Goal: Task Accomplishment & Management: Manage account settings

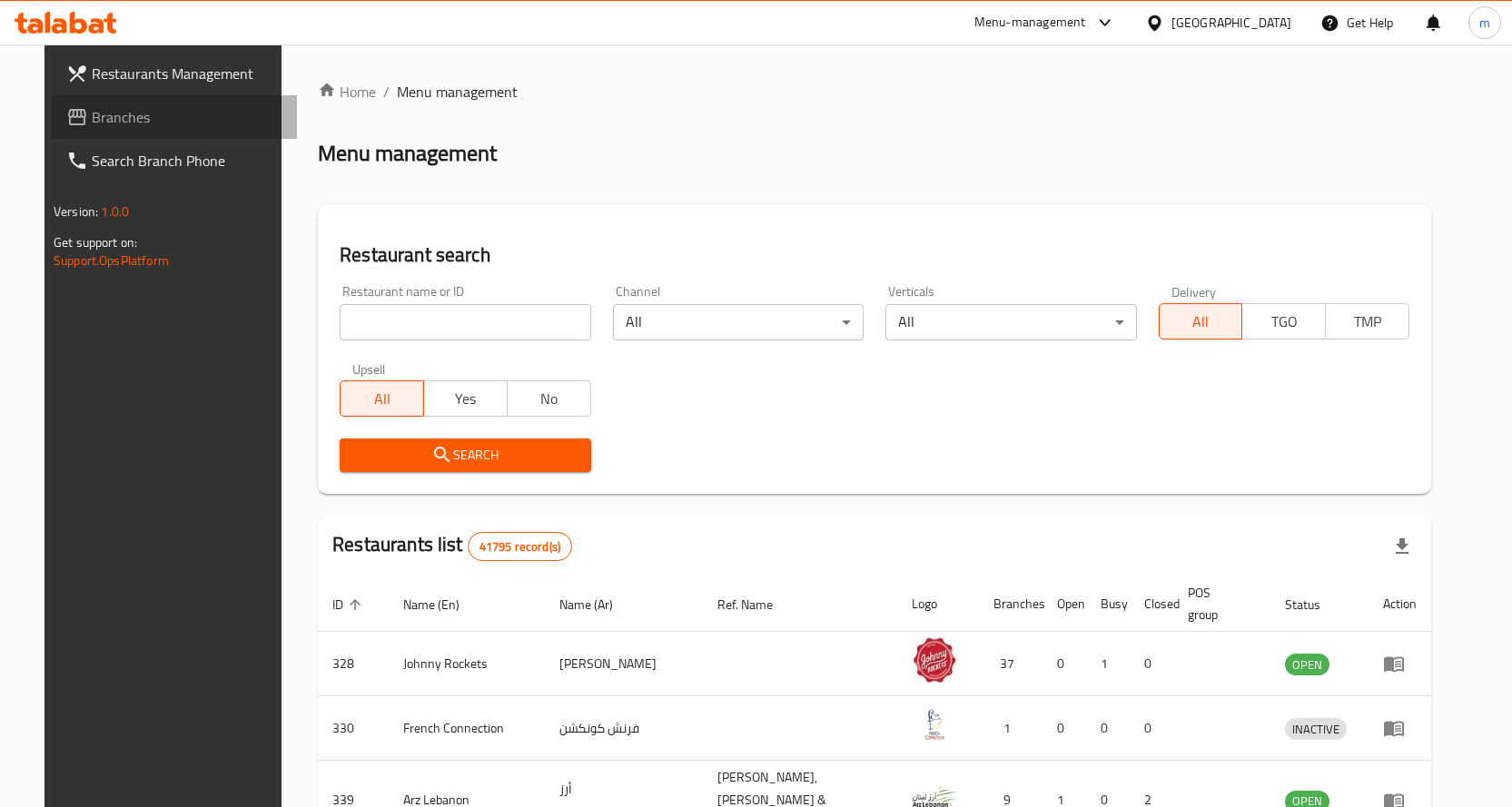
click at [58, 132] on link "Branches" at bounding box center [174, 117] width 246 height 43
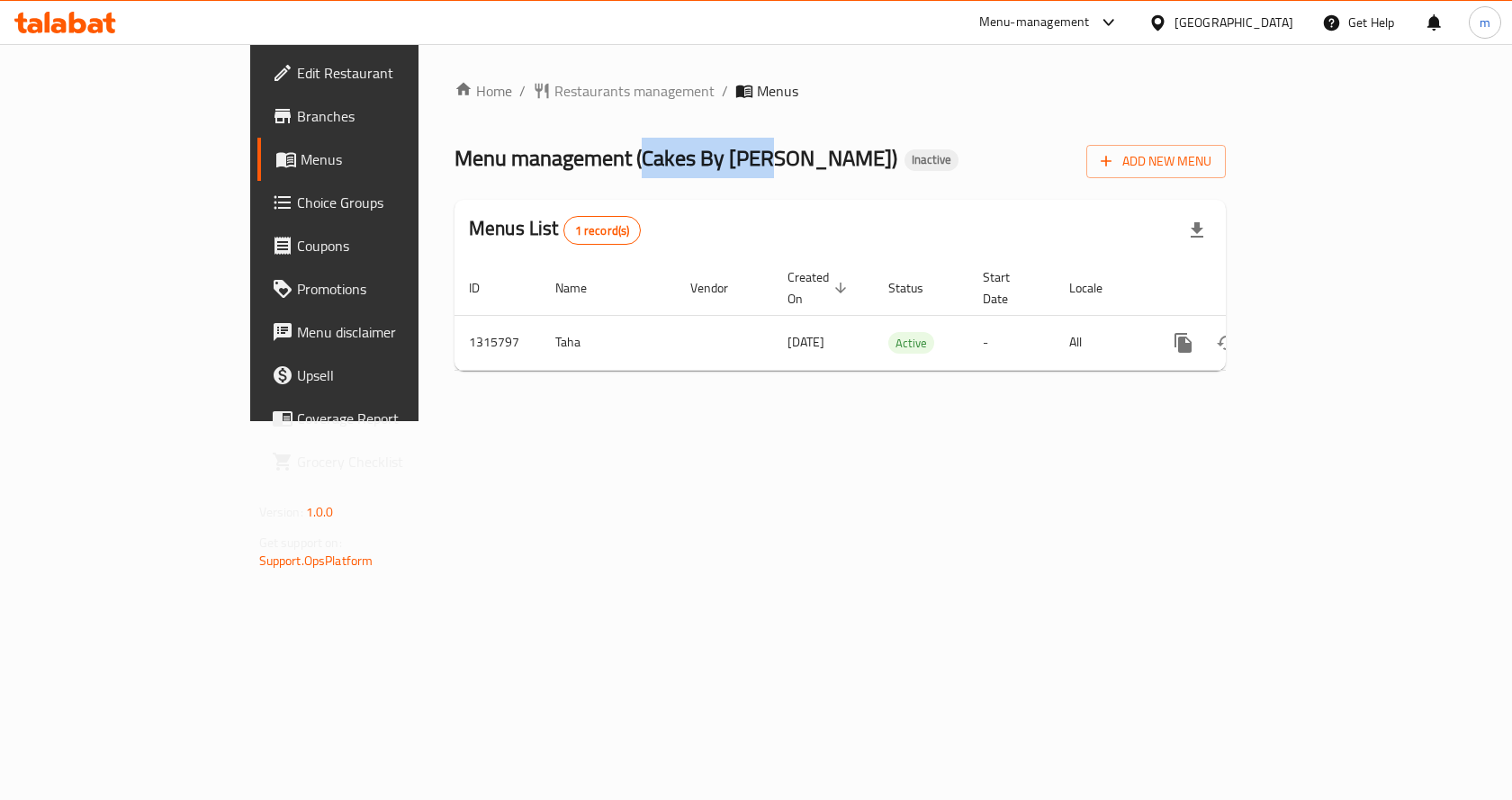
drag, startPoint x: 482, startPoint y: 161, endPoint x: 603, endPoint y: 164, distance: 121.0
click at [603, 164] on span "Menu management ( Cakes By [PERSON_NAME] )" at bounding box center [675, 158] width 443 height 40
click at [1064, 131] on div "Home / Restaurants management / Menus Menu management ( Cakes By Zoya ) Inactiv…" at bounding box center [839, 232] width 771 height 305
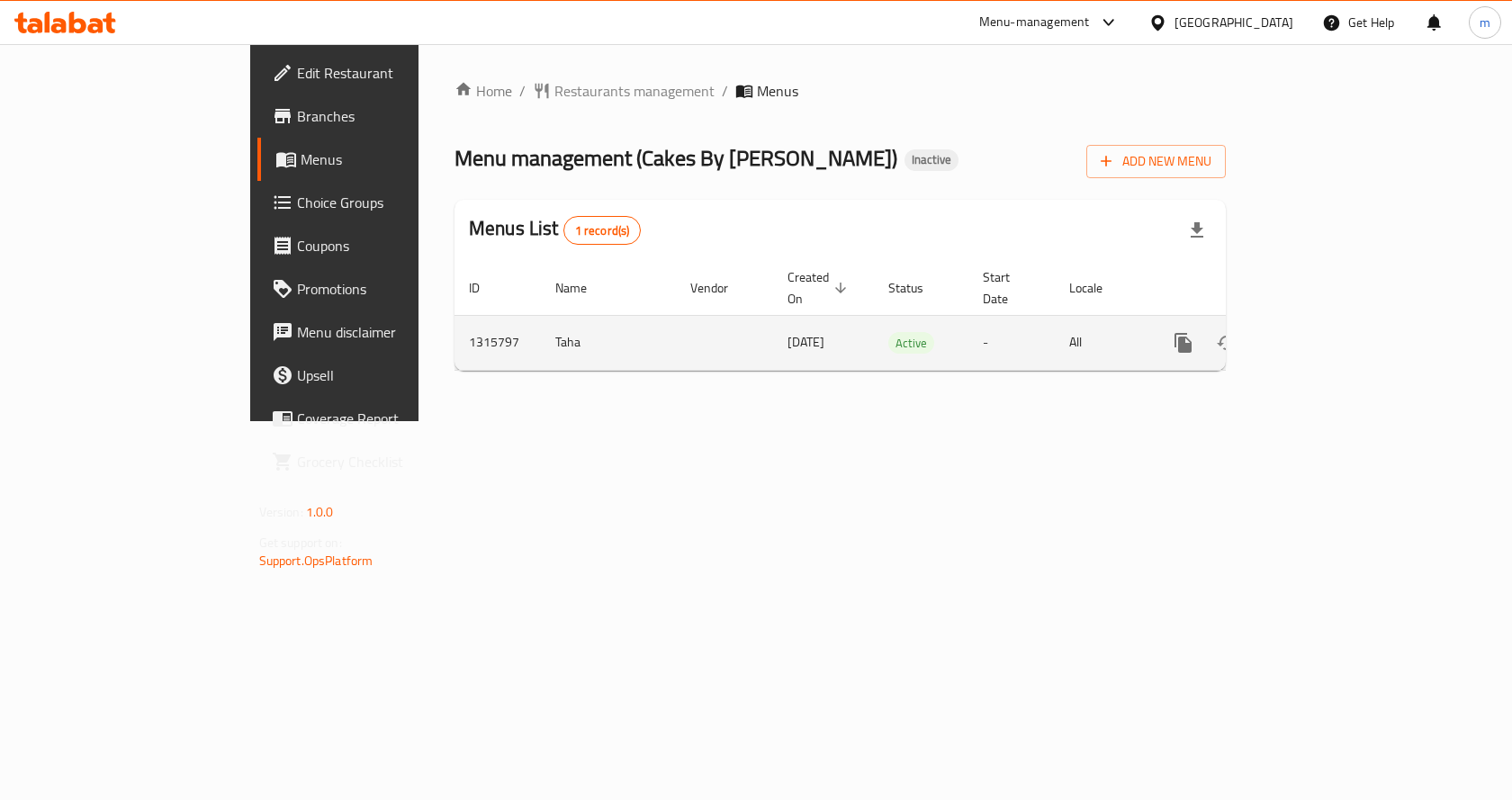
click at [1335, 321] on link "enhanced table" at bounding box center [1313, 342] width 43 height 43
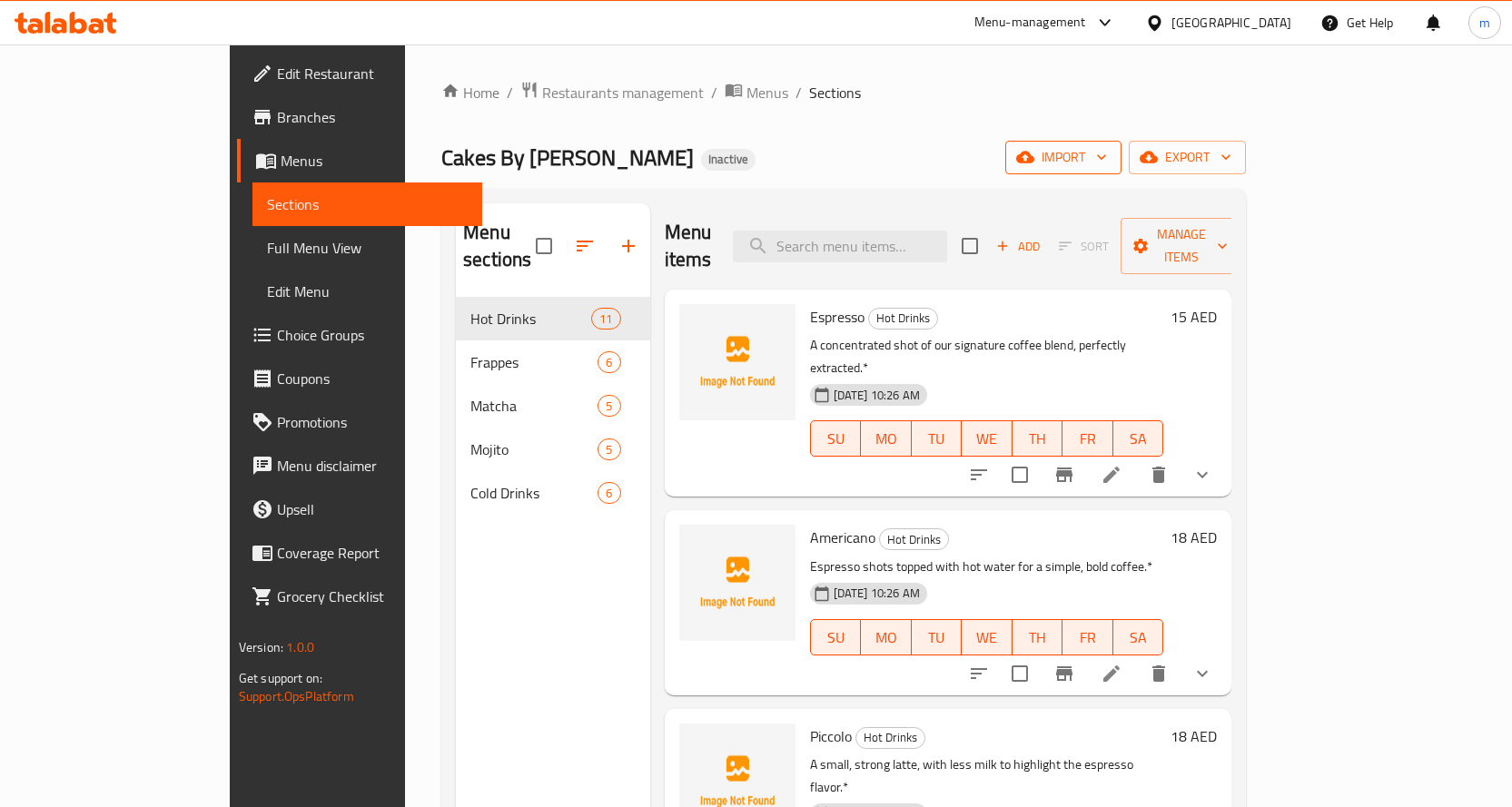
click at [1106, 162] on span "import" at bounding box center [1063, 157] width 88 height 23
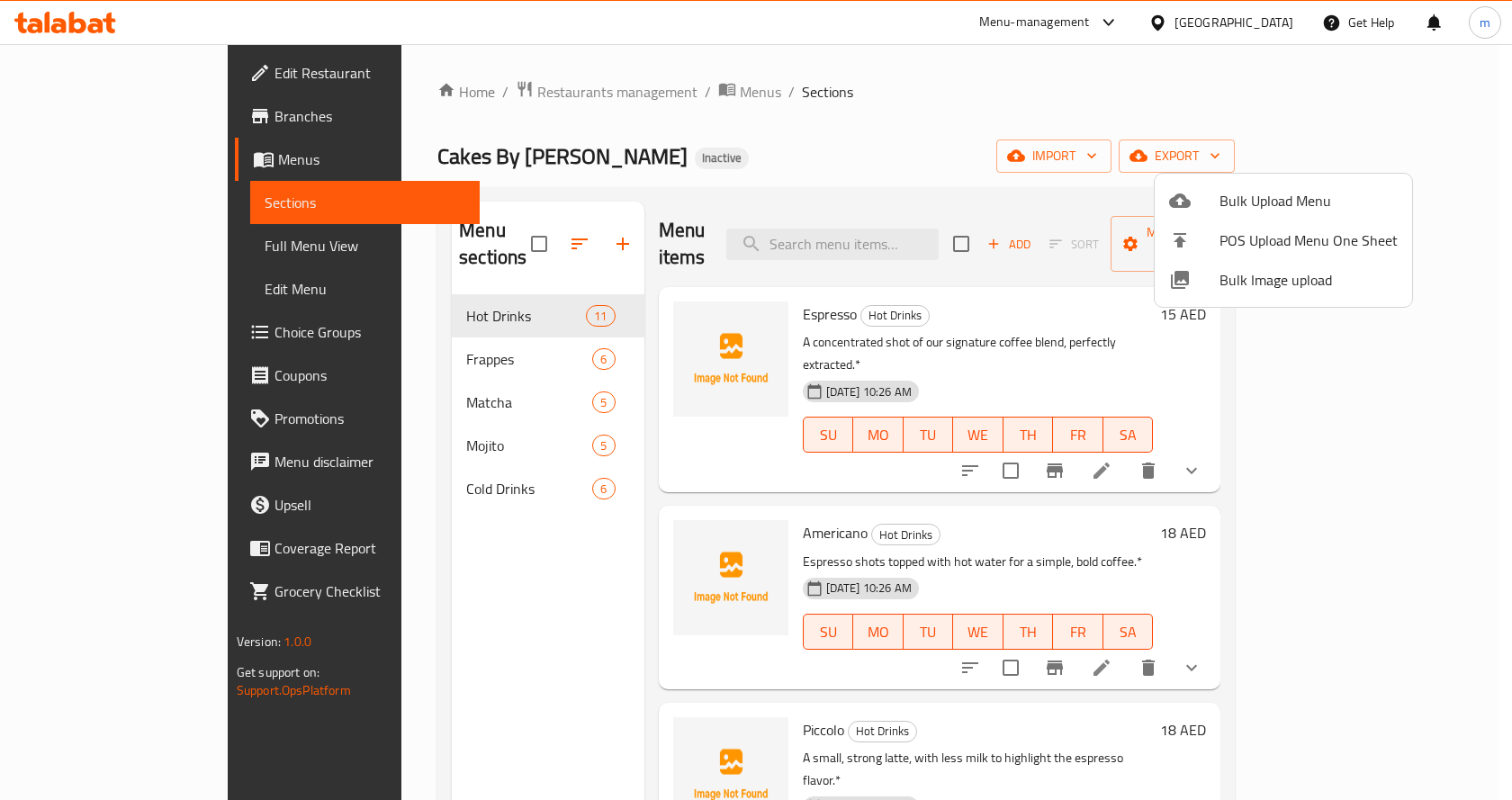
click at [1271, 179] on ul "Bulk Upload Menu POS Upload Menu One Sheet Bulk Image upload" at bounding box center [1283, 240] width 257 height 133
click at [1269, 191] on span "Bulk Upload Menu" at bounding box center [1308, 200] width 178 height 21
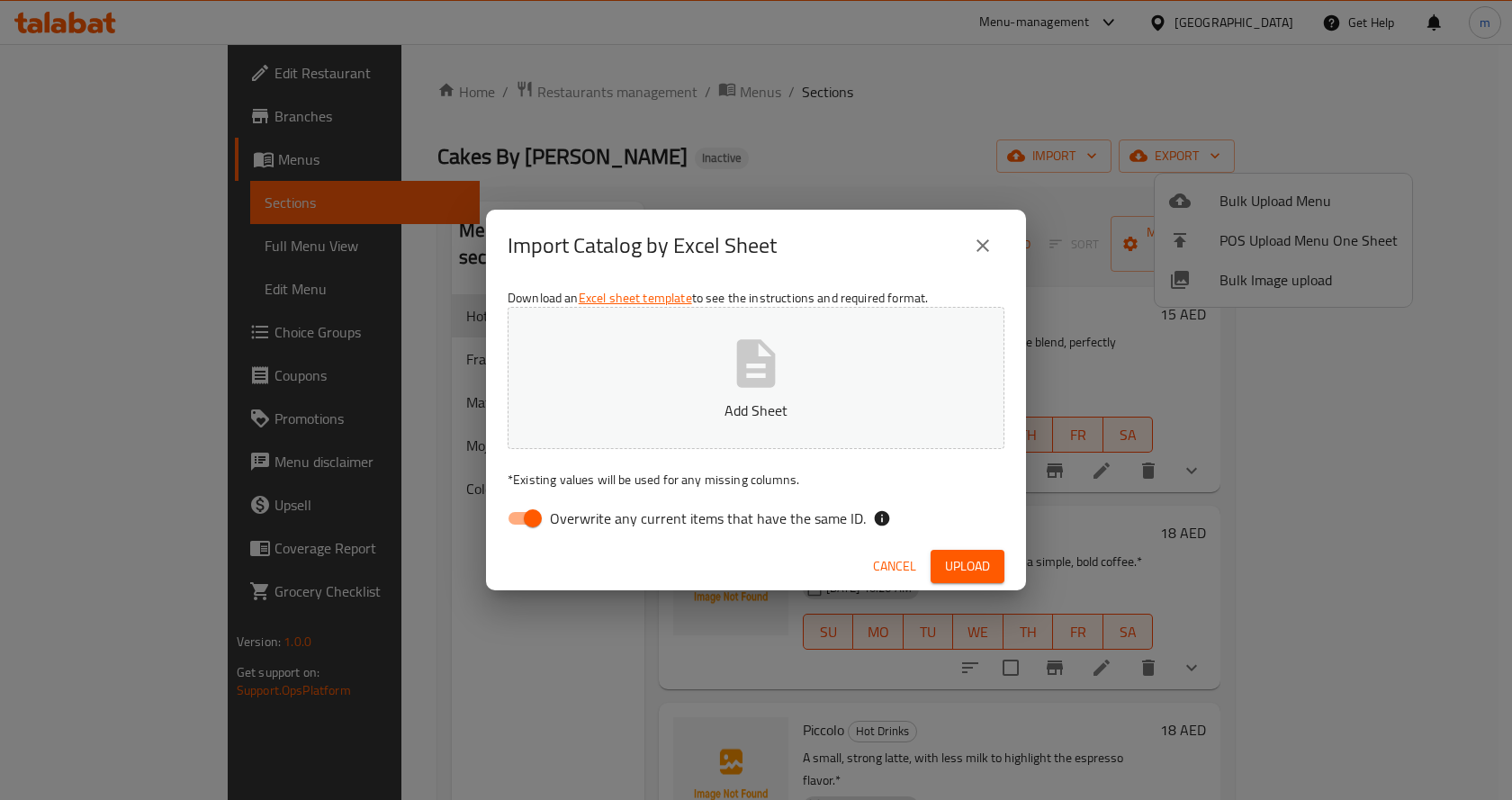
click at [648, 529] on span "Overwrite any current items that have the same ID." at bounding box center [708, 517] width 316 height 21
click at [584, 529] on input "Overwrite any current items that have the same ID." at bounding box center [533, 517] width 103 height 34
checkbox input "false"
click at [998, 546] on div "Cancel Upload" at bounding box center [756, 566] width 540 height 48
click at [997, 560] on button "Upload" at bounding box center [967, 567] width 74 height 34
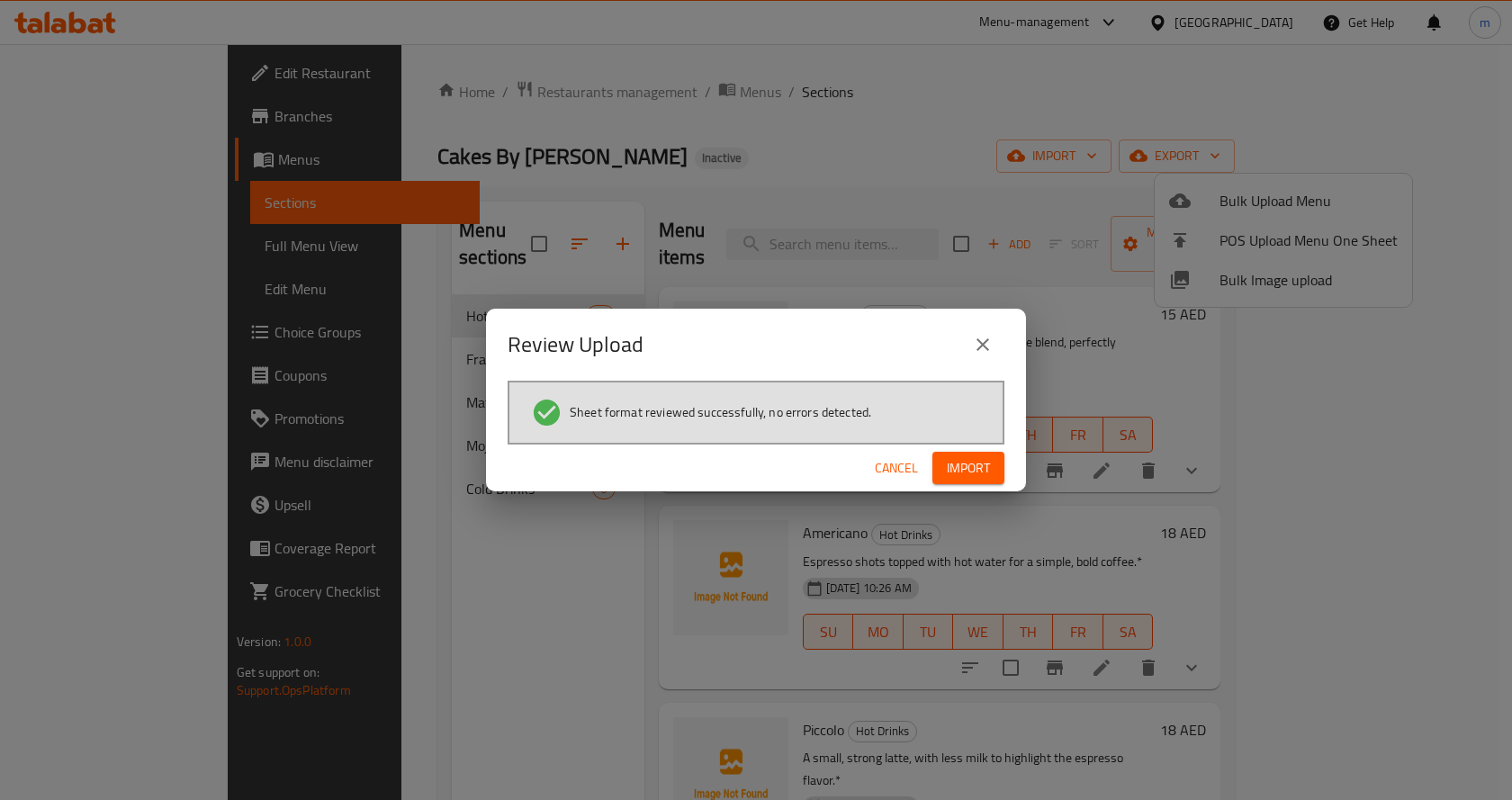
click at [983, 457] on span "Import" at bounding box center [968, 468] width 43 height 22
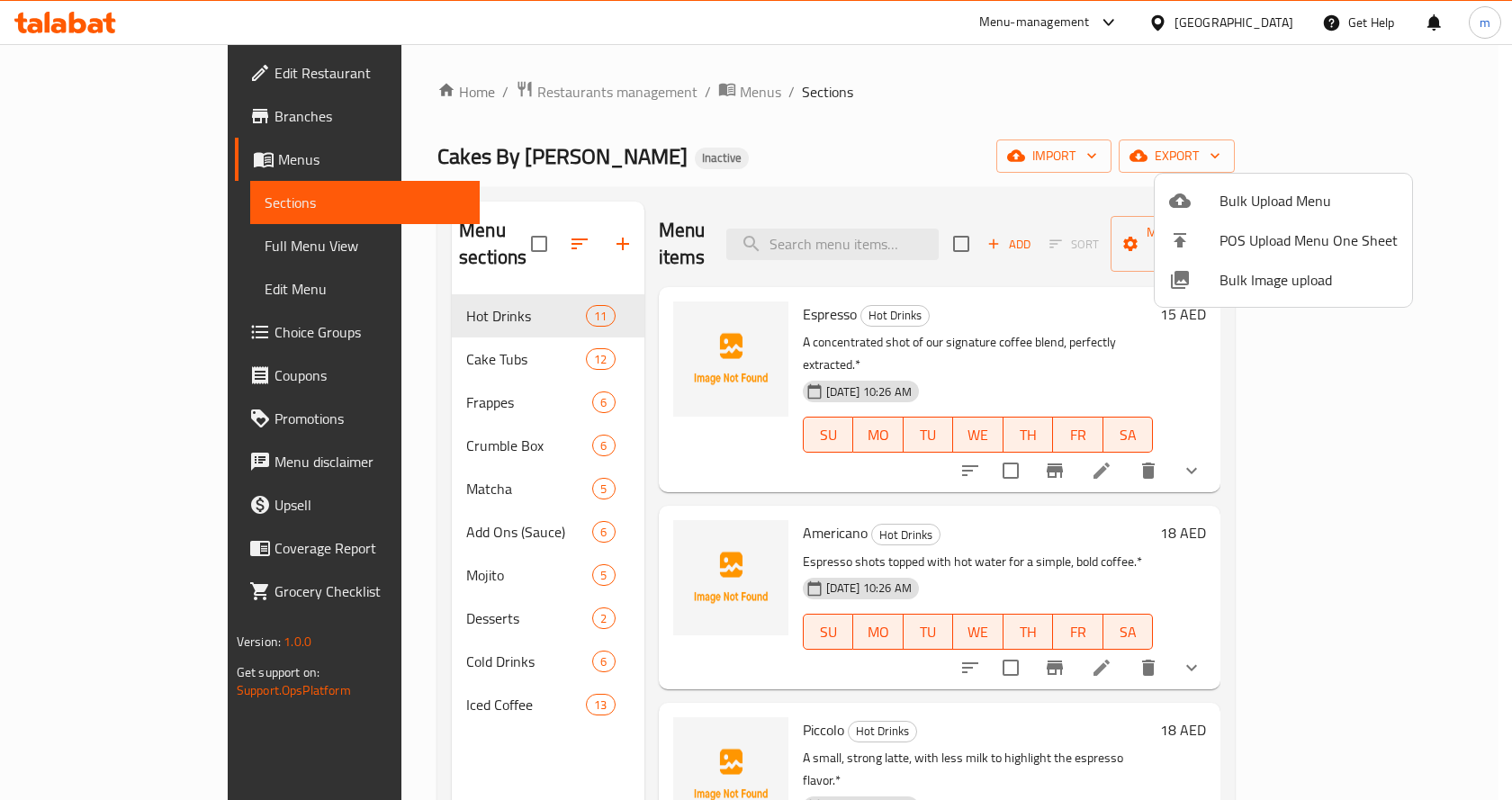
click at [524, 227] on div at bounding box center [756, 400] width 1512 height 800
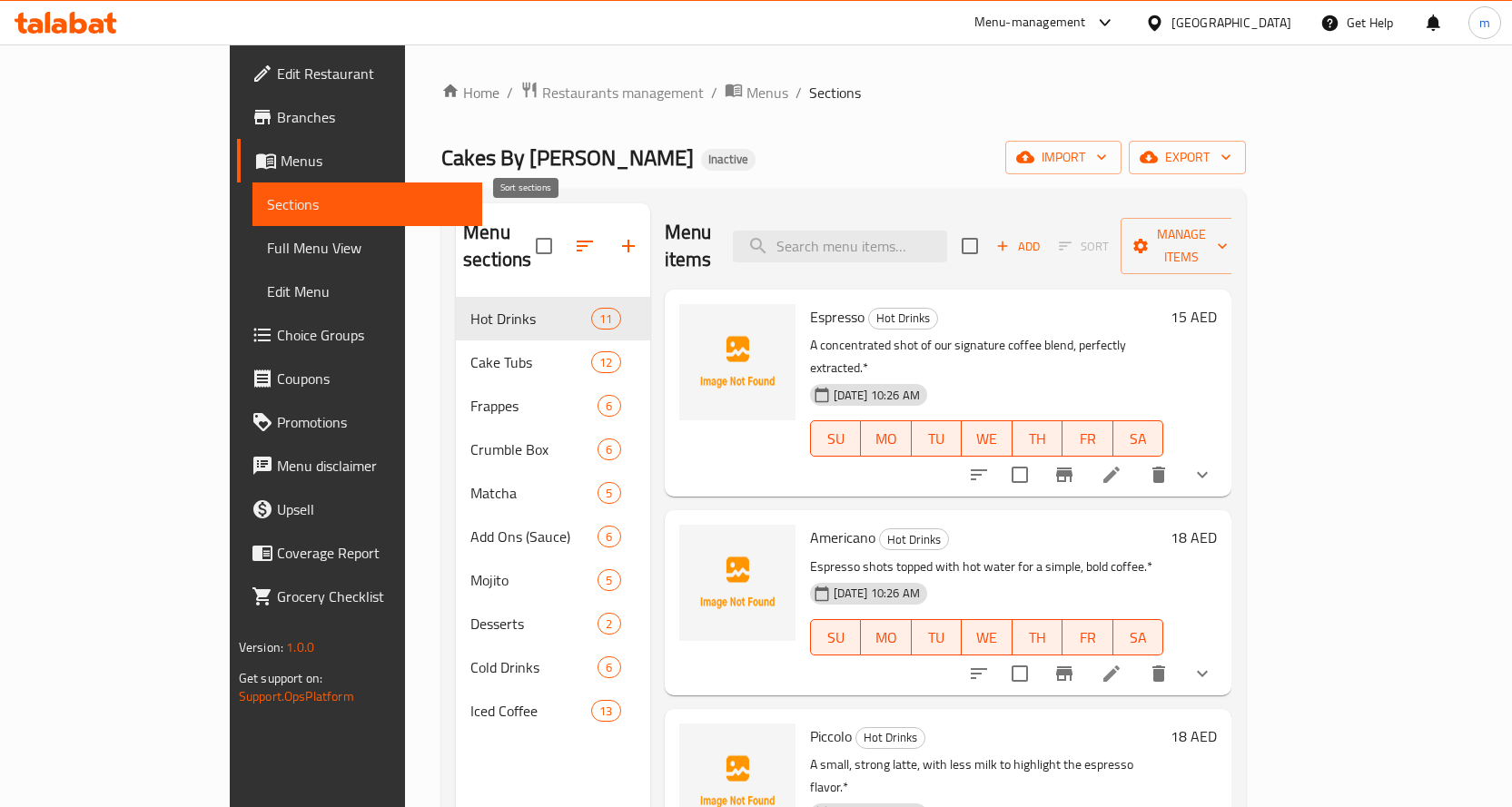
click at [577, 241] on icon "button" at bounding box center [584, 246] width 16 height 11
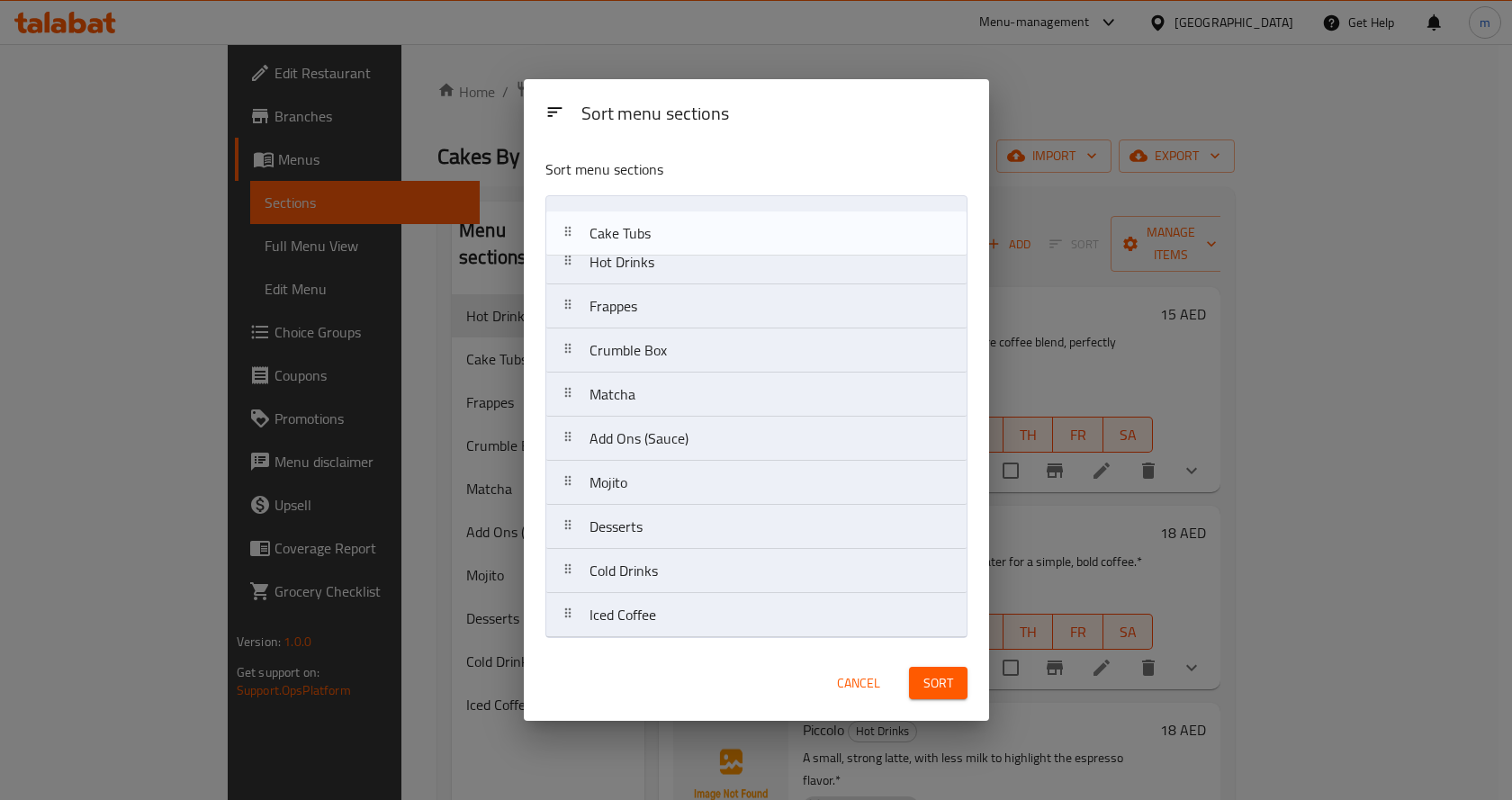
drag, startPoint x: 668, startPoint y: 277, endPoint x: 668, endPoint y: 239, distance: 38.0
click at [668, 239] on nav "Hot Drinks Cake Tubs Frappes Crumble Box Matcha Add Ons (Sauce) Mojito Desserts…" at bounding box center [756, 416] width 423 height 443
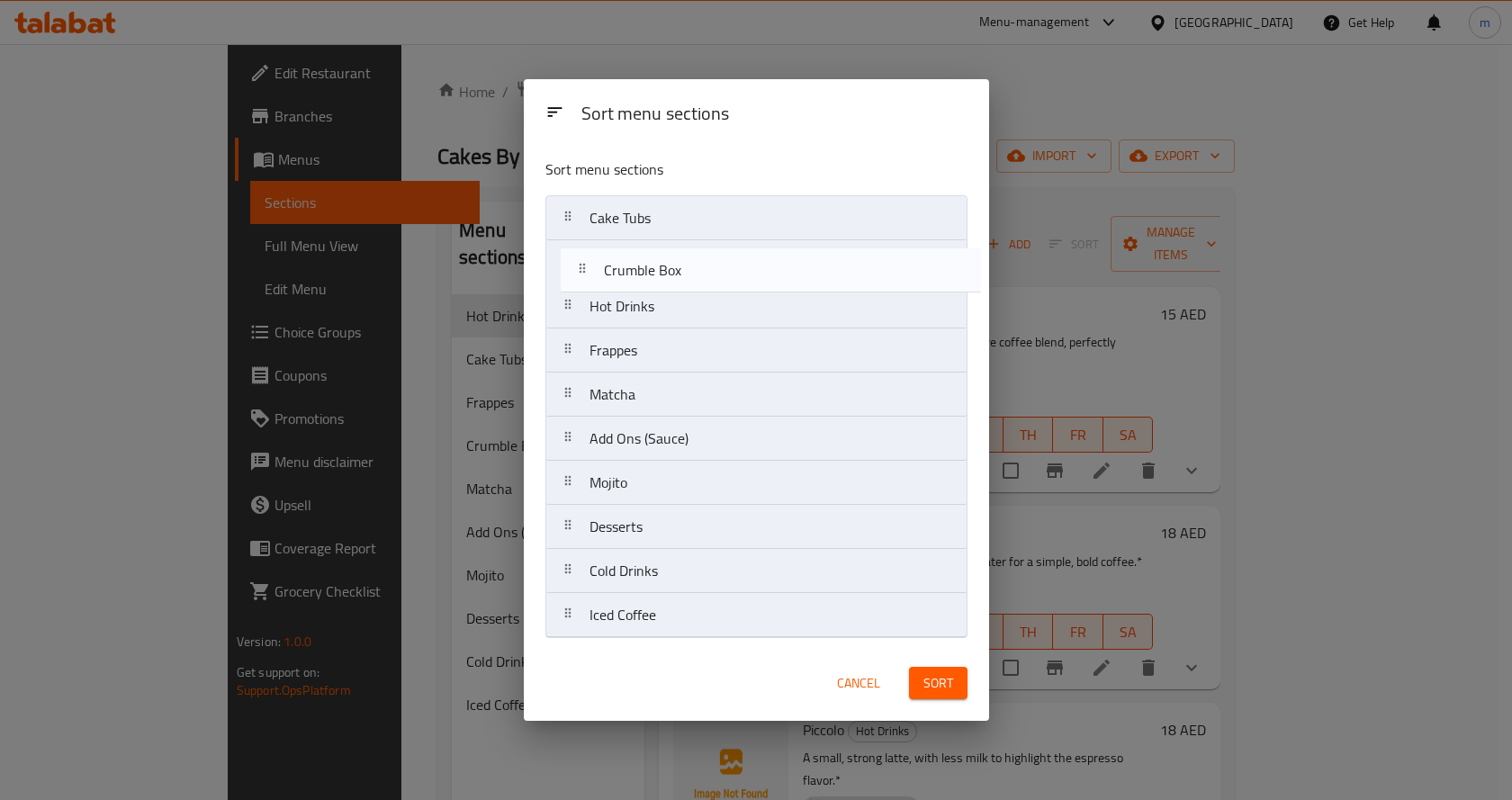
drag, startPoint x: 679, startPoint y: 311, endPoint x: 683, endPoint y: 276, distance: 35.2
click at [683, 276] on nav "Cake Tubs Hot Drinks Frappes Crumble Box Matcha Add Ons (Sauce) Mojito Desserts…" at bounding box center [756, 416] width 423 height 443
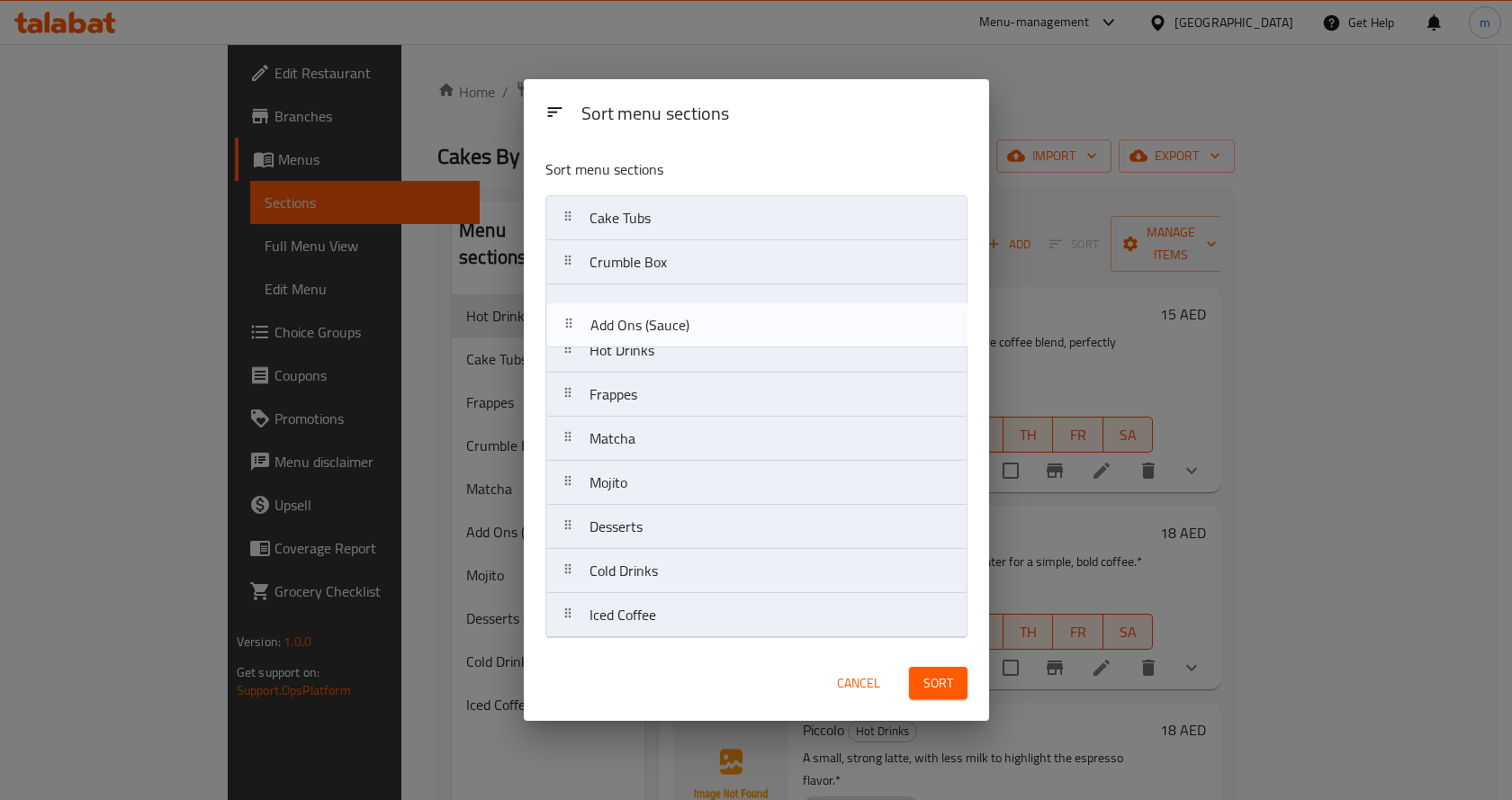
drag, startPoint x: 659, startPoint y: 443, endPoint x: 660, endPoint y: 315, distance: 128.0
click at [660, 315] on nav "Cake Tubs Crumble Box Hot Drinks Frappes Matcha Add Ons (Sauce) Mojito Desserts…" at bounding box center [756, 416] width 423 height 443
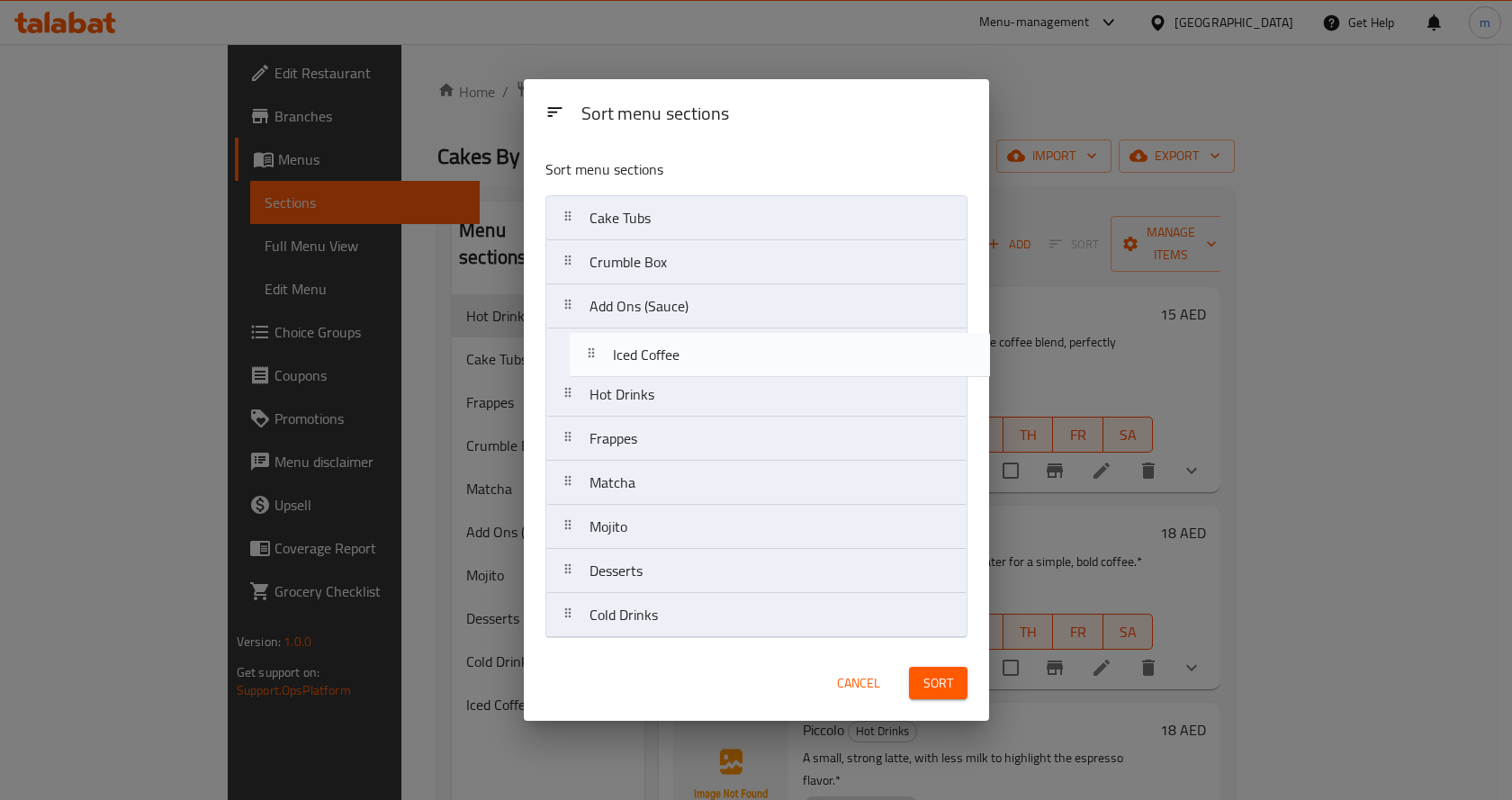
drag, startPoint x: 657, startPoint y: 618, endPoint x: 680, endPoint y: 349, distance: 270.0
click at [680, 349] on nav "Cake Tubs Crumble Box Add Ons (Sauce) Hot Drinks Frappes Matcha Mojito Desserts…" at bounding box center [756, 416] width 423 height 443
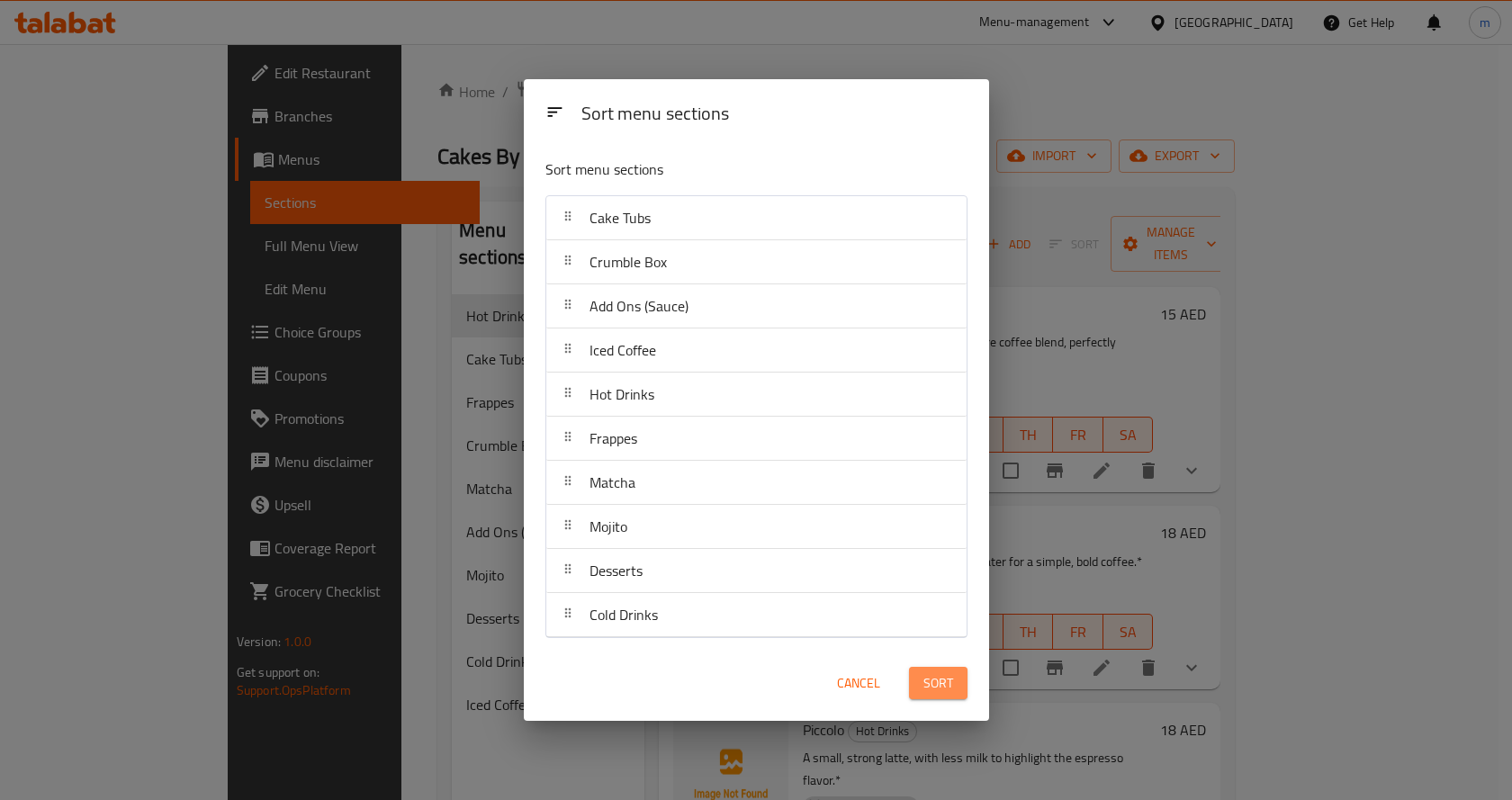
click at [936, 684] on span "Sort" at bounding box center [938, 683] width 30 height 22
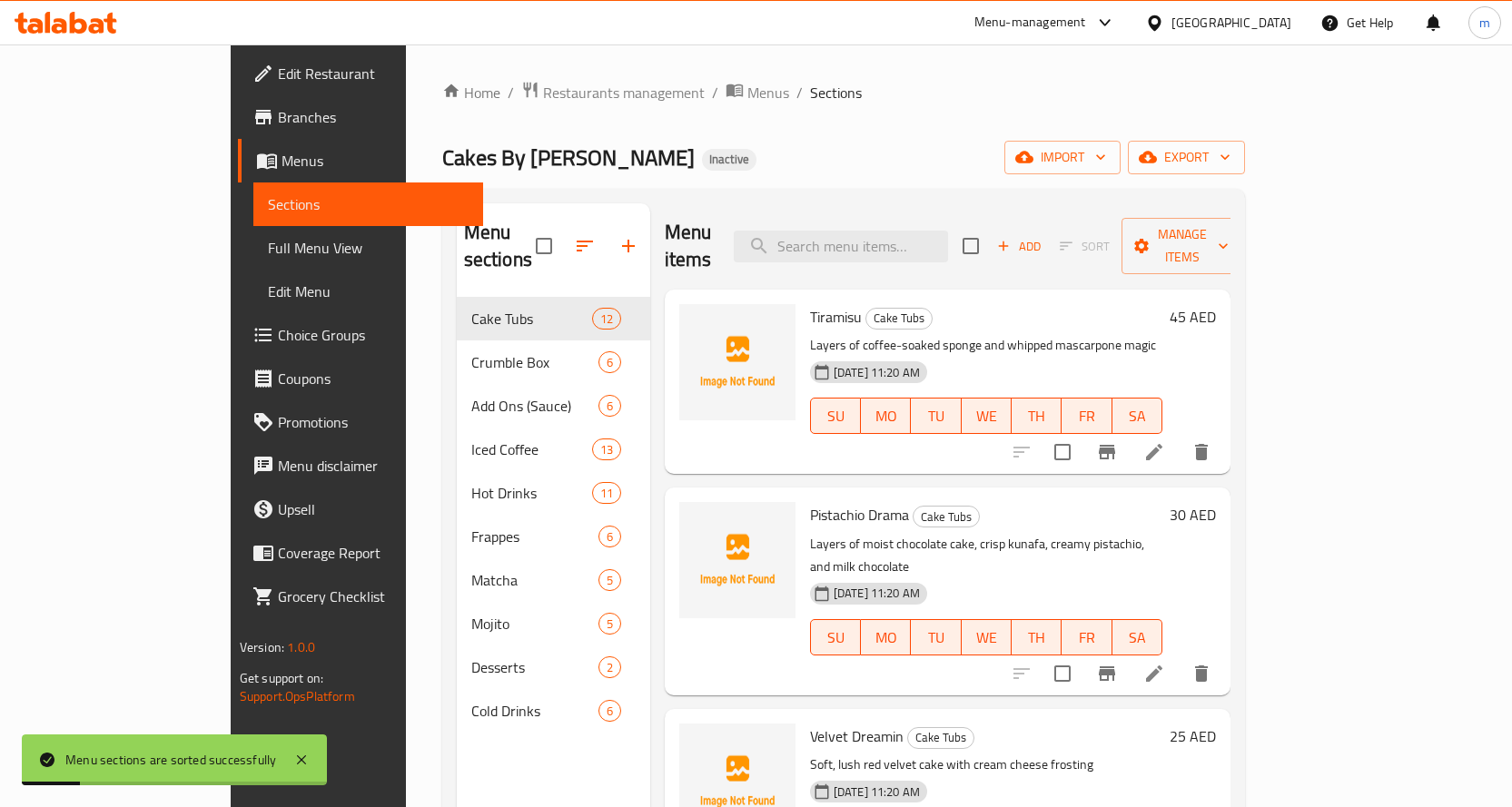
click at [268, 249] on span "Full Menu View" at bounding box center [368, 247] width 200 height 22
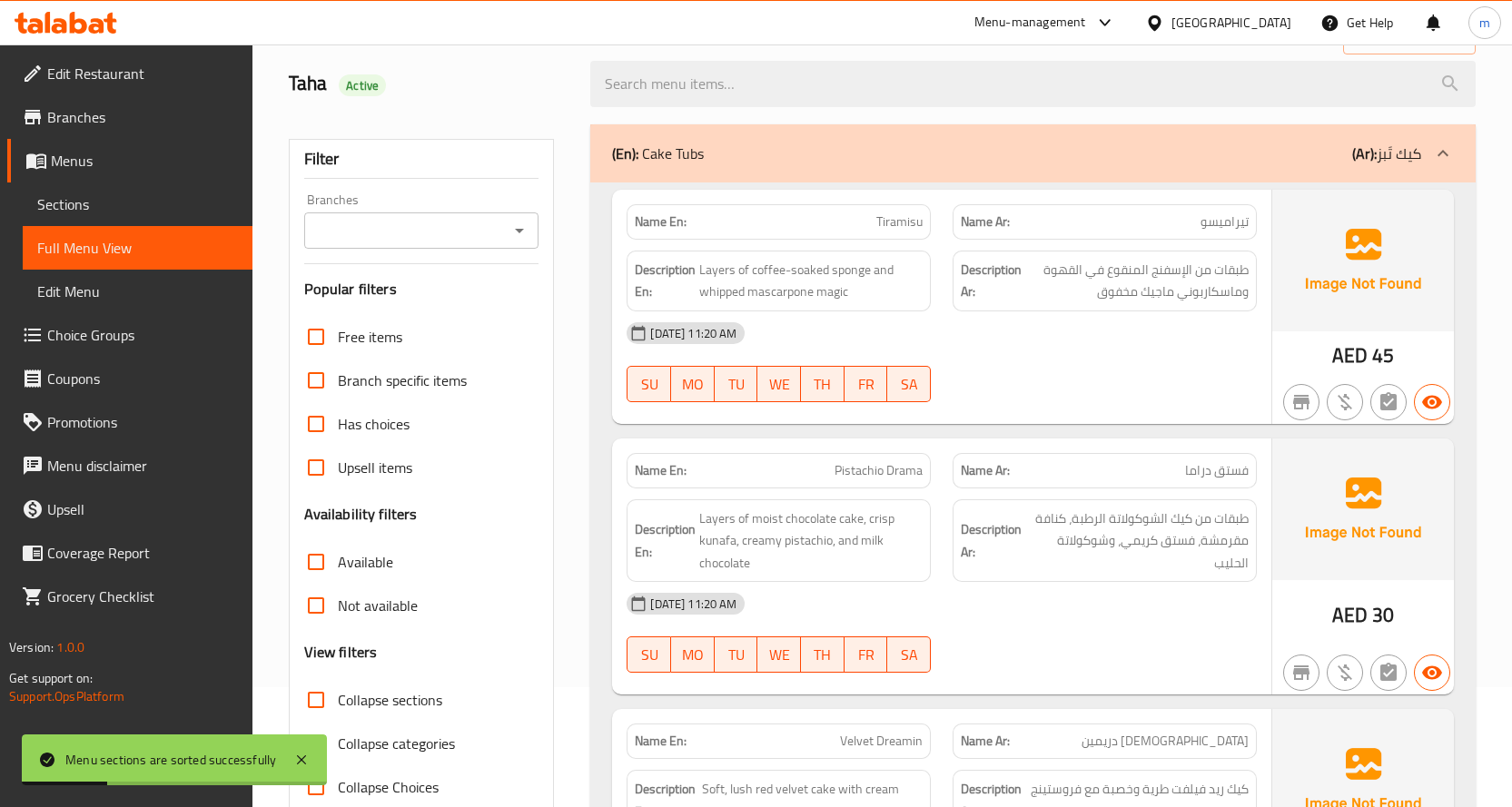
scroll to position [272, 0]
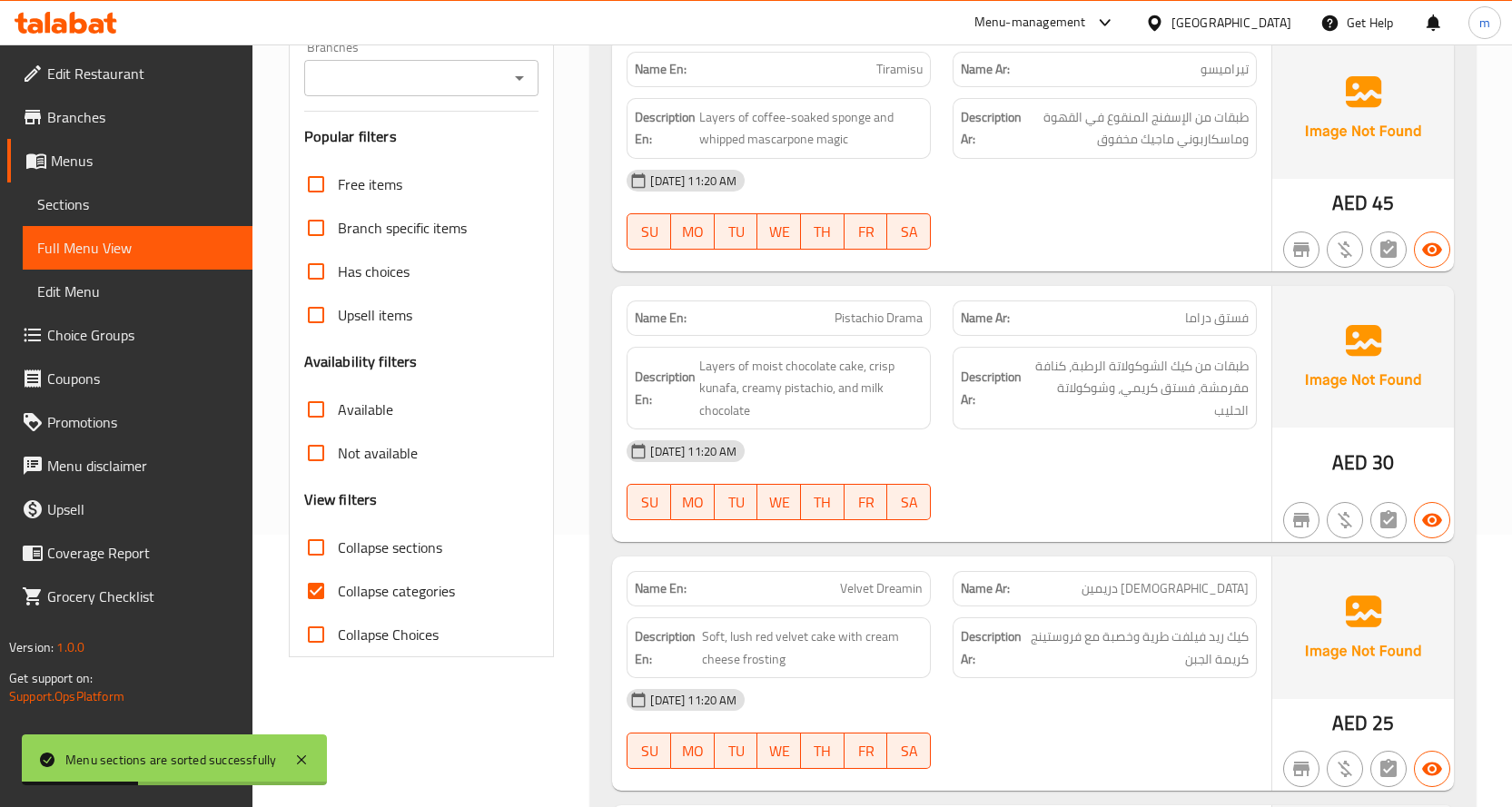
click at [122, 343] on span "Choice Groups" at bounding box center [142, 334] width 191 height 22
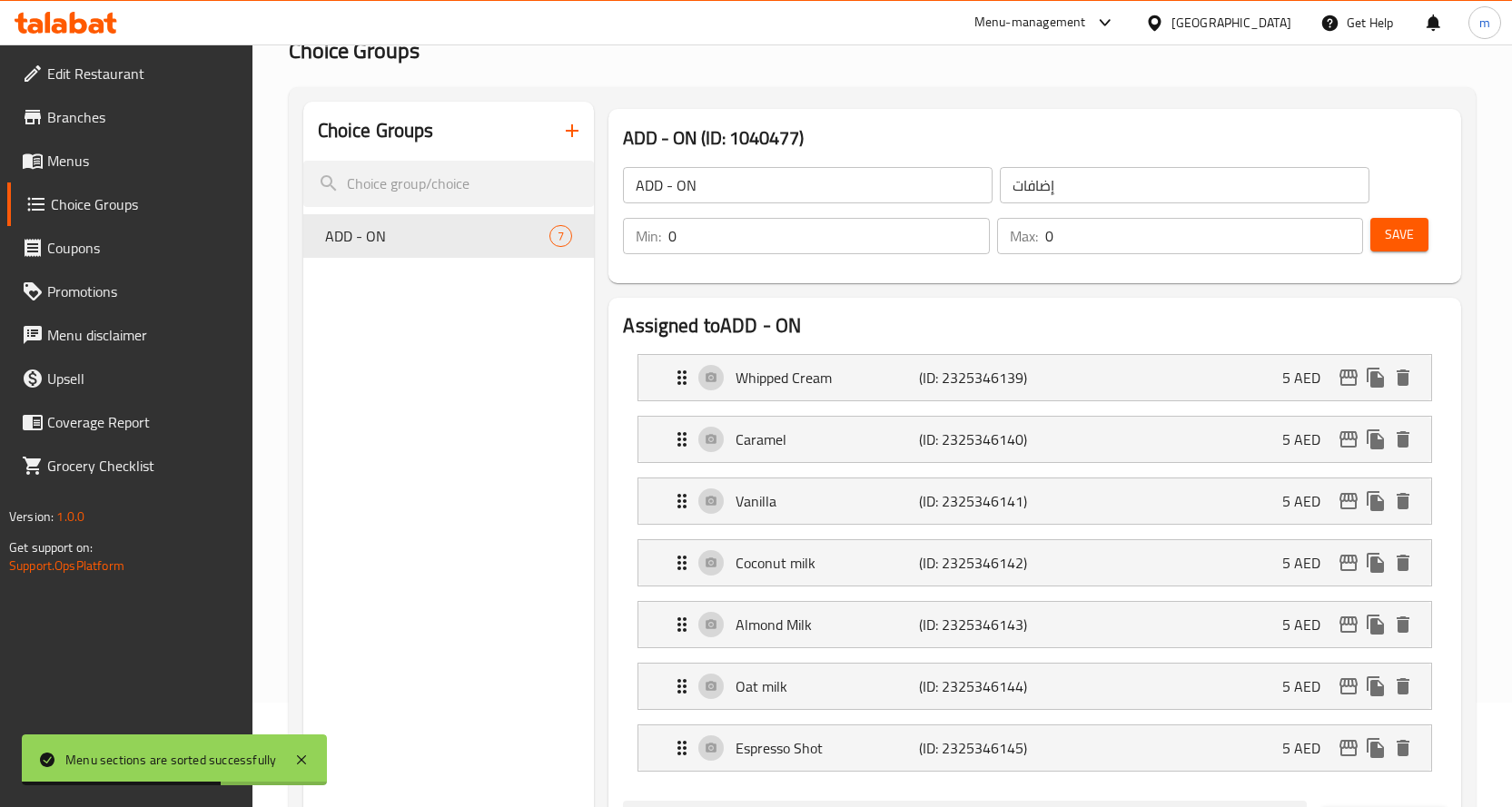
scroll to position [90, 0]
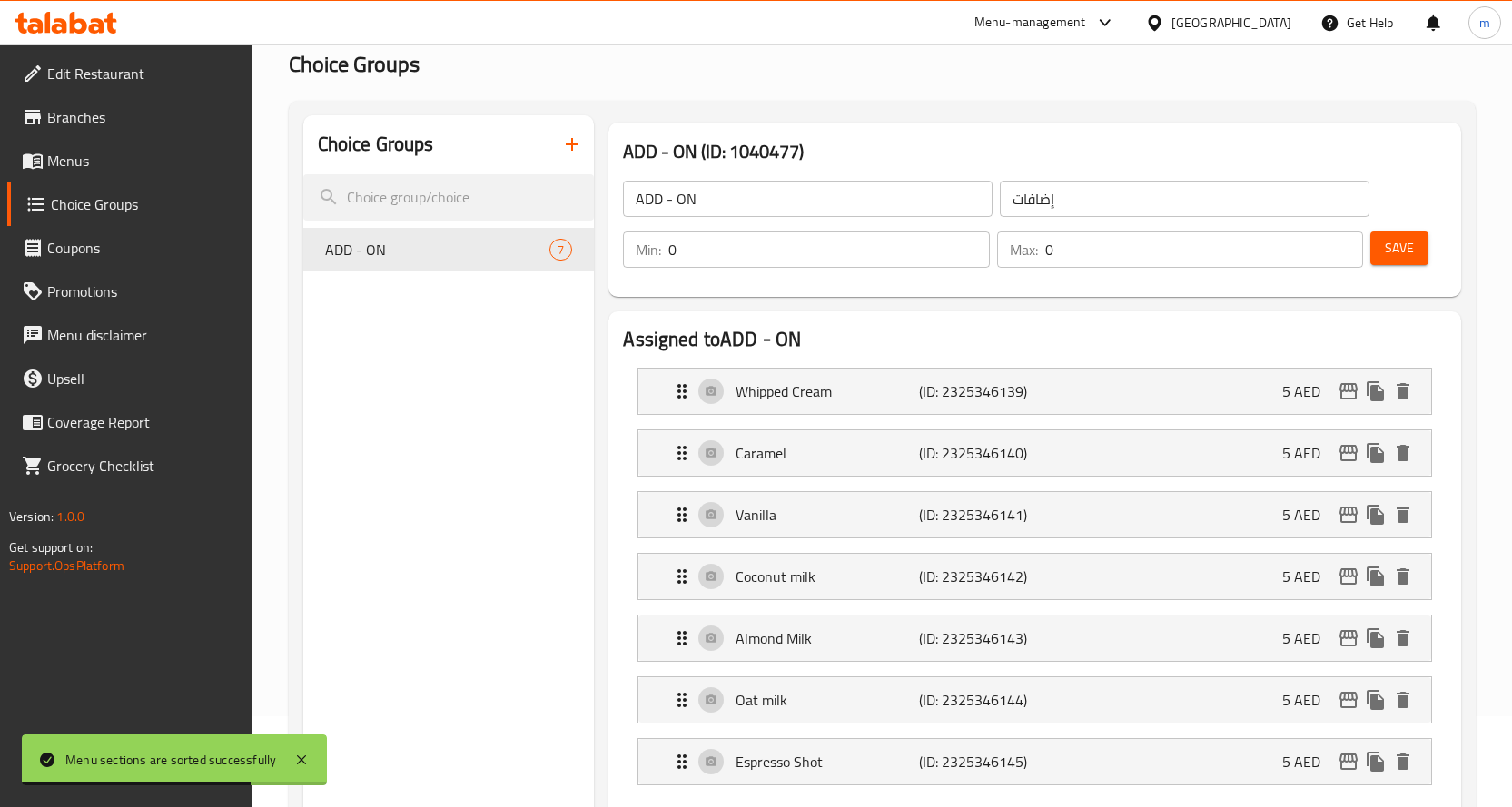
click at [157, 148] on link "Menus" at bounding box center [130, 161] width 246 height 43
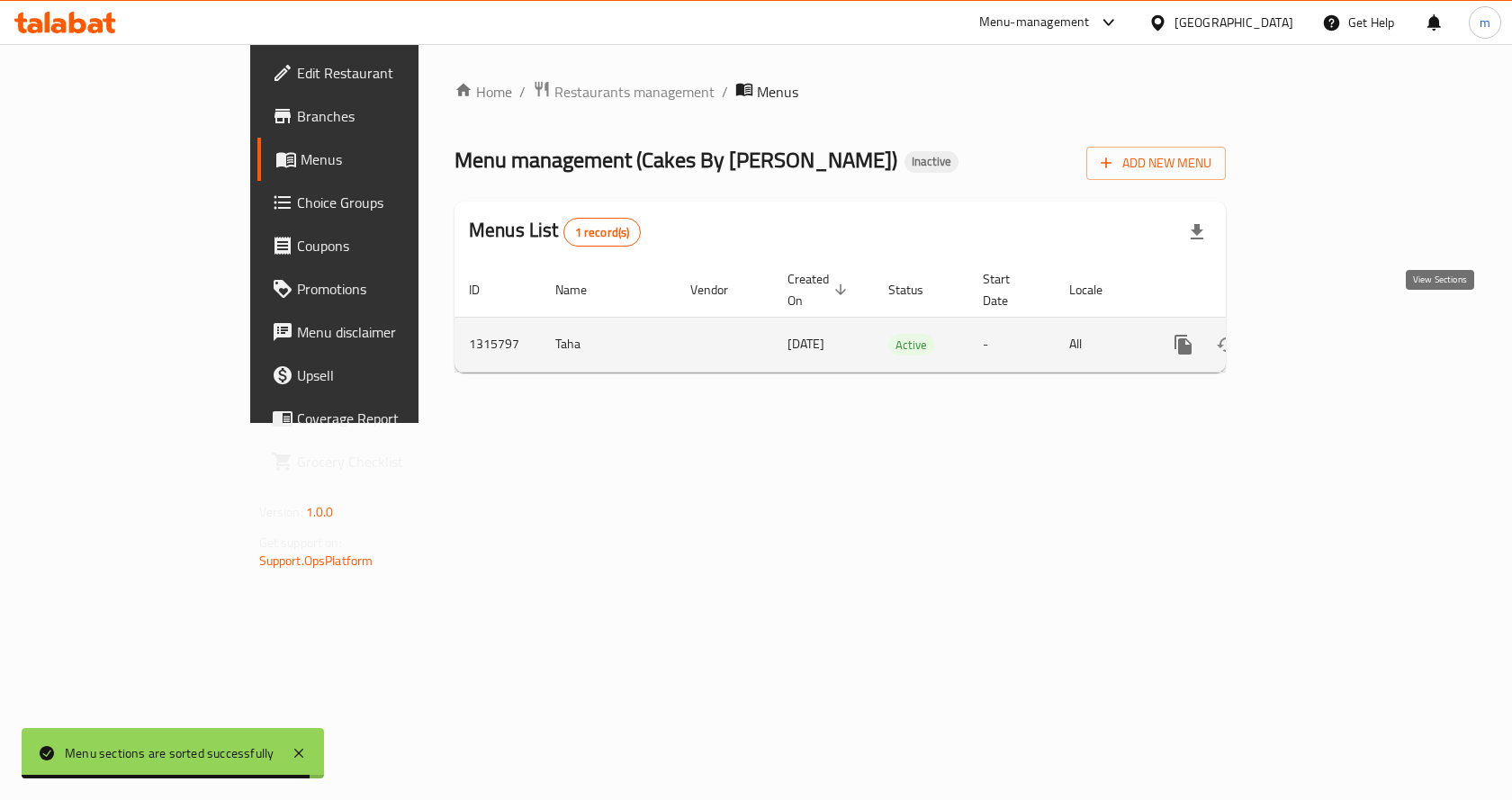
click at [1324, 334] on icon "enhanced table" at bounding box center [1312, 344] width 21 height 21
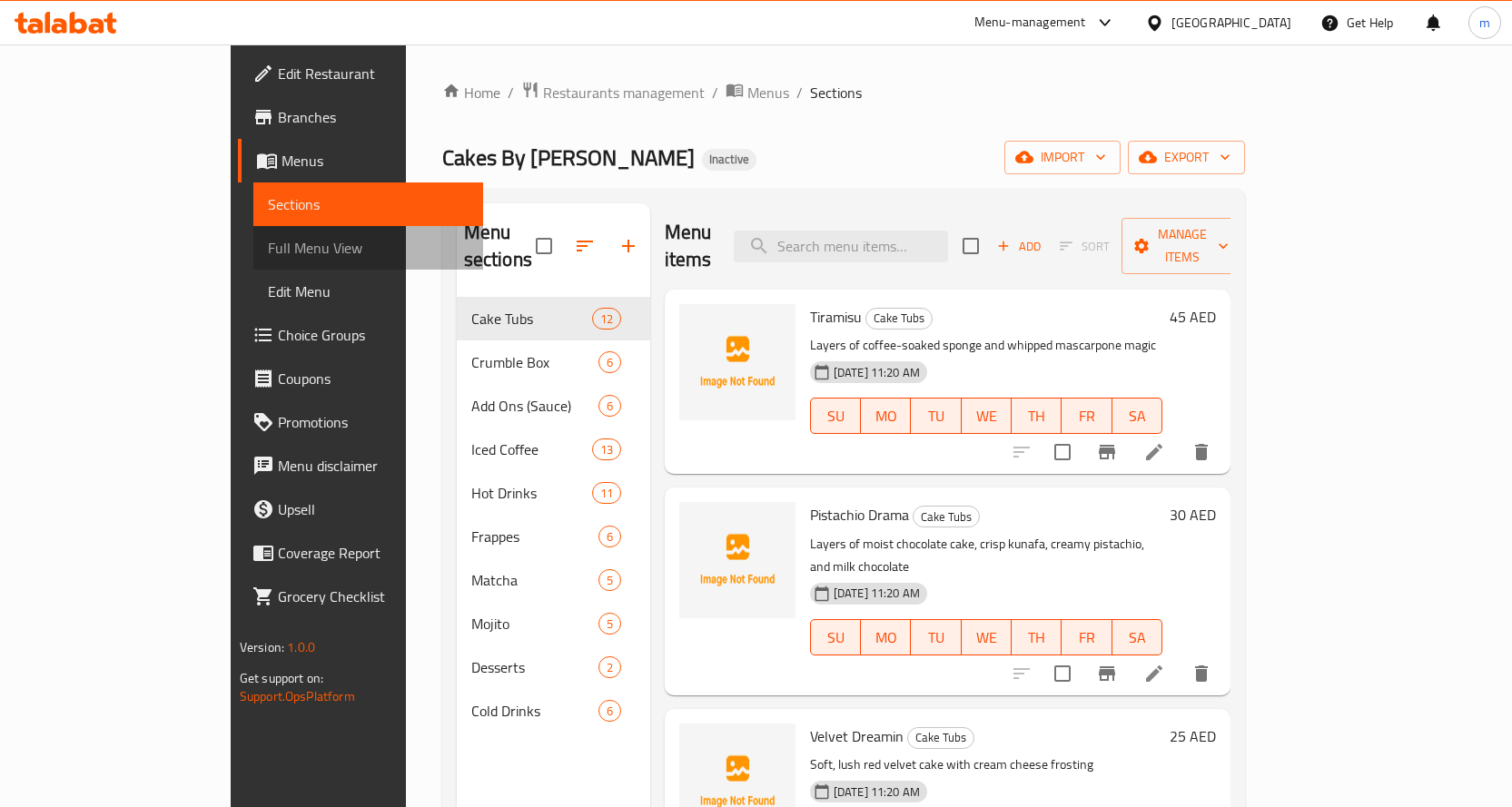
click at [268, 245] on span "Full Menu View" at bounding box center [368, 247] width 200 height 22
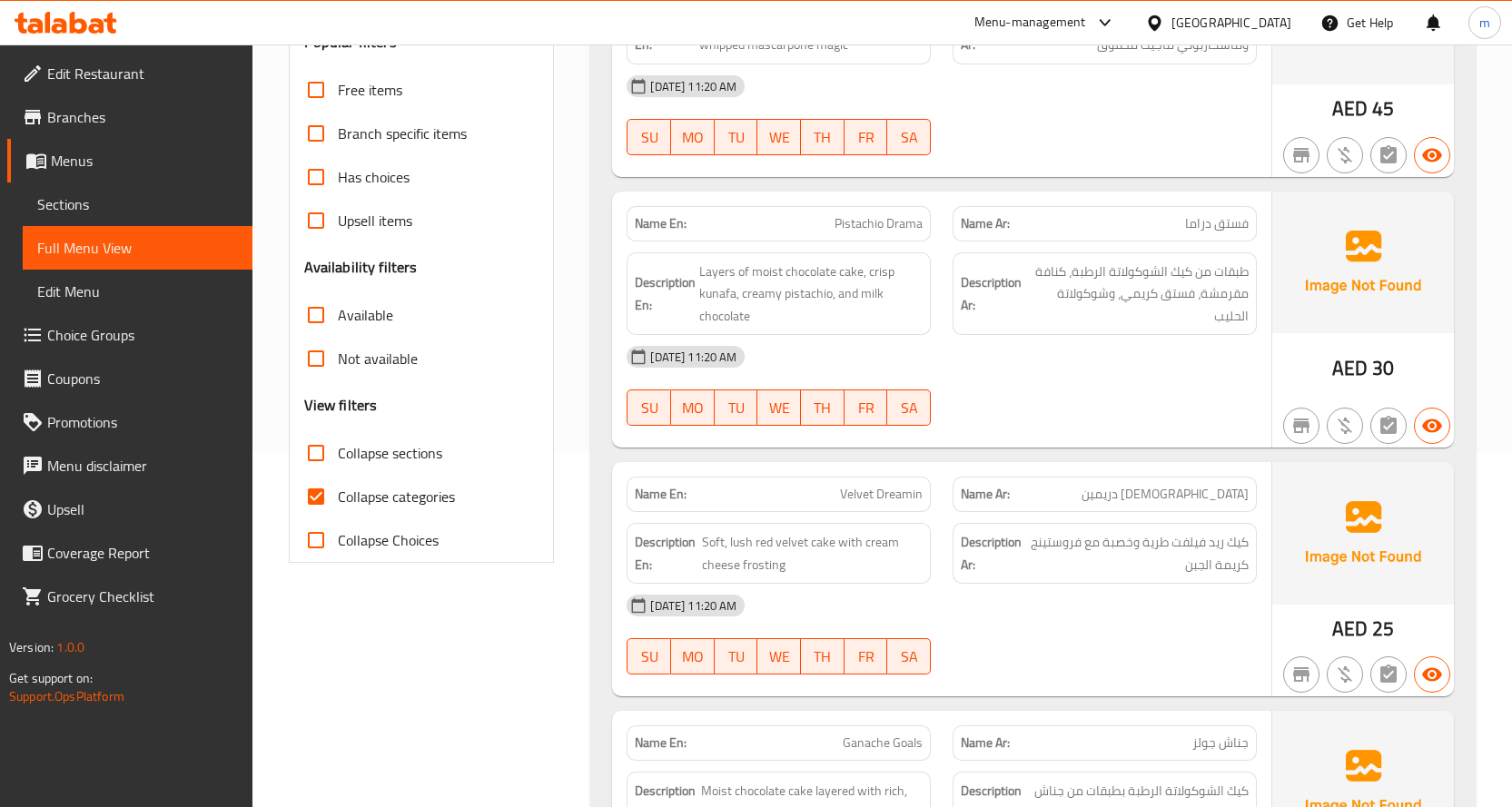
scroll to position [363, 0]
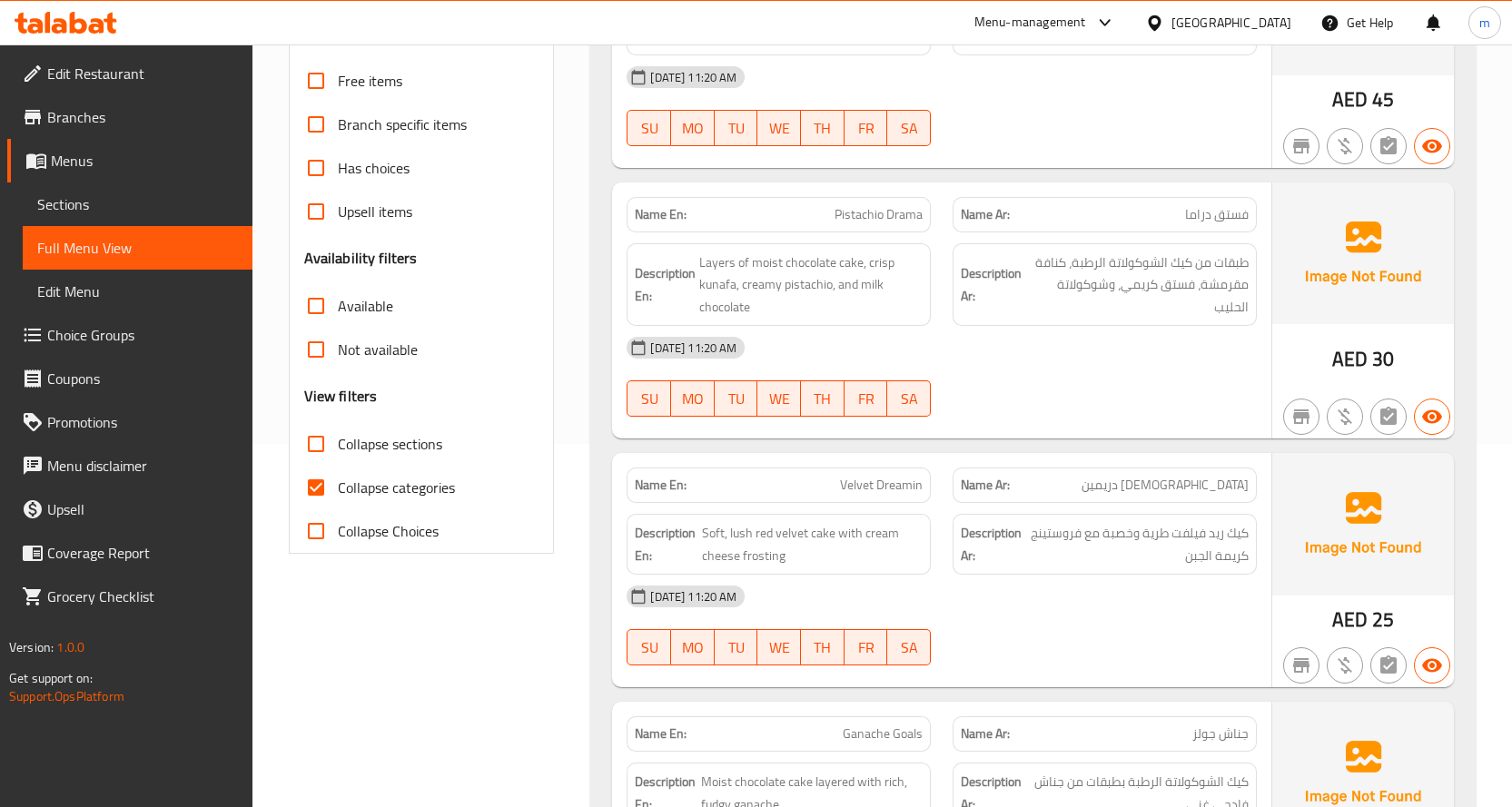
click at [402, 483] on span "Collapse categories" at bounding box center [396, 487] width 117 height 22
click at [338, 483] on input "Collapse categories" at bounding box center [316, 487] width 43 height 43
checkbox input "false"
click at [399, 454] on span "Collapse sections" at bounding box center [390, 443] width 104 height 22
click at [338, 454] on input "Collapse sections" at bounding box center [316, 444] width 43 height 43
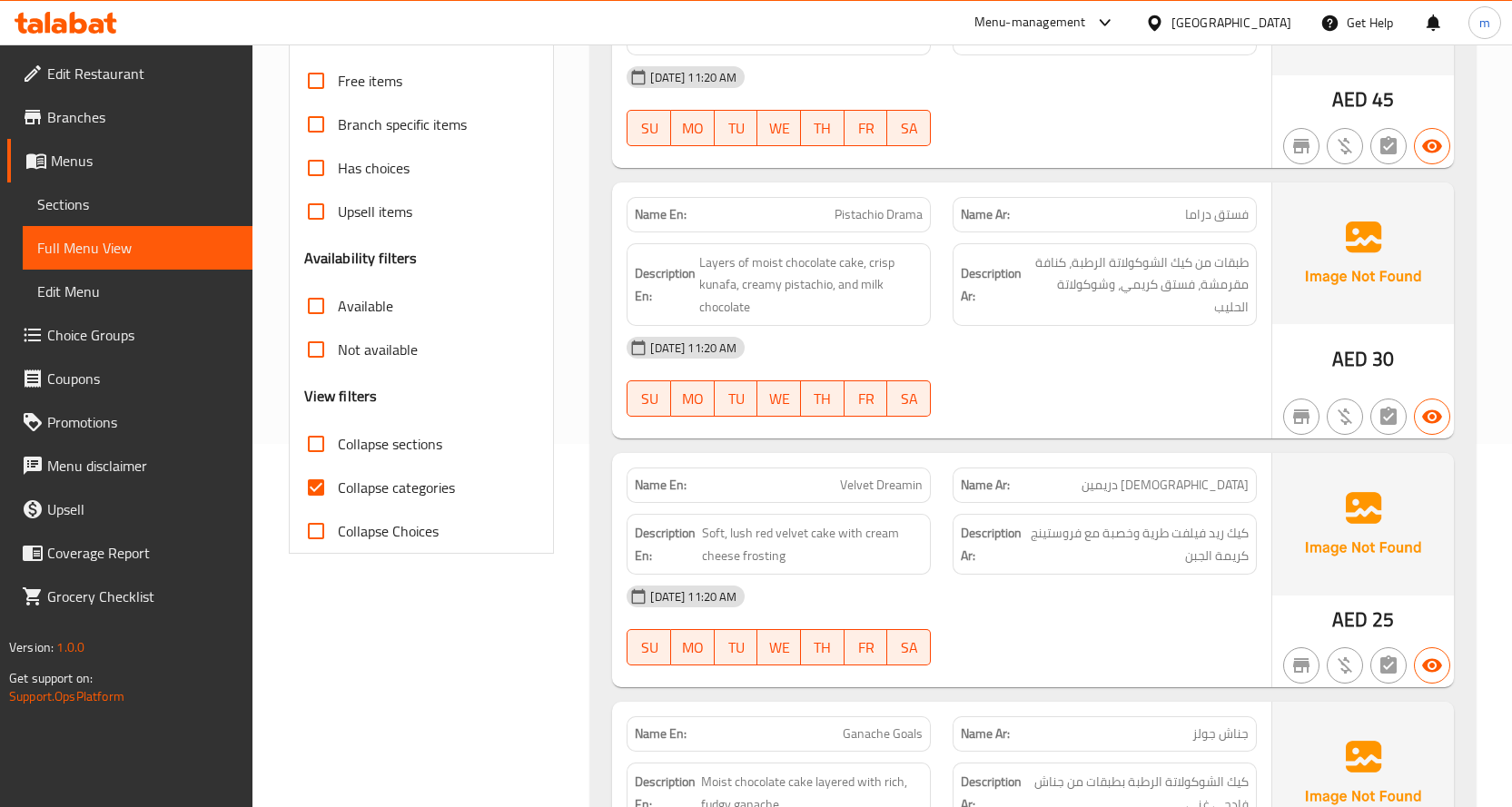
checkbox input "true"
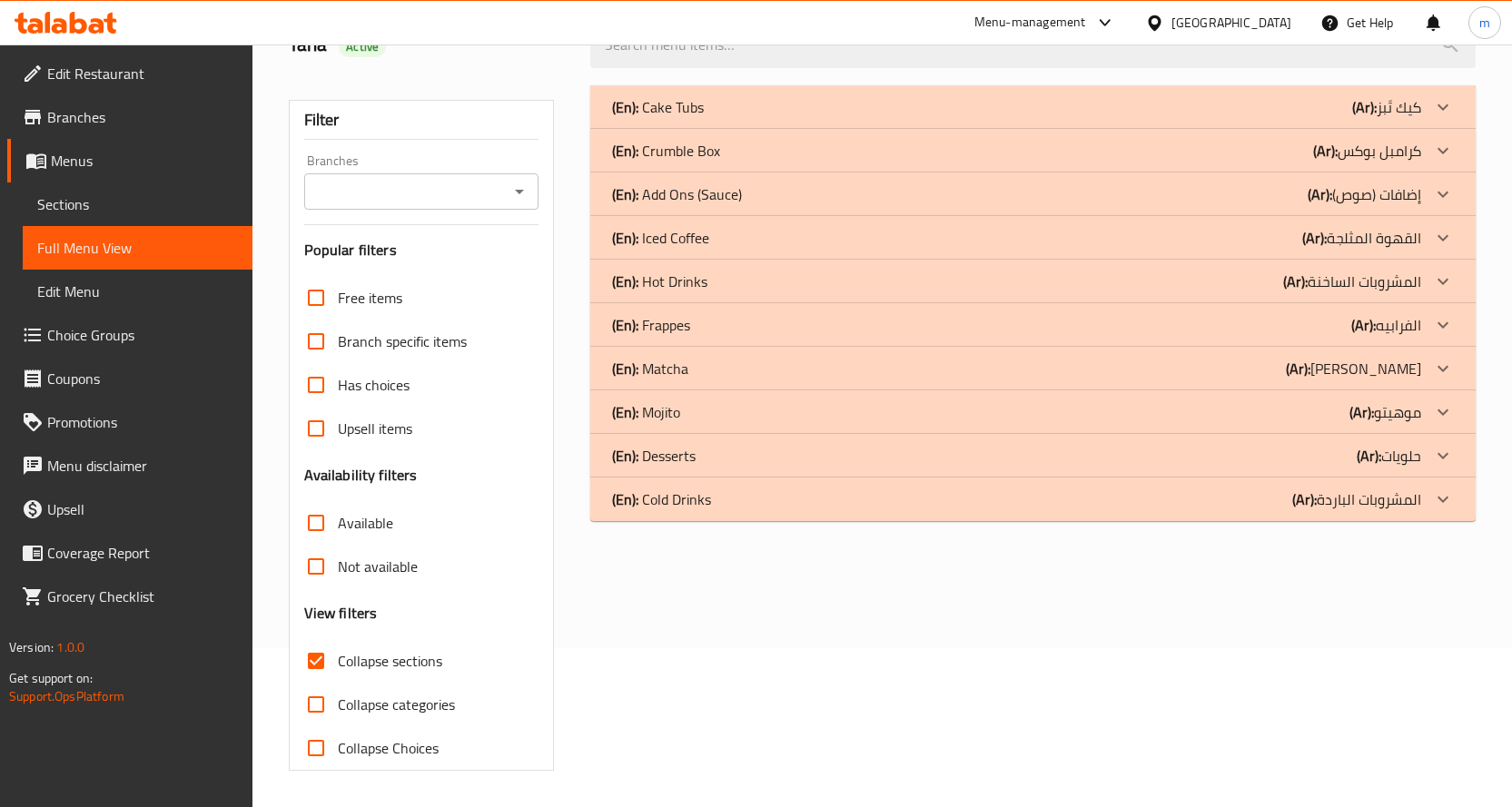
scroll to position [159, 0]
click at [905, 92] on div "(En): Cake Tubs (Ar): كيك تَبز" at bounding box center [1032, 107] width 885 height 43
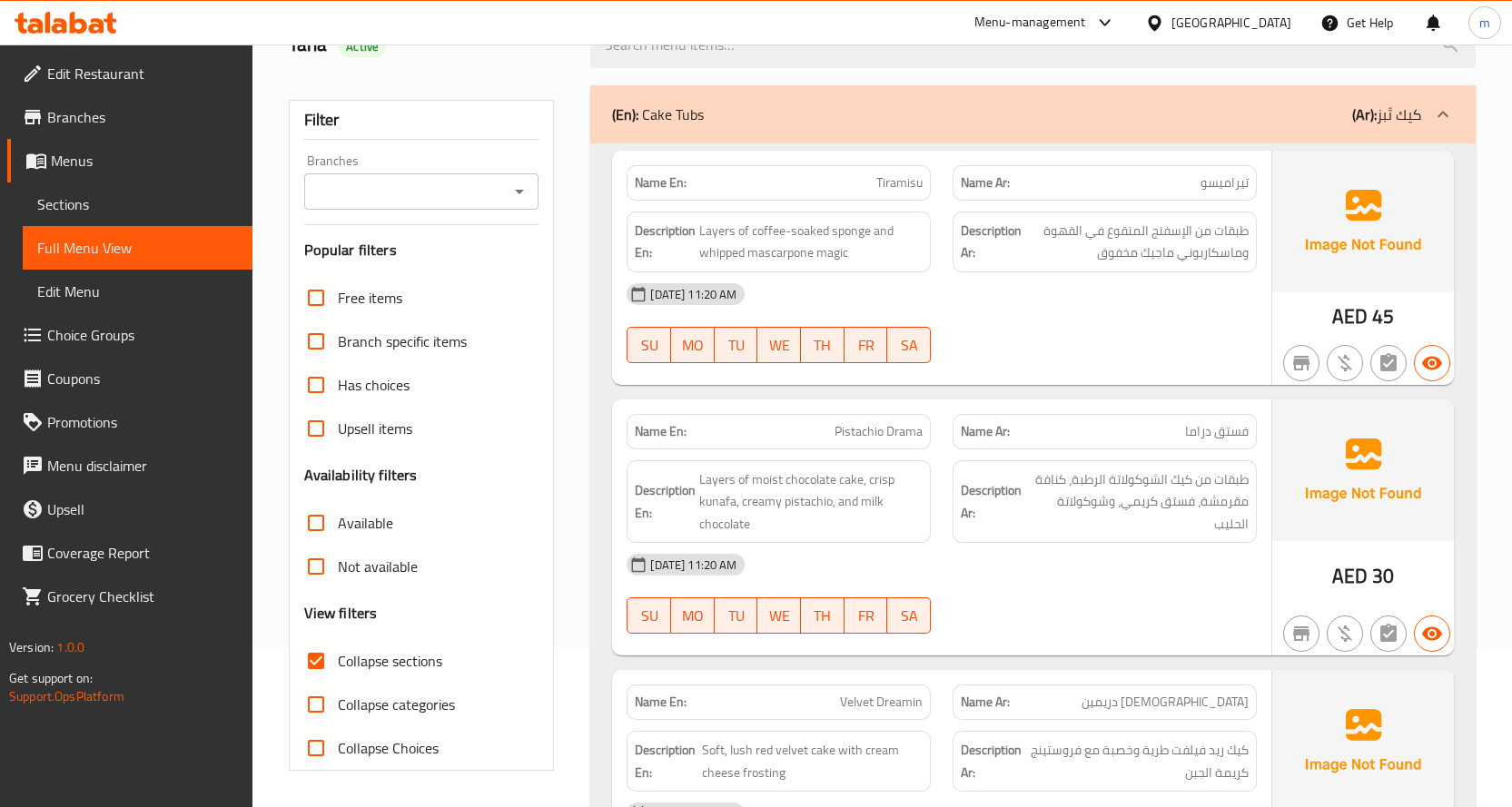
click at [905, 92] on div "(En): Cake Tubs (Ar): كيك تَبز" at bounding box center [1032, 115] width 885 height 58
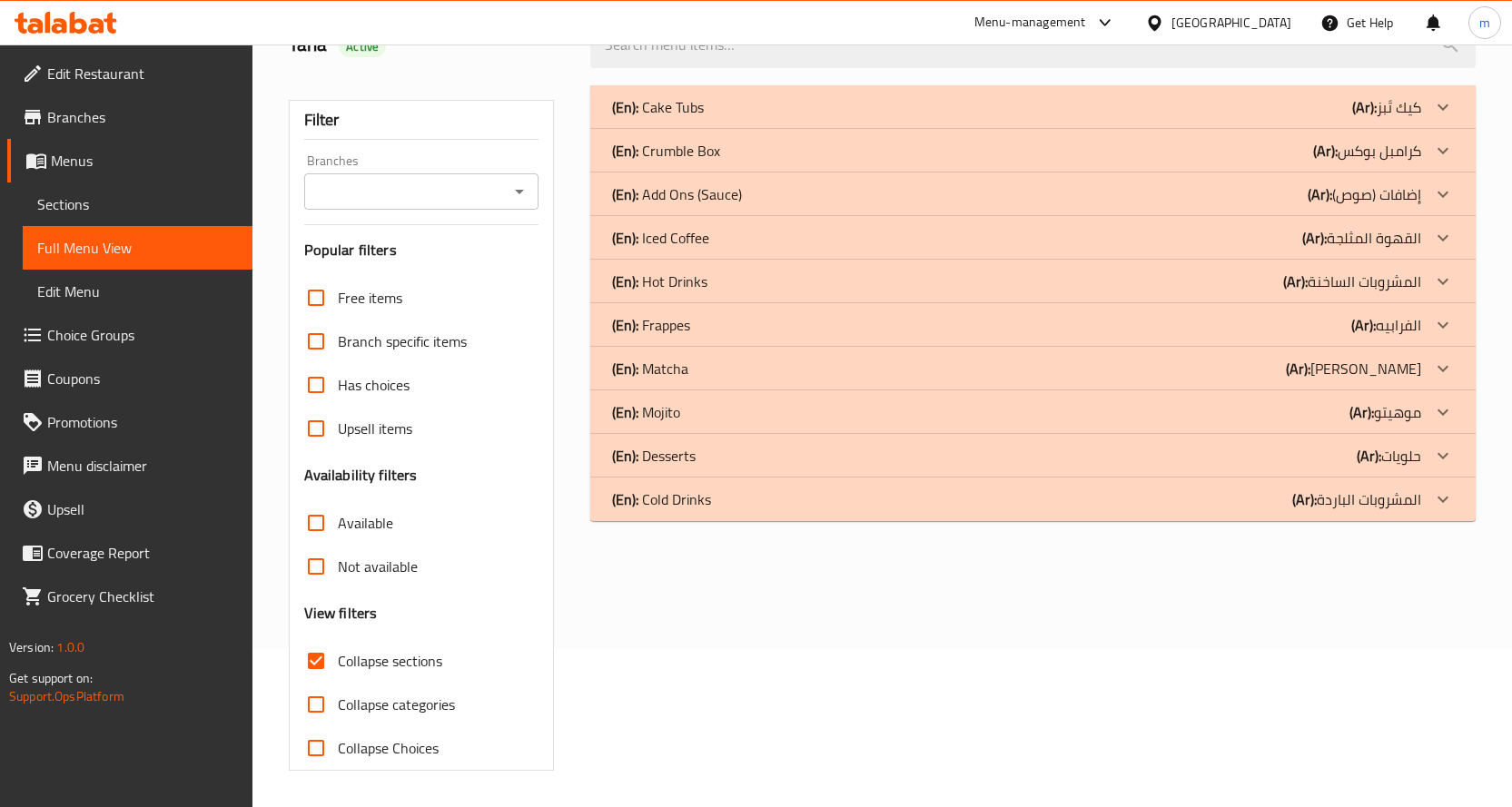
click at [1196, 463] on div "(En): Desserts (Ar): حلويات" at bounding box center [1016, 455] width 809 height 22
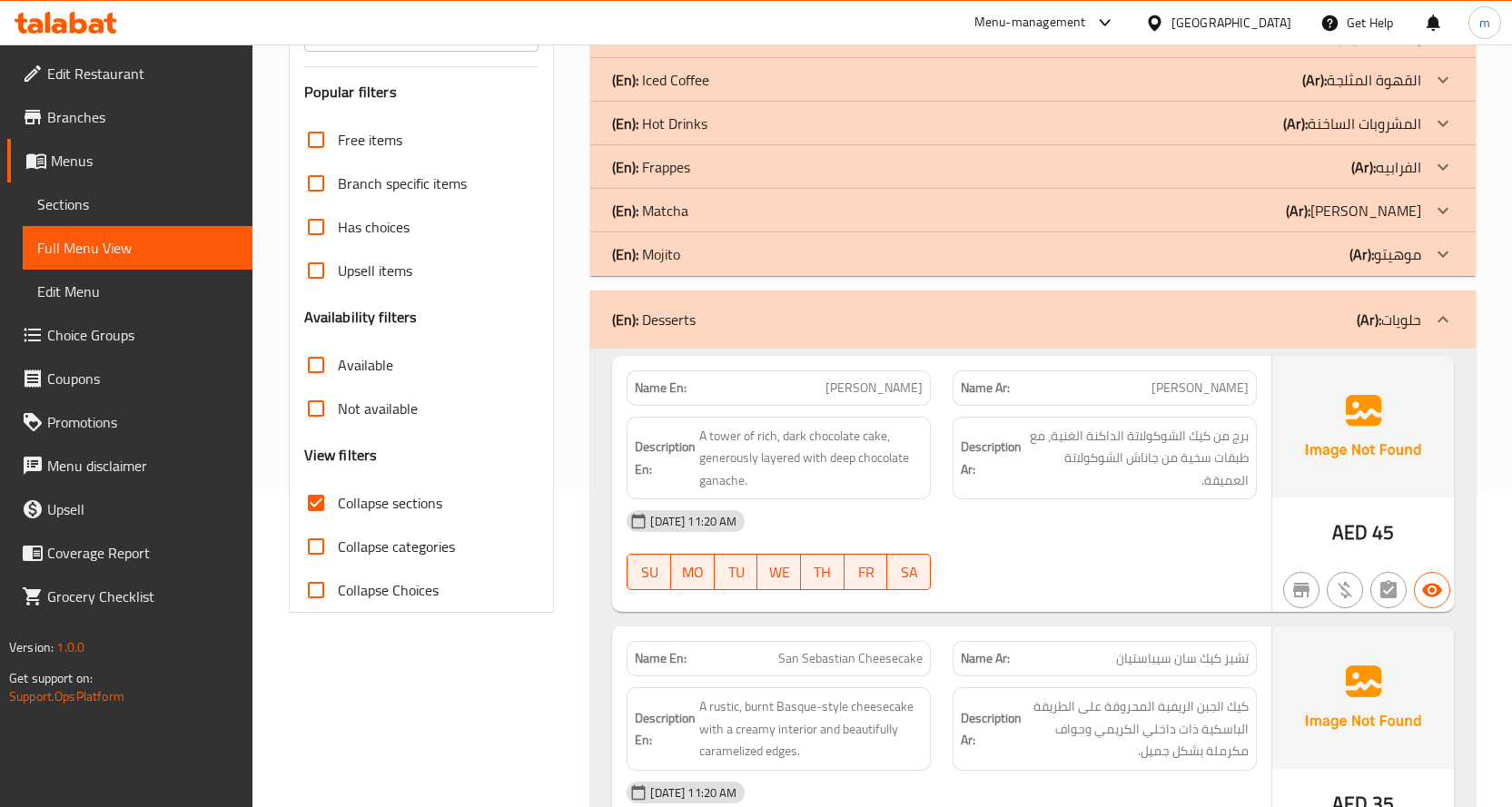
scroll to position [70, 0]
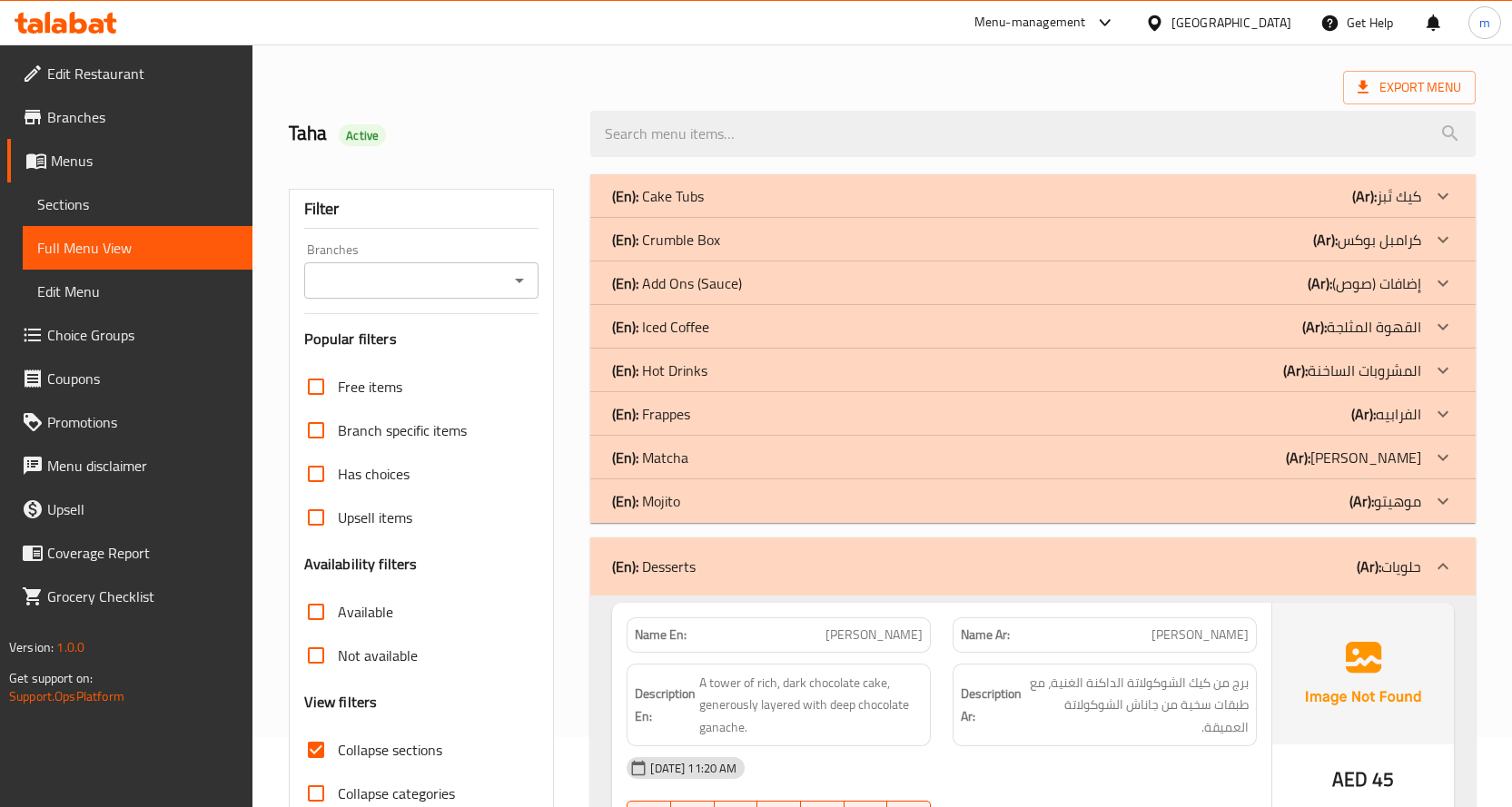
click at [1296, 559] on div "(En): Desserts (Ar): حلويات" at bounding box center [1016, 566] width 809 height 22
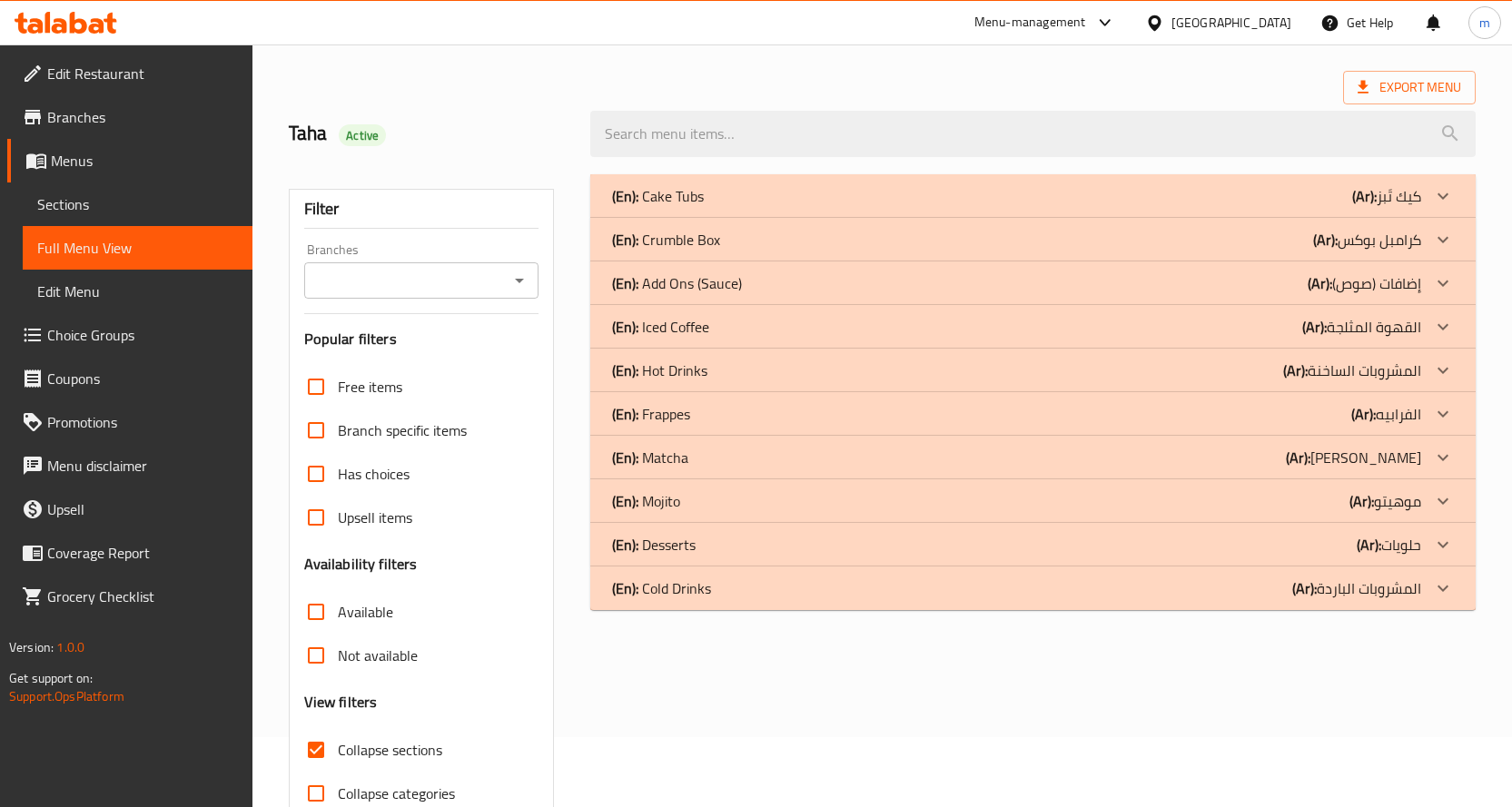
click at [960, 197] on div "(En): Cake Tubs (Ar): كيك تَبز" at bounding box center [1016, 196] width 809 height 22
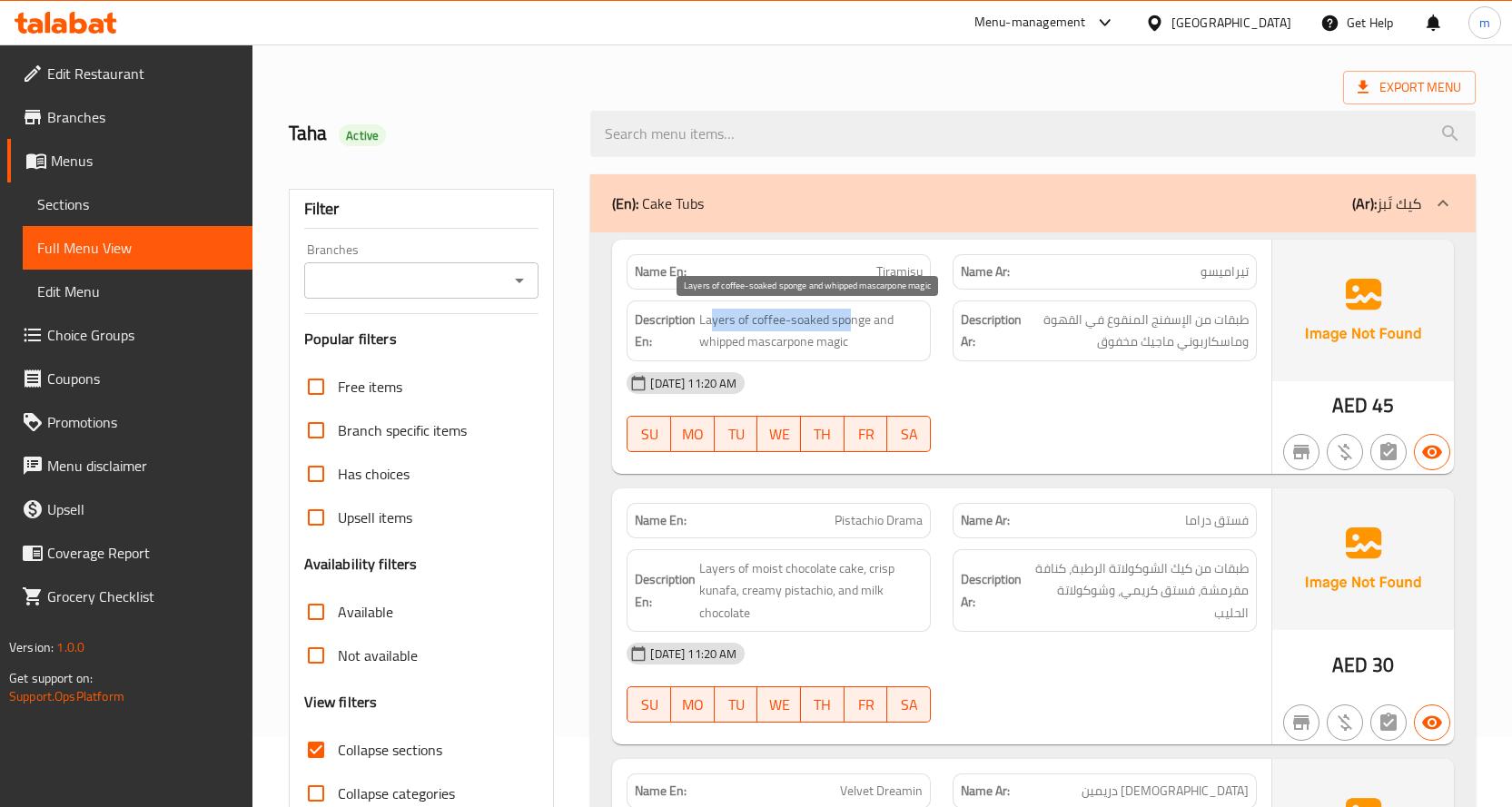
drag, startPoint x: 849, startPoint y: 318, endPoint x: 712, endPoint y: 315, distance: 137.0
click at [712, 315] on span "Layers of coffee-soaked sponge and whipped mascarpone magic" at bounding box center [810, 330] width 223 height 44
drag, startPoint x: 705, startPoint y: 346, endPoint x: 852, endPoint y: 332, distance: 147.7
click at [852, 332] on span "Layers of coffee-soaked sponge and whipped mascarpone magic" at bounding box center [810, 330] width 223 height 44
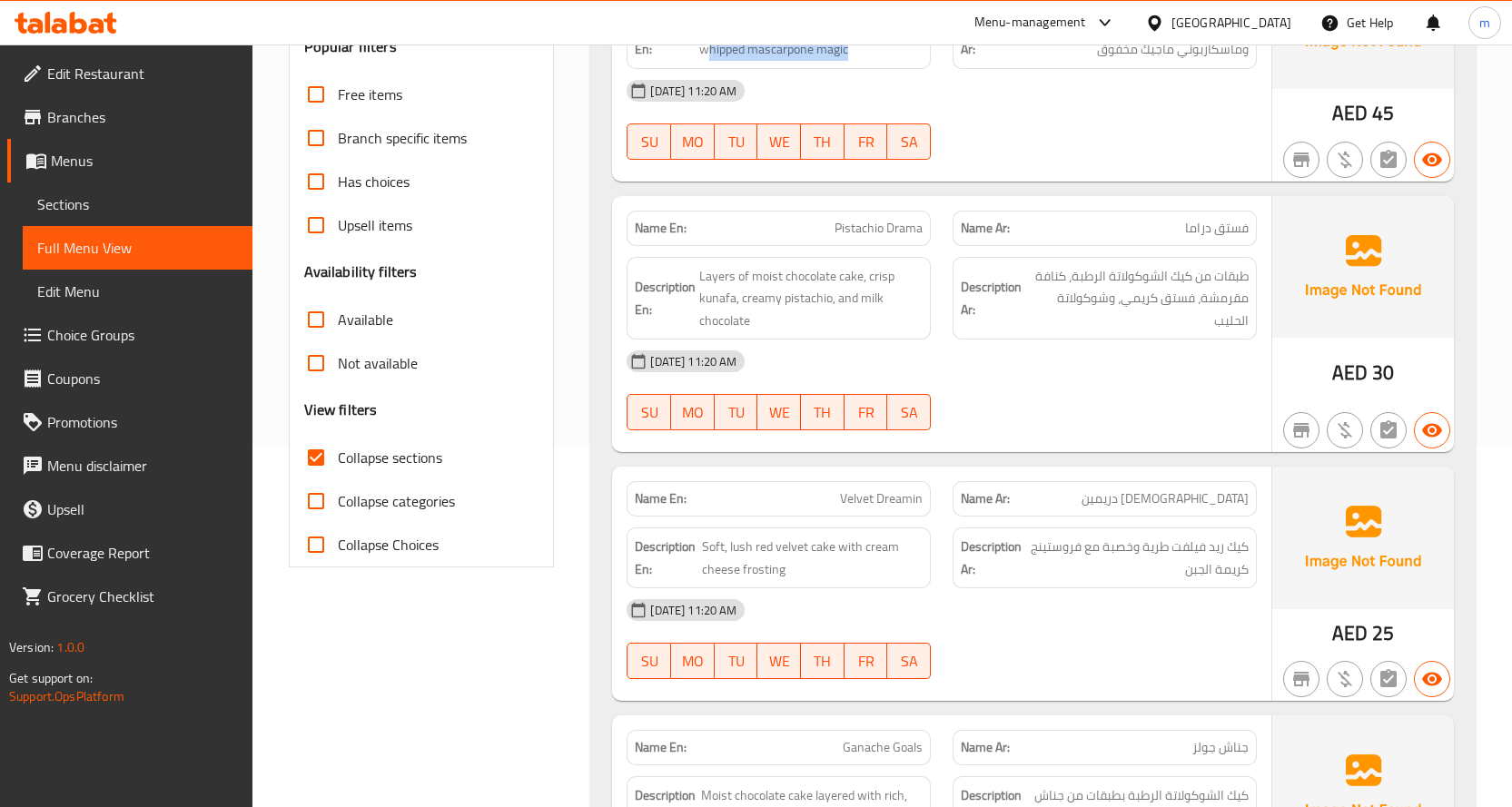
scroll to position [433, 0]
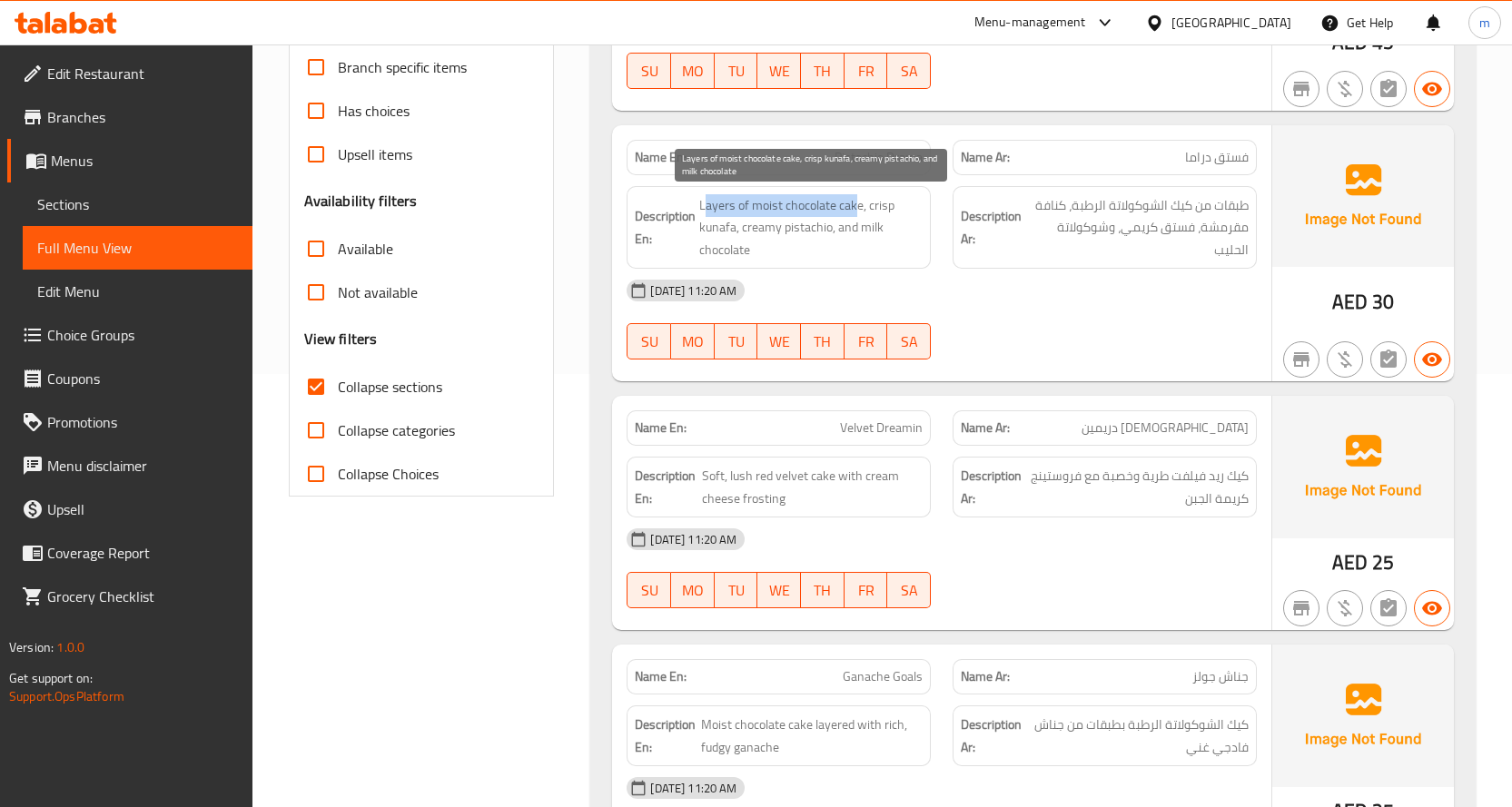
drag, startPoint x: 703, startPoint y: 205, endPoint x: 859, endPoint y: 209, distance: 156.1
click at [859, 209] on span "Layers of moist chocolate cake, crisp kunafa, creamy pistachio, and milk chocol…" at bounding box center [810, 227] width 223 height 67
drag, startPoint x: 749, startPoint y: 239, endPoint x: 867, endPoint y: 245, distance: 118.2
click at [867, 245] on span "Layers of moist chocolate cake, crisp kunafa, creamy pistachio, and milk chocol…" at bounding box center [810, 227] width 223 height 67
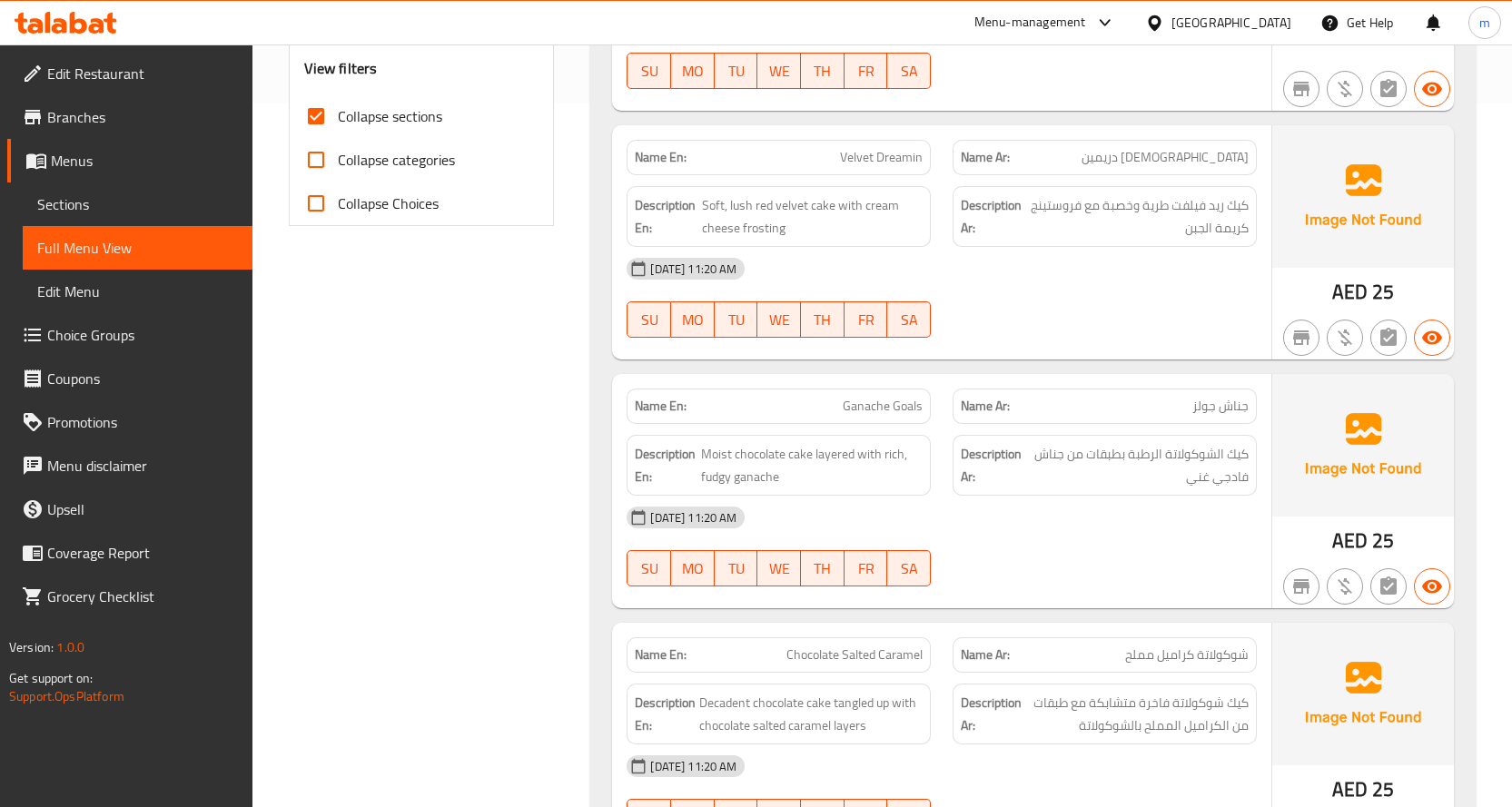
scroll to position [705, 0]
click at [899, 153] on span "Velvet Dreamin" at bounding box center [882, 155] width 83 height 19
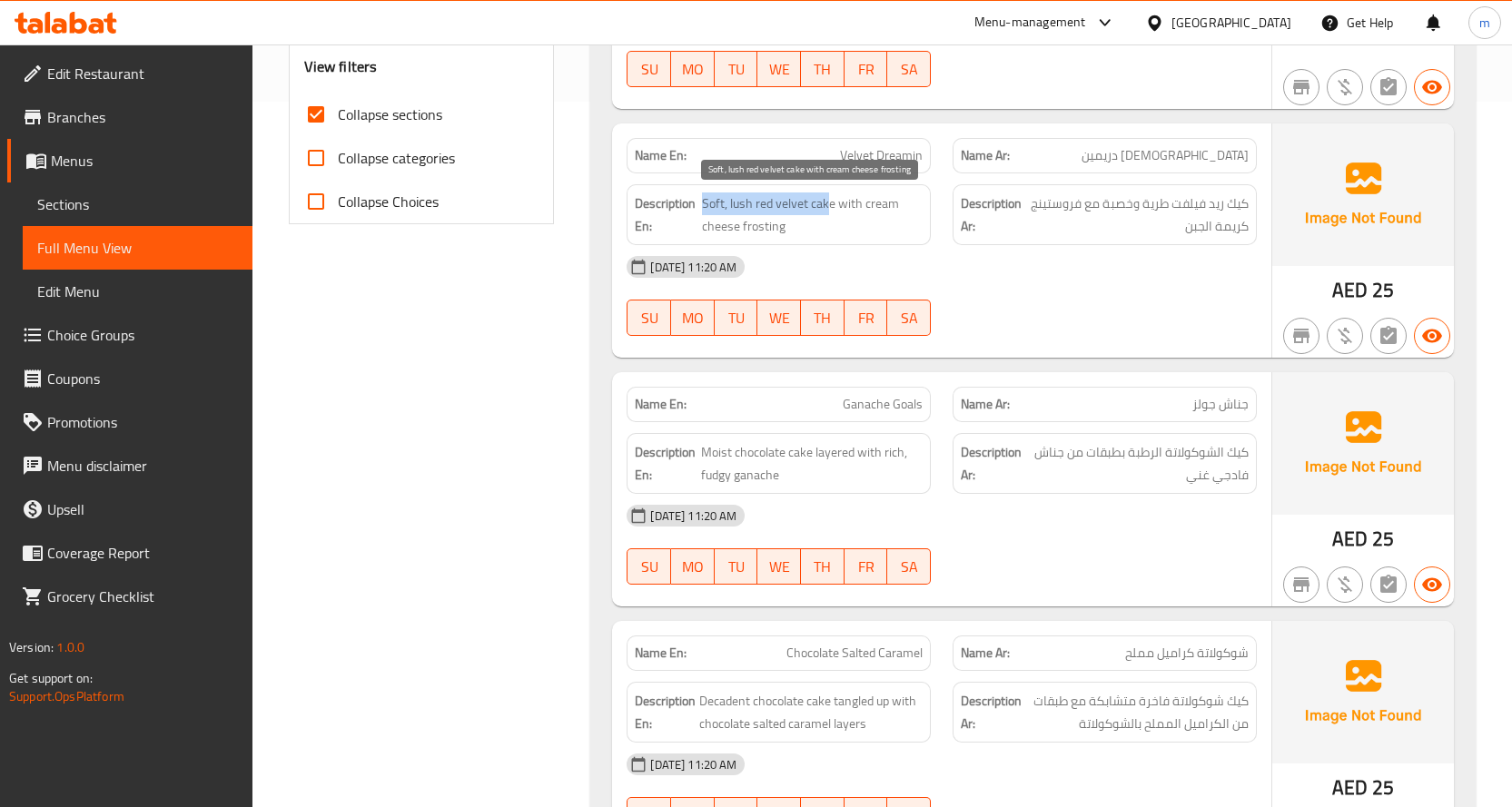
drag, startPoint x: 831, startPoint y: 203, endPoint x: 701, endPoint y: 200, distance: 130.0
click at [702, 200] on span "Soft, lush red velvet cake with cream cheese frosting" at bounding box center [812, 214] width 220 height 44
drag, startPoint x: 838, startPoint y: 202, endPoint x: 801, endPoint y: 224, distance: 43.0
click at [801, 224] on span "Soft, lush red velvet cake with cream cheese frosting" at bounding box center [812, 214] width 220 height 44
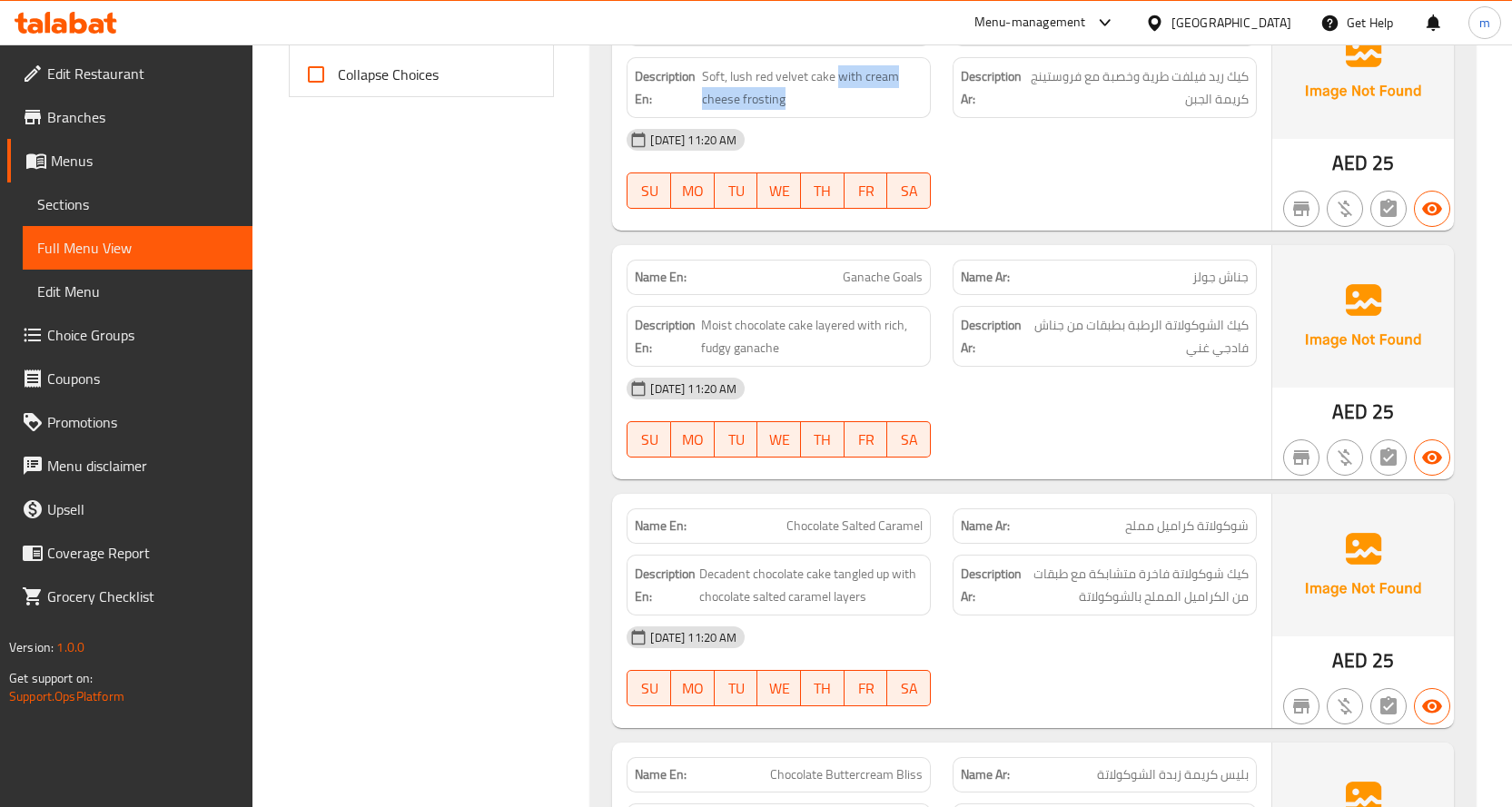
scroll to position [887, 0]
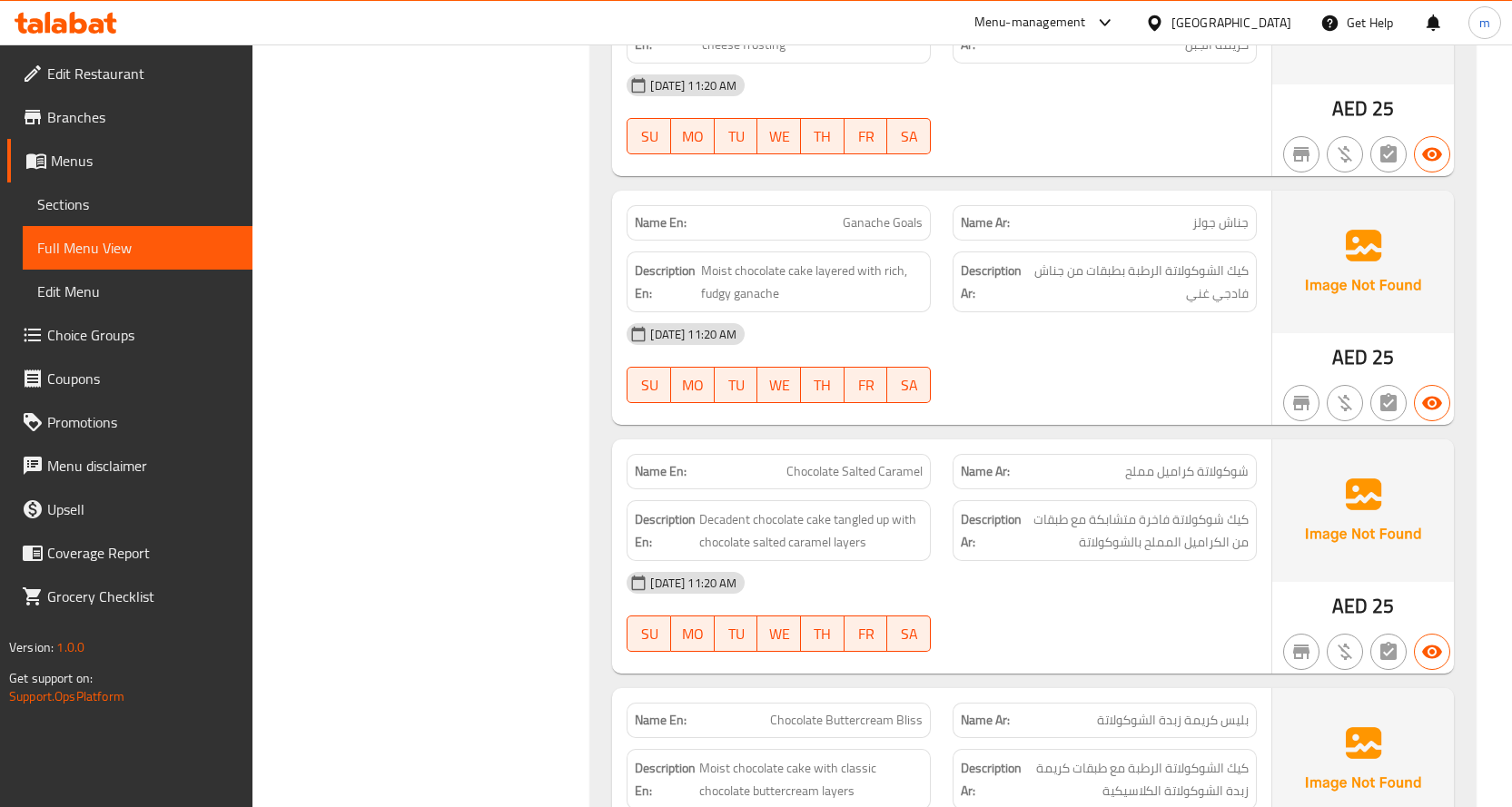
click at [871, 222] on span "Ganache Goals" at bounding box center [882, 223] width 80 height 19
copy span "Ganache"
drag, startPoint x: 810, startPoint y: 277, endPoint x: 863, endPoint y: 260, distance: 55.7
click at [863, 260] on span "Moist chocolate cake layered with rich, fudgy ganache" at bounding box center [811, 281] width 221 height 44
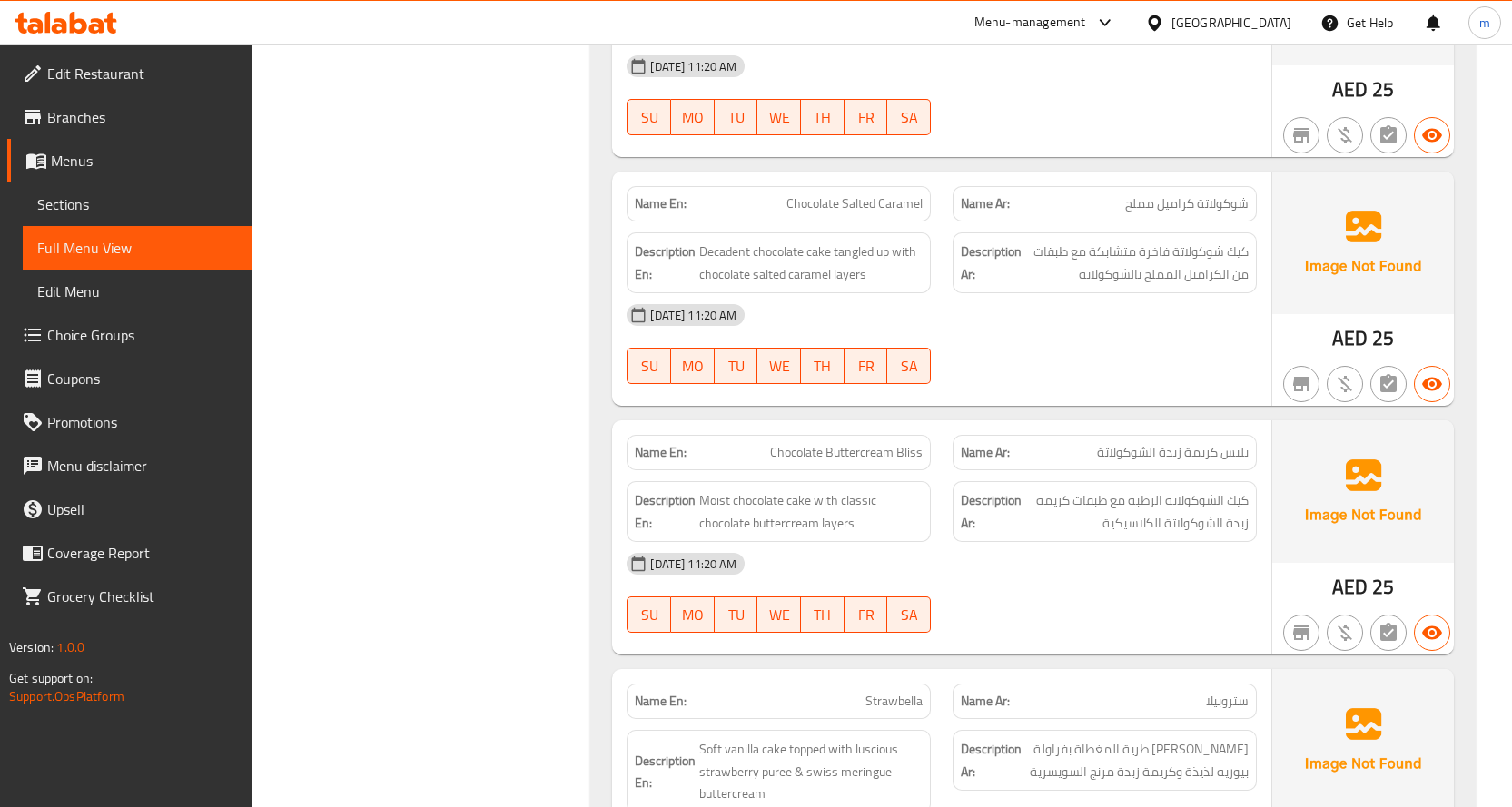
scroll to position [1159, 0]
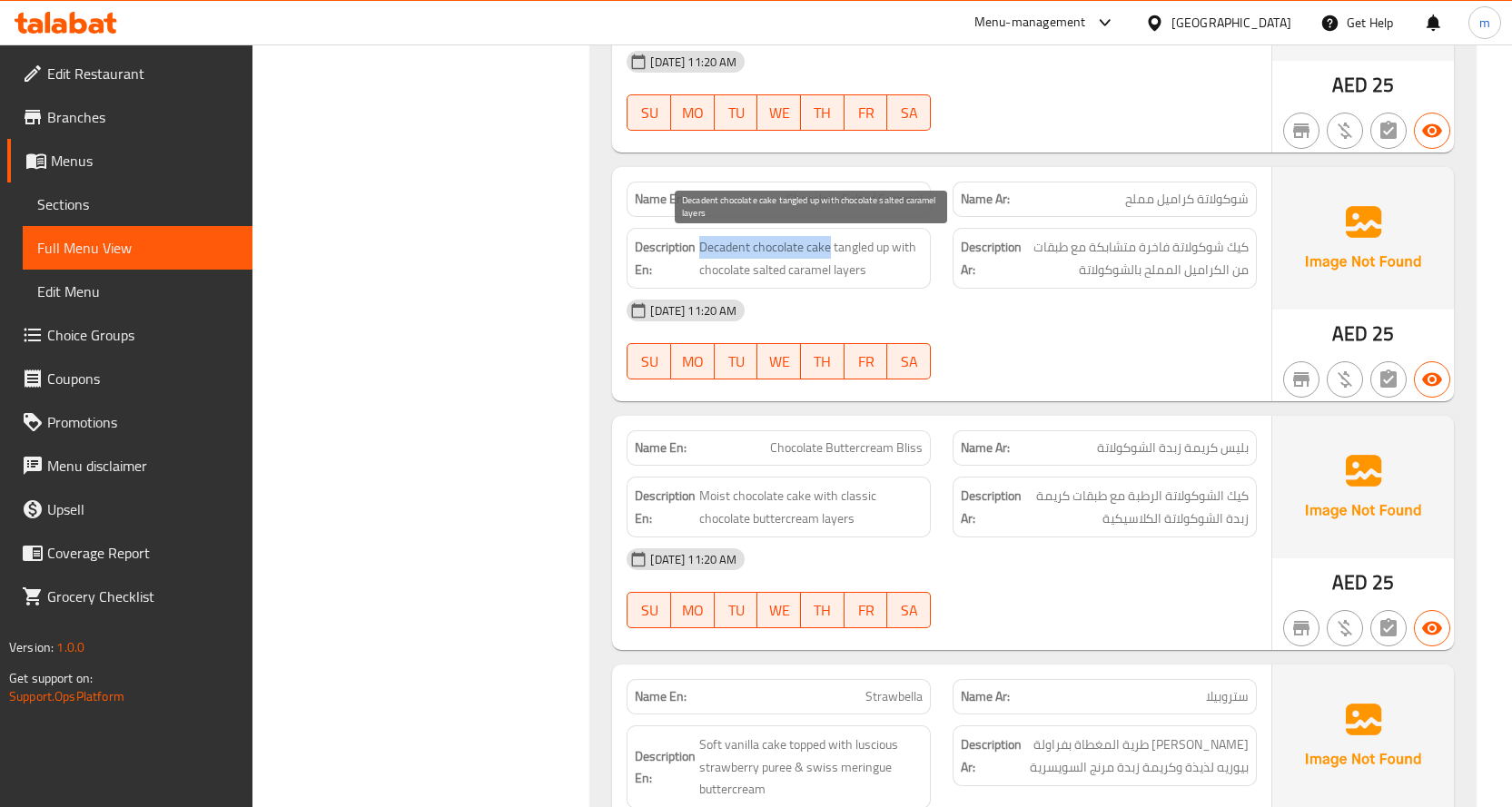
drag, startPoint x: 703, startPoint y: 246, endPoint x: 831, endPoint y: 246, distance: 128.0
click at [831, 246] on span "Decadent chocolate cake tangled up with chocolate salted caramel layers" at bounding box center [810, 258] width 223 height 44
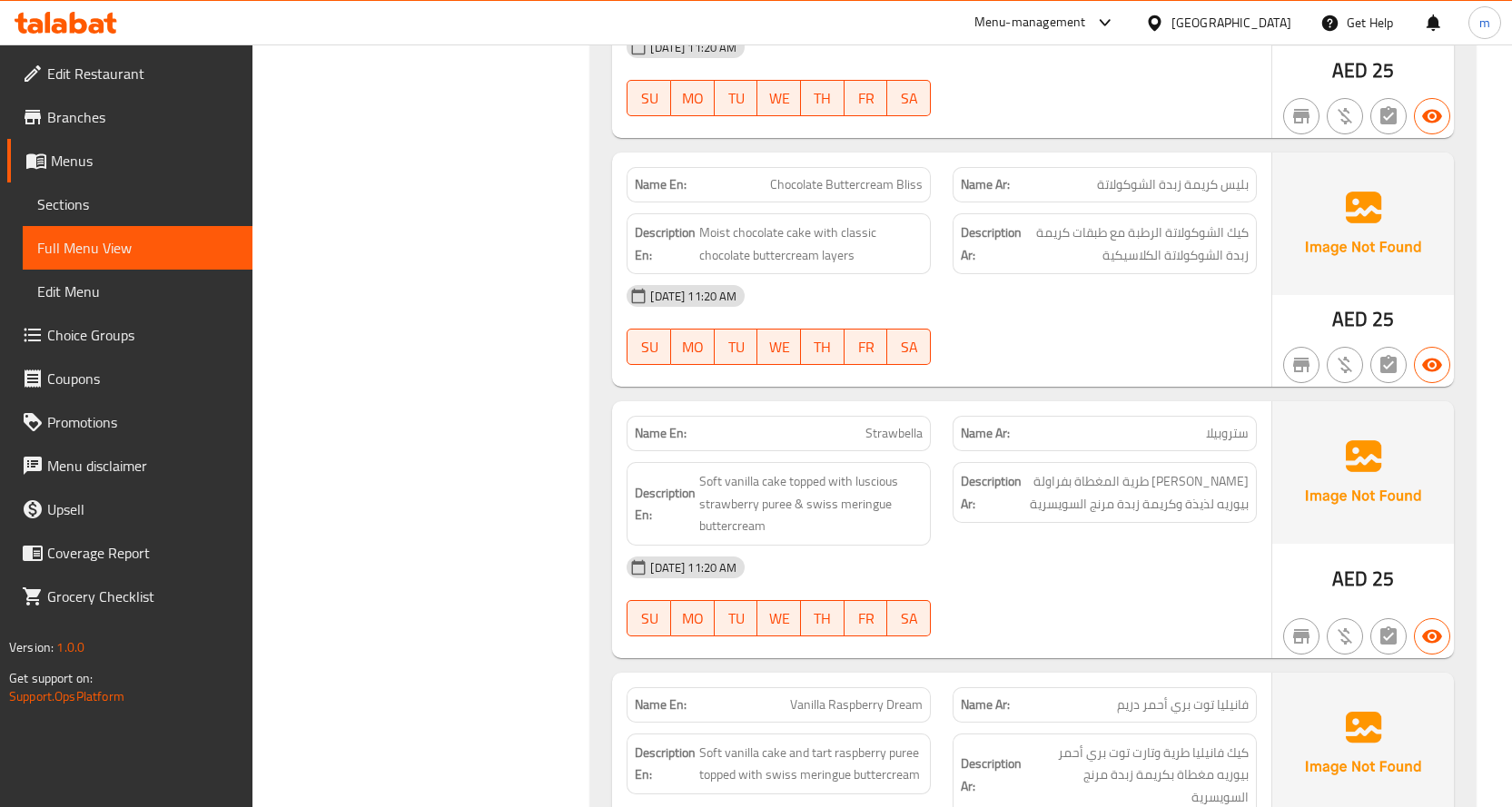
scroll to position [1432, 0]
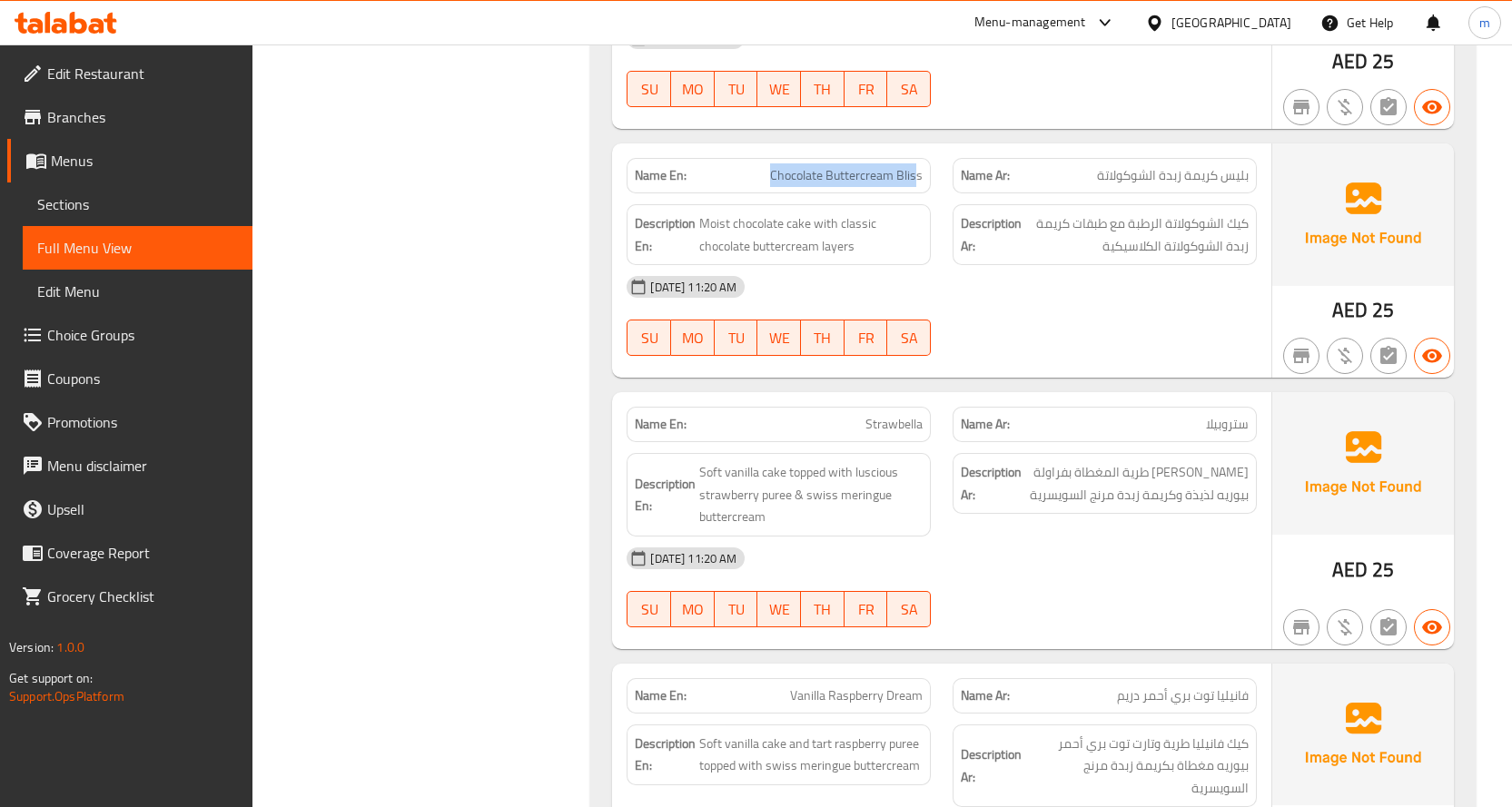
drag, startPoint x: 917, startPoint y: 173, endPoint x: 769, endPoint y: 176, distance: 148.0
click at [769, 176] on p "Name En: Chocolate Buttercream Bliss" at bounding box center [778, 176] width 288 height 19
drag, startPoint x: 813, startPoint y: 220, endPoint x: 707, endPoint y: 221, distance: 106.0
click at [707, 221] on span "Moist chocolate cake with classic chocolate buttercream layers" at bounding box center [810, 234] width 223 height 44
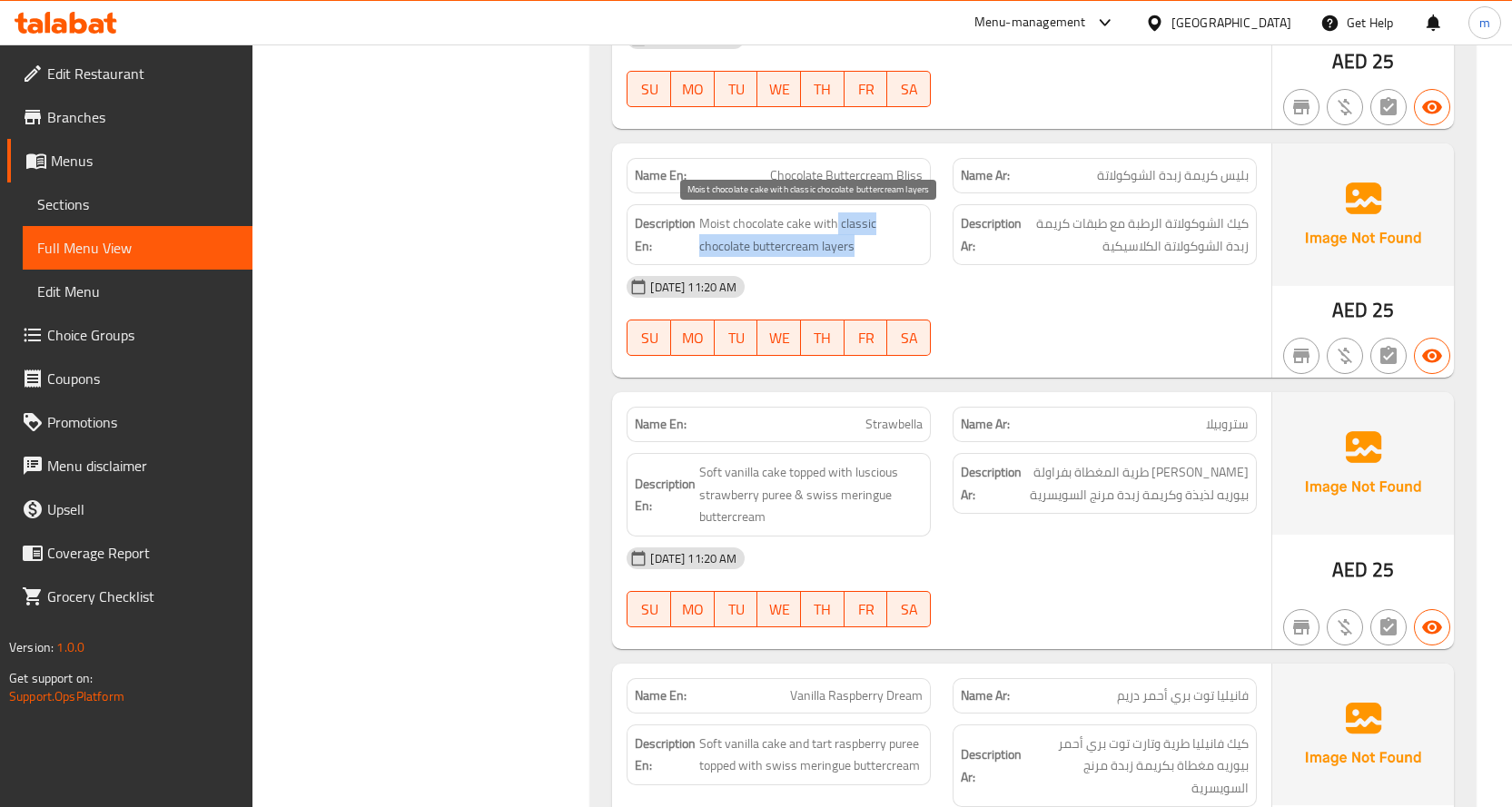
drag, startPoint x: 853, startPoint y: 246, endPoint x: 838, endPoint y: 231, distance: 21.2
click at [838, 231] on span "Moist chocolate cake with classic chocolate buttercream layers" at bounding box center [810, 234] width 223 height 44
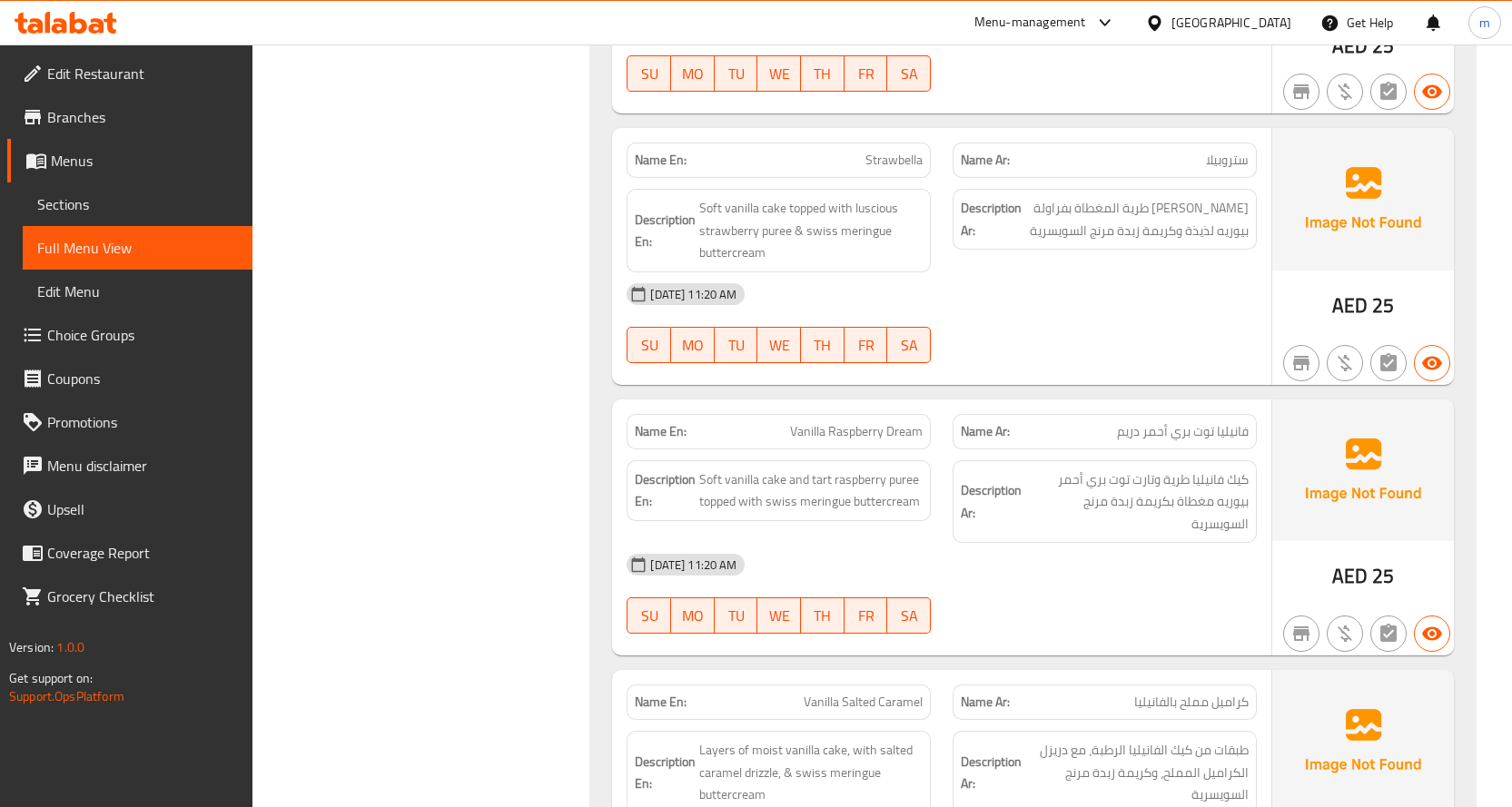
scroll to position [1703, 0]
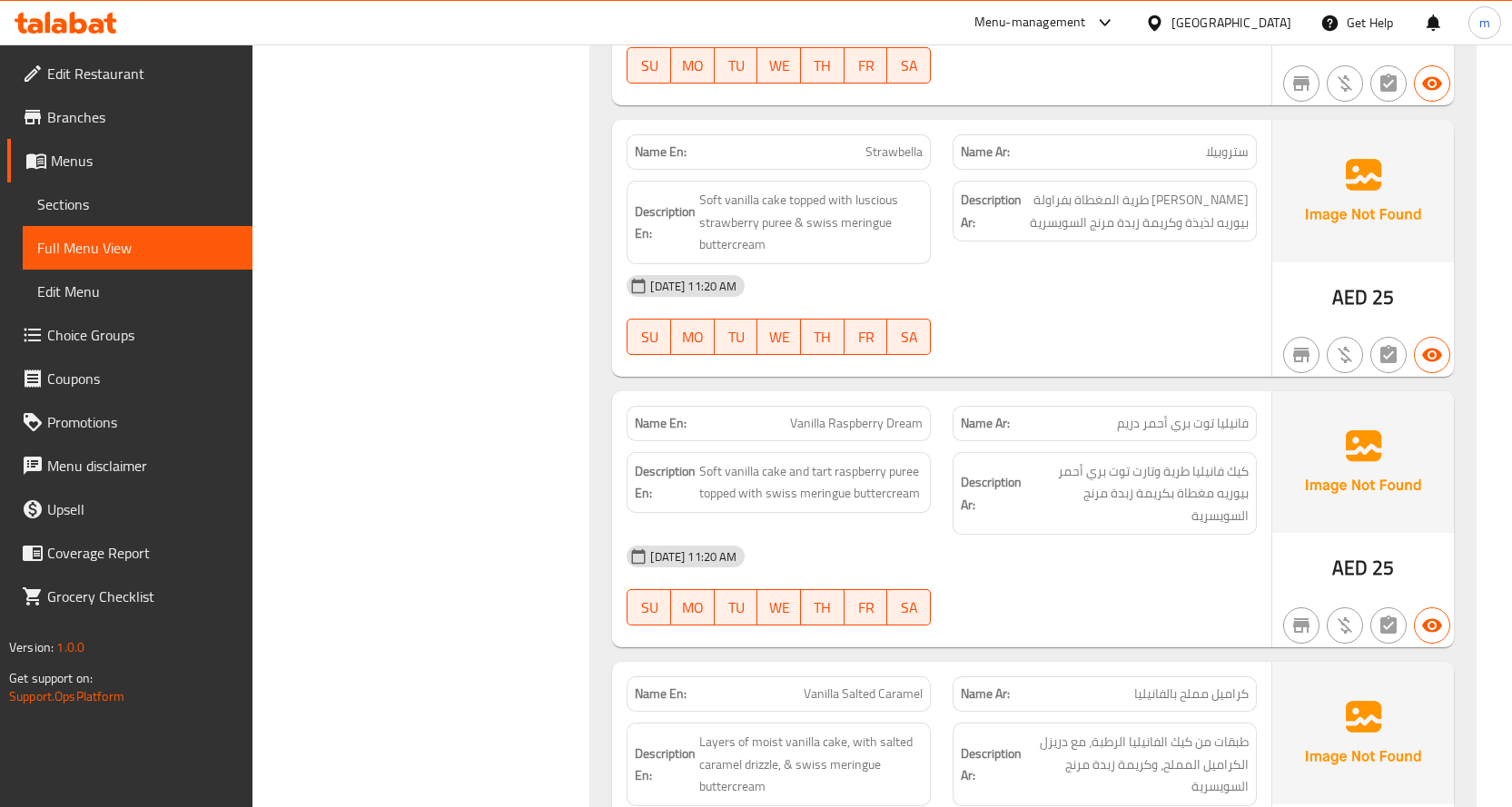
click at [899, 157] on span "Strawbella" at bounding box center [894, 151] width 57 height 19
copy span "Strawbella"
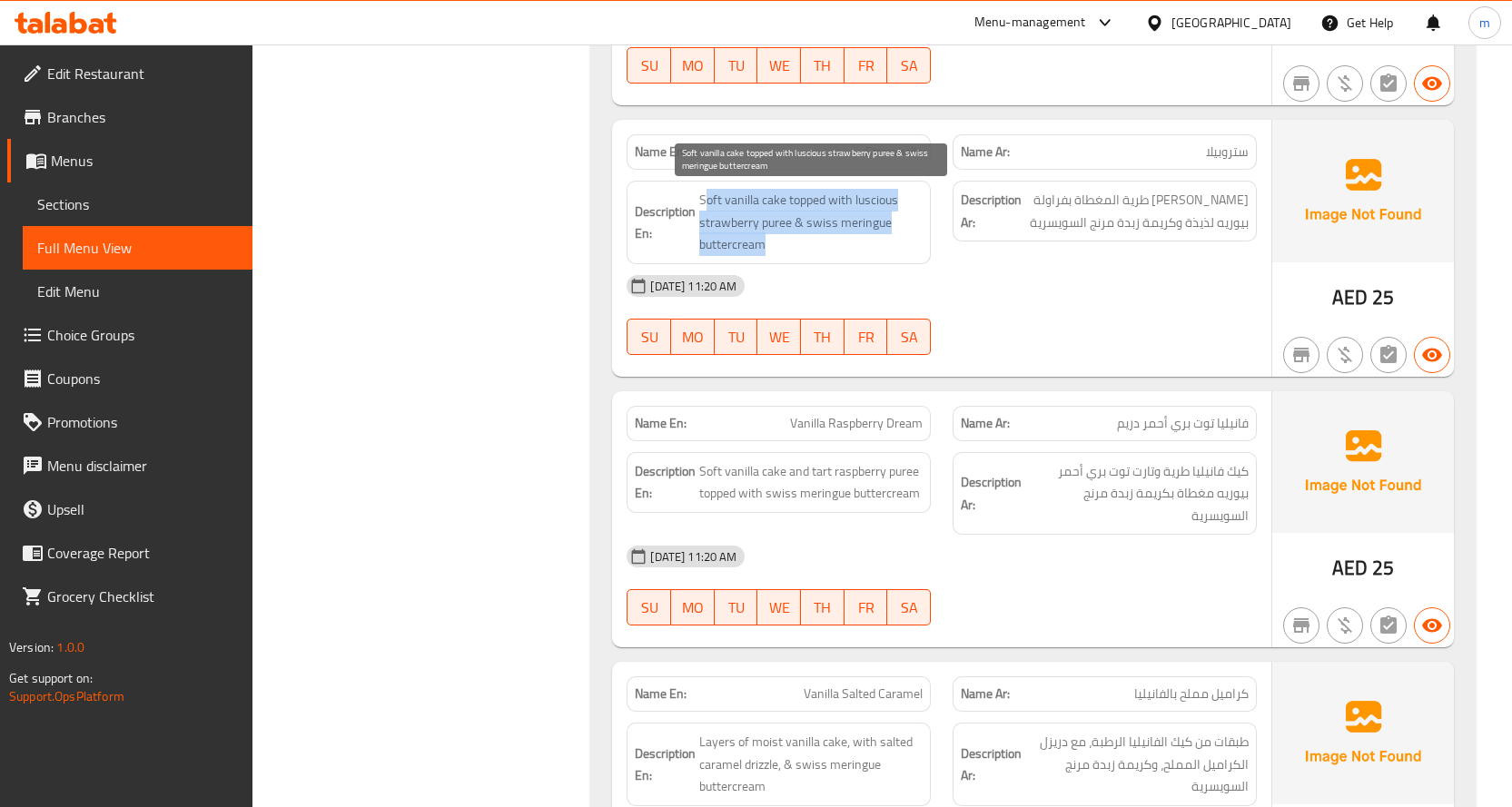
drag, startPoint x: 708, startPoint y: 203, endPoint x: 863, endPoint y: 246, distance: 160.9
click at [863, 246] on span "Soft vanilla cake topped with luscious strawberry puree & swiss meringue butter…" at bounding box center [810, 222] width 223 height 67
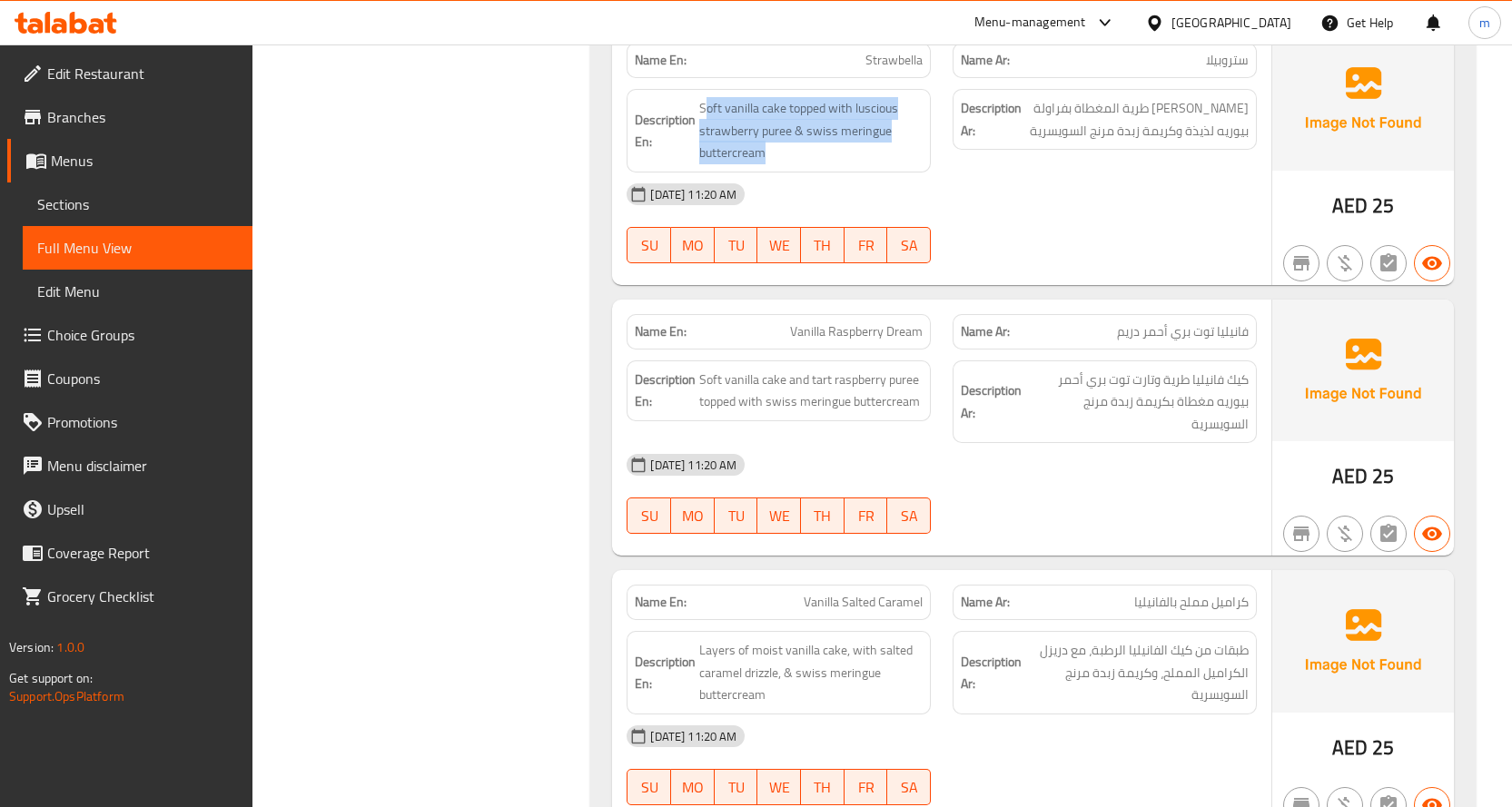
scroll to position [1885, 0]
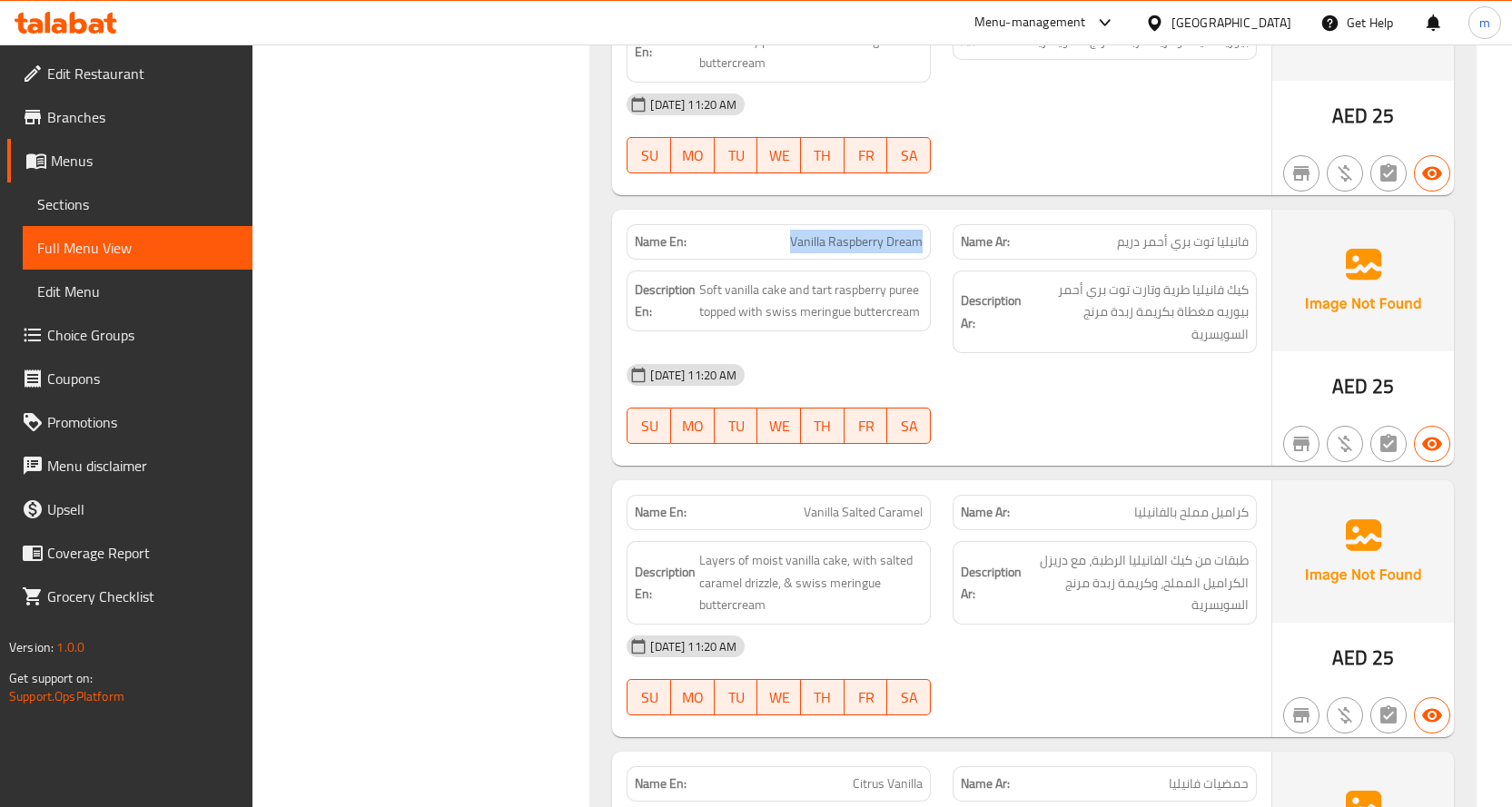
drag, startPoint x: 789, startPoint y: 250, endPoint x: 924, endPoint y: 248, distance: 135.0
click at [924, 248] on div "Name En: Vanilla Raspberry Dream" at bounding box center [778, 242] width 304 height 36
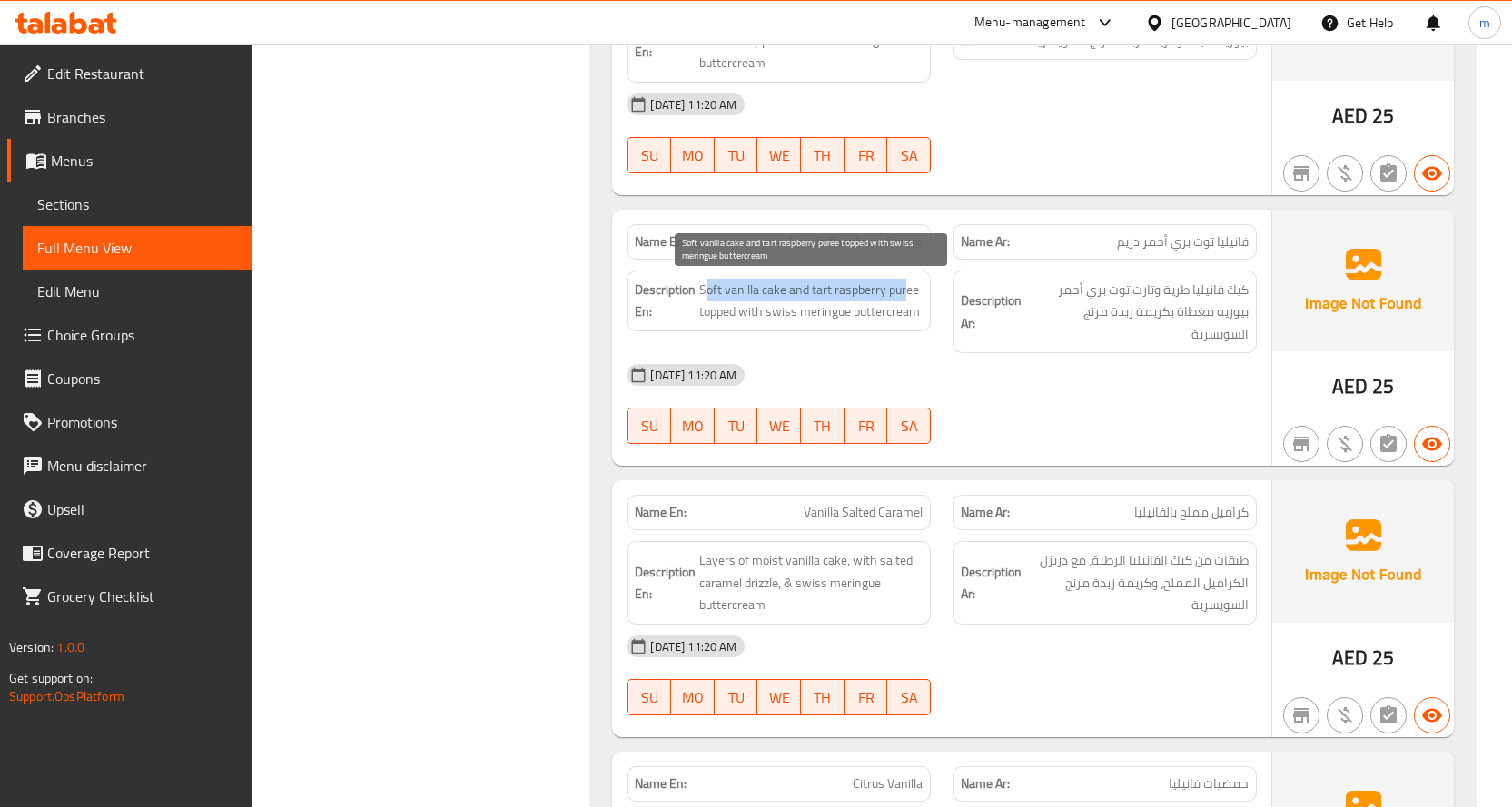
drag, startPoint x: 708, startPoint y: 287, endPoint x: 907, endPoint y: 289, distance: 199.0
click at [907, 289] on span "Soft vanilla cake and tart raspberry puree topped with swiss meringue buttercre…" at bounding box center [810, 300] width 223 height 44
drag, startPoint x: 713, startPoint y: 311, endPoint x: 892, endPoint y: 313, distance: 179.0
click at [892, 313] on span "Soft vanilla cake and tart raspberry puree topped with swiss meringue buttercre…" at bounding box center [810, 300] width 223 height 44
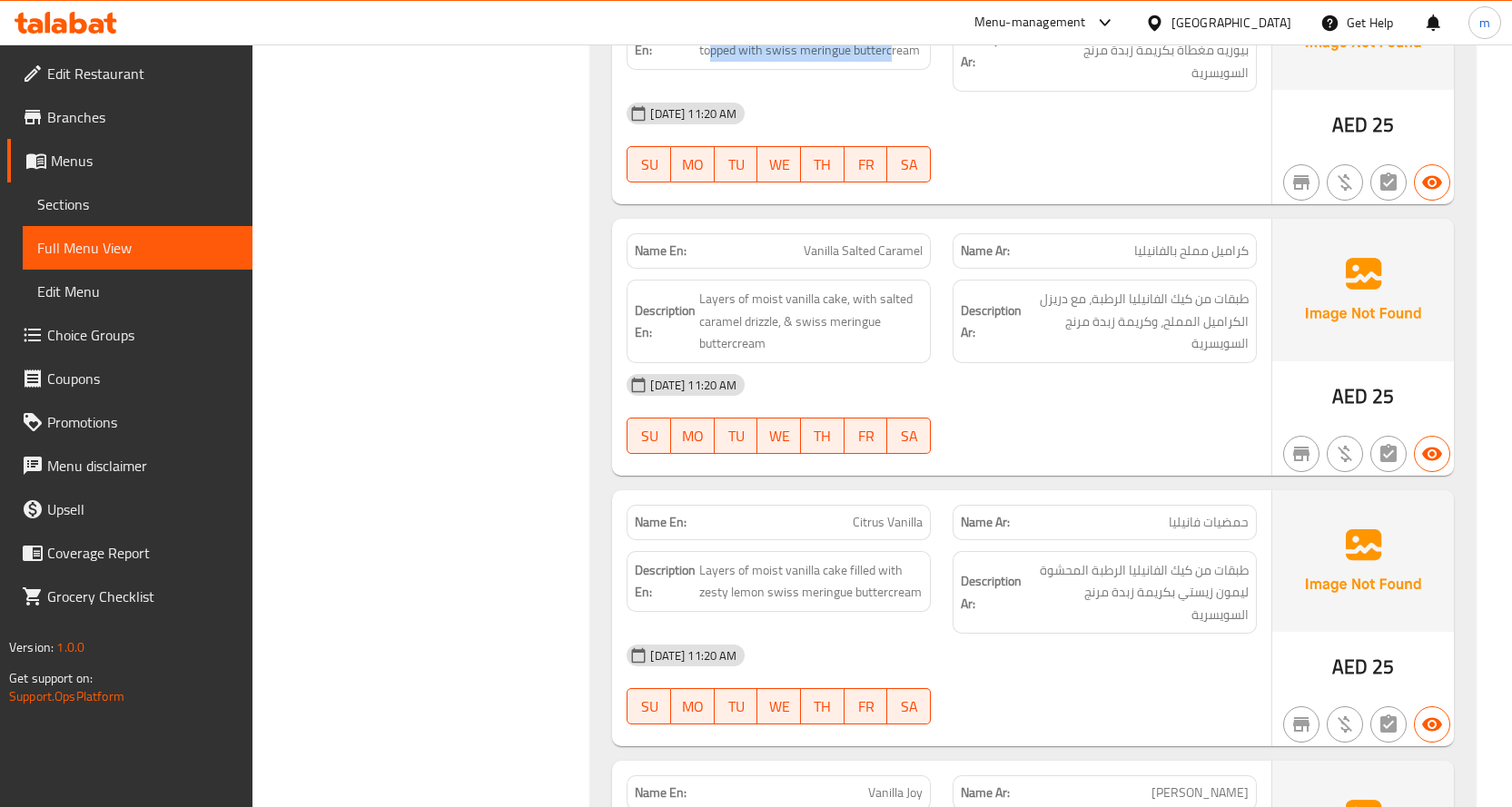
scroll to position [2158, 0]
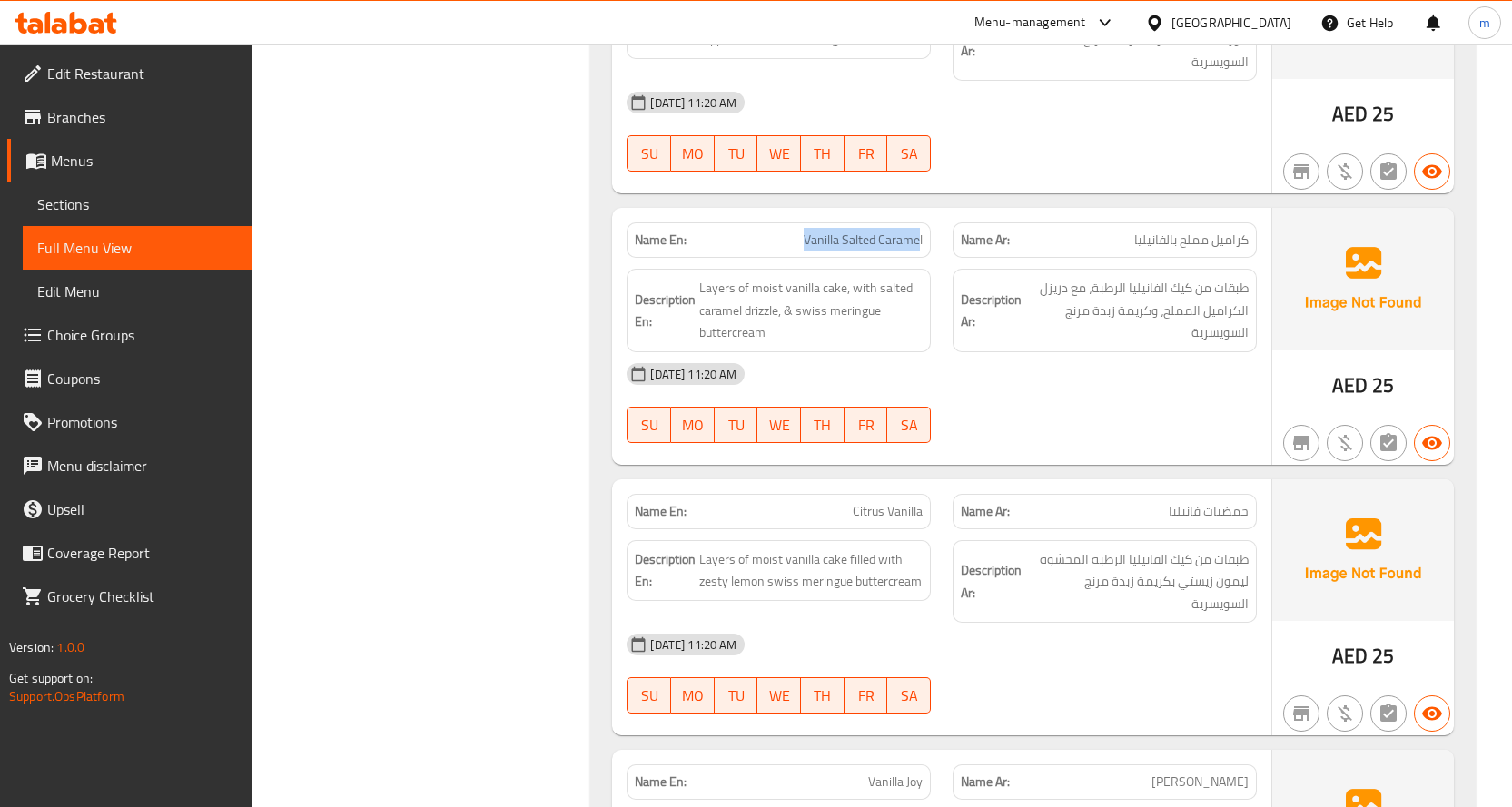
drag, startPoint x: 838, startPoint y: 238, endPoint x: 917, endPoint y: 241, distance: 79.1
click at [917, 241] on p "Name En: Vanilla Salted Caramel" at bounding box center [778, 240] width 288 height 19
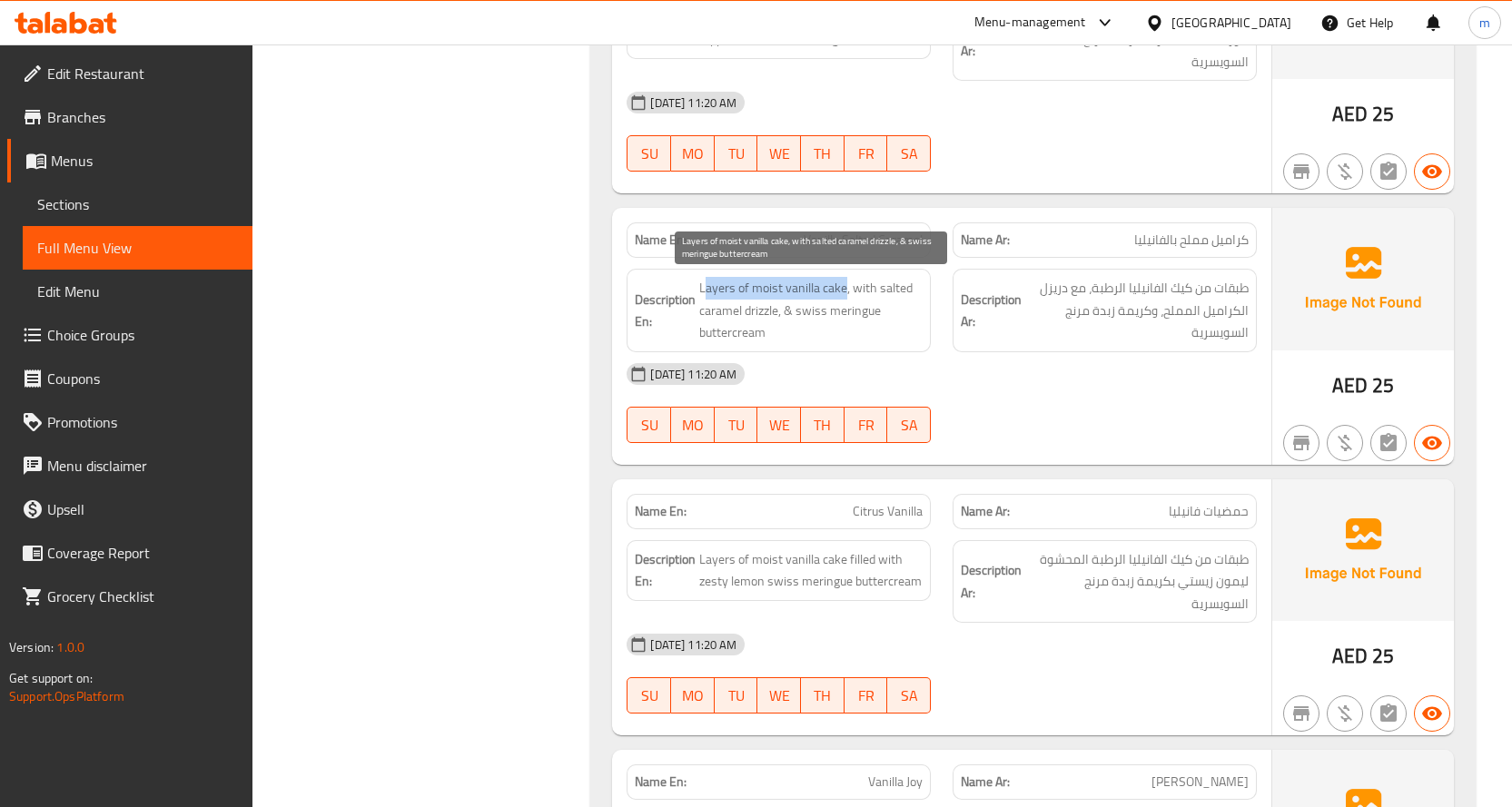
drag, startPoint x: 717, startPoint y: 288, endPoint x: 844, endPoint y: 296, distance: 127.3
click at [844, 296] on span "Layers of moist vanilla cake, with salted caramel drizzle, & swiss meringue but…" at bounding box center [810, 309] width 223 height 67
click at [757, 298] on span "Layers of moist vanilla cake, with salted caramel drizzle, & swiss meringue but…" at bounding box center [810, 309] width 223 height 67
drag, startPoint x: 705, startPoint y: 291, endPoint x: 804, endPoint y: 320, distance: 103.2
click at [804, 320] on h6 "Description En: Layers of moist vanilla cake, with salted caramel drizzle, & sw…" at bounding box center [778, 309] width 288 height 67
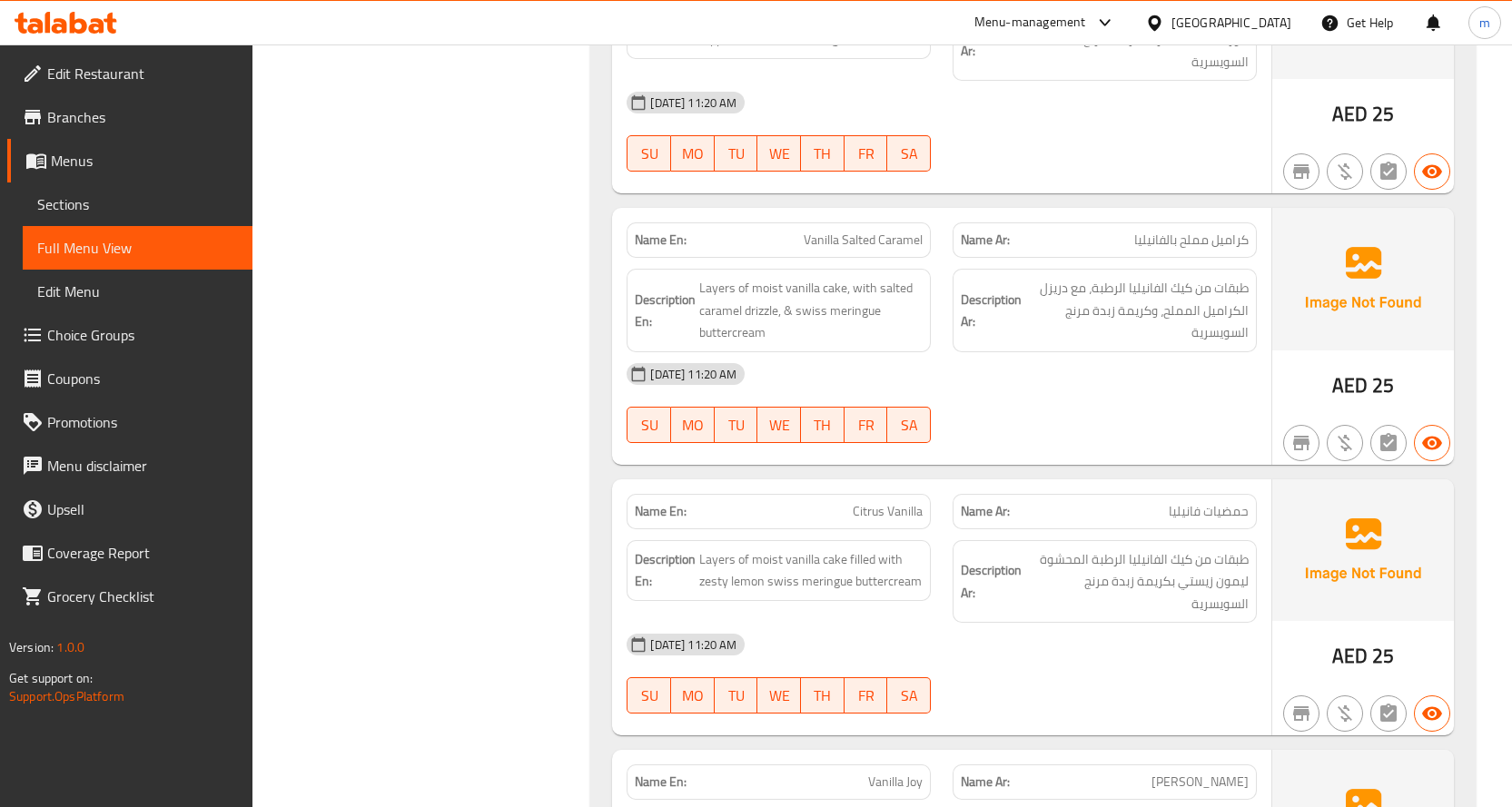
click at [982, 401] on div "05-10-2025 11:20 AM SU MO TU WE TH FR SA" at bounding box center [941, 403] width 652 height 102
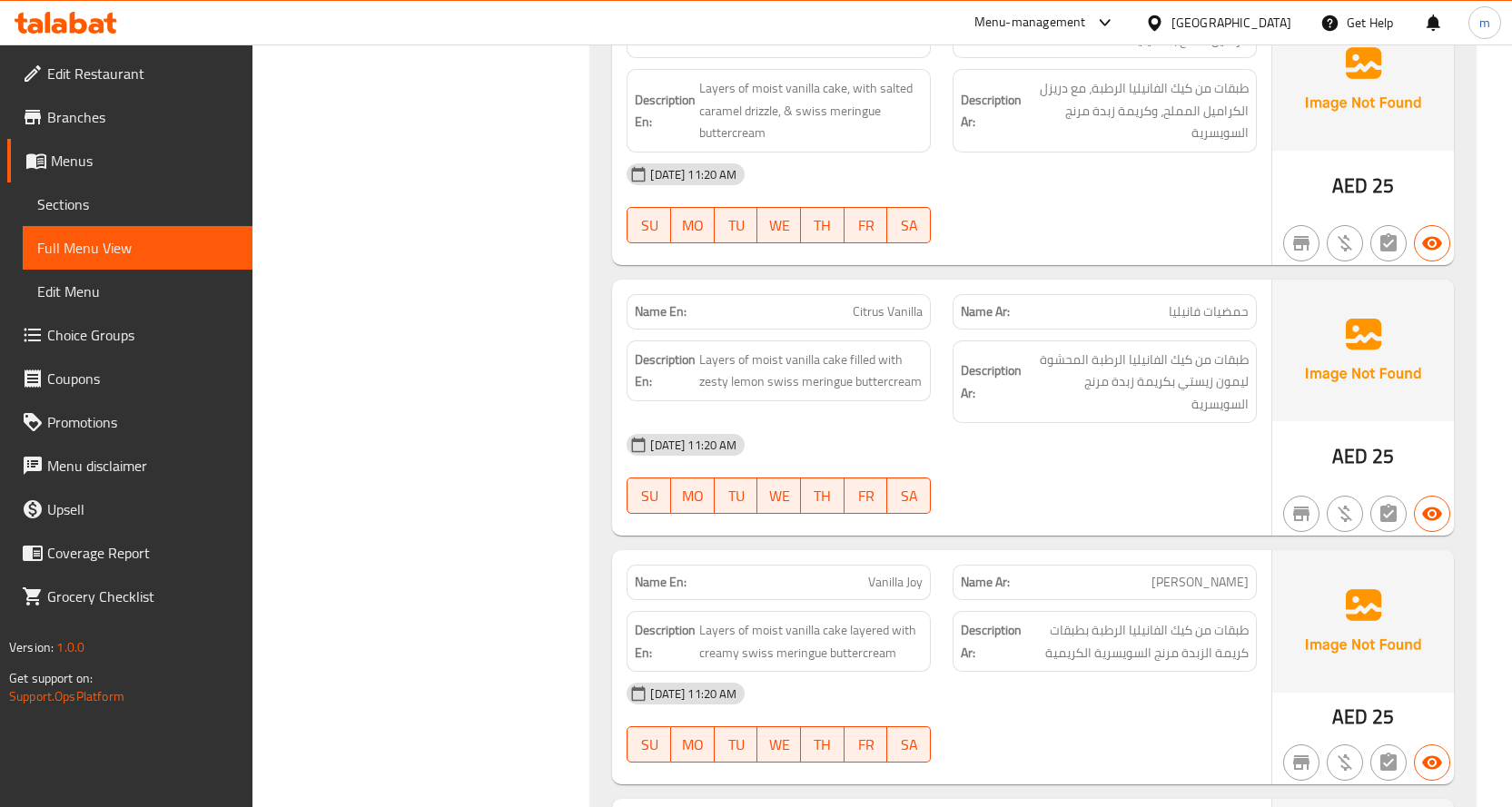
scroll to position [2429, 0]
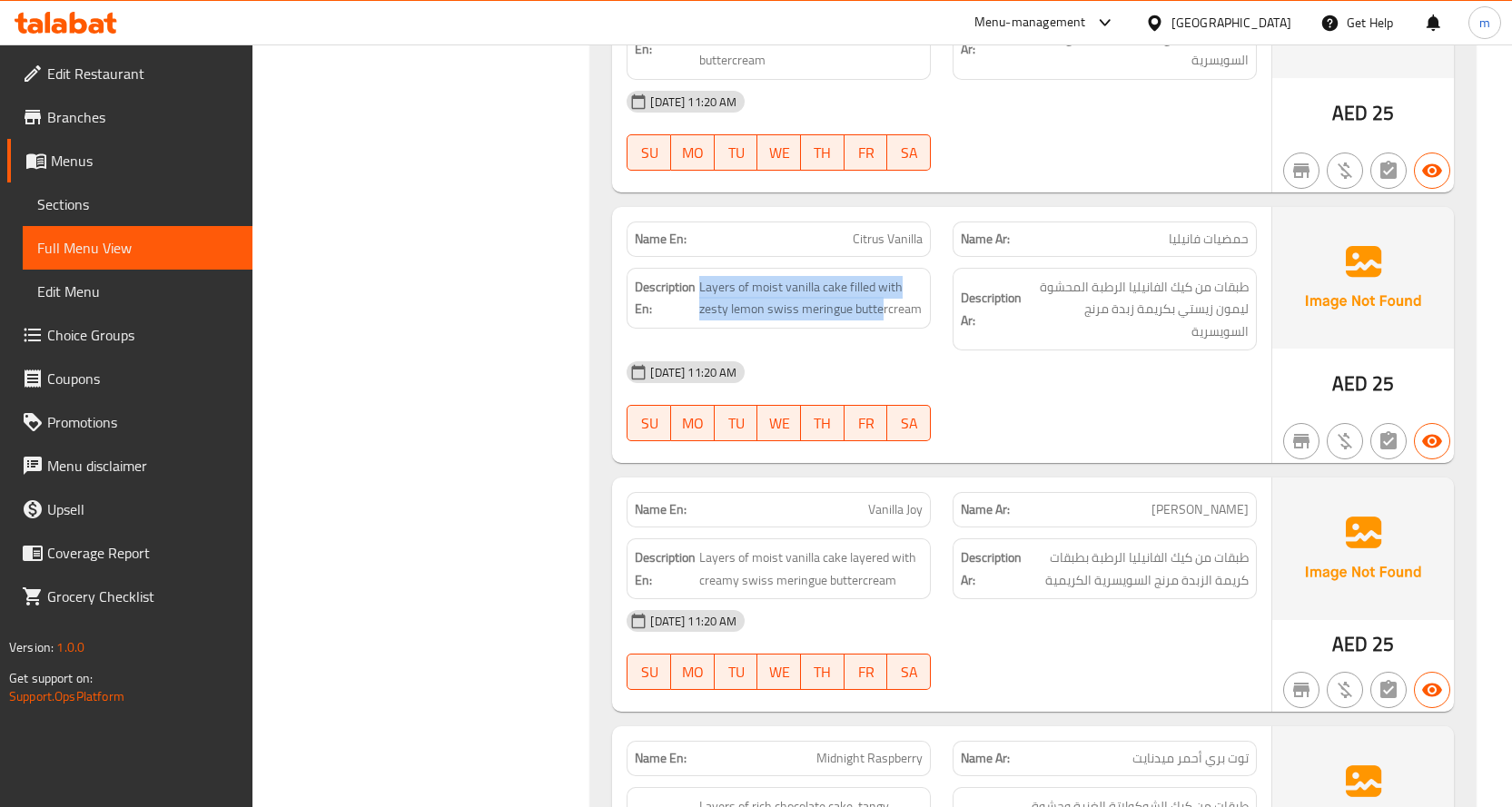
drag, startPoint x: 701, startPoint y: 287, endPoint x: 883, endPoint y: 331, distance: 187.2
click at [883, 331] on div "Description En: Layers of moist vanilla cake filled with zesty lemon swiss meri…" at bounding box center [778, 309] width 326 height 105
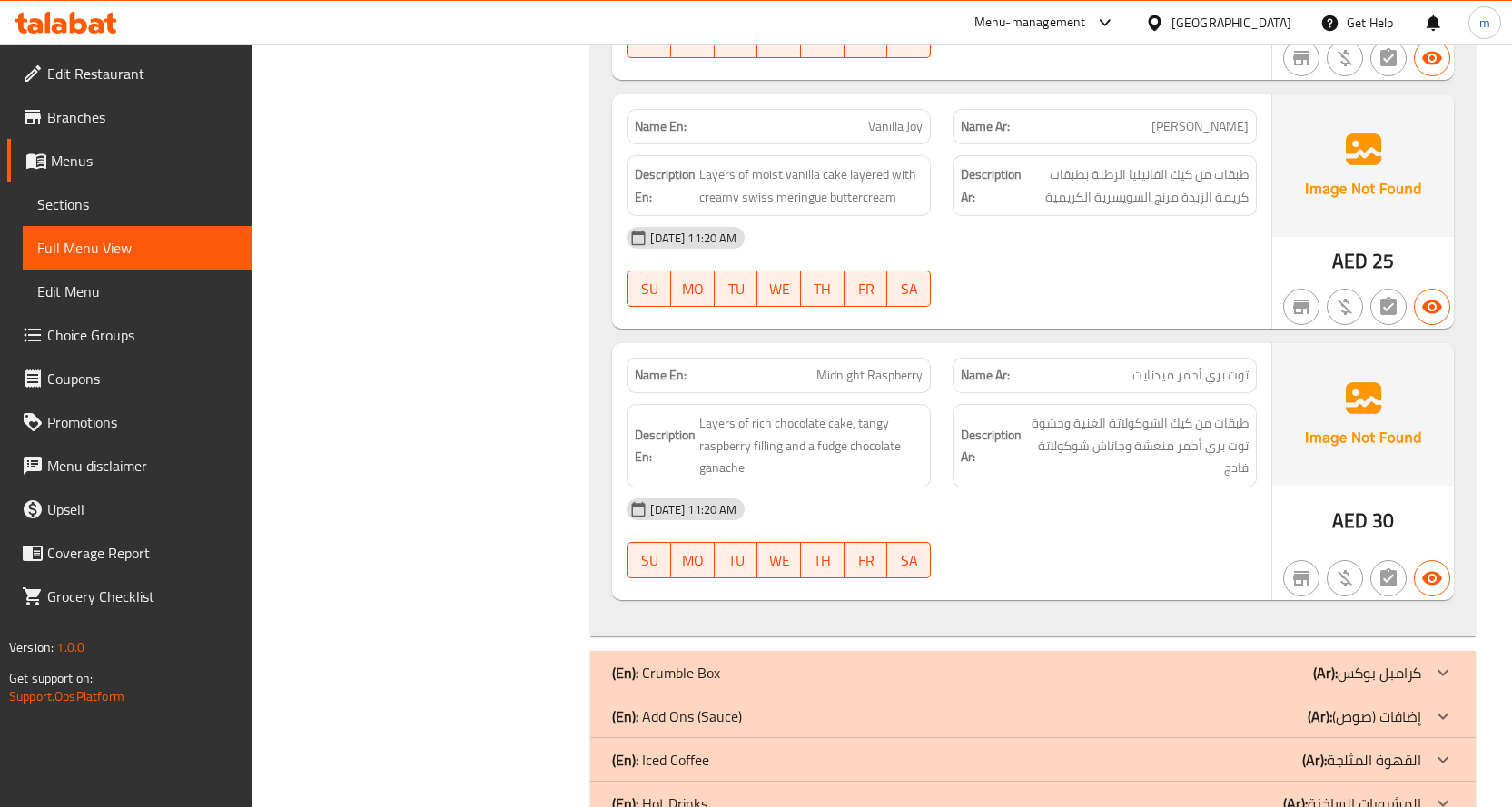
scroll to position [2722, 0]
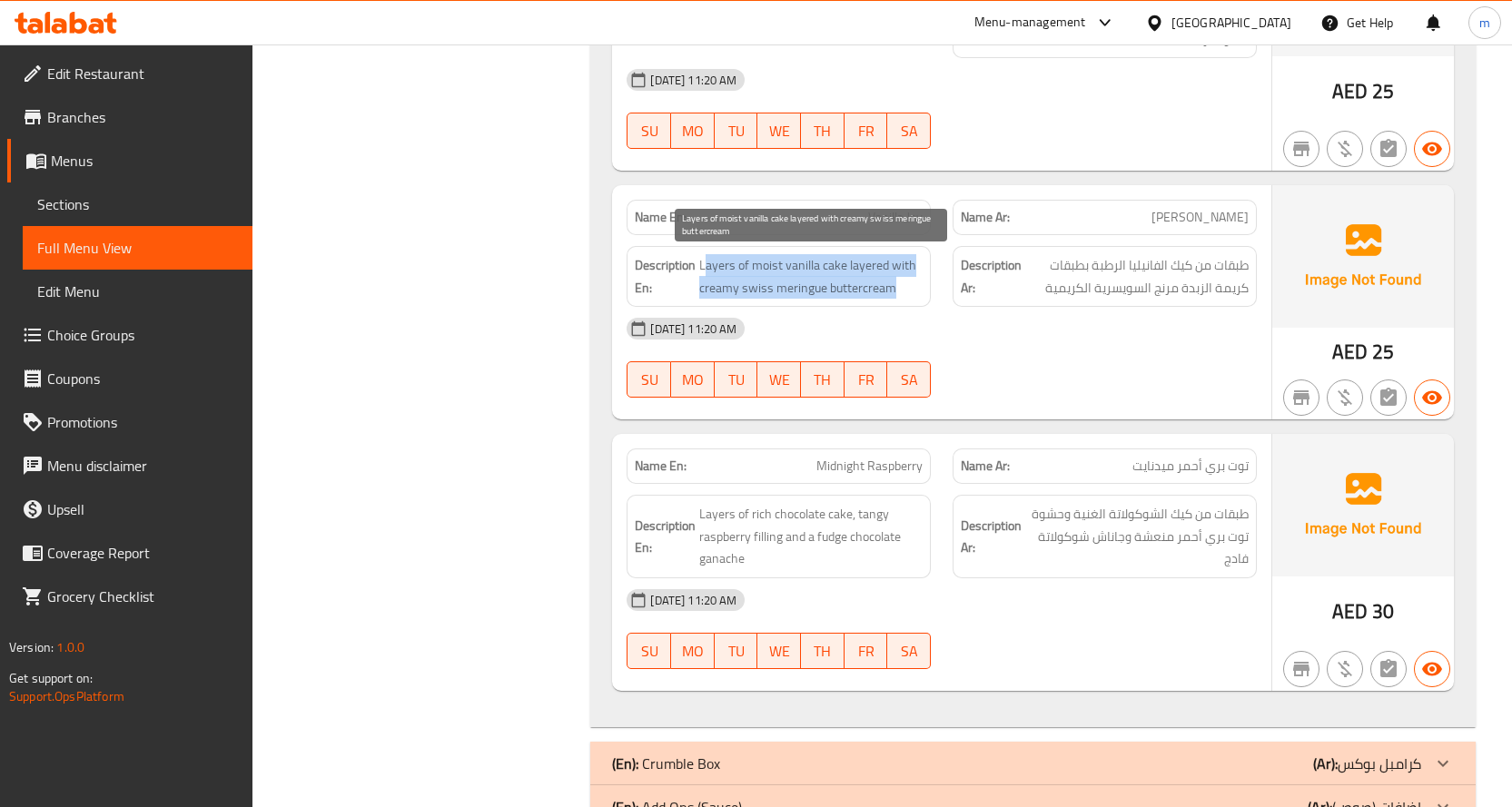
drag, startPoint x: 705, startPoint y: 271, endPoint x: 920, endPoint y: 285, distance: 215.5
click at [920, 285] on span "Layers of moist vanilla cake layered with creamy swiss meringue buttercream" at bounding box center [810, 276] width 223 height 44
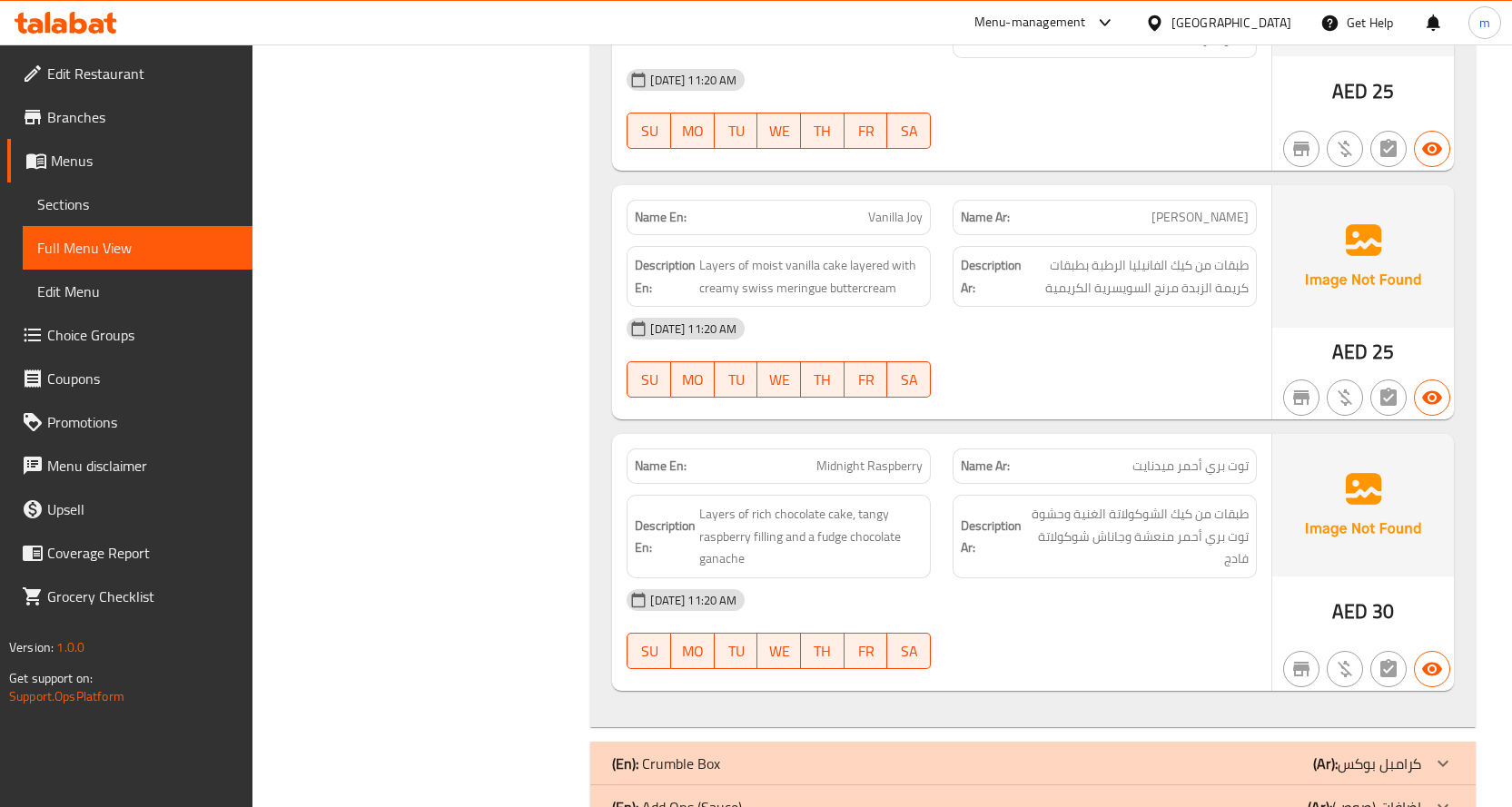
click at [976, 315] on div "05-10-2025 11:20 AM" at bounding box center [941, 328] width 652 height 43
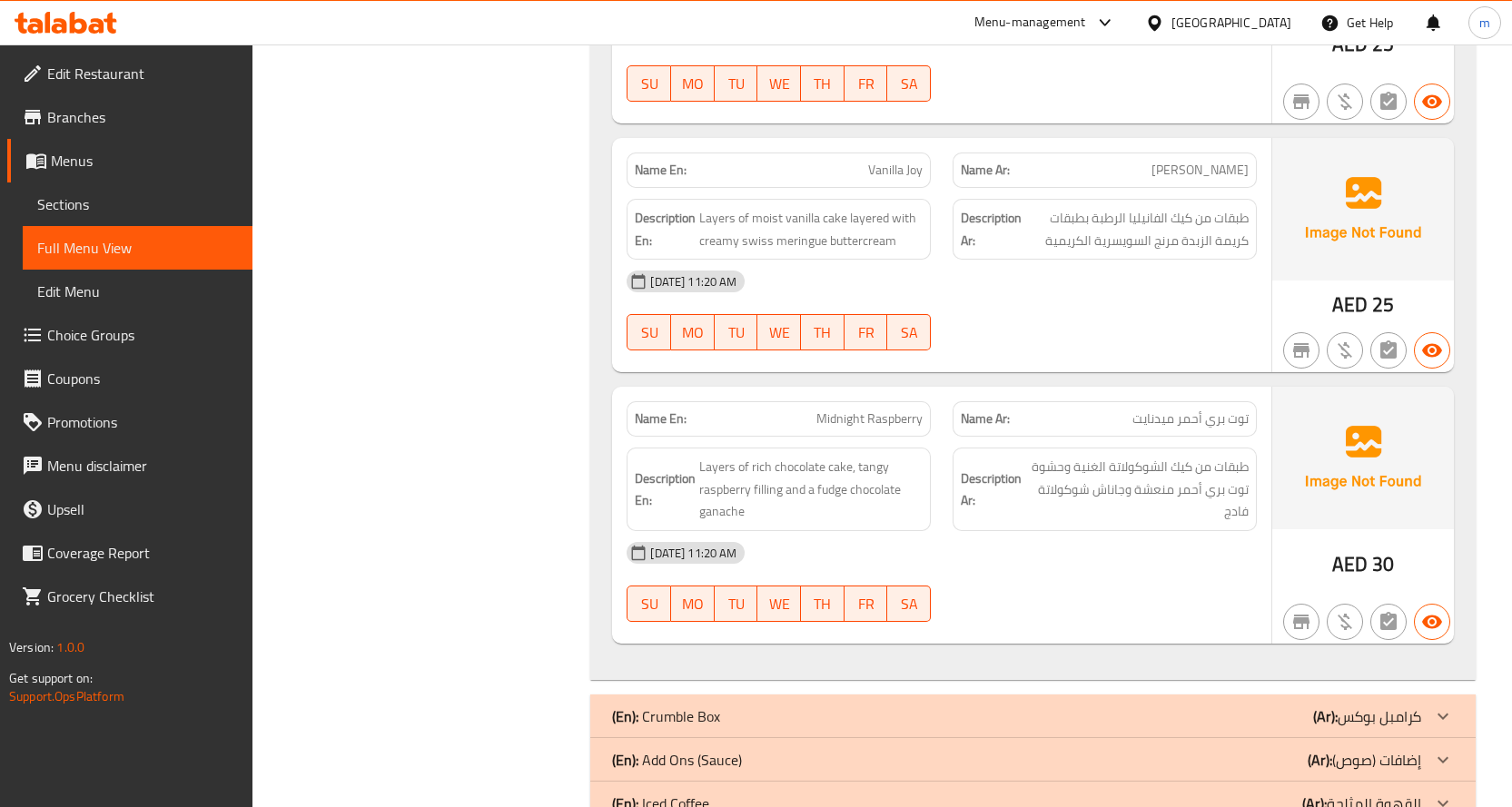
scroll to position [2812, 0]
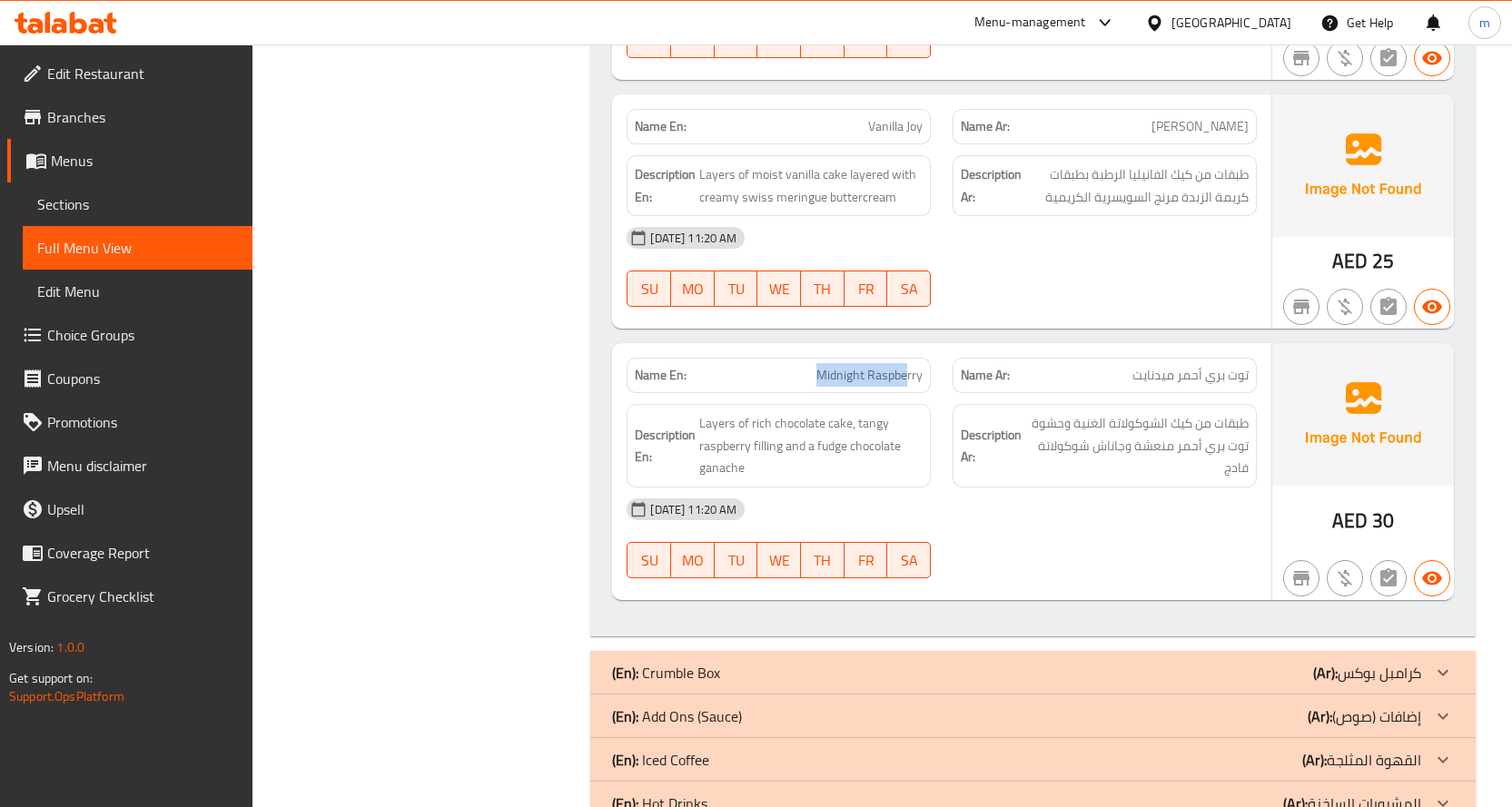
drag, startPoint x: 807, startPoint y: 373, endPoint x: 906, endPoint y: 376, distance: 99.0
click at [906, 376] on p "Name En: Midnight Raspberry" at bounding box center [778, 375] width 288 height 19
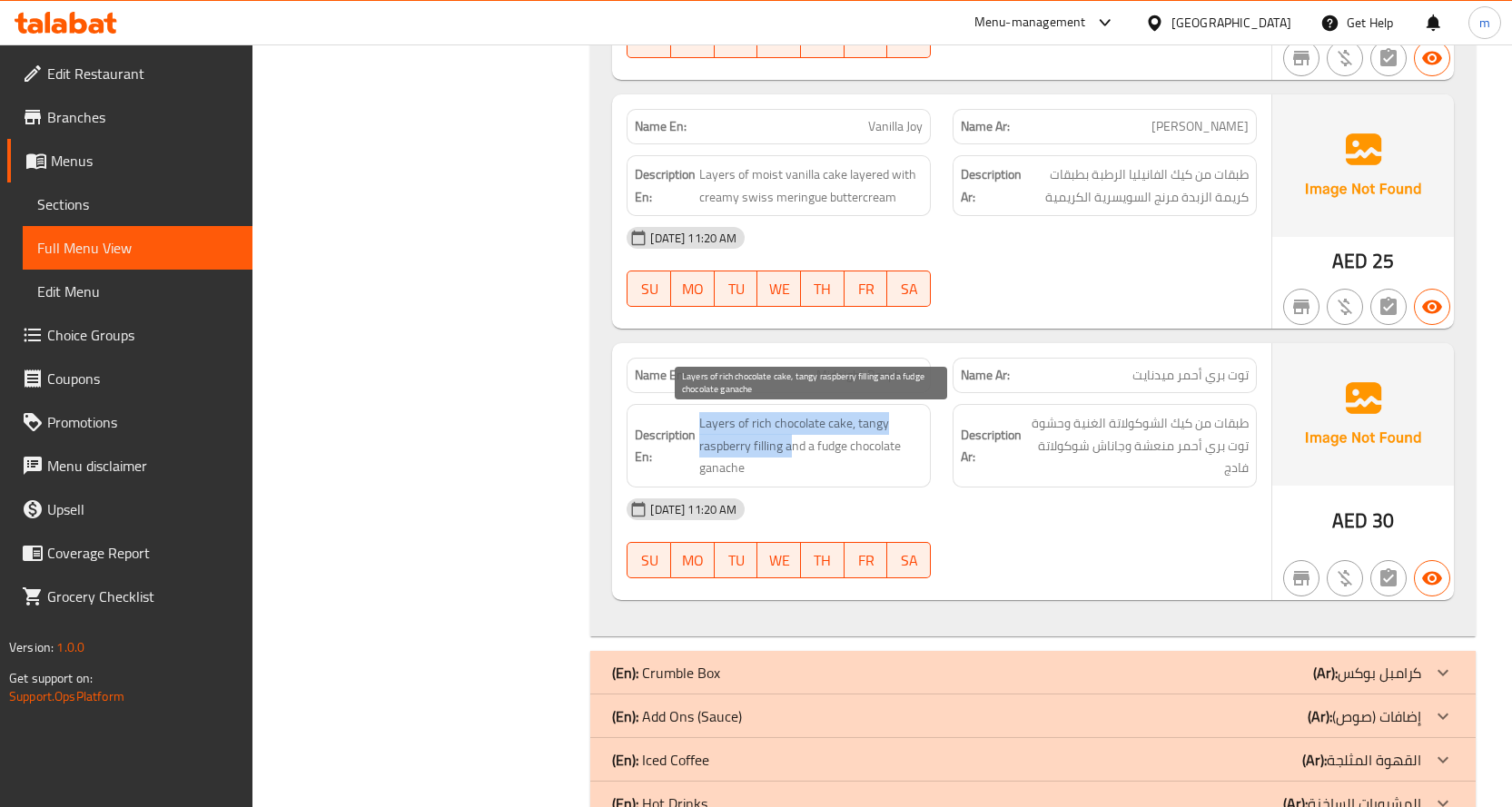
drag, startPoint x: 701, startPoint y: 424, endPoint x: 789, endPoint y: 452, distance: 92.3
click at [789, 452] on span "Layers of rich chocolate cake, tangy raspberry filling and a fudge chocolate ga…" at bounding box center [810, 445] width 223 height 67
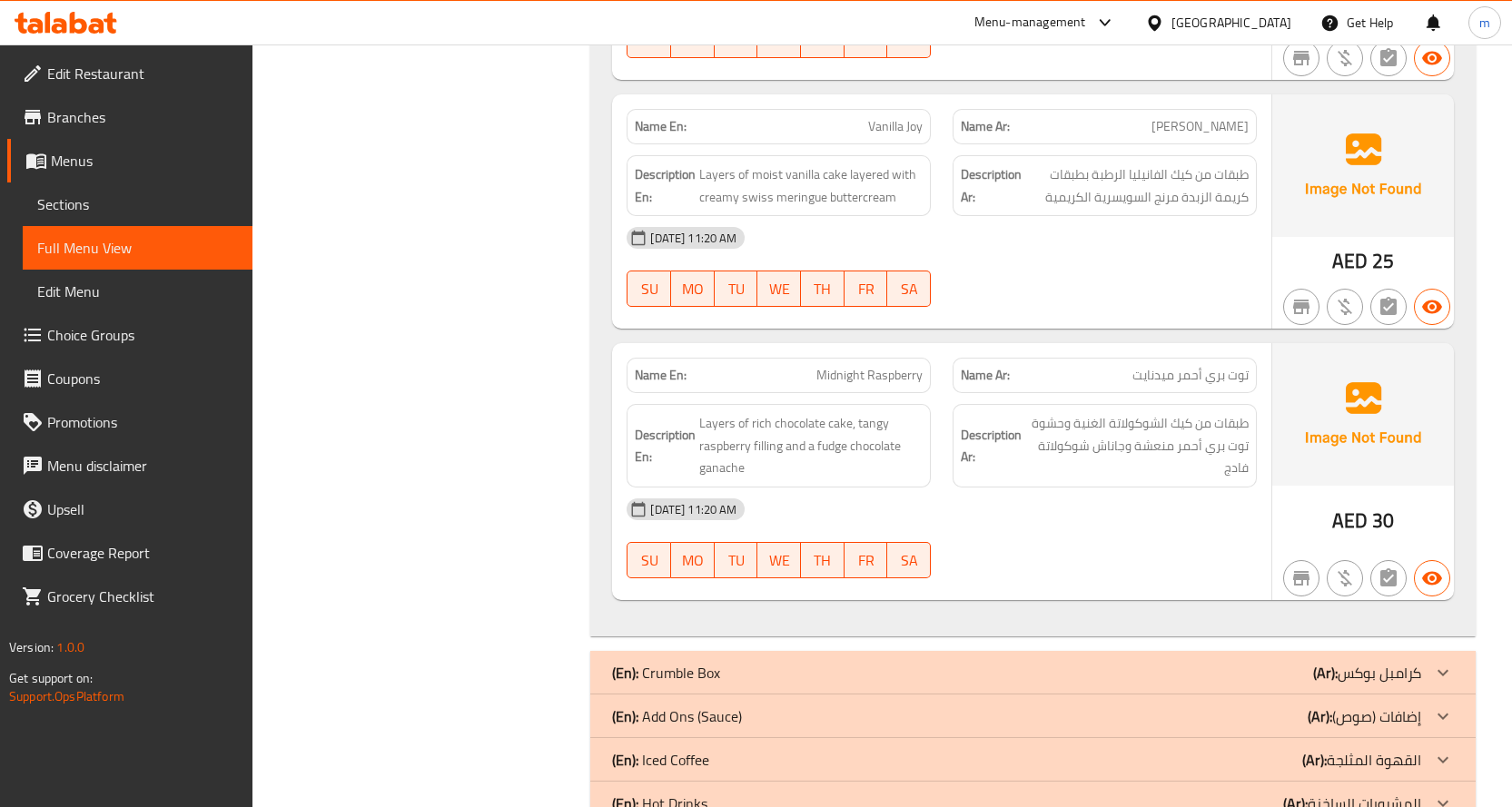
click at [974, 466] on strong "Description Ar:" at bounding box center [991, 446] width 61 height 44
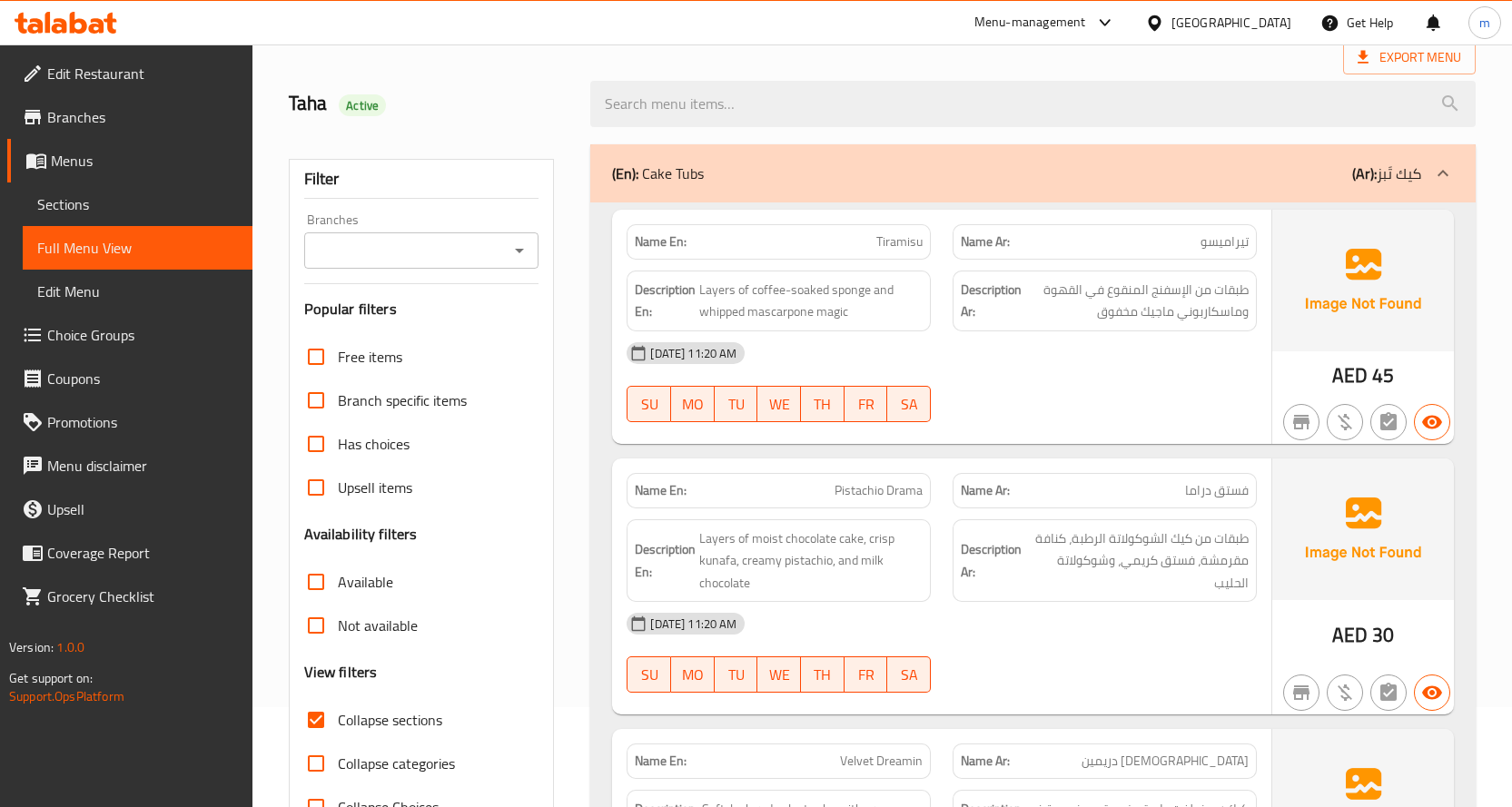
scroll to position [0, 0]
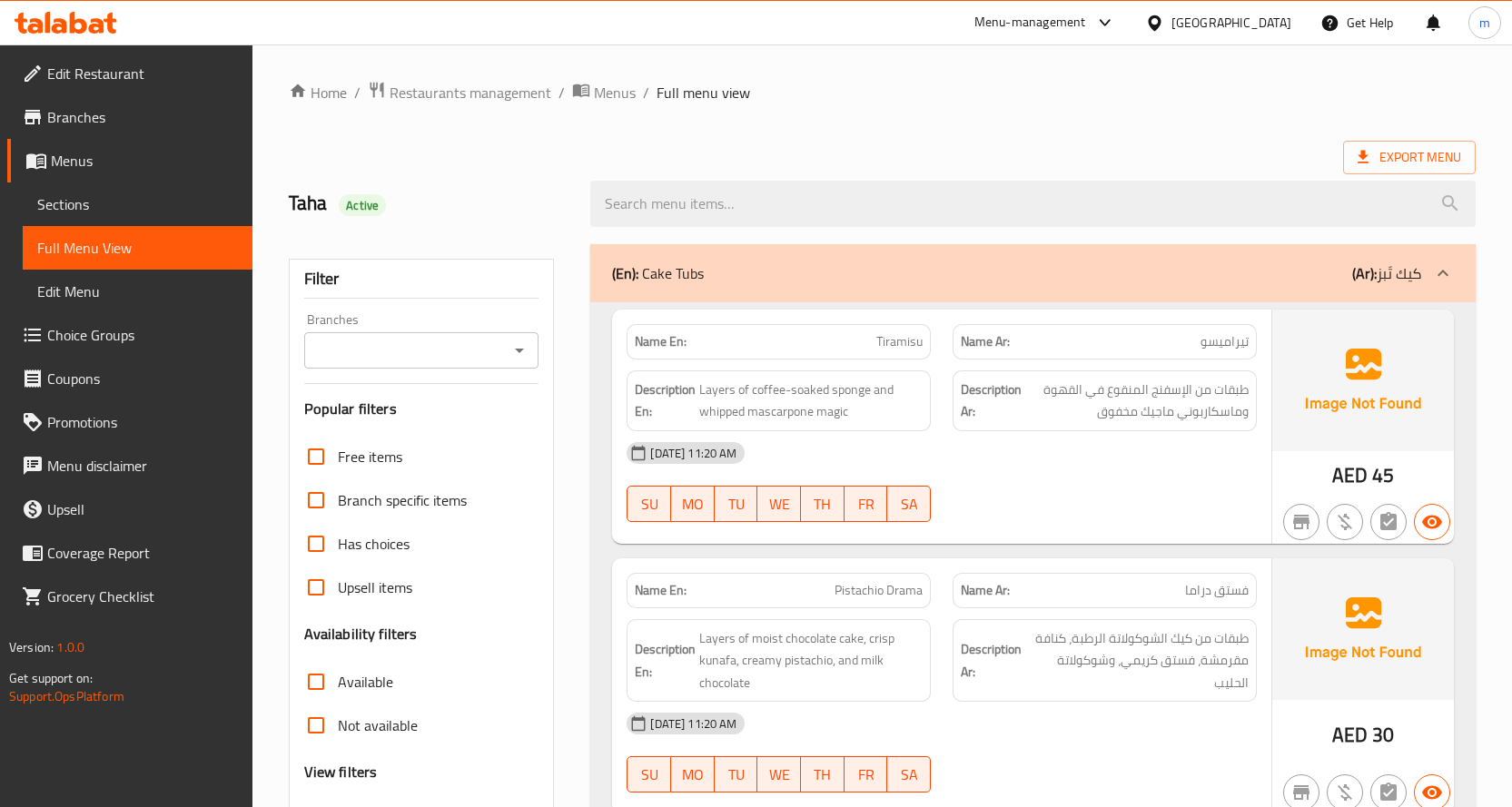
click at [1073, 276] on div "(En): Cake Tubs (Ar): كيك تَبز" at bounding box center [1016, 273] width 809 height 22
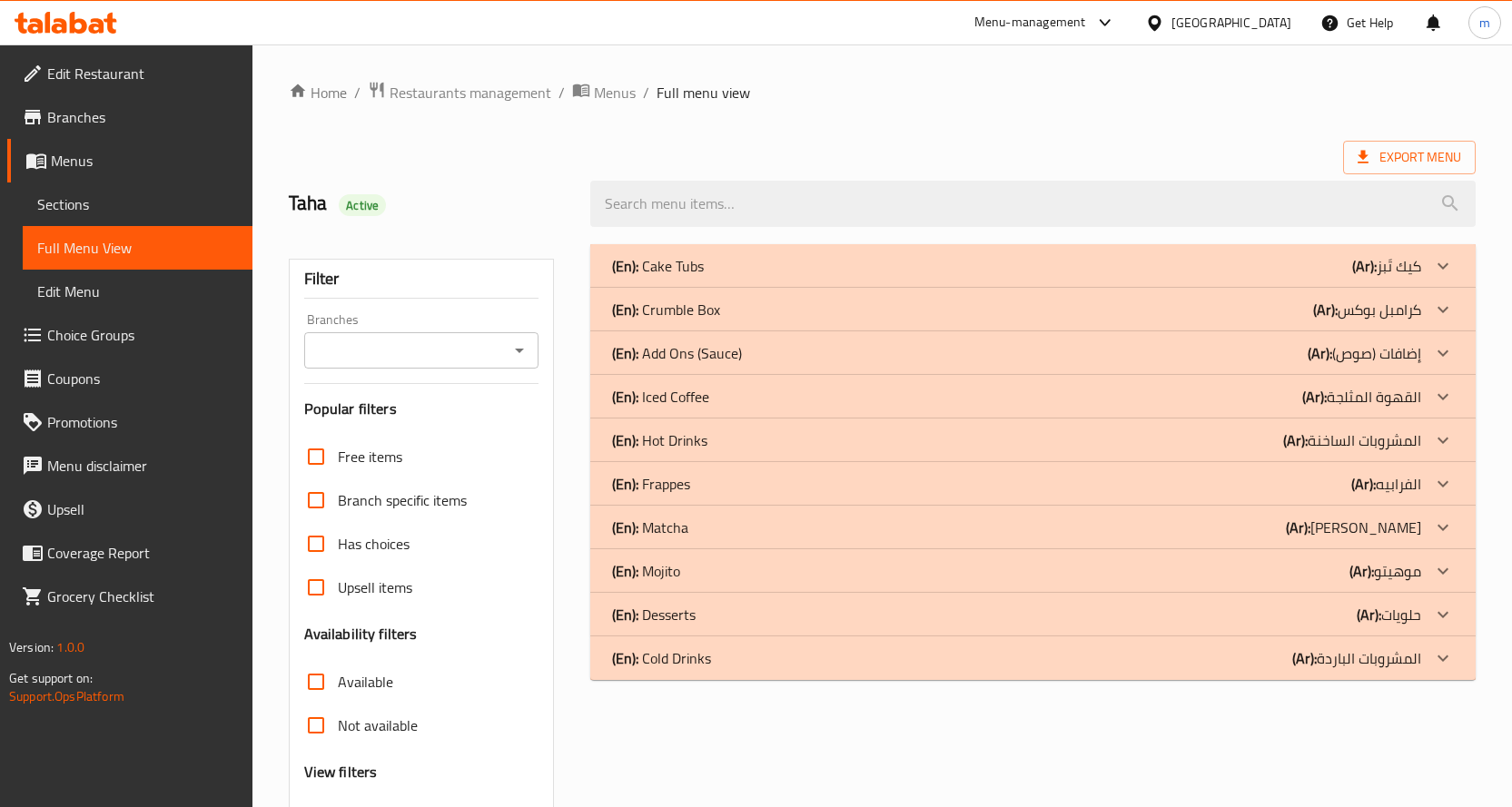
click at [1108, 305] on div "(En): Crumble Box (Ar): كرامبل بوكس" at bounding box center [1016, 309] width 809 height 22
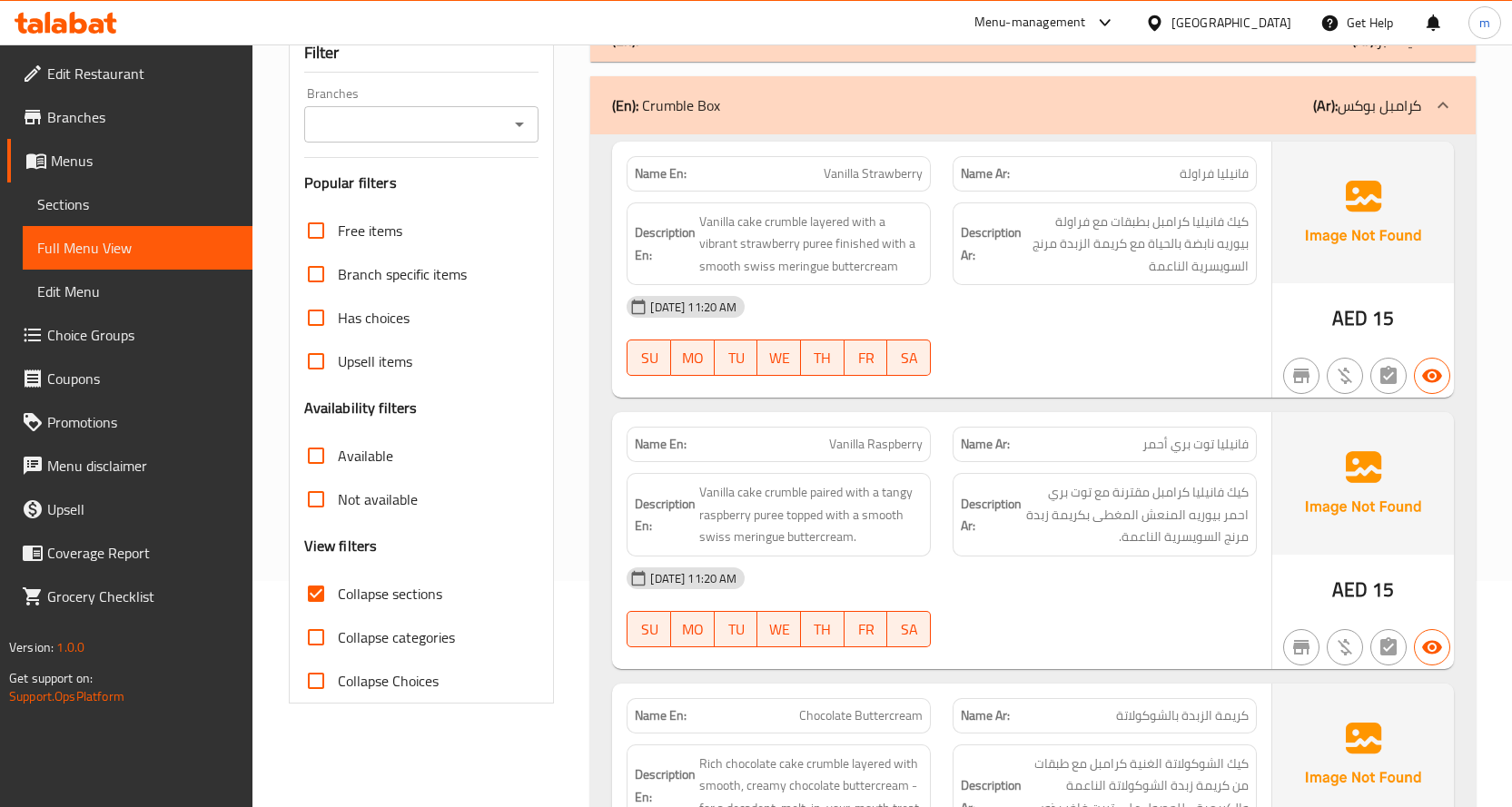
scroll to position [182, 0]
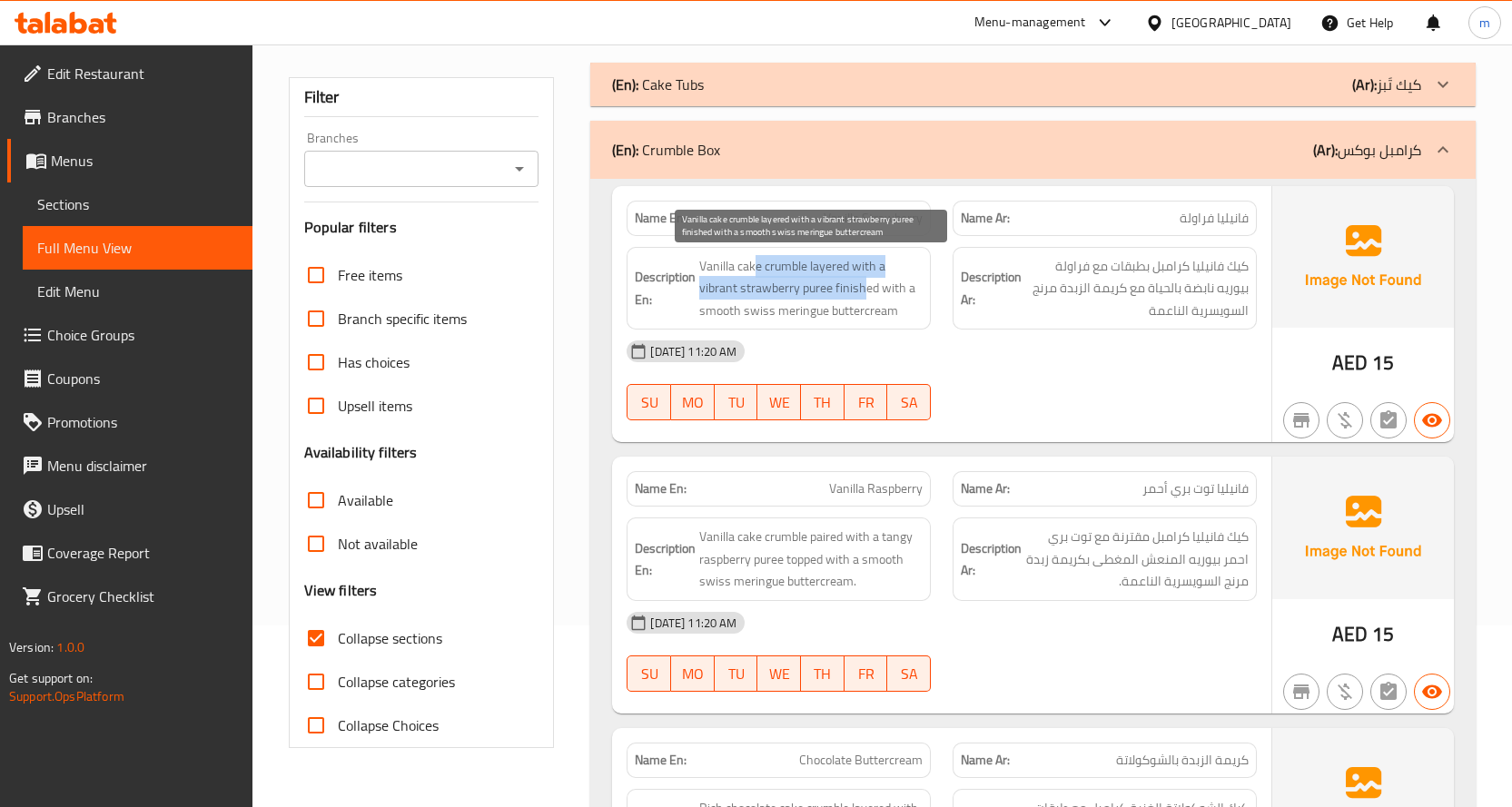
drag, startPoint x: 759, startPoint y: 258, endPoint x: 863, endPoint y: 297, distance: 111.1
click at [863, 297] on span "Vanilla cake crumble layered with a vibrant strawberry puree finished with a sm…" at bounding box center [810, 288] width 223 height 67
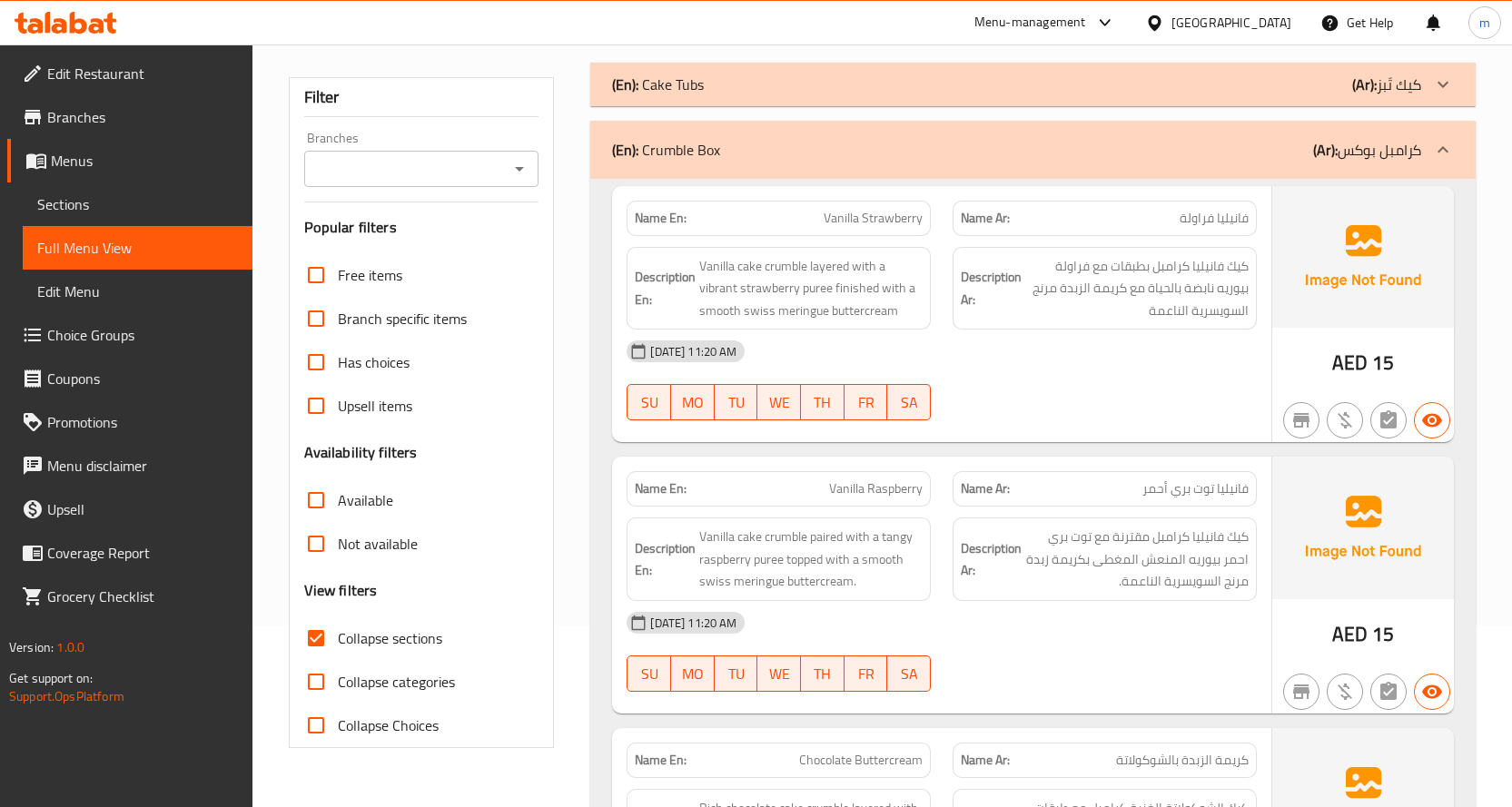
click at [875, 230] on div "Name En: Vanilla Strawberry" at bounding box center [778, 218] width 304 height 36
copy span "Strawberry"
click at [874, 212] on span "Vanilla Strawberry" at bounding box center [872, 218] width 99 height 19
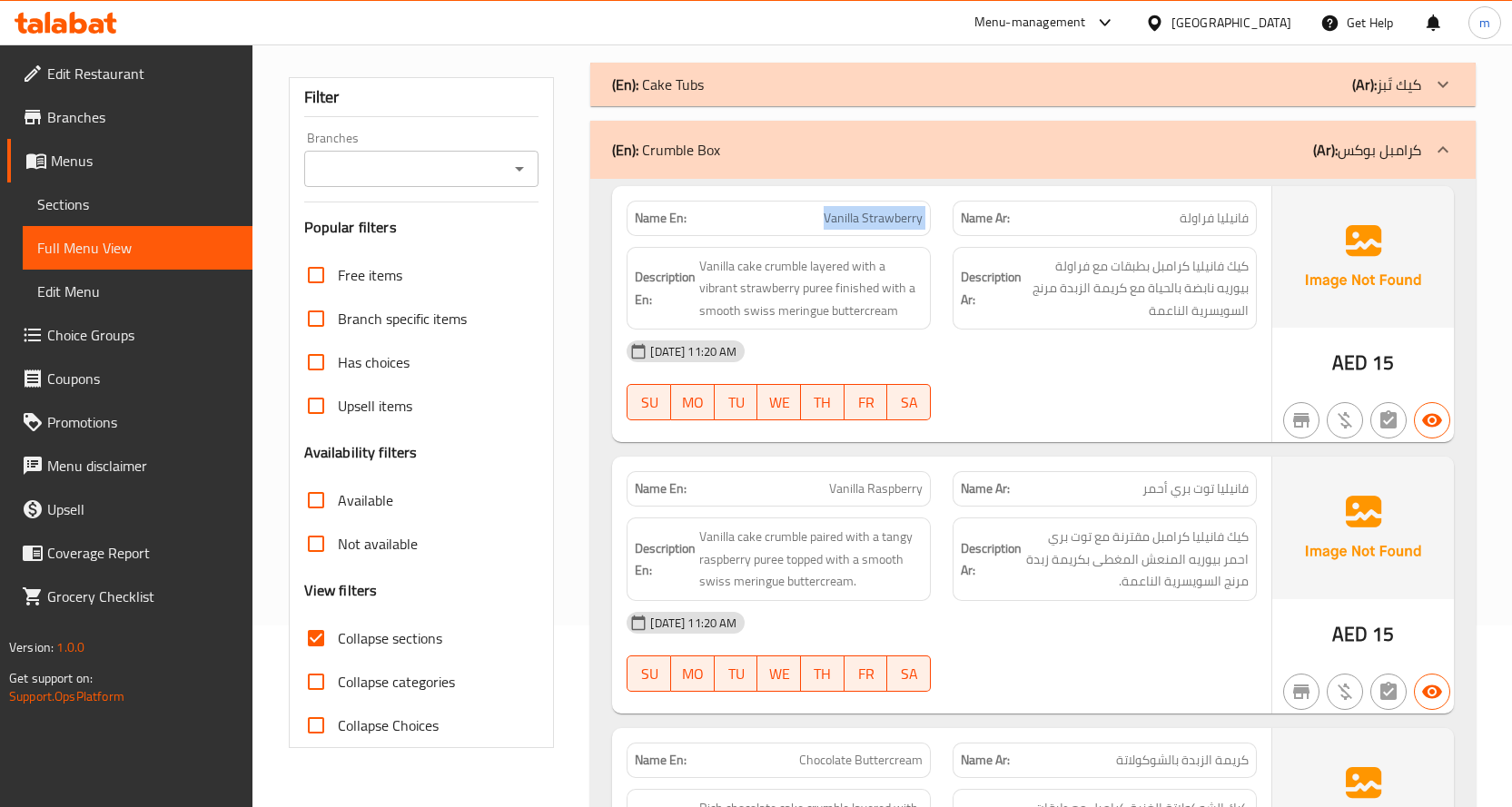
click at [874, 212] on span "Vanilla Strawberry" at bounding box center [872, 218] width 99 height 19
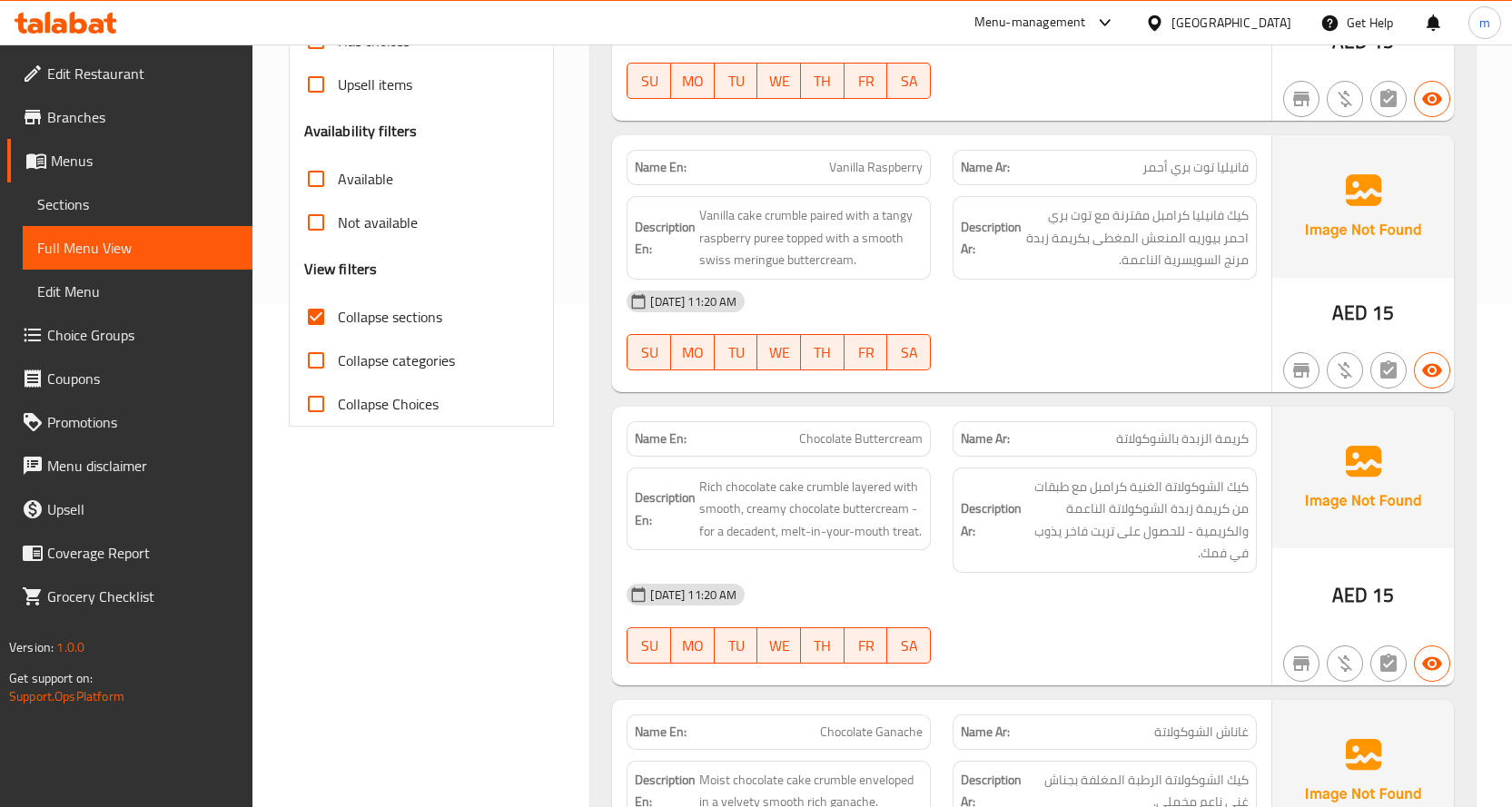
scroll to position [545, 0]
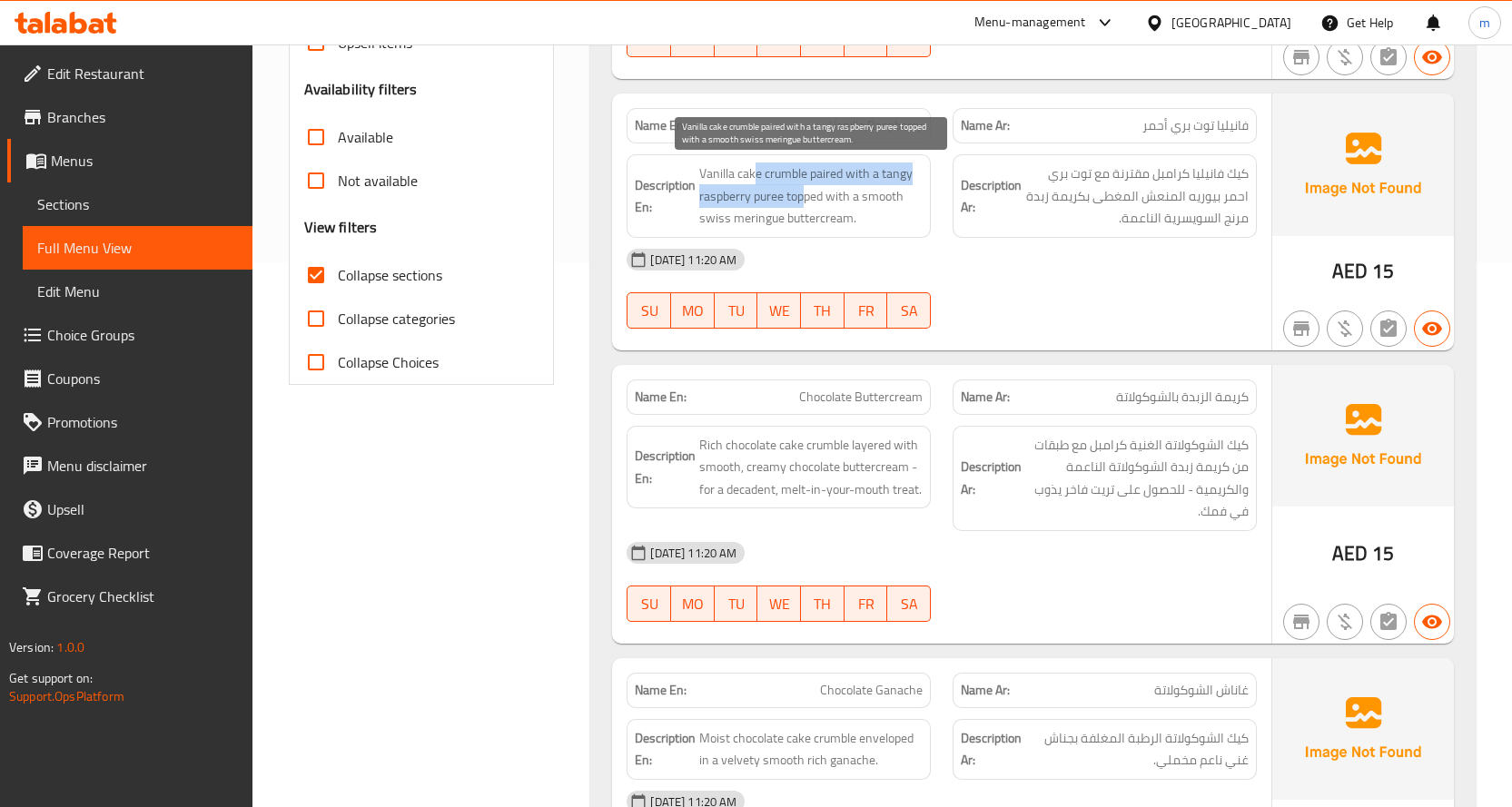
drag, startPoint x: 754, startPoint y: 170, endPoint x: 802, endPoint y: 204, distance: 58.8
click at [802, 204] on span "Vanilla cake crumble paired with a tangy raspberry puree topped with a smooth s…" at bounding box center [810, 196] width 223 height 67
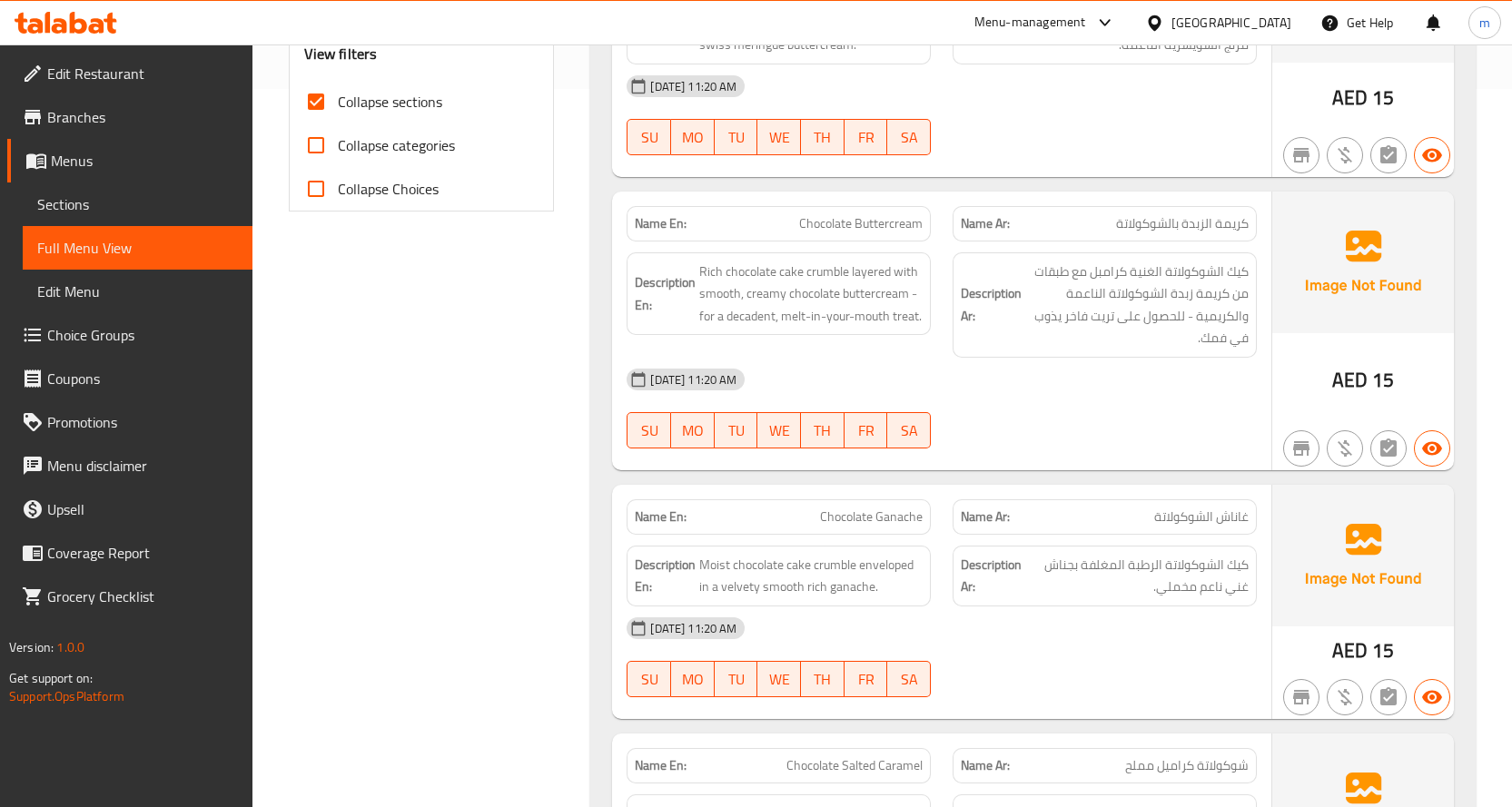
scroll to position [726, 0]
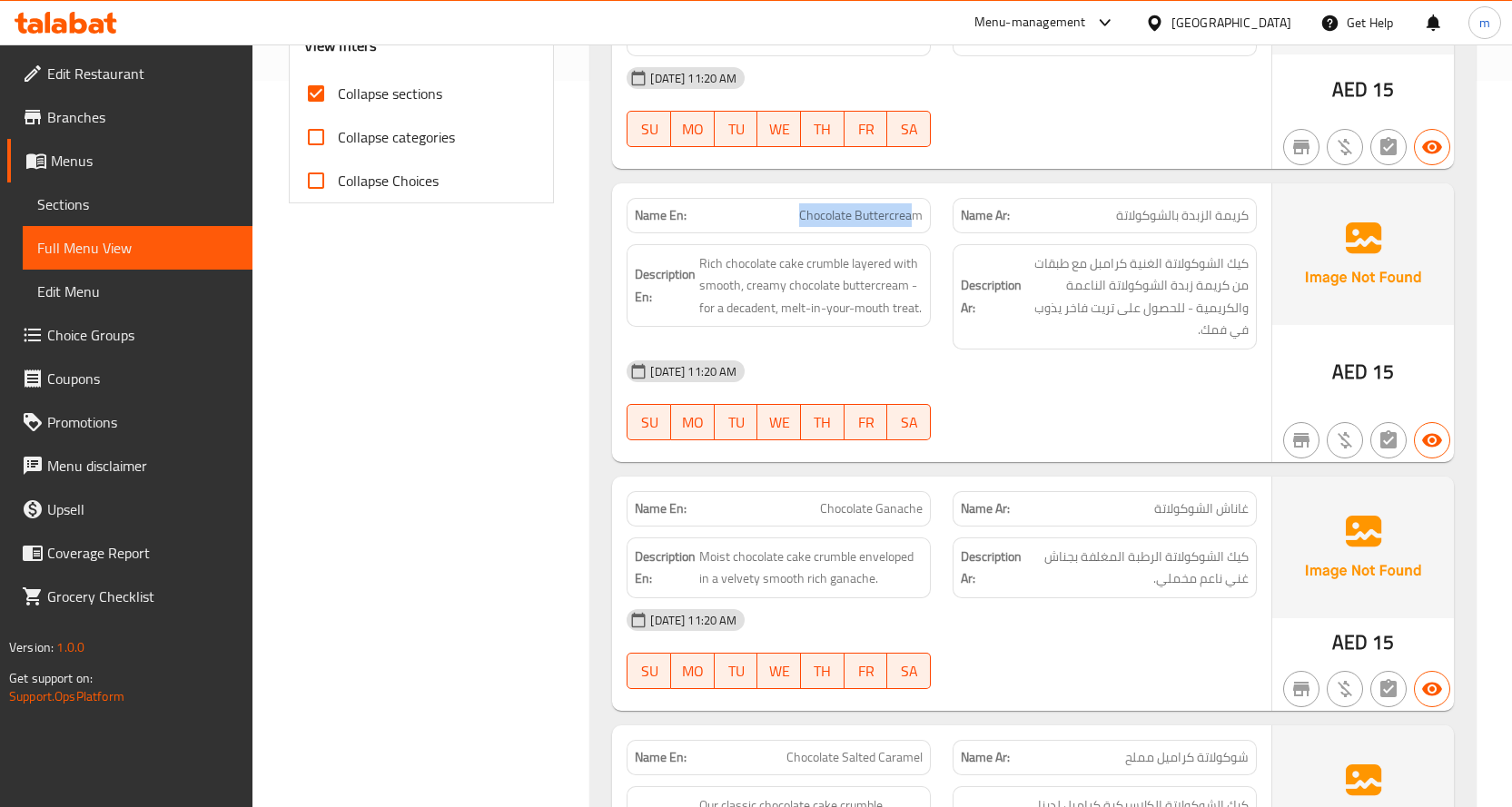
drag, startPoint x: 788, startPoint y: 210, endPoint x: 913, endPoint y: 213, distance: 125.0
click at [913, 213] on p "Name En: Chocolate Buttercream" at bounding box center [778, 215] width 288 height 19
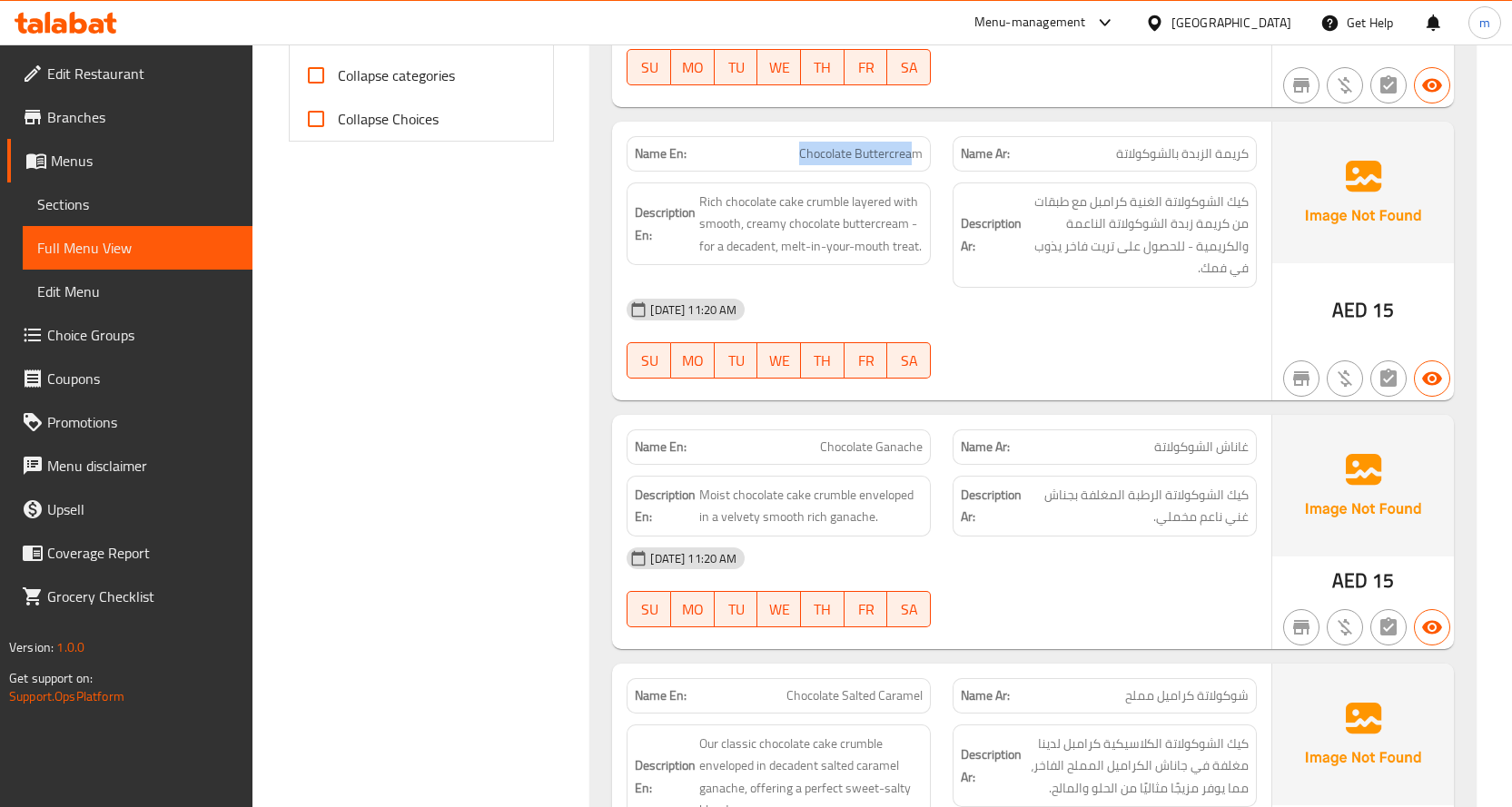
scroll to position [816, 0]
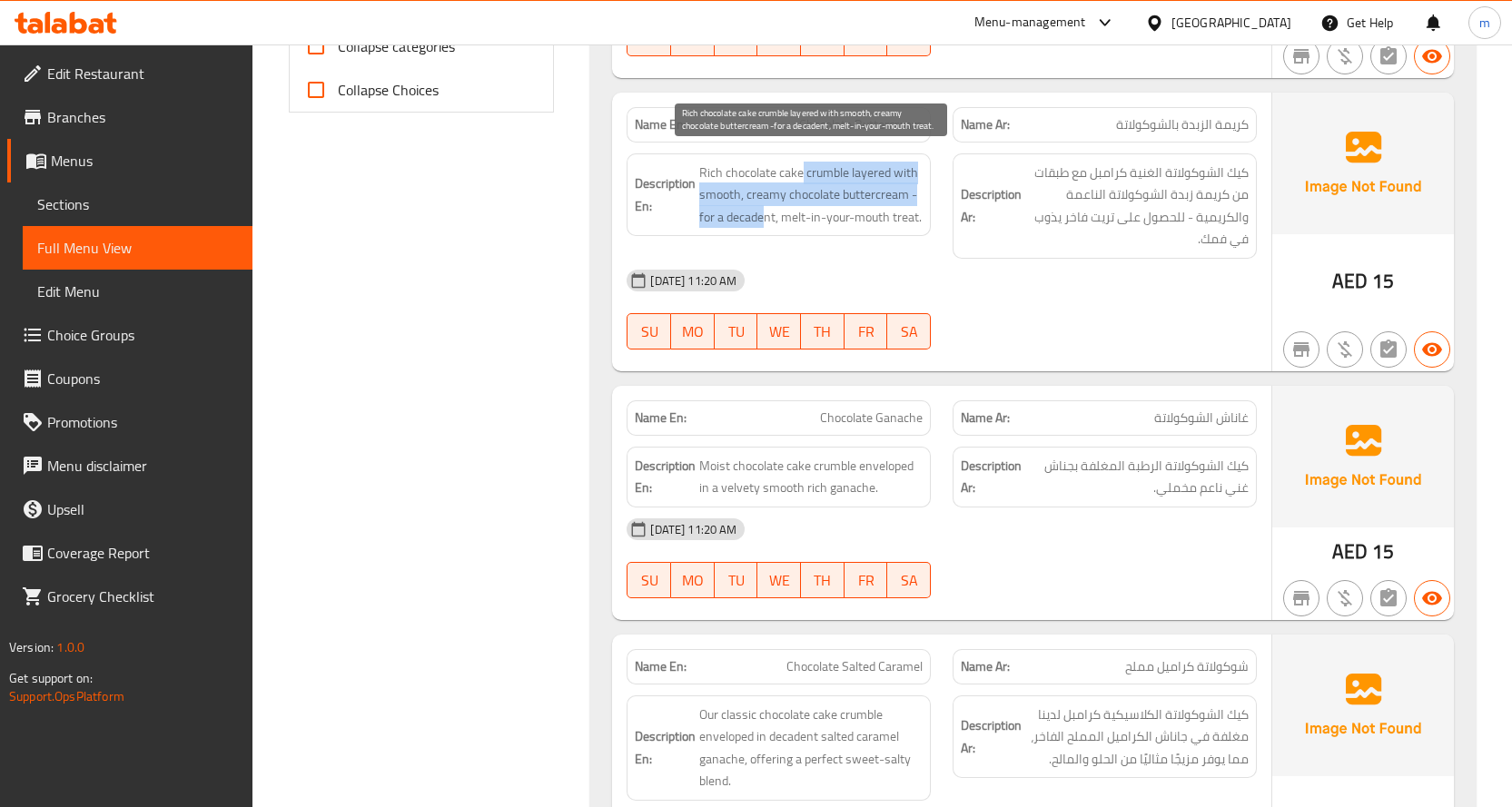
drag, startPoint x: 804, startPoint y: 171, endPoint x: 763, endPoint y: 208, distance: 55.2
click at [763, 208] on span "Rich chocolate cake crumble layered with smooth, creamy chocolate buttercream -…" at bounding box center [810, 195] width 223 height 67
click at [826, 163] on span "Rich chocolate cake crumble layered with smooth, creamy chocolate buttercream -…" at bounding box center [810, 195] width 223 height 67
drag, startPoint x: 787, startPoint y: 199, endPoint x: 756, endPoint y: 200, distance: 31.0
click at [756, 200] on span "Rich chocolate cake crumble layered with smooth, creamy chocolate buttercream -…" at bounding box center [810, 195] width 223 height 67
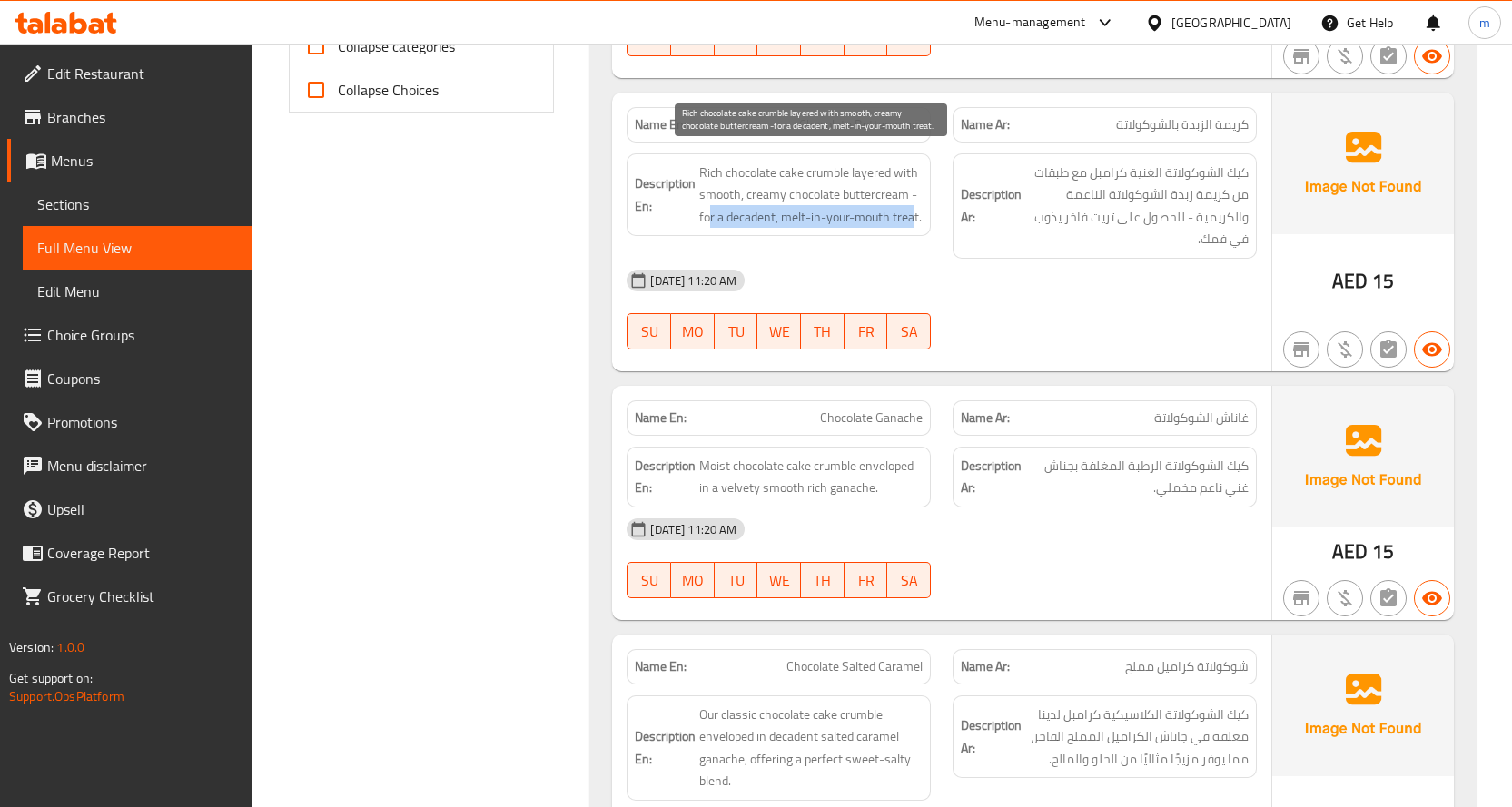
drag, startPoint x: 916, startPoint y: 217, endPoint x: 710, endPoint y: 219, distance: 206.0
click at [710, 219] on span "Rich chocolate cake crumble layered with smooth, creamy chocolate buttercream -…" at bounding box center [810, 195] width 223 height 67
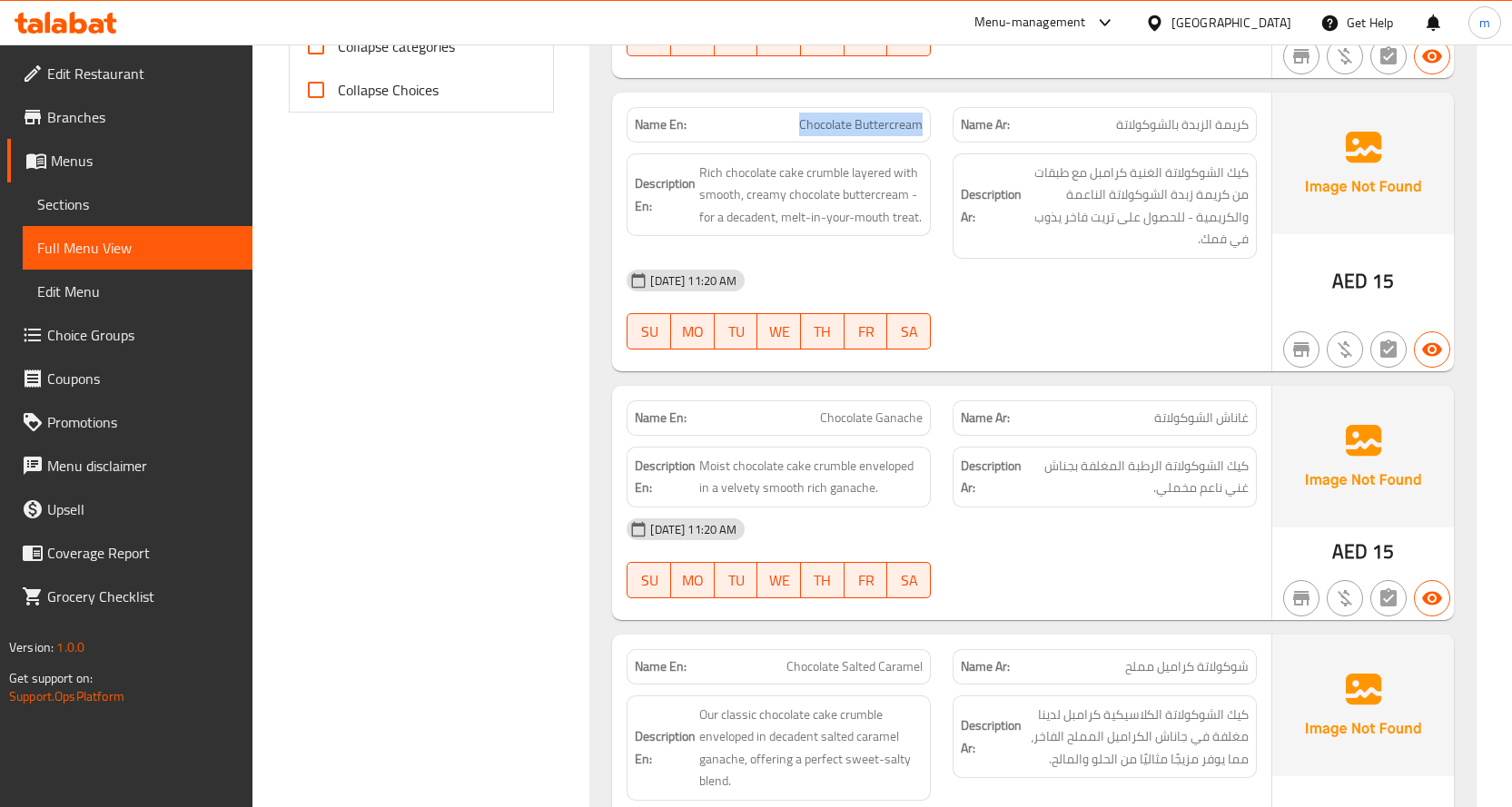
drag, startPoint x: 786, startPoint y: 122, endPoint x: 935, endPoint y: 122, distance: 149.0
click at [935, 122] on div "Name En: Chocolate Buttercream" at bounding box center [778, 124] width 326 height 57
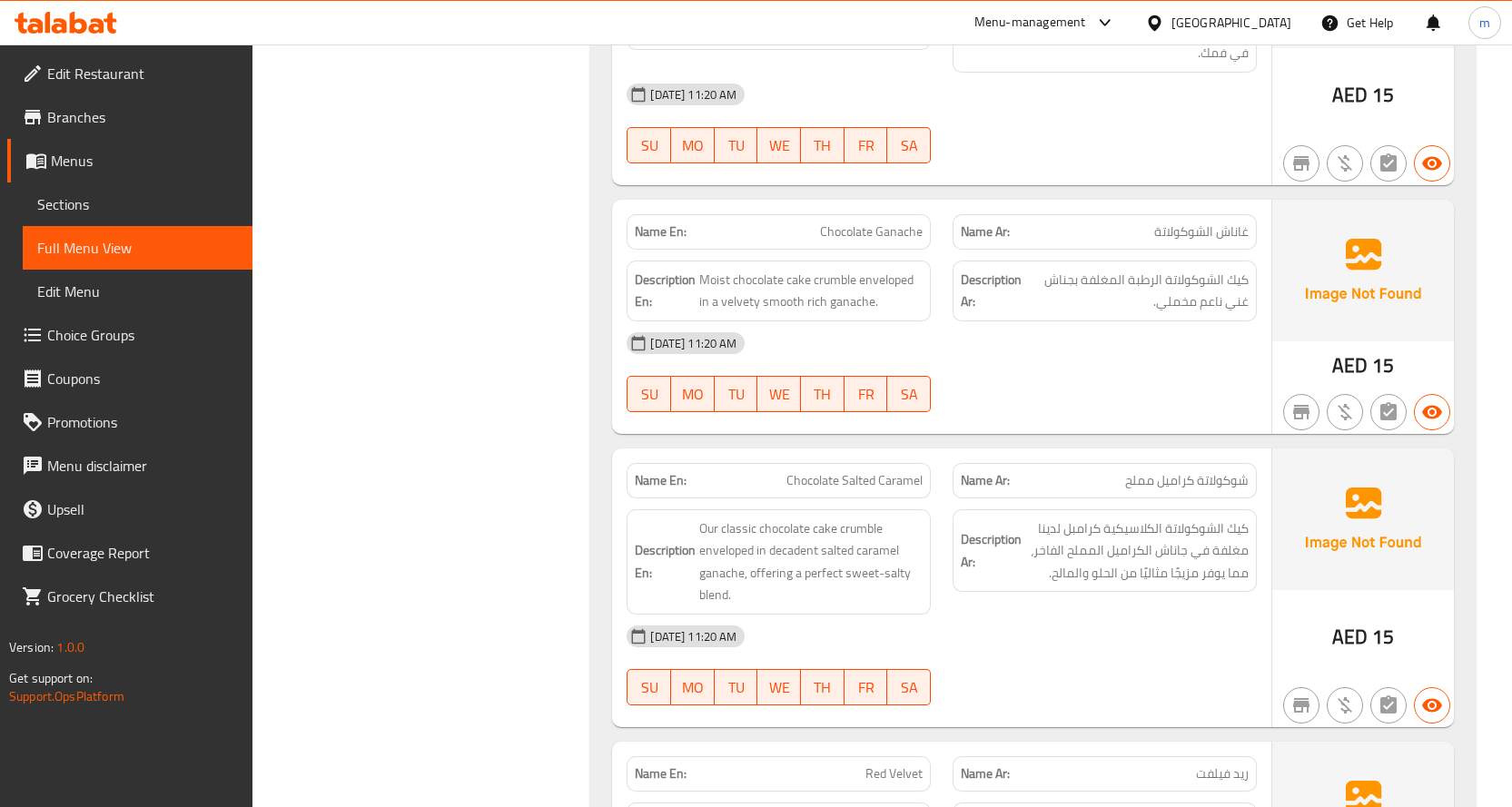
scroll to position [1089, 0]
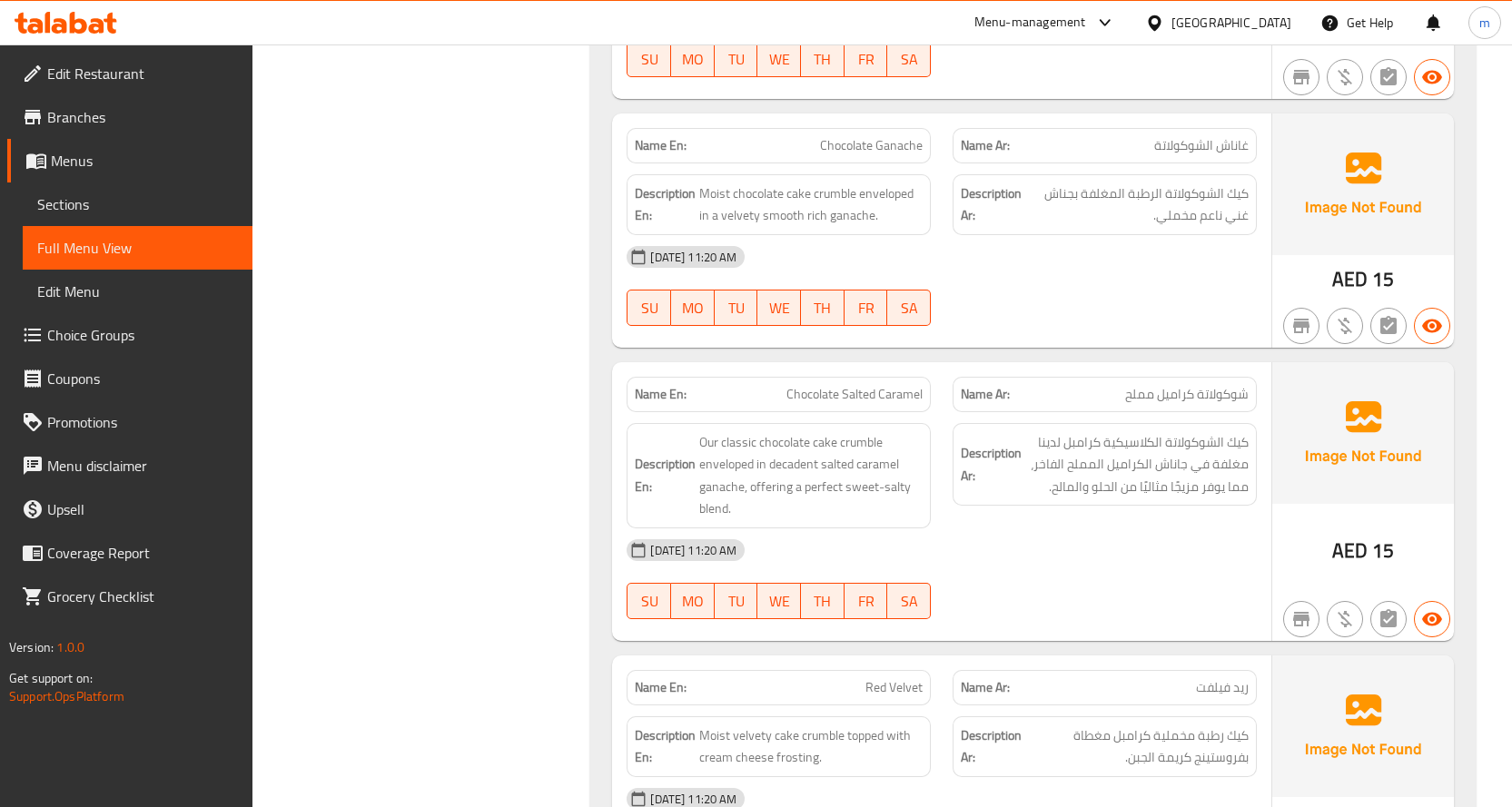
click at [901, 150] on span "Chocolate Ganache" at bounding box center [870, 146] width 103 height 19
copy span "Chocolate Ganache"
drag, startPoint x: 808, startPoint y: 195, endPoint x: 893, endPoint y: 200, distance: 85.1
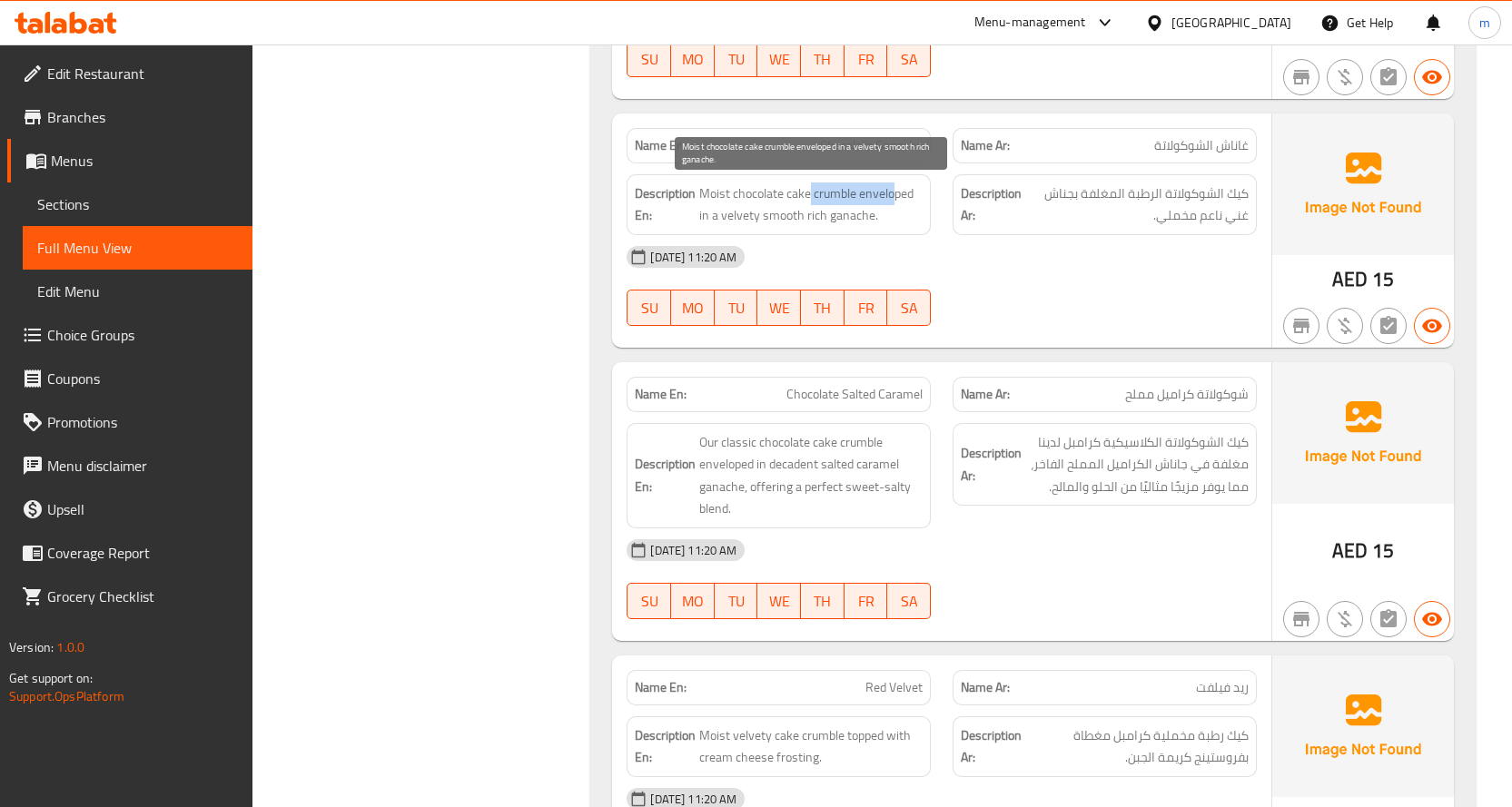
click at [893, 200] on span "Moist chocolate cake crumble enveloped in a velvety smooth rich ganache." at bounding box center [810, 204] width 223 height 44
click at [865, 155] on span "Chocolate Ganache" at bounding box center [870, 146] width 103 height 19
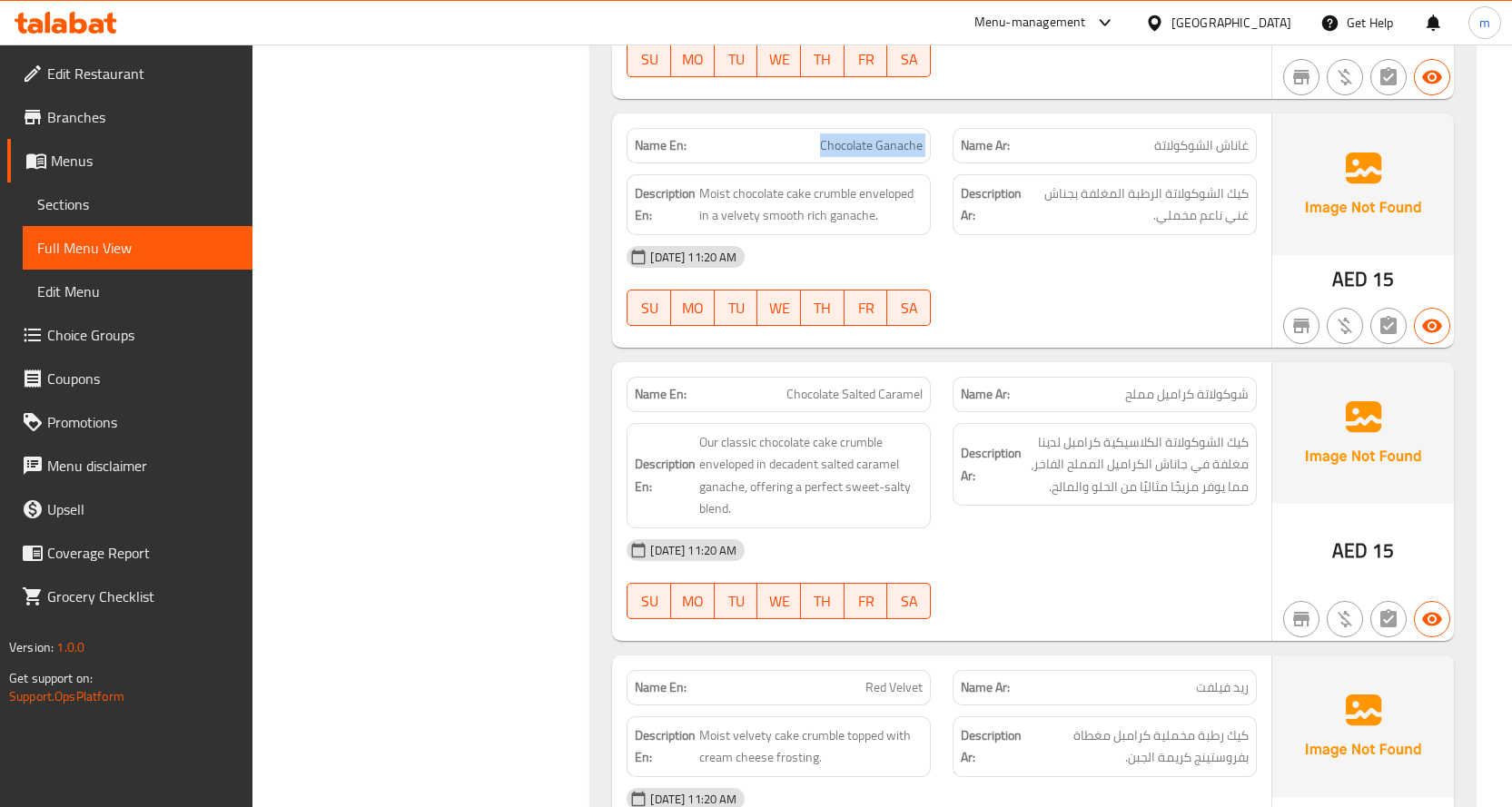
click at [865, 155] on span "Chocolate Ganache" at bounding box center [870, 146] width 103 height 19
copy span "Chocolate Ganache"
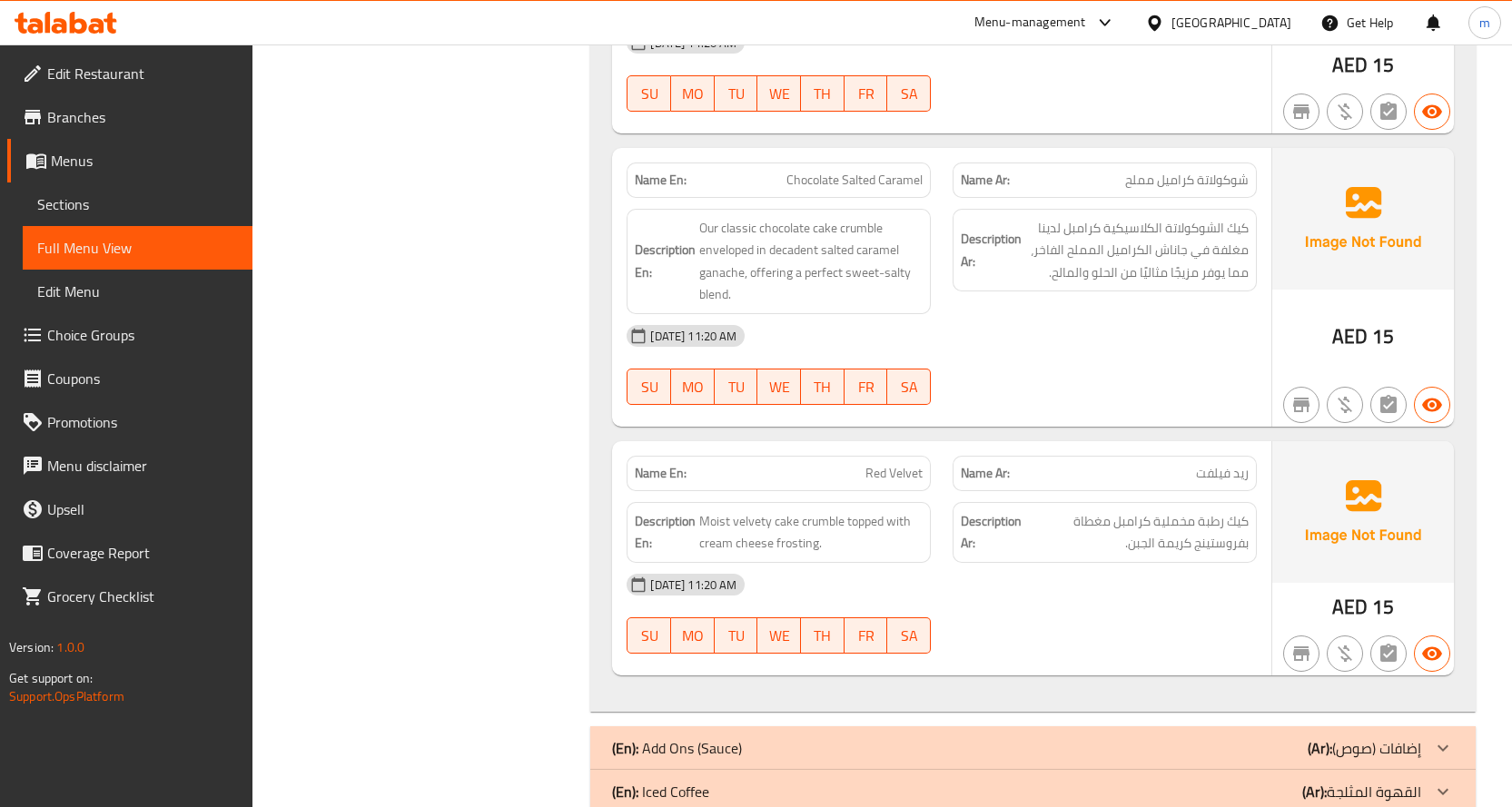
scroll to position [1271, 0]
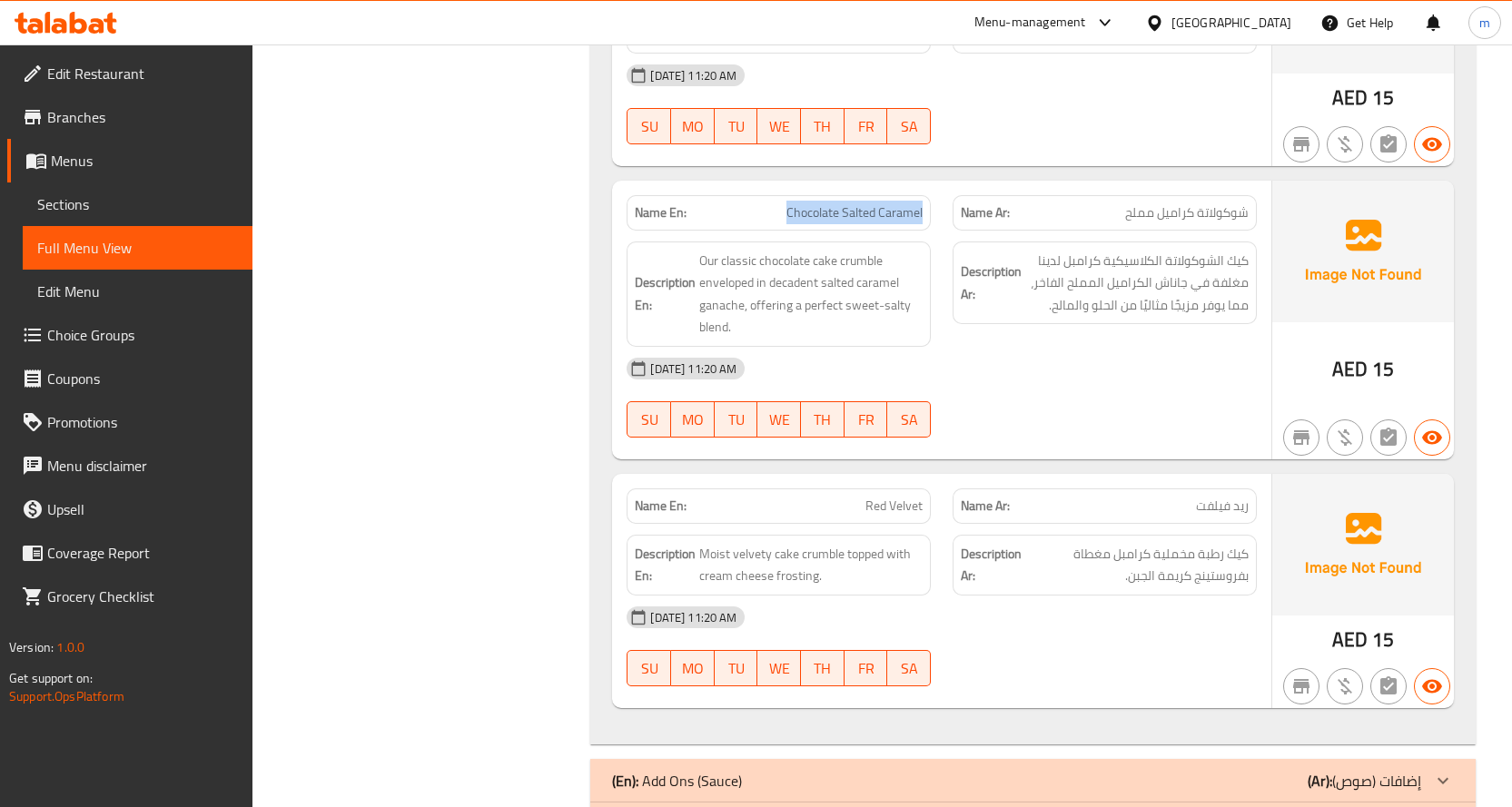
drag, startPoint x: 814, startPoint y: 214, endPoint x: 923, endPoint y: 220, distance: 109.2
click at [923, 220] on div "Name En: Chocolate Salted Caramel" at bounding box center [778, 213] width 304 height 36
drag, startPoint x: 835, startPoint y: 261, endPoint x: 906, endPoint y: 243, distance: 73.2
click at [906, 243] on div "Description En: Our classic chocolate cake crumble enveloped in decadent salted…" at bounding box center [778, 294] width 304 height 105
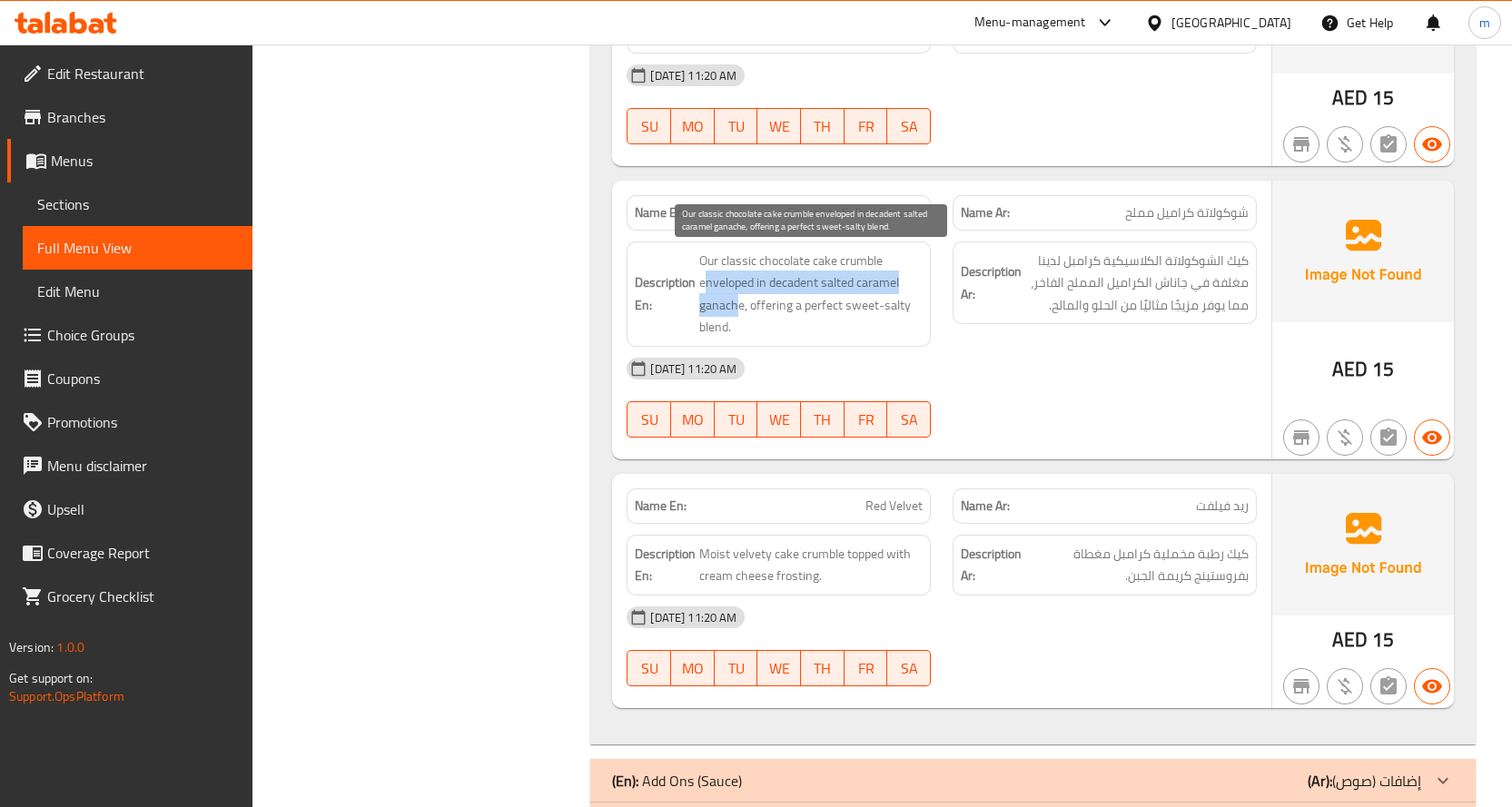
drag, startPoint x: 704, startPoint y: 285, endPoint x: 740, endPoint y: 310, distance: 43.8
click at [740, 310] on span "Our classic chocolate cake crumble enveloped in decadent salted caramel ganache…" at bounding box center [810, 293] width 223 height 89
drag, startPoint x: 758, startPoint y: 299, endPoint x: 766, endPoint y: 322, distance: 24.4
click at [766, 322] on span "Our classic chocolate cake crumble enveloped in decadent salted caramel ganache…" at bounding box center [810, 293] width 223 height 89
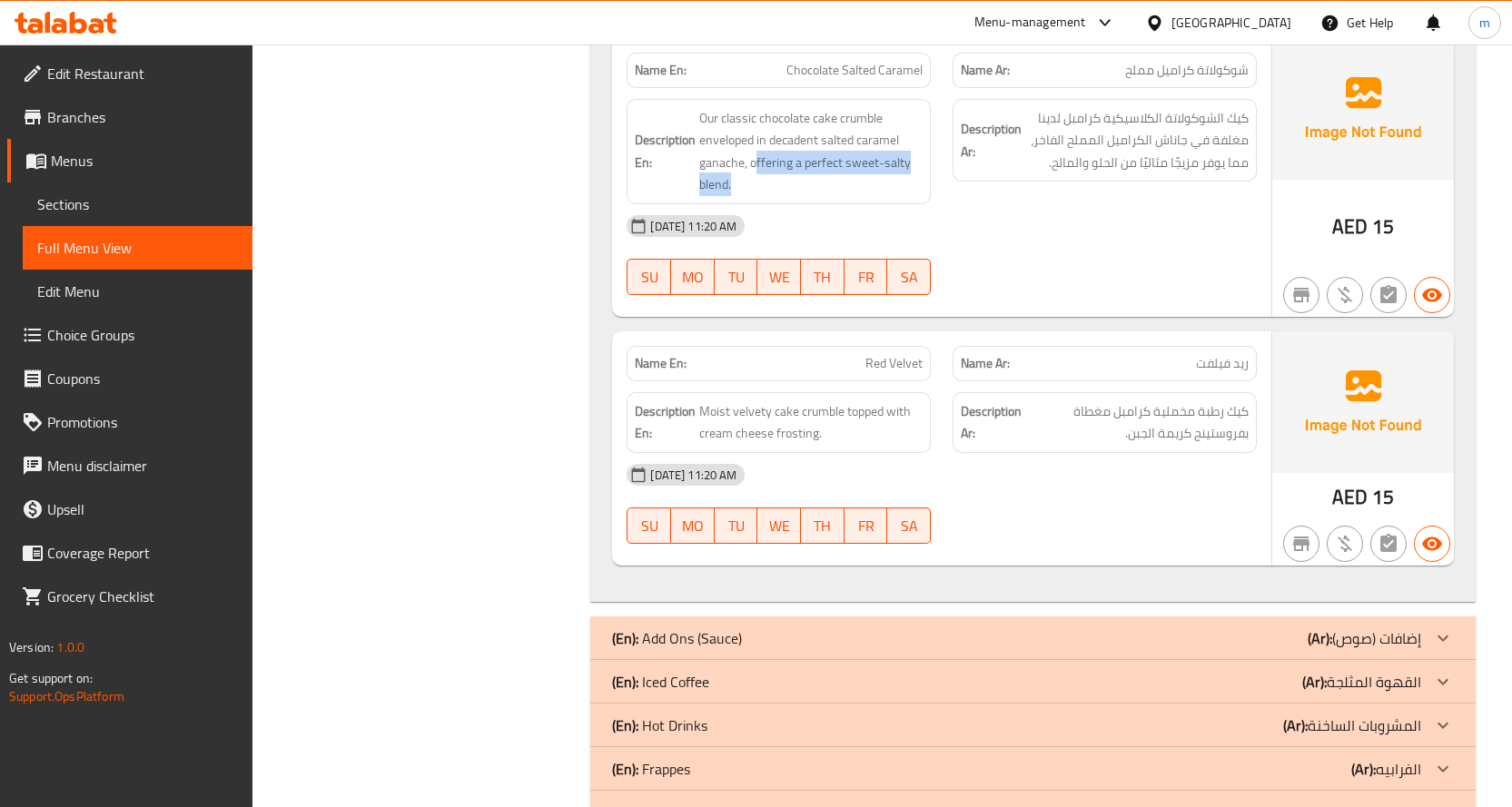
scroll to position [1452, 0]
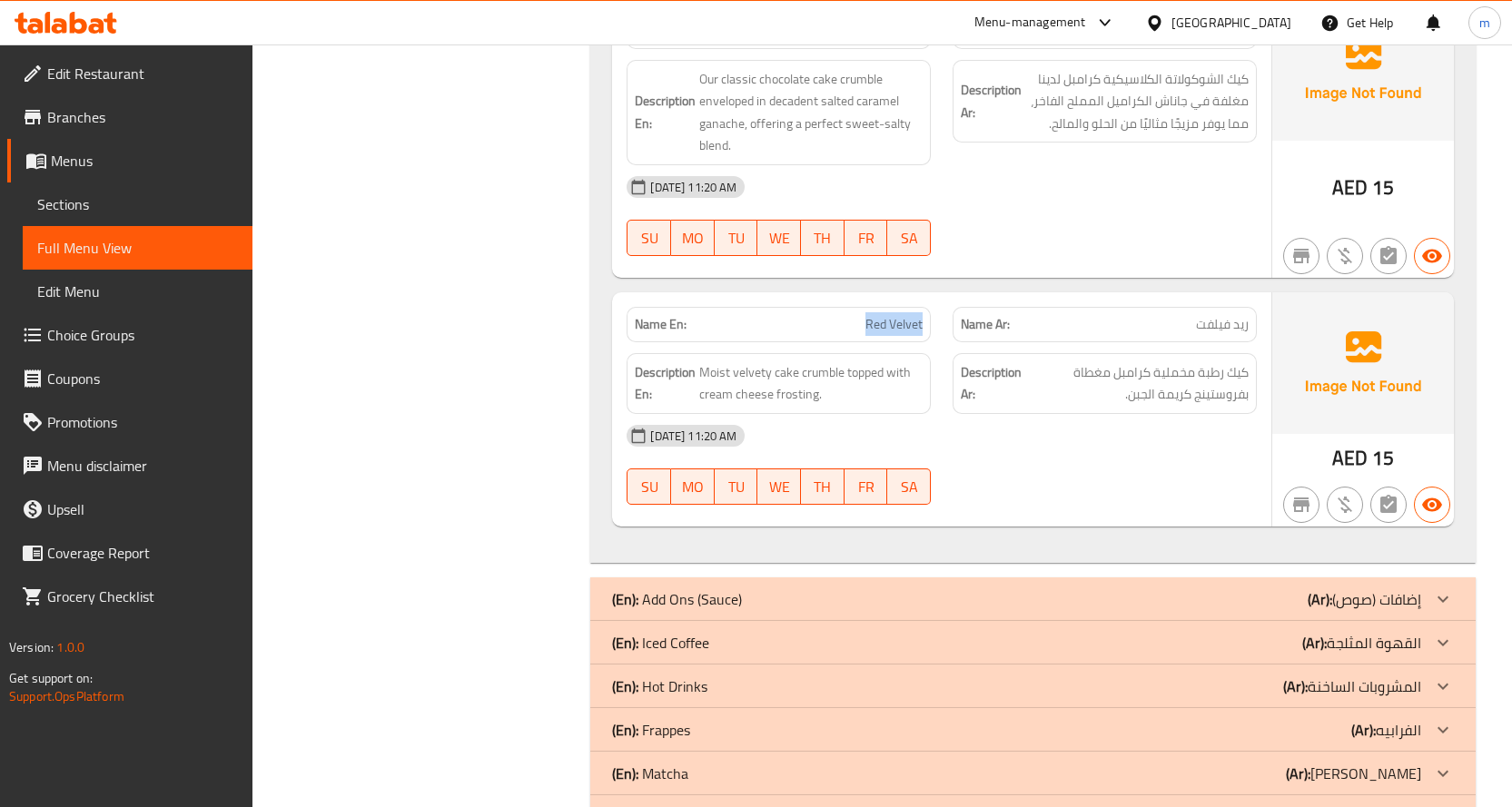
drag, startPoint x: 840, startPoint y: 320, endPoint x: 931, endPoint y: 320, distance: 91.0
click at [931, 320] on div "Name En: Red Velvet" at bounding box center [778, 324] width 326 height 57
drag, startPoint x: 797, startPoint y: 371, endPoint x: 709, endPoint y: 370, distance: 88.0
click at [709, 370] on span "Moist velvety cake crumble topped with cream cheese frosting." at bounding box center [810, 383] width 223 height 44
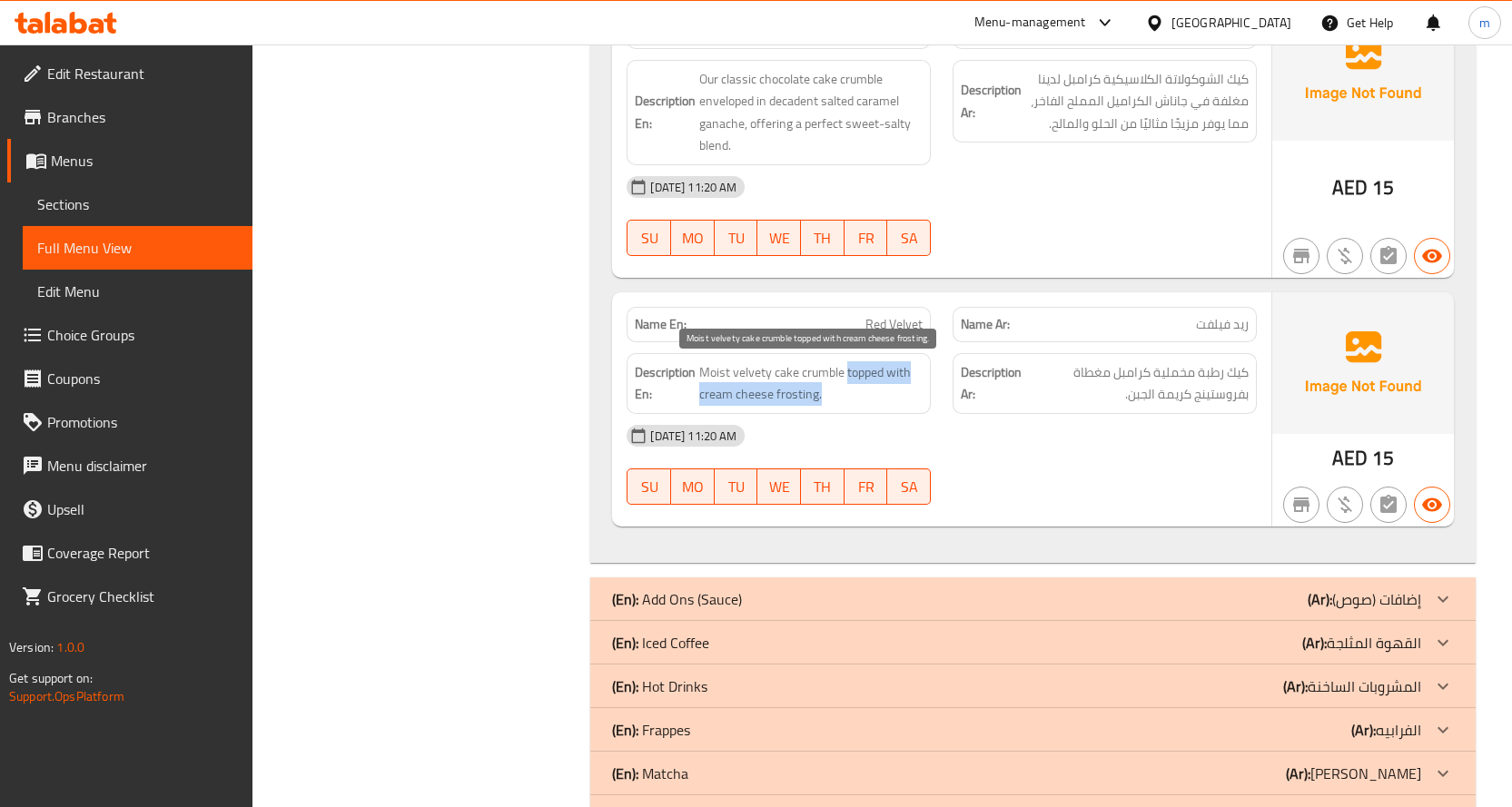
drag, startPoint x: 848, startPoint y: 369, endPoint x: 849, endPoint y: 388, distance: 19.0
click at [849, 388] on span "Moist velvety cake crumble topped with cream cheese frosting." at bounding box center [810, 383] width 223 height 44
click at [806, 400] on span "Moist velvety cake crumble topped with cream cheese frosting." at bounding box center [810, 383] width 223 height 44
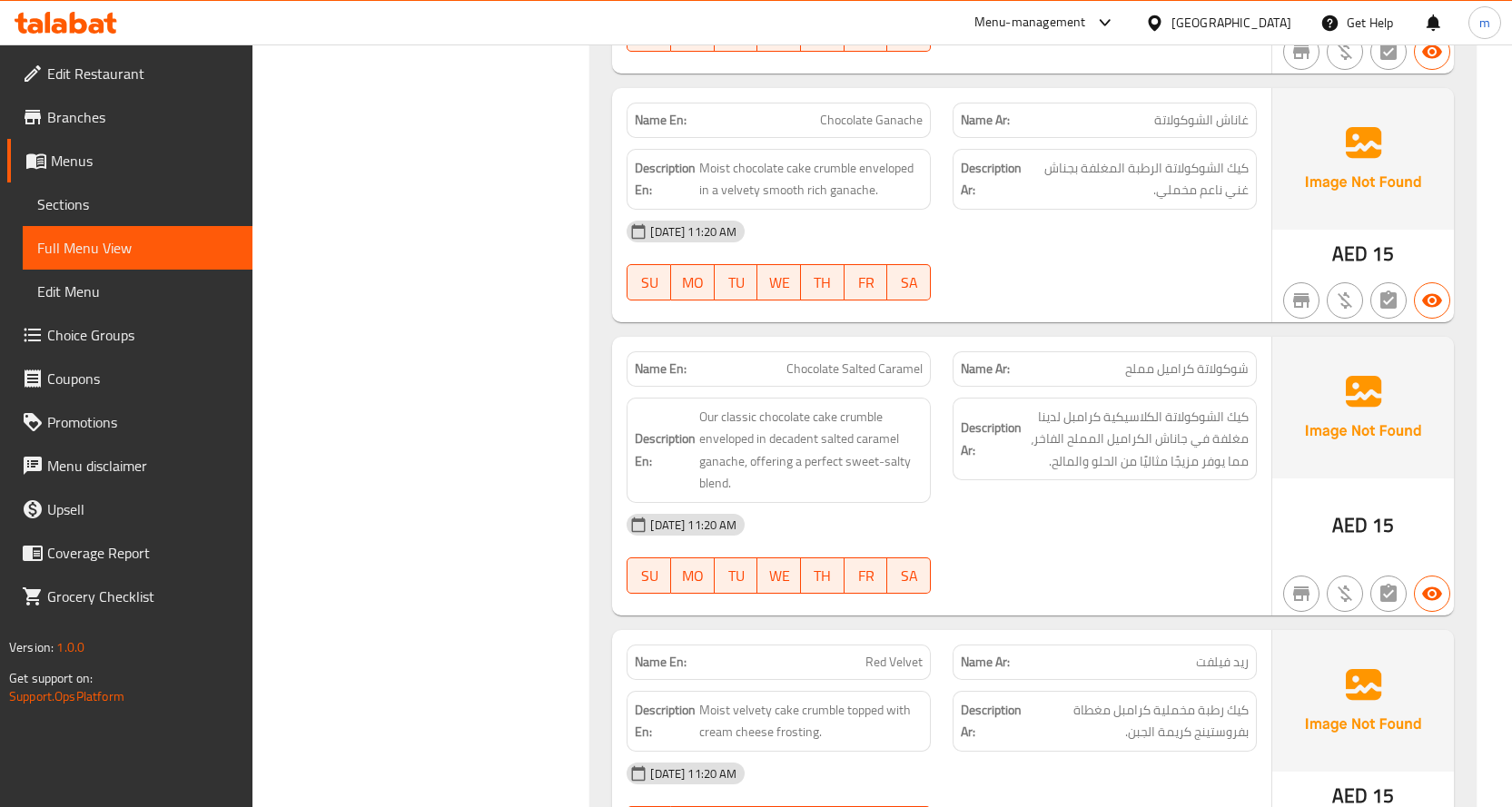
scroll to position [0, 0]
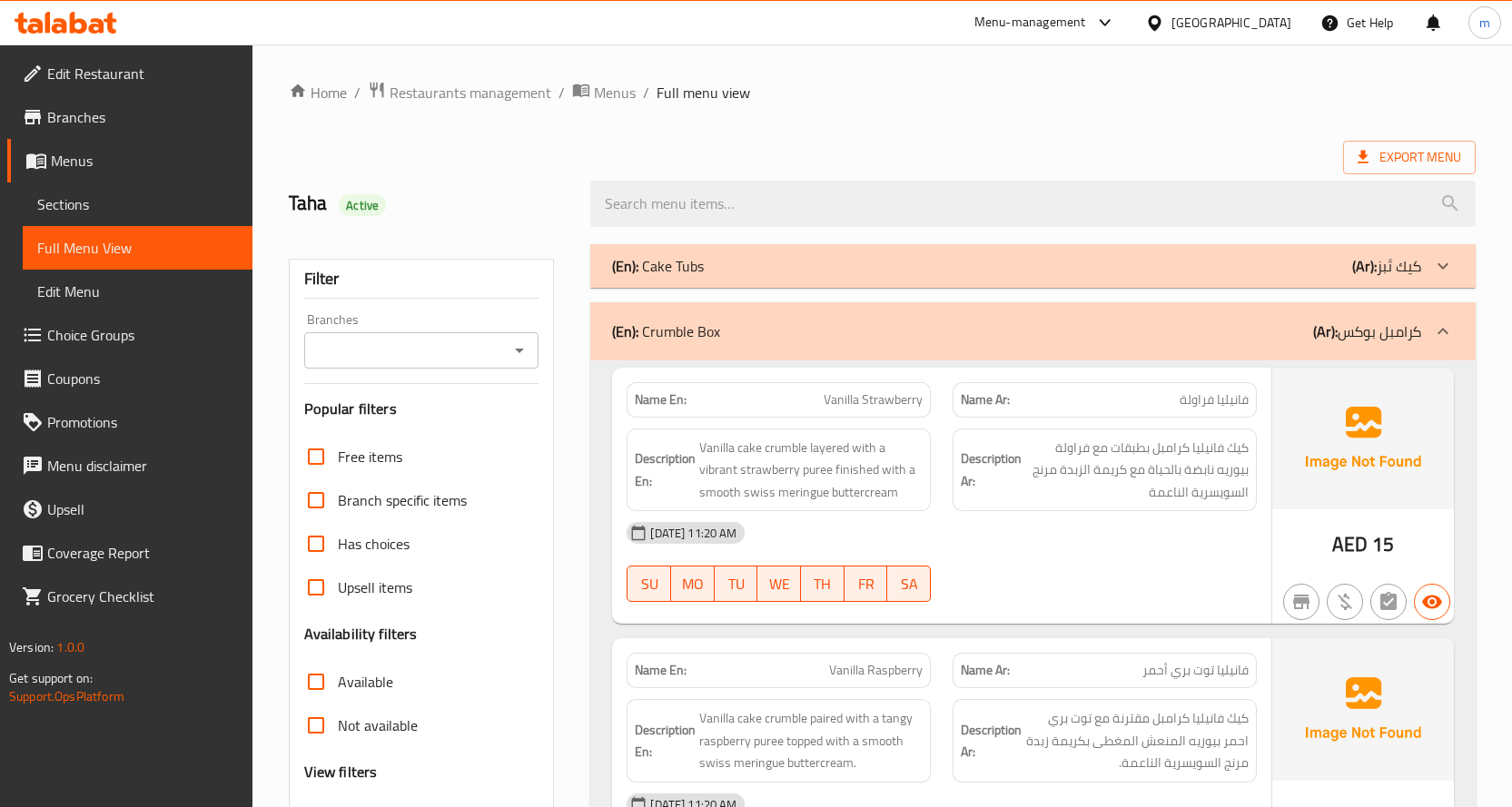
drag, startPoint x: 1056, startPoint y: 441, endPoint x: 1048, endPoint y: 158, distance: 283.1
click at [1231, 334] on div "(En): Crumble Box (Ar): كرامبل بوكس" at bounding box center [1016, 331] width 809 height 22
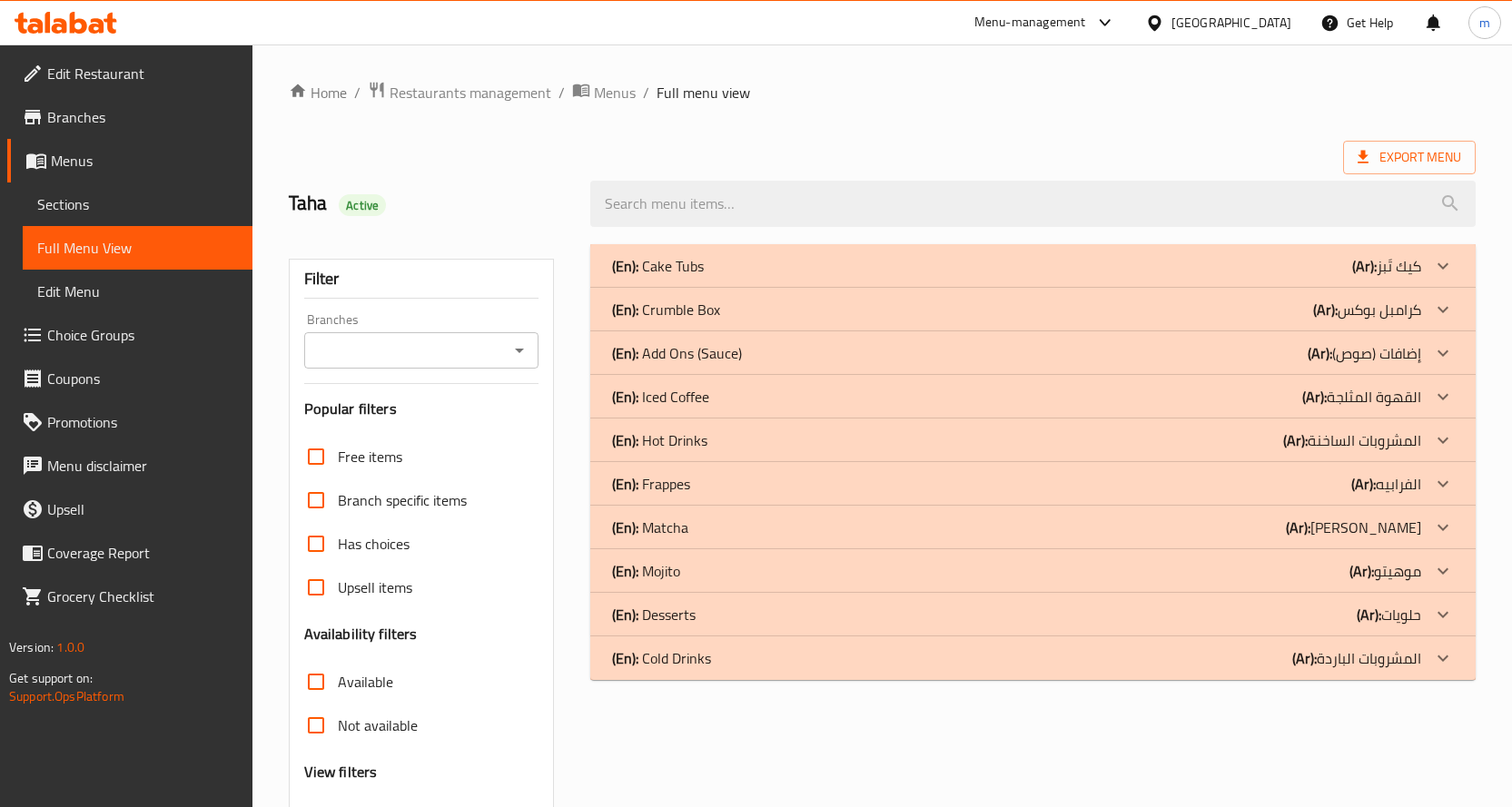
click at [1230, 346] on div "(En): Add Ons (Sauce) (Ar): إضافات (صوص)" at bounding box center [1016, 353] width 809 height 22
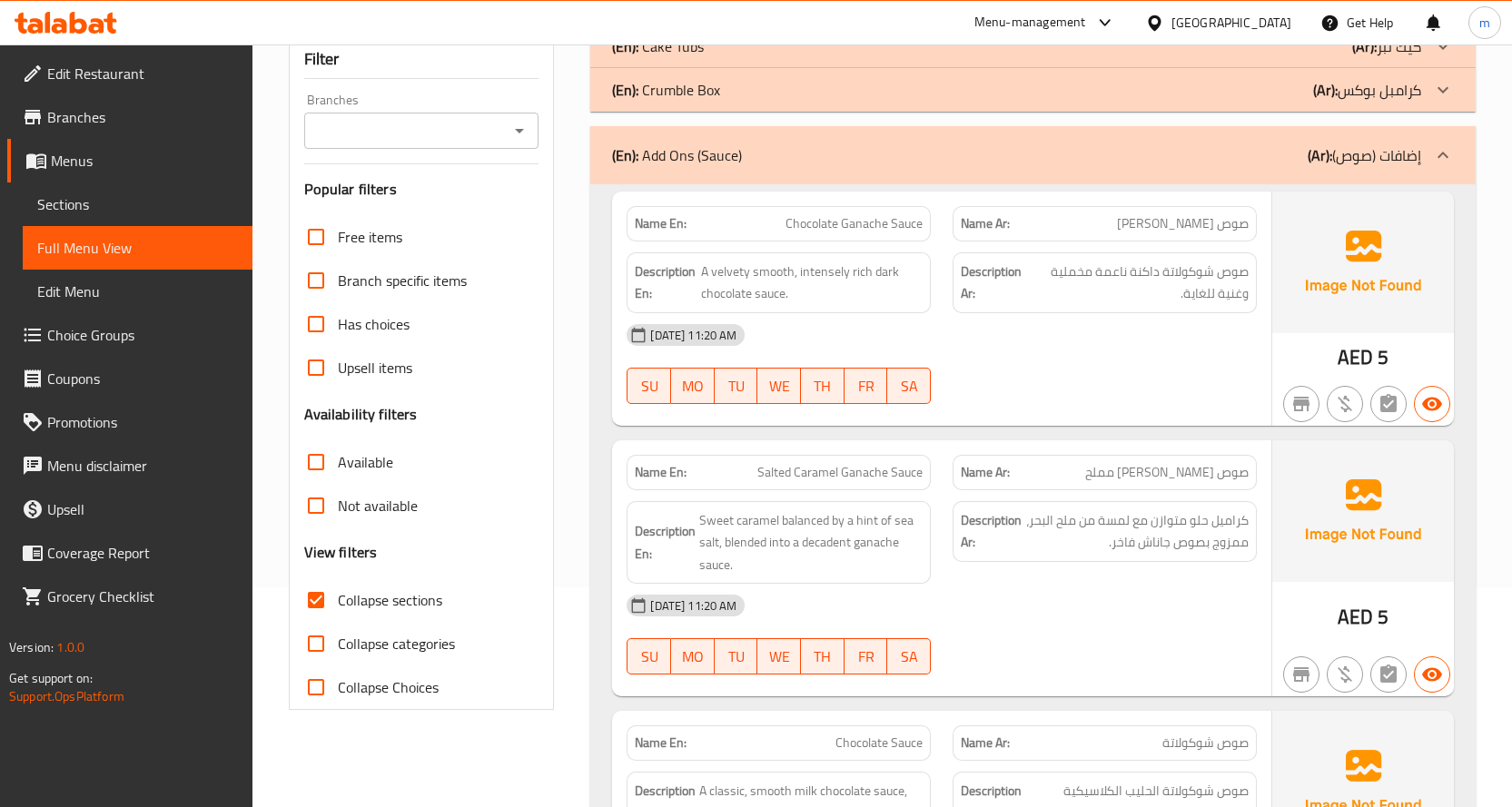
scroll to position [272, 0]
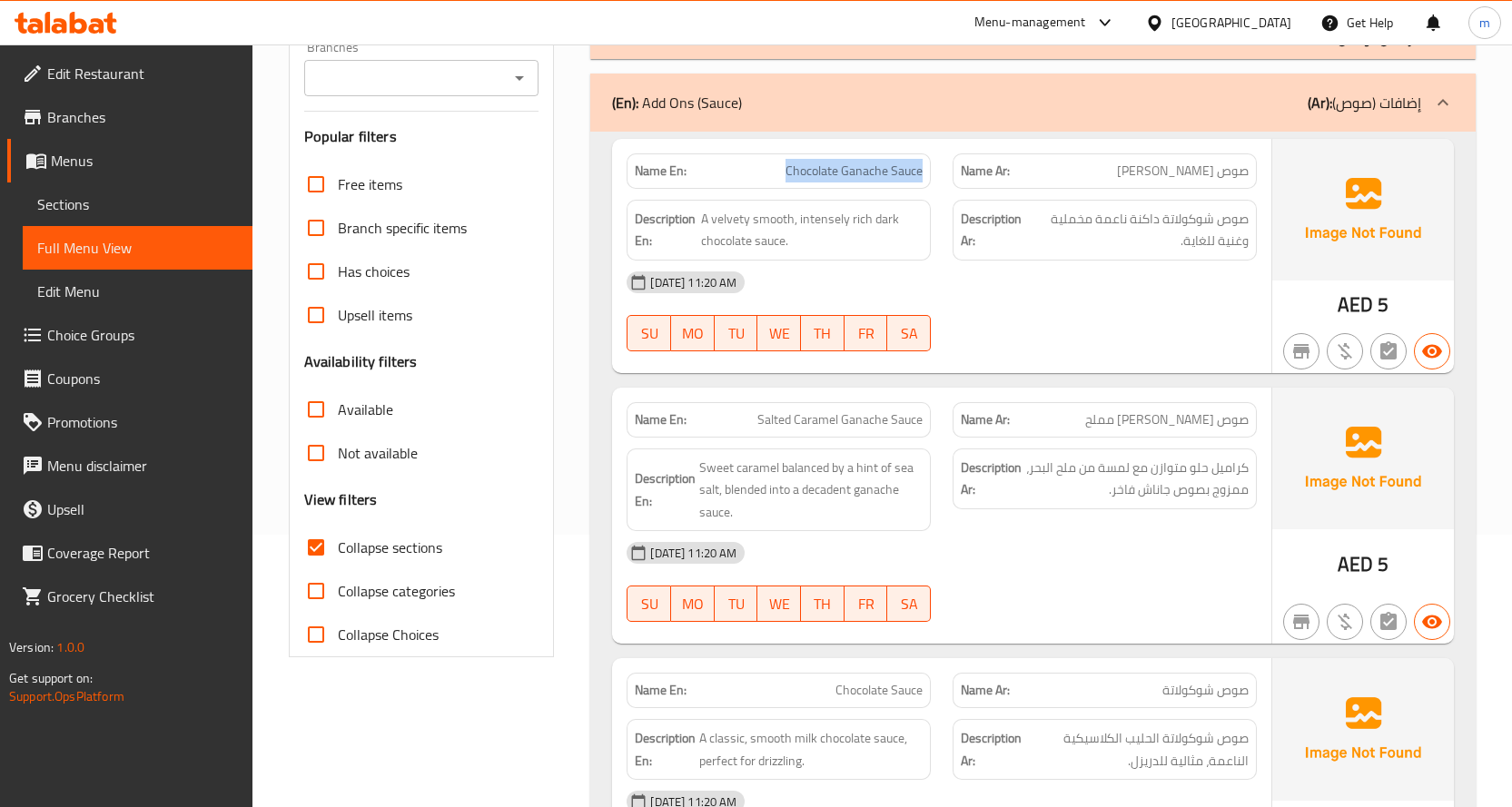
drag, startPoint x: 923, startPoint y: 165, endPoint x: 778, endPoint y: 172, distance: 145.2
click at [778, 172] on div "Name En: Chocolate Ganache Sauce" at bounding box center [778, 171] width 304 height 36
drag, startPoint x: 735, startPoint y: 245, endPoint x: 875, endPoint y: 219, distance: 142.4
click at [875, 219] on span "A velvety smooth, intensely rich dark chocolate sauce." at bounding box center [811, 229] width 221 height 44
drag, startPoint x: 800, startPoint y: 216, endPoint x: 868, endPoint y: 219, distance: 68.1
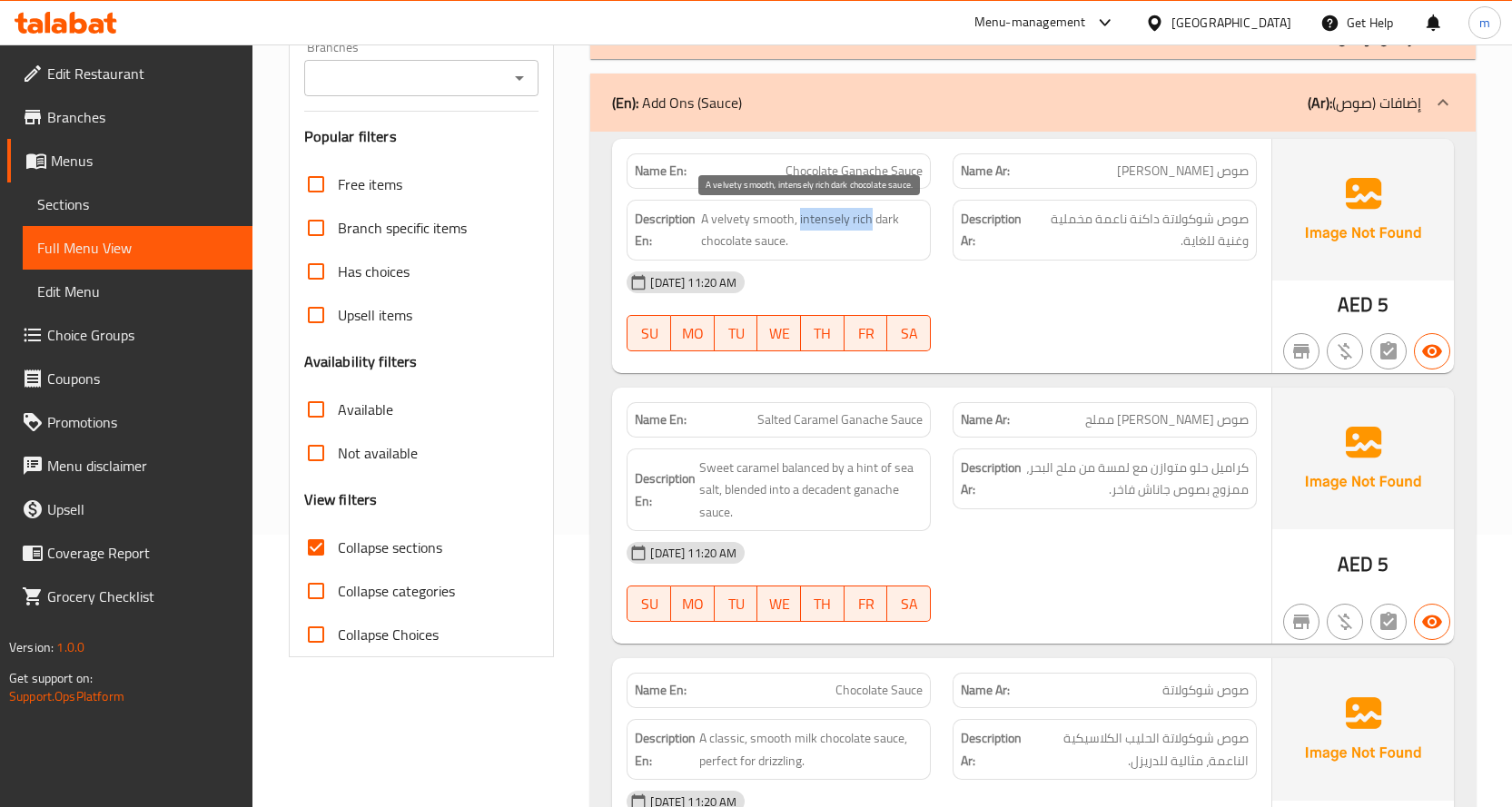
click at [868, 219] on span "A velvety smooth, intensely rich dark chocolate sauce." at bounding box center [811, 229] width 221 height 44
click at [971, 264] on div "05-10-2025 11:20 AM" at bounding box center [941, 282] width 652 height 43
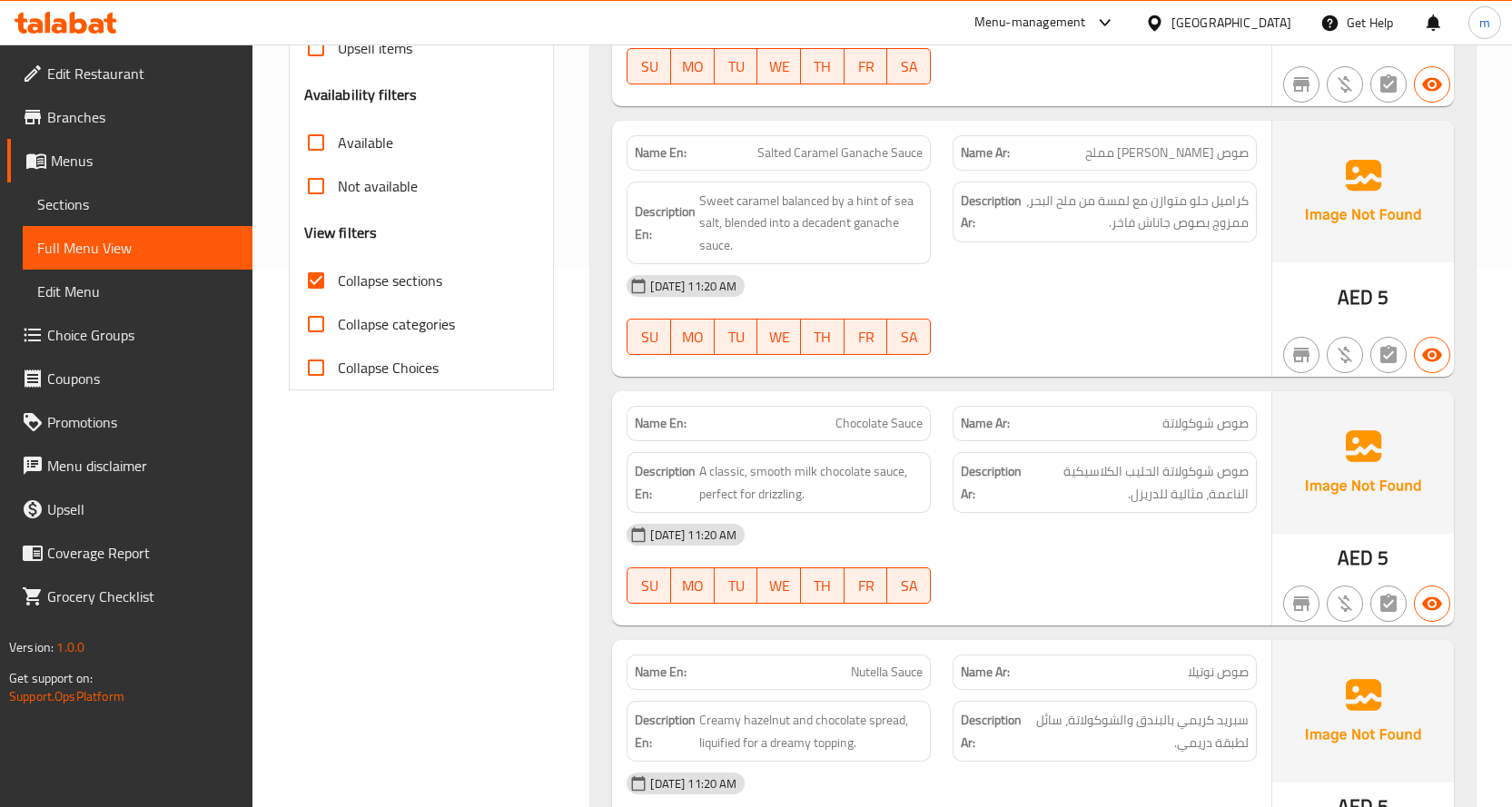
scroll to position [545, 0]
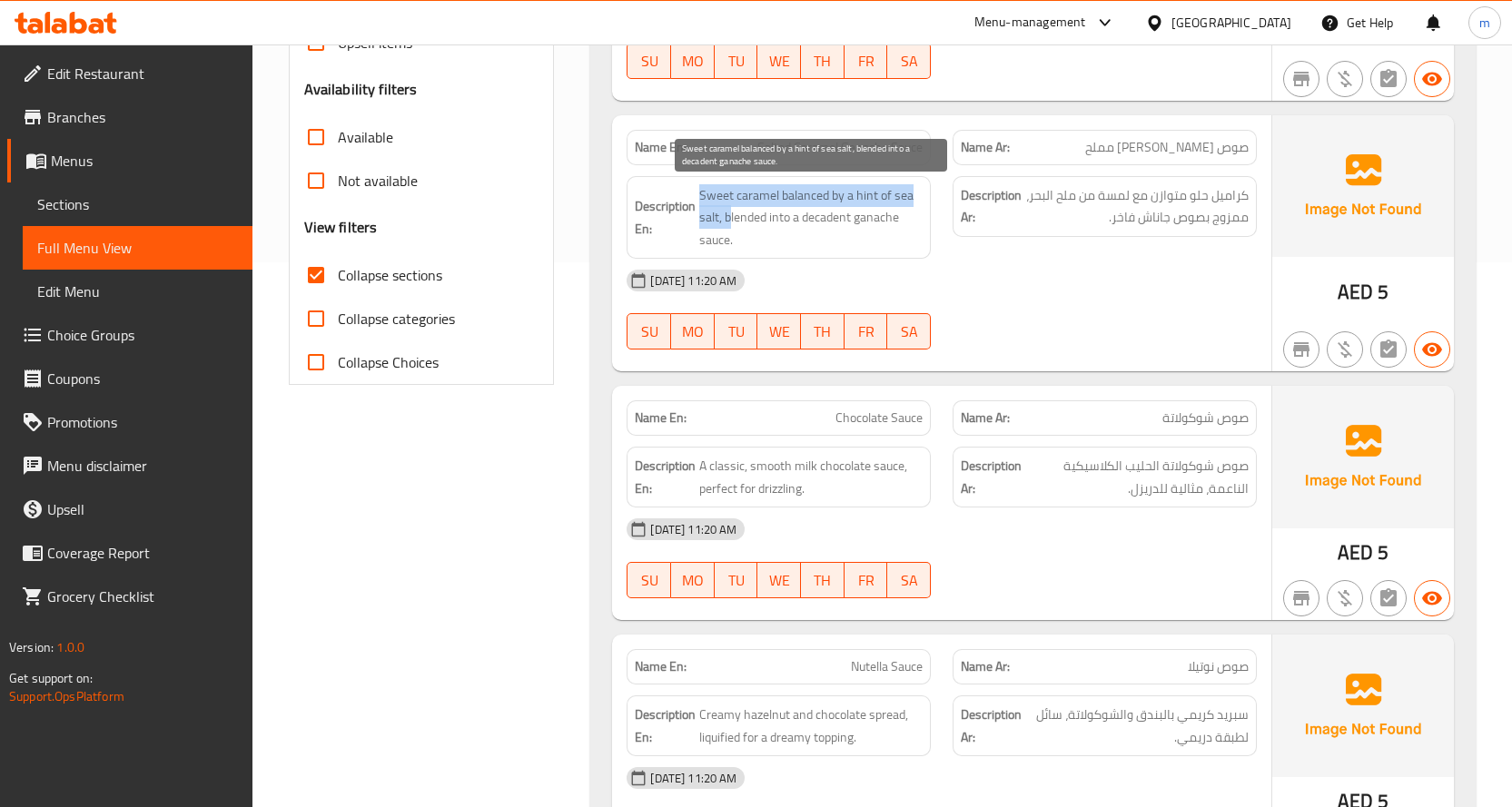
drag, startPoint x: 694, startPoint y: 185, endPoint x: 730, endPoint y: 226, distance: 54.6
click at [730, 226] on h6 "Description En: Sweet caramel balanced by a hint of sea salt, blended into a de…" at bounding box center [778, 217] width 288 height 67
click at [734, 214] on span "Sweet caramel balanced by a hint of sea salt, blended into a decadent ganache s…" at bounding box center [810, 217] width 223 height 67
drag, startPoint x: 726, startPoint y: 213, endPoint x: 878, endPoint y: 228, distance: 152.7
click at [878, 228] on span "Sweet caramel balanced by a hint of sea salt, blended into a decadent ganache s…" at bounding box center [810, 217] width 223 height 67
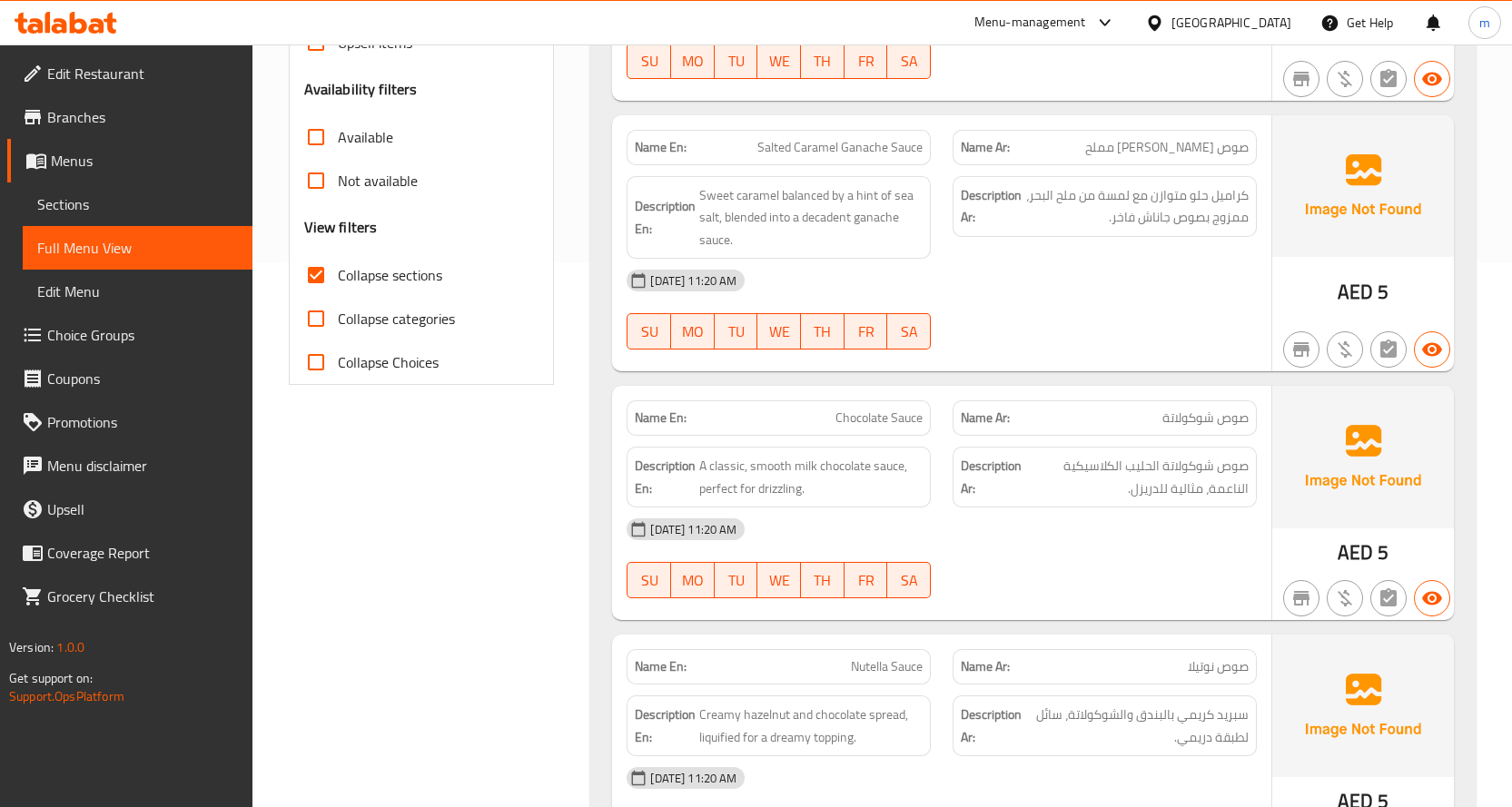
click at [896, 151] on span "Salted Caramel Ganache Sauce" at bounding box center [840, 148] width 166 height 19
copy span "Salted Caramel Ganache Sauce"
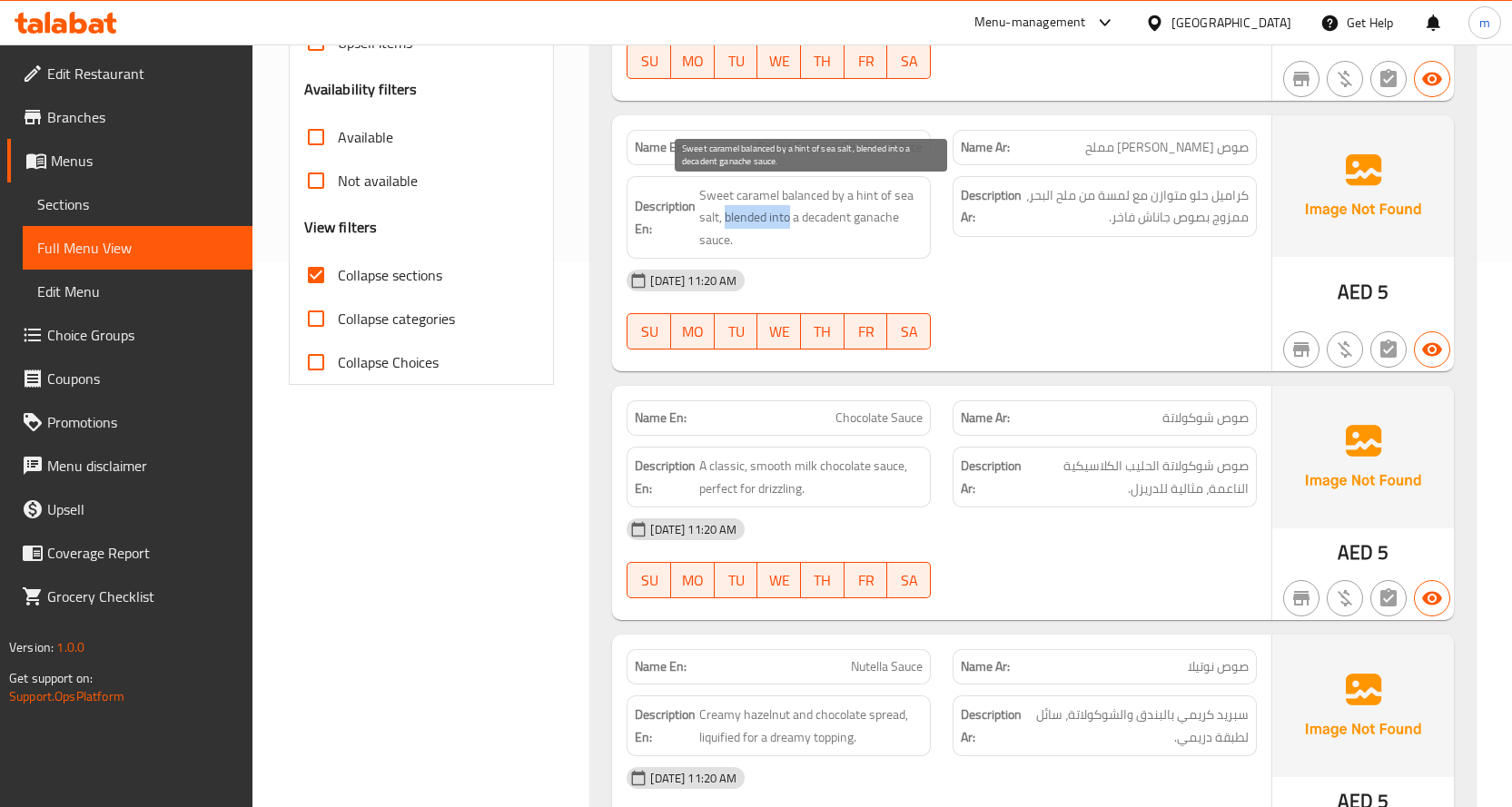
drag, startPoint x: 730, startPoint y: 218, endPoint x: 791, endPoint y: 227, distance: 61.7
click at [791, 227] on span "Sweet caramel balanced by a hint of sea salt, blended into a decadent ganache s…" at bounding box center [810, 217] width 223 height 67
drag, startPoint x: 782, startPoint y: 227, endPoint x: 804, endPoint y: 238, distance: 24.6
click at [801, 236] on span "Sweet caramel balanced by a hint of sea salt, blended into a decadent ganache s…" at bounding box center [810, 217] width 223 height 67
drag, startPoint x: 724, startPoint y: 214, endPoint x: 789, endPoint y: 223, distance: 65.6
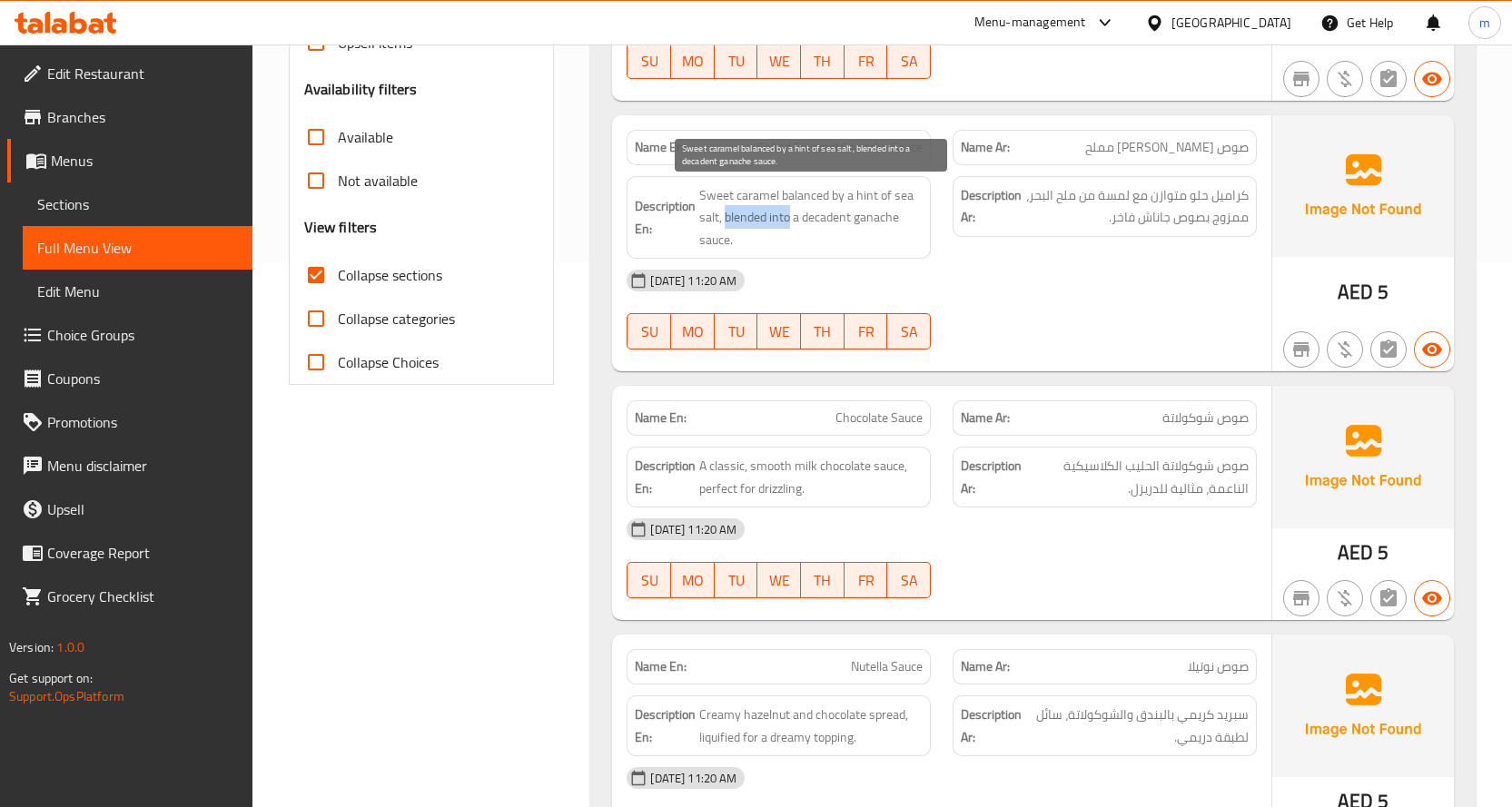
click at [789, 223] on span "Sweet caramel balanced by a hint of sea salt, blended into a decadent ganache s…" at bounding box center [810, 217] width 223 height 67
copy span "blended into"
click at [881, 145] on span "Salted Caramel Ganache Sauce" at bounding box center [840, 148] width 166 height 19
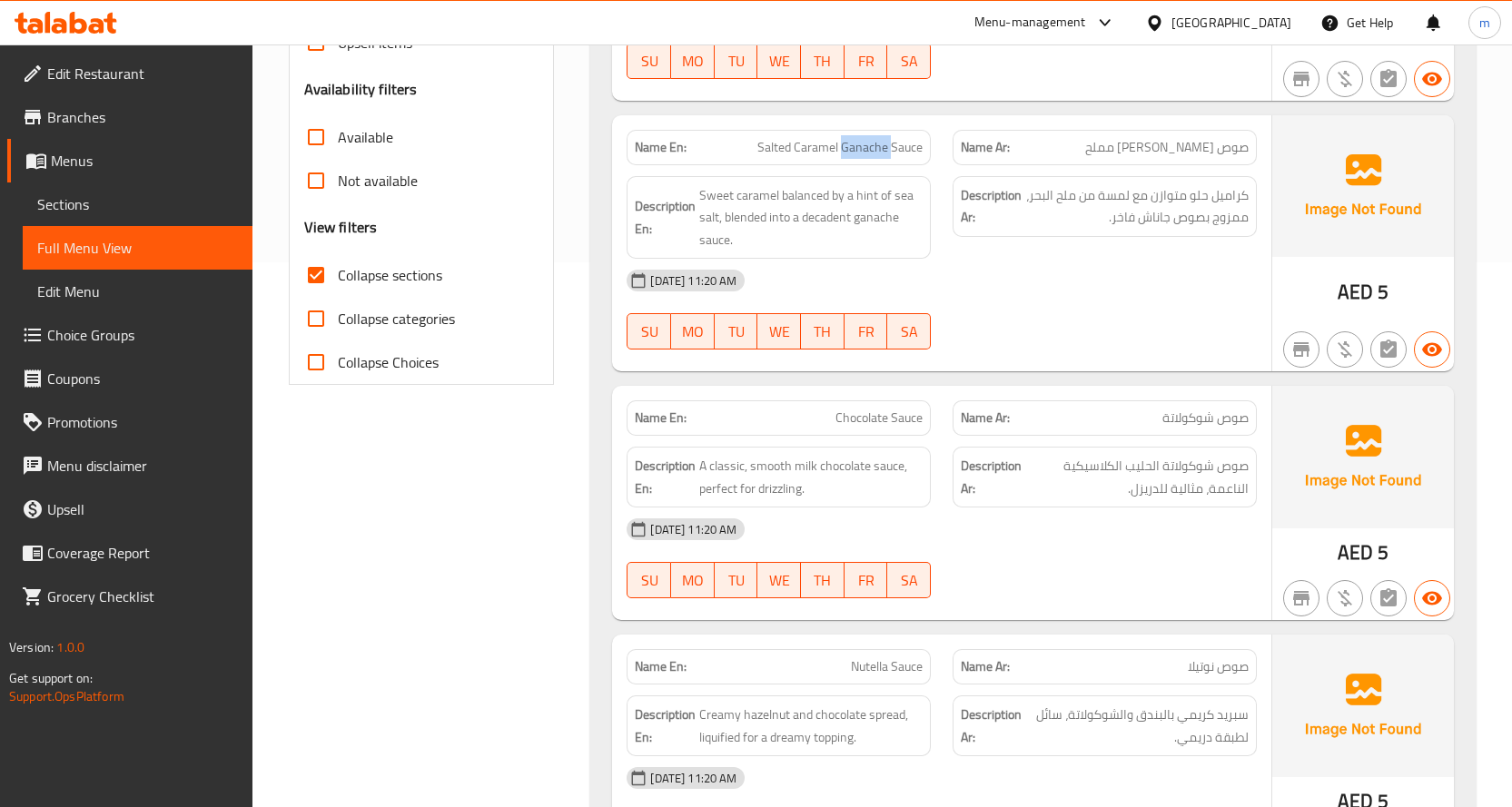
click at [880, 144] on span "Salted Caramel Ganache Sauce" at bounding box center [840, 148] width 166 height 19
copy span "Salted Caramel Ganache Sauce"
click at [724, 245] on span "Sweet caramel balanced by a hint of sea salt, blended into a decadent ganache s…" at bounding box center [810, 217] width 223 height 67
click at [894, 214] on span "Sweet caramel balanced by a hint of sea salt, blended into a decadent ganache s…" at bounding box center [810, 217] width 223 height 67
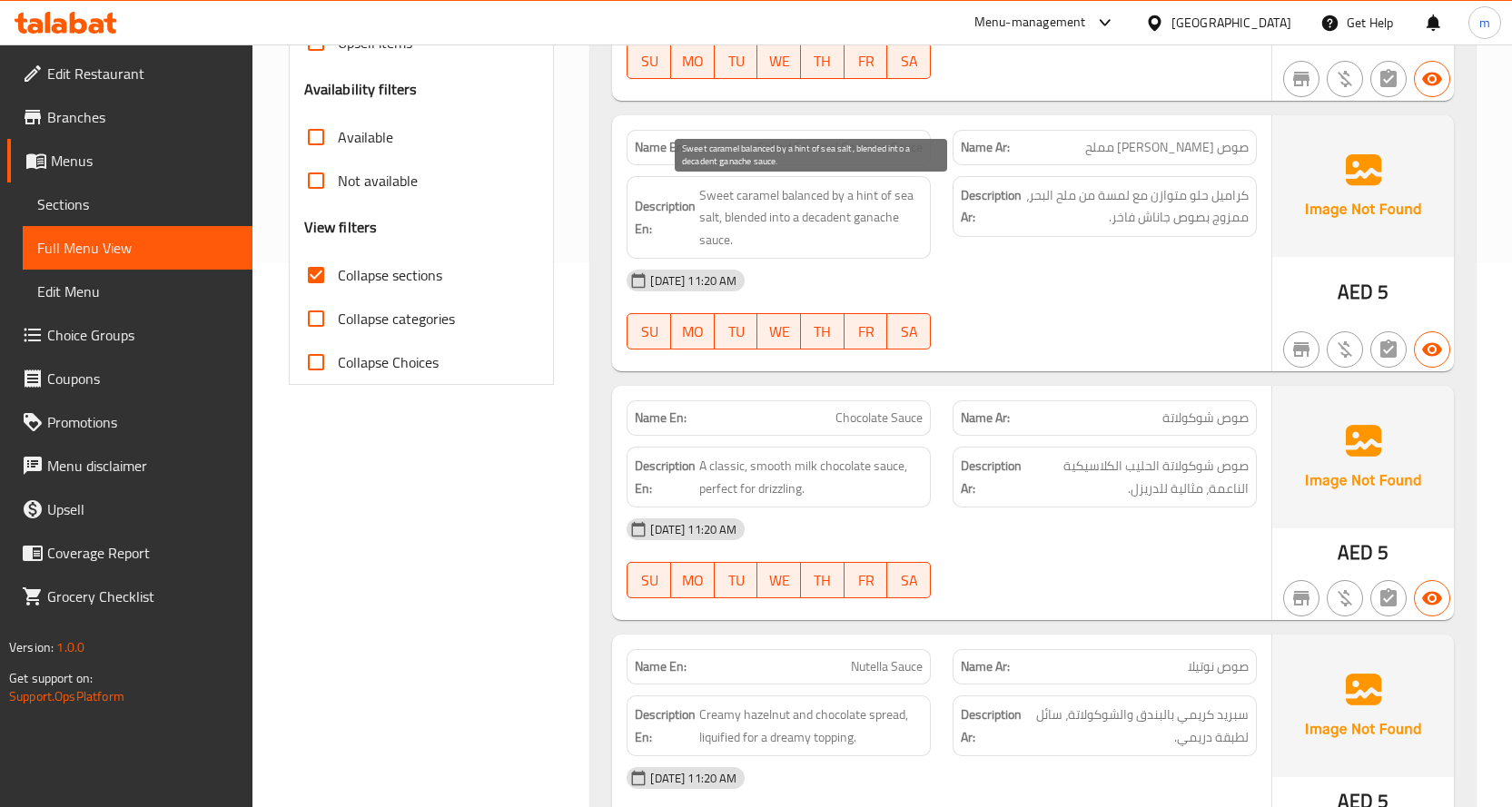
click at [829, 214] on span "Sweet caramel balanced by a hint of sea salt, blended into a decadent ganache s…" at bounding box center [810, 217] width 223 height 67
click at [1011, 277] on div "05-10-2025 11:20 AM" at bounding box center [941, 280] width 652 height 43
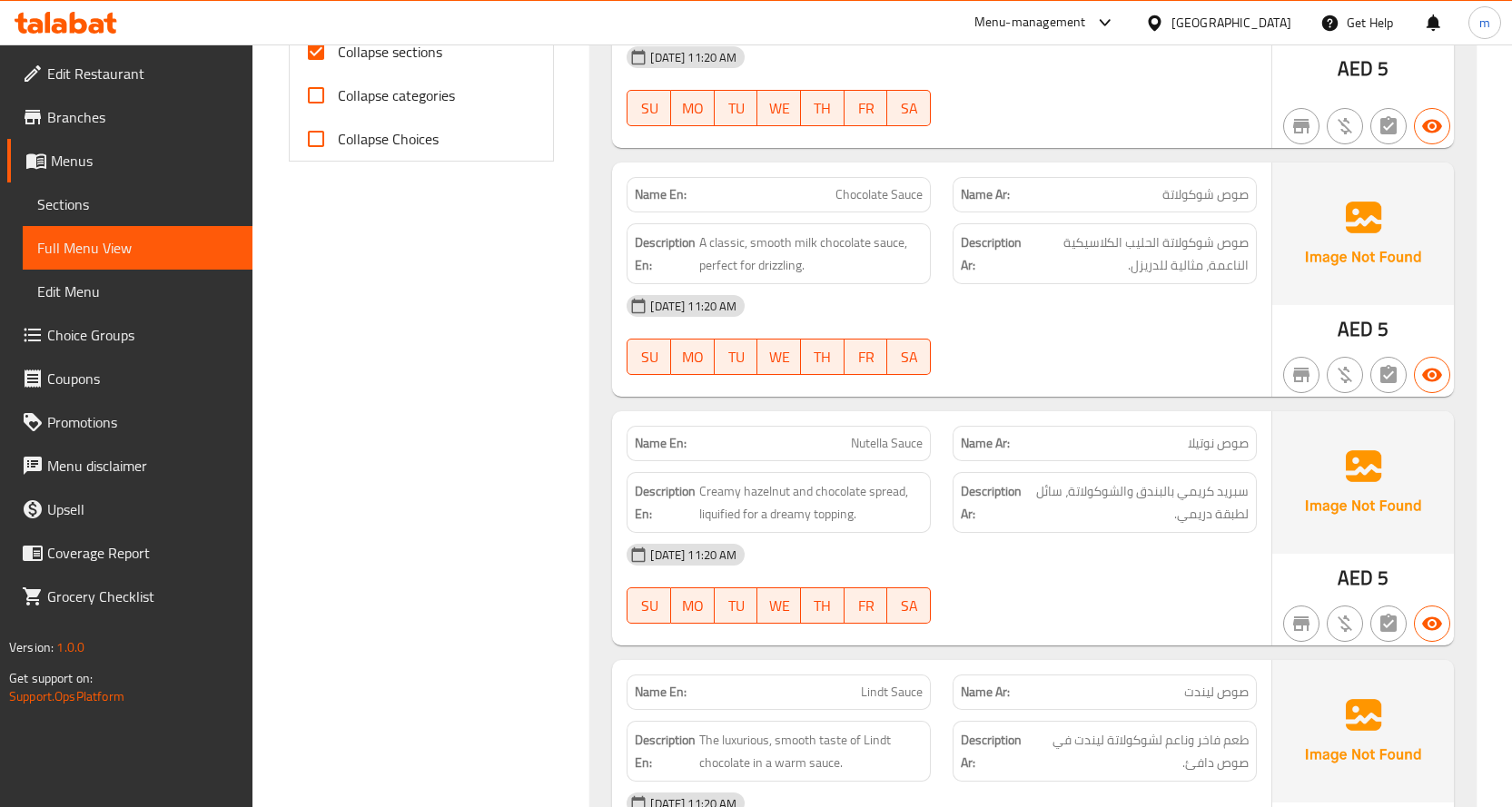
scroll to position [726, 0]
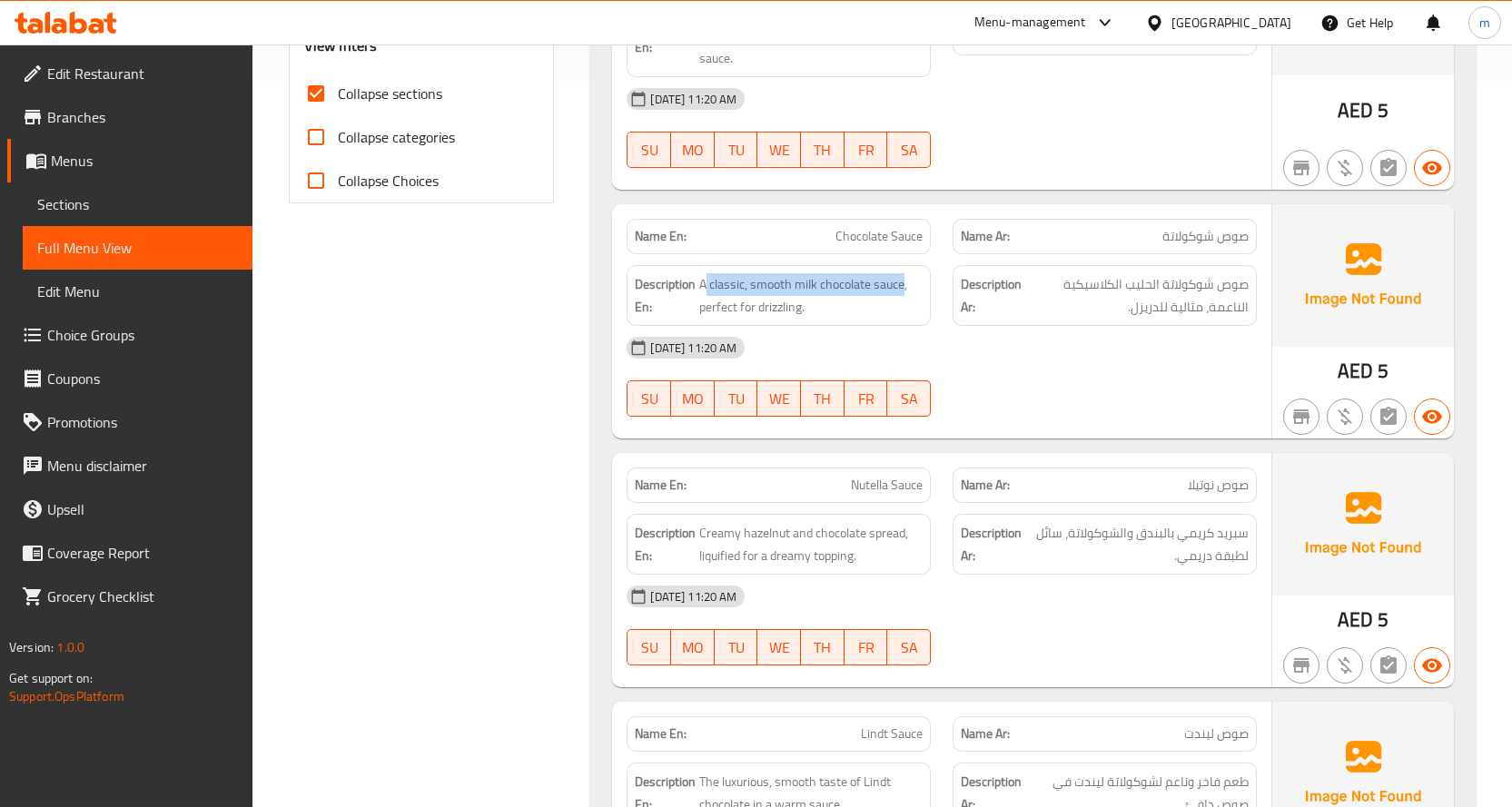
drag, startPoint x: 903, startPoint y: 282, endPoint x: 705, endPoint y: 272, distance: 198.3
click at [705, 272] on div "Description En: A classic, smooth milk chocolate sauce, perfect for drizzling." at bounding box center [778, 295] width 304 height 61
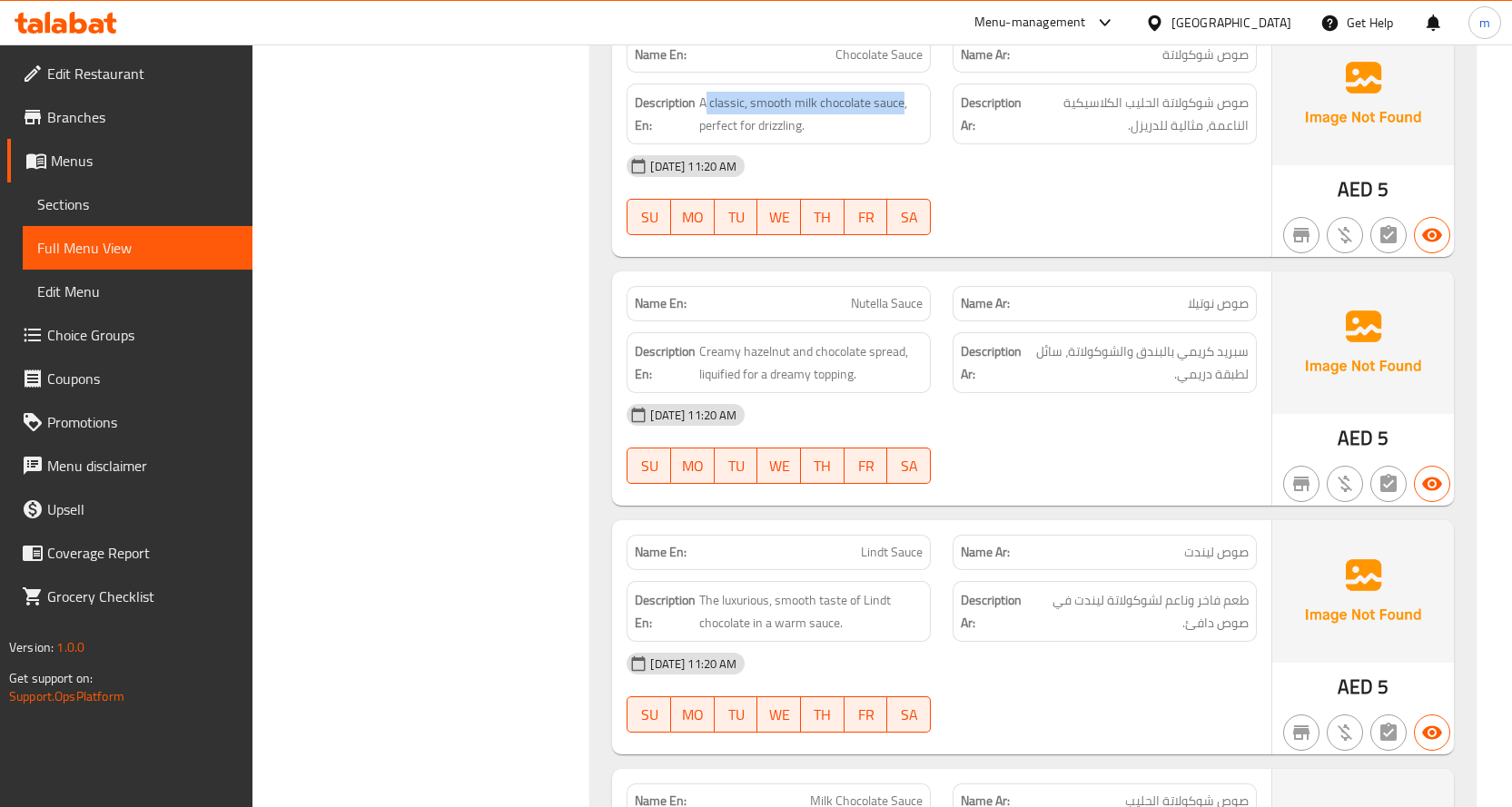
scroll to position [816, 0]
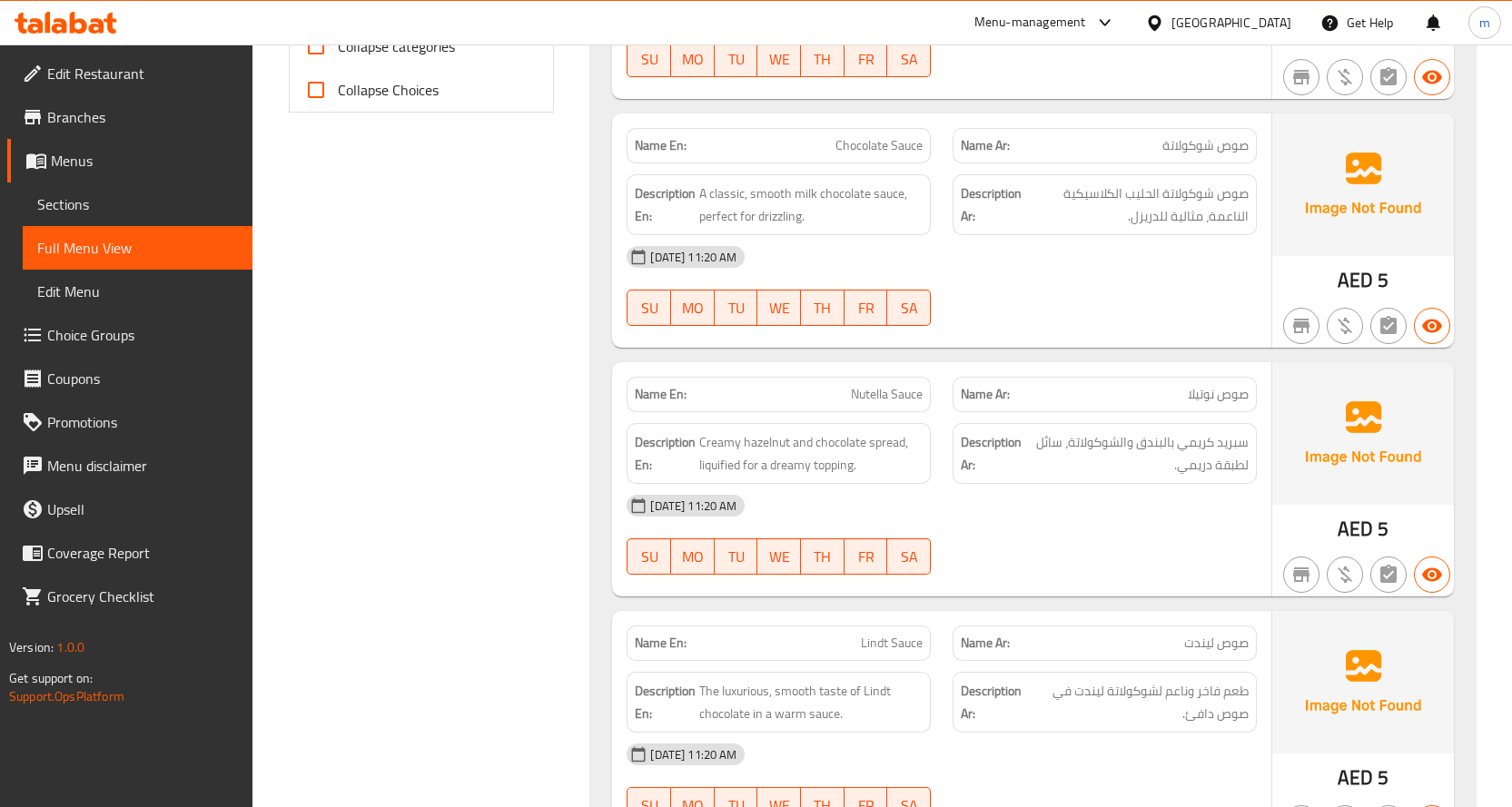
click at [869, 150] on span "Chocolate Sauce" at bounding box center [879, 146] width 88 height 19
copy span "Chocolate Sauce"
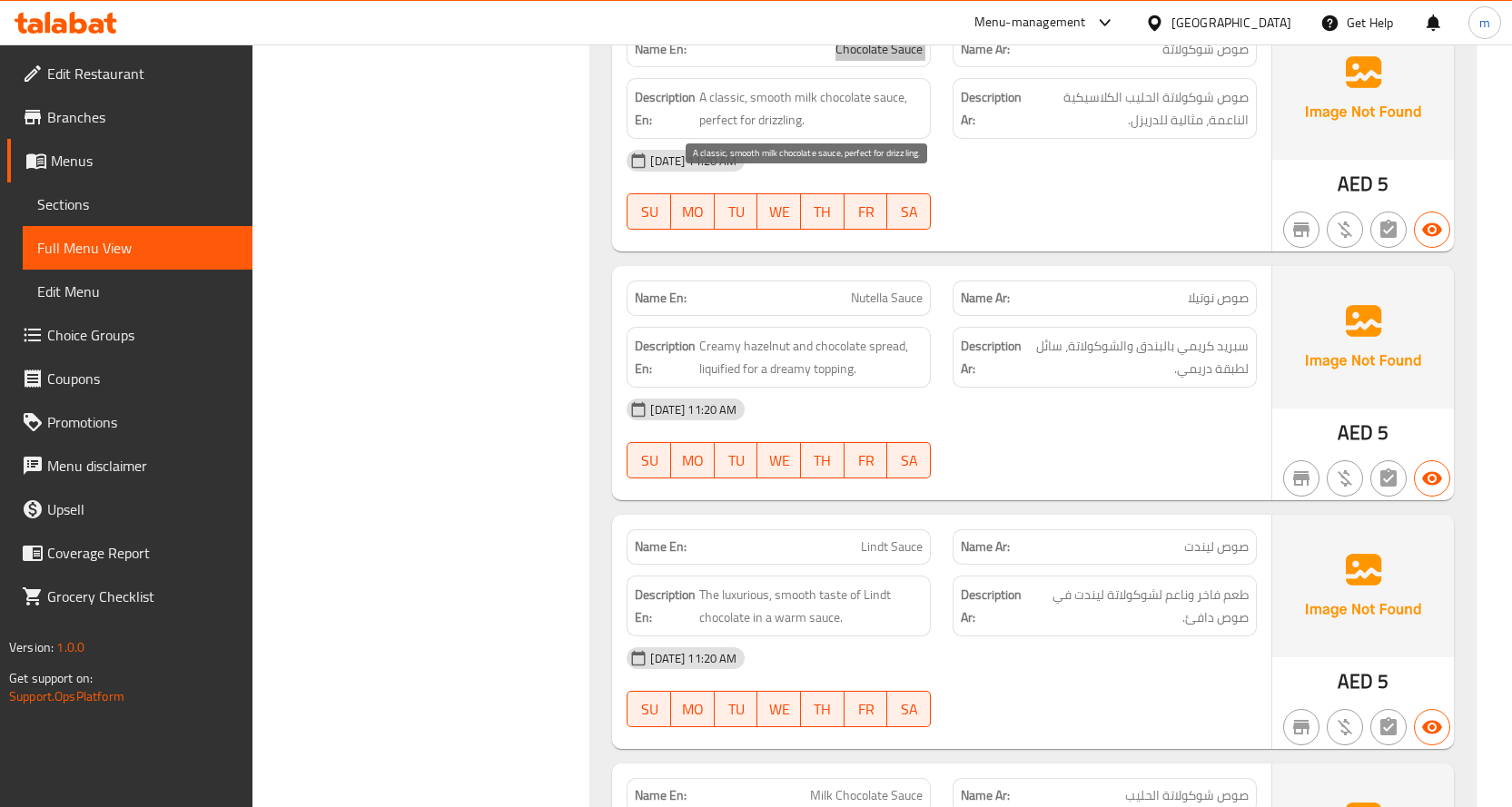
scroll to position [998, 0]
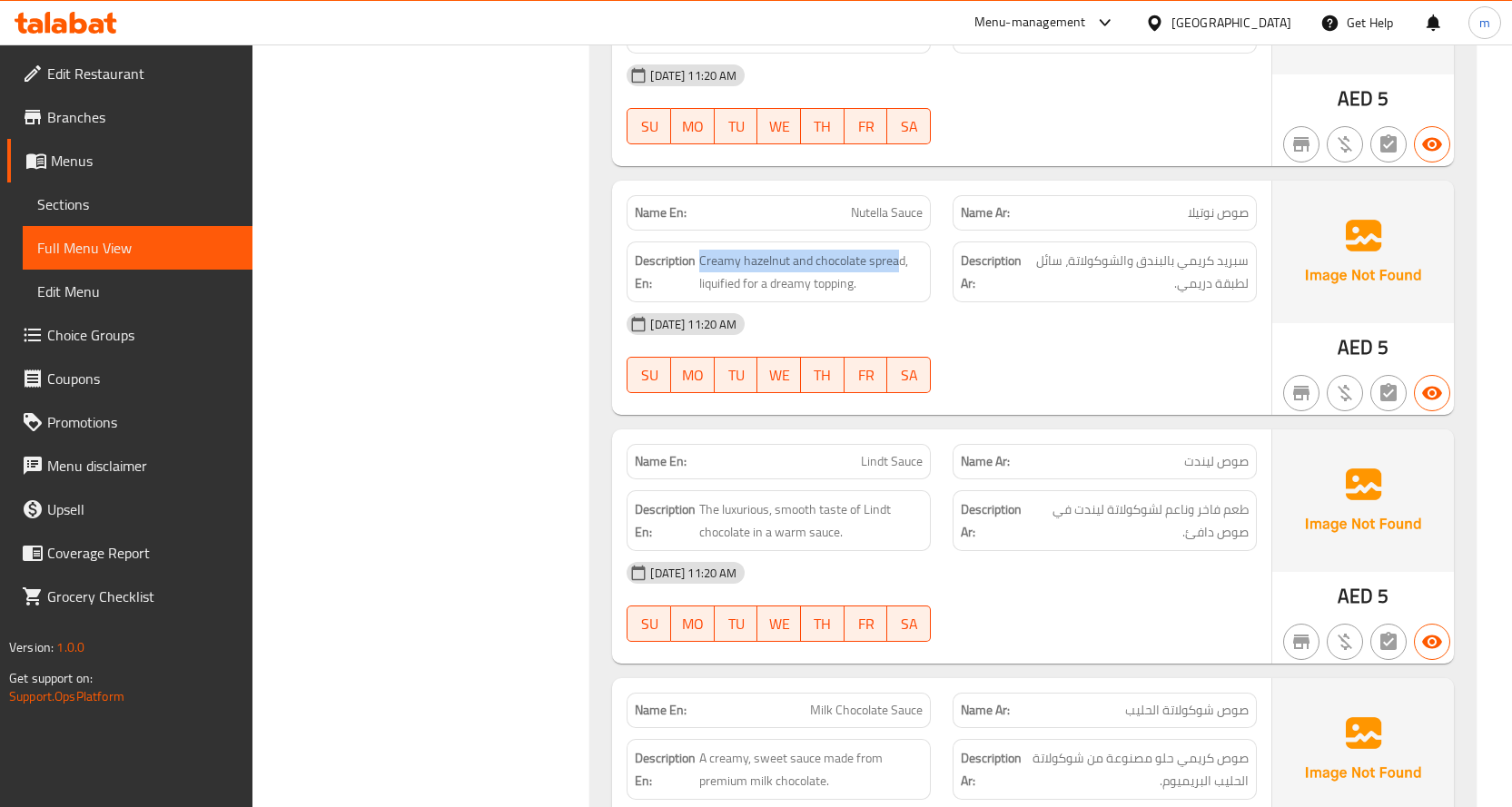
drag, startPoint x: 901, startPoint y: 253, endPoint x: 699, endPoint y: 254, distance: 202.0
click at [699, 254] on span "Creamy hazelnut and chocolate spread, liquified for a dreamy topping." at bounding box center [810, 271] width 223 height 44
click at [692, 281] on strong "Description En:" at bounding box center [664, 271] width 61 height 44
click at [708, 278] on span "Creamy hazelnut and chocolate spread, liquified for a dreamy topping." at bounding box center [810, 271] width 223 height 44
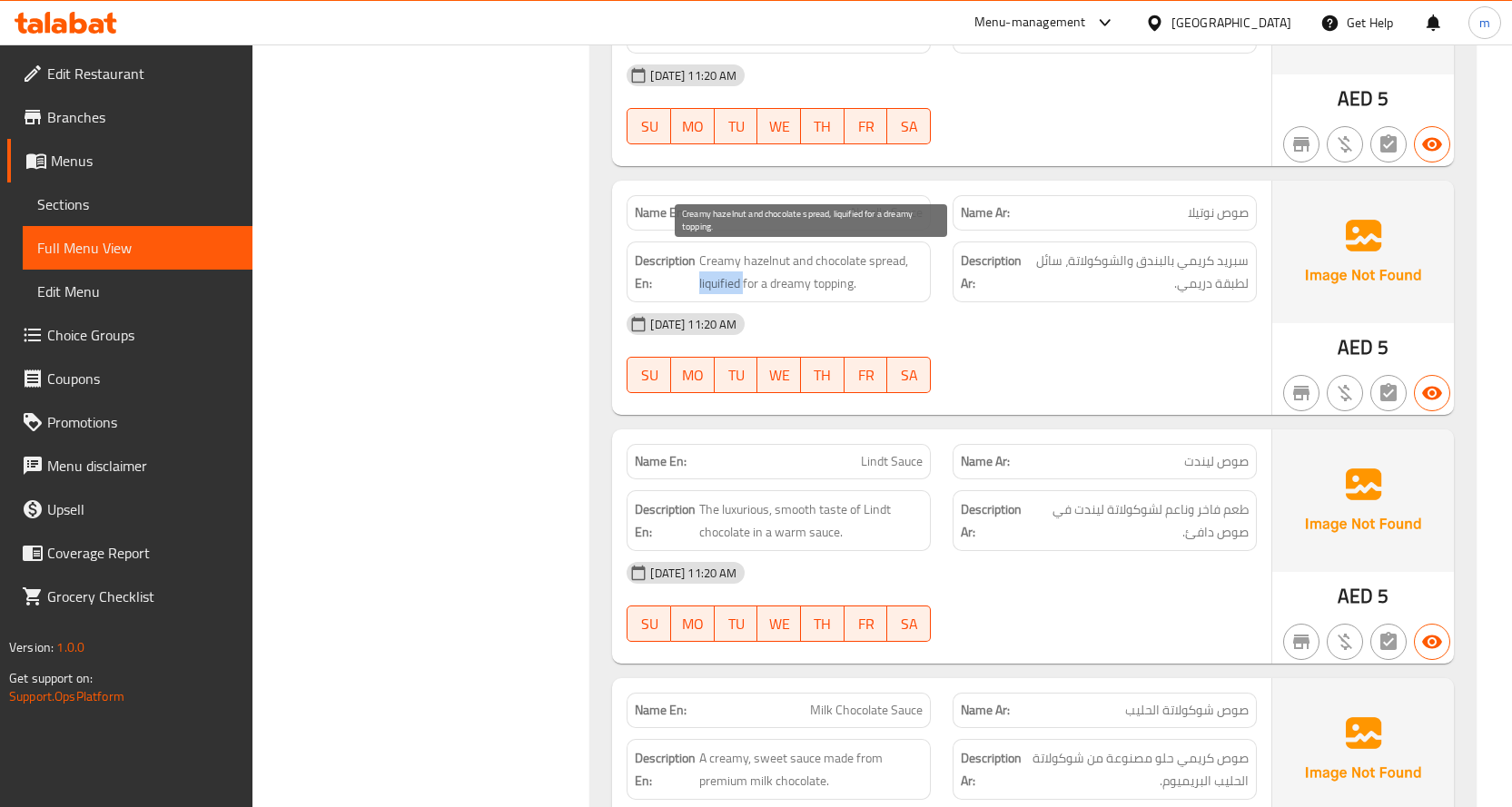
click at [708, 278] on span "Creamy hazelnut and chocolate spread, liquified for a dreamy topping." at bounding box center [810, 271] width 223 height 44
click at [710, 282] on span "Creamy hazelnut and chocolate spread, liquified for a dreamy topping." at bounding box center [810, 271] width 223 height 44
click at [786, 284] on span "Creamy hazelnut and chocolate spread, liquified for a dreamy topping." at bounding box center [810, 271] width 223 height 44
drag, startPoint x: 686, startPoint y: 284, endPoint x: 842, endPoint y: 291, distance: 156.2
click at [842, 291] on h6 "Description En: Creamy hazelnut and chocolate spread, liquified for a dreamy to…" at bounding box center [778, 271] width 288 height 44
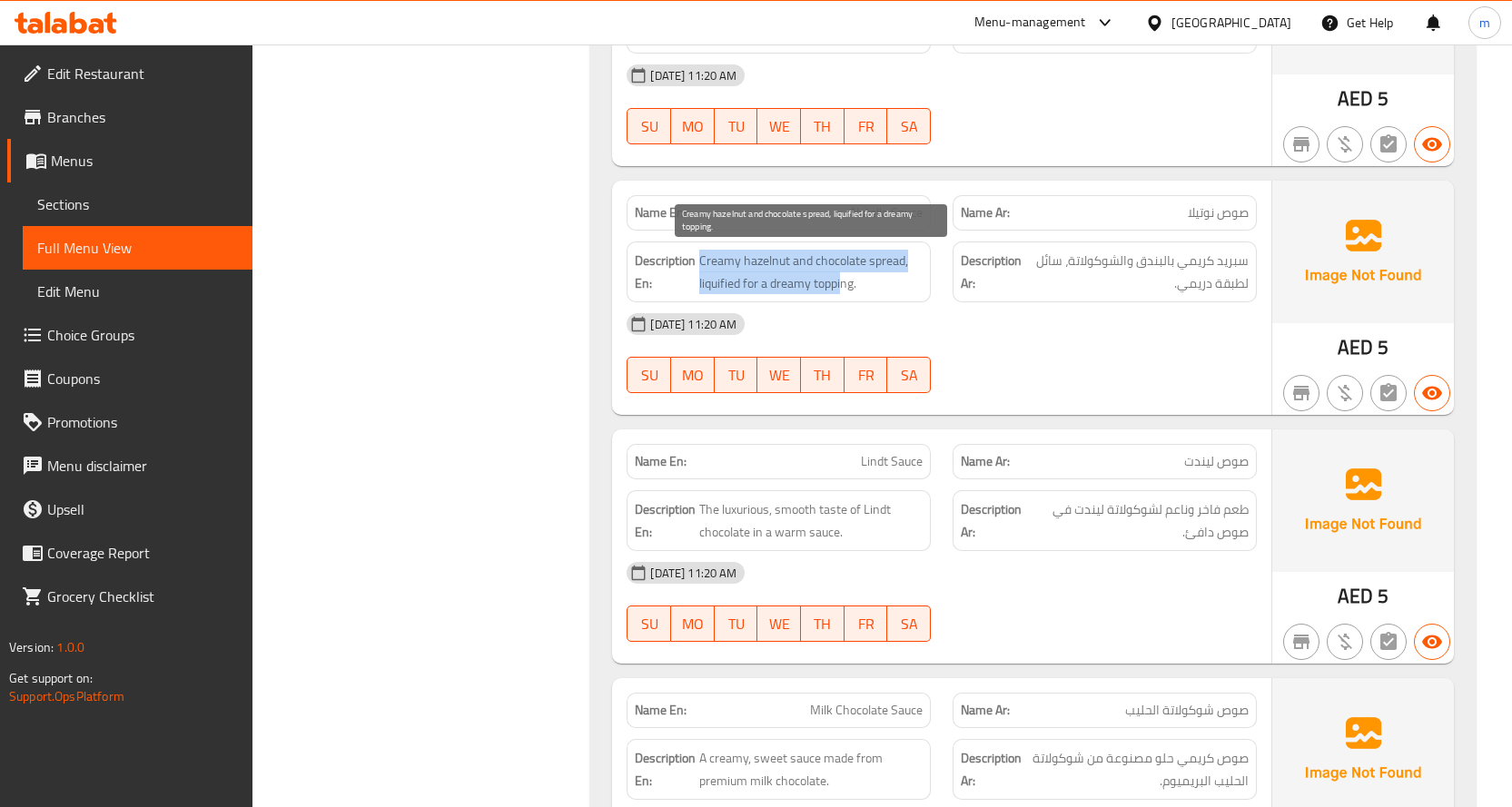
click at [821, 293] on span "Creamy hazelnut and chocolate spread, liquified for a dreamy topping." at bounding box center [810, 271] width 223 height 44
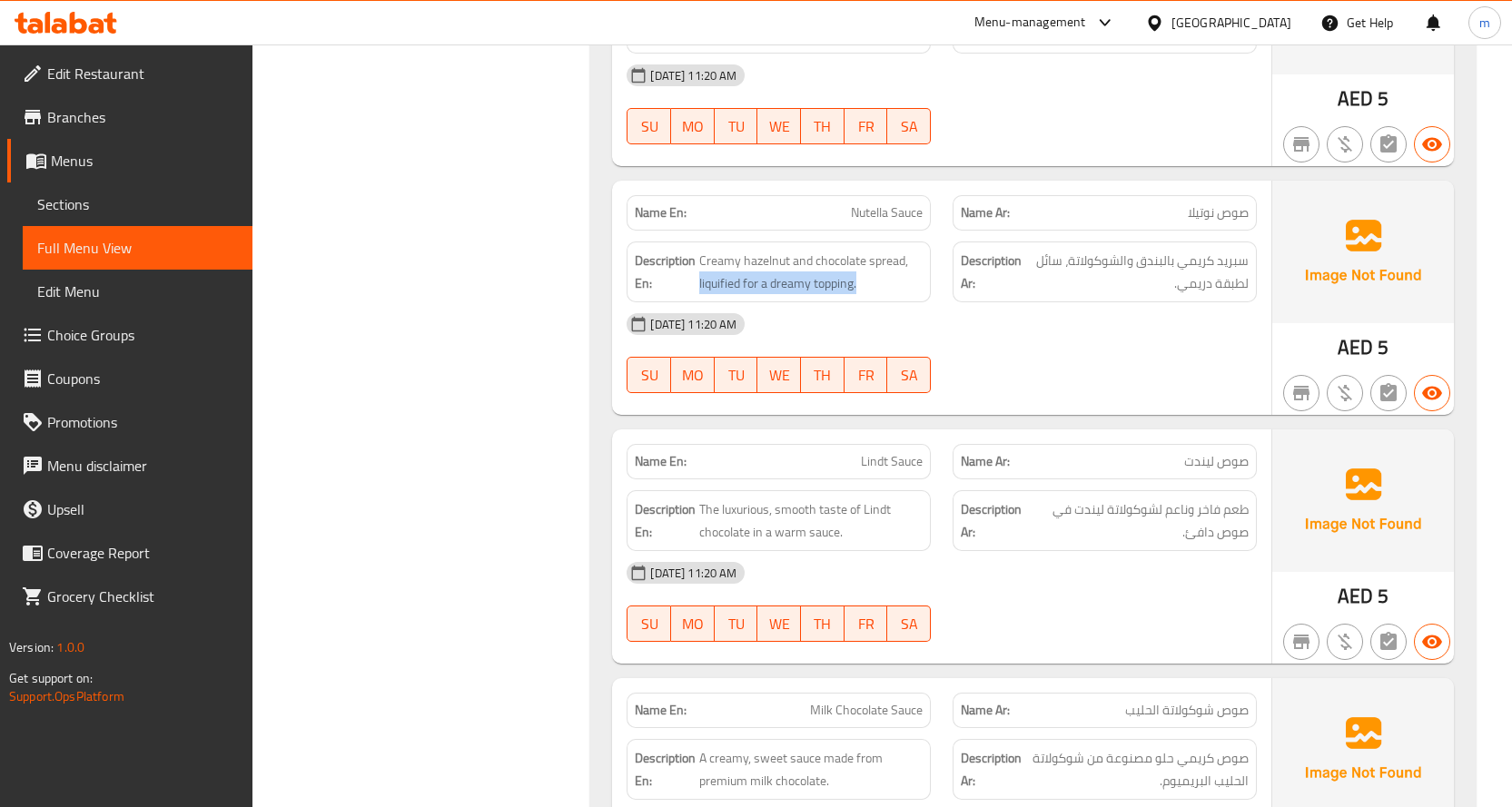
drag, startPoint x: 863, startPoint y: 289, endPoint x: 700, endPoint y: 296, distance: 163.2
click at [700, 296] on div "Description En: Creamy hazelnut and chocolate spread, liquified for a dreamy to…" at bounding box center [778, 272] width 304 height 61
copy span "liquified for a dreamy topping."
click at [893, 203] on span "Nutella Sauce" at bounding box center [886, 213] width 72 height 19
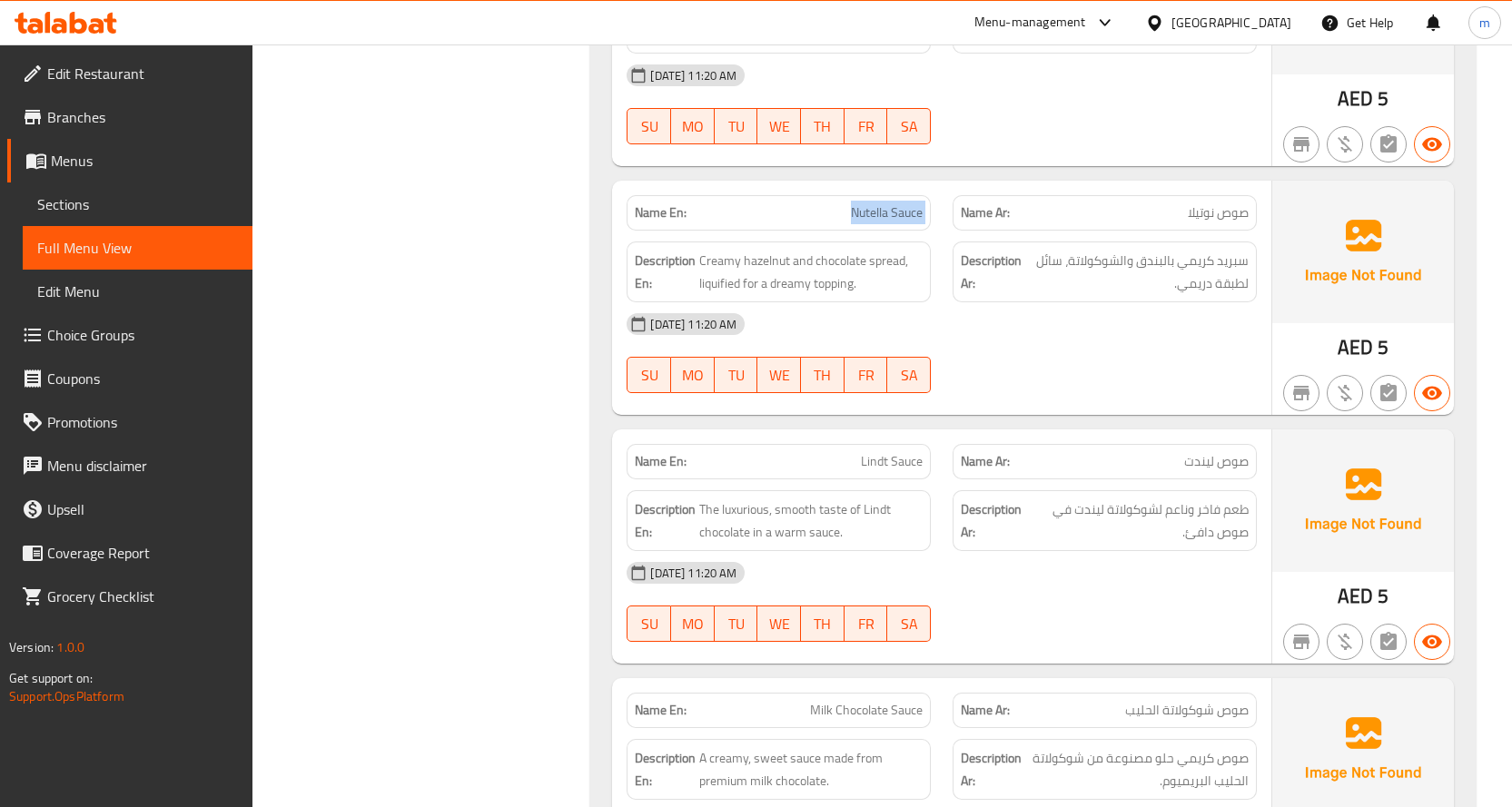
click at [893, 203] on span "Nutella Sauce" at bounding box center [886, 213] width 72 height 19
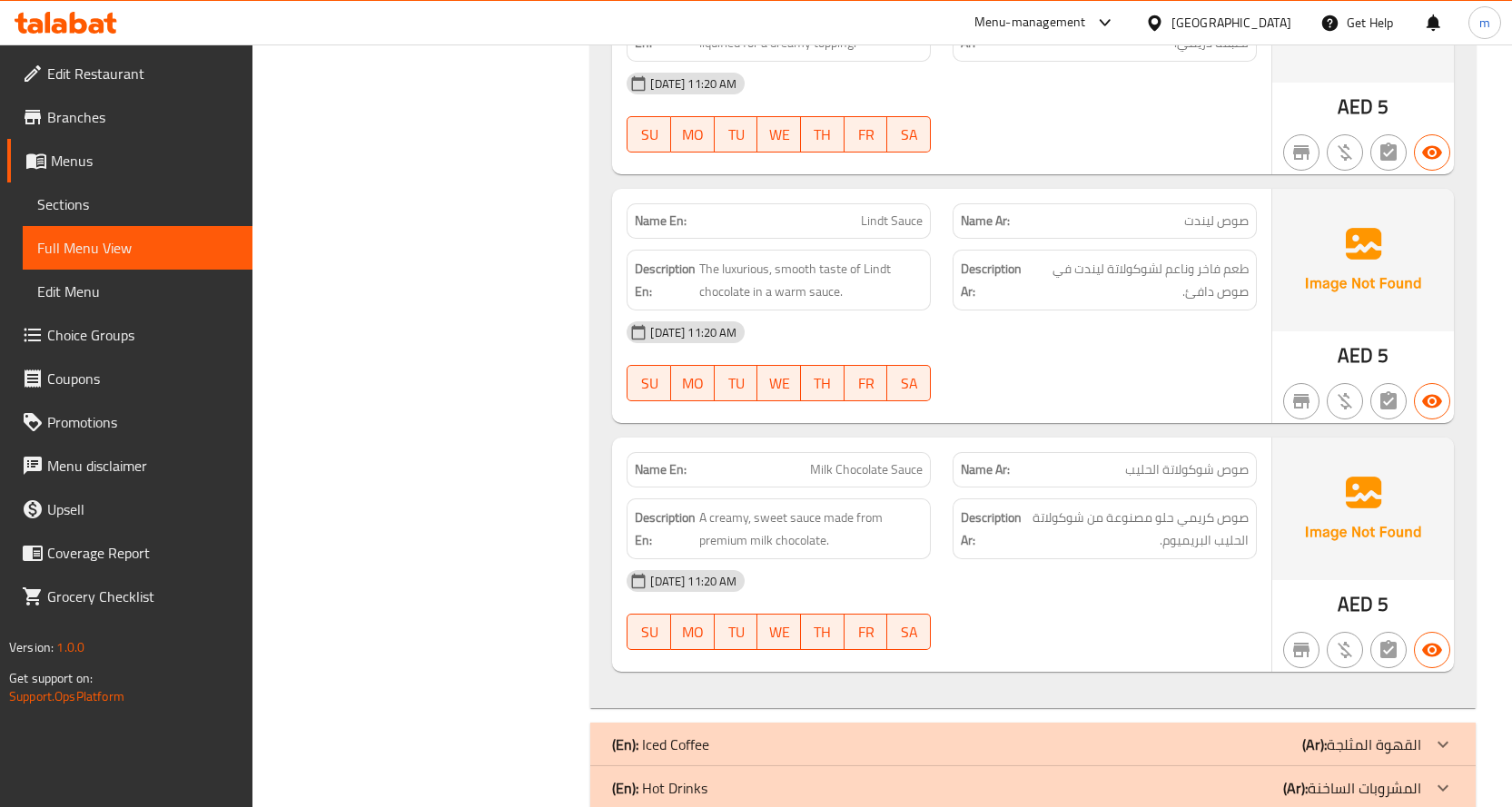
scroll to position [1271, 0]
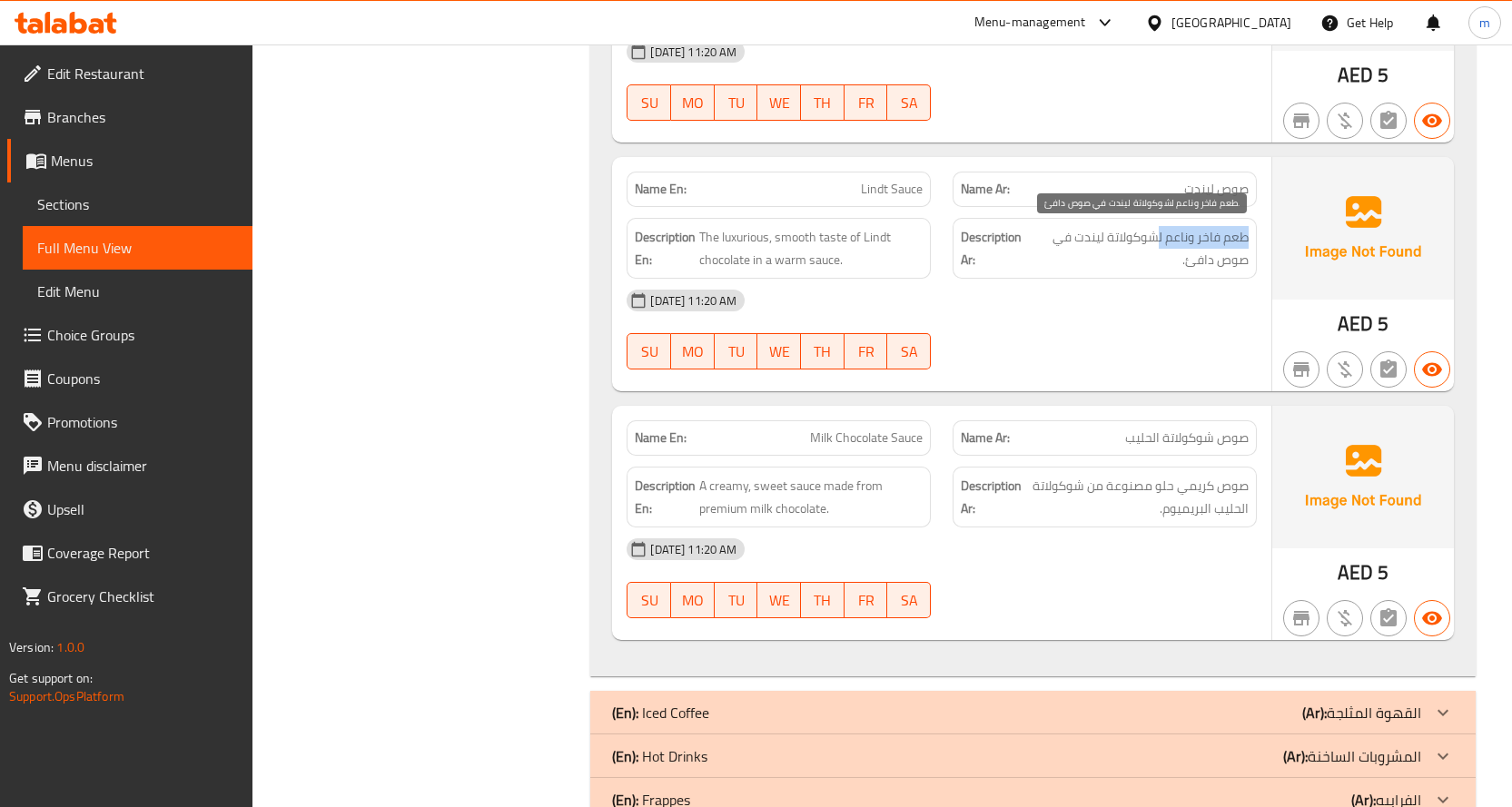
drag, startPoint x: 1246, startPoint y: 222, endPoint x: 1159, endPoint y: 241, distance: 89.1
click at [1159, 241] on div "Description Ar: طعم فاخر وناعم لشوكولاتة ليندت في صوص دافئ." at bounding box center [1104, 248] width 304 height 61
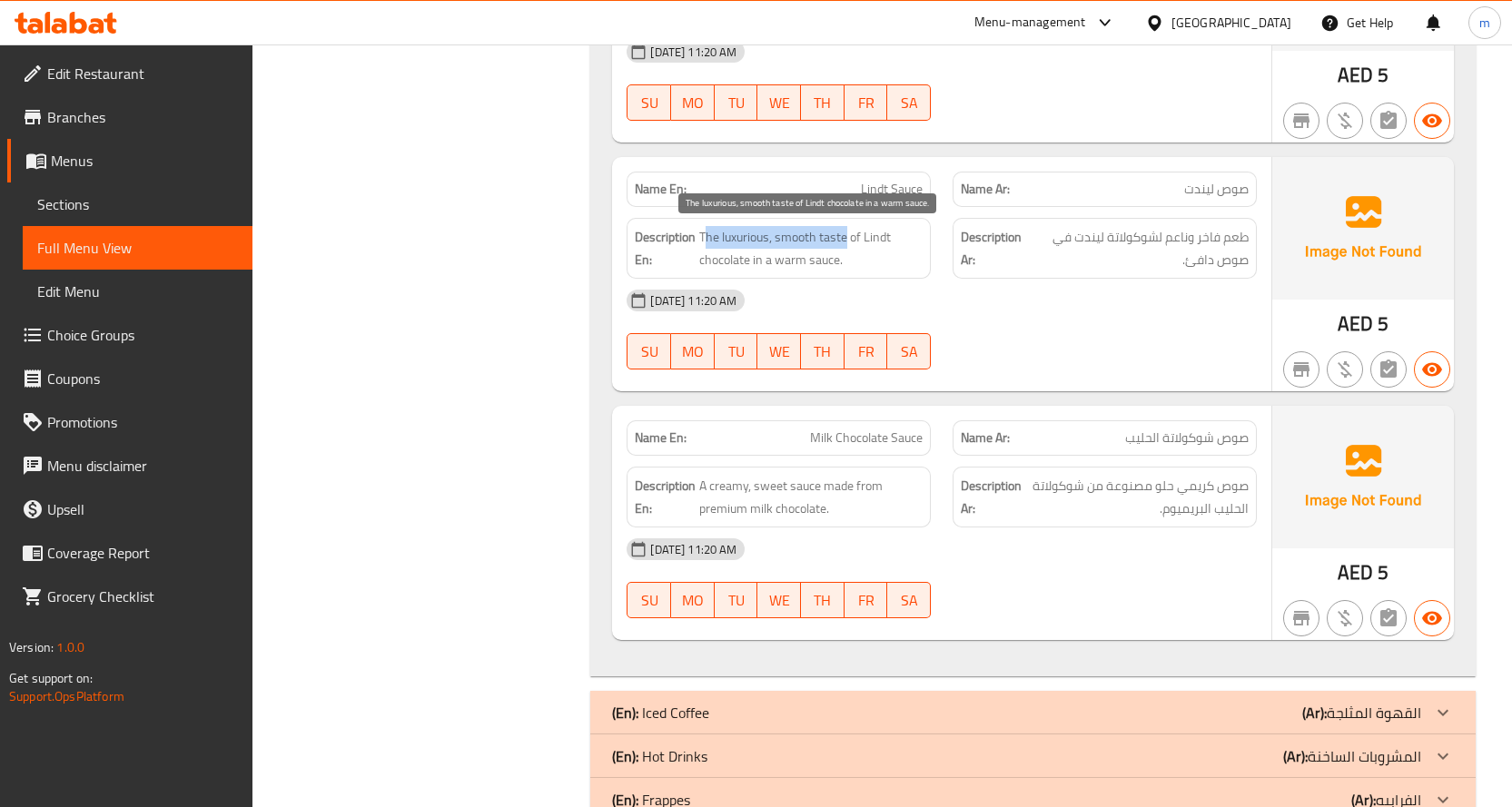
drag, startPoint x: 846, startPoint y: 235, endPoint x: 706, endPoint y: 240, distance: 140.1
click at [706, 240] on span "The luxurious, smooth taste of Lindt chocolate in a warm sauce." at bounding box center [810, 247] width 223 height 44
drag, startPoint x: 853, startPoint y: 242, endPoint x: 854, endPoint y: 270, distance: 28.0
click at [854, 270] on span "The luxurious, smooth taste of Lindt chocolate in a warm sauce." at bounding box center [810, 247] width 223 height 44
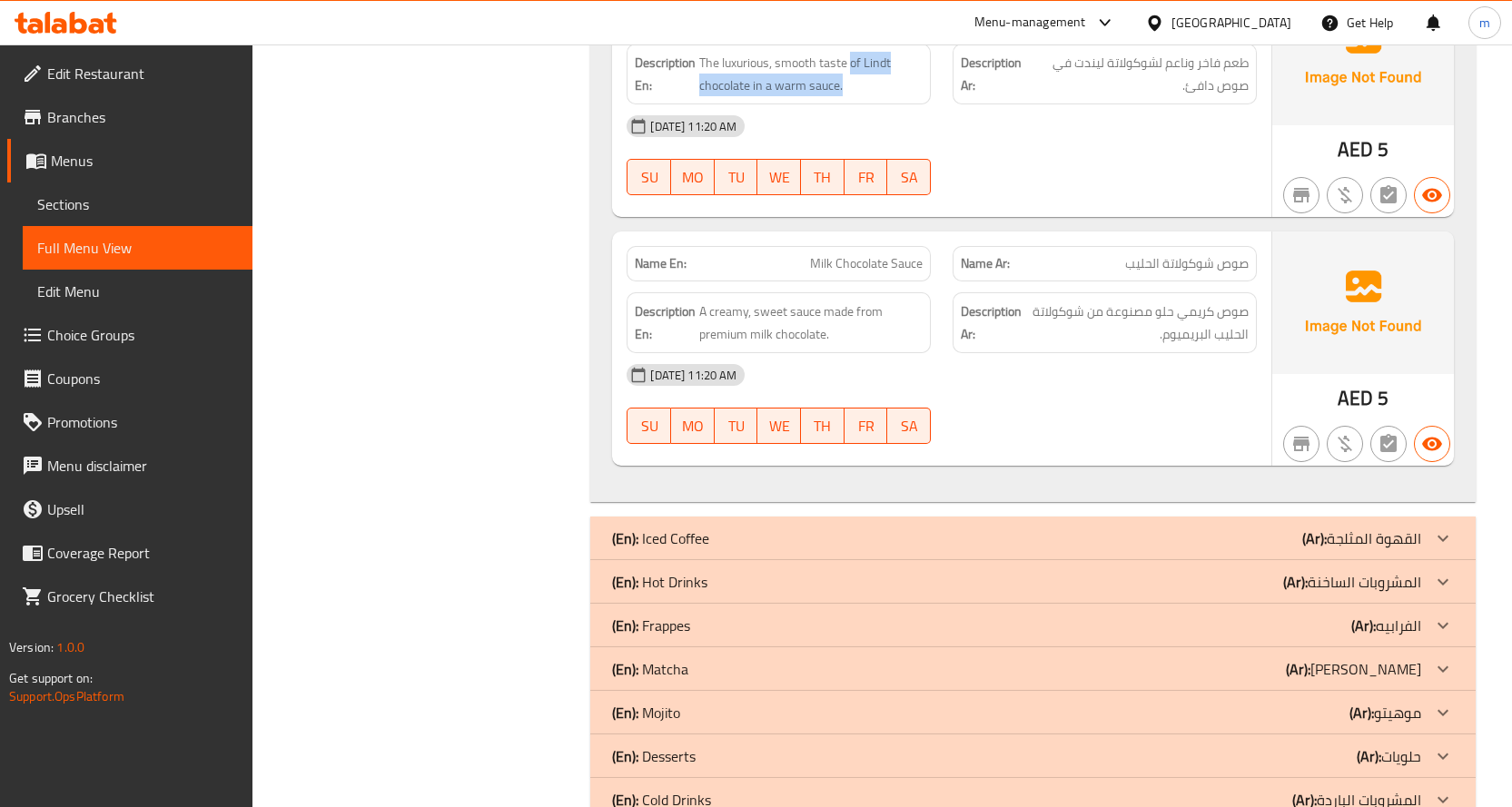
scroll to position [1452, 0]
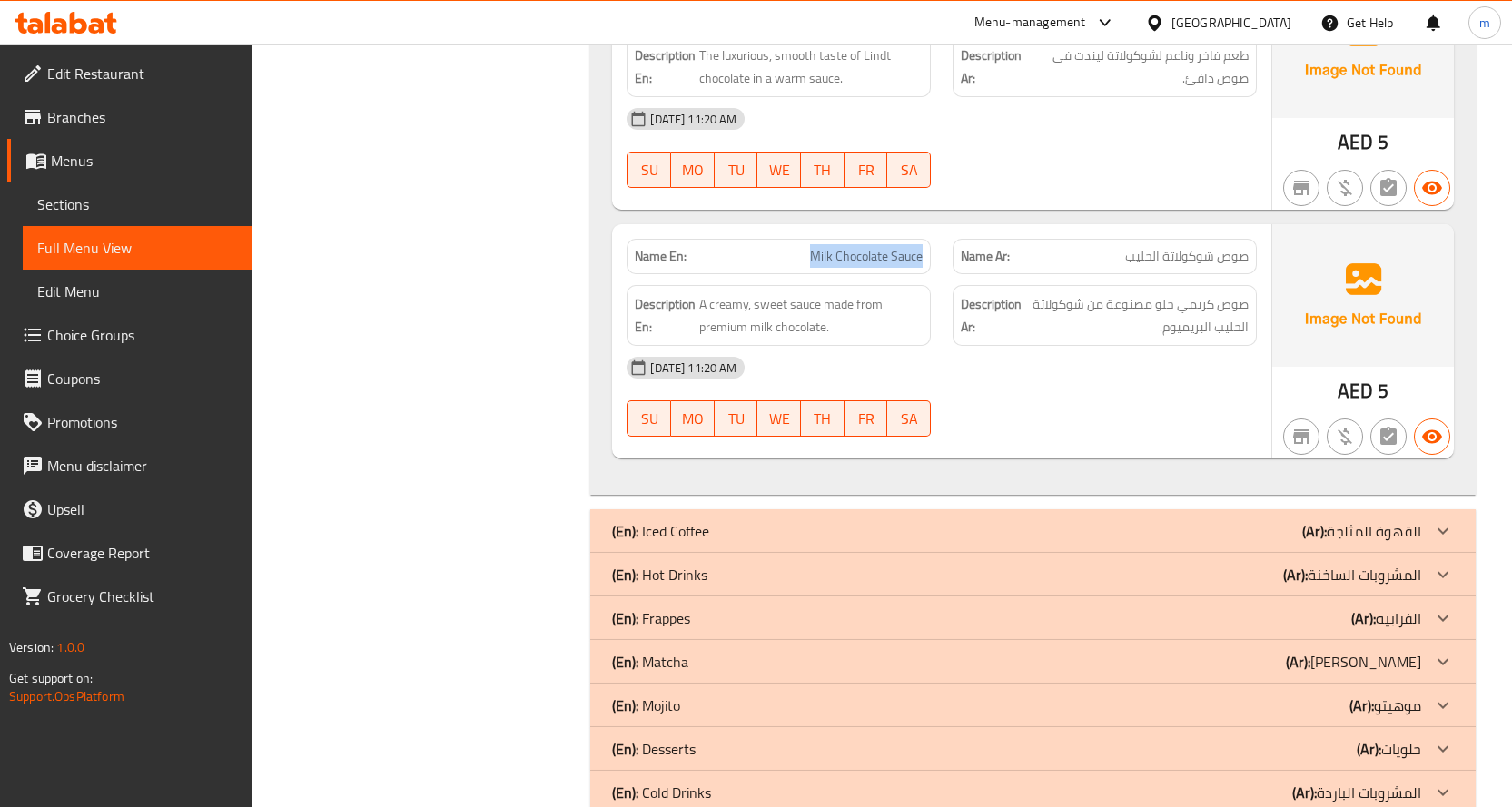
drag, startPoint x: 914, startPoint y: 252, endPoint x: 792, endPoint y: 257, distance: 122.1
click at [792, 257] on p "Name En: Milk Chocolate Sauce" at bounding box center [778, 256] width 288 height 19
drag, startPoint x: 699, startPoint y: 306, endPoint x: 814, endPoint y: 310, distance: 115.1
click at [814, 310] on span "A creamy, sweet sauce made from premium milk chocolate." at bounding box center [810, 315] width 223 height 44
click at [725, 309] on span "A creamy, sweet sauce made from premium milk chocolate." at bounding box center [810, 315] width 223 height 44
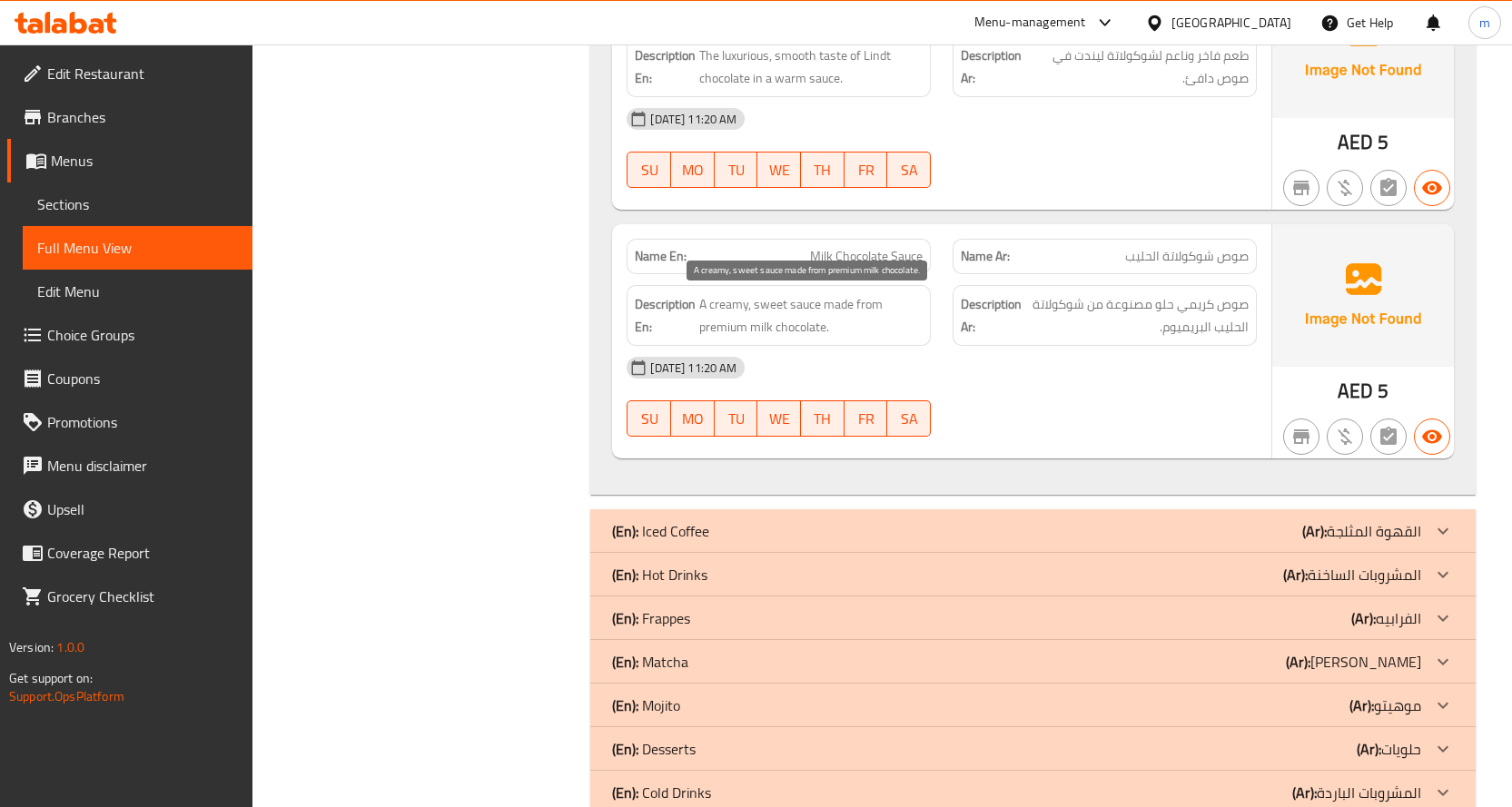
click at [807, 325] on span "A creamy, sweet sauce made from premium milk chocolate." at bounding box center [810, 315] width 223 height 44
drag, startPoint x: 814, startPoint y: 306, endPoint x: 858, endPoint y: 316, distance: 45.1
click at [858, 316] on span "A creamy, sweet sauce made from premium milk chocolate." at bounding box center [810, 315] width 223 height 44
click at [907, 376] on div "05-10-2025 11:20 AM" at bounding box center [941, 368] width 652 height 43
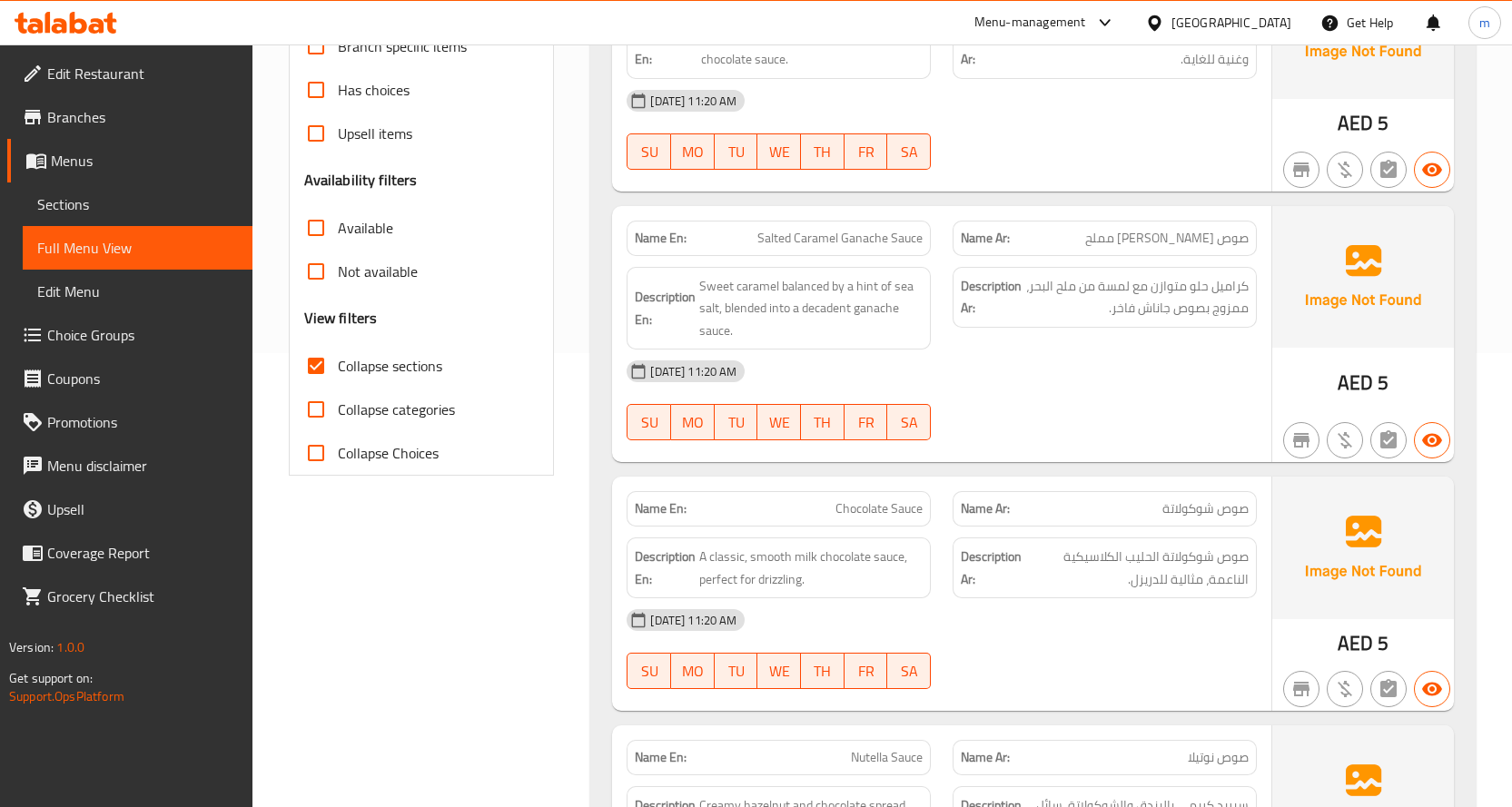
scroll to position [0, 0]
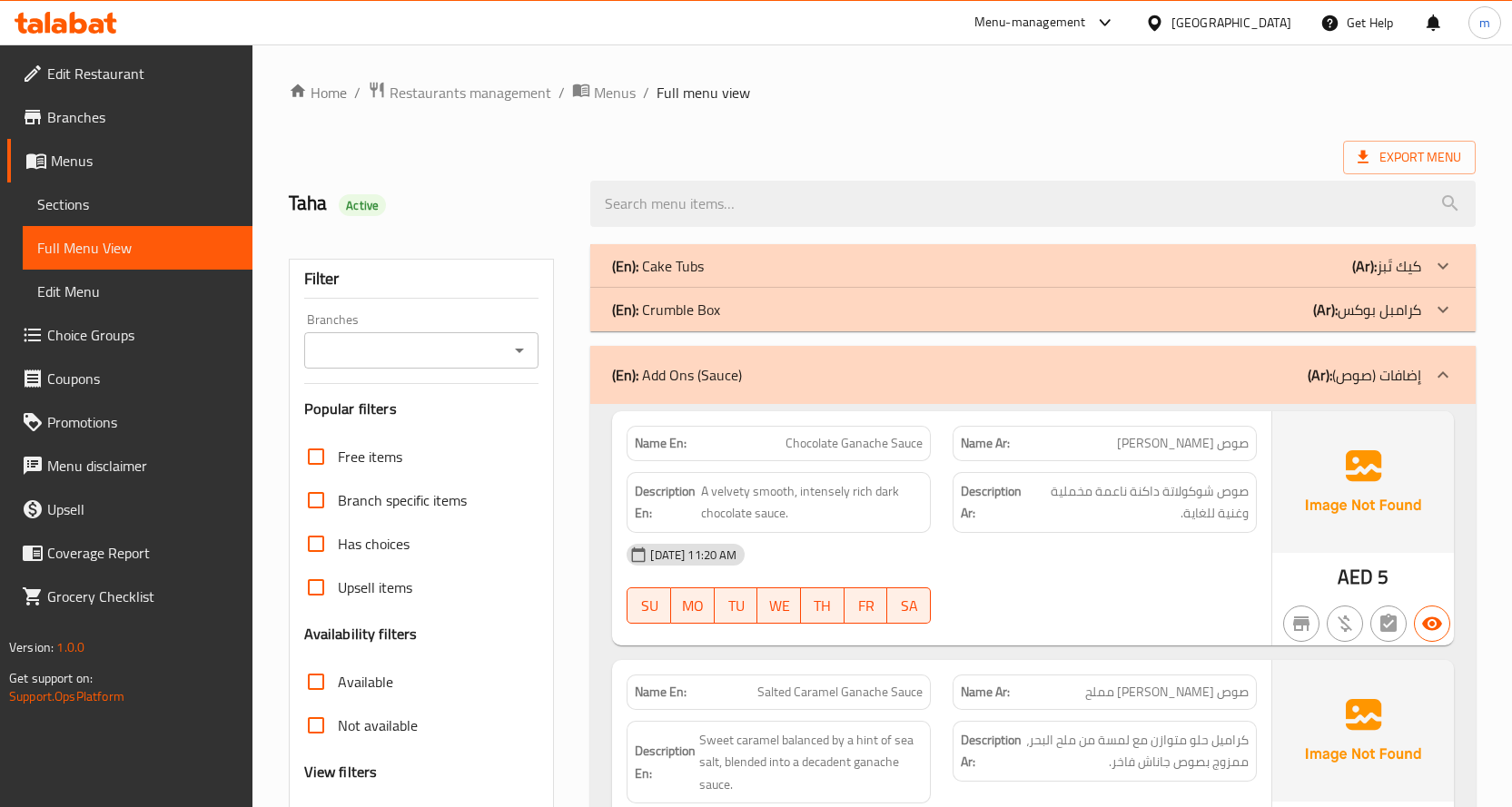
click at [1290, 380] on div "(En): Add Ons (Sauce) (Ar): إضافات (صوص)" at bounding box center [1016, 374] width 809 height 22
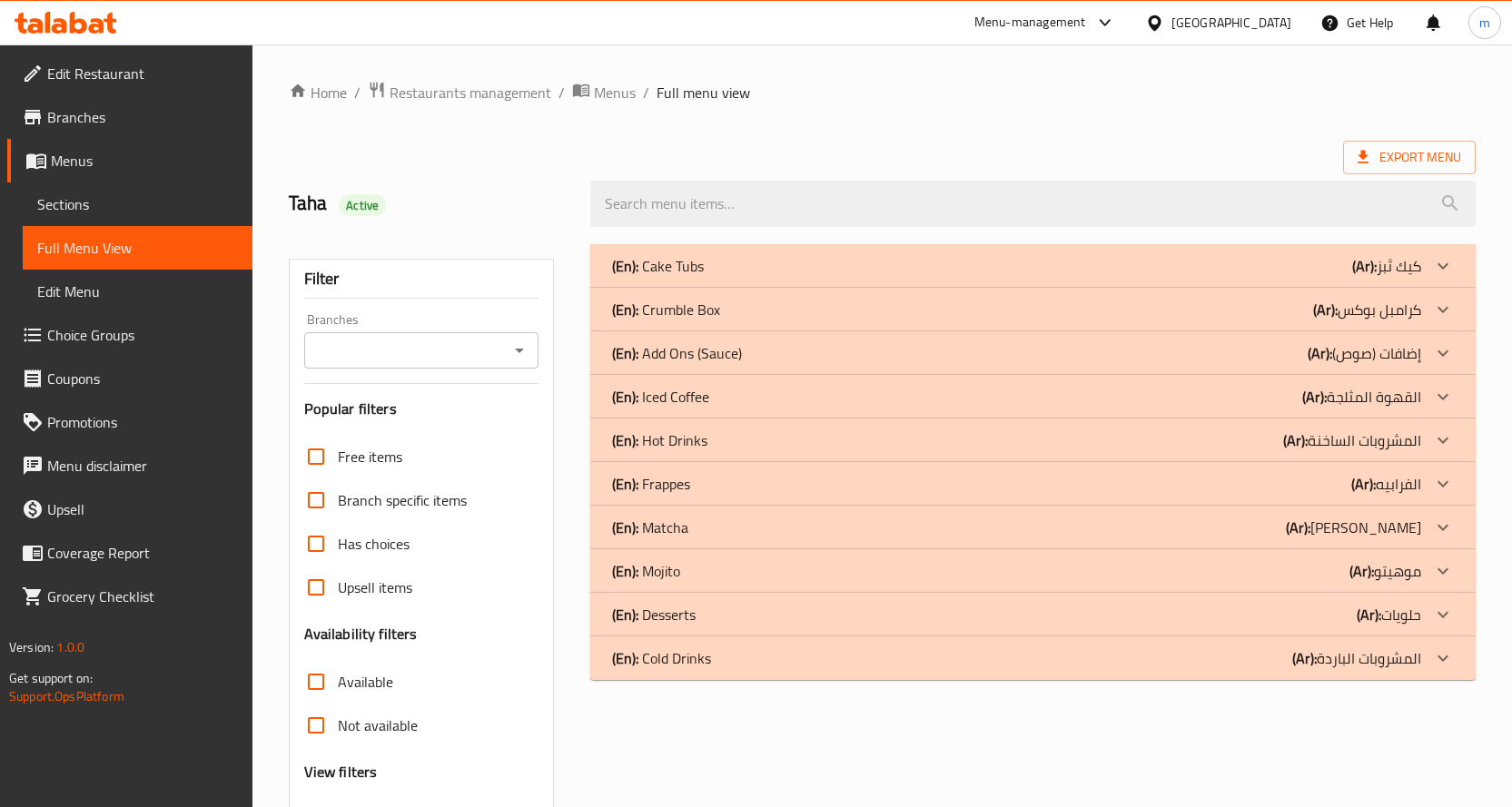
click at [1288, 391] on div "(En): Iced Coffee (Ar): القهوة المثلجة" at bounding box center [1016, 396] width 809 height 22
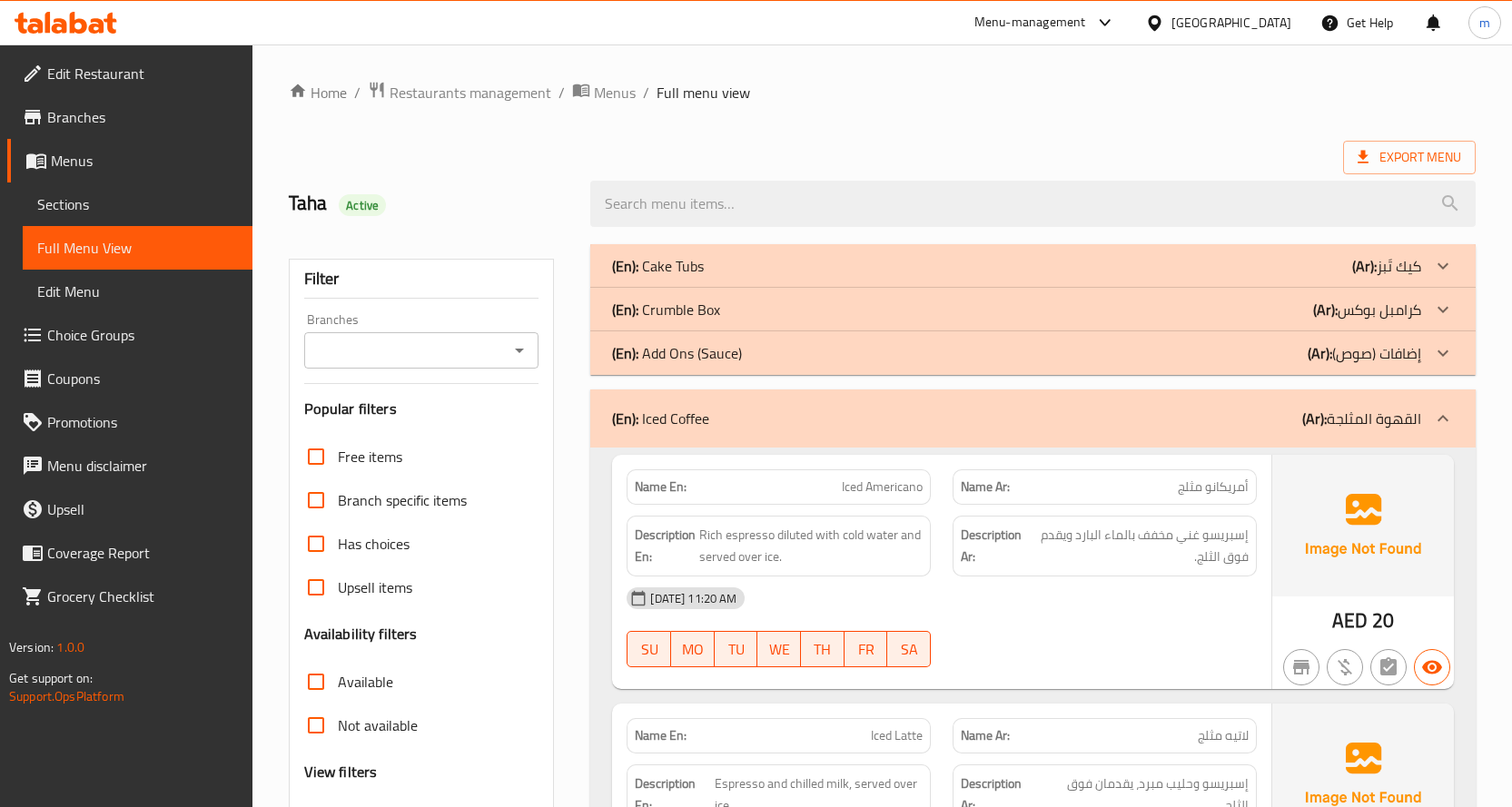
click at [1349, 410] on p "(Ar): القهوة المثلجة" at bounding box center [1361, 418] width 119 height 22
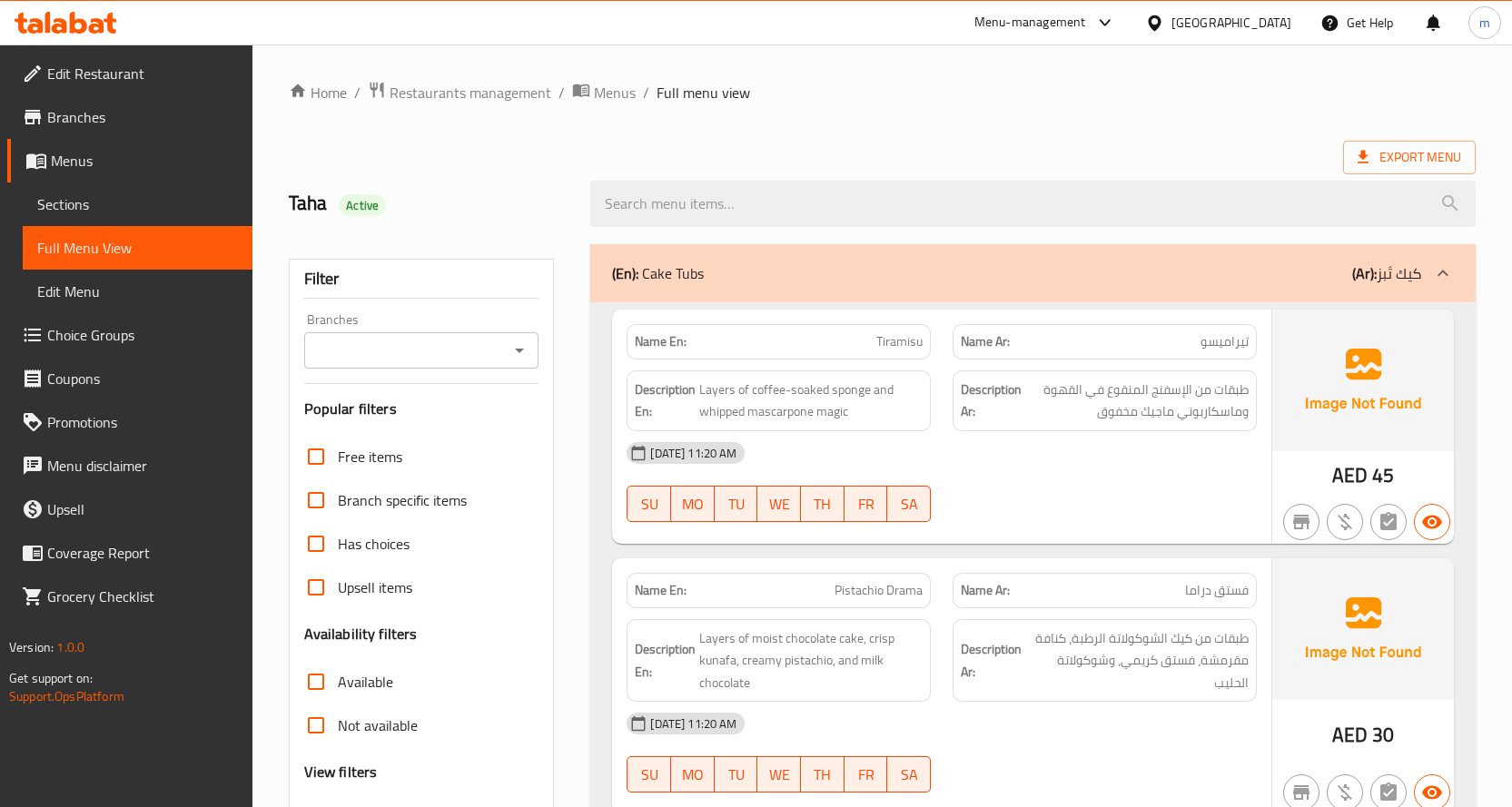
click at [110, 209] on span "Sections" at bounding box center [137, 204] width 200 height 22
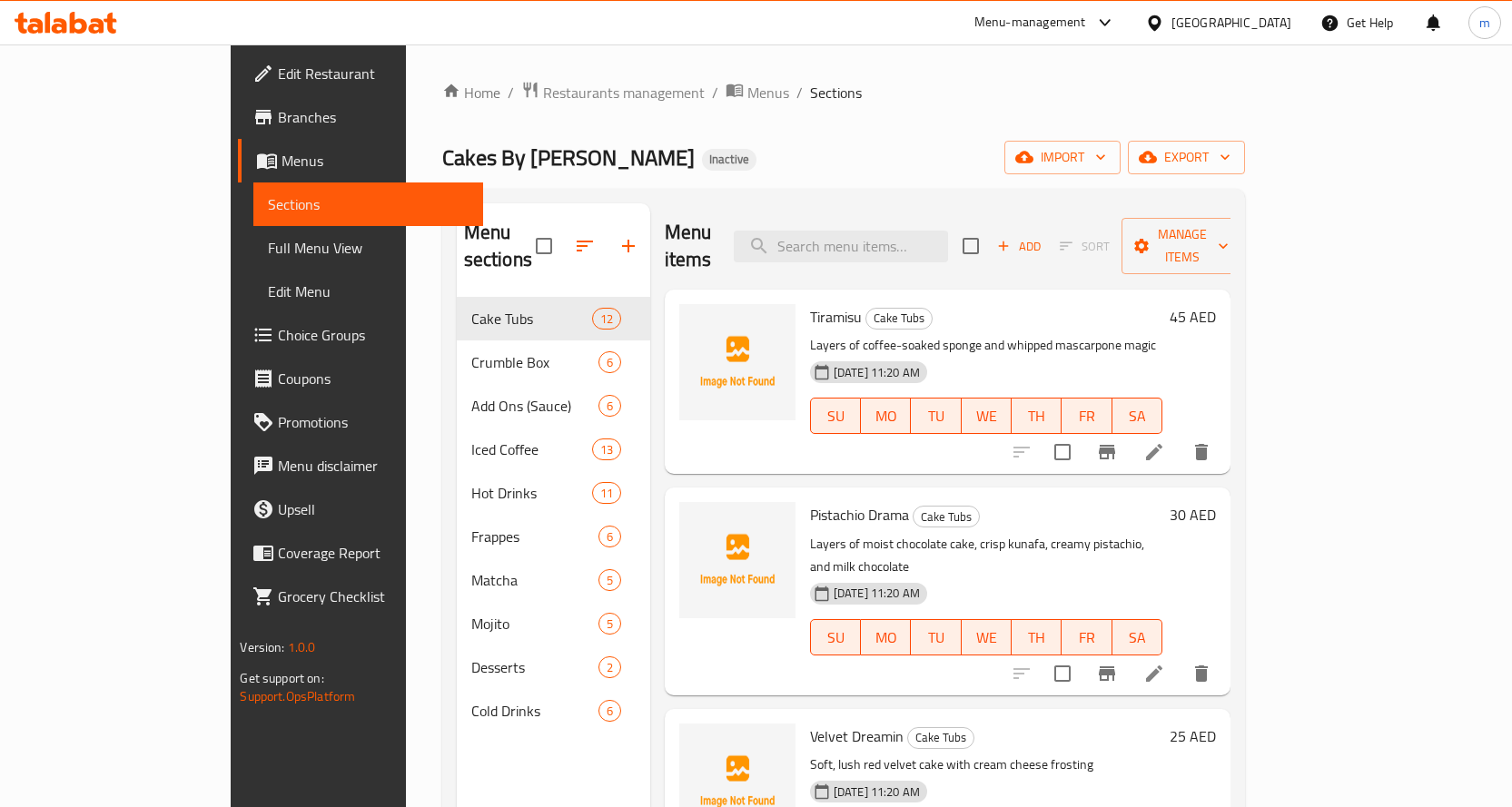
click at [807, 180] on div "Home / Restaurants management / Menus / Sections Cakes By Zoya Inactive import …" at bounding box center [843, 552] width 803 height 943
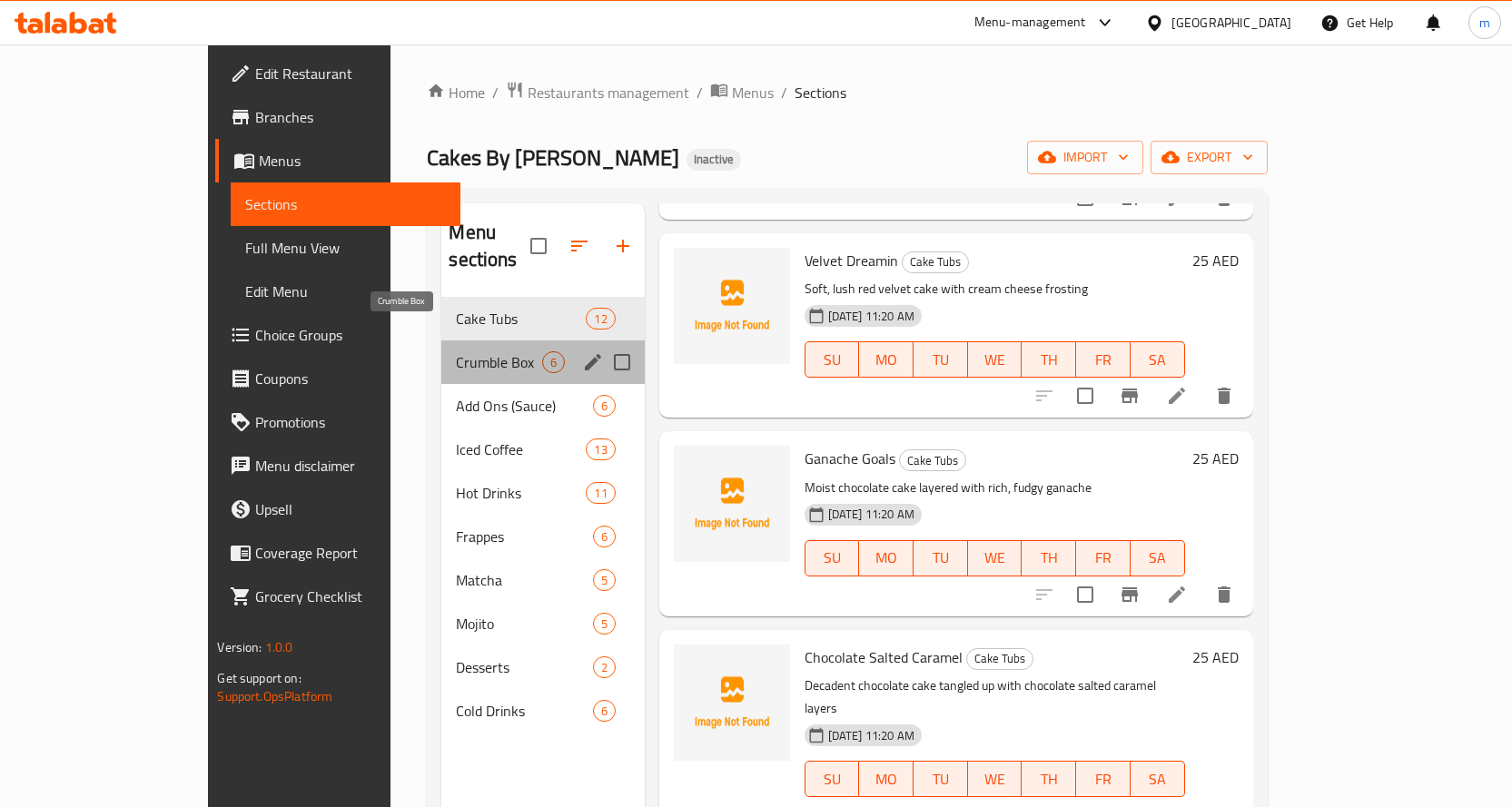
click at [455, 351] on span "Crumble Box" at bounding box center [498, 361] width 86 height 22
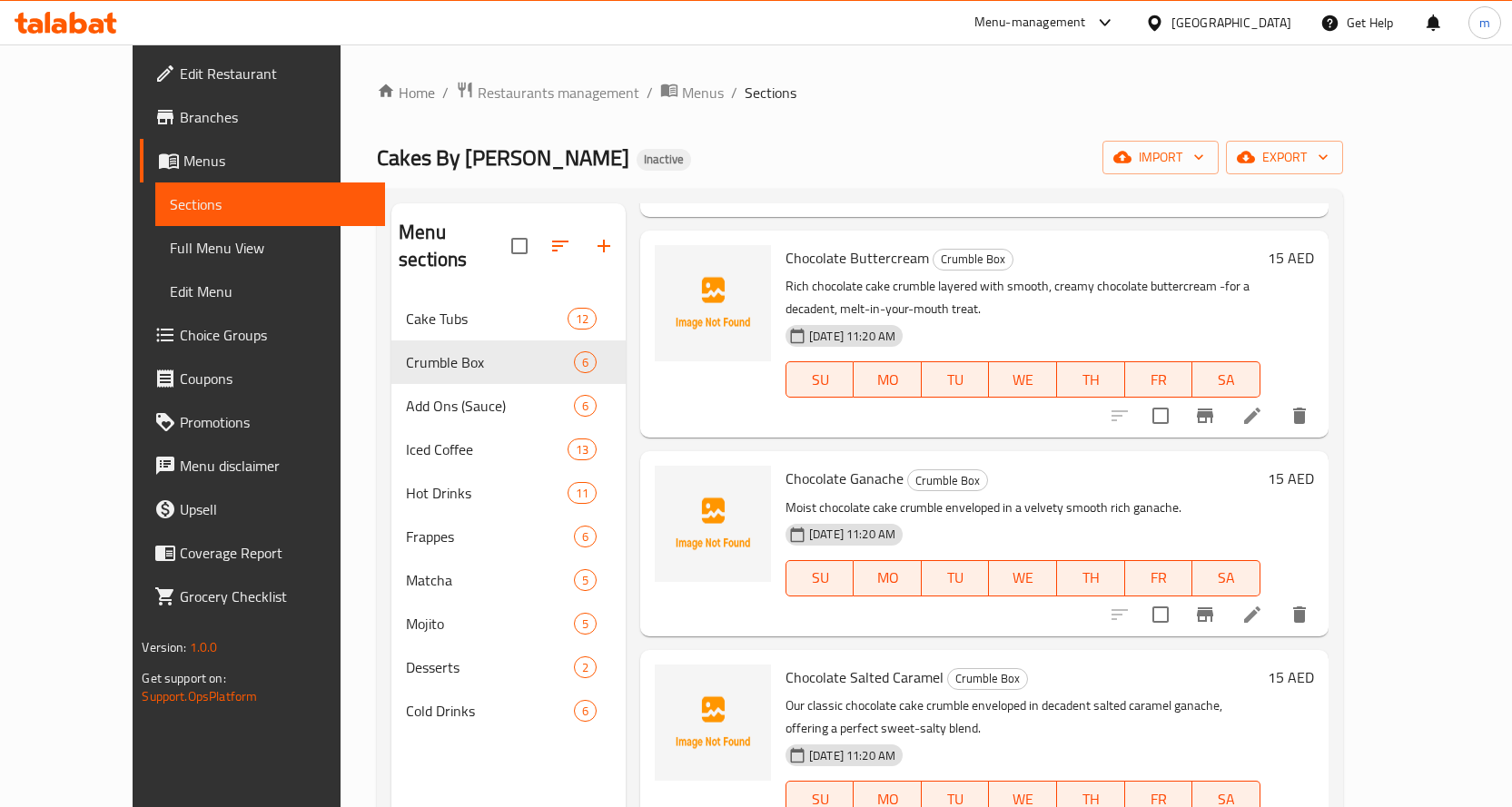
click at [949, 139] on div "Home / Restaurants management / Menus / Sections Cakes By Zoya Inactive import …" at bounding box center [859, 552] width 966 height 943
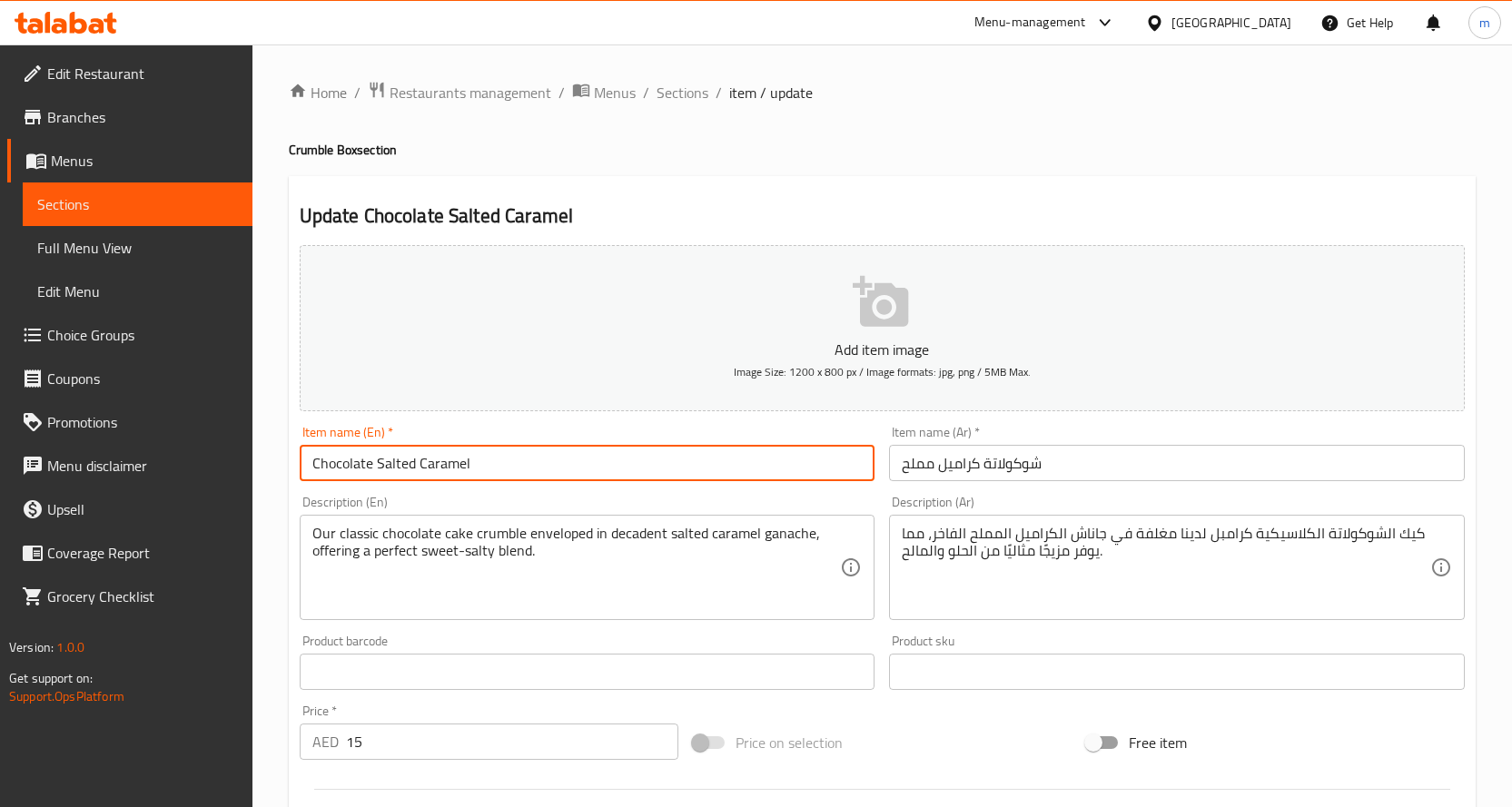
click at [745, 458] on input "Chocolate Salted Caramel" at bounding box center [587, 463] width 576 height 37
type input "Chocolate Salted Caramel (Box)"
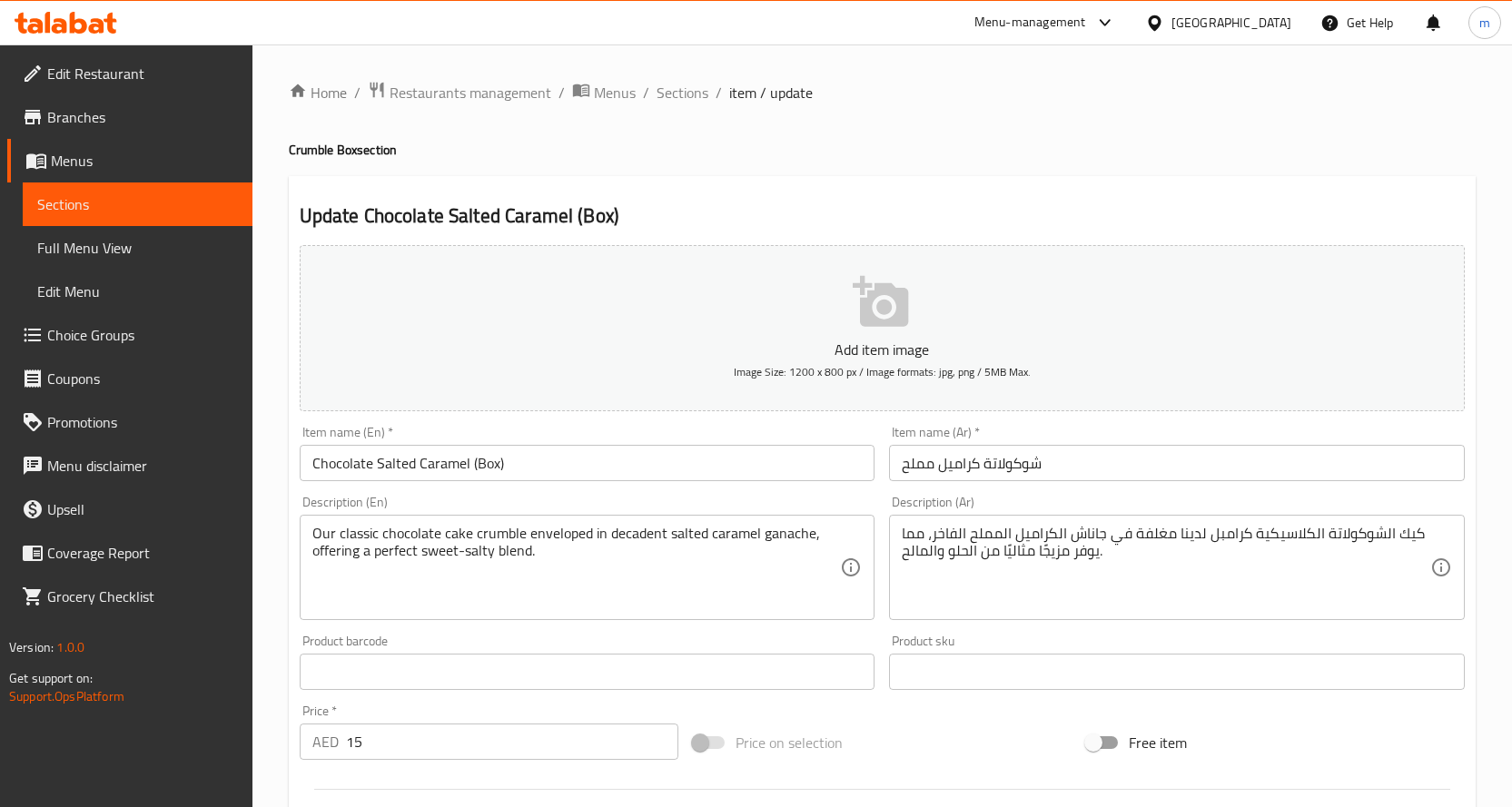
click at [745, 458] on input "Chocolate Salted Caramel (Box)" at bounding box center [587, 463] width 576 height 37
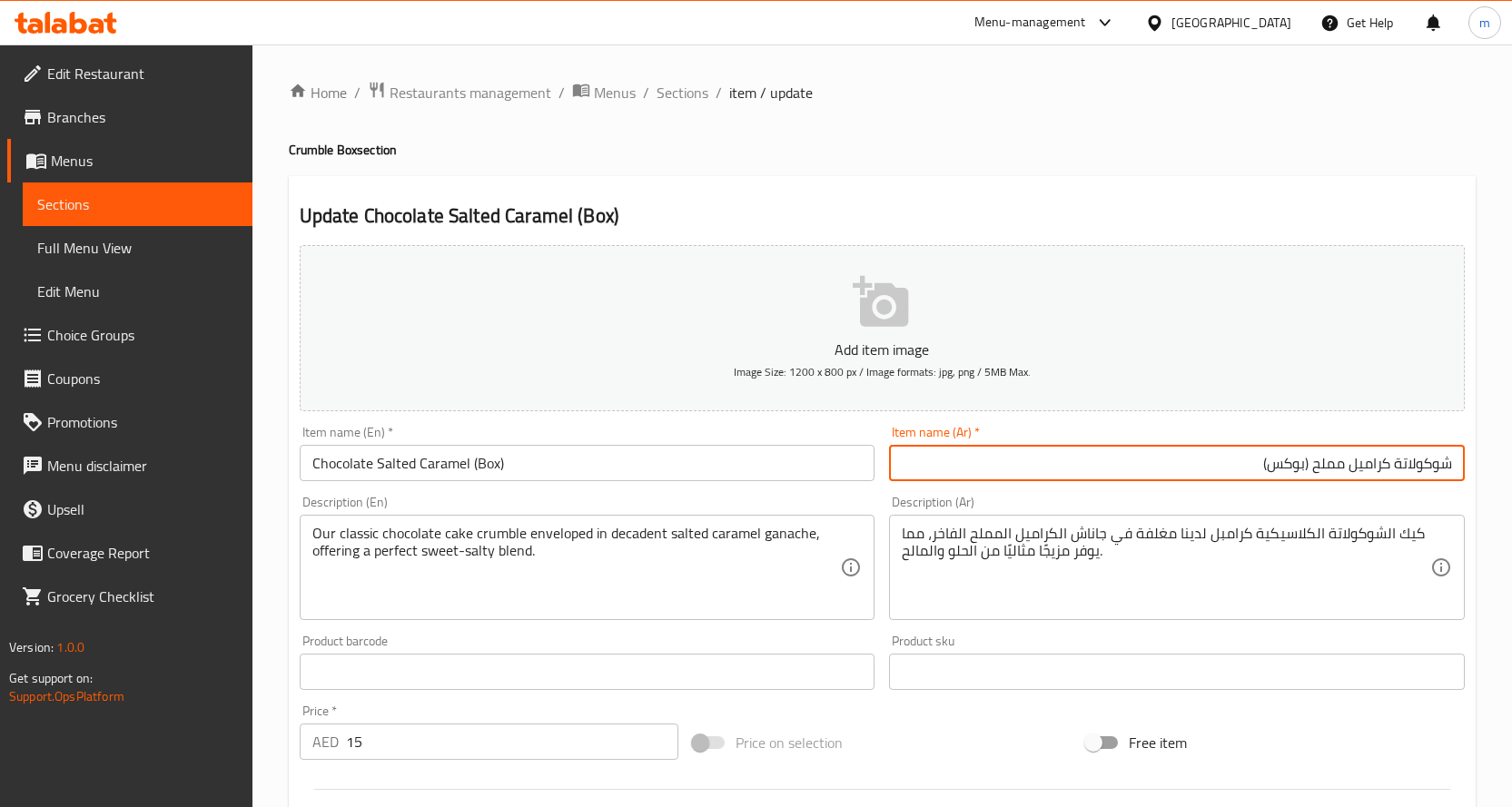
type input "شوكولاتة كراميل مملح (بوكس)"
click at [684, 86] on span "Sections" at bounding box center [682, 92] width 52 height 22
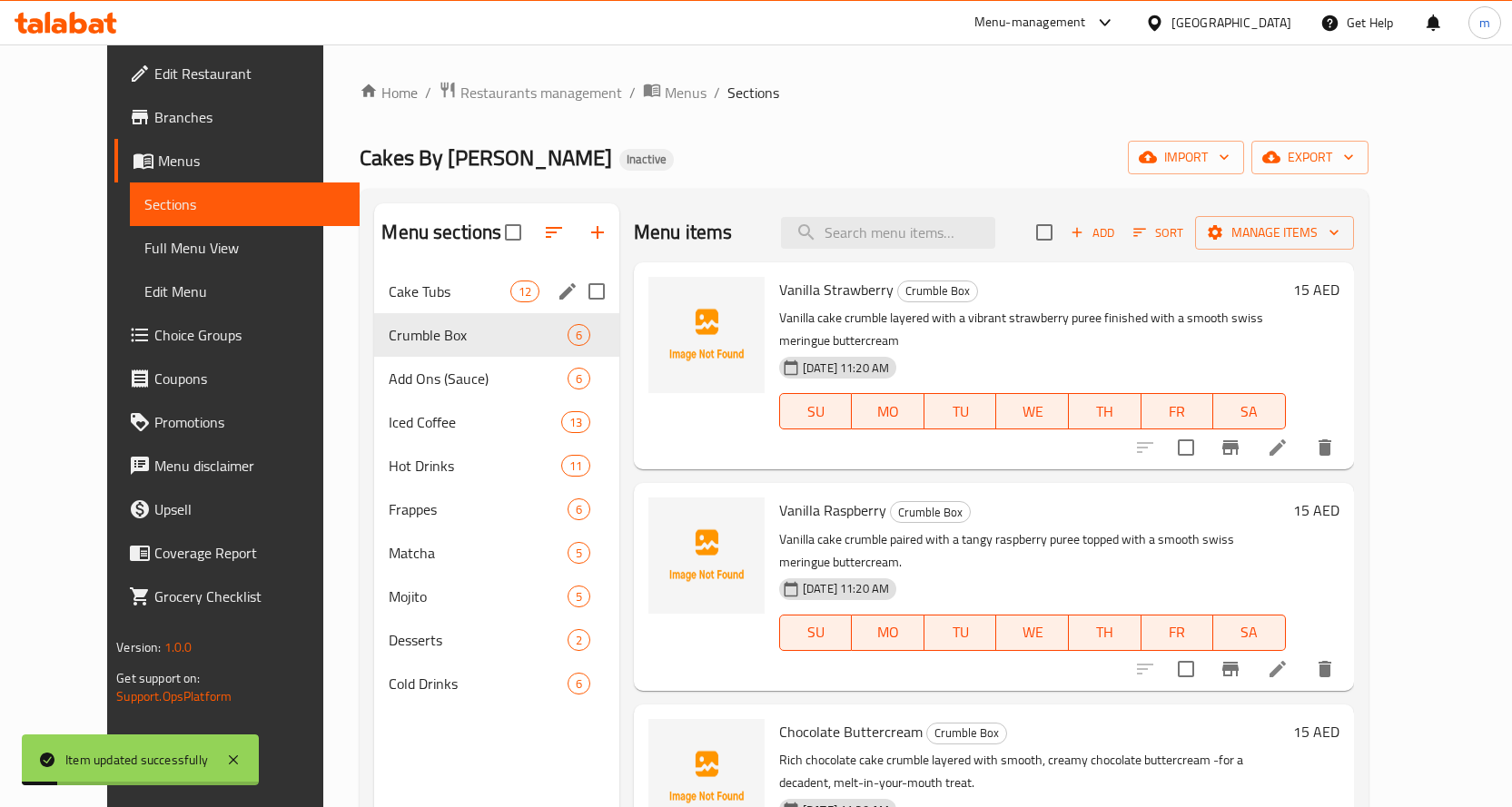
scroll to position [474, 0]
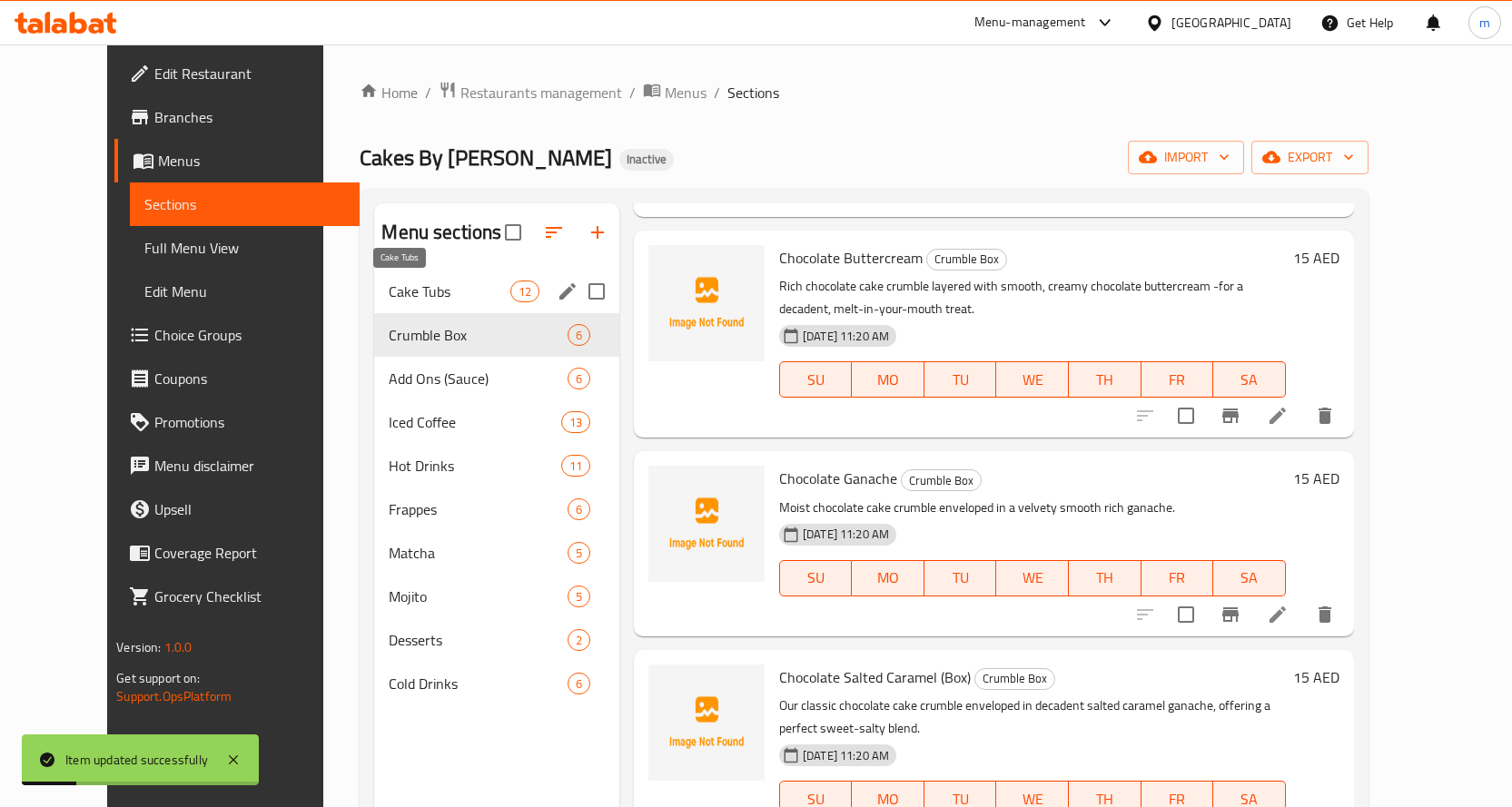
click at [431, 289] on span "Cake Tubs" at bounding box center [449, 291] width 120 height 22
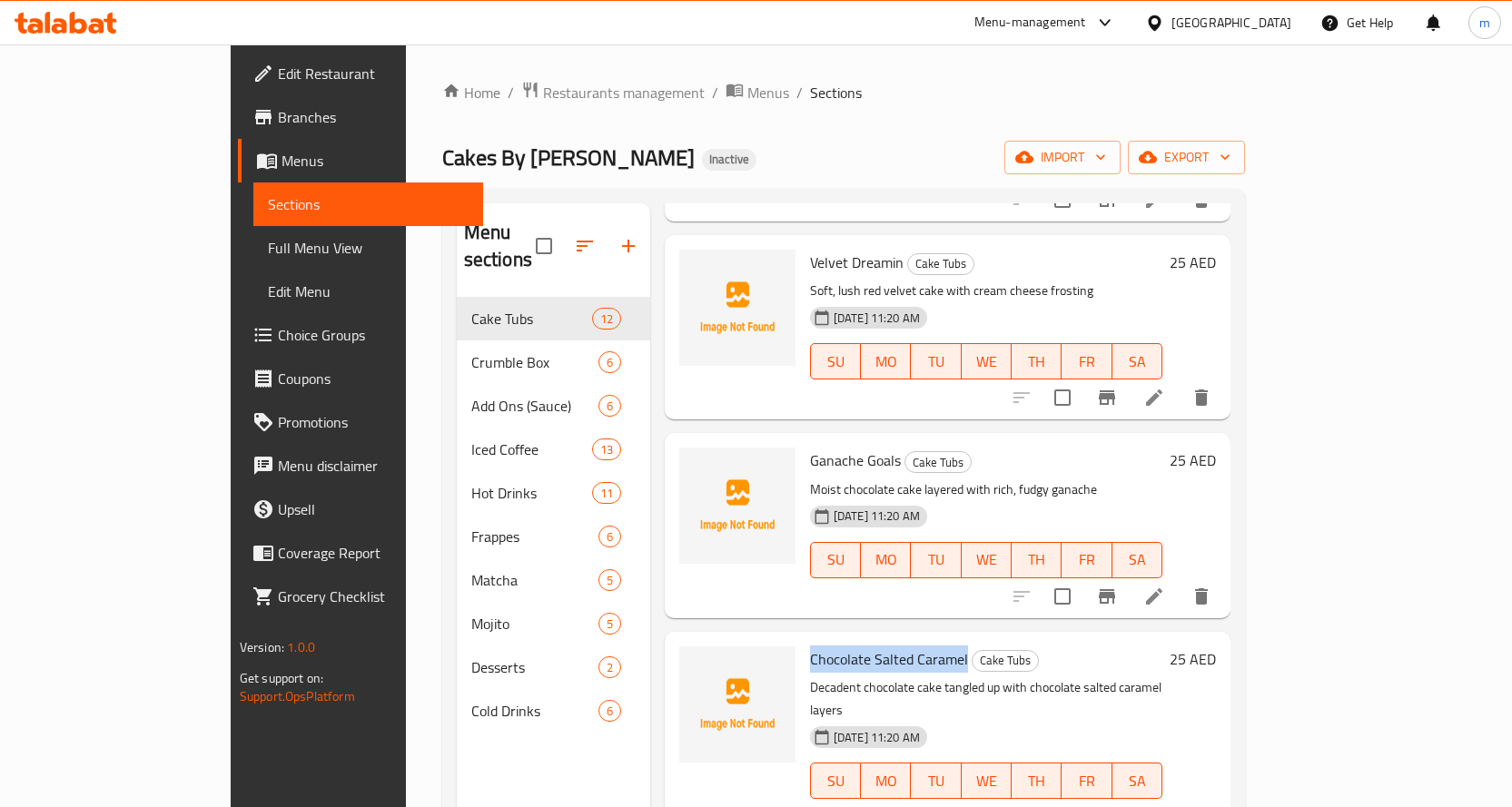
scroll to position [383, 0]
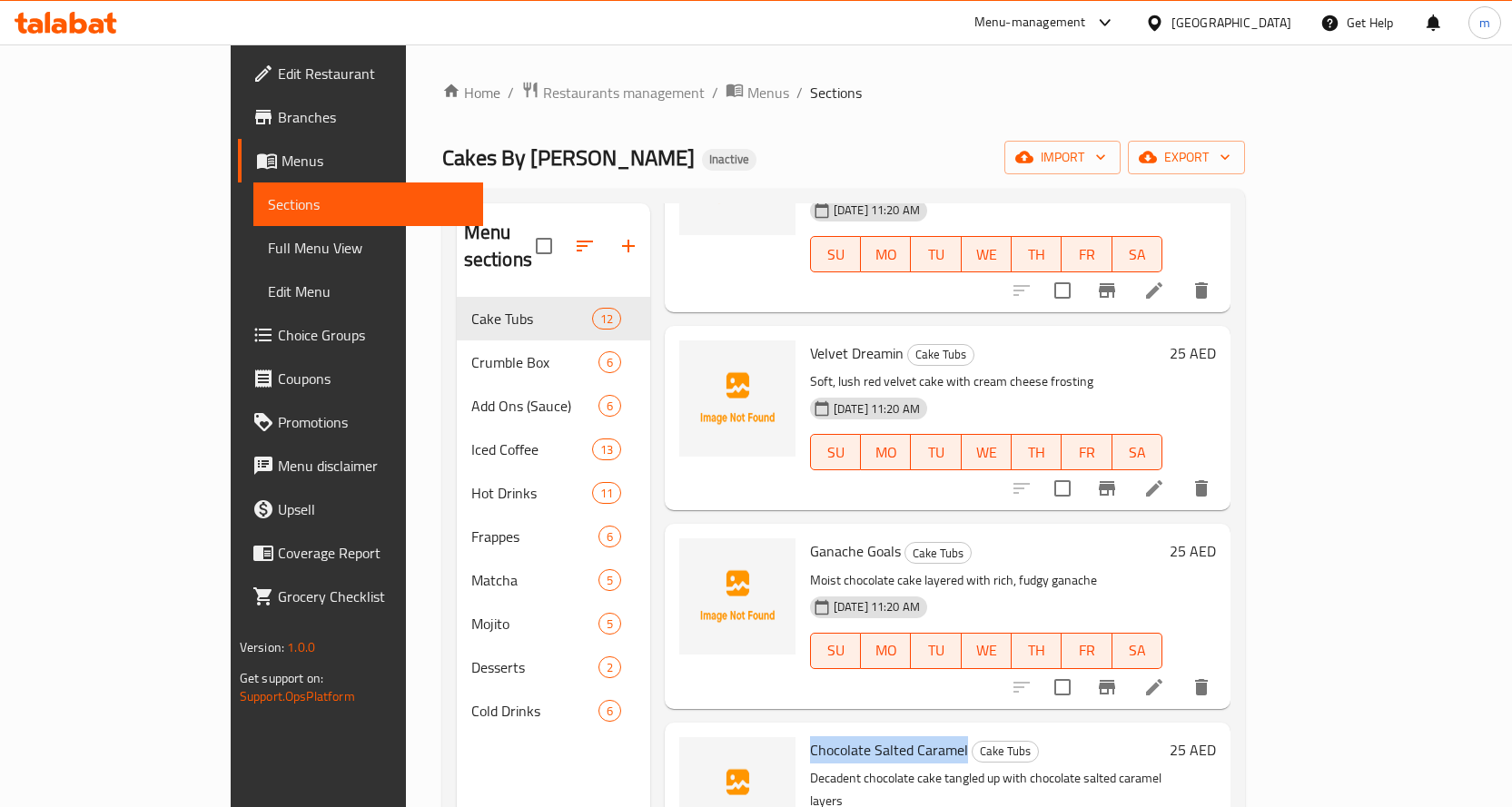
click at [1165, 676] on icon at bounding box center [1154, 687] width 22 height 22
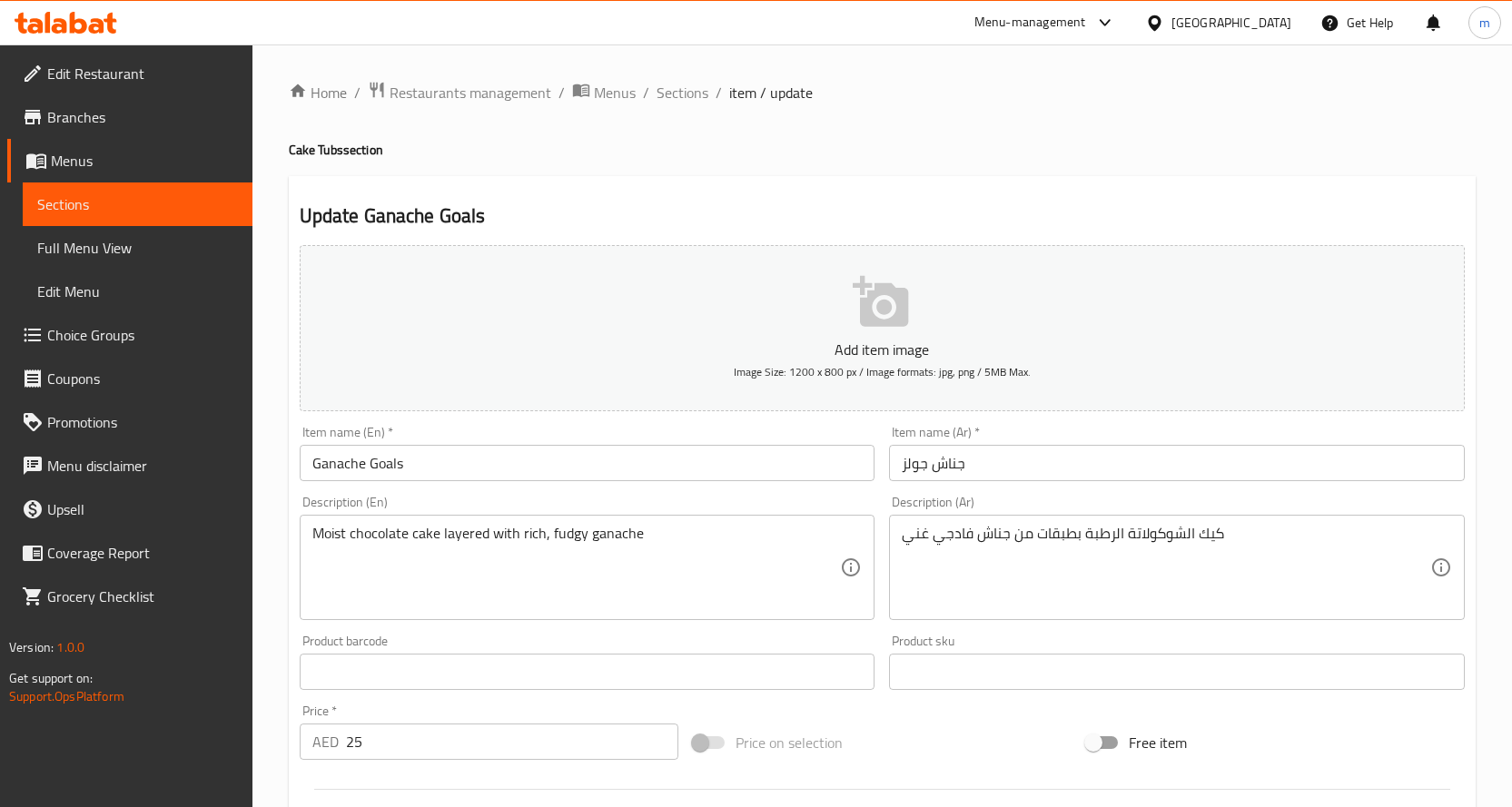
click at [979, 458] on input "جناش جولز" at bounding box center [1177, 463] width 576 height 37
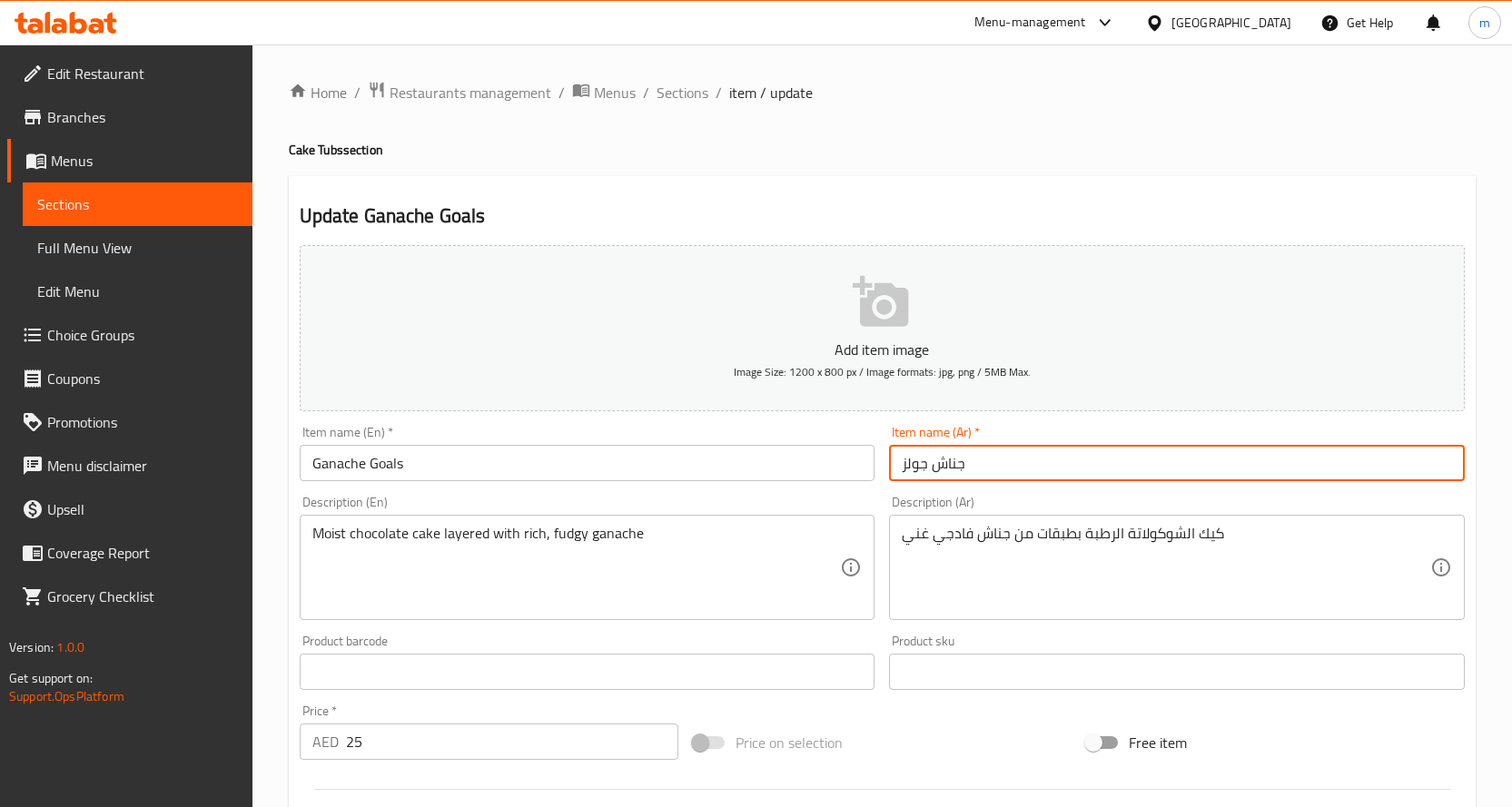
click at [979, 458] on input "جناش جولز" at bounding box center [1177, 463] width 576 height 37
paste input "اناش"
click at [941, 459] on input "جناش جولز" at bounding box center [1177, 463] width 576 height 37
paste input "اناش"
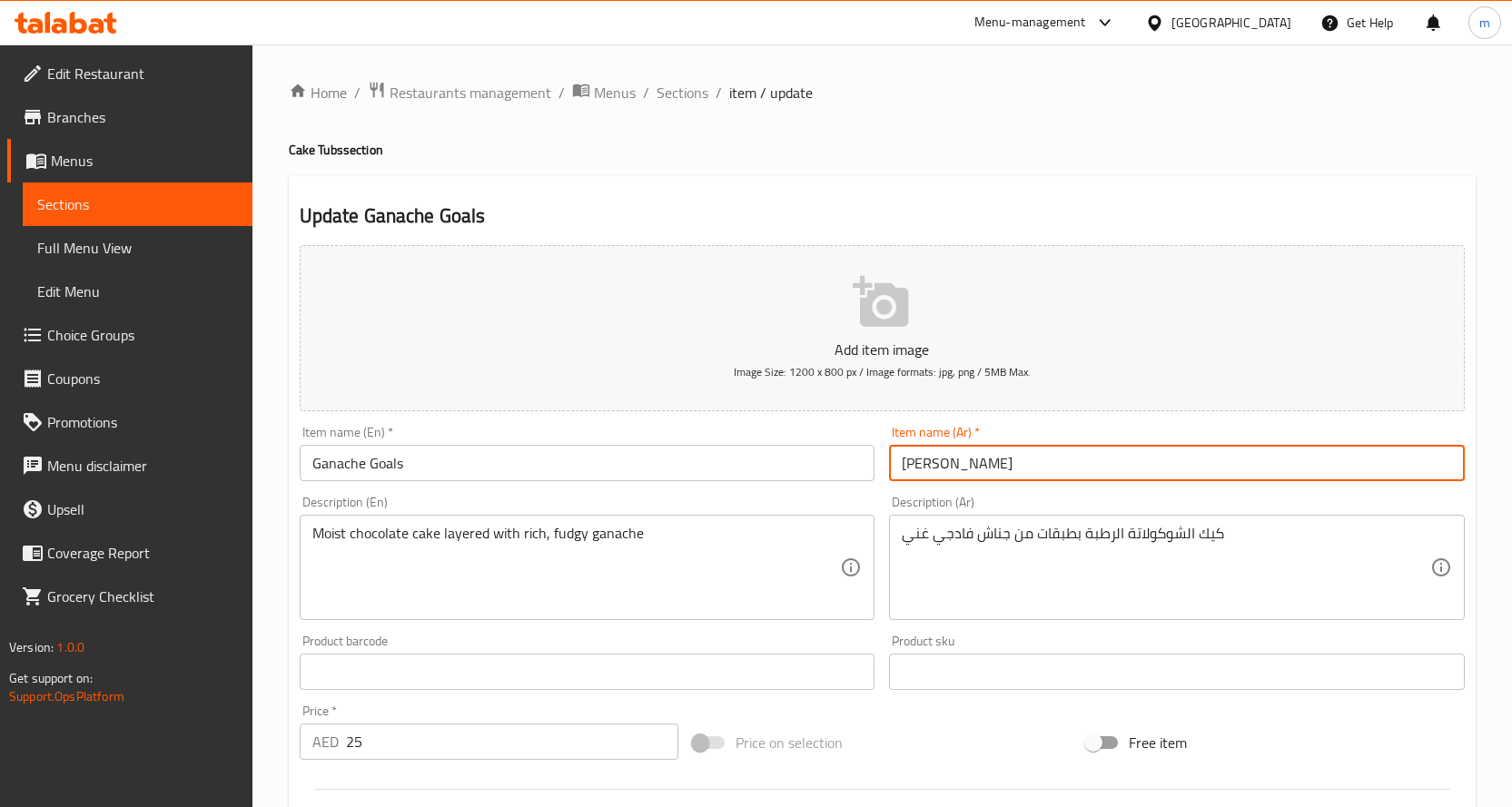
type input "جاناش جولز"
click at [700, 93] on span "Sections" at bounding box center [682, 92] width 52 height 22
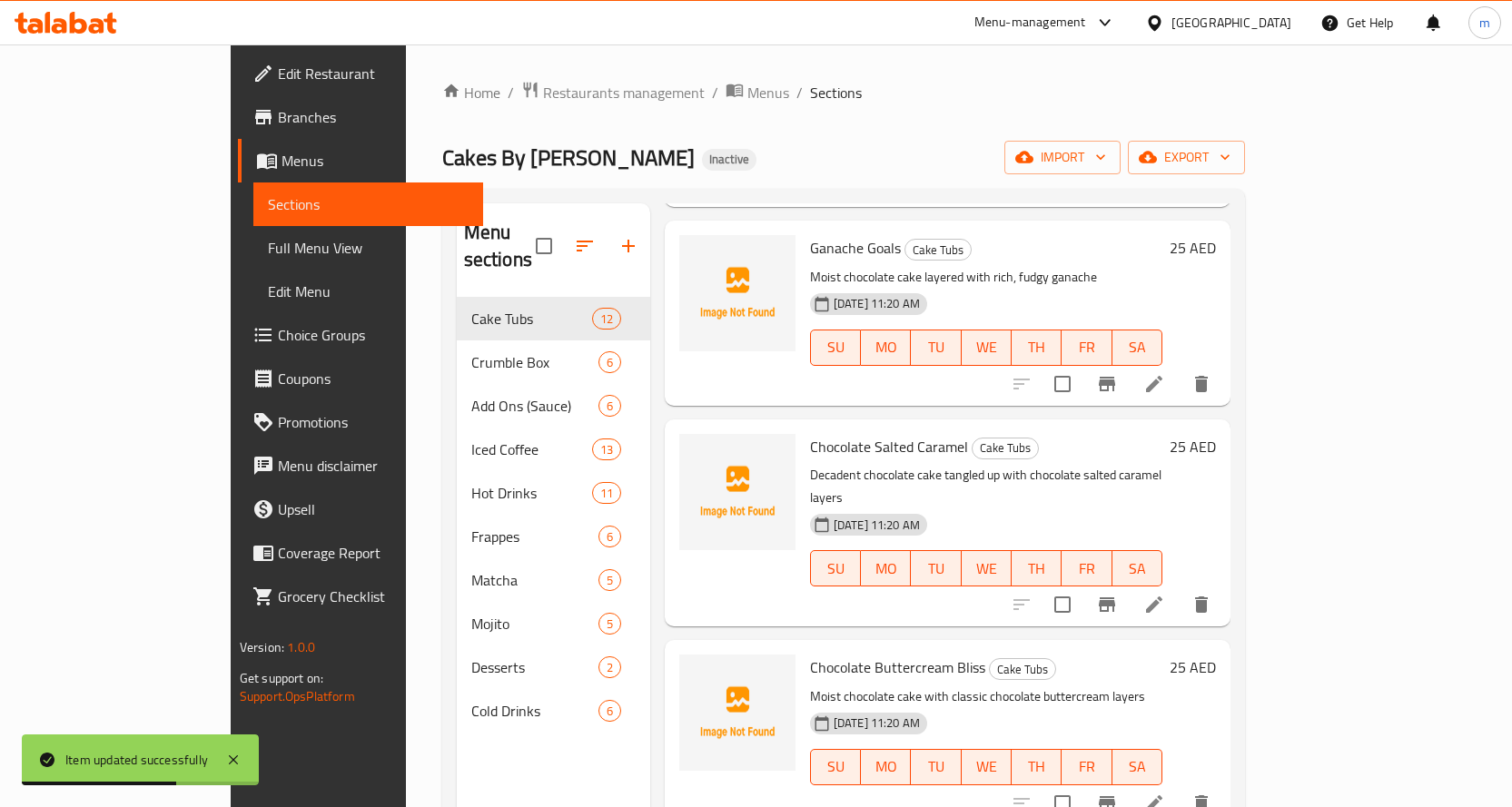
scroll to position [545, 0]
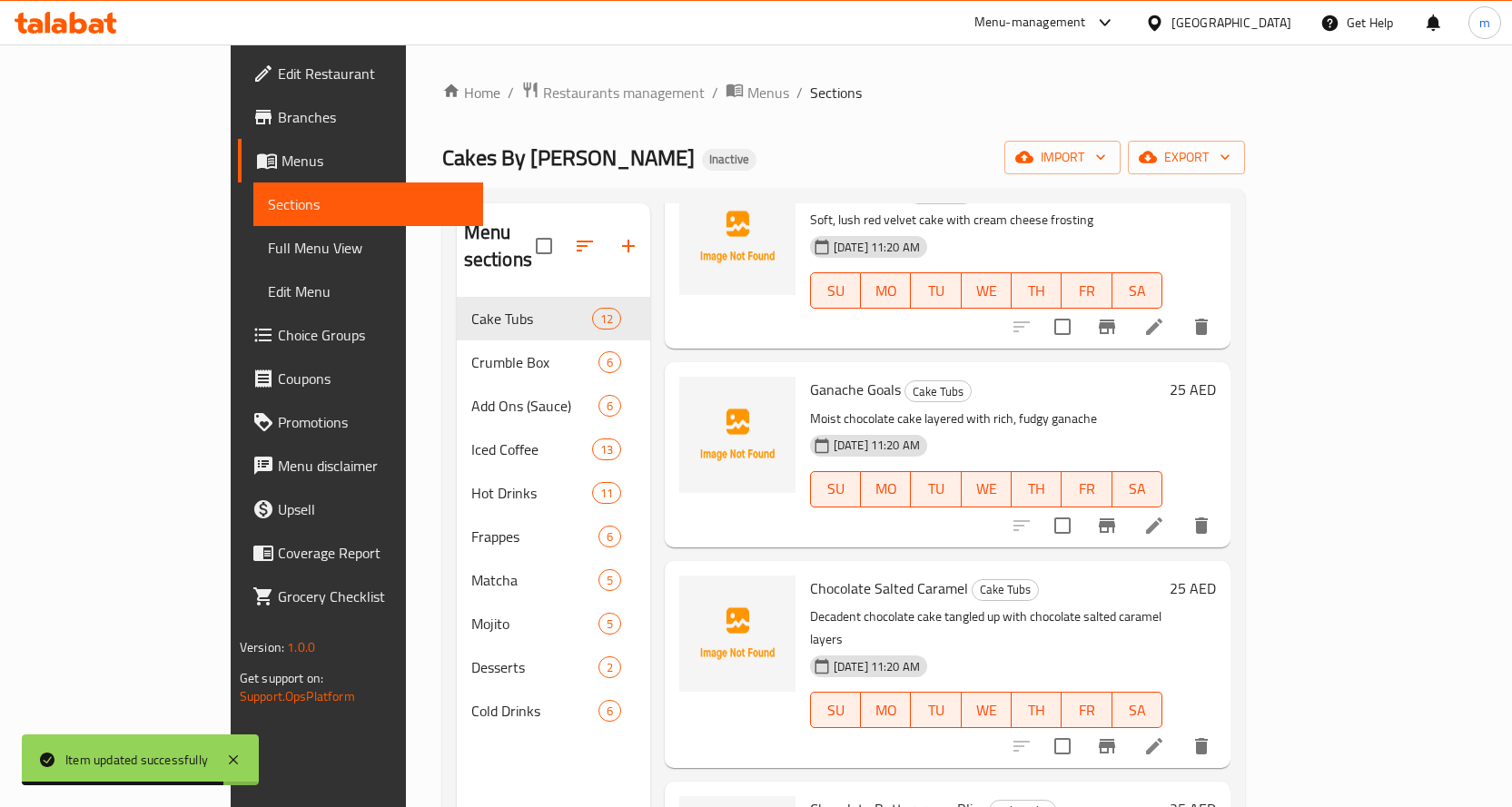
click at [1179, 509] on li at bounding box center [1154, 525] width 51 height 33
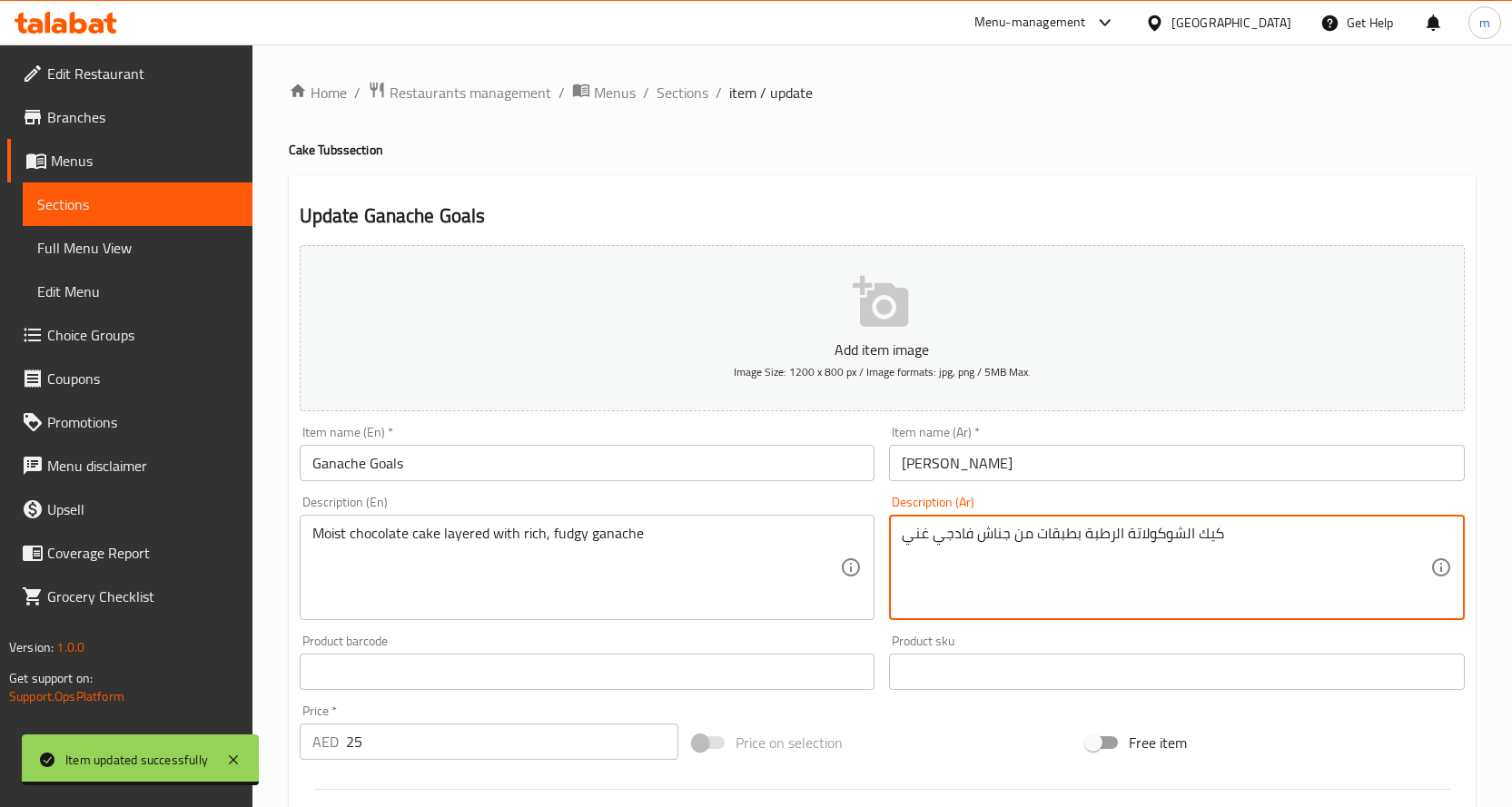
click at [998, 530] on textarea "كيك الشوكولاتة الرطبة بطبقات من جناش فادجي غني" at bounding box center [1166, 568] width 529 height 87
paste textarea "اناش"
type textarea "كيك الشوكولاتة الرطبة بطبقات من جاناش فادجي غني"
click at [998, 467] on input "جاناش جولز" at bounding box center [1177, 463] width 576 height 37
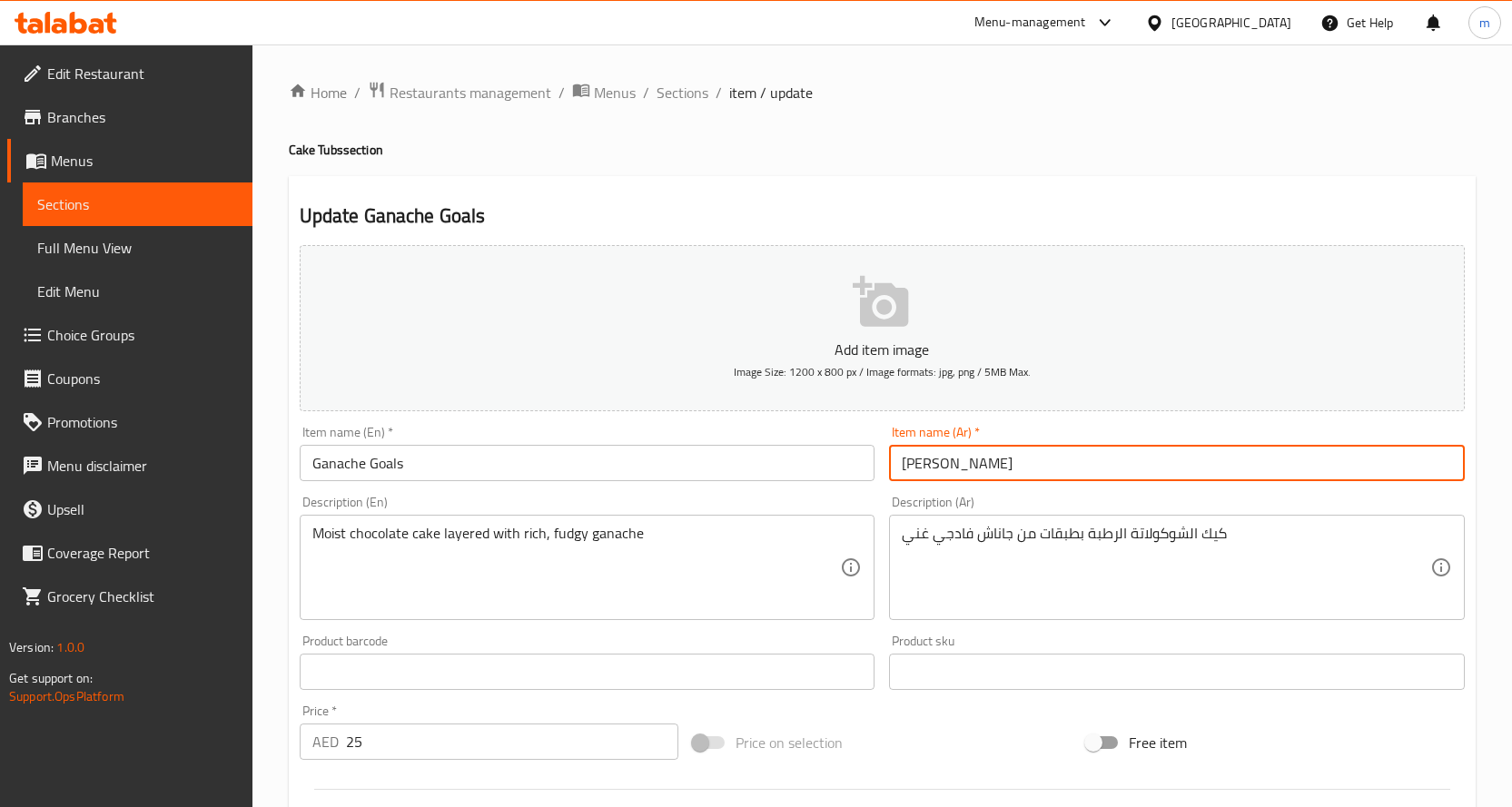
click at [666, 103] on span "Sections" at bounding box center [682, 92] width 52 height 22
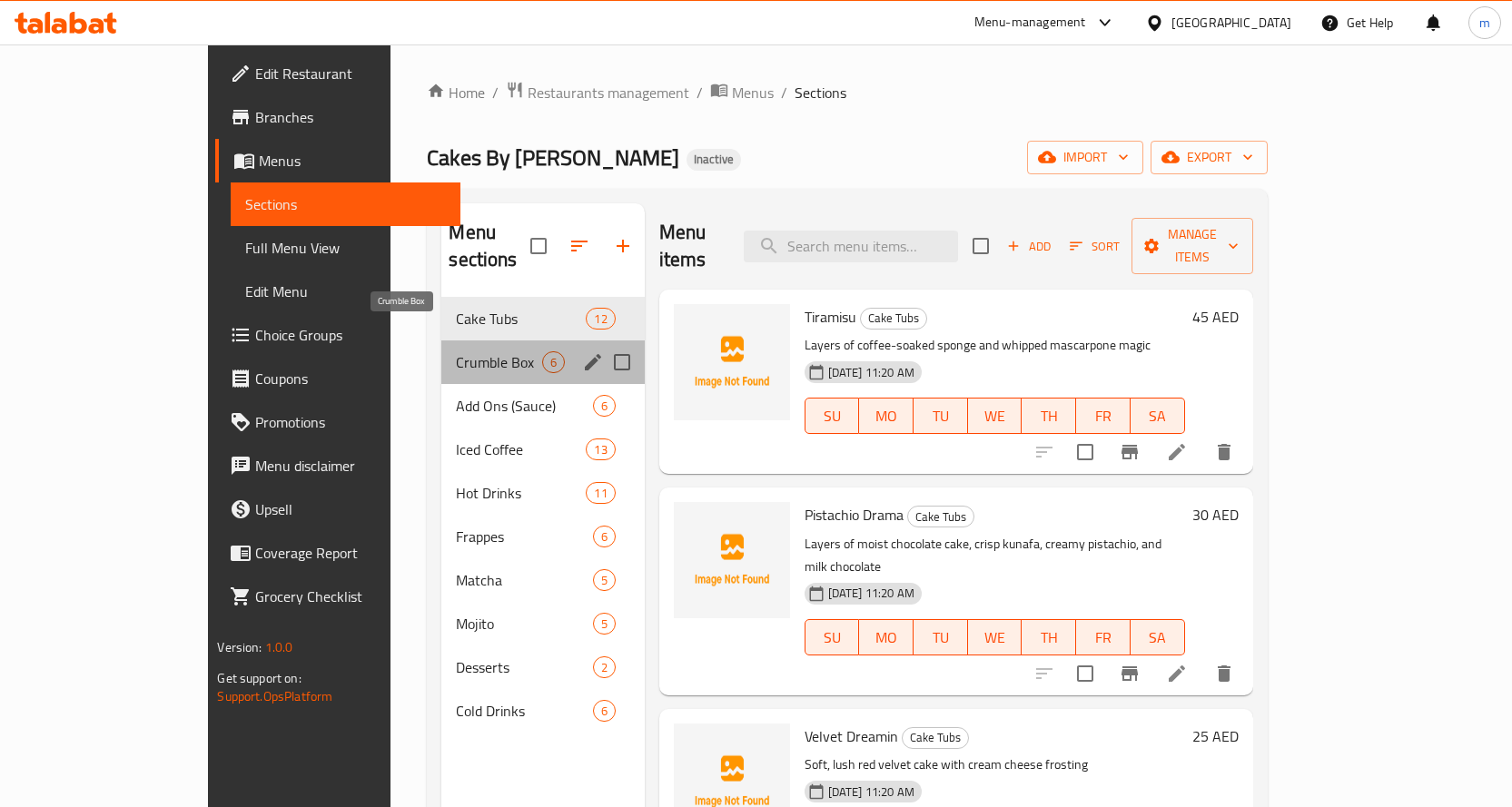
click at [455, 351] on span "Crumble Box" at bounding box center [498, 361] width 86 height 22
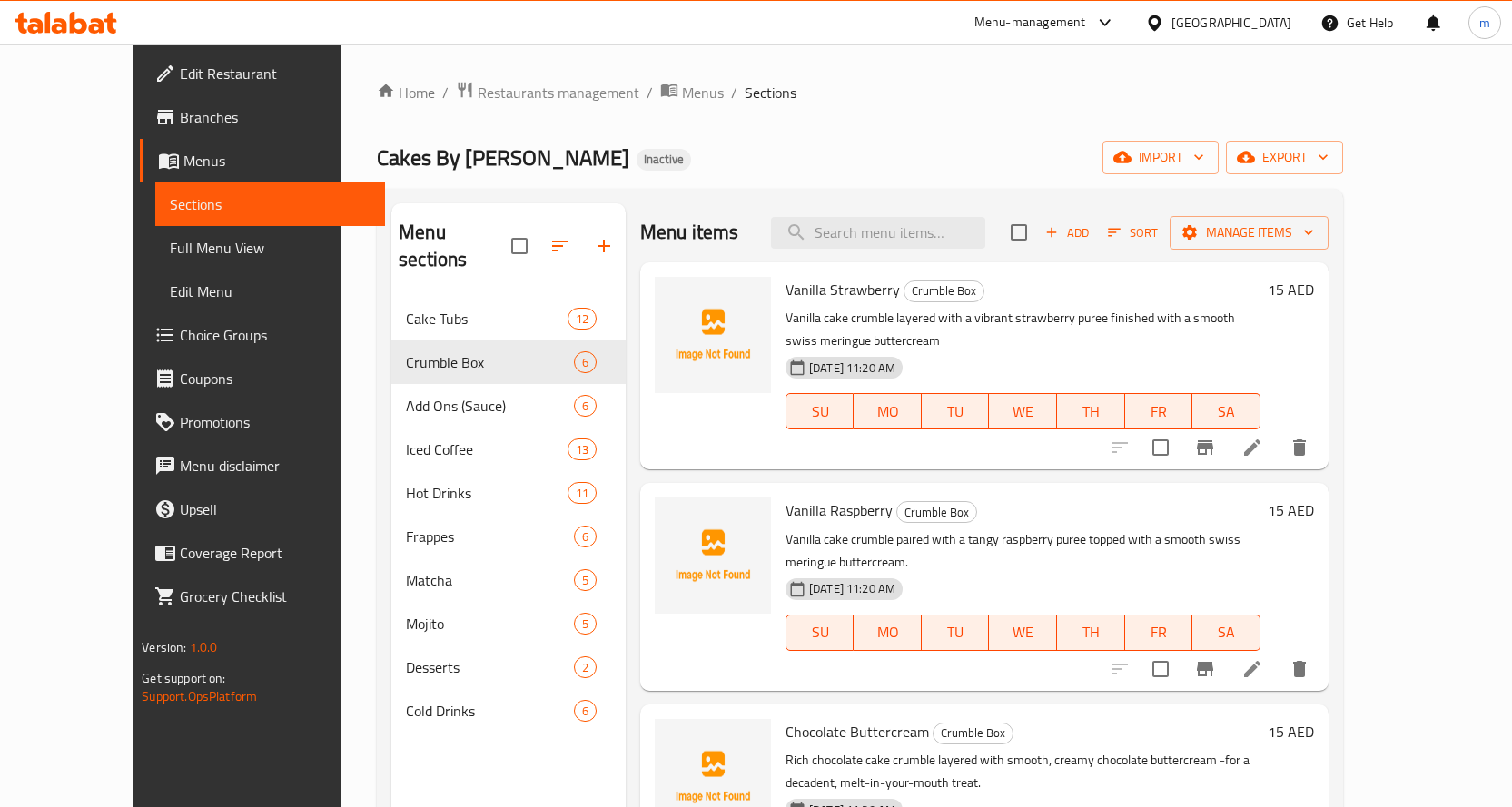
click at [1263, 436] on icon at bounding box center [1251, 447] width 22 height 22
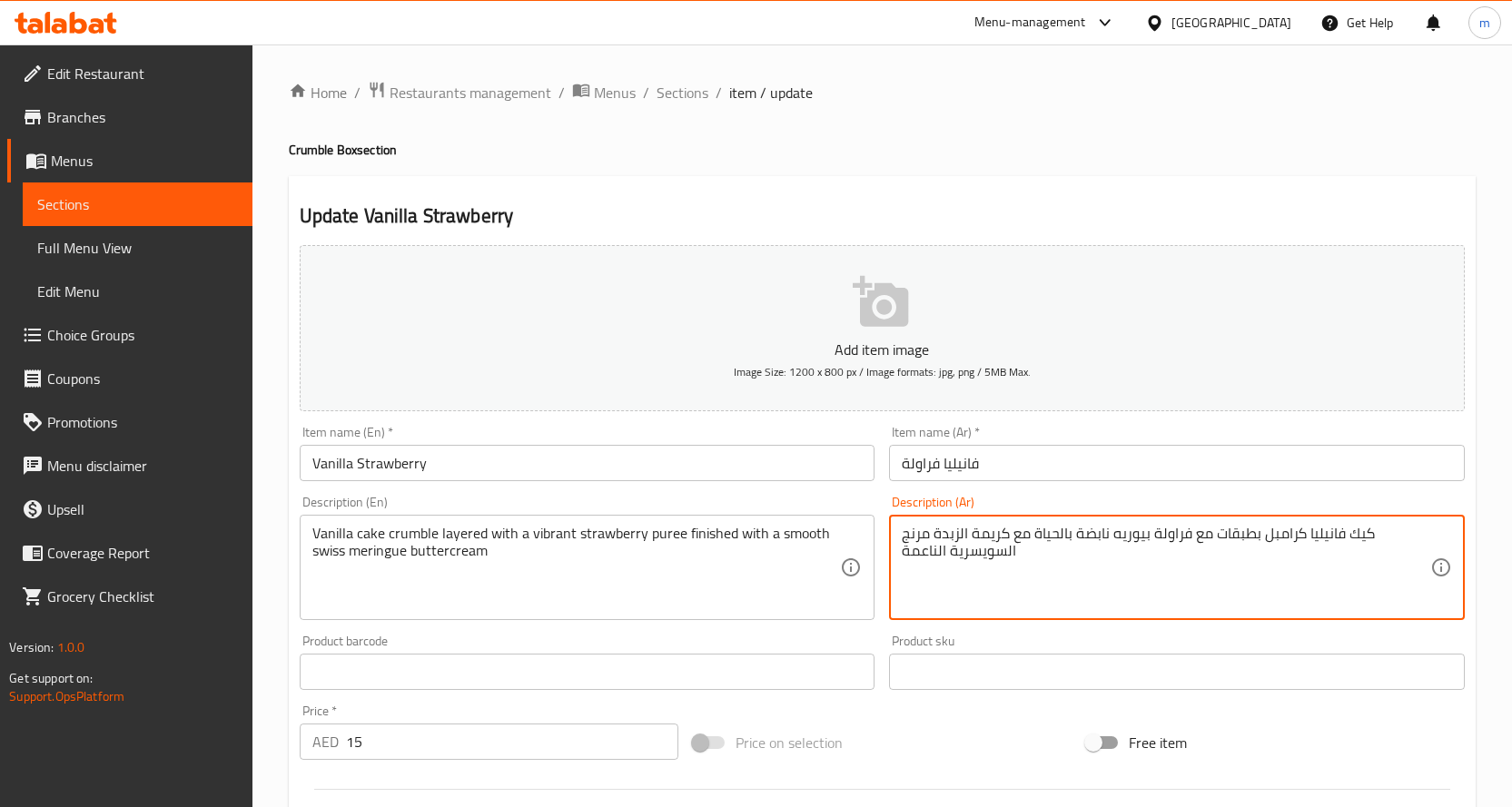
click at [1253, 470] on input "فانيليا فراولة" at bounding box center [1177, 463] width 576 height 37
type textarea "كيك فانيليا كرامبل بطبقات مع فراولة بيوريه نابضة بالحياة تنتهي مع كريمة الزبدة …"
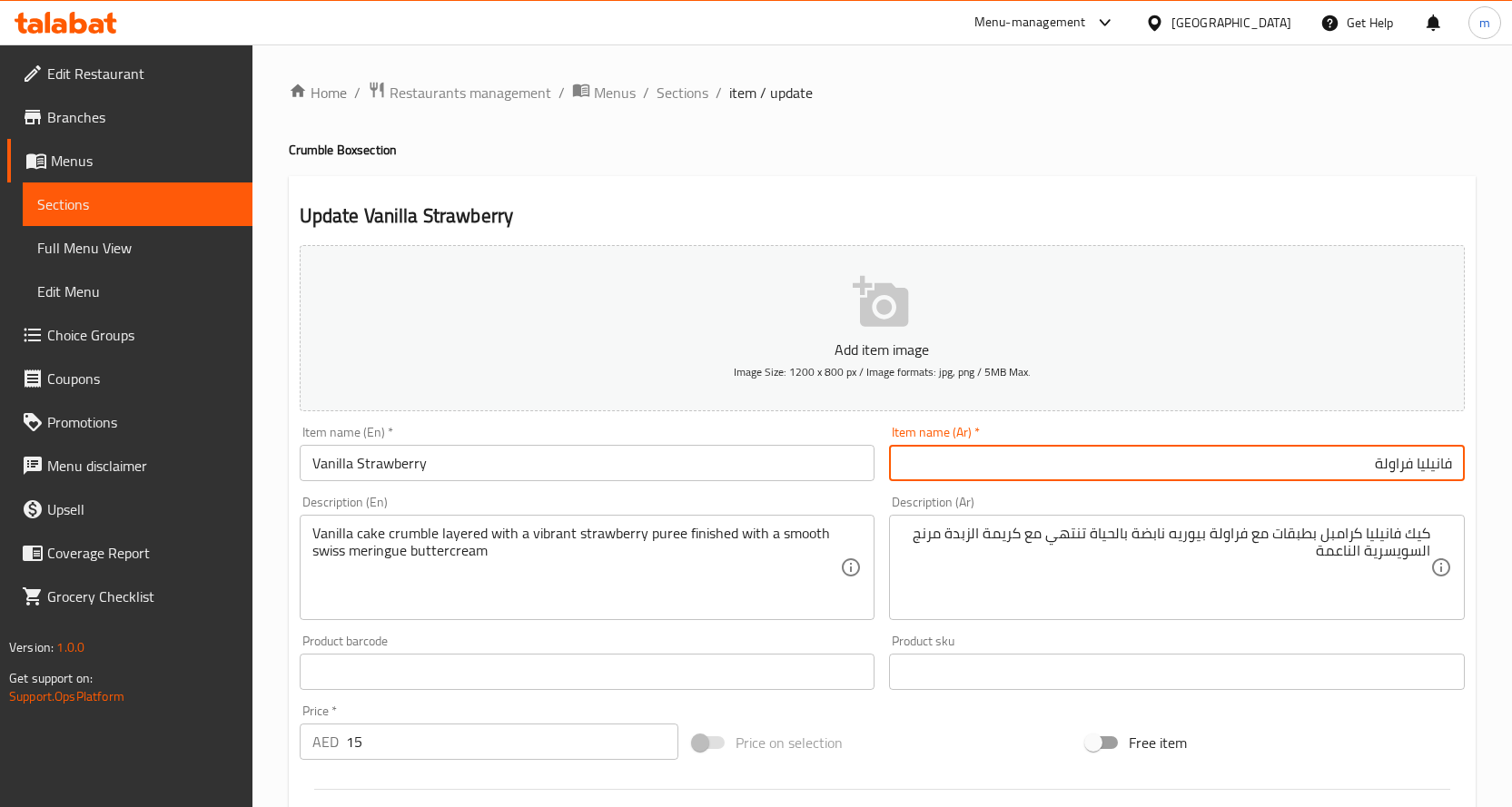
click at [670, 99] on span "Sections" at bounding box center [682, 92] width 52 height 22
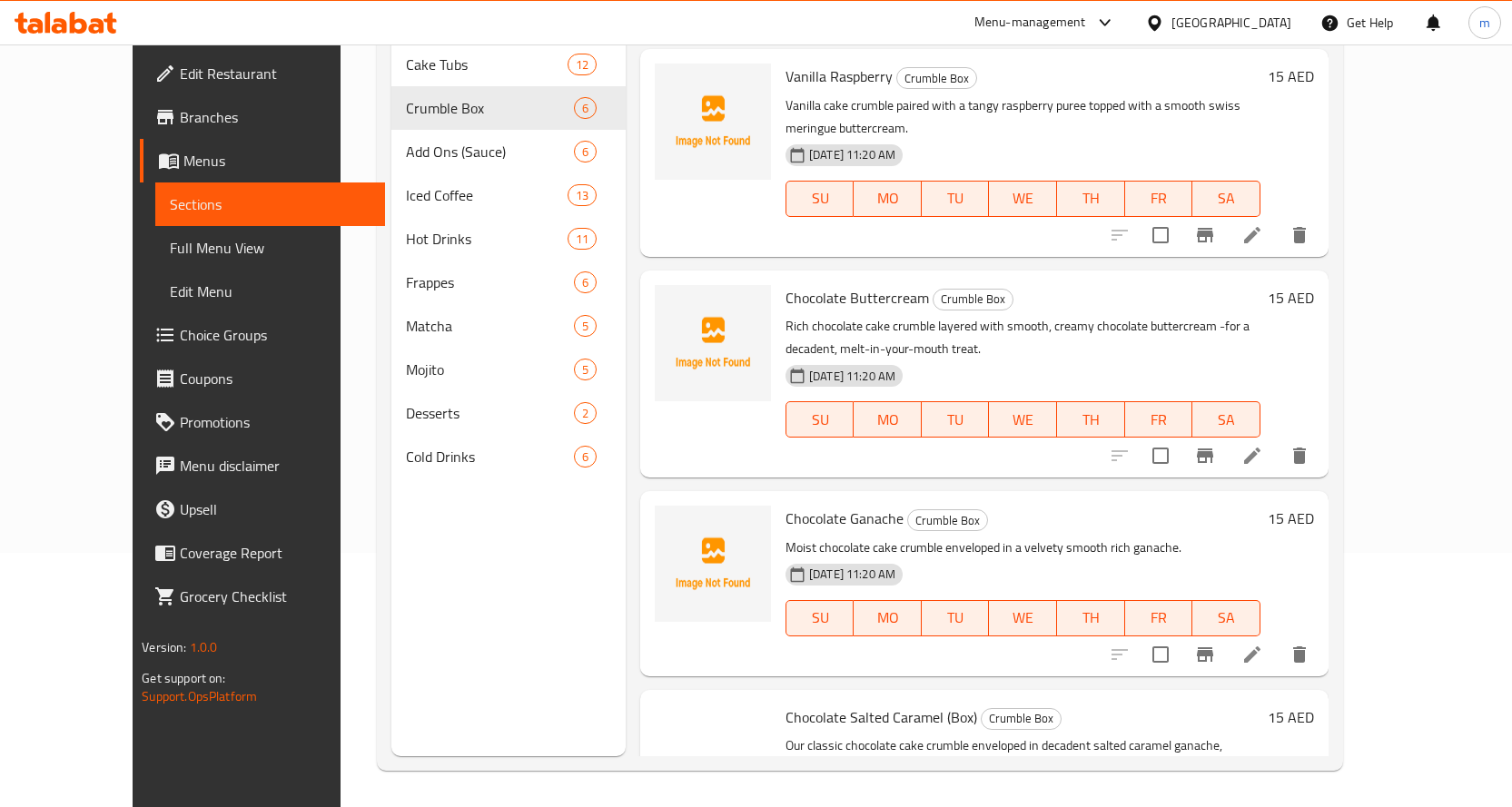
scroll to position [182, 0]
click at [1263, 641] on icon at bounding box center [1251, 652] width 22 height 22
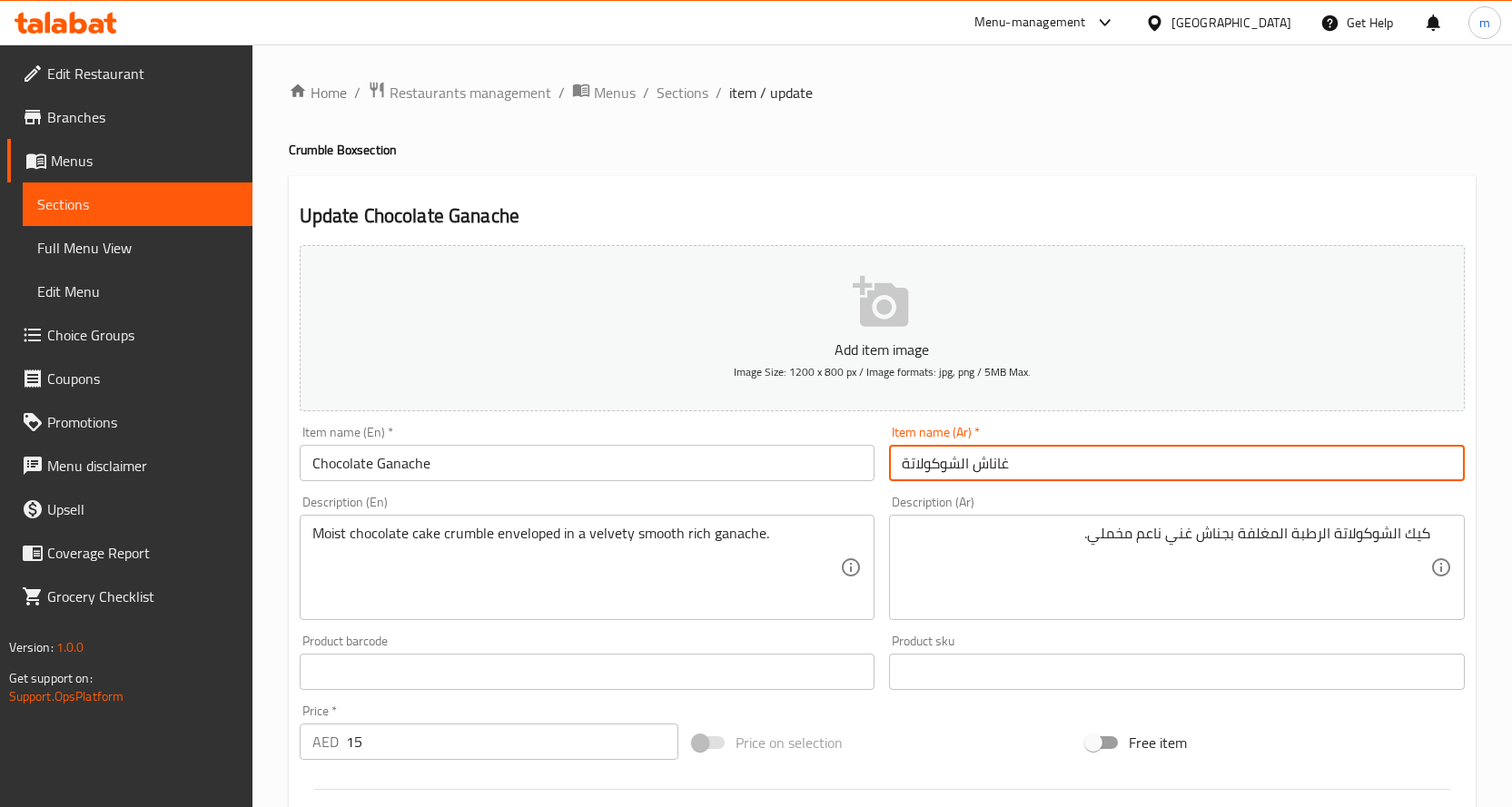
click at [1321, 478] on input "غاناش الشوكولاتة" at bounding box center [1177, 463] width 576 height 37
drag, startPoint x: 1446, startPoint y: 467, endPoint x: 1460, endPoint y: 468, distance: 14.0
click at [1460, 468] on input "غاناش الشوكولاتة" at bounding box center [1177, 463] width 576 height 37
type input "جاناش الشوكولاتة"
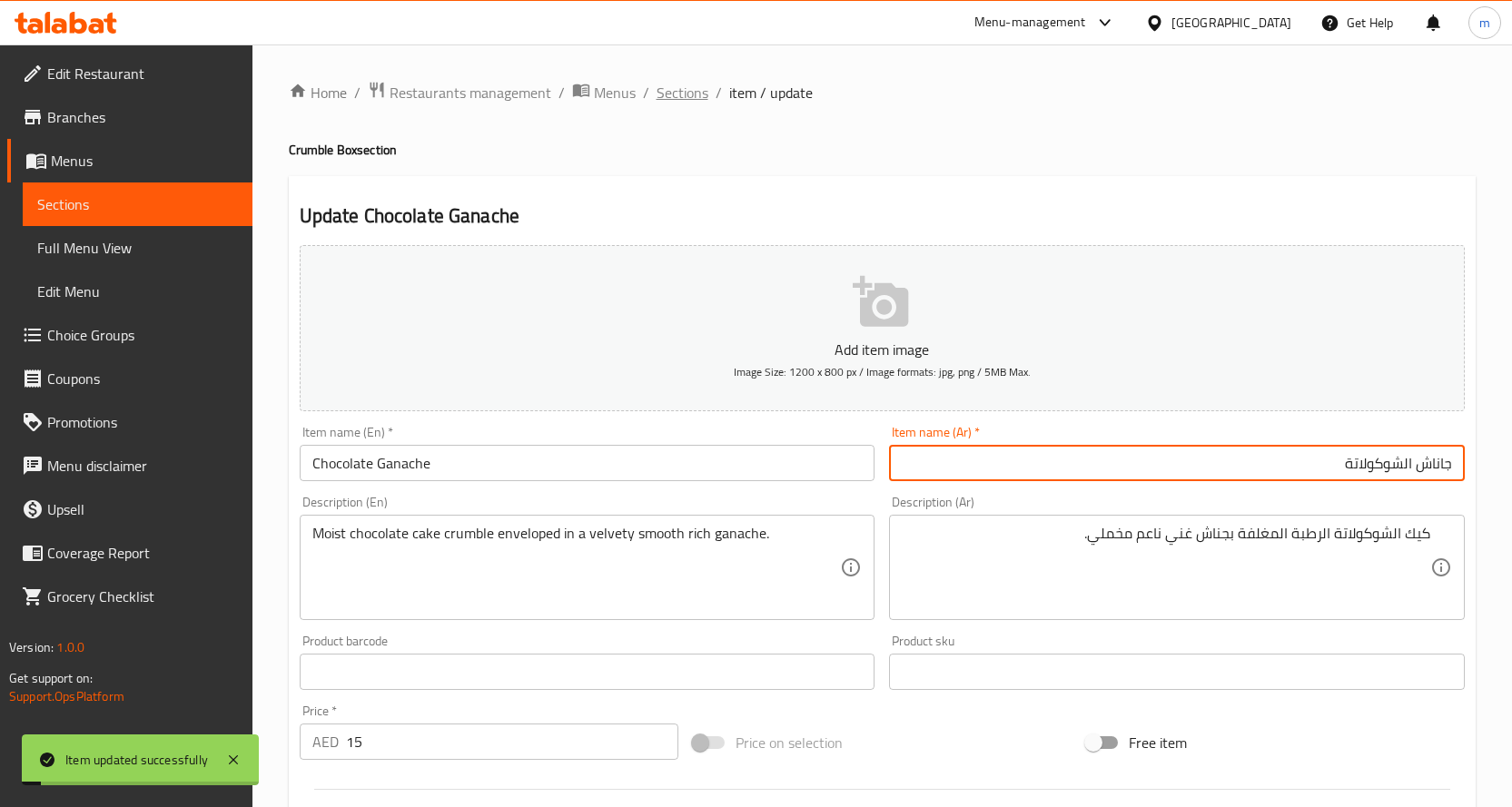
click at [692, 94] on span "Sections" at bounding box center [682, 92] width 52 height 22
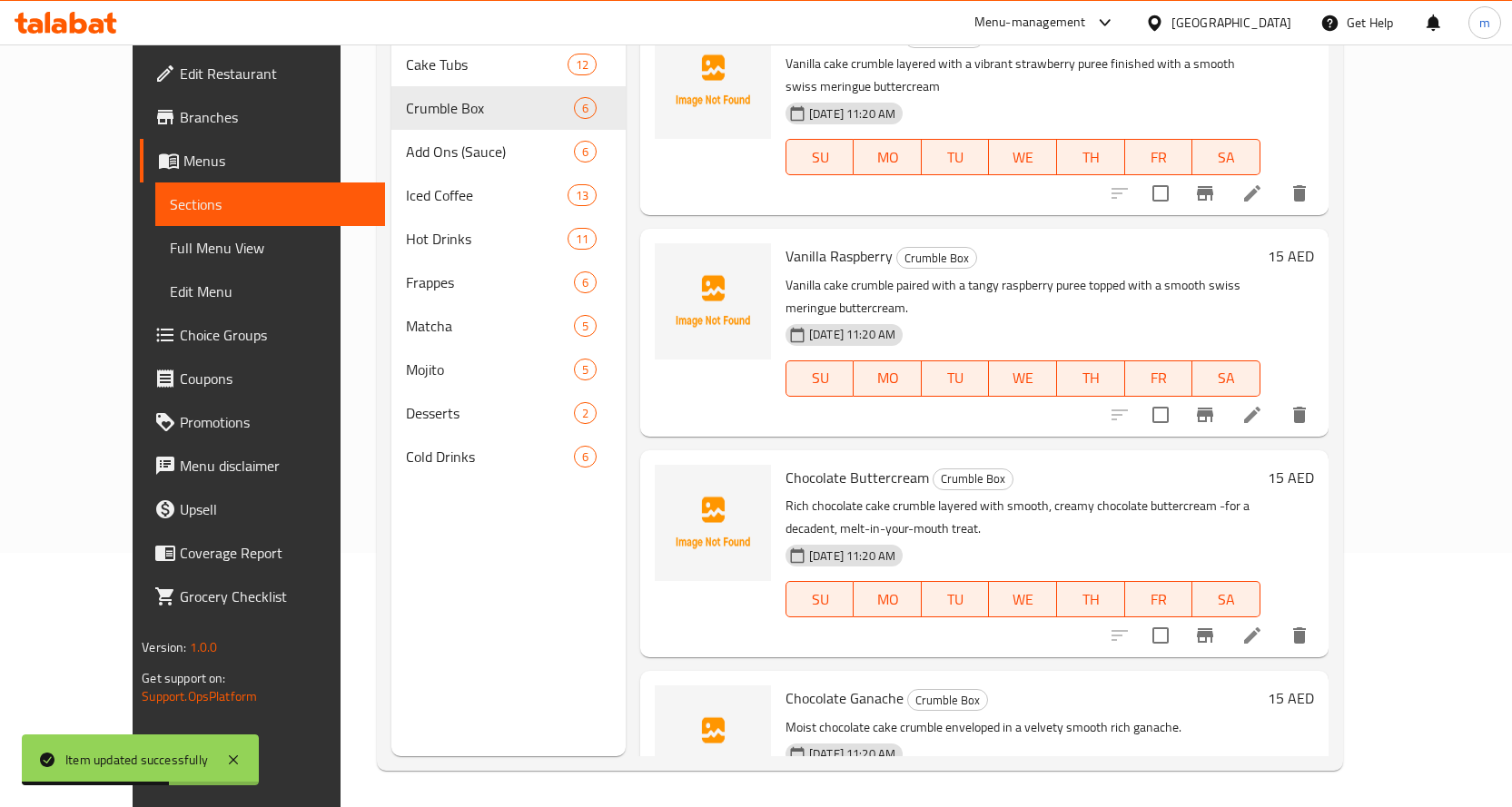
scroll to position [272, 0]
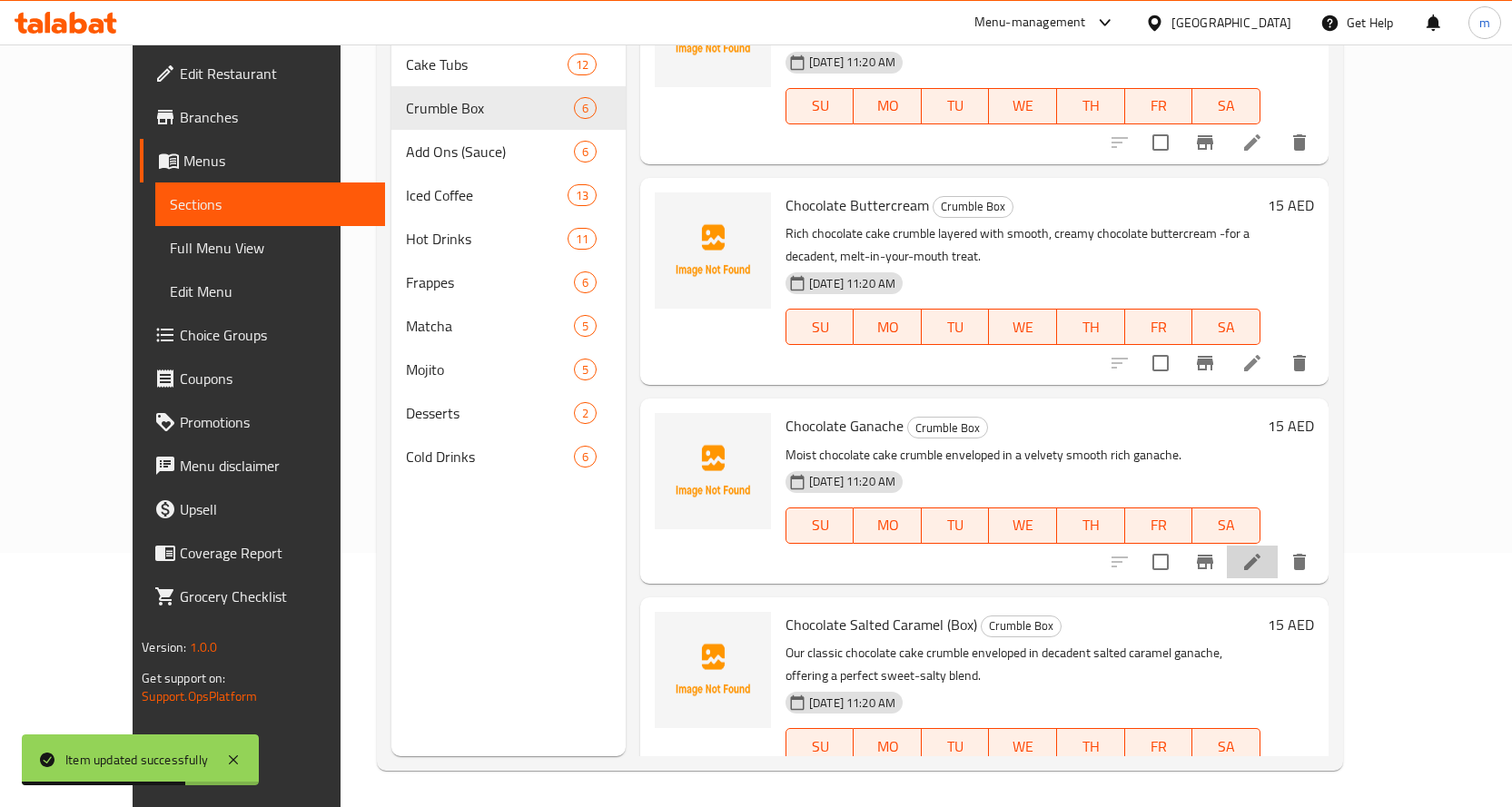
click at [1260, 554] on icon at bounding box center [1251, 562] width 16 height 16
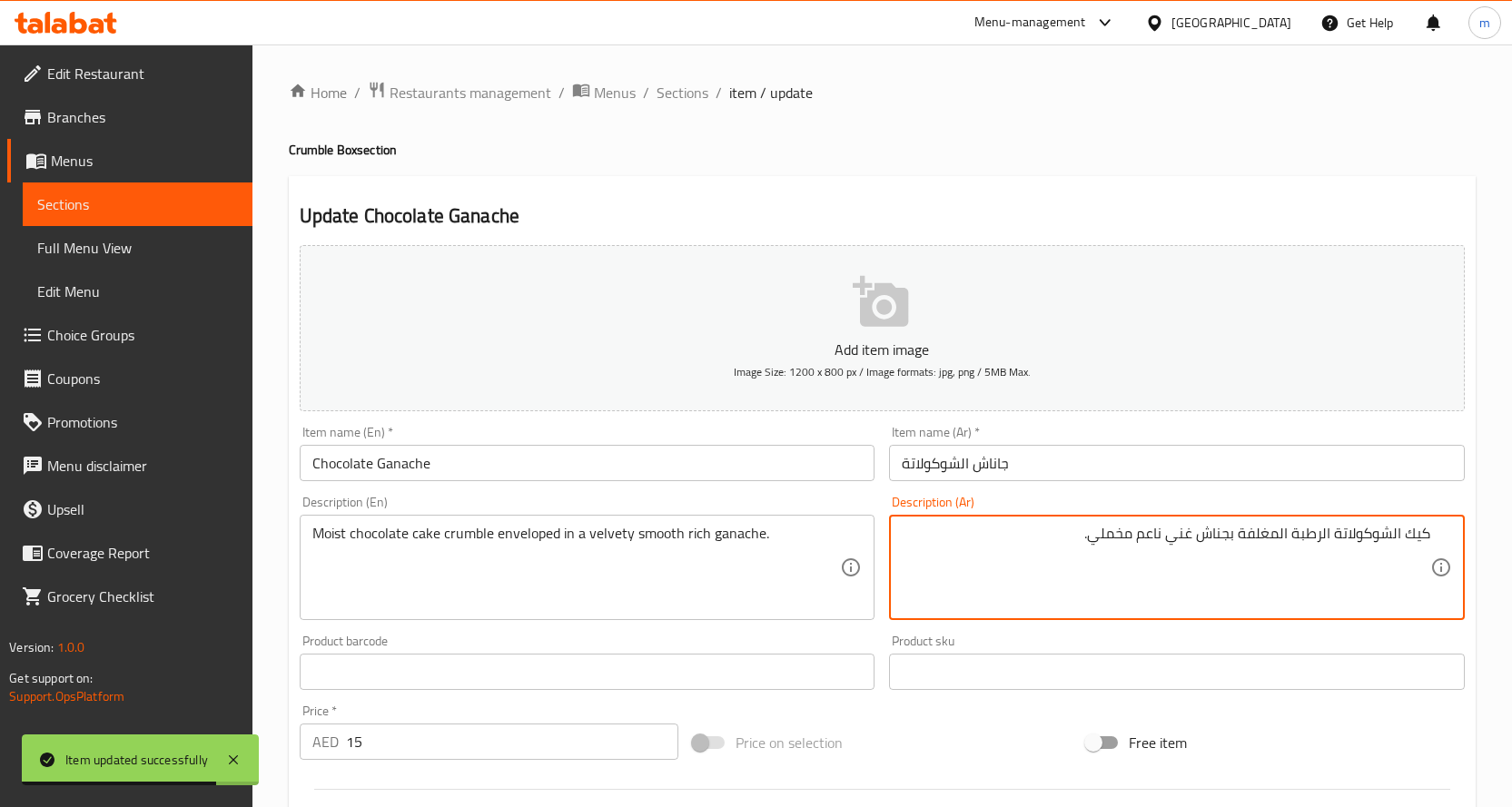
click at [1268, 470] on input "جاناش الشوكولاتة" at bounding box center [1177, 463] width 576 height 37
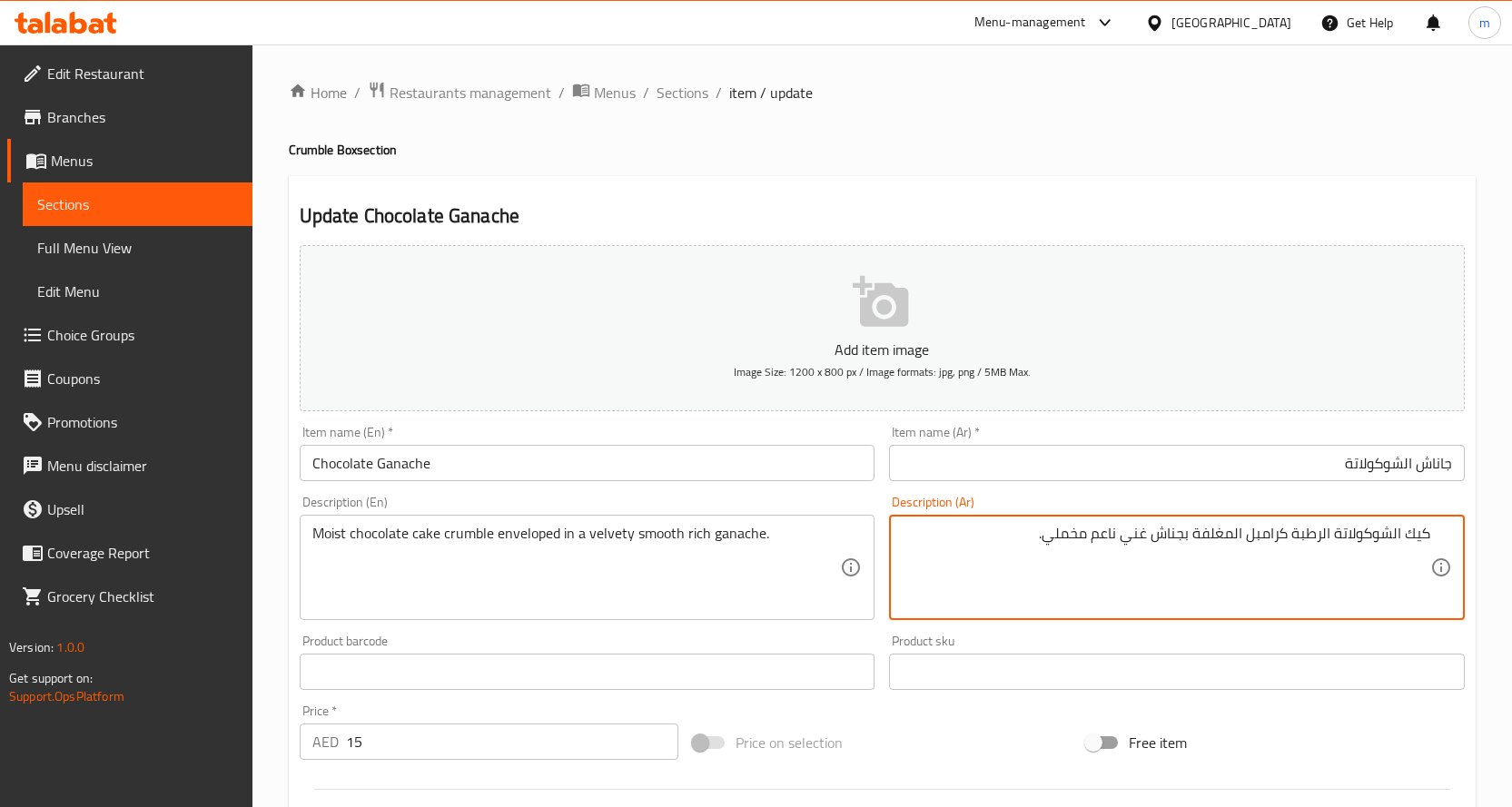
click at [1319, 454] on input "جاناش الشوكولاتة" at bounding box center [1177, 463] width 576 height 37
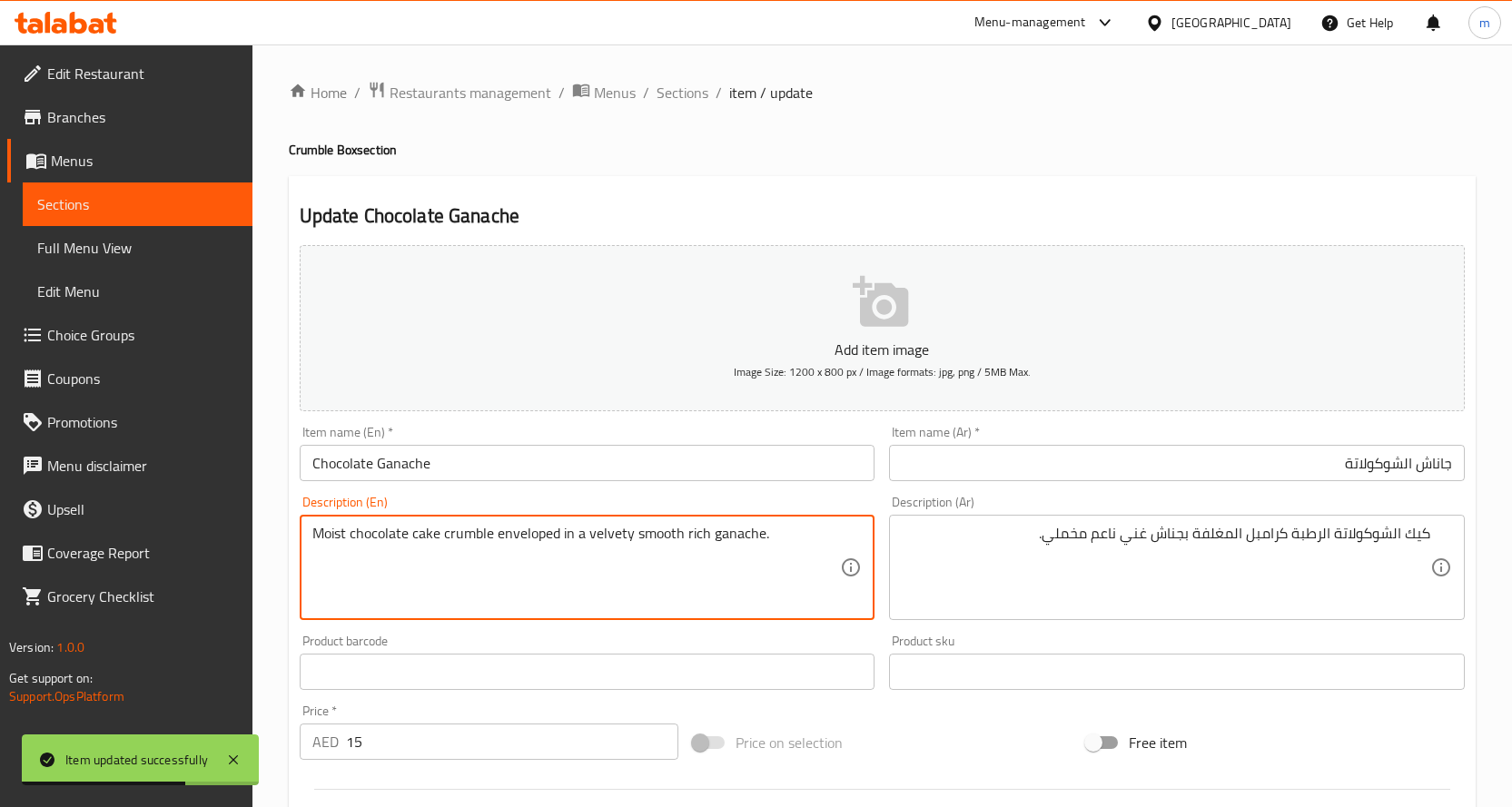
drag, startPoint x: 499, startPoint y: 532, endPoint x: 574, endPoint y: 541, distance: 75.5
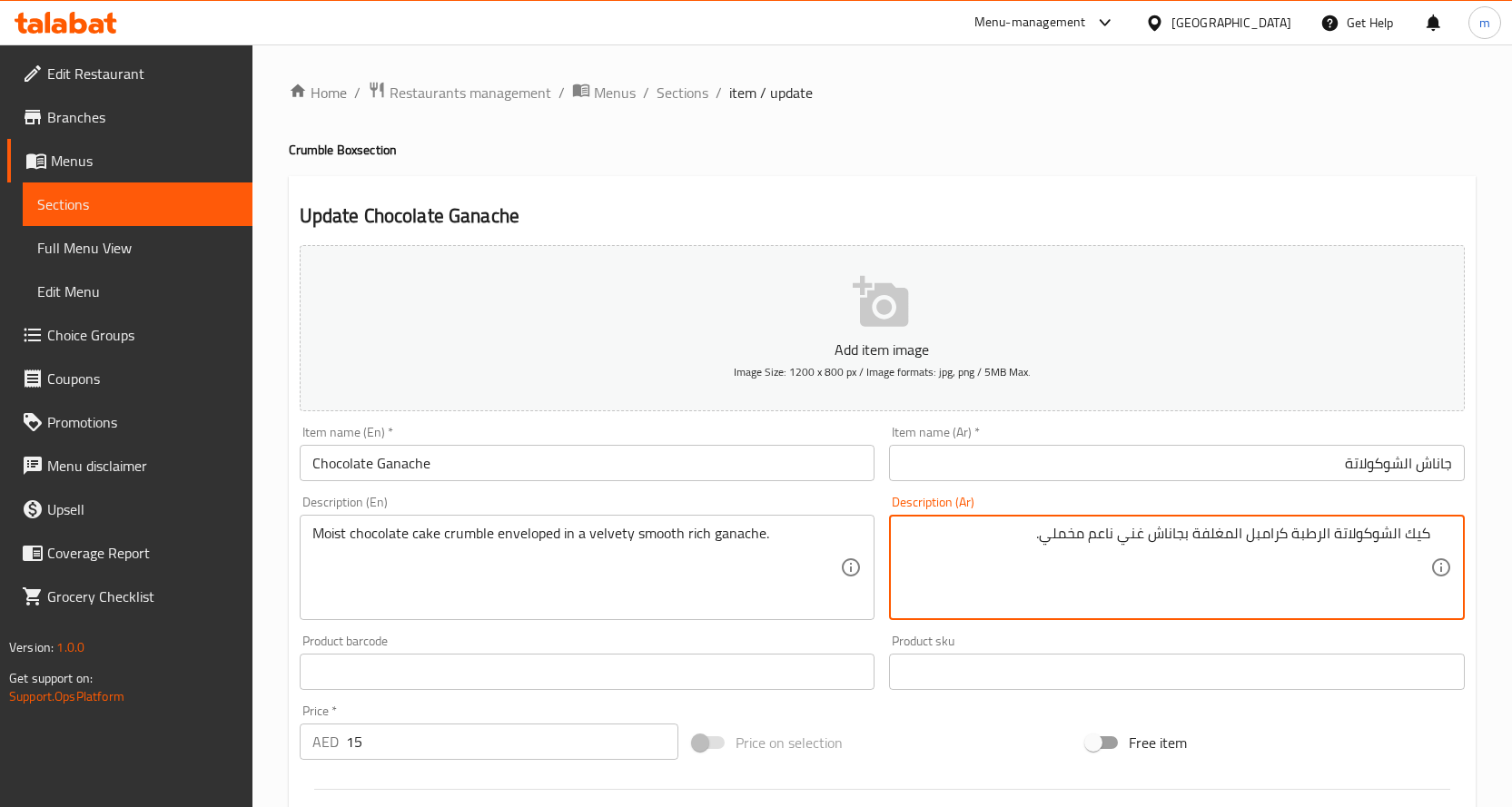
type textarea "كيك الشوكولاتة الرطبة كرامبل المغلفة بجاناش غني ناعم مخملي."
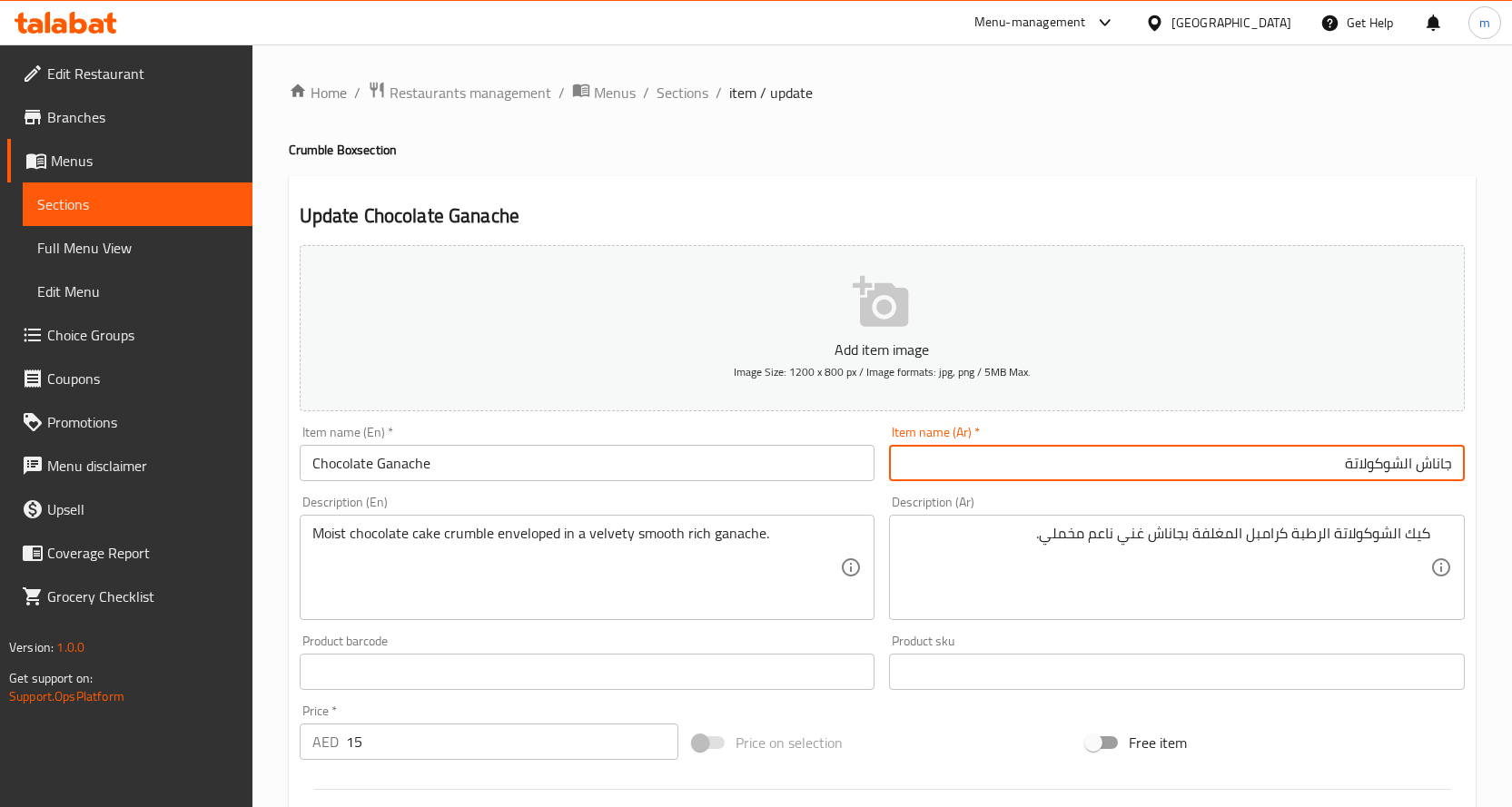
click at [1202, 449] on input "جاناش الشوكولاتة" at bounding box center [1177, 463] width 576 height 37
click at [666, 93] on span "Sections" at bounding box center [682, 92] width 52 height 22
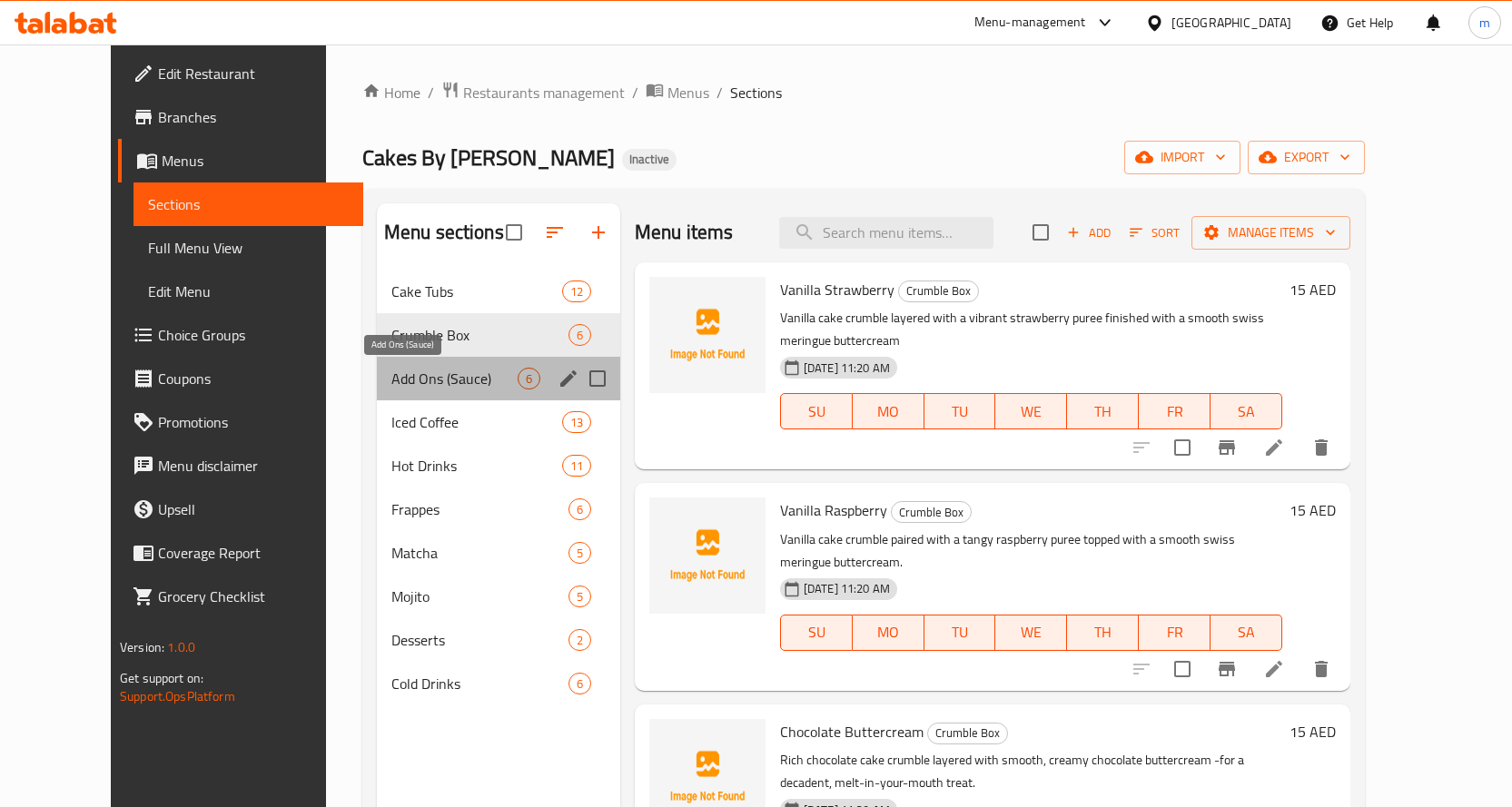
click at [392, 379] on span "Add Ons (Sauce)" at bounding box center [454, 378] width 126 height 22
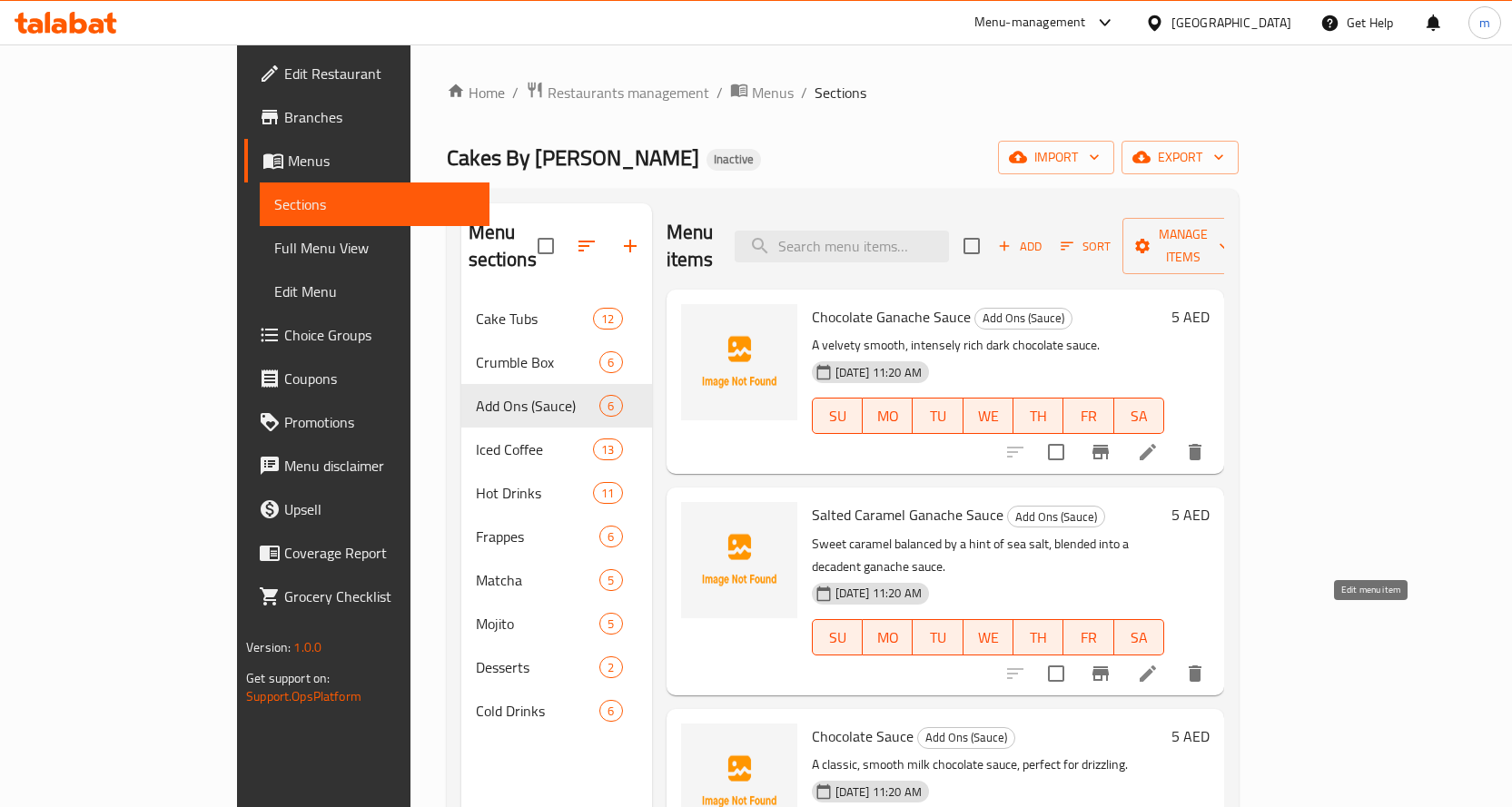
click at [1158, 662] on icon at bounding box center [1147, 672] width 22 height 22
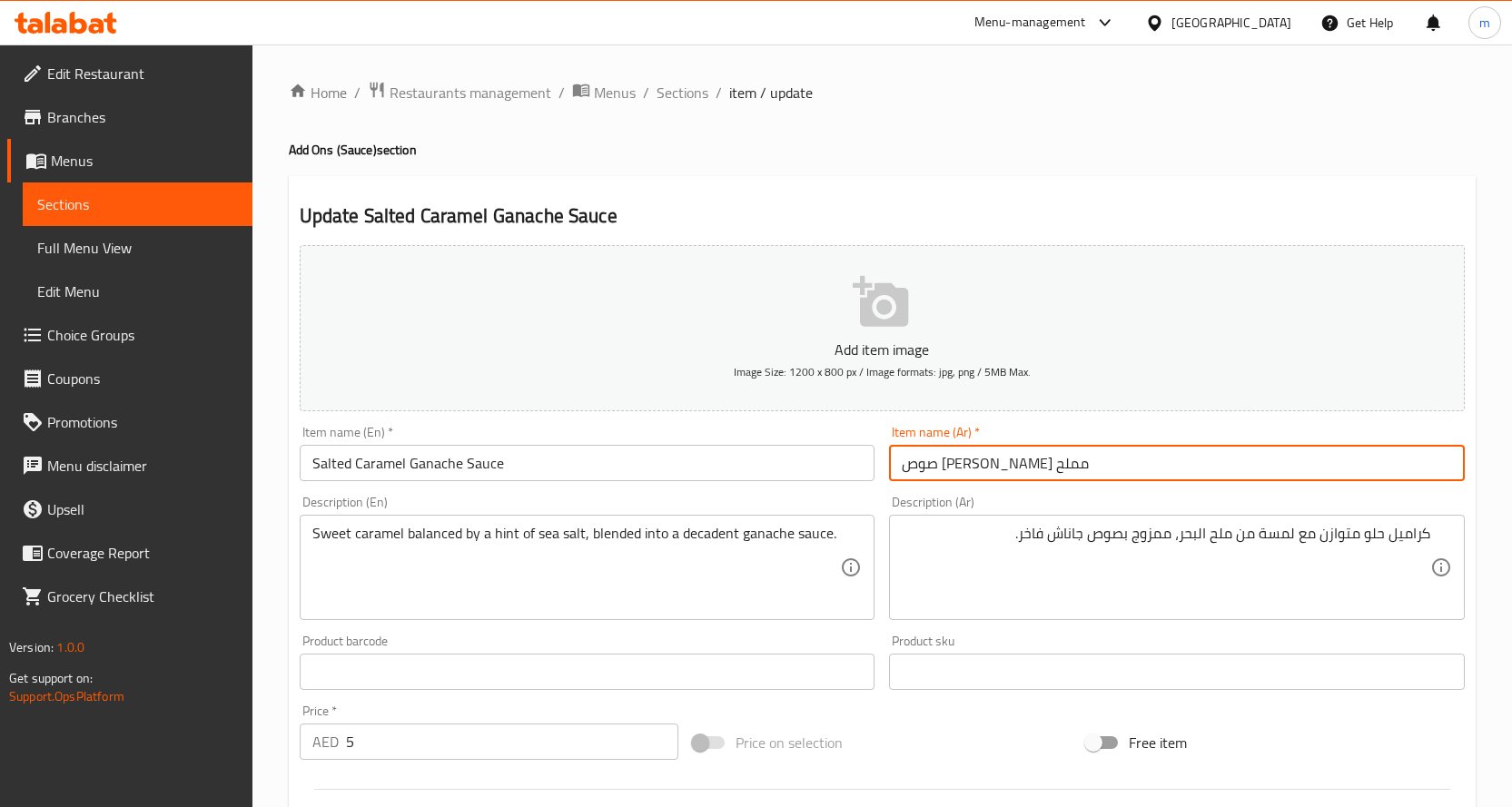
click at [1203, 476] on input "صوص جاناش كراميل مملح" at bounding box center [1177, 463] width 576 height 37
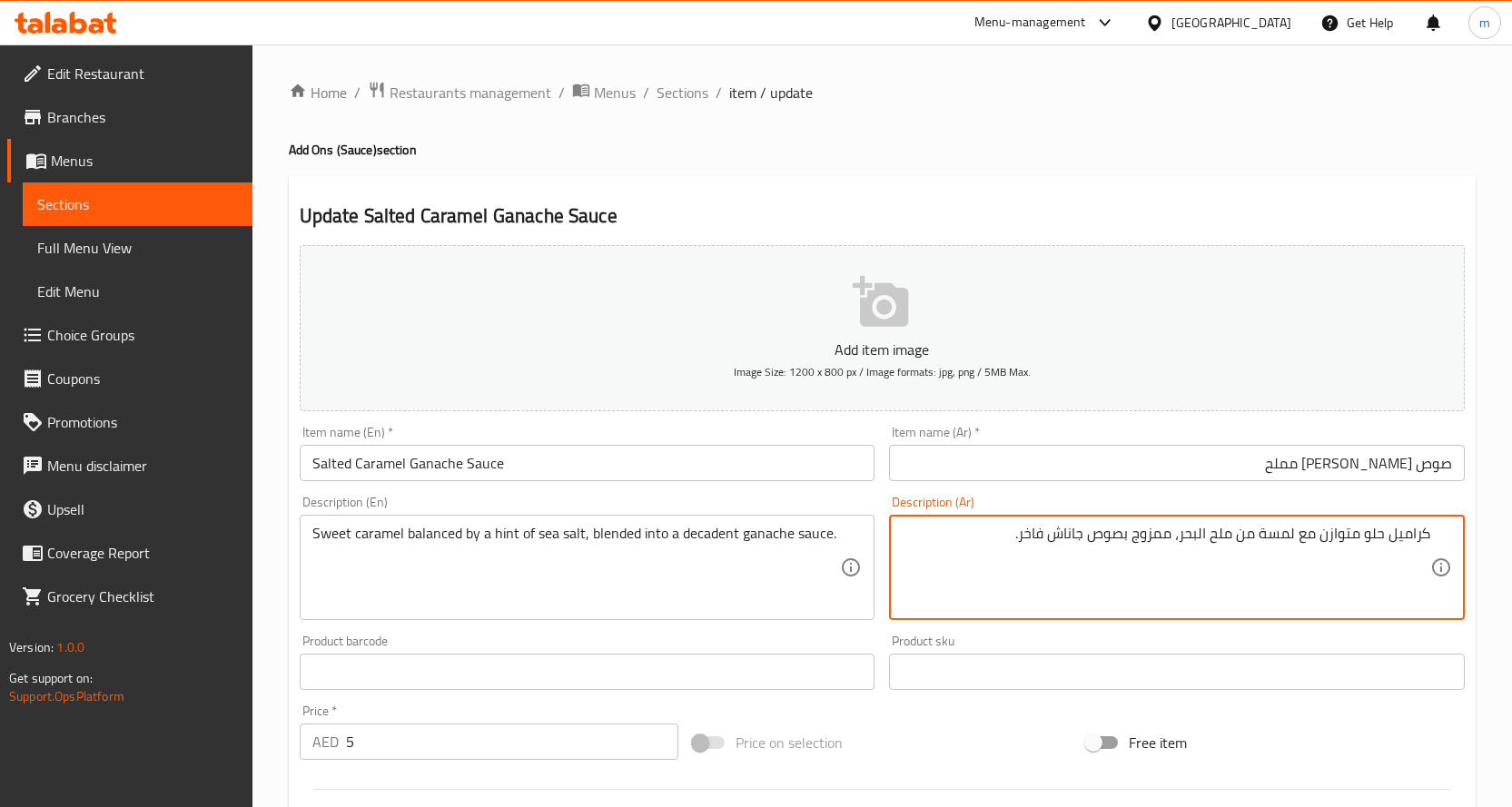
drag, startPoint x: 1123, startPoint y: 533, endPoint x: 1132, endPoint y: 535, distance: 9.2
click at [1132, 544] on textarea "كراميل حلو متوازن مع لمسة من ملح البحر، ممزوجفي صوص جاناش فاخر." at bounding box center [1166, 568] width 529 height 87
type textarea "كراميل حلو متوازن مع لمسة من ملح البحر، ممزوج في صوص جاناش فاخر."
click at [1141, 472] on input "صوص جاناش كراميل مملح" at bounding box center [1177, 463] width 576 height 37
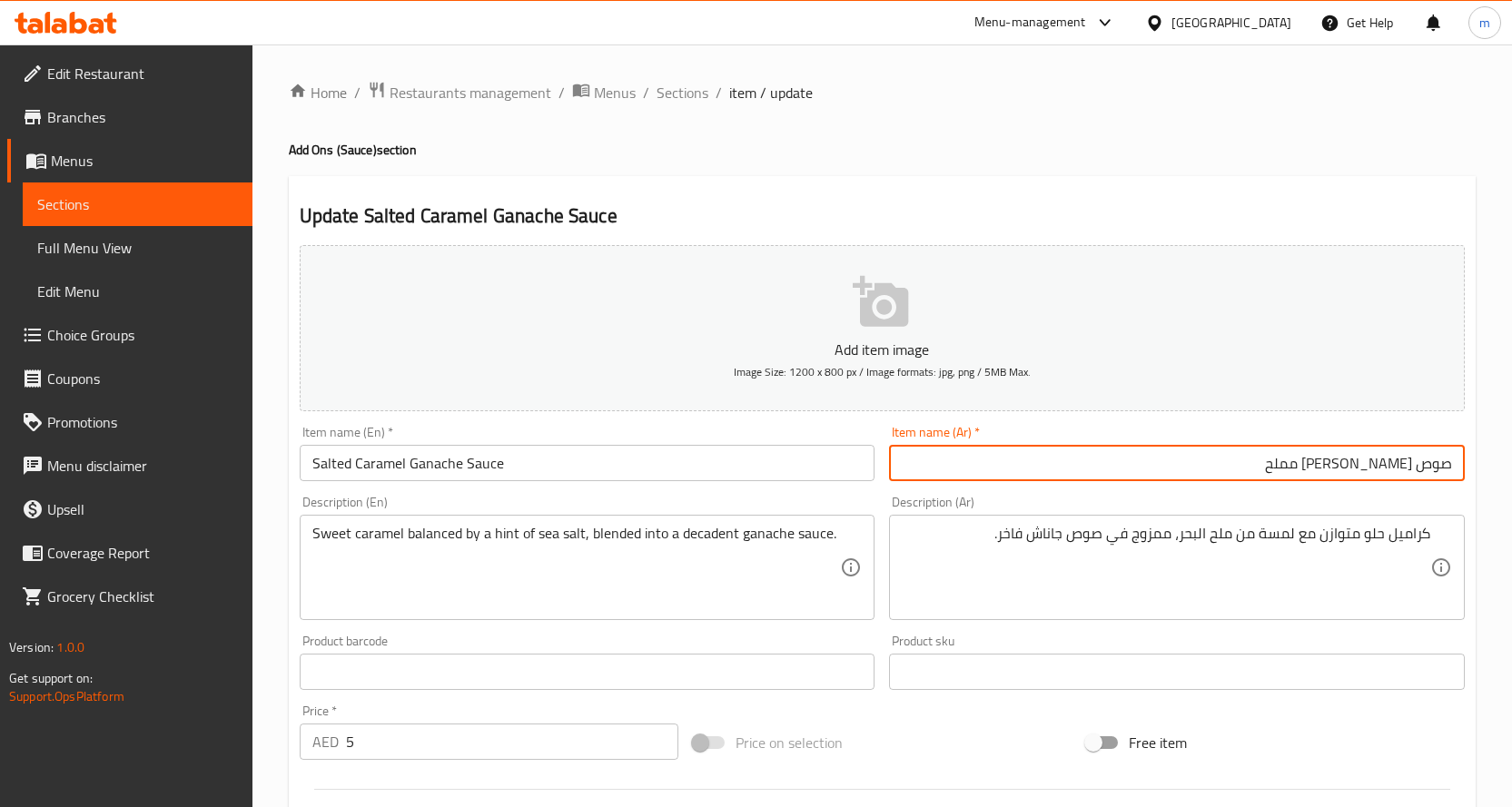
click at [657, 96] on span "Sections" at bounding box center [682, 92] width 52 height 22
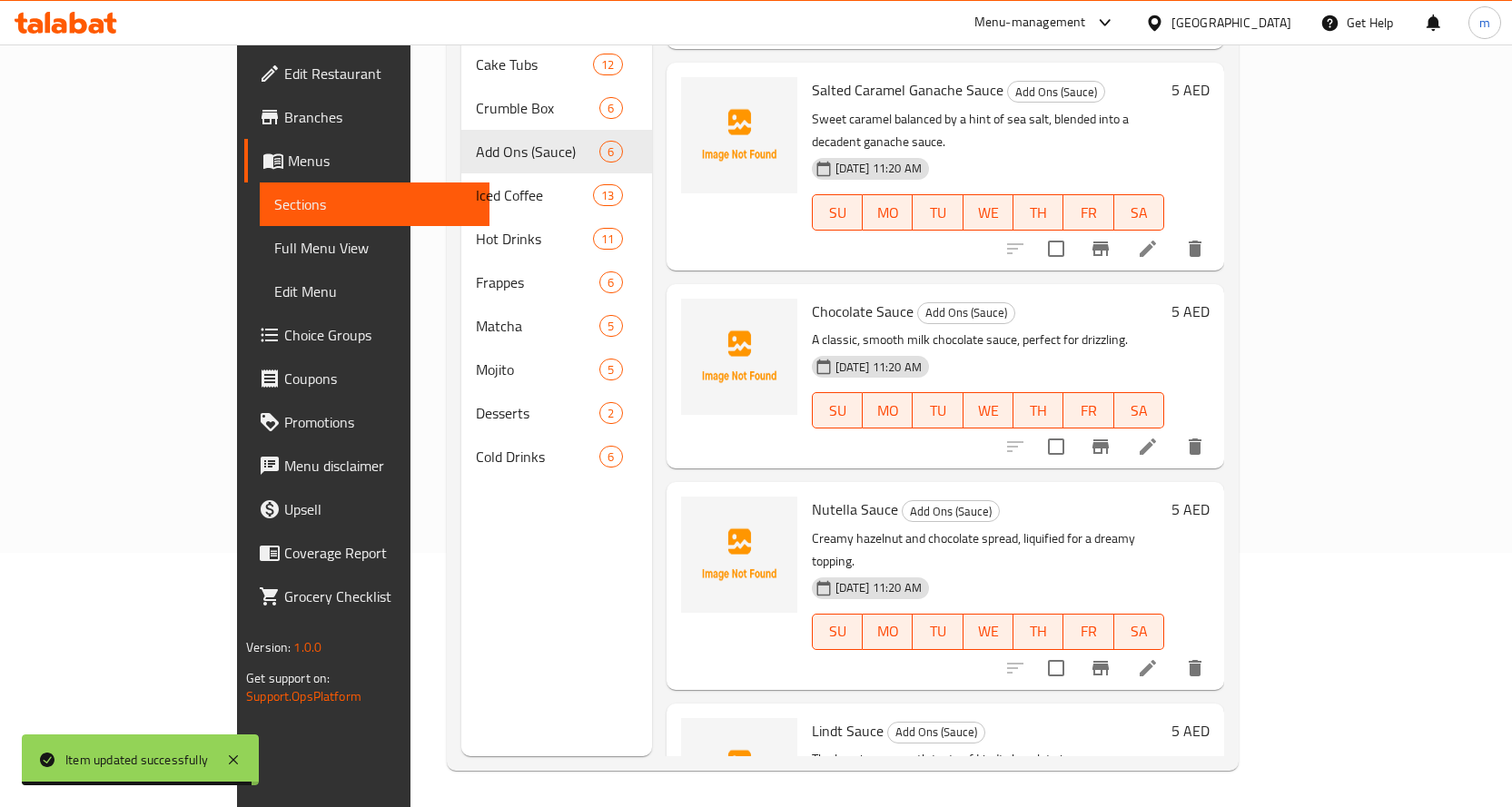
scroll to position [182, 0]
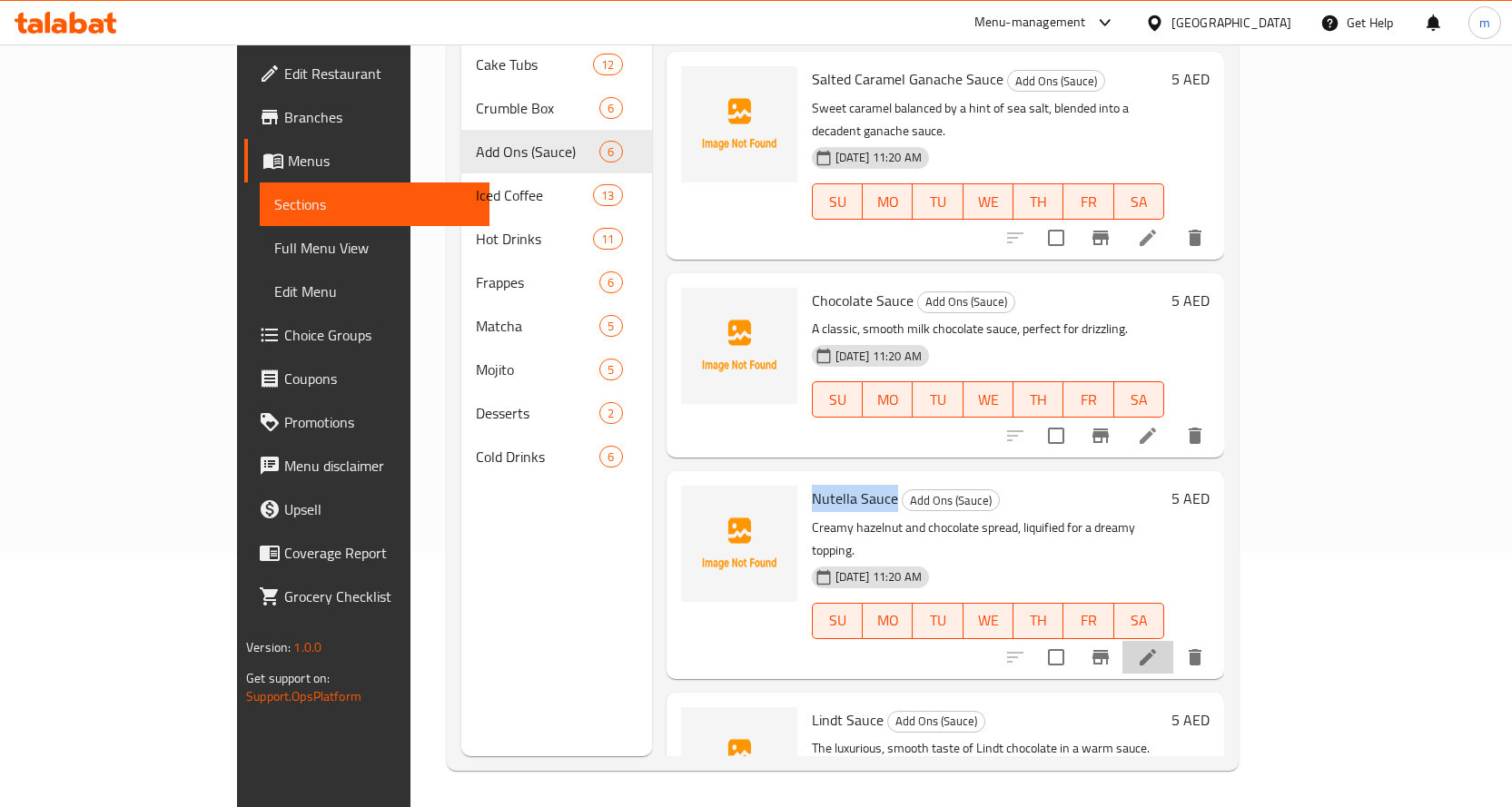
click at [1173, 641] on li at bounding box center [1148, 657] width 51 height 33
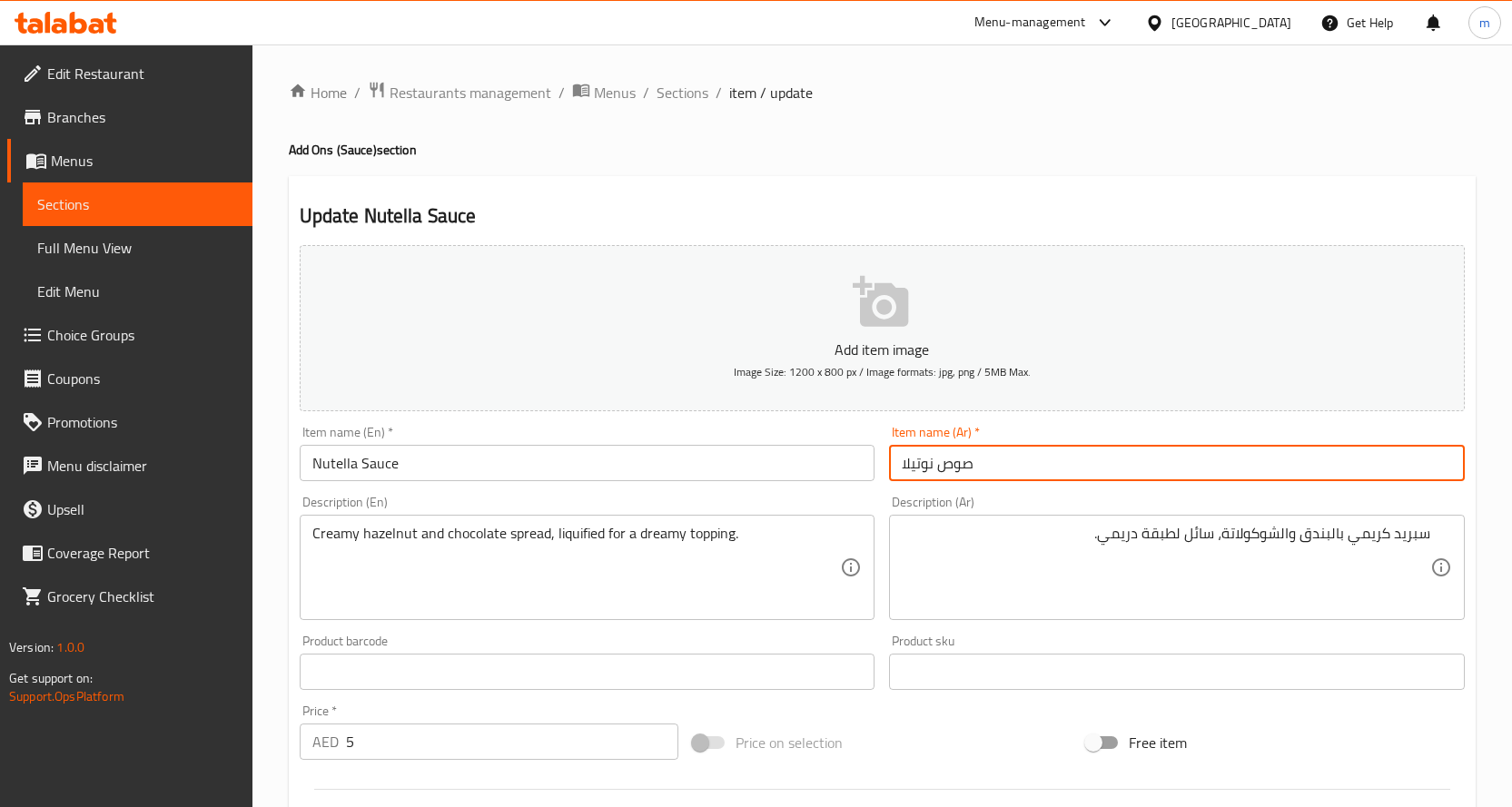
click at [1176, 445] on input "صوص نوتيلا" at bounding box center [1177, 463] width 576 height 37
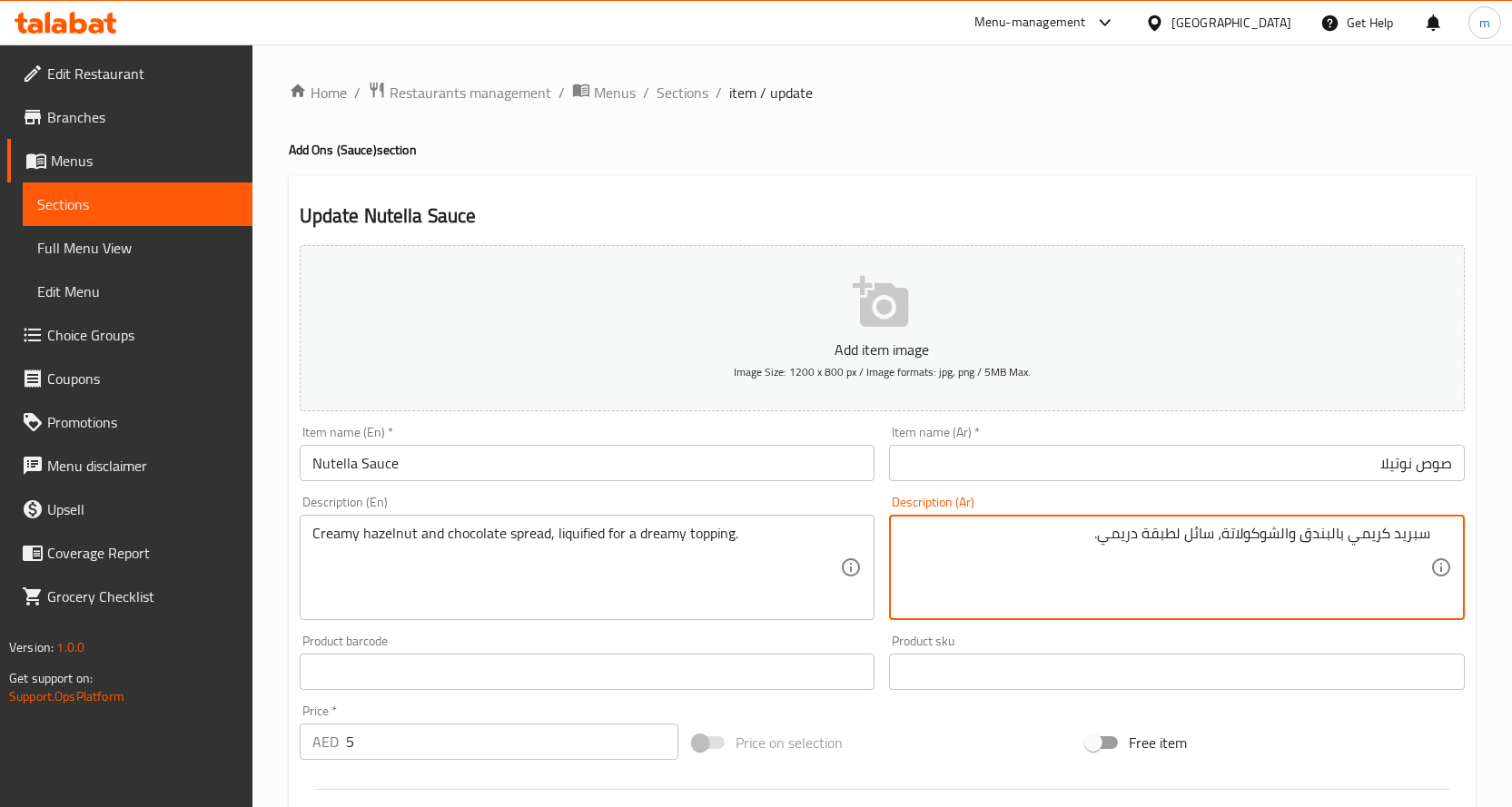
click at [1195, 539] on textarea "سبريد كريمي بالبندق والشوكولاتة، سائل لطبقة دريمي." at bounding box center [1166, 568] width 529 height 87
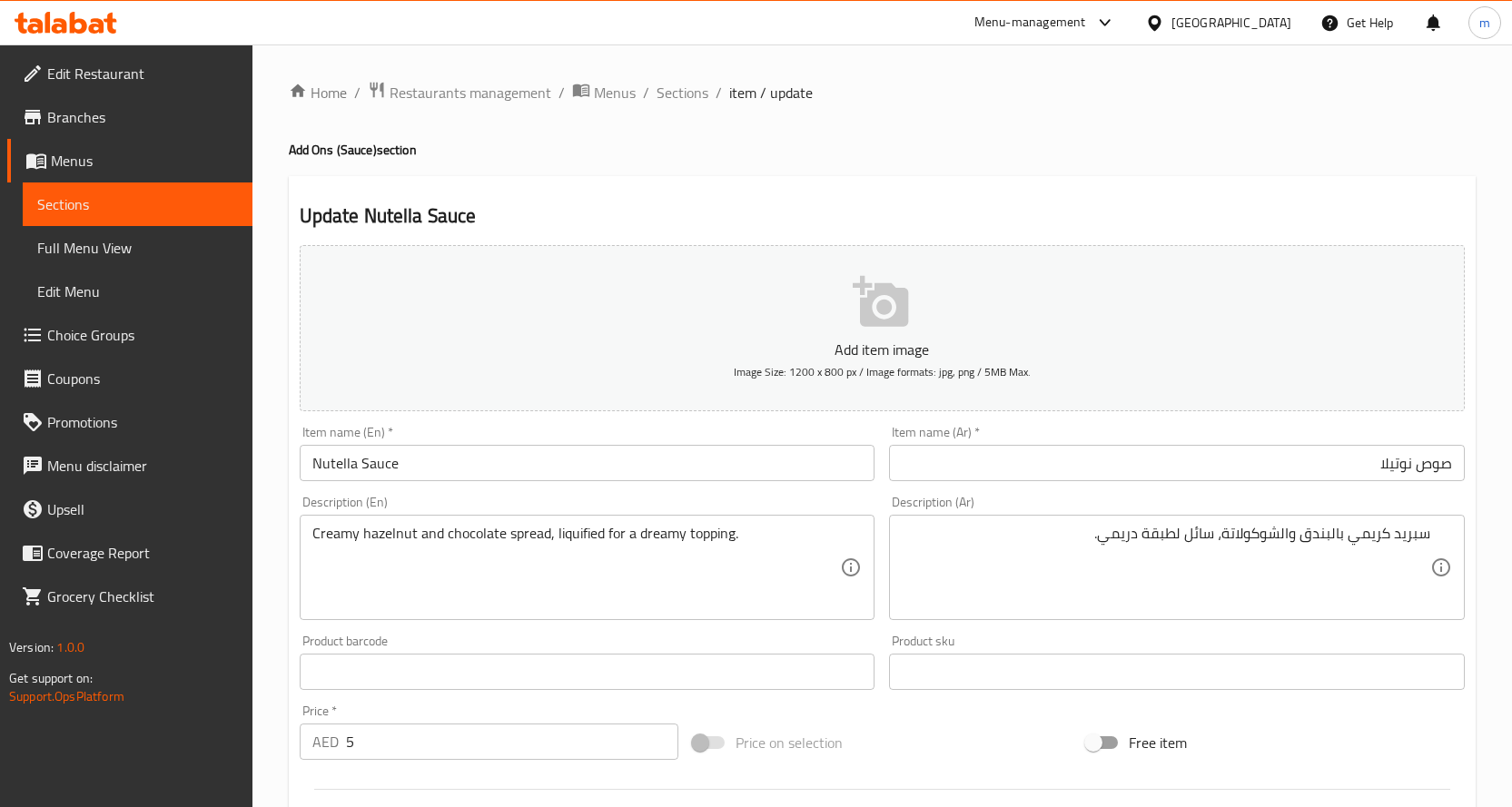
click at [1404, 546] on textarea "سبريد كريمي بالبندق والشوكولاتة، سائل لطبقة دريمي." at bounding box center [1166, 568] width 529 height 87
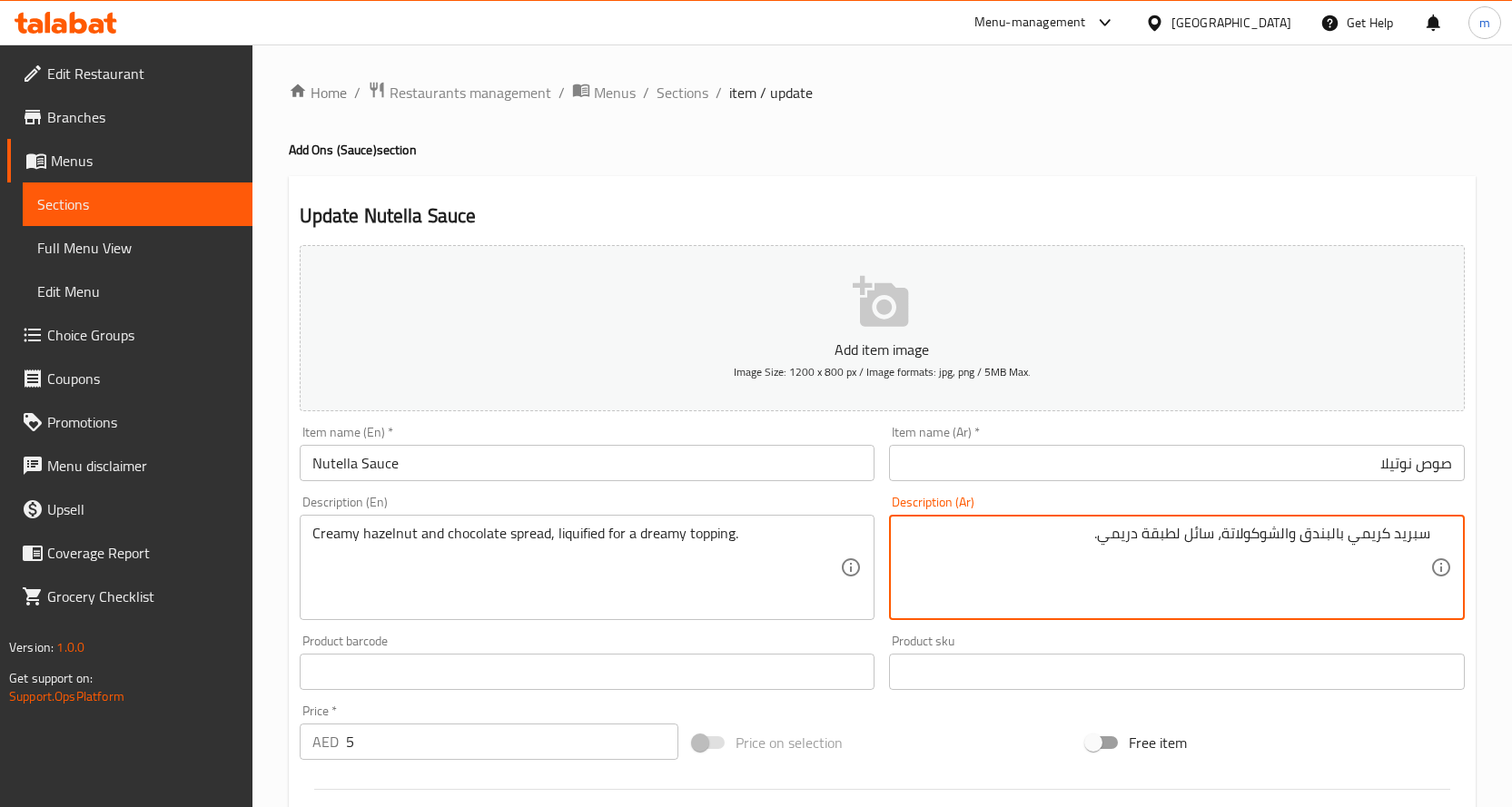
click at [1206, 536] on textarea "سبريد كريمي بالبندق والشوكولاتة، سائل لطبقة دريمي." at bounding box center [1166, 568] width 529 height 87
paste textarea "مسال"
click at [1268, 451] on input "صوص نوتيلا" at bounding box center [1177, 463] width 576 height 37
type textarea "سبريد كريمي بالبندق والشوكولاتة، مُسال لطبقة دريمي."
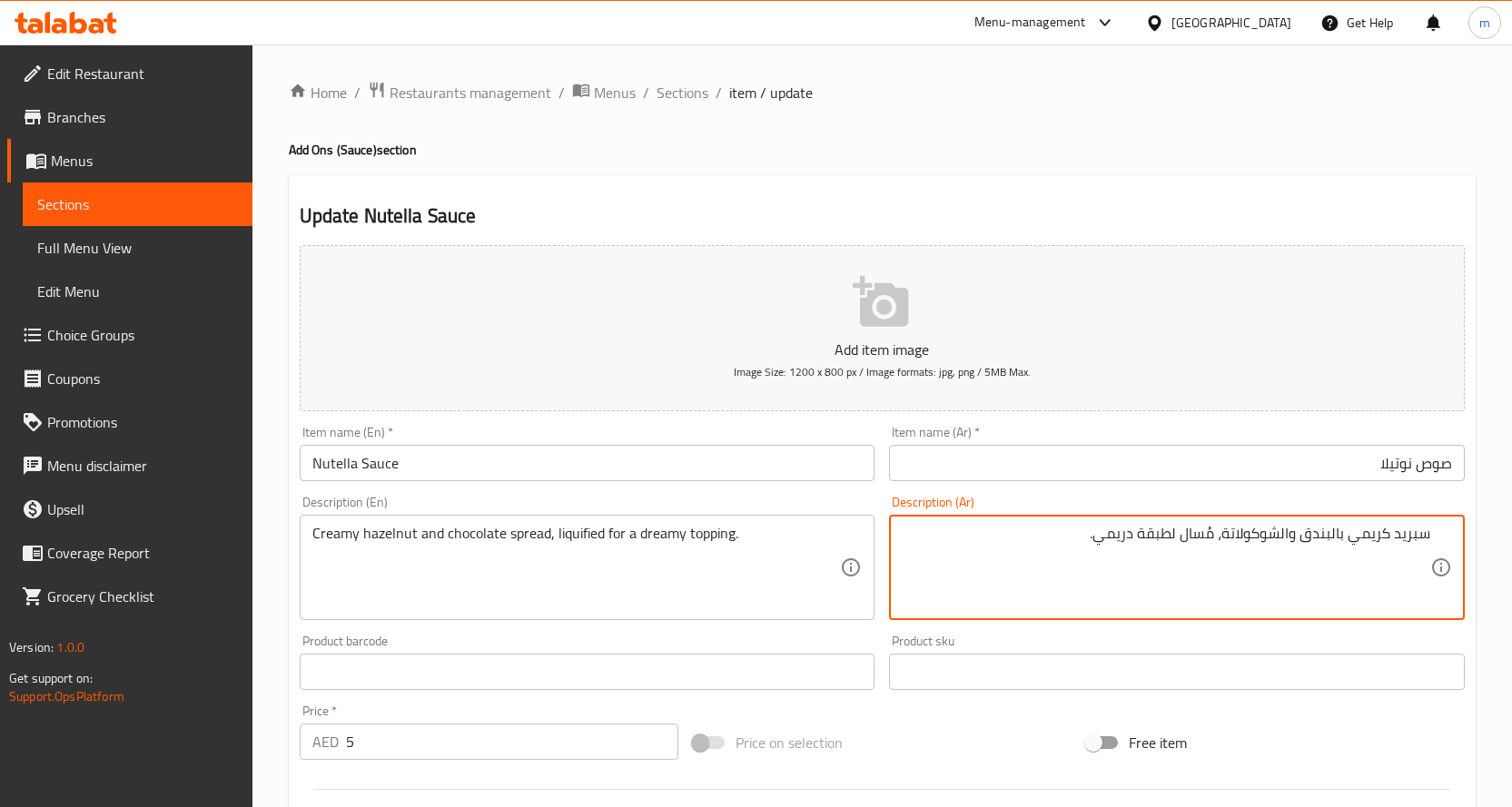
click at [1253, 472] on input "صوص نوتيلا" at bounding box center [1177, 463] width 576 height 37
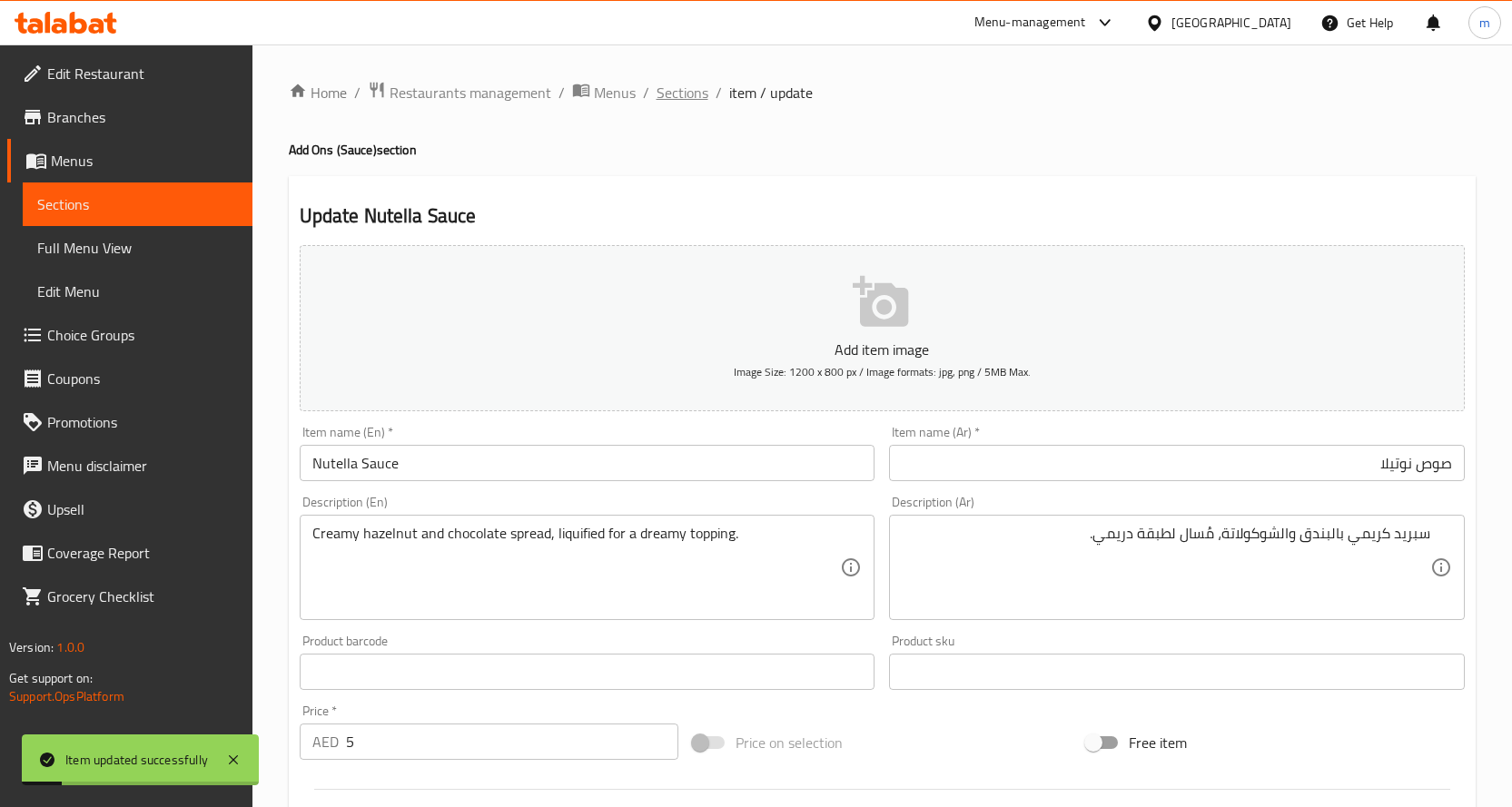
click at [700, 90] on span "Sections" at bounding box center [682, 92] width 52 height 22
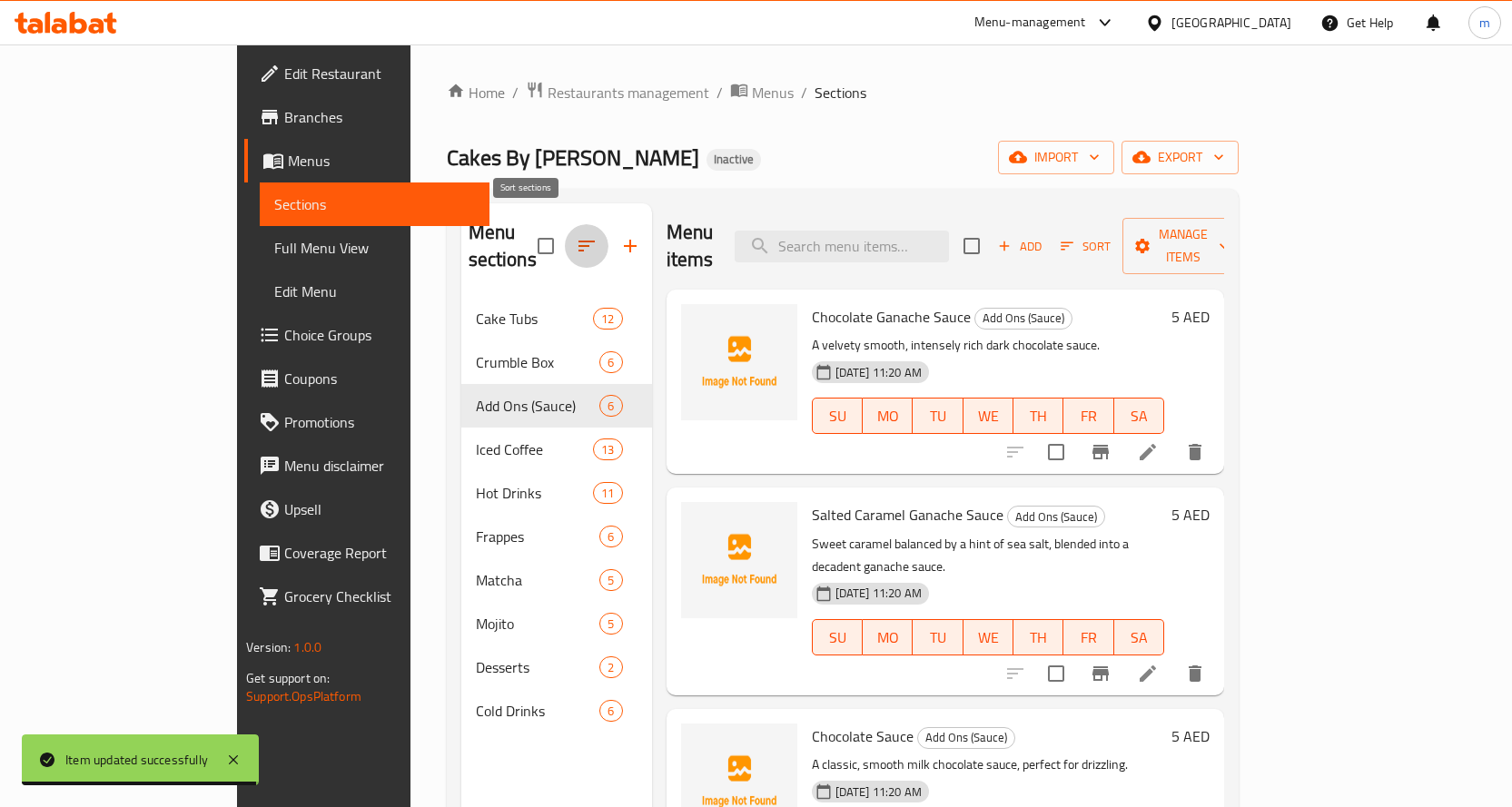
click at [576, 235] on icon "button" at bounding box center [586, 245] width 22 height 22
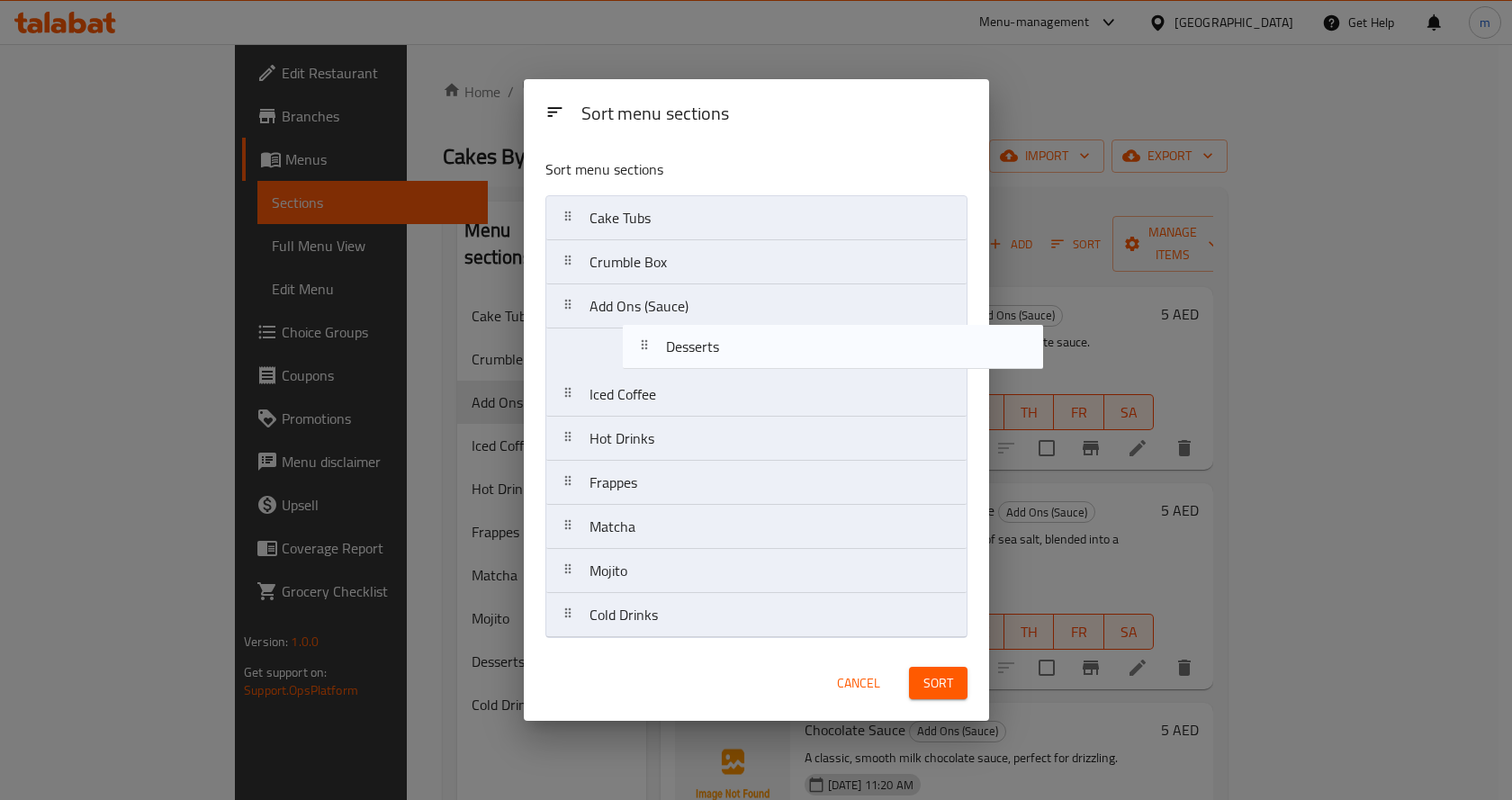
drag, startPoint x: 653, startPoint y: 585, endPoint x: 730, endPoint y: 358, distance: 239.7
click at [730, 358] on nav "Cake Tubs Crumble Box Add Ons (Sauce) Iced Coffee Hot Drinks Frappes Matcha Moj…" at bounding box center [756, 416] width 423 height 443
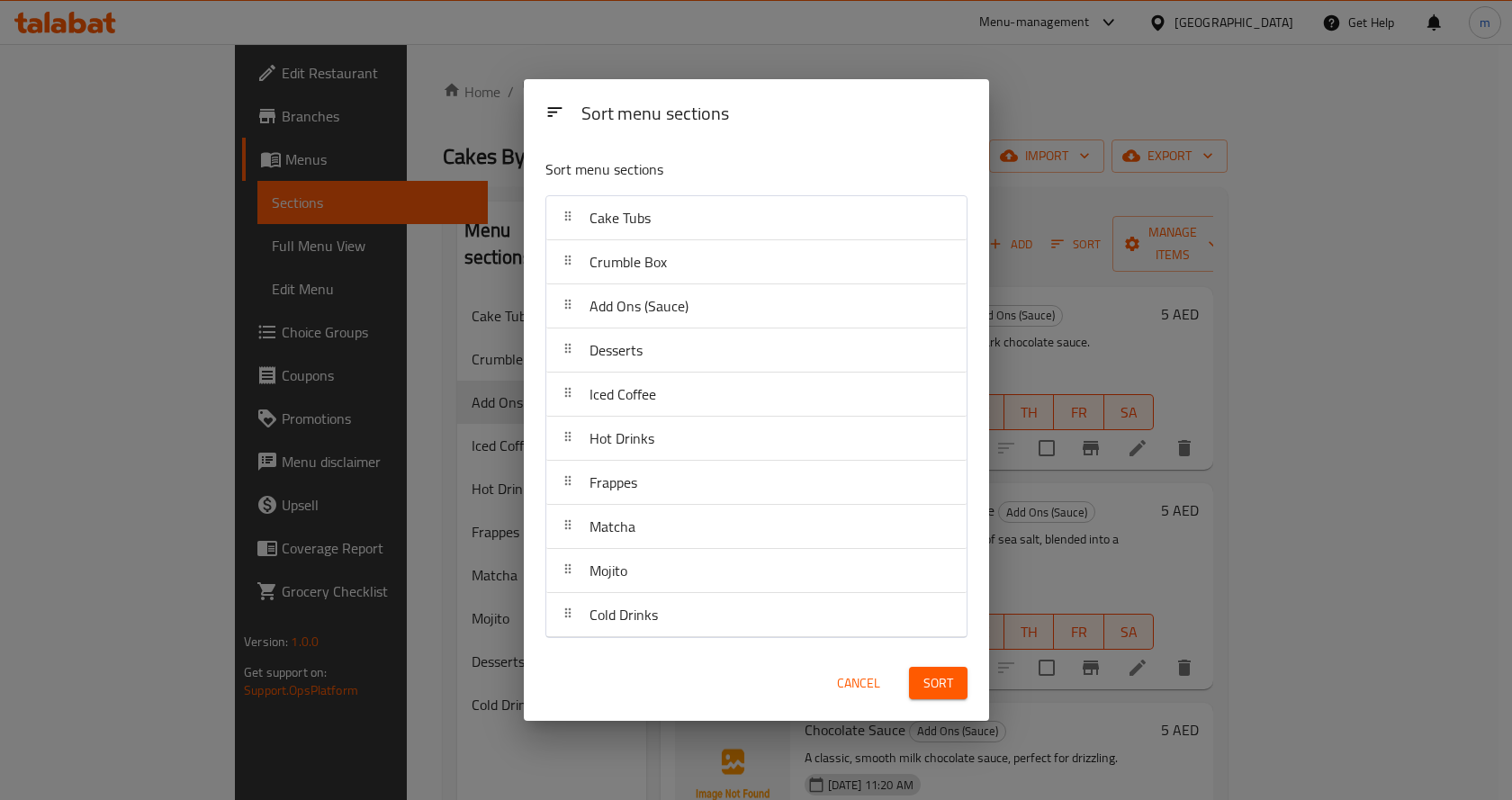
click at [932, 681] on span "Sort" at bounding box center [938, 683] width 30 height 22
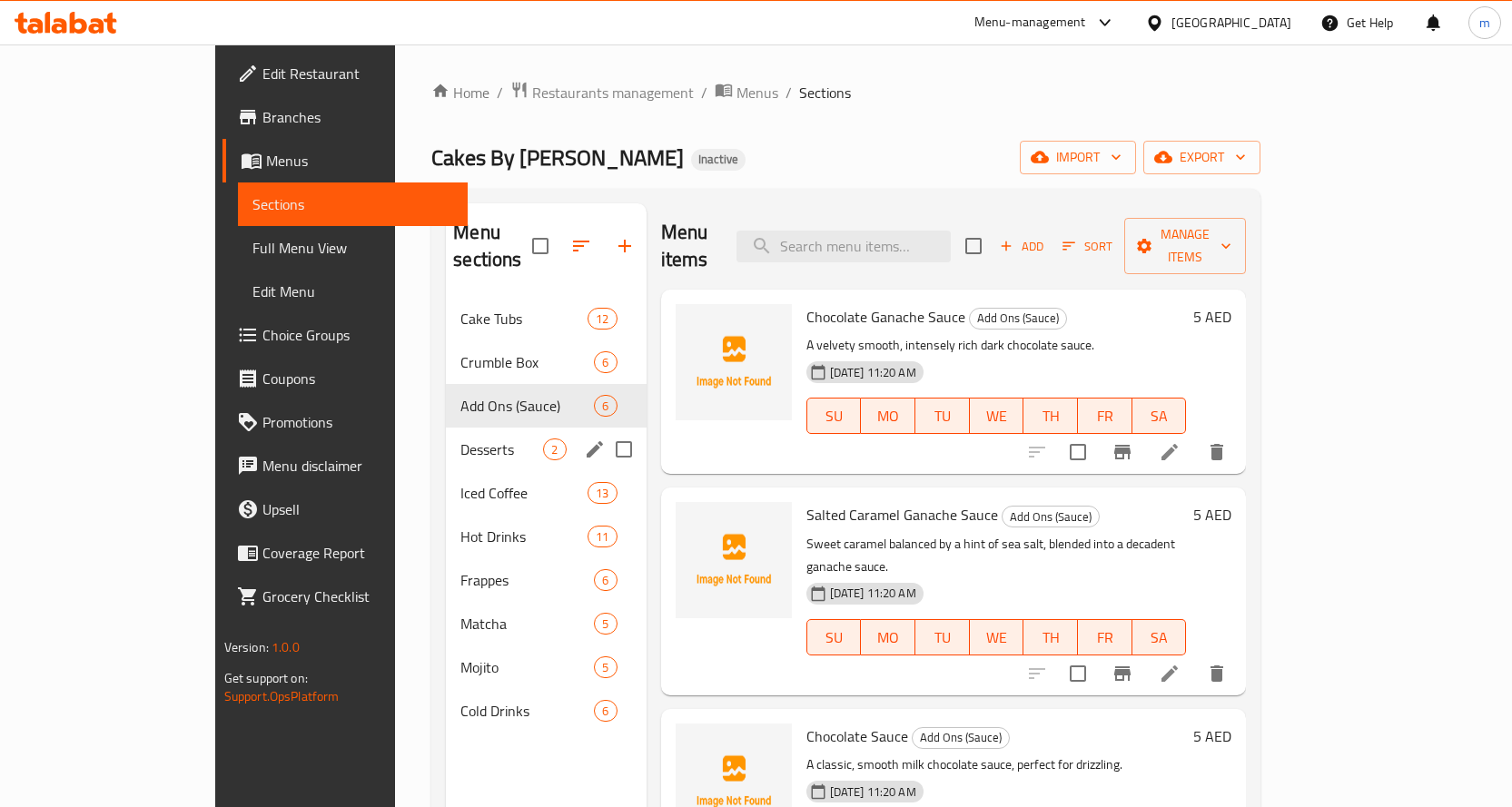
click at [460, 438] on span "Desserts" at bounding box center [501, 449] width 83 height 22
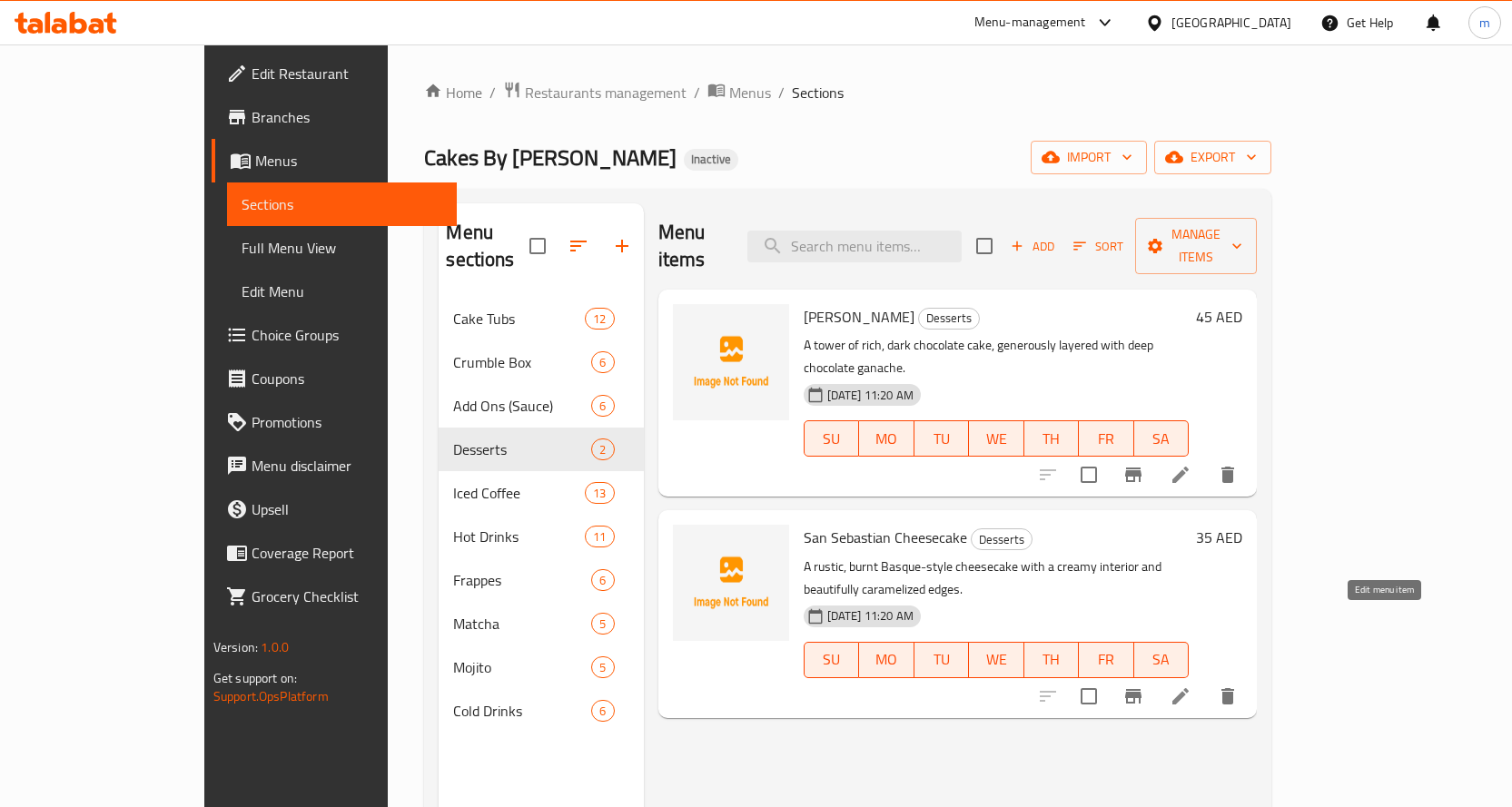
click at [1191, 685] on icon at bounding box center [1180, 695] width 22 height 22
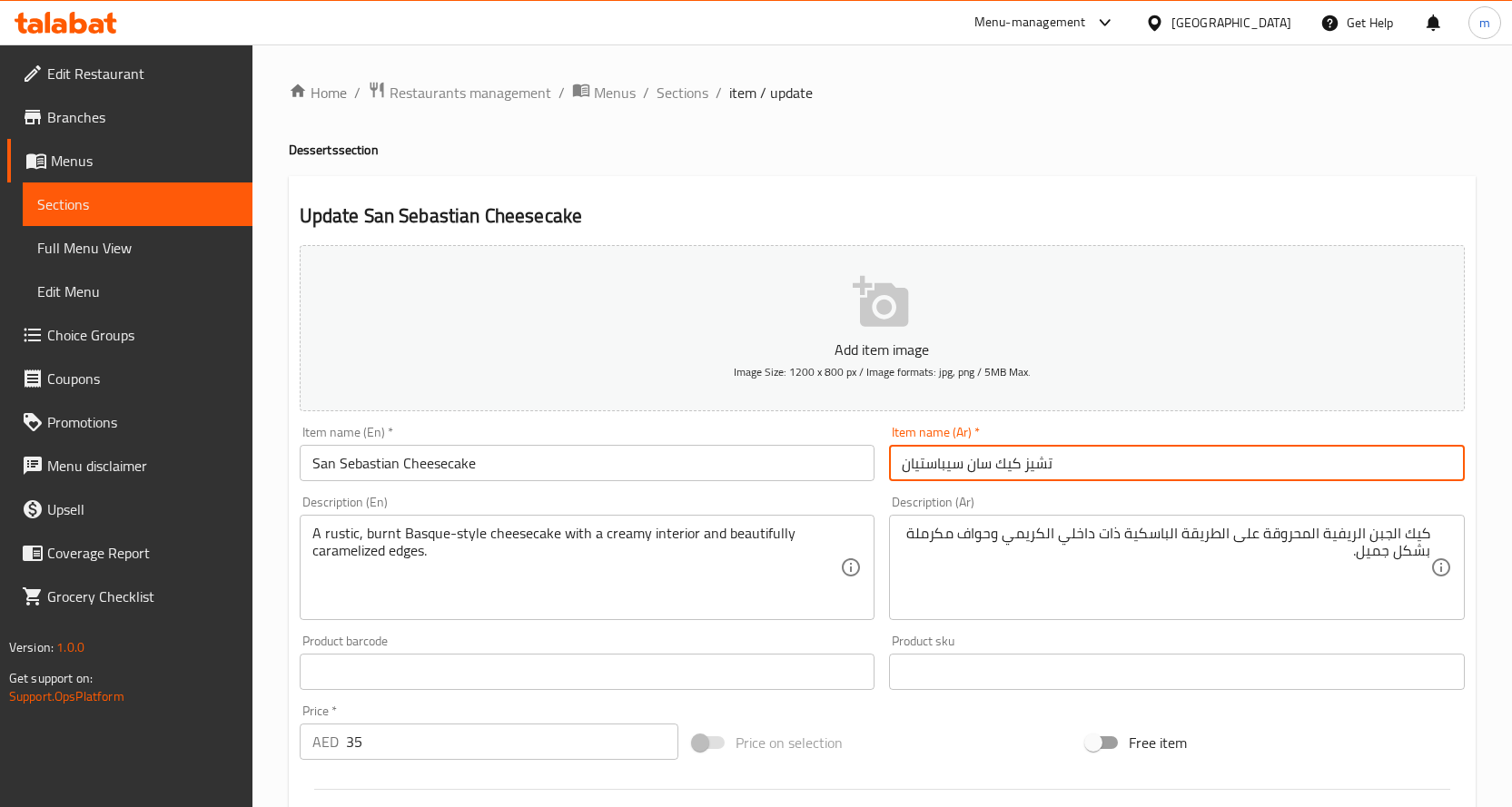
click at [1263, 454] on input "تشيز كيك سان سيباستيان" at bounding box center [1177, 463] width 576 height 37
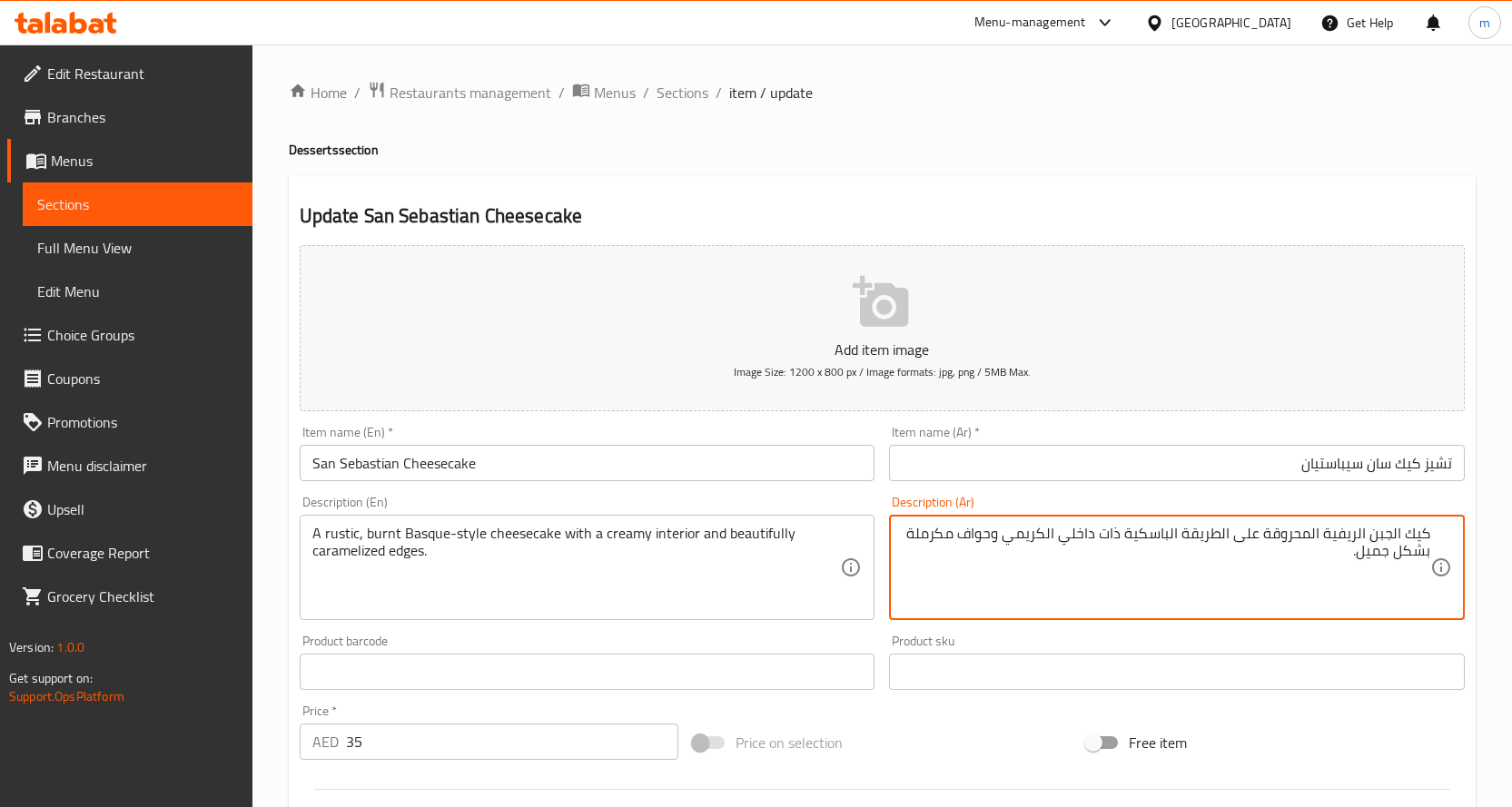
drag, startPoint x: 1369, startPoint y: 531, endPoint x: 1491, endPoint y: 534, distance: 122.0
click at [1018, 447] on input "تشيز كيك سان سيباستيان" at bounding box center [1177, 463] width 576 height 37
type textarea "تشيز كيك ريفية محروقة على الطريقة الباسكية ذات داخلي كريمي وحواف مكرملة بشكل جم…"
click at [1000, 463] on input "تشيز كيك سان سيباستيان" at bounding box center [1177, 463] width 576 height 37
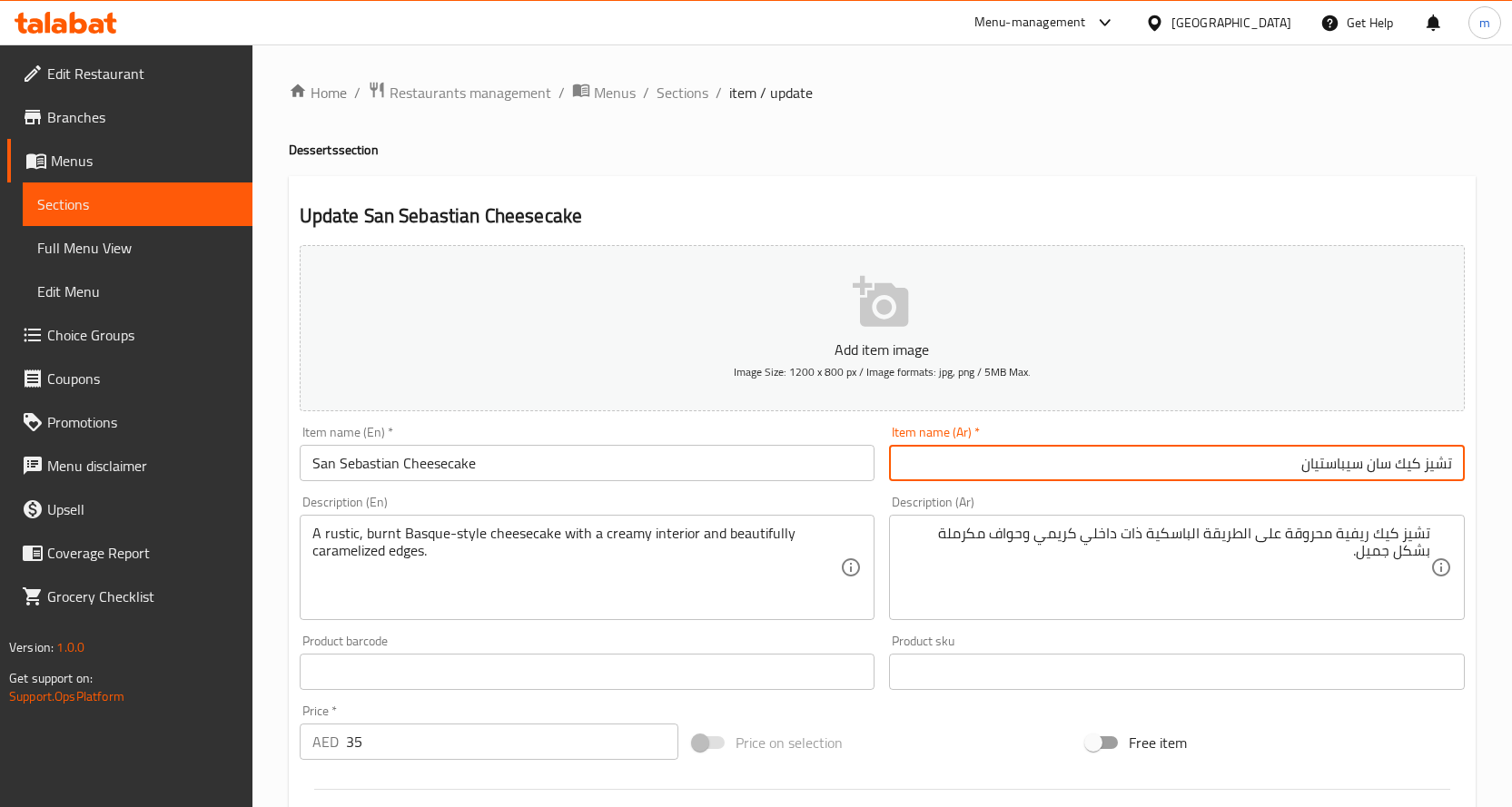
click at [666, 94] on span "Sections" at bounding box center [682, 92] width 52 height 22
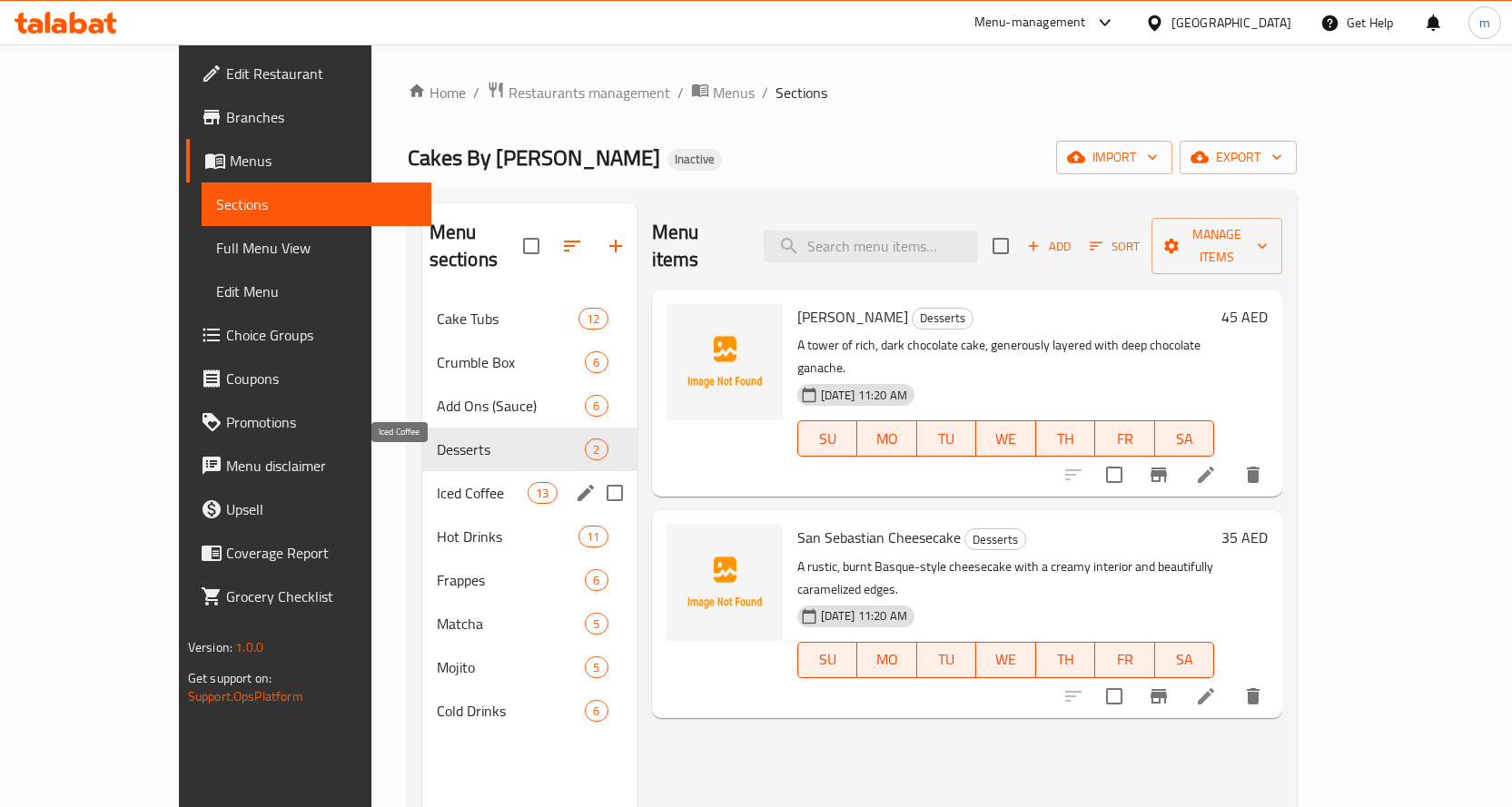
click at [437, 482] on span "Iced Coffee" at bounding box center [482, 492] width 91 height 22
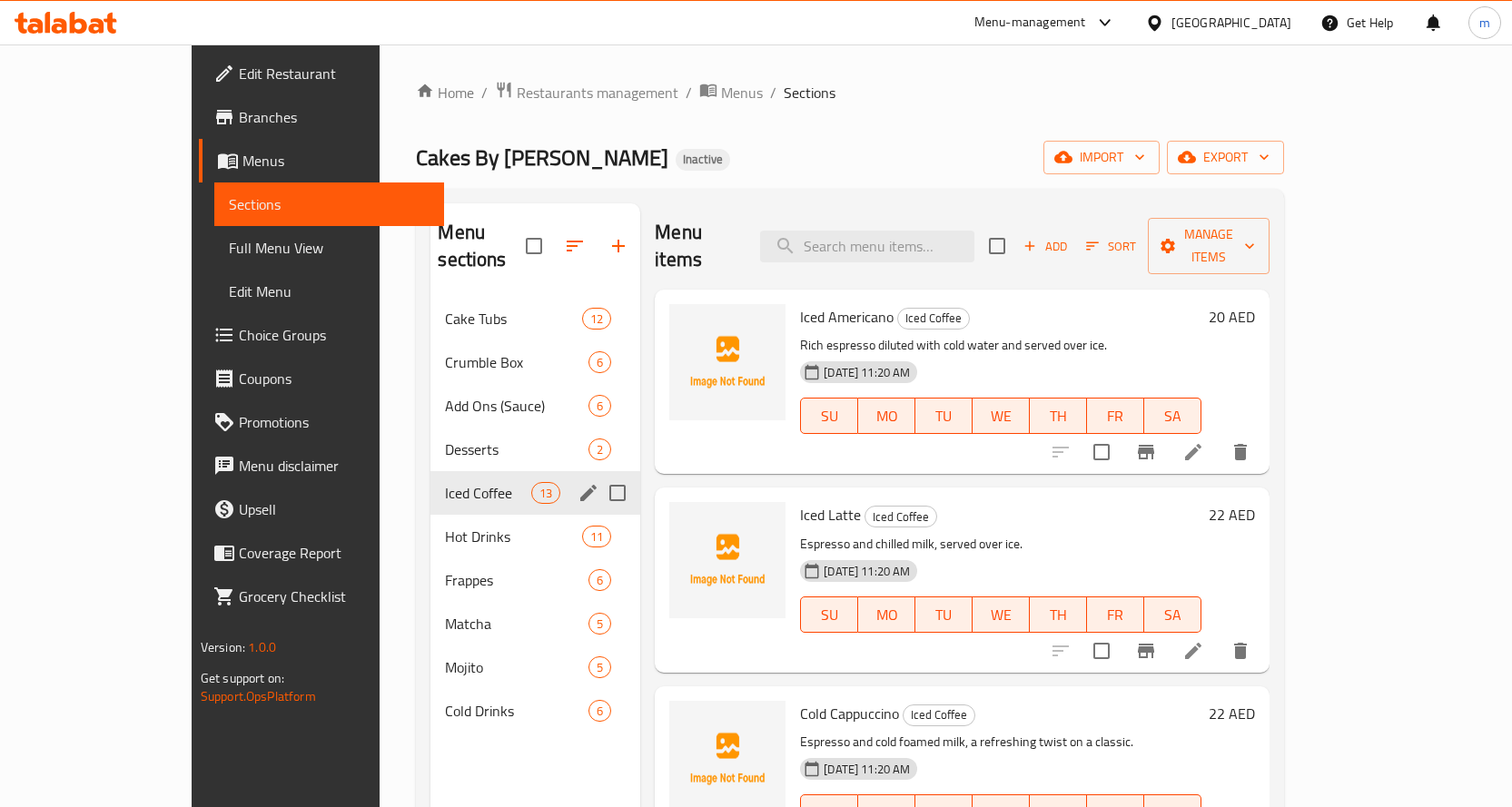
scroll to position [476, 0]
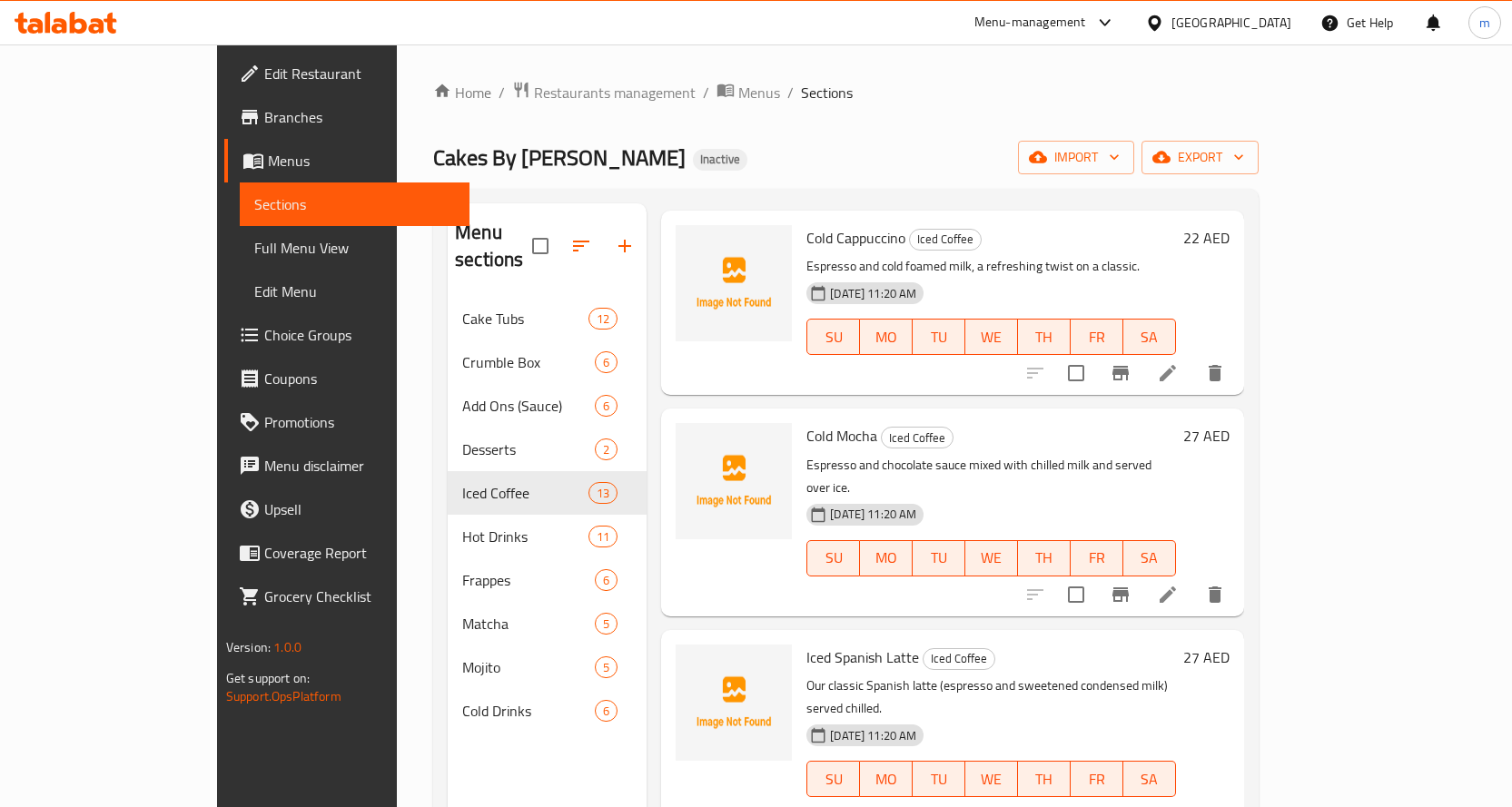
click at [1178, 804] on icon at bounding box center [1167, 815] width 22 height 22
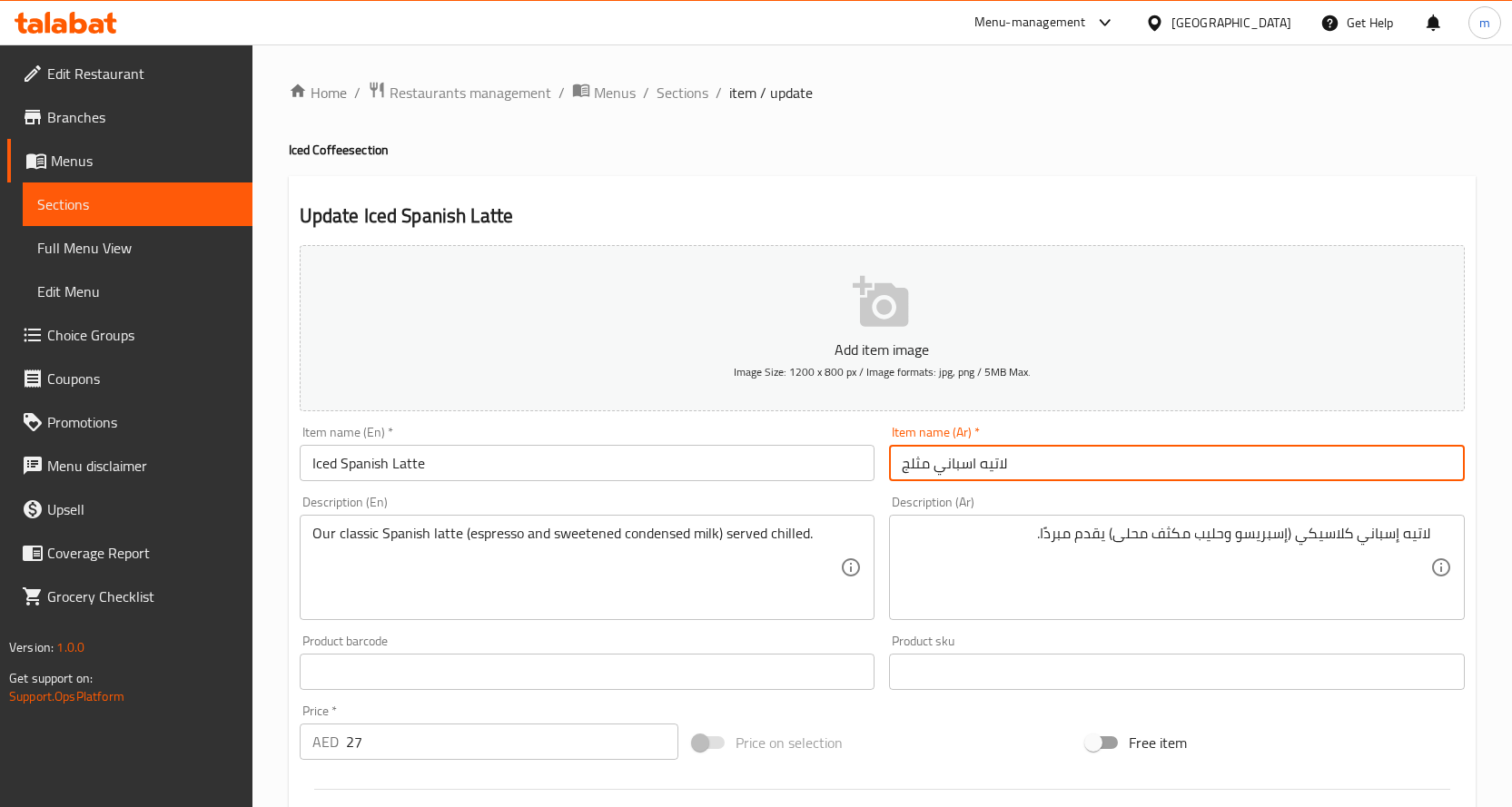
click at [1300, 456] on input "لاتيه اسباني مثلج" at bounding box center [1177, 463] width 576 height 37
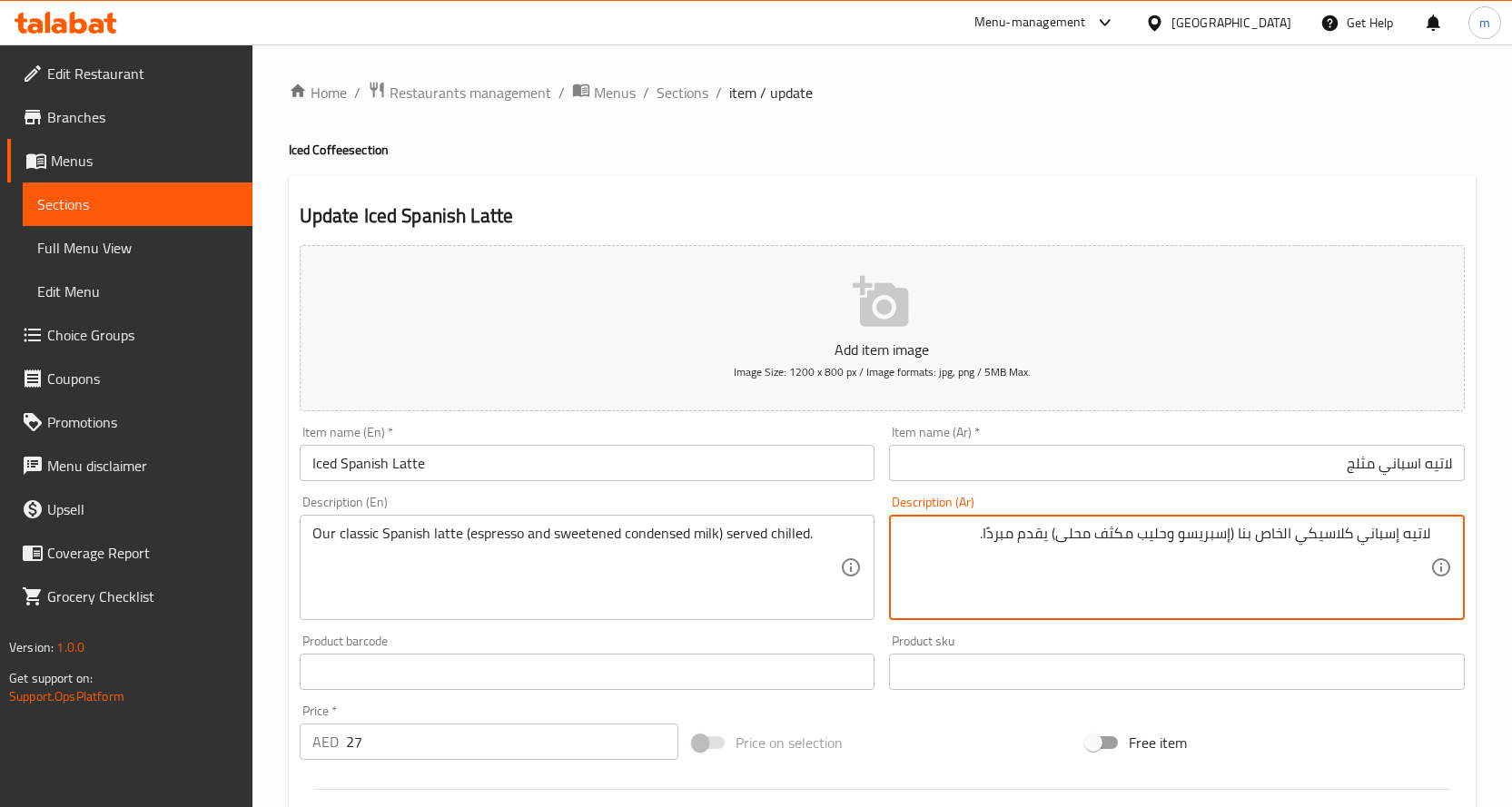
type textarea "لاتيه إسباني كلاسيكي الخاص بنا (إسبريسو وحليب مكثف محلى) يقدم مبردًا."
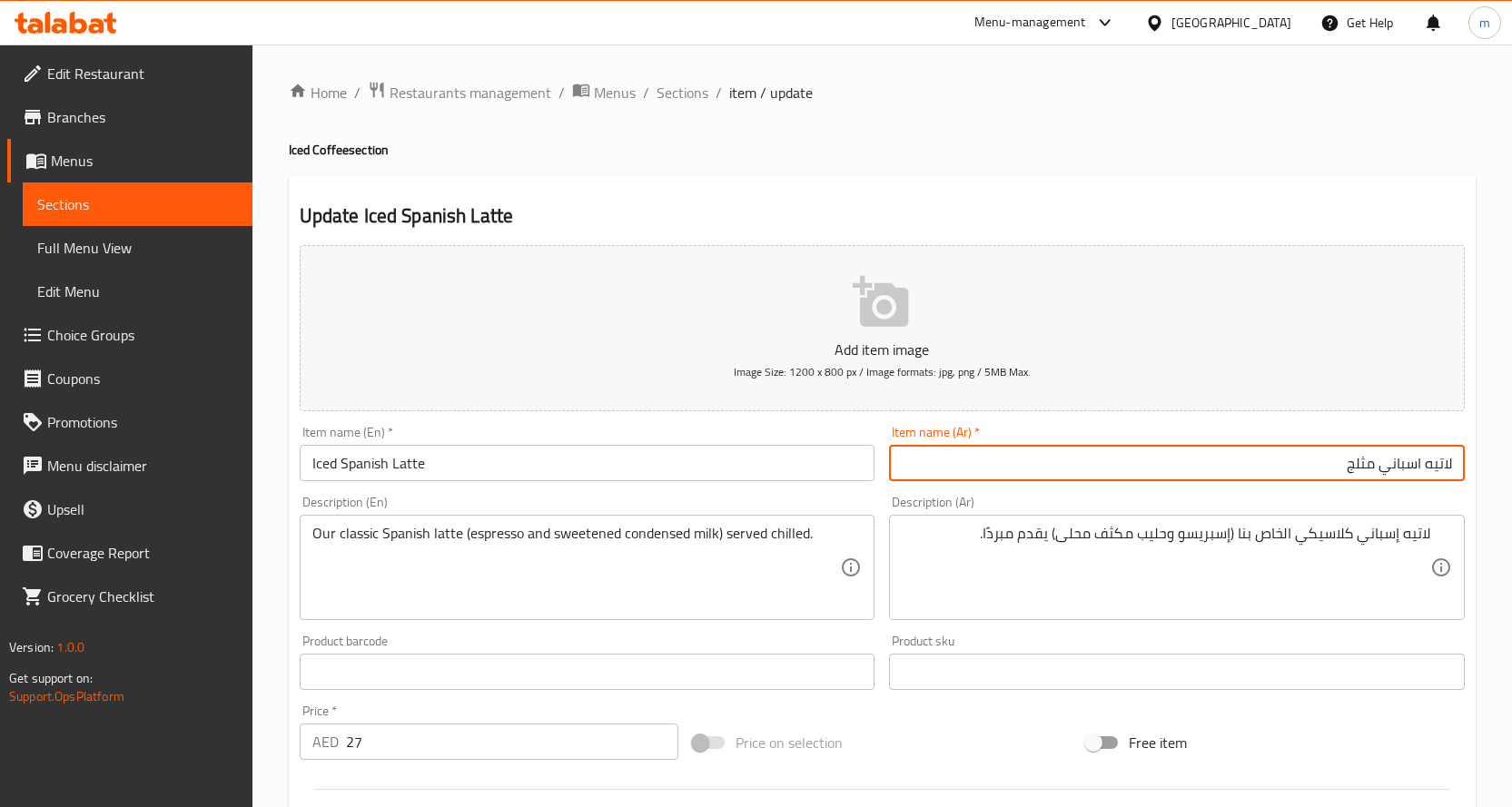
click at [1401, 455] on input "لاتيه اسباني مثلج" at bounding box center [1177, 463] width 576 height 37
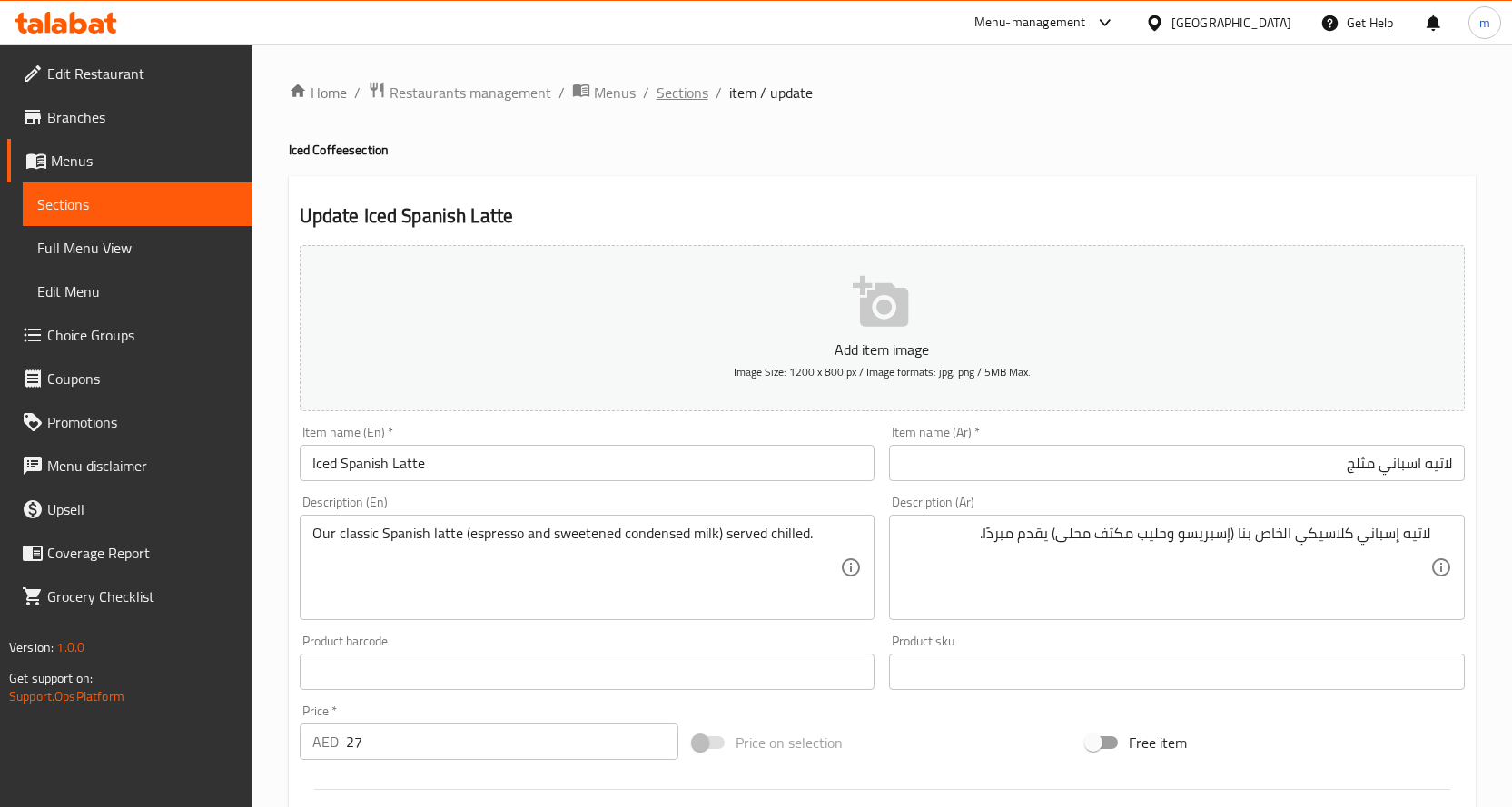
click at [698, 94] on span "Sections" at bounding box center [682, 92] width 52 height 22
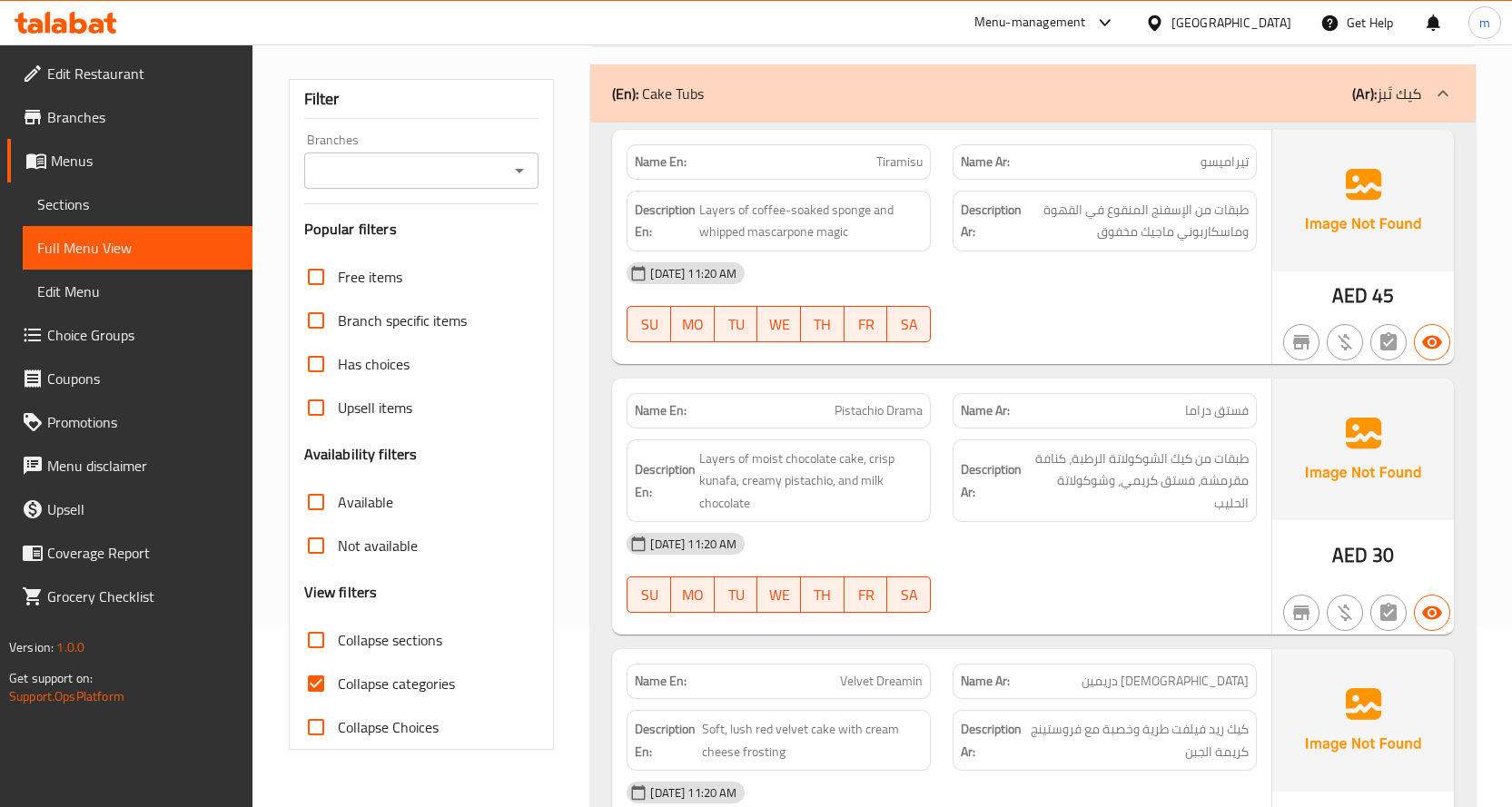
scroll to position [363, 0]
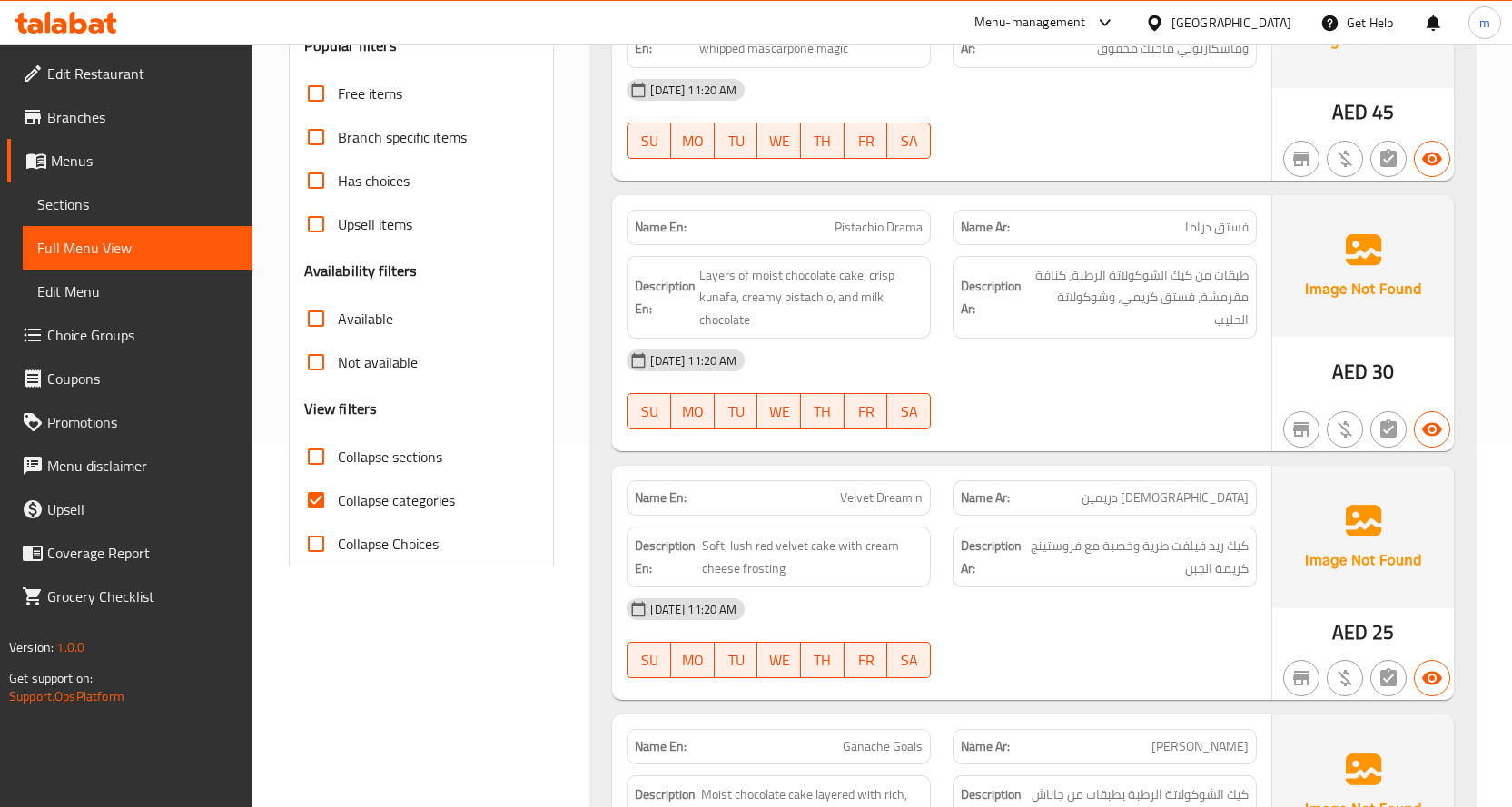
drag, startPoint x: 369, startPoint y: 499, endPoint x: 375, endPoint y: 448, distance: 51.4
click at [369, 499] on span "Collapse categories" at bounding box center [396, 499] width 117 height 22
click at [338, 499] on input "Collapse categories" at bounding box center [316, 499] width 43 height 43
checkbox input "false"
click at [375, 448] on span "Collapse sections" at bounding box center [390, 456] width 104 height 22
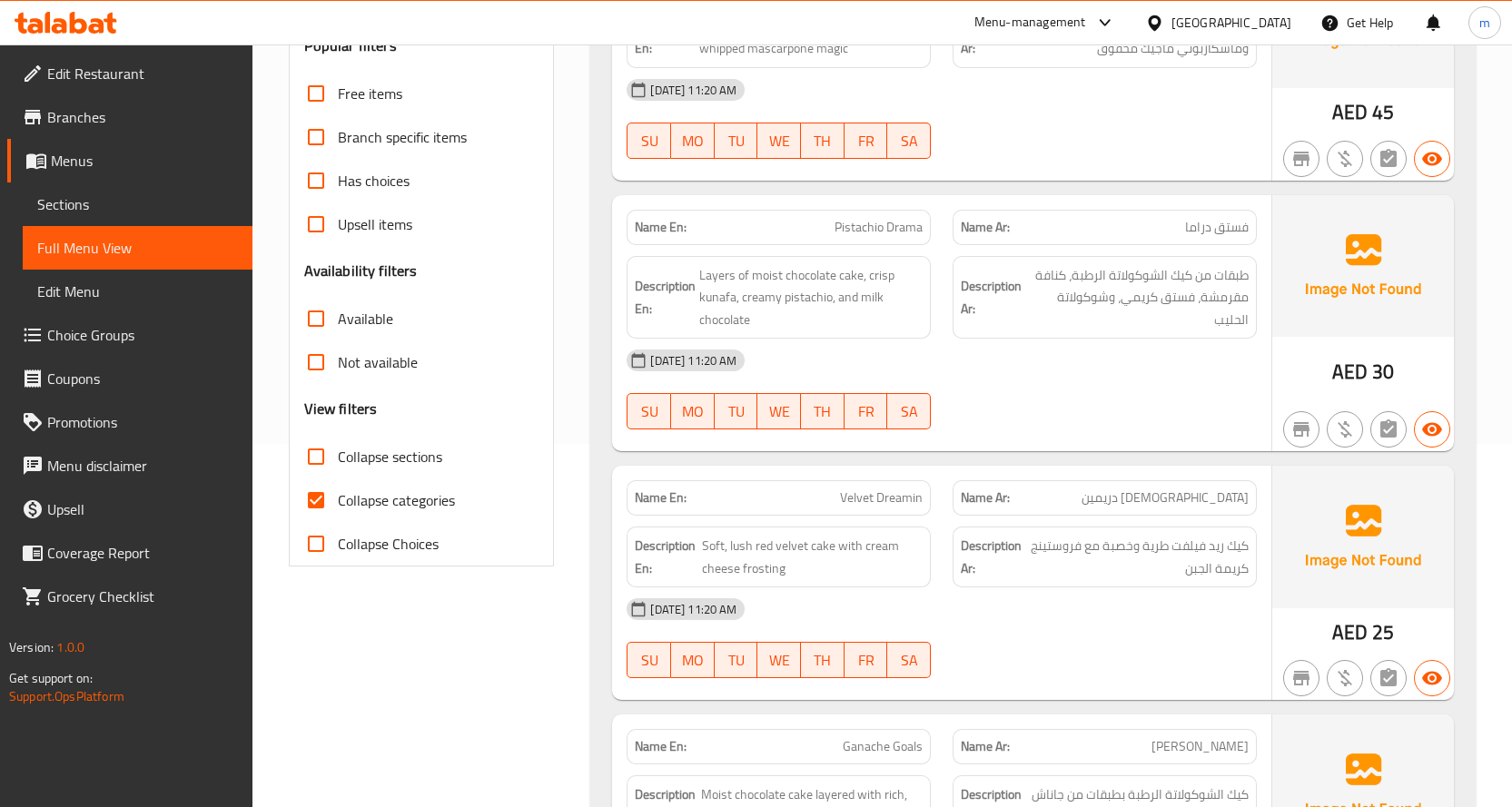
click at [338, 448] on input "Collapse sections" at bounding box center [316, 456] width 43 height 43
checkbox input "true"
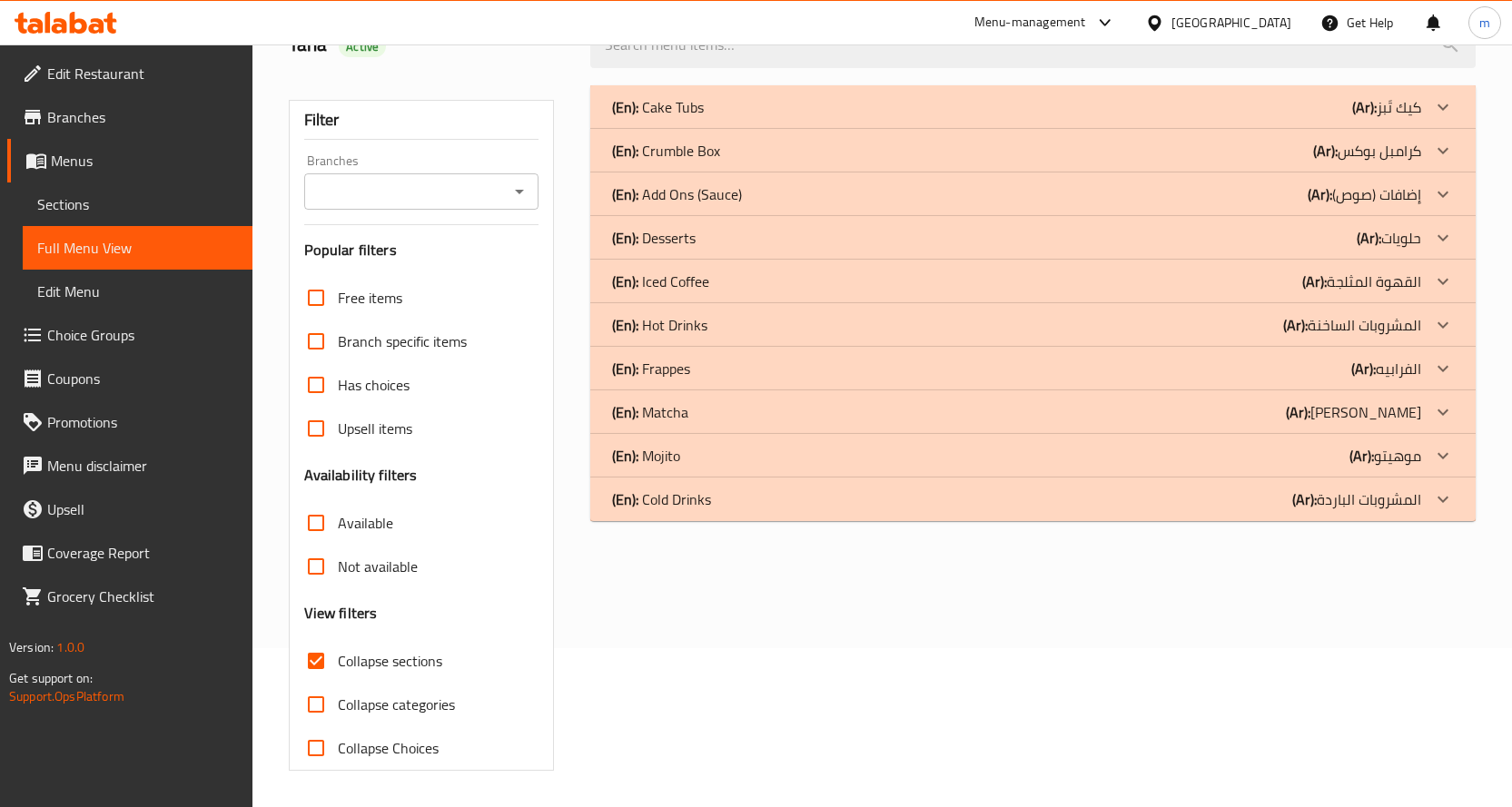
scroll to position [159, 0]
click at [1249, 241] on div "(En): Desserts (Ar): حلويات" at bounding box center [1016, 237] width 809 height 22
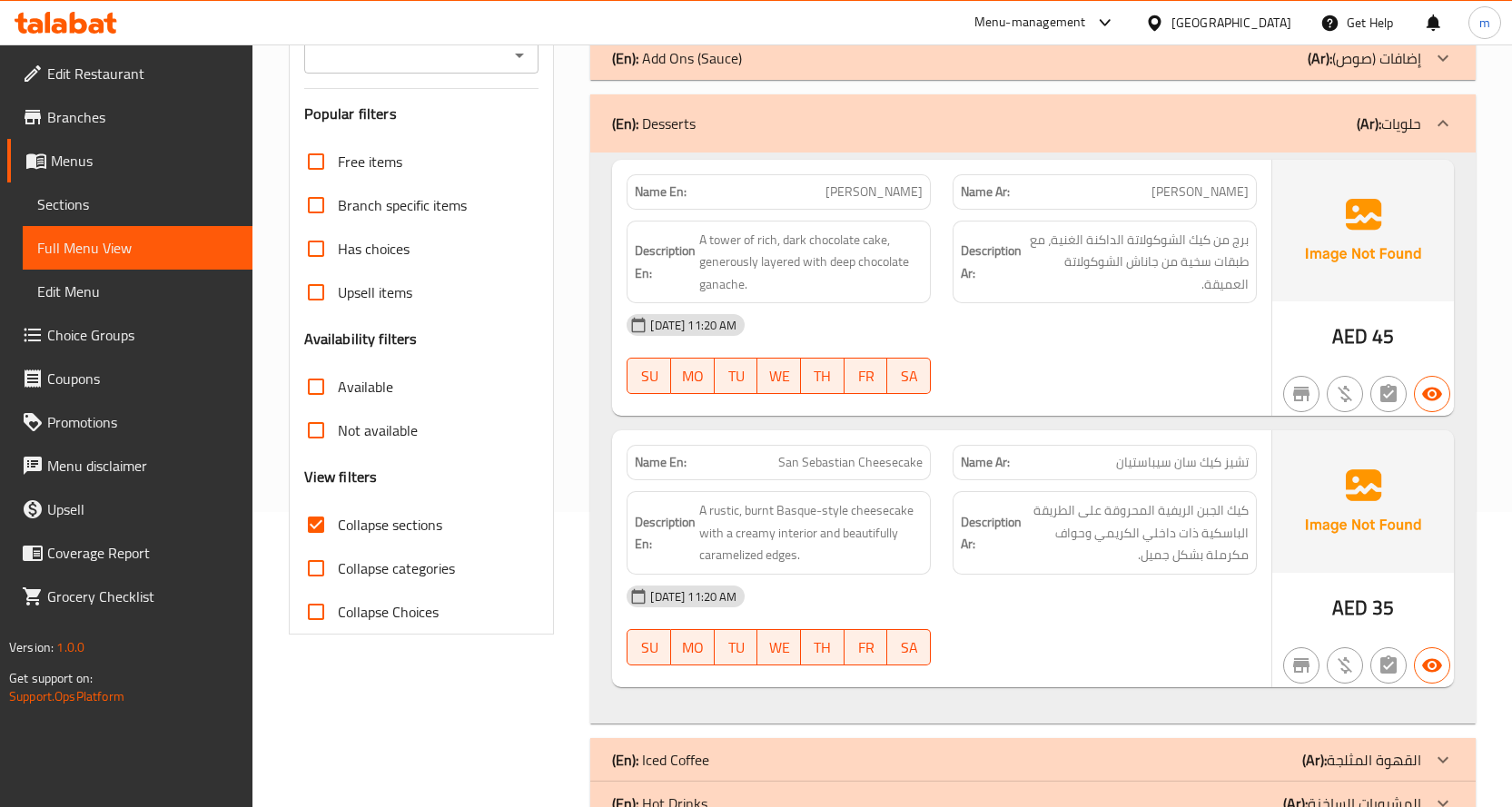
scroll to position [340, 0]
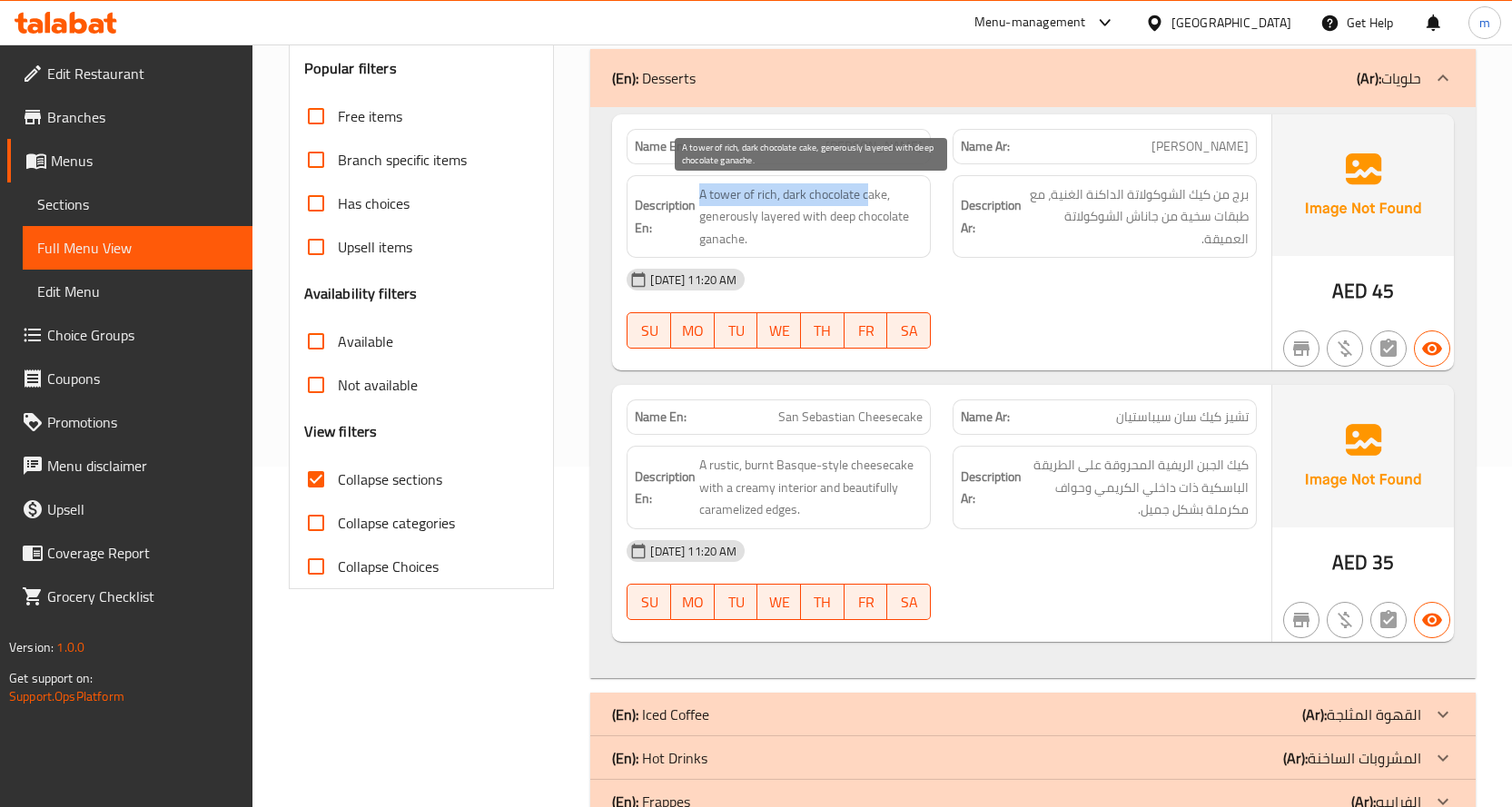
drag, startPoint x: 701, startPoint y: 192, endPoint x: 867, endPoint y: 189, distance: 166.0
click at [867, 189] on span "A tower of rich, dark chocolate cake, generously layered with deep chocolate ga…" at bounding box center [810, 216] width 223 height 67
drag, startPoint x: 704, startPoint y: 215, endPoint x: 849, endPoint y: 233, distance: 146.1
click at [849, 233] on span "A tower of rich, dark chocolate cake, generously layered with deep chocolate ga…" at bounding box center [810, 216] width 223 height 67
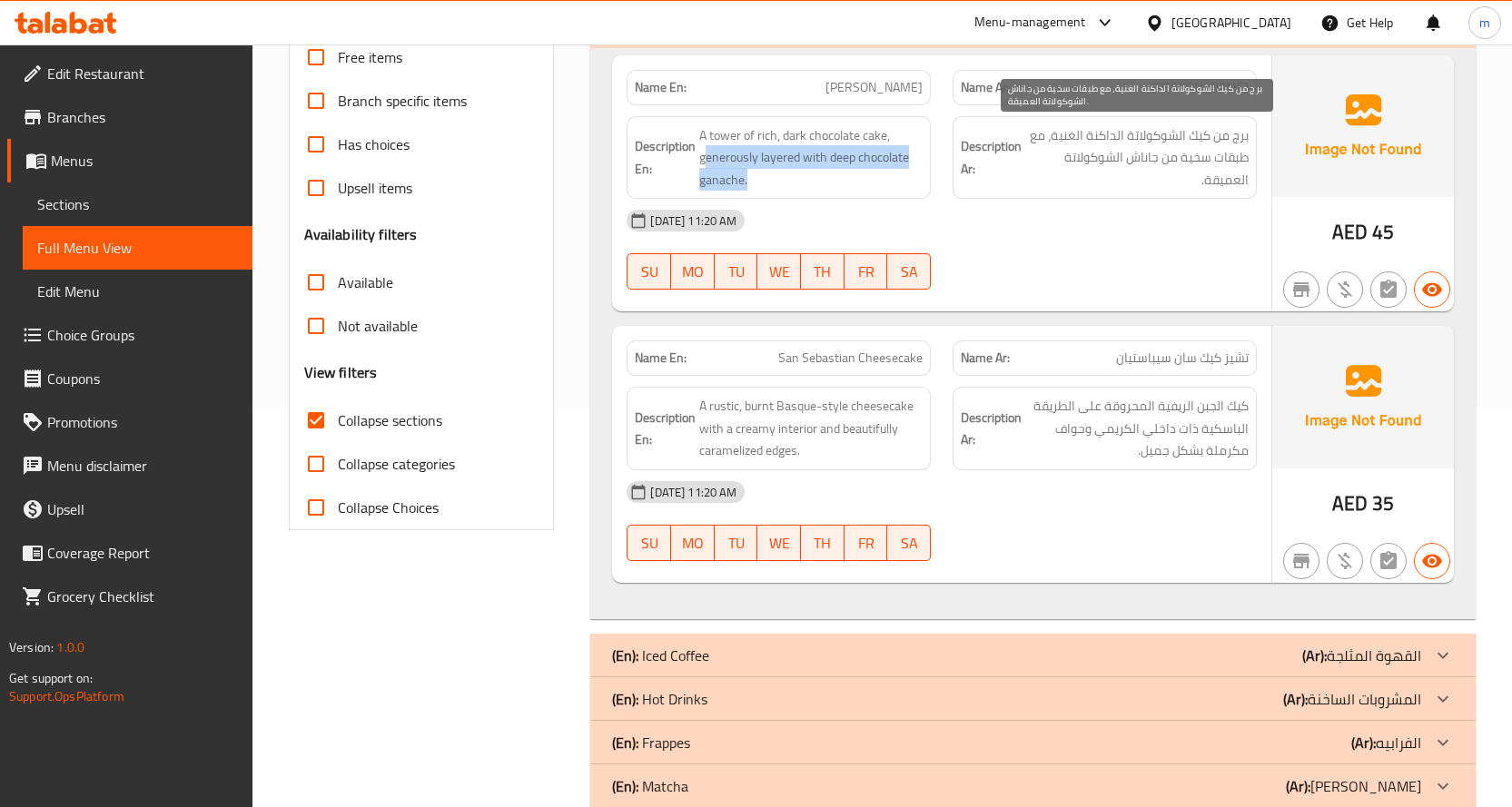
scroll to position [431, 0]
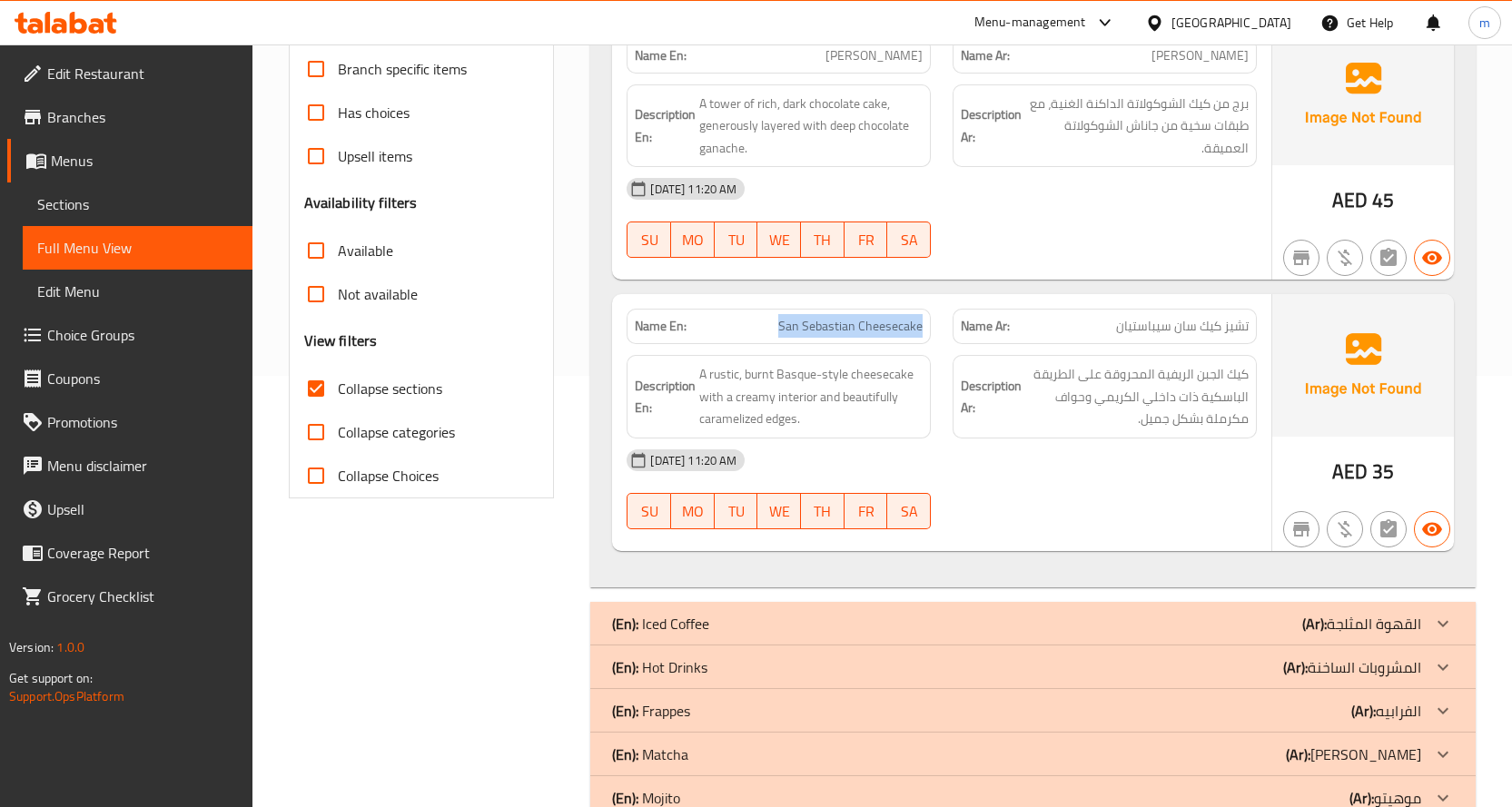
drag, startPoint x: 932, startPoint y: 329, endPoint x: 769, endPoint y: 309, distance: 164.2
click at [769, 309] on div "Name En: San Sebastian Cheesecake" at bounding box center [778, 325] width 326 height 57
click at [886, 324] on span "San Sebastian Cheesecake" at bounding box center [850, 326] width 144 height 19
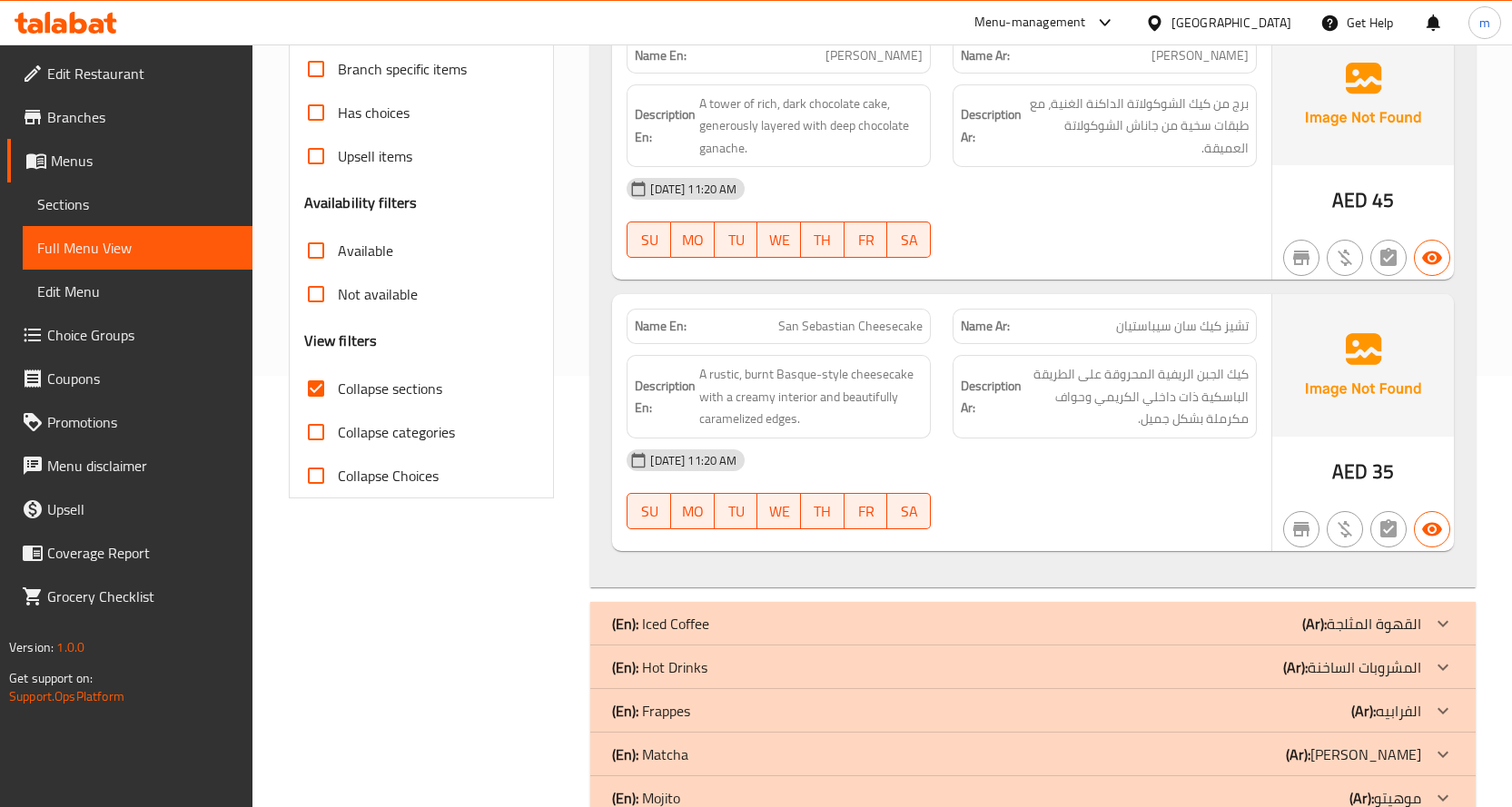
click at [1148, 307] on div "Name Ar: تشيز كيك سان سيباستيان" at bounding box center [1105, 325] width 326 height 57
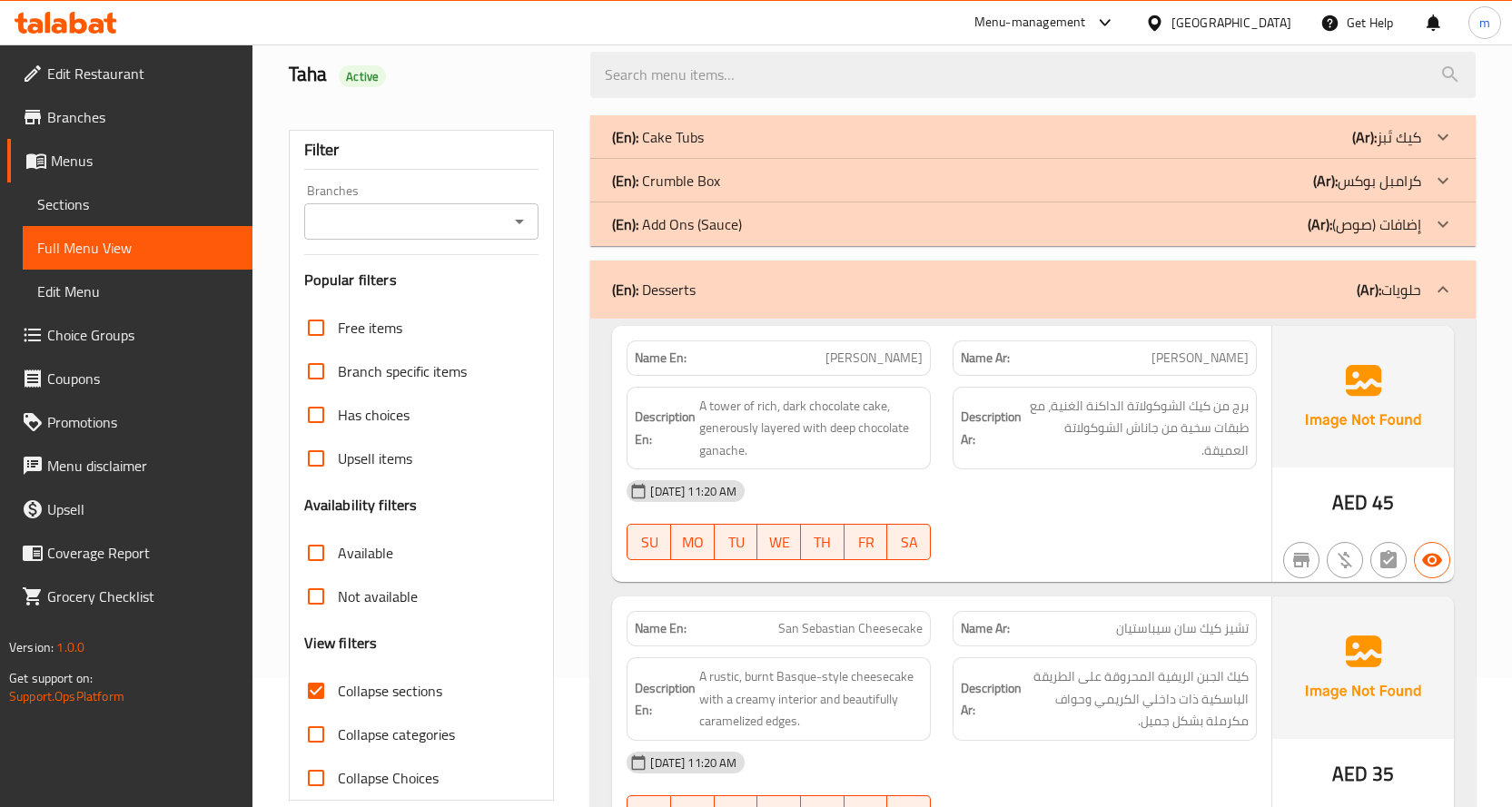
scroll to position [0, 0]
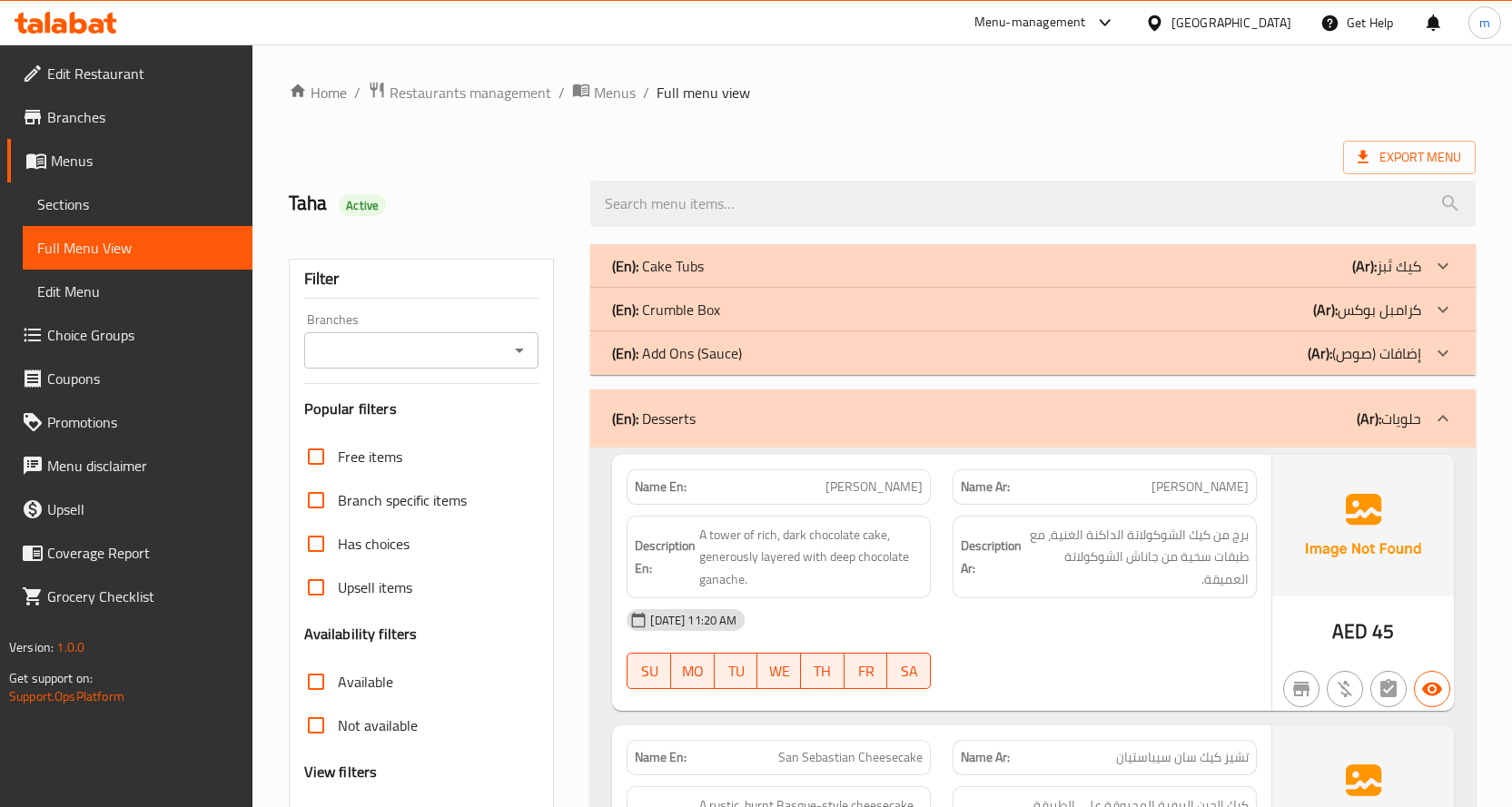
click at [1203, 420] on div "(En): Desserts (Ar): حلويات" at bounding box center [1016, 418] width 809 height 22
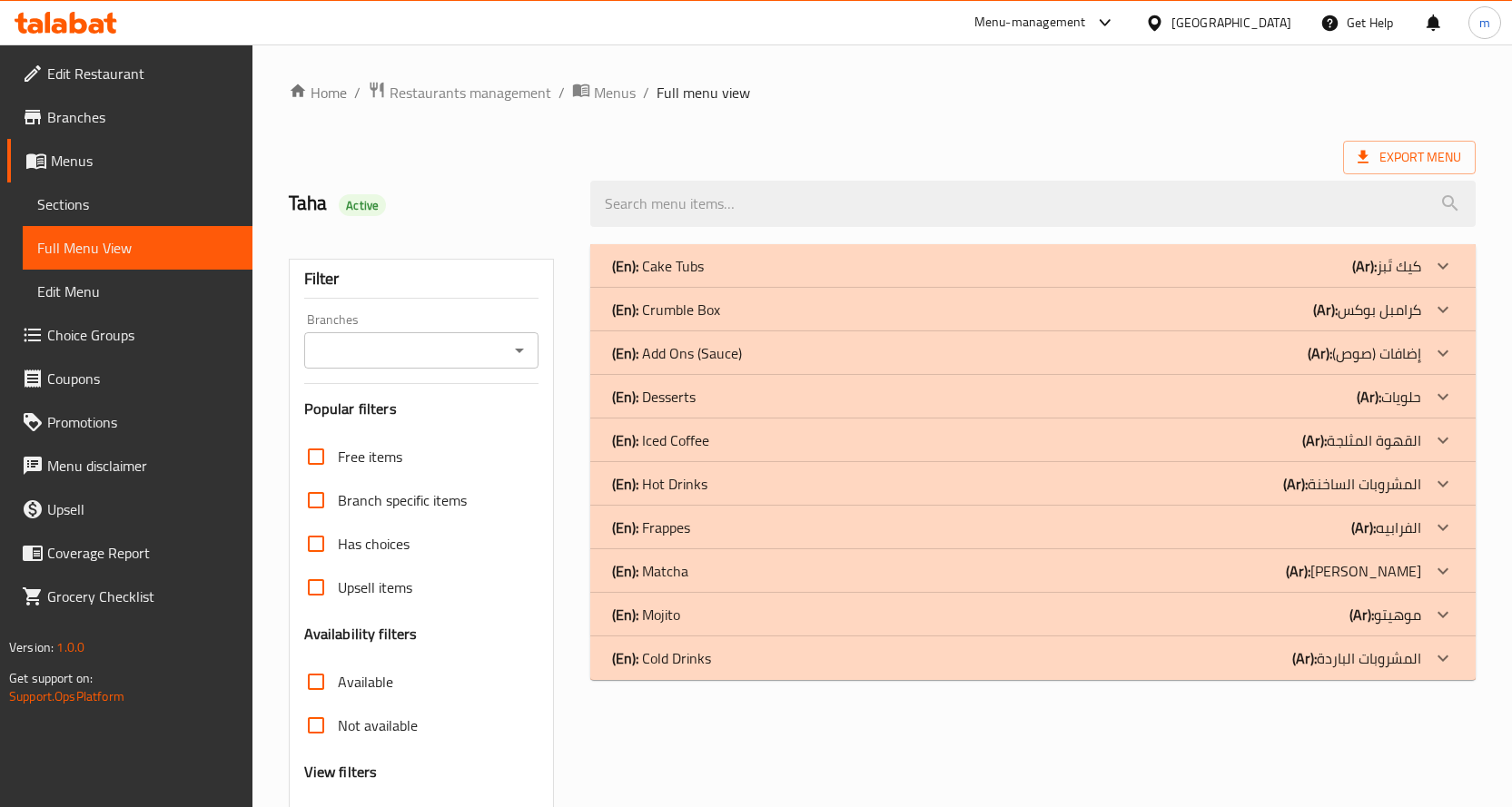
click at [1212, 445] on div "(En): Iced Coffee (Ar): القهوة المثلجة" at bounding box center [1016, 439] width 809 height 22
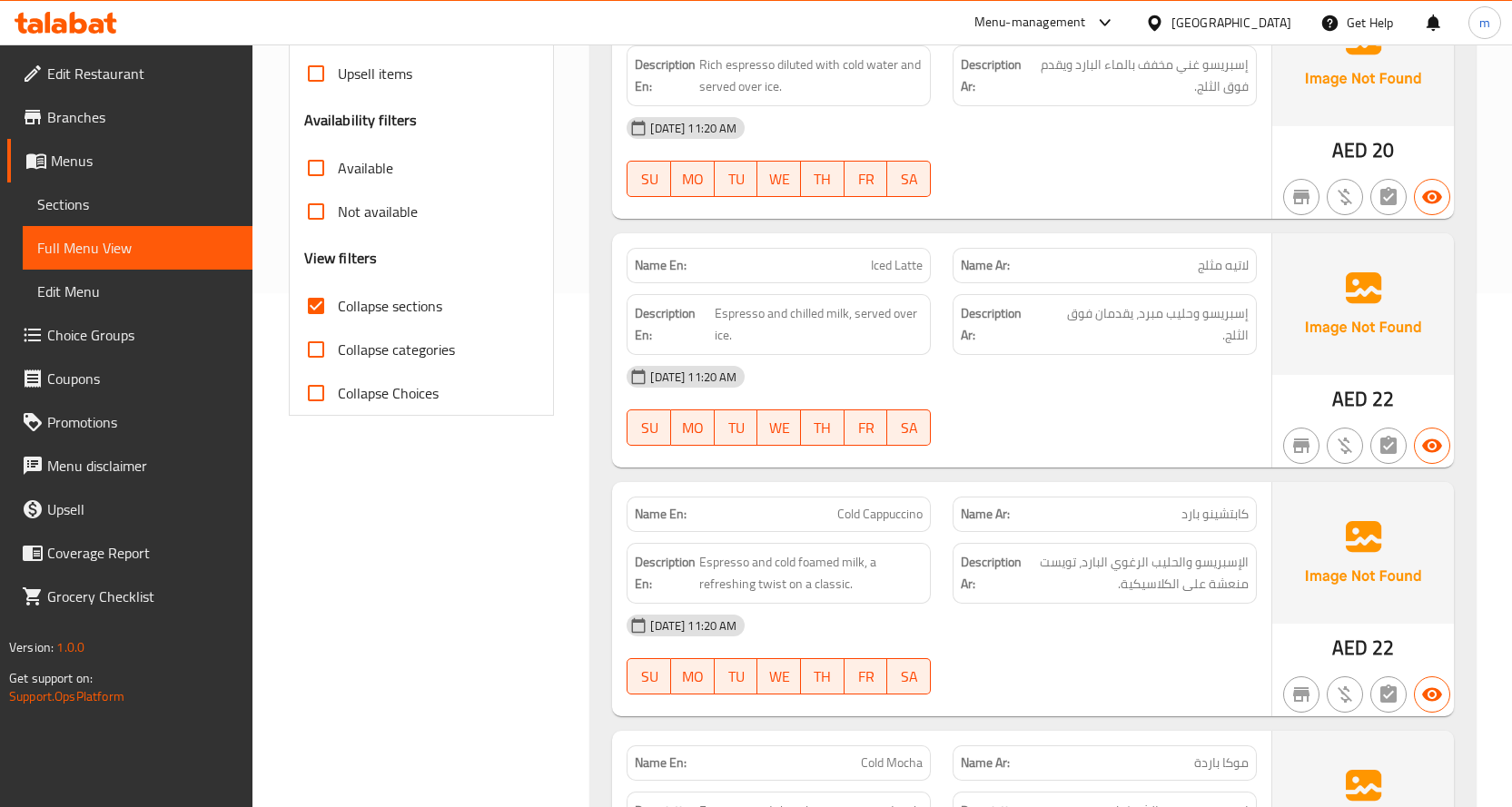
scroll to position [545, 0]
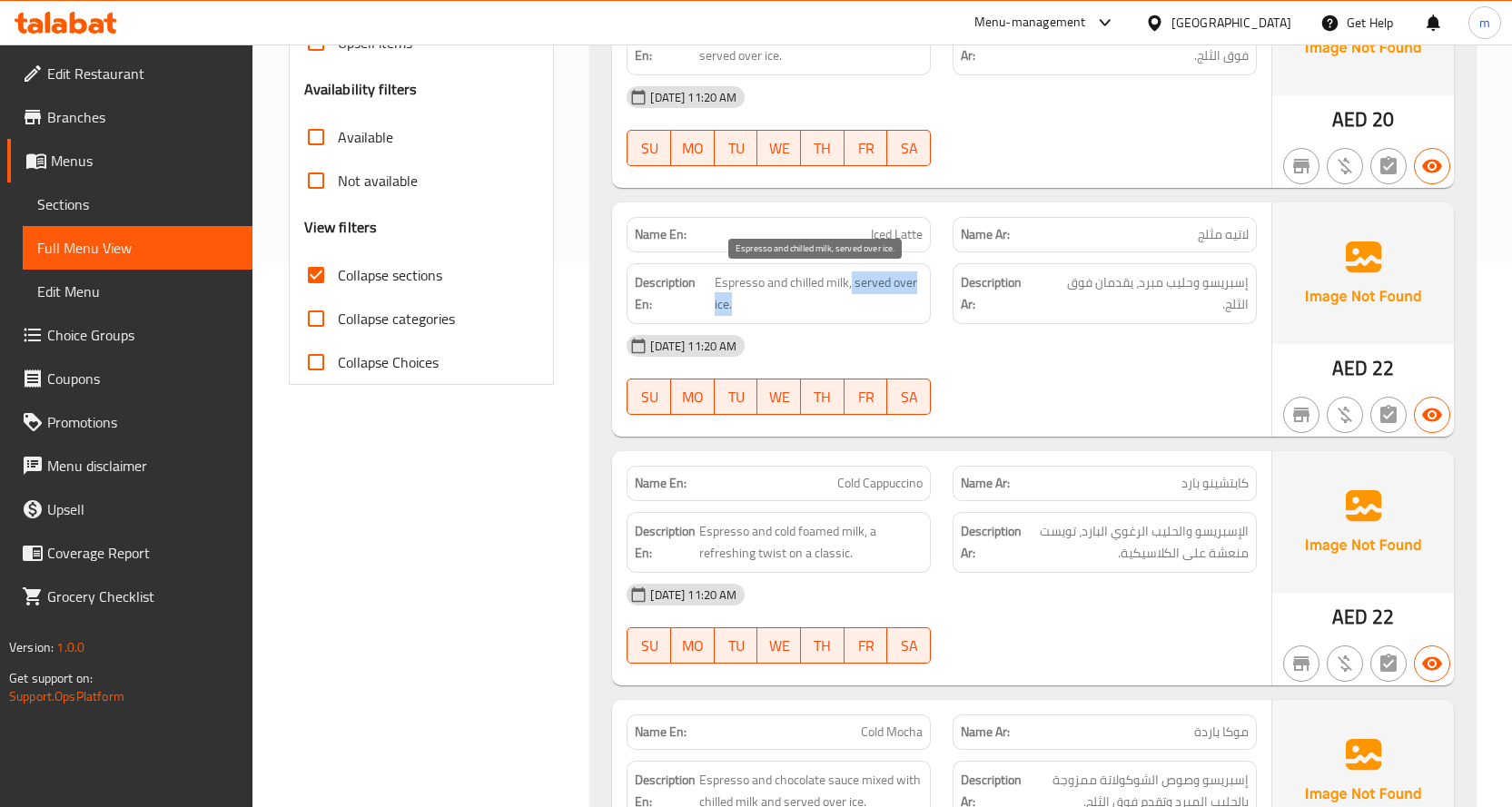
drag, startPoint x: 851, startPoint y: 271, endPoint x: 858, endPoint y: 294, distance: 24.0
click at [858, 294] on span "Espresso and chilled milk, served over ice." at bounding box center [818, 293] width 208 height 44
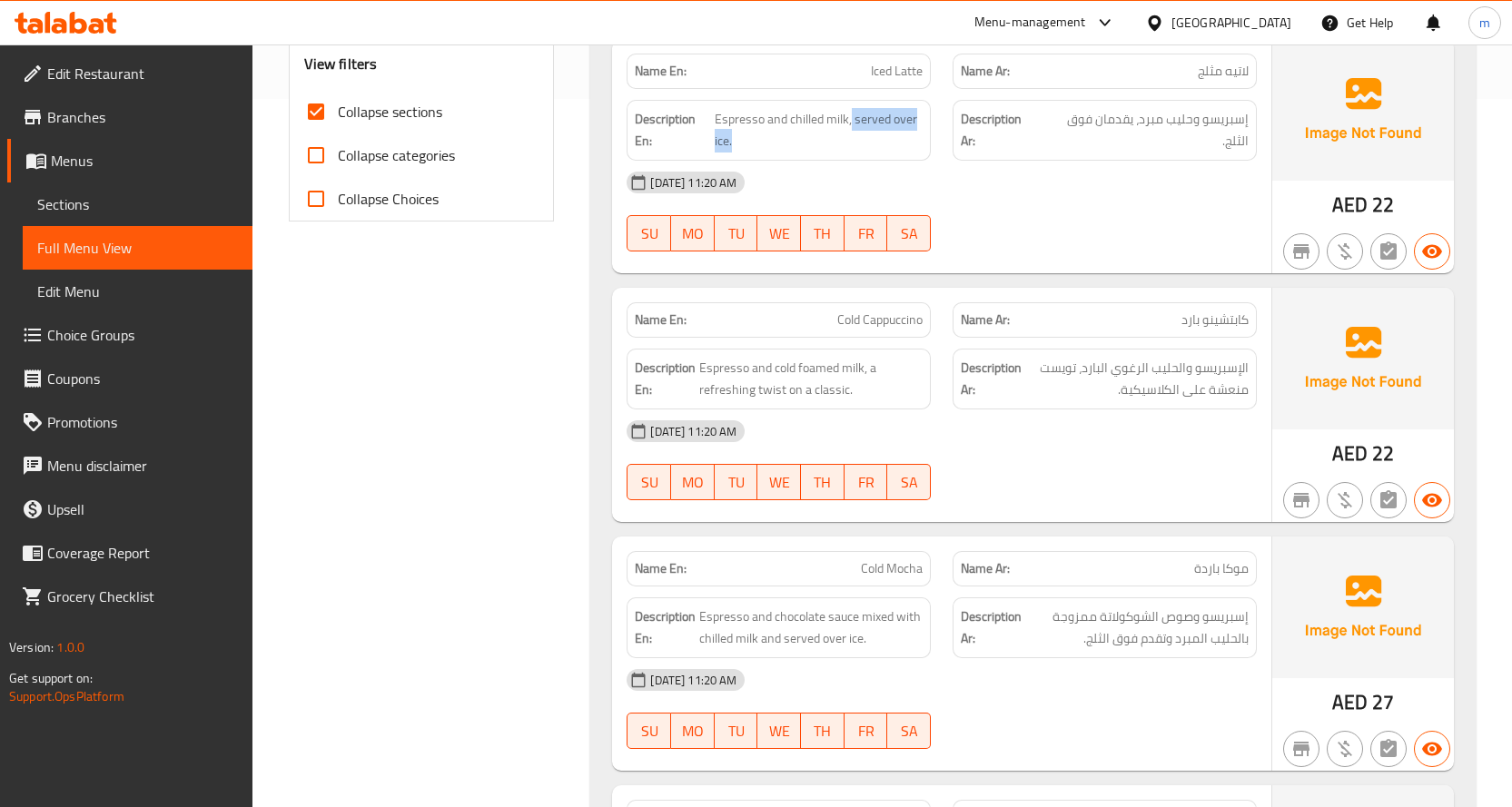
scroll to position [726, 0]
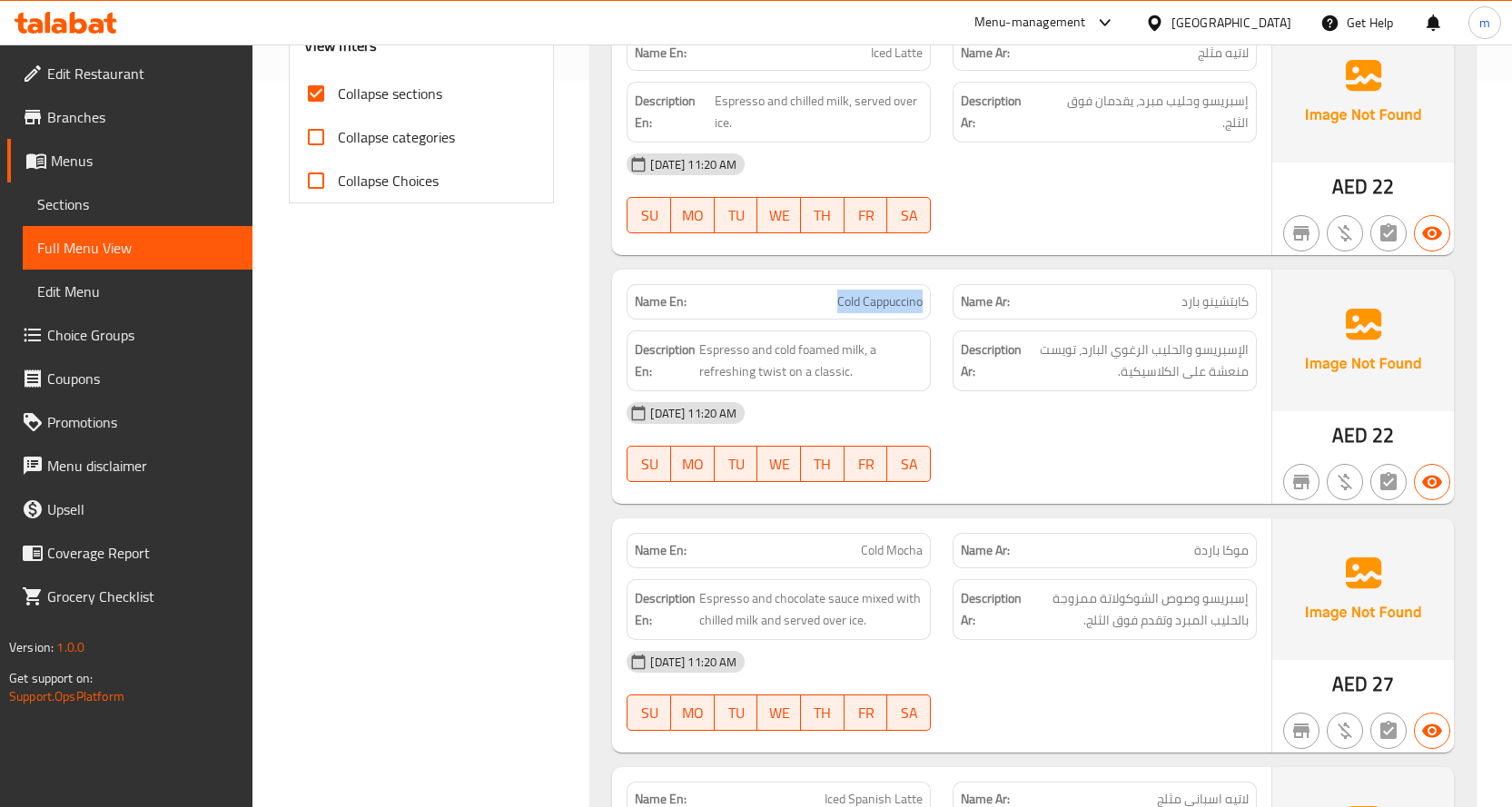
drag, startPoint x: 820, startPoint y: 294, endPoint x: 929, endPoint y: 297, distance: 109.0
click at [929, 297] on div "Name En: Cold Cappuccino" at bounding box center [778, 302] width 304 height 36
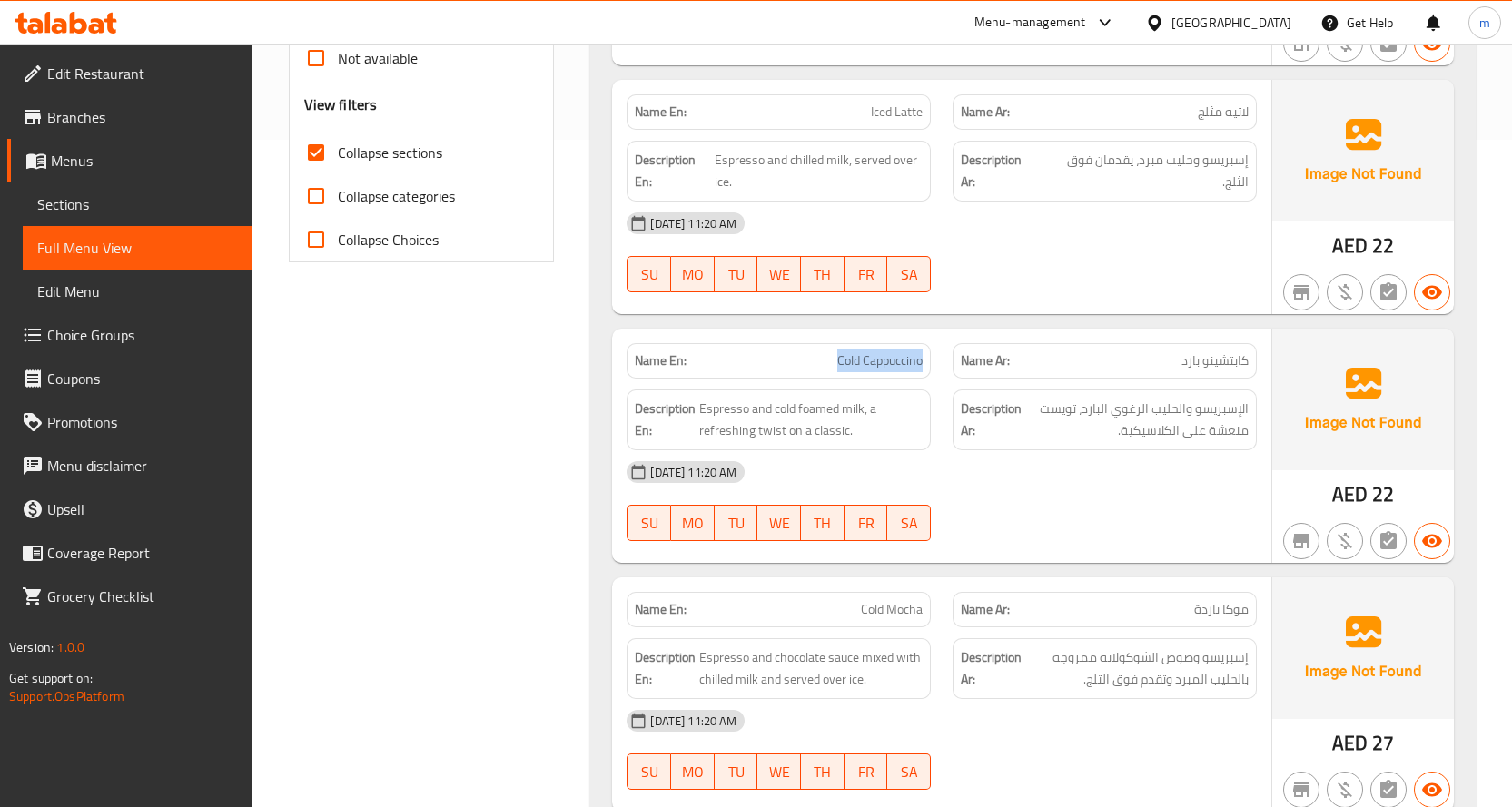
scroll to position [635, 0]
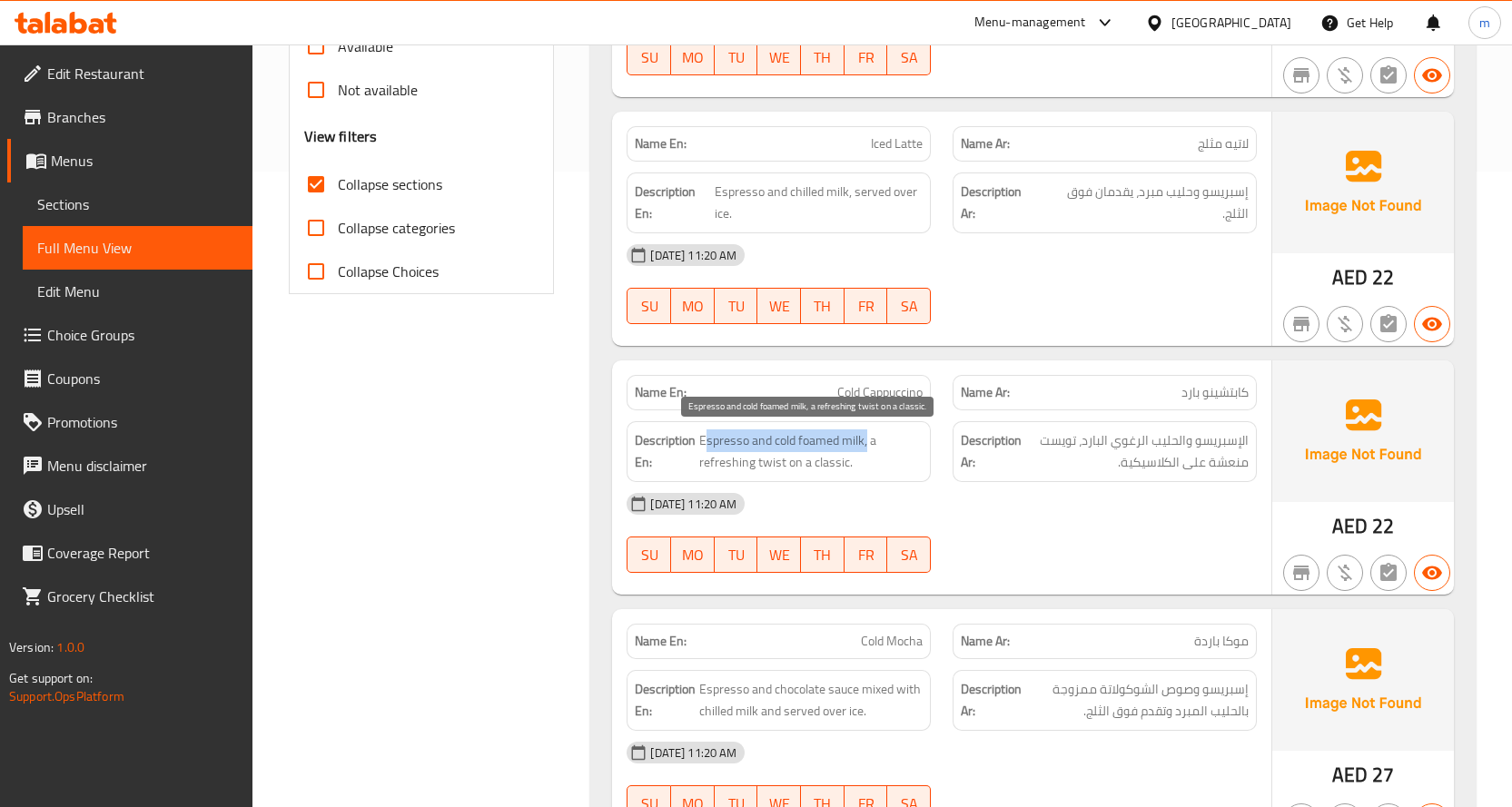
drag, startPoint x: 704, startPoint y: 449, endPoint x: 867, endPoint y: 440, distance: 163.2
click at [867, 440] on span "Espresso and cold foamed milk, a refreshing twist on a classic." at bounding box center [810, 451] width 223 height 44
drag, startPoint x: 779, startPoint y: 464, endPoint x: 851, endPoint y: 468, distance: 72.1
click at [851, 468] on span "Espresso and cold foamed milk, a refreshing twist on a classic." at bounding box center [810, 451] width 223 height 44
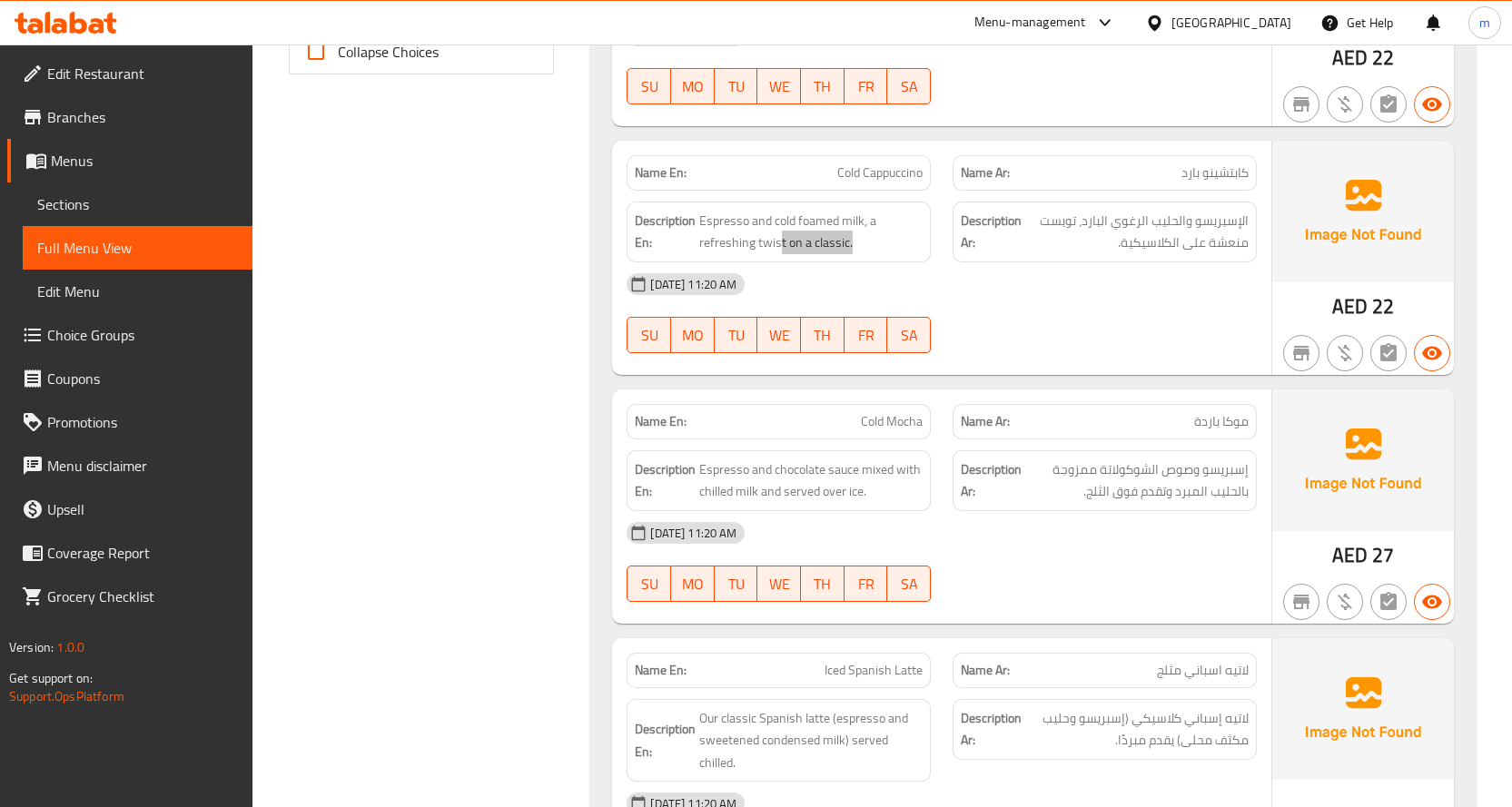
scroll to position [908, 0]
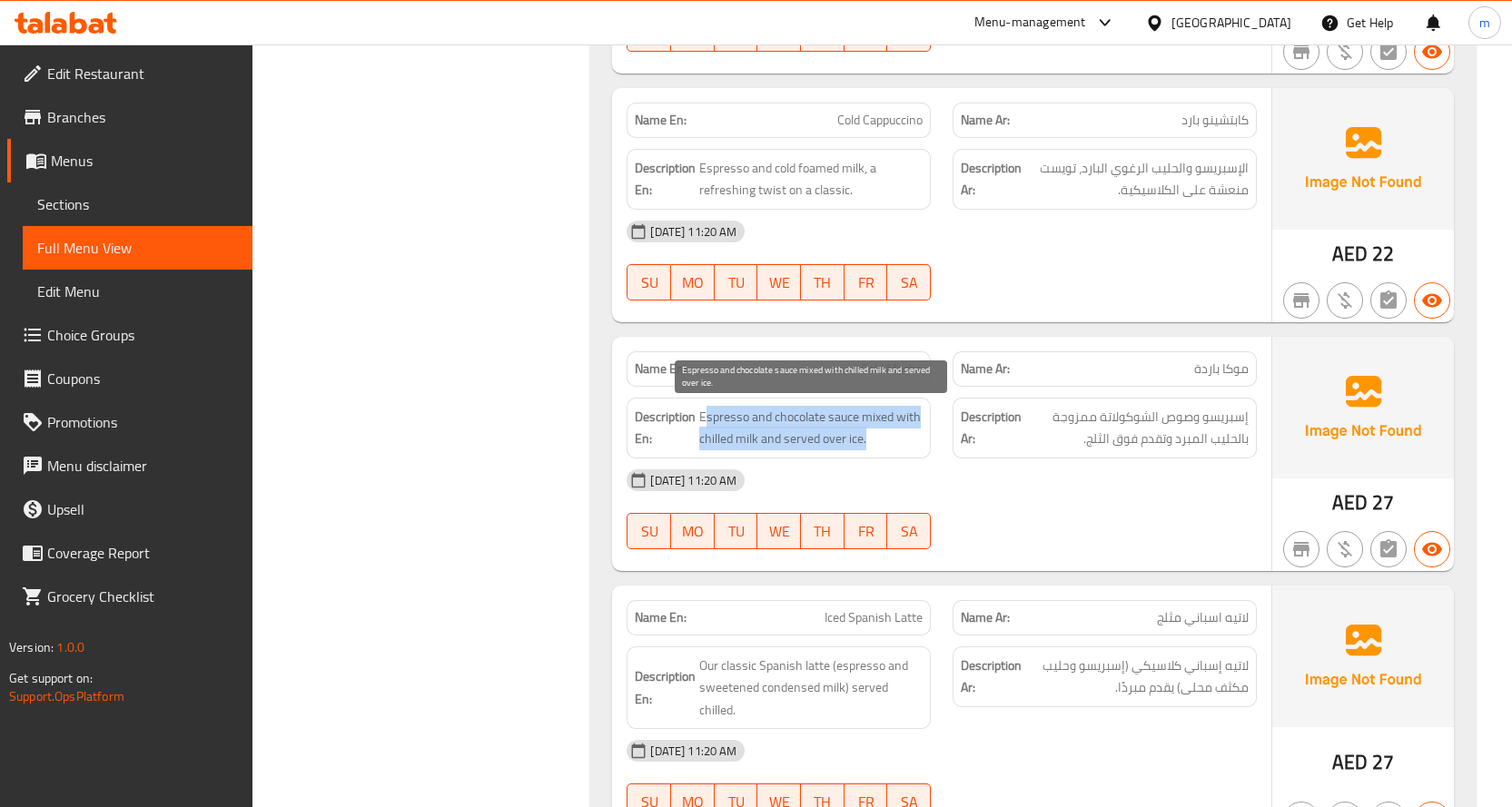
drag, startPoint x: 709, startPoint y: 413, endPoint x: 893, endPoint y: 449, distance: 187.5
click at [893, 449] on span "Espresso and chocolate sauce mixed with chilled milk and served over ice." at bounding box center [810, 427] width 223 height 44
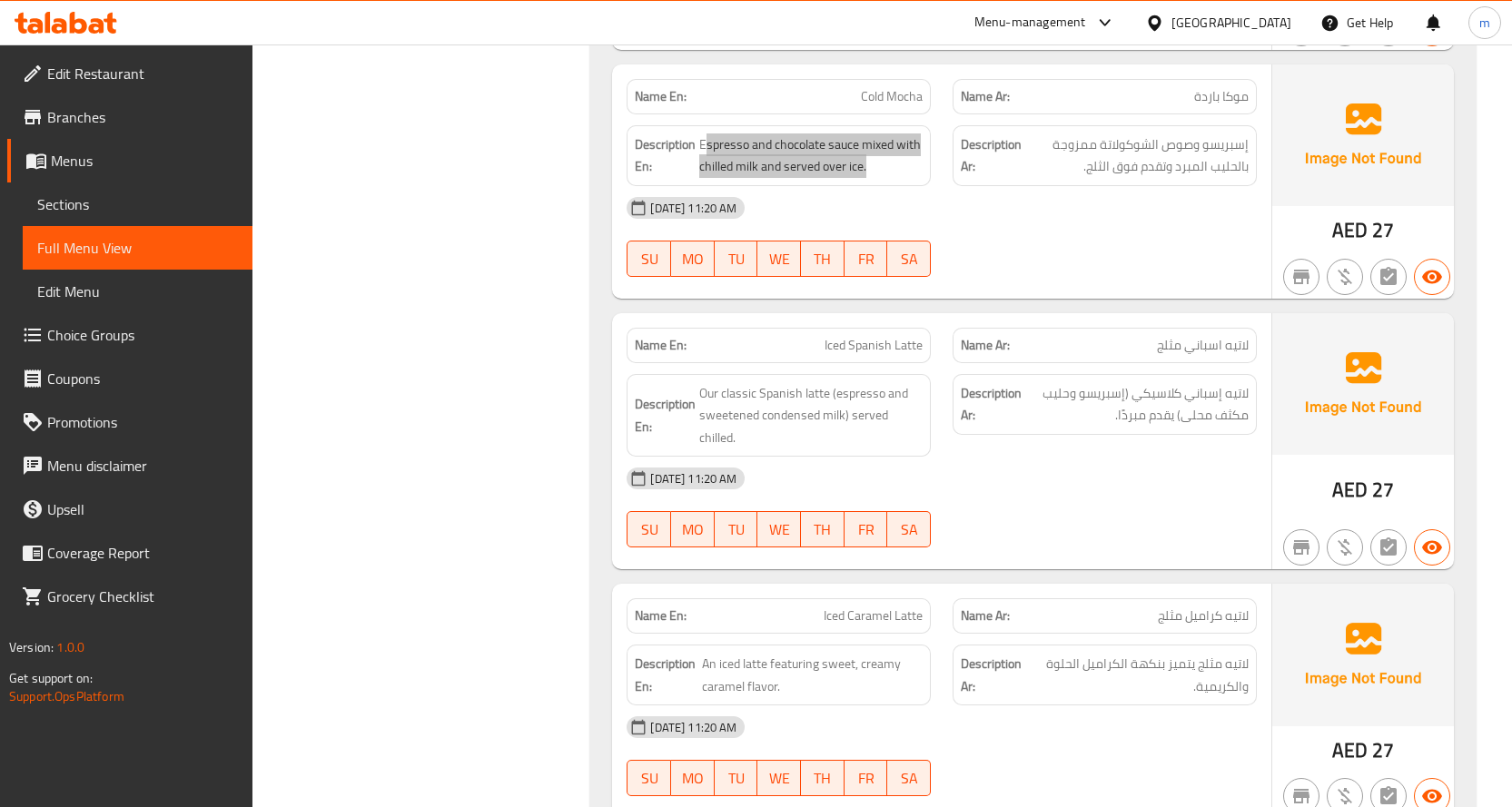
scroll to position [1271, 0]
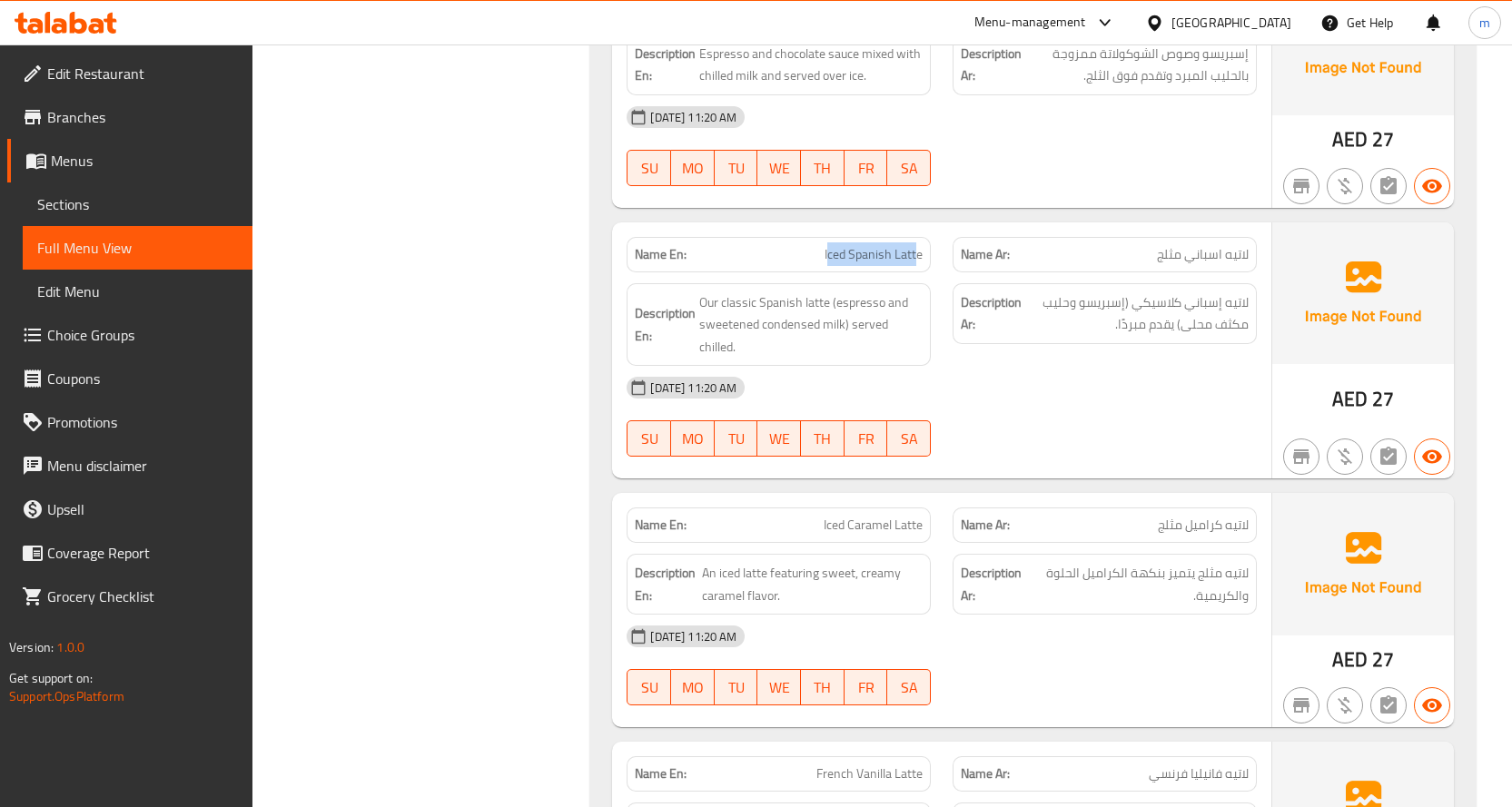
drag, startPoint x: 830, startPoint y: 260, endPoint x: 917, endPoint y: 258, distance: 87.0
click at [917, 258] on span "Iced Spanish Latte" at bounding box center [873, 255] width 98 height 19
drag, startPoint x: 821, startPoint y: 304, endPoint x: 699, endPoint y: 300, distance: 122.1
click at [699, 300] on span "Our classic Spanish latte (espresso and sweetened condensed milk) served chille…" at bounding box center [810, 324] width 223 height 67
click at [870, 240] on div "Name En: Iced Spanish Latte" at bounding box center [778, 255] width 304 height 36
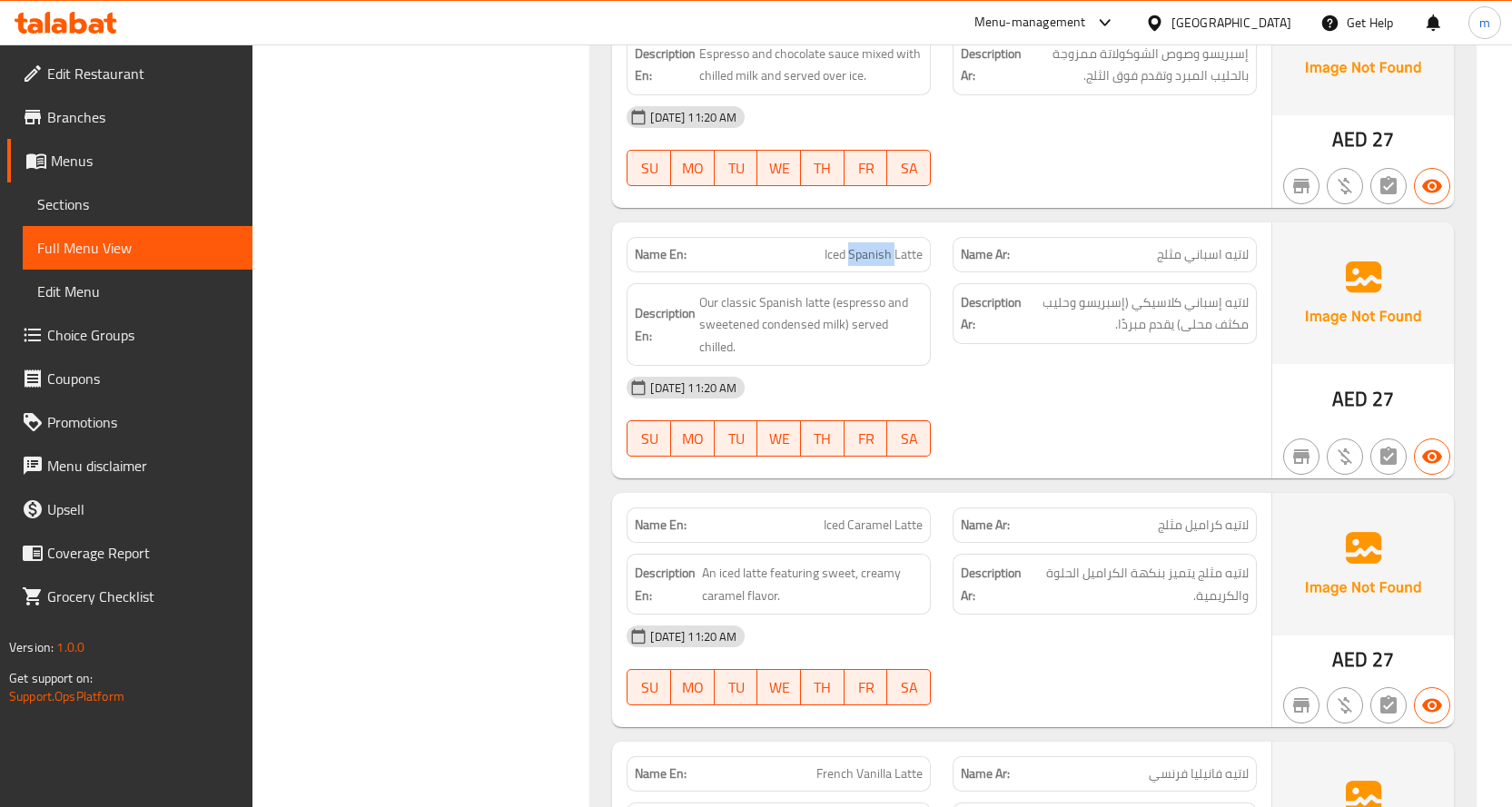
click at [870, 240] on div "Name En: Iced Spanish Latte" at bounding box center [778, 255] width 304 height 36
copy span "Iced Spanish Latte"
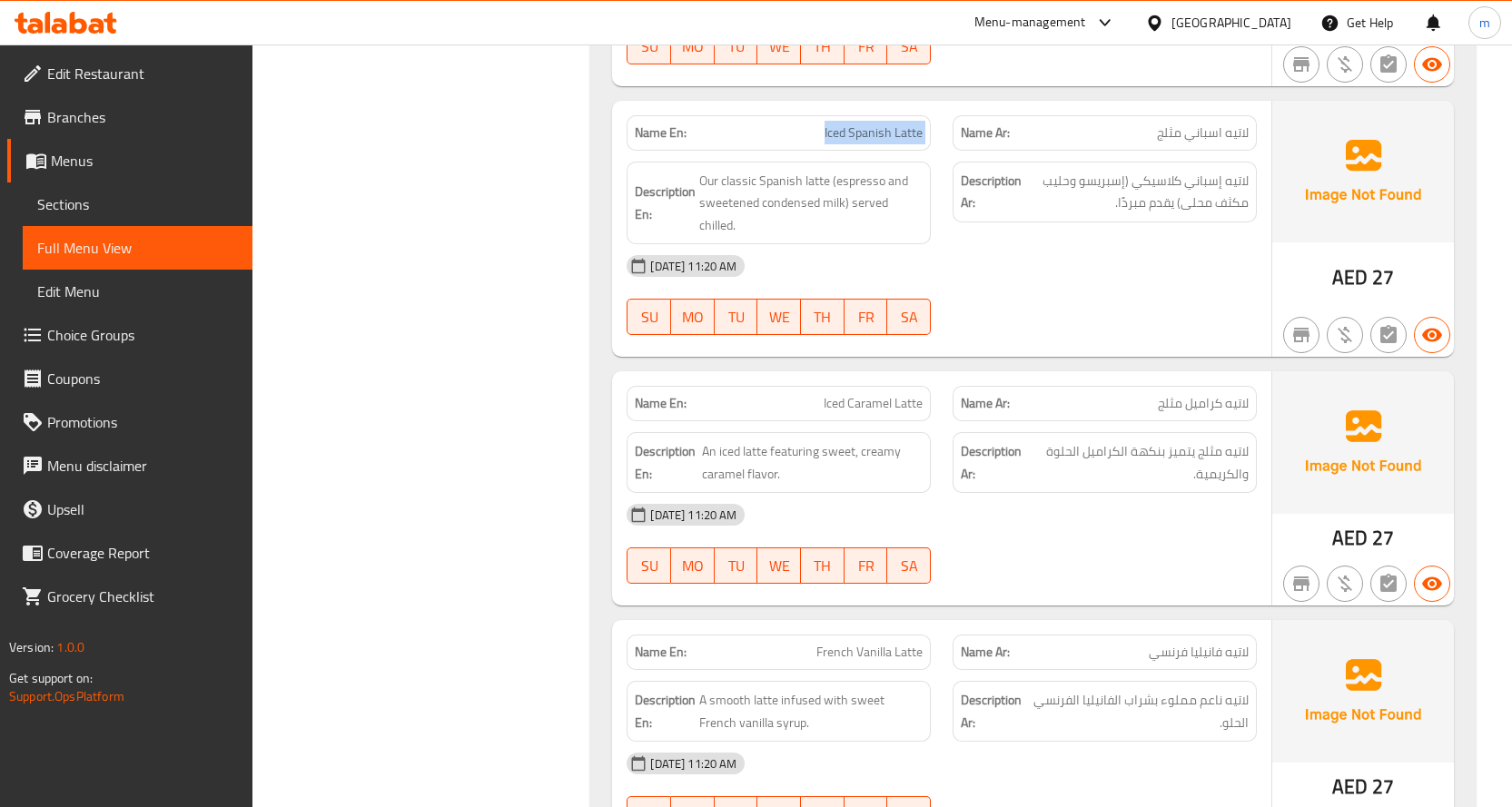
scroll to position [1543, 0]
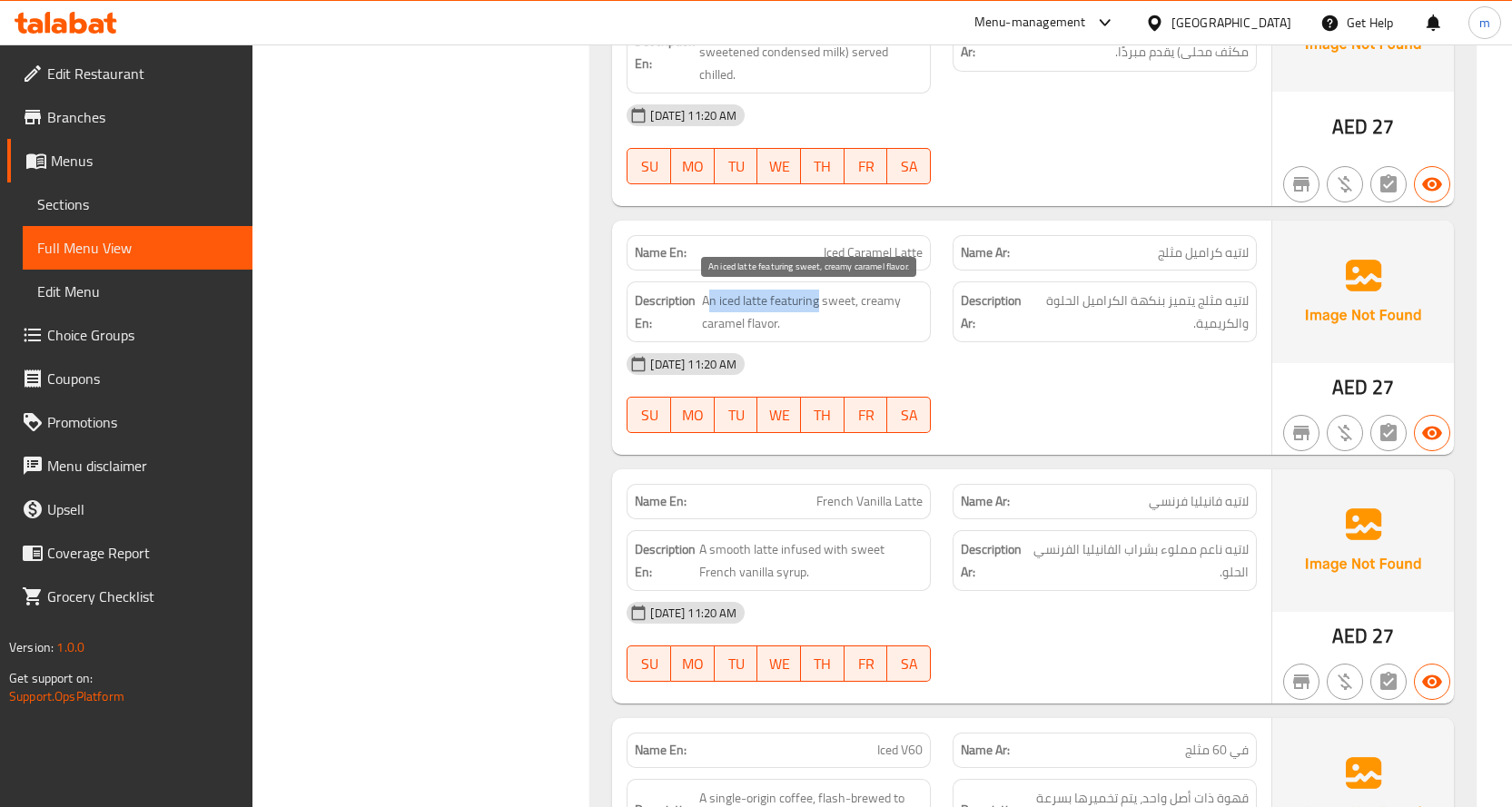
drag, startPoint x: 707, startPoint y: 298, endPoint x: 819, endPoint y: 305, distance: 112.2
click at [819, 305] on span "An iced latte featuring sweet, creamy caramel flavor." at bounding box center [812, 311] width 220 height 44
drag, startPoint x: 829, startPoint y: 308, endPoint x: 888, endPoint y: 305, distance: 59.1
click at [888, 305] on span "An iced latte featuring sweet, creamy caramel flavor." at bounding box center [812, 311] width 220 height 44
drag, startPoint x: 764, startPoint y: 323, endPoint x: 828, endPoint y: 303, distance: 67.1
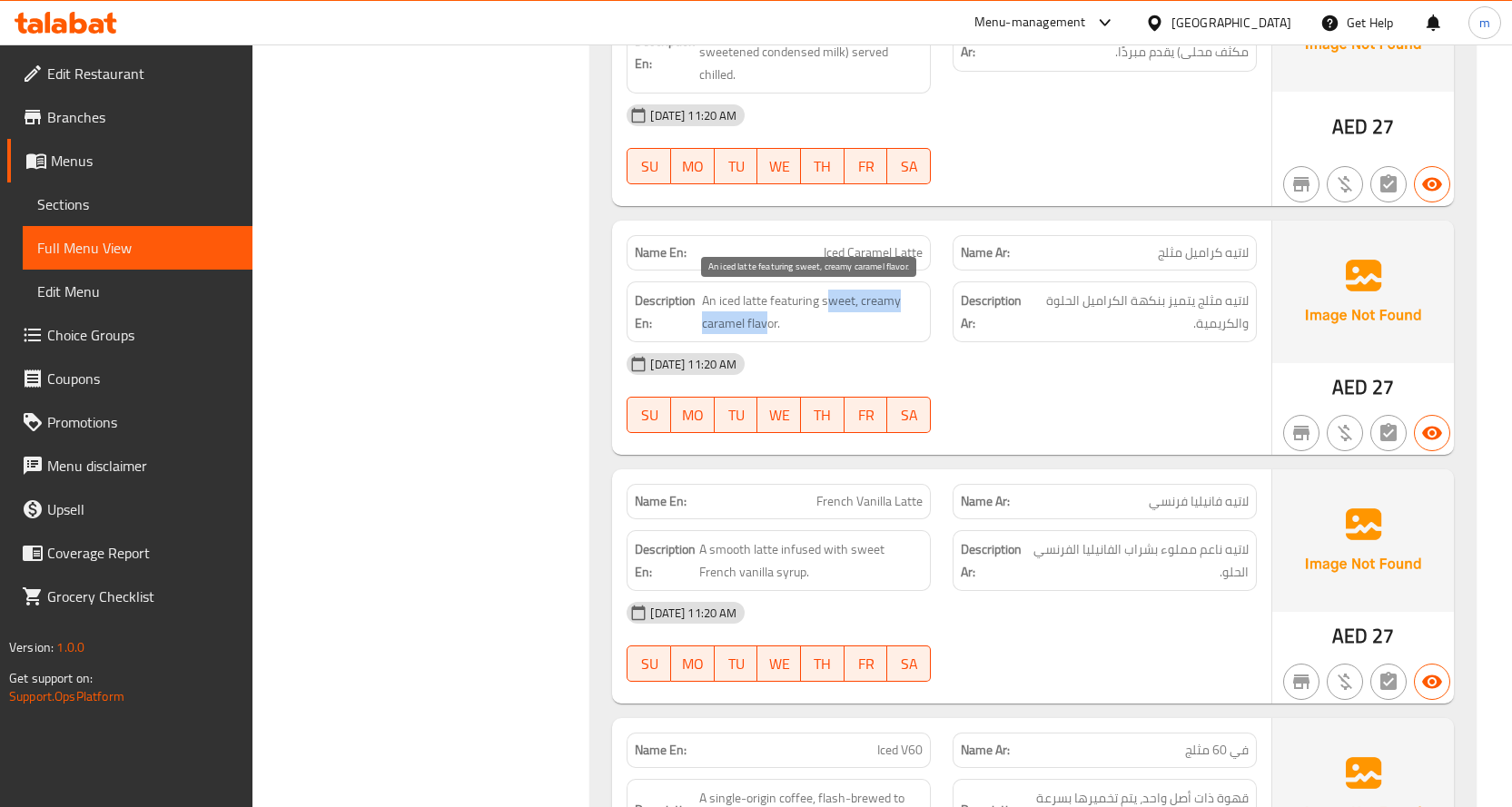
click at [828, 303] on span "An iced latte featuring sweet, creamy caramel flavor." at bounding box center [812, 311] width 220 height 44
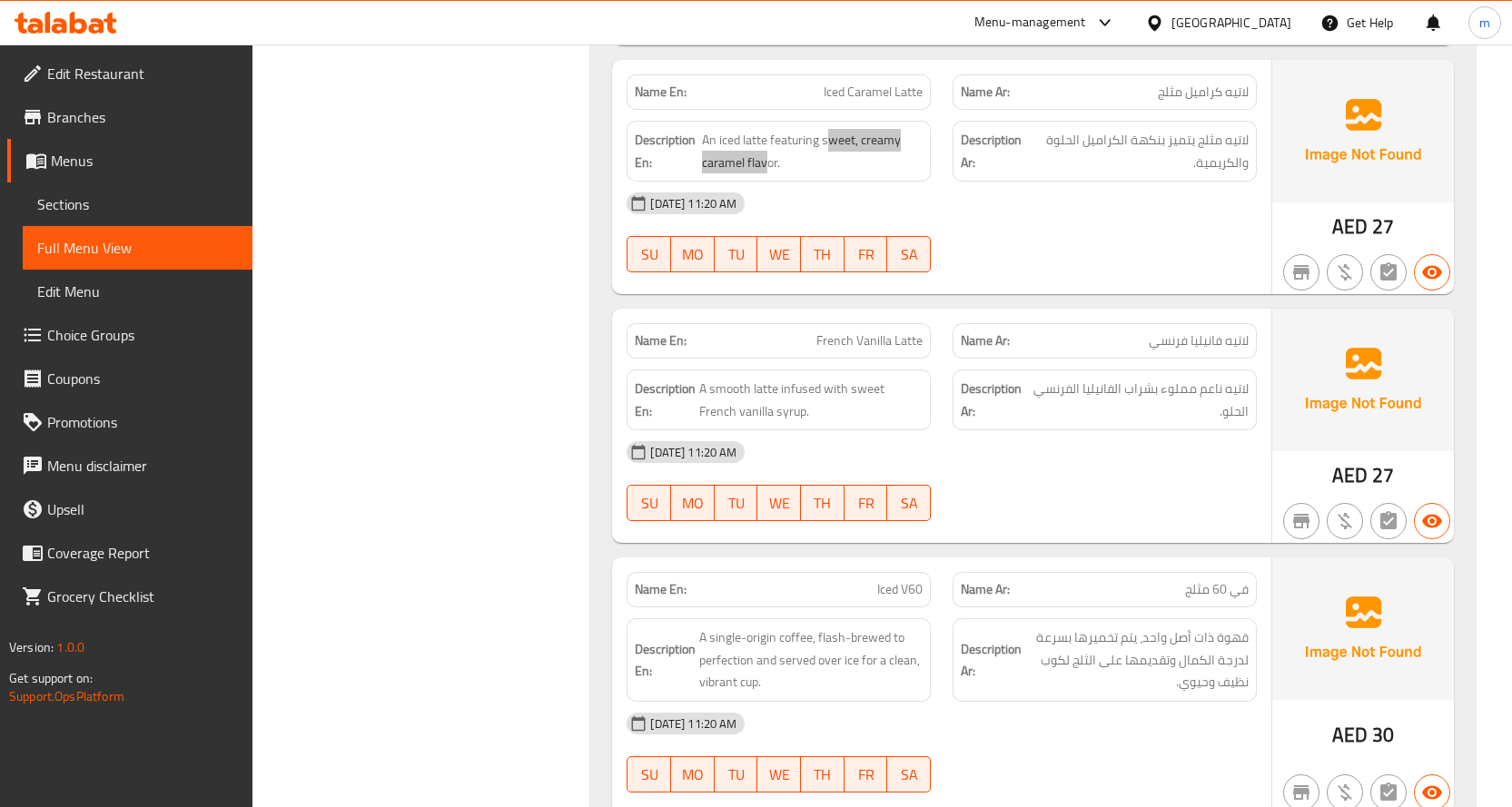
scroll to position [1815, 0]
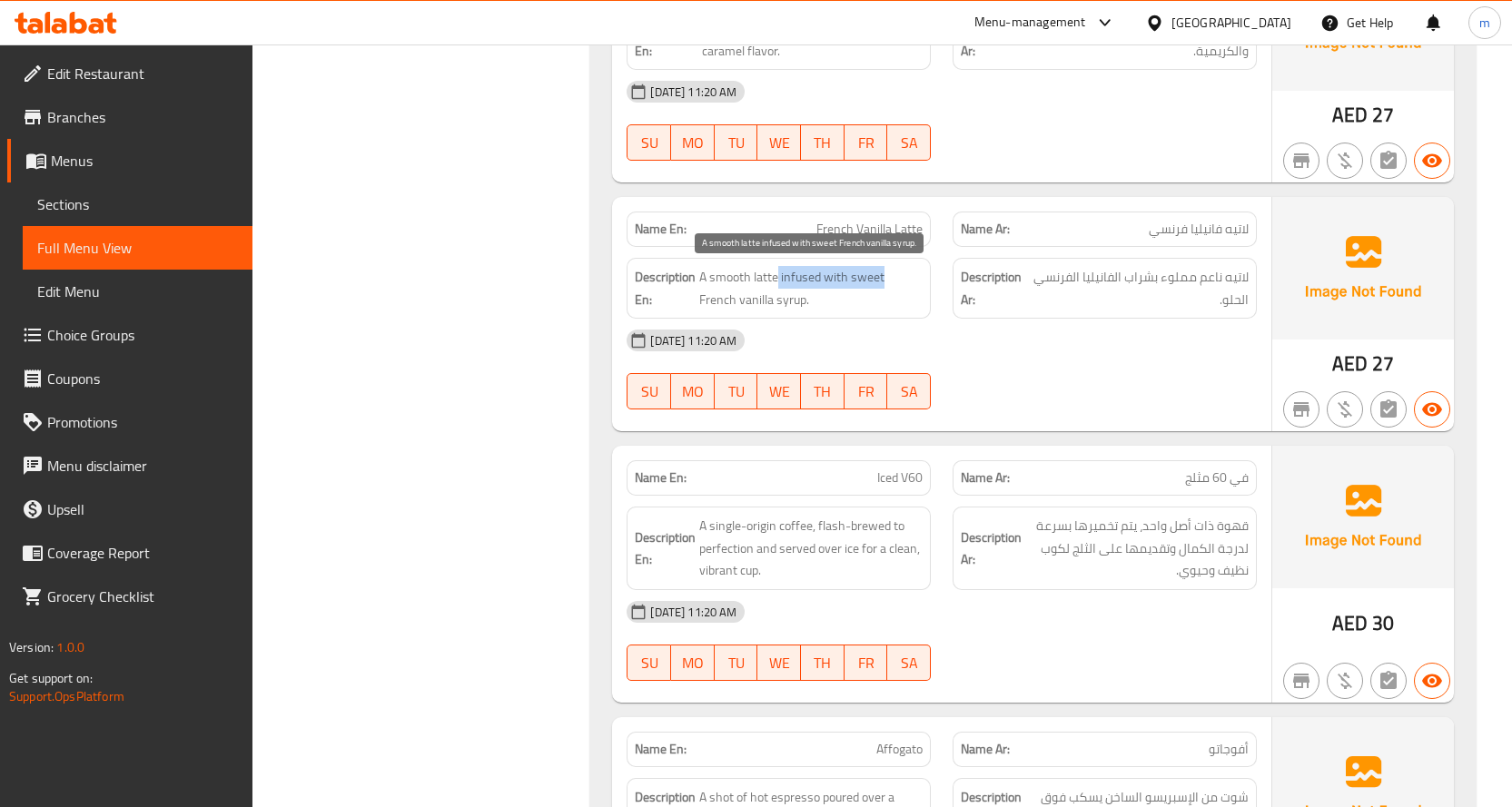
drag, startPoint x: 776, startPoint y: 277, endPoint x: 885, endPoint y: 281, distance: 109.1
click at [885, 281] on span "A smooth latte infused with sweet French vanilla syrup." at bounding box center [810, 288] width 223 height 44
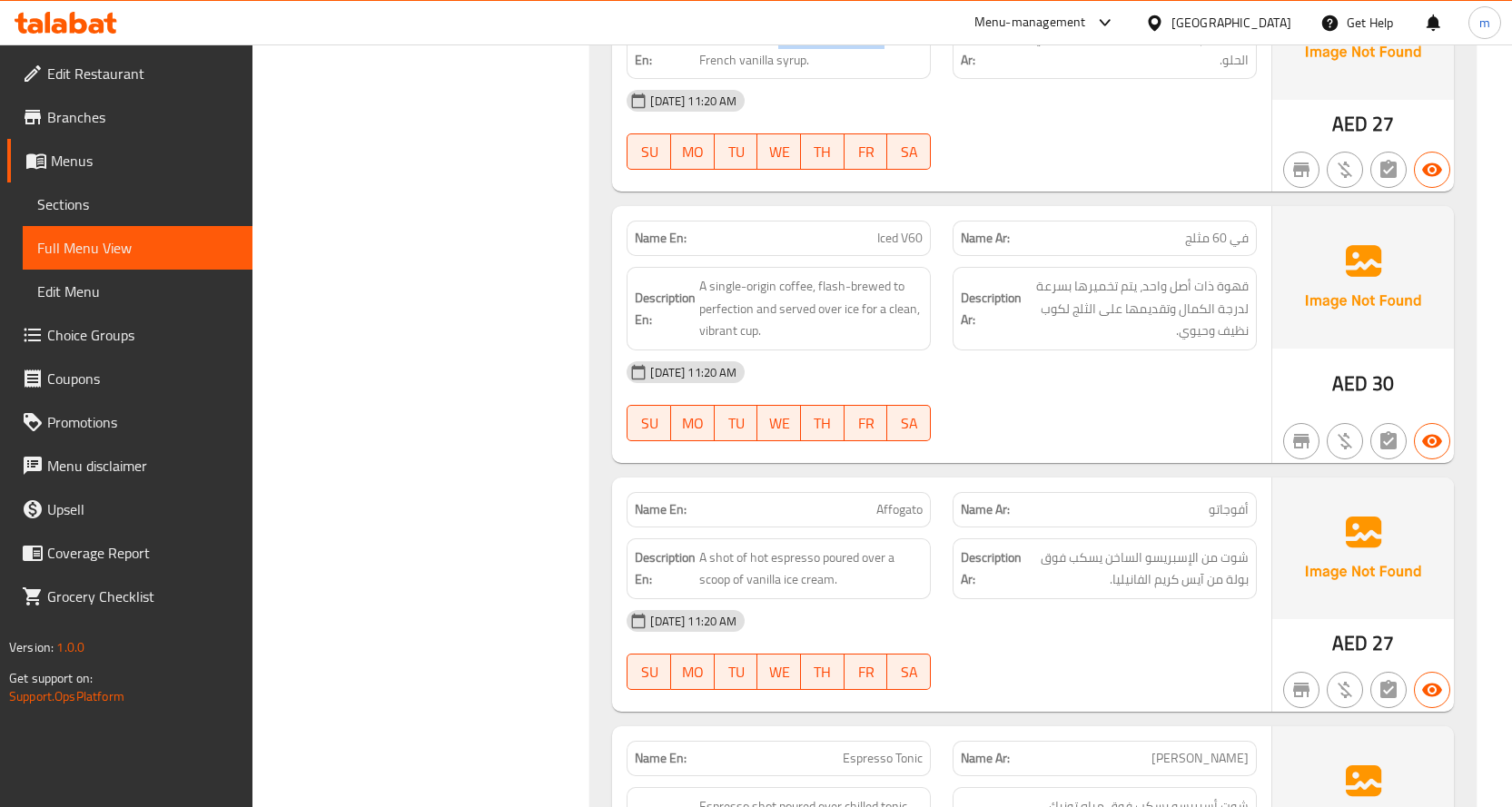
scroll to position [2087, 0]
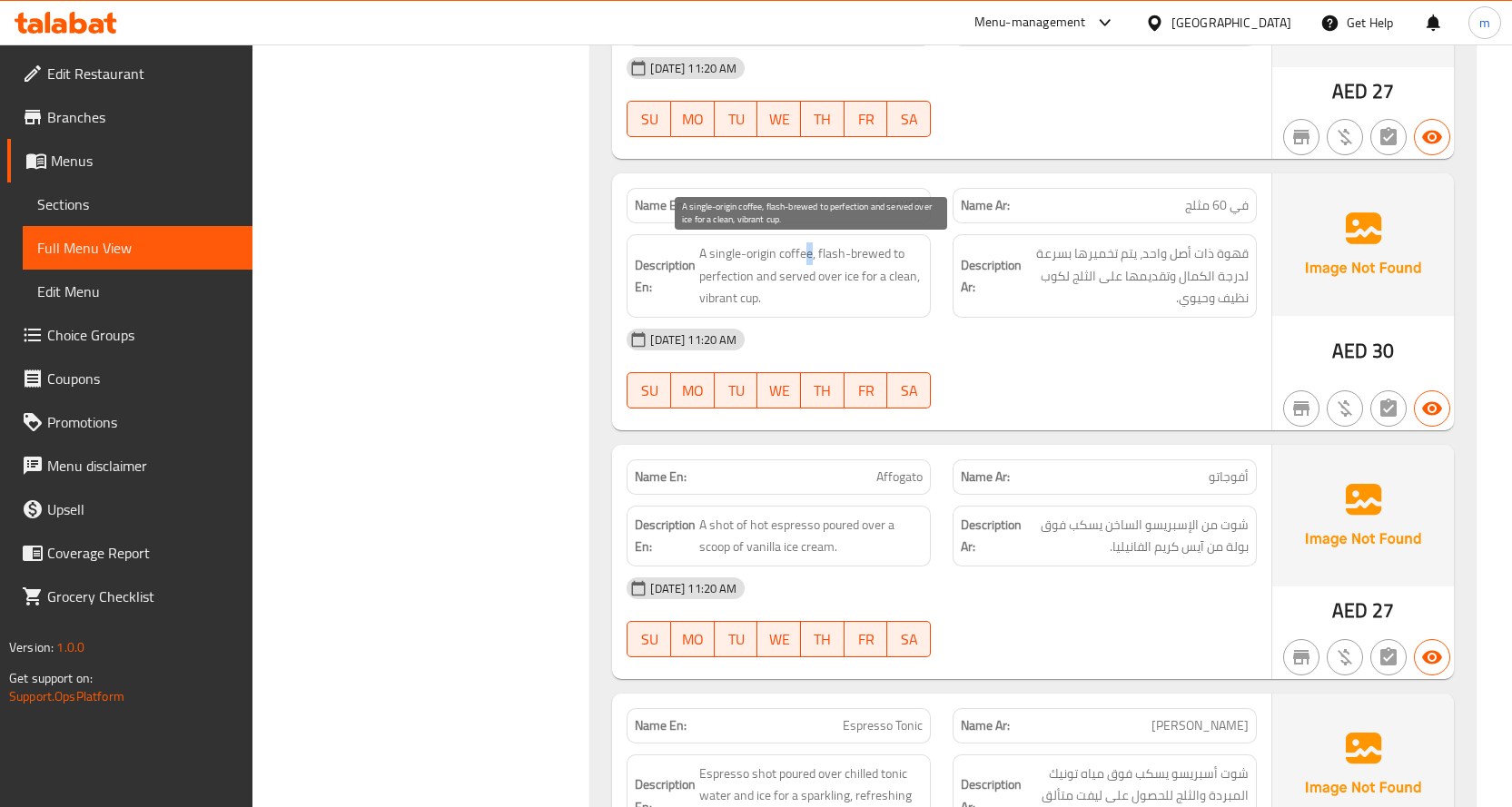
click at [811, 248] on span "A single-origin coffee, flash-brewed to perfection and served over ice for a cl…" at bounding box center [810, 276] width 223 height 67
click at [813, 248] on span "A single-origin coffee, flash-brewed to perfection and served over ice for a cl…" at bounding box center [810, 276] width 223 height 67
drag, startPoint x: 814, startPoint y: 248, endPoint x: 702, endPoint y: 244, distance: 112.1
click at [702, 244] on span "A single-origin coffee, flash-brewed to perfection and served over ice for a cl…" at bounding box center [810, 276] width 223 height 67
drag, startPoint x: 706, startPoint y: 272, endPoint x: 899, endPoint y: 294, distance: 194.2
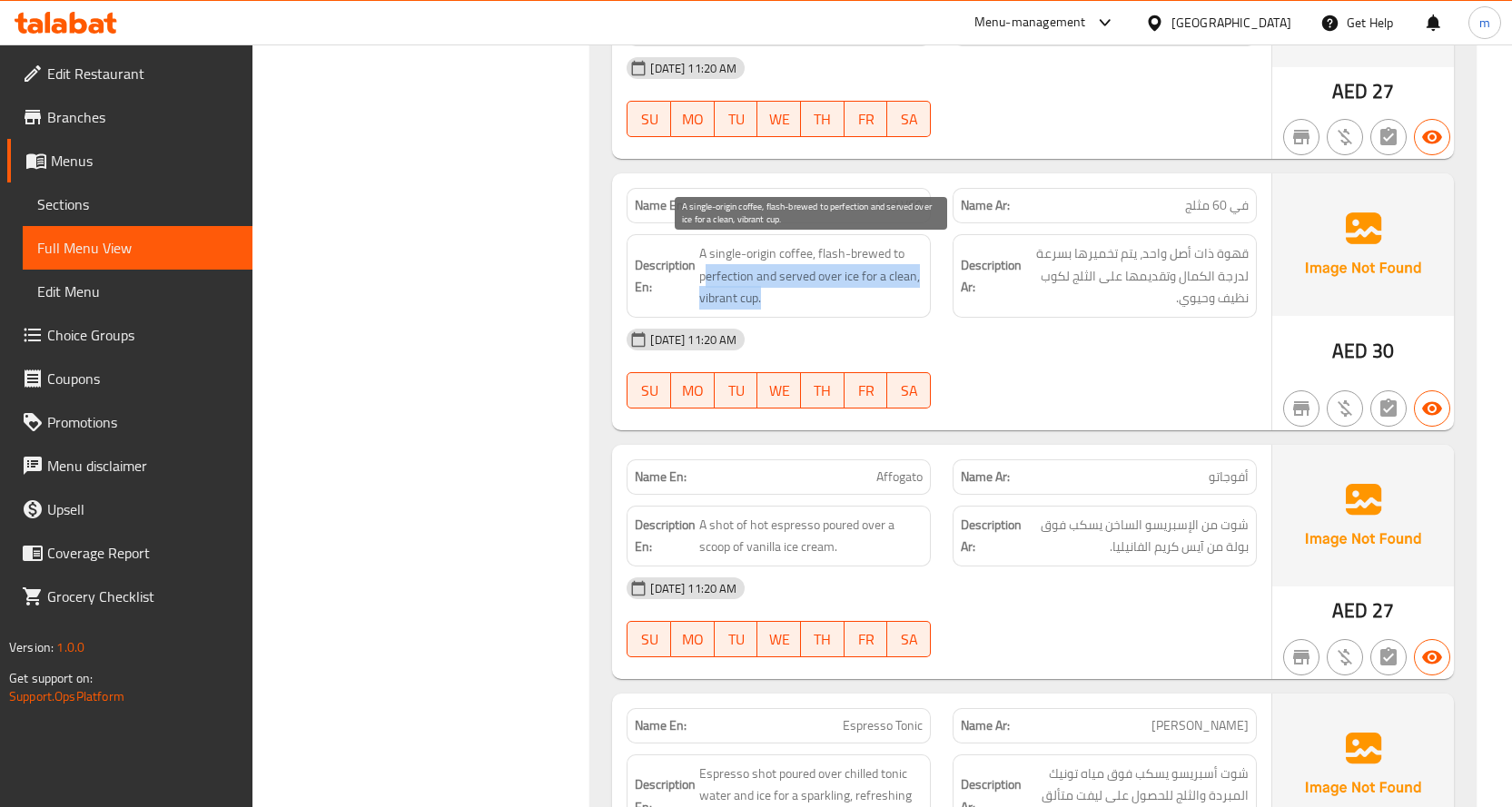
click at [899, 294] on span "A single-origin coffee, flash-brewed to perfection and served over ice for a cl…" at bounding box center [810, 276] width 223 height 67
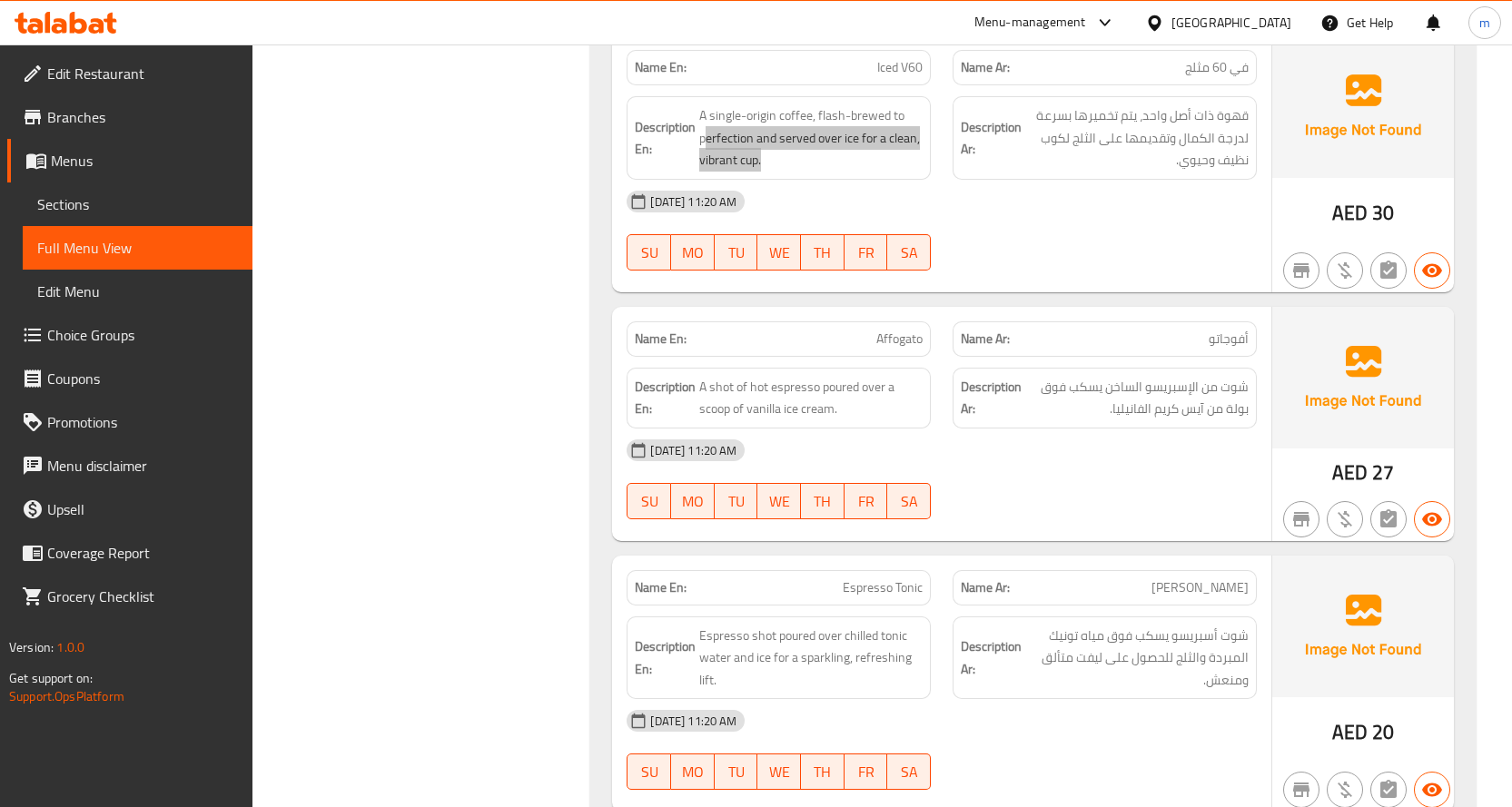
scroll to position [2269, 0]
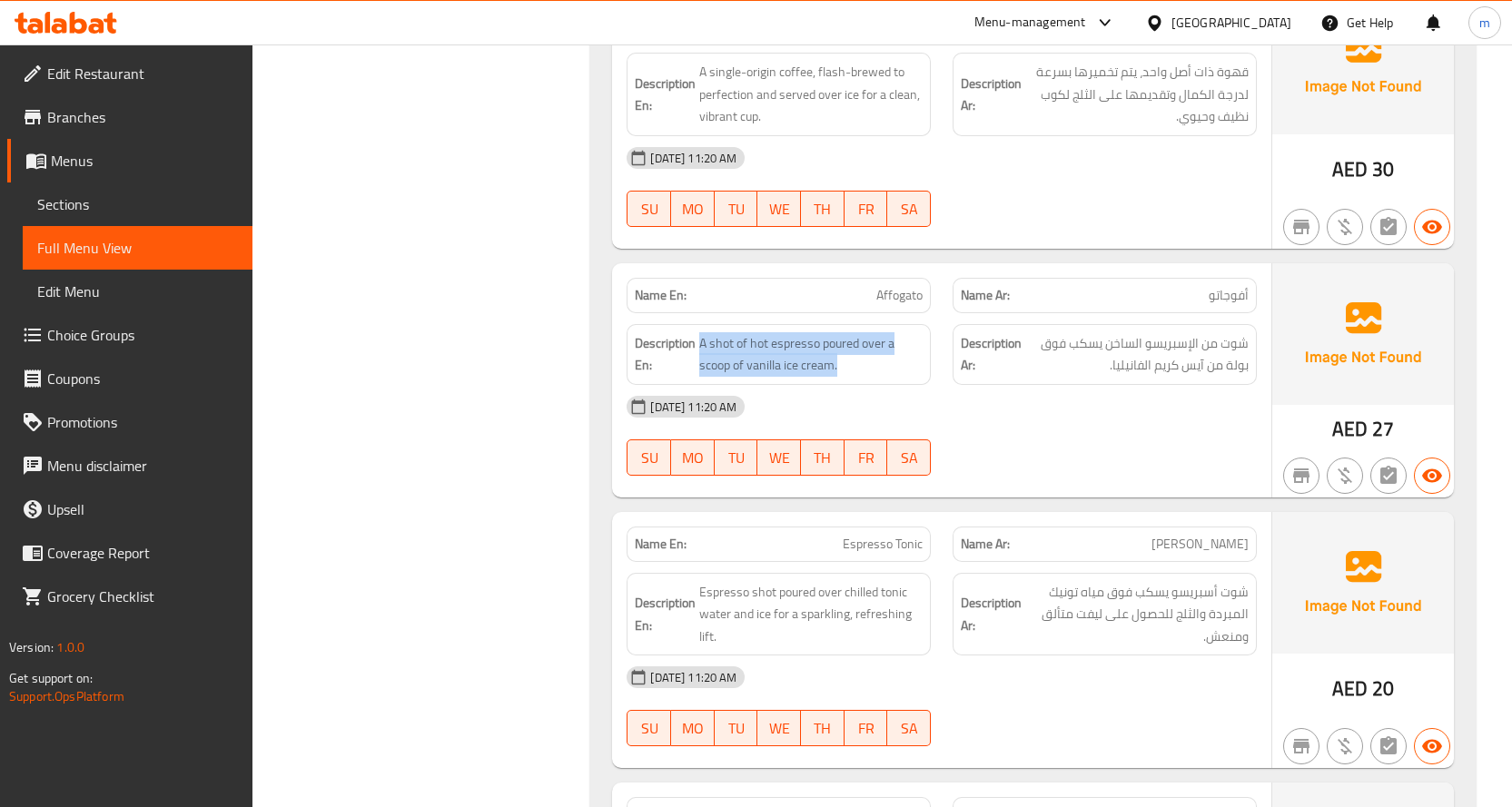
drag, startPoint x: 706, startPoint y: 340, endPoint x: 852, endPoint y: 377, distance: 150.6
click at [852, 377] on div "Description En: A shot of hot espresso poured over a scoop of vanilla ice cream." at bounding box center [778, 354] width 304 height 61
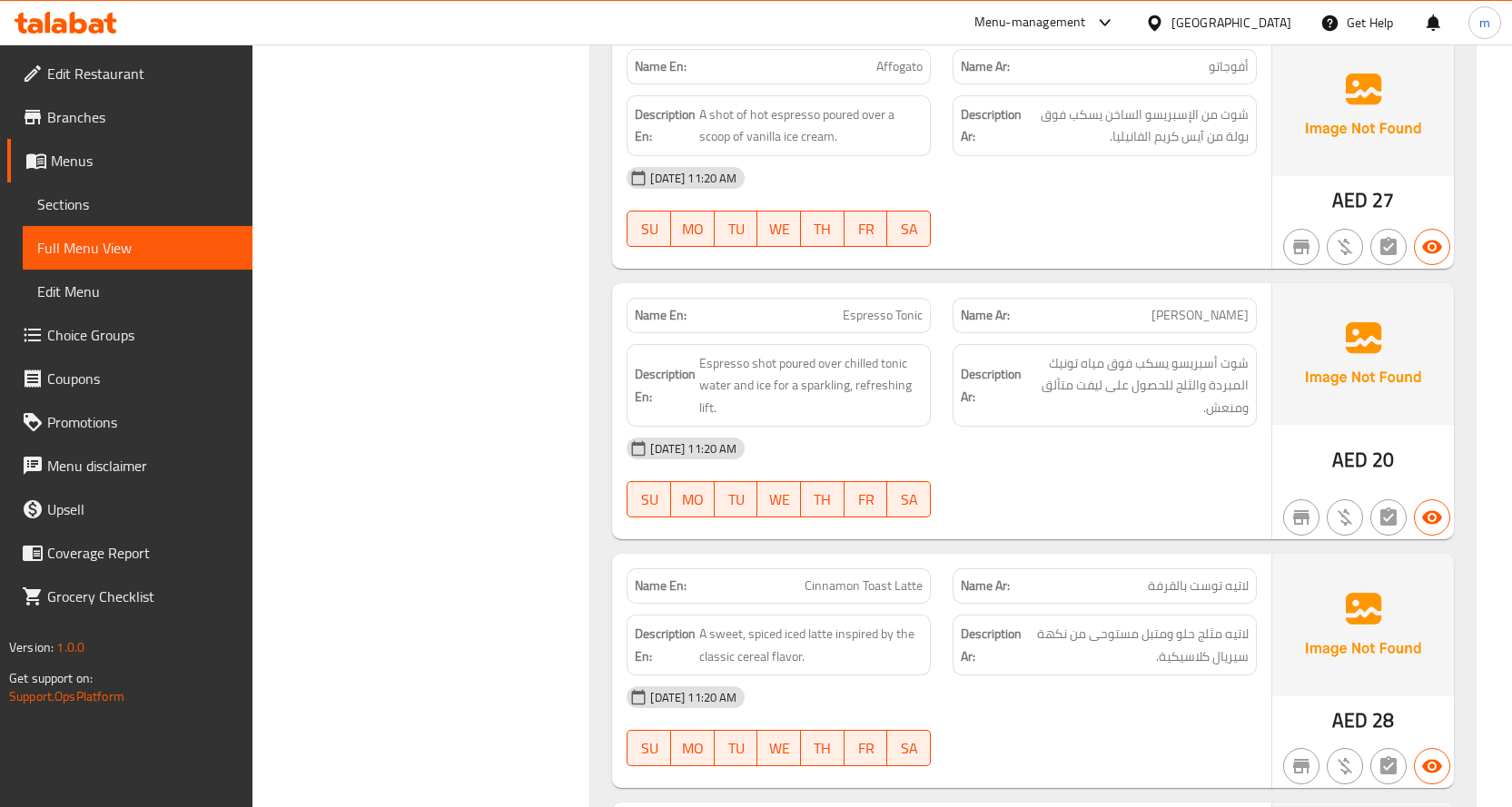
scroll to position [2450, 0]
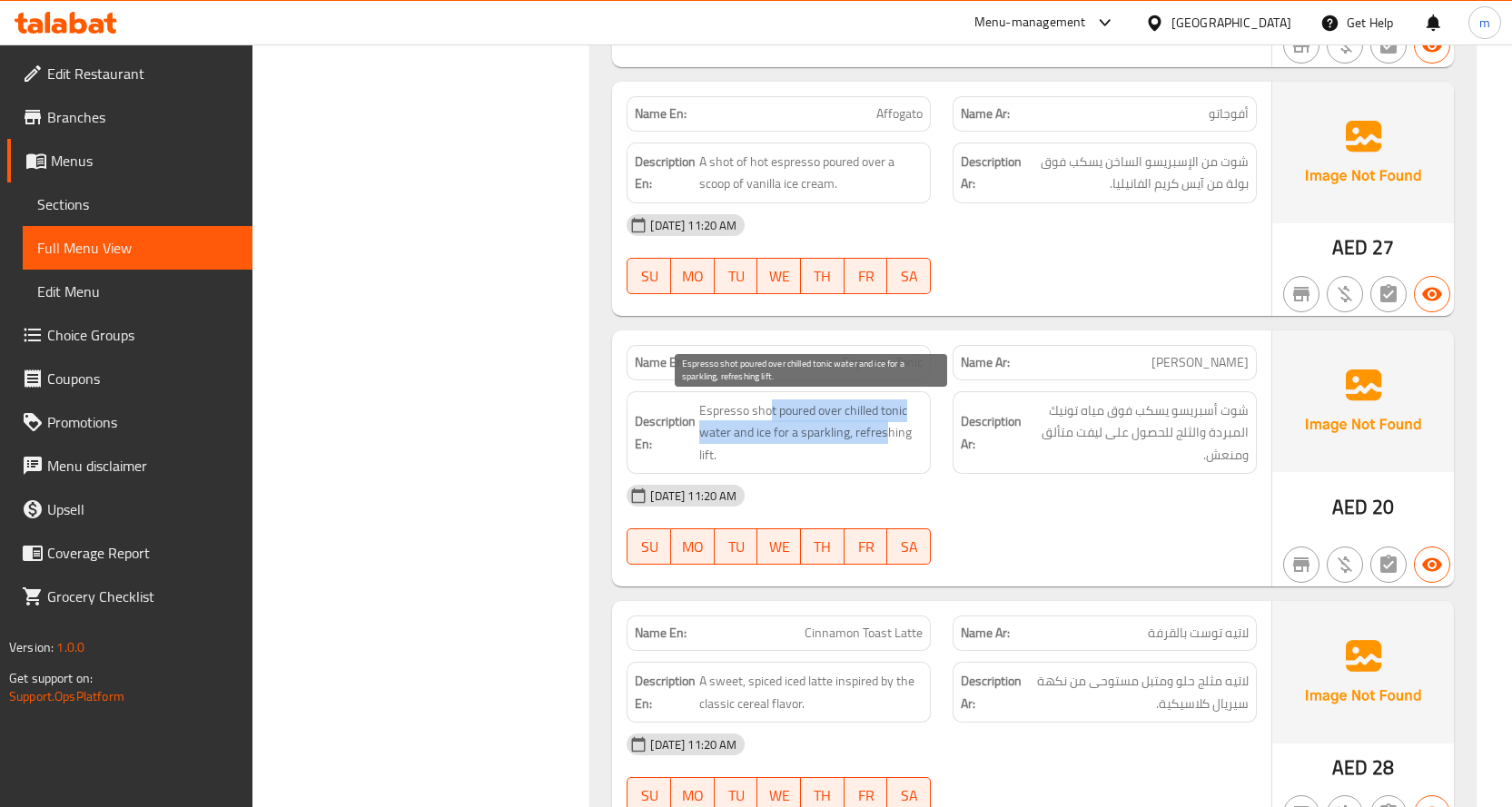
drag, startPoint x: 767, startPoint y: 407, endPoint x: 885, endPoint y: 436, distance: 121.5
click at [885, 436] on span "Espresso shot poured over chilled tonic water and ice for a sparkling, refreshi…" at bounding box center [810, 433] width 223 height 67
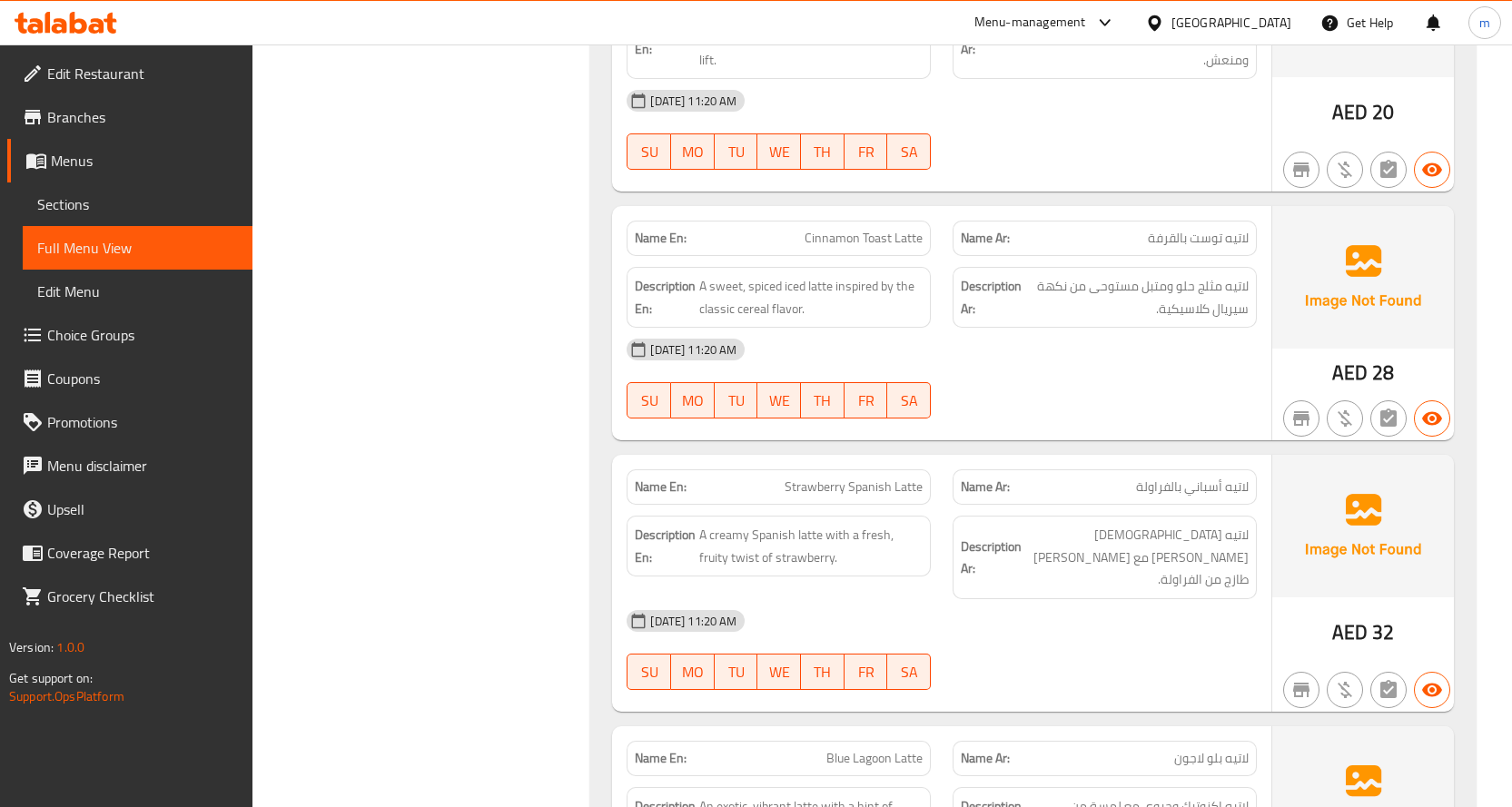
scroll to position [2813, 0]
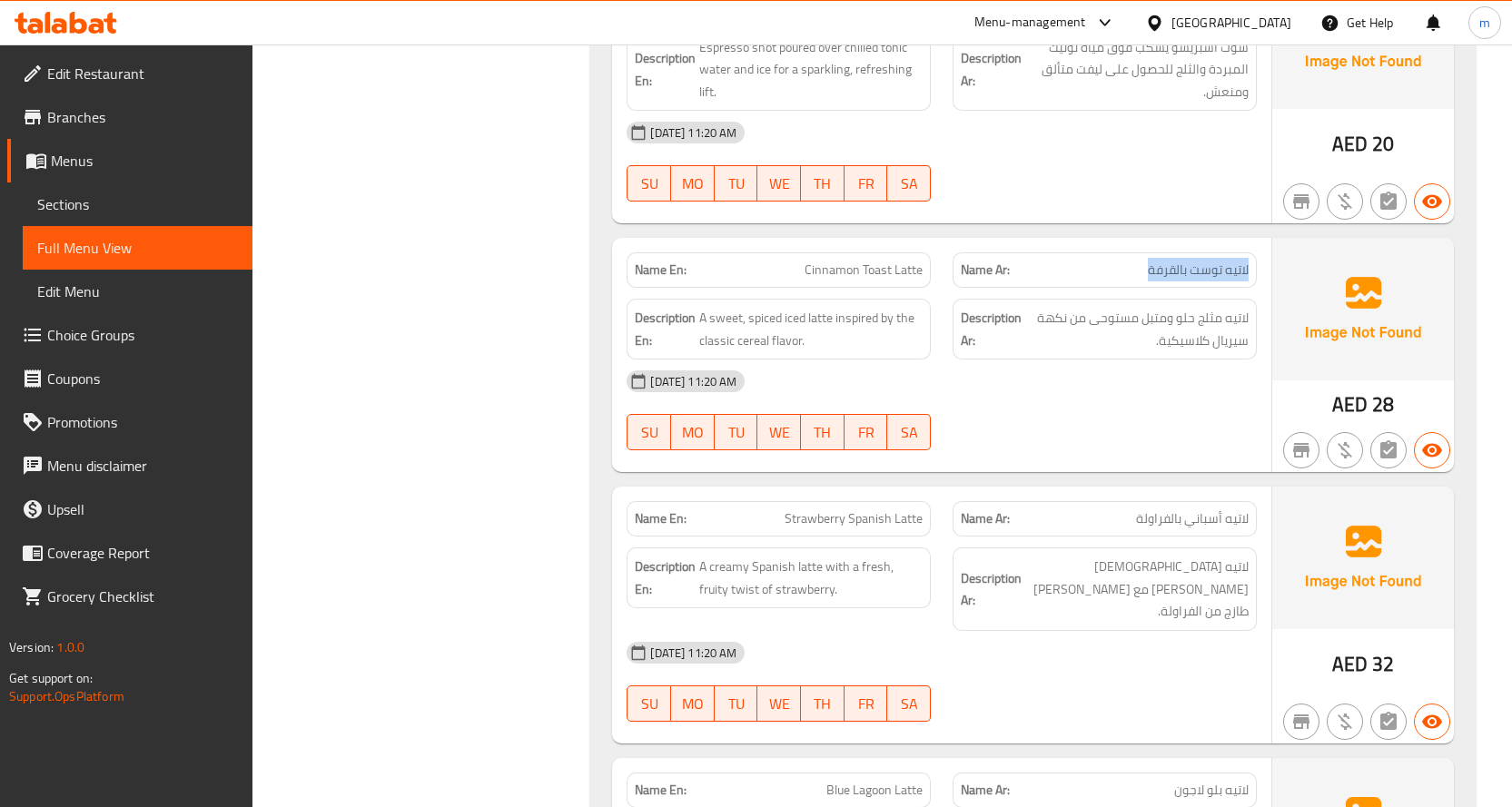
drag, startPoint x: 1251, startPoint y: 269, endPoint x: 1126, endPoint y: 273, distance: 125.1
click at [1126, 273] on div "Name Ar: لاتيه توست بالقرفة" at bounding box center [1104, 270] width 304 height 36
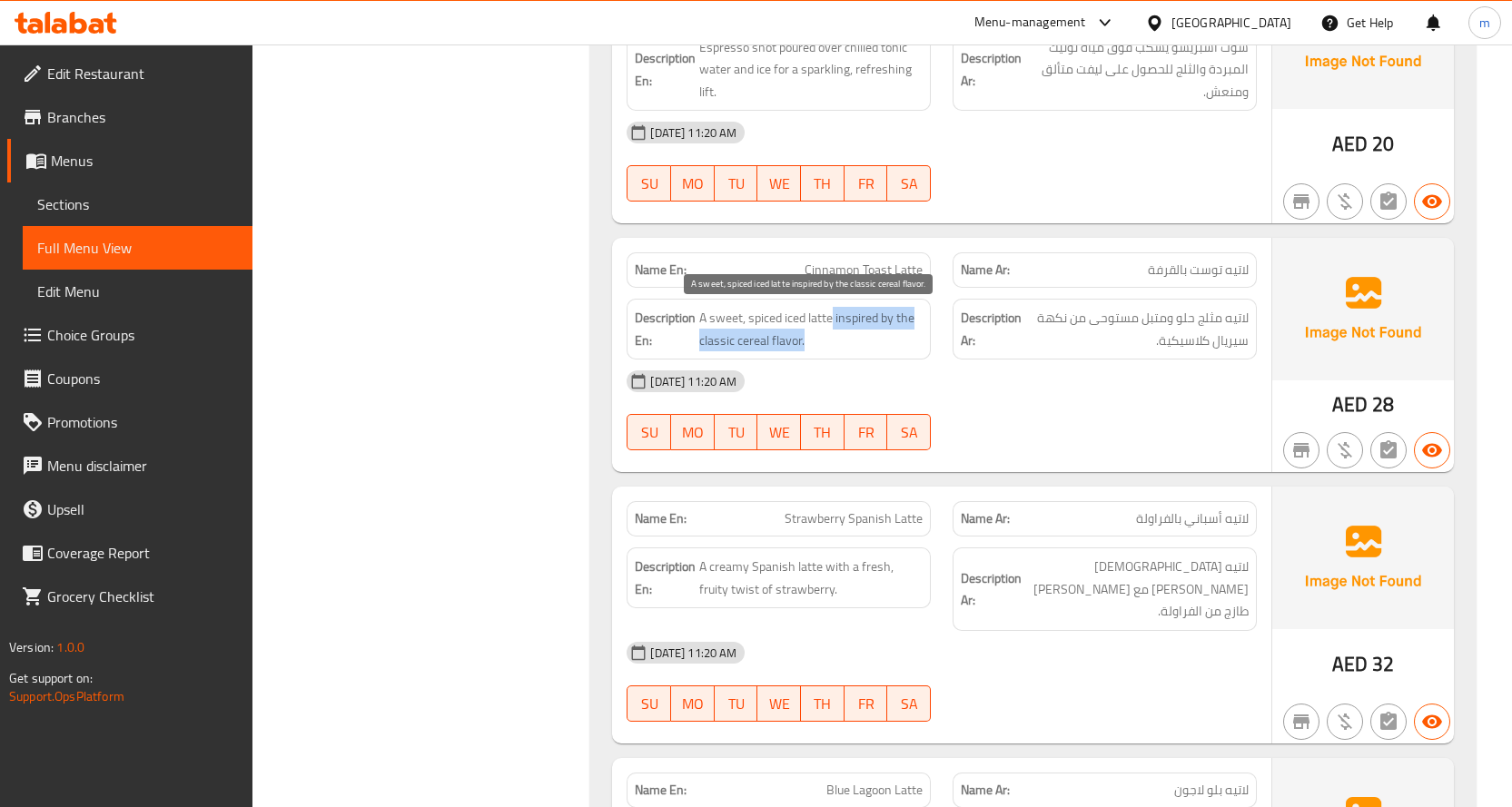
drag, startPoint x: 835, startPoint y: 315, endPoint x: 804, endPoint y: 339, distance: 39.2
click at [804, 339] on span "A sweet, spiced iced latte inspired by the classic cereal flavor." at bounding box center [810, 328] width 223 height 44
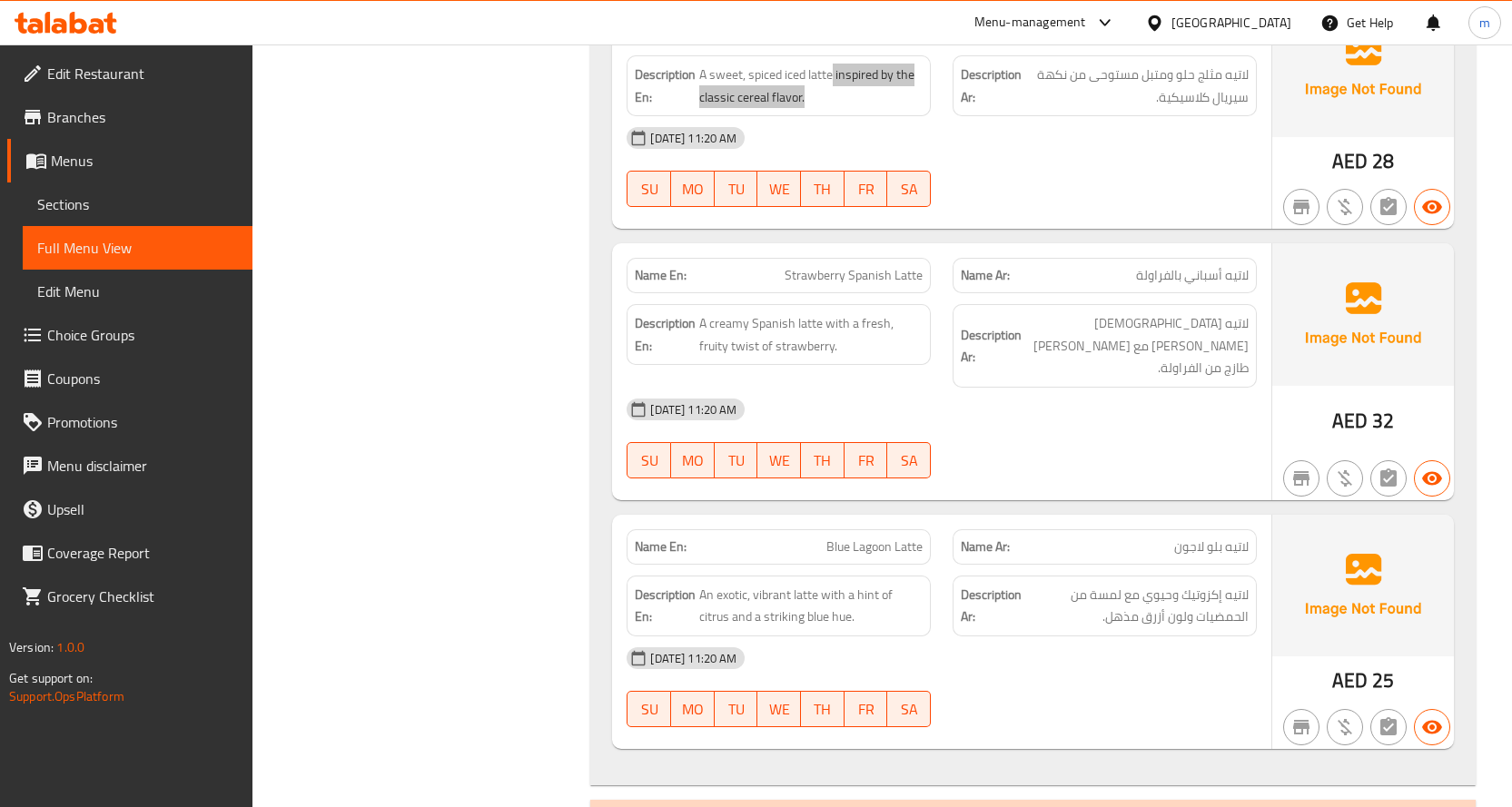
scroll to position [3086, 0]
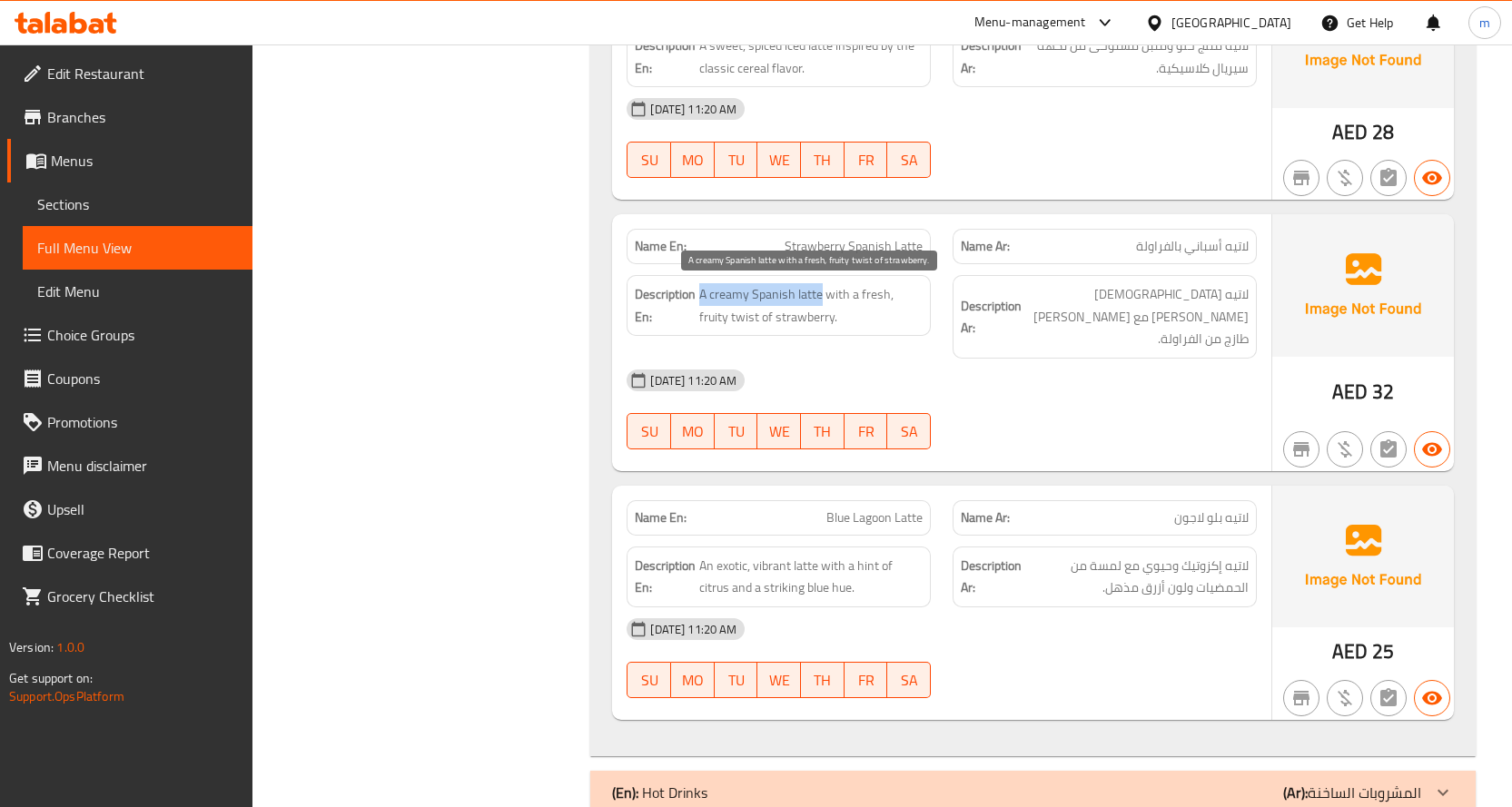
drag, startPoint x: 820, startPoint y: 293, endPoint x: 697, endPoint y: 293, distance: 123.0
click at [697, 293] on h6 "Description En: A creamy Spanish latte with a fresh, fruity twist of strawberry." at bounding box center [778, 305] width 288 height 44
drag, startPoint x: 732, startPoint y: 320, endPoint x: 801, endPoint y: 311, distance: 69.6
click at [801, 311] on span "A creamy Spanish latte with a fresh, fruity twist of strawberry." at bounding box center [810, 305] width 223 height 44
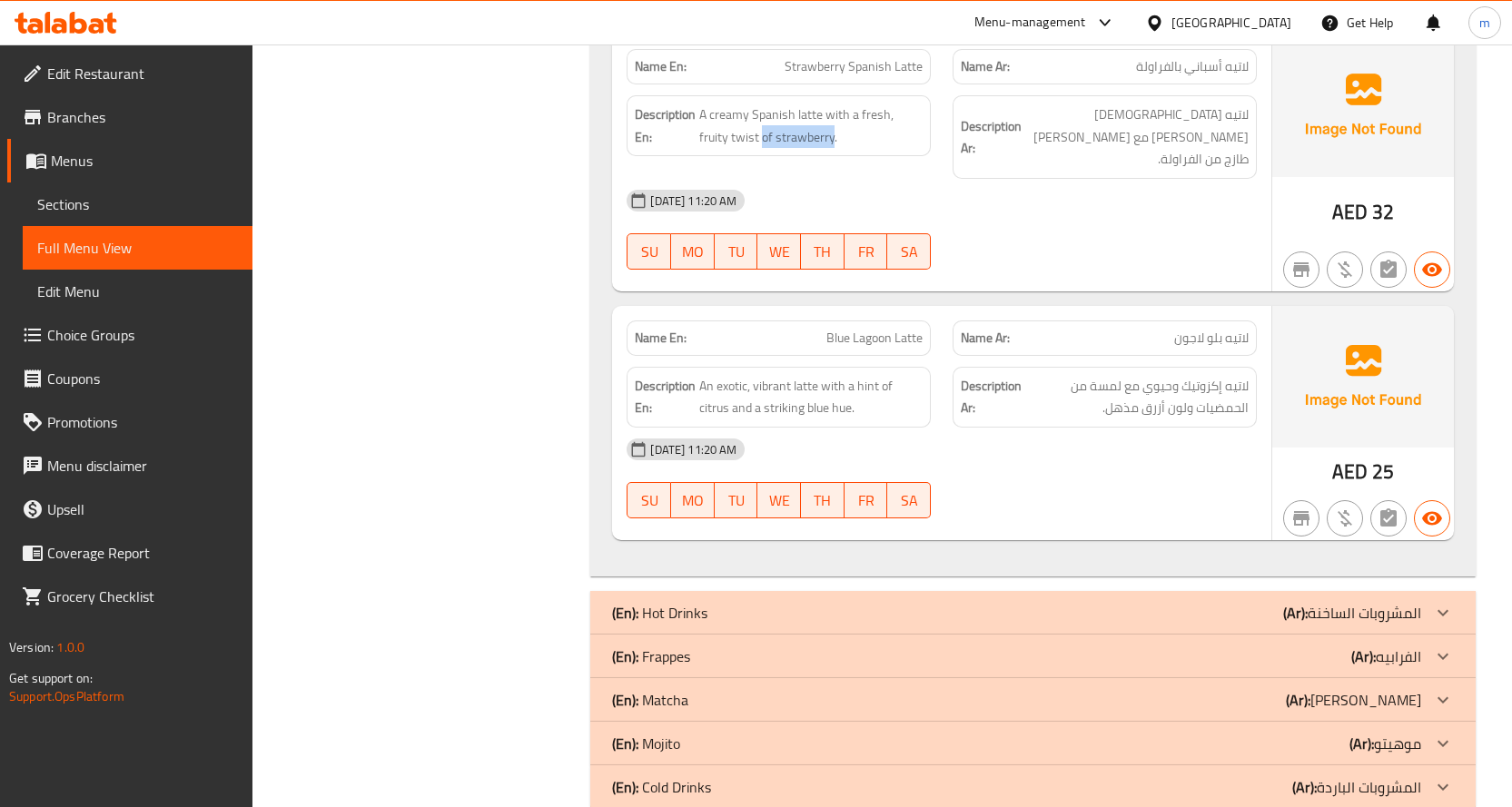
scroll to position [3281, 0]
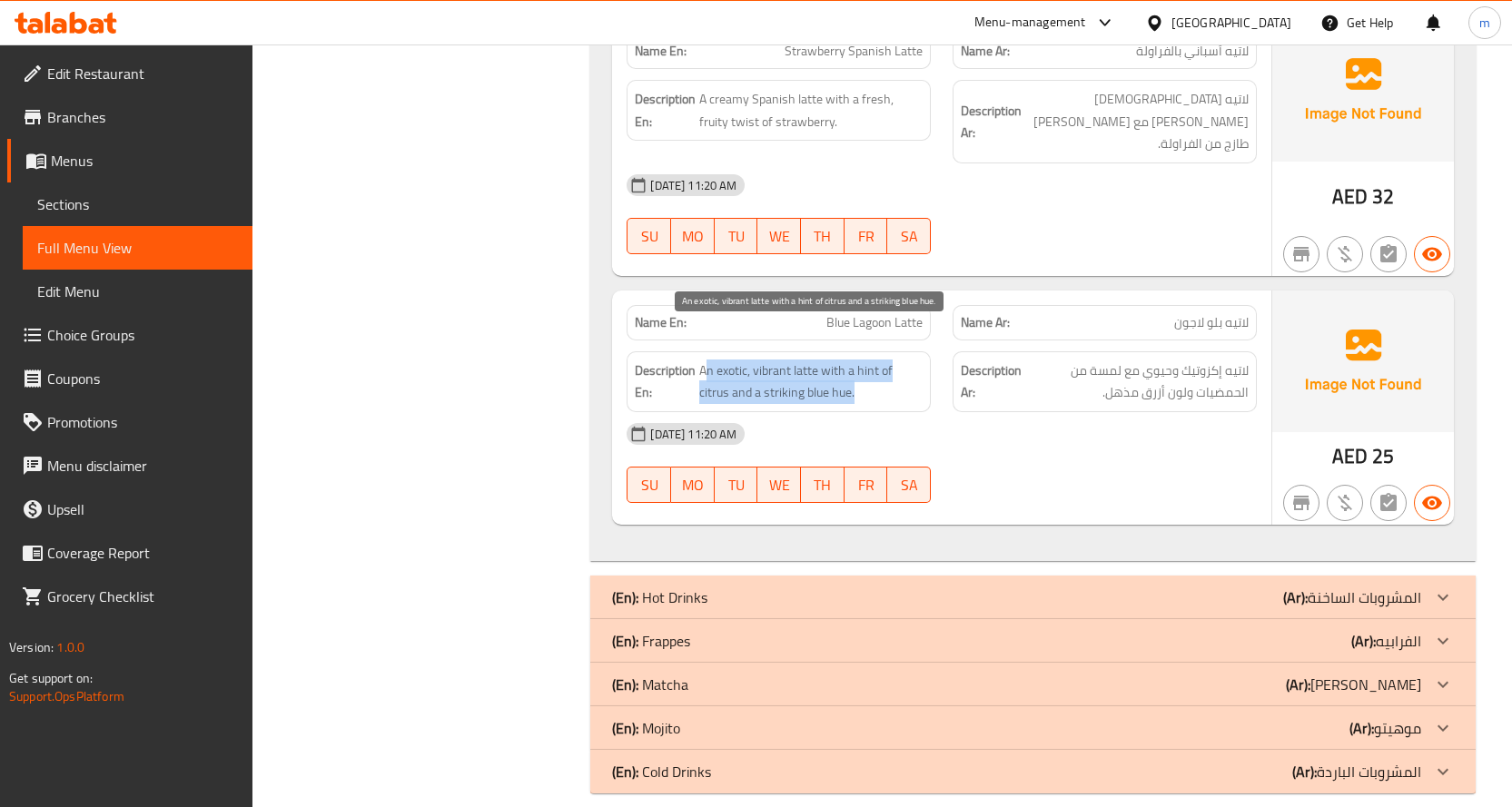
drag, startPoint x: 705, startPoint y: 347, endPoint x: 873, endPoint y: 381, distance: 171.4
click at [873, 381] on span "An exotic, vibrant latte with a hint of citrus and a striking blue hue." at bounding box center [810, 381] width 223 height 44
click at [168, 328] on span "Choice Groups" at bounding box center [142, 334] width 191 height 22
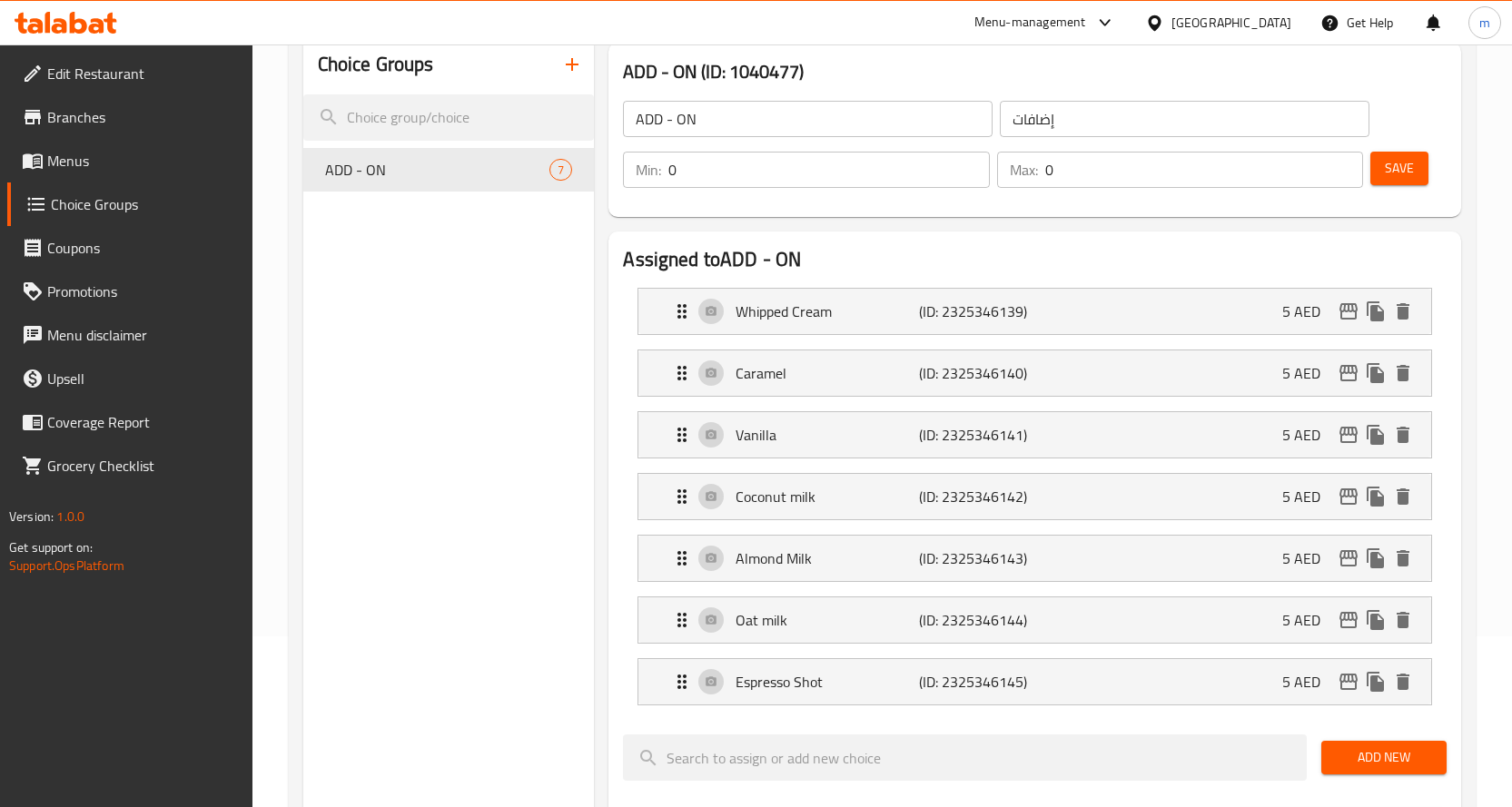
scroll to position [182, 0]
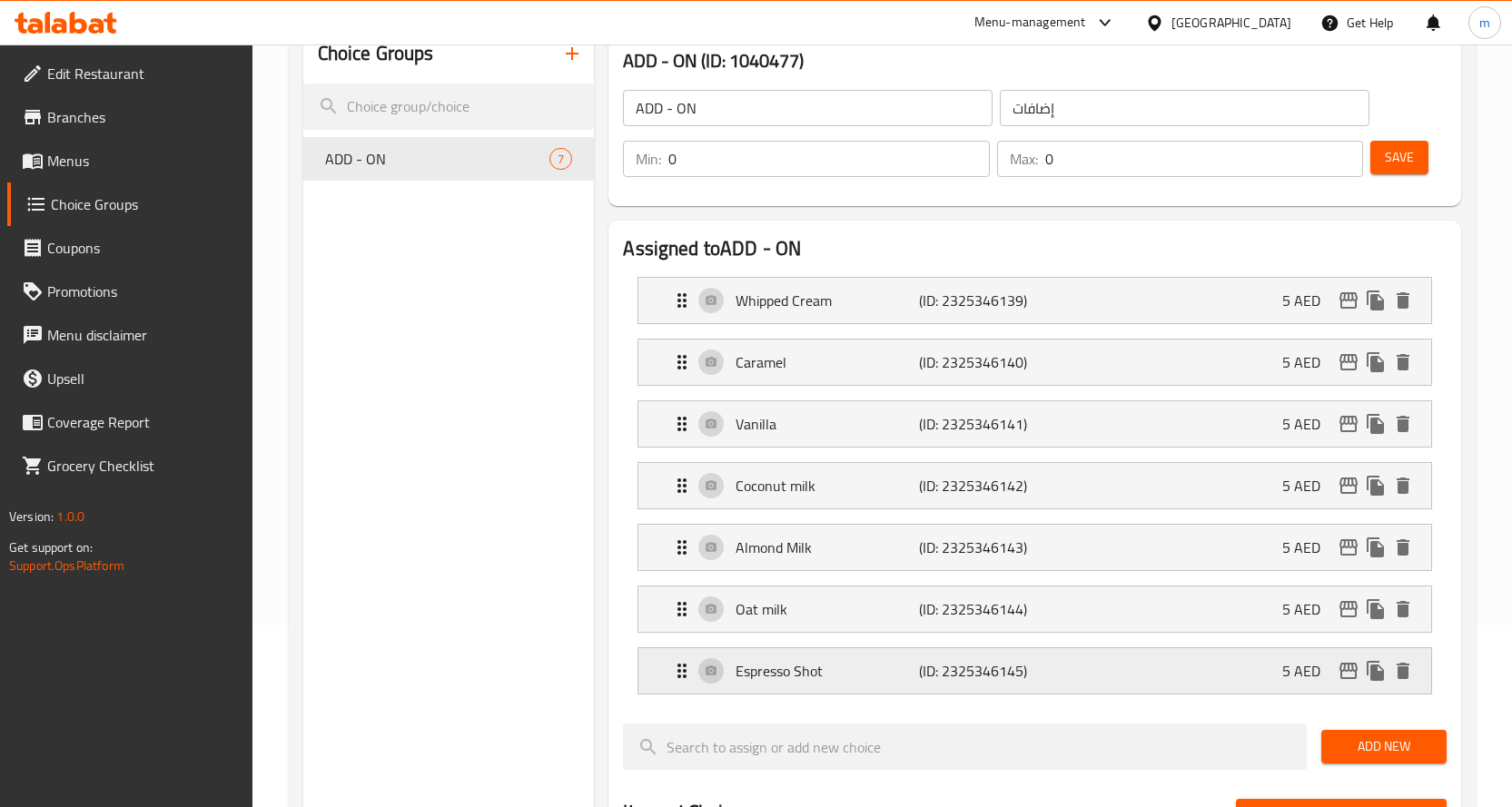
click at [957, 672] on p "(ID: 2325346145)" at bounding box center [979, 670] width 122 height 22
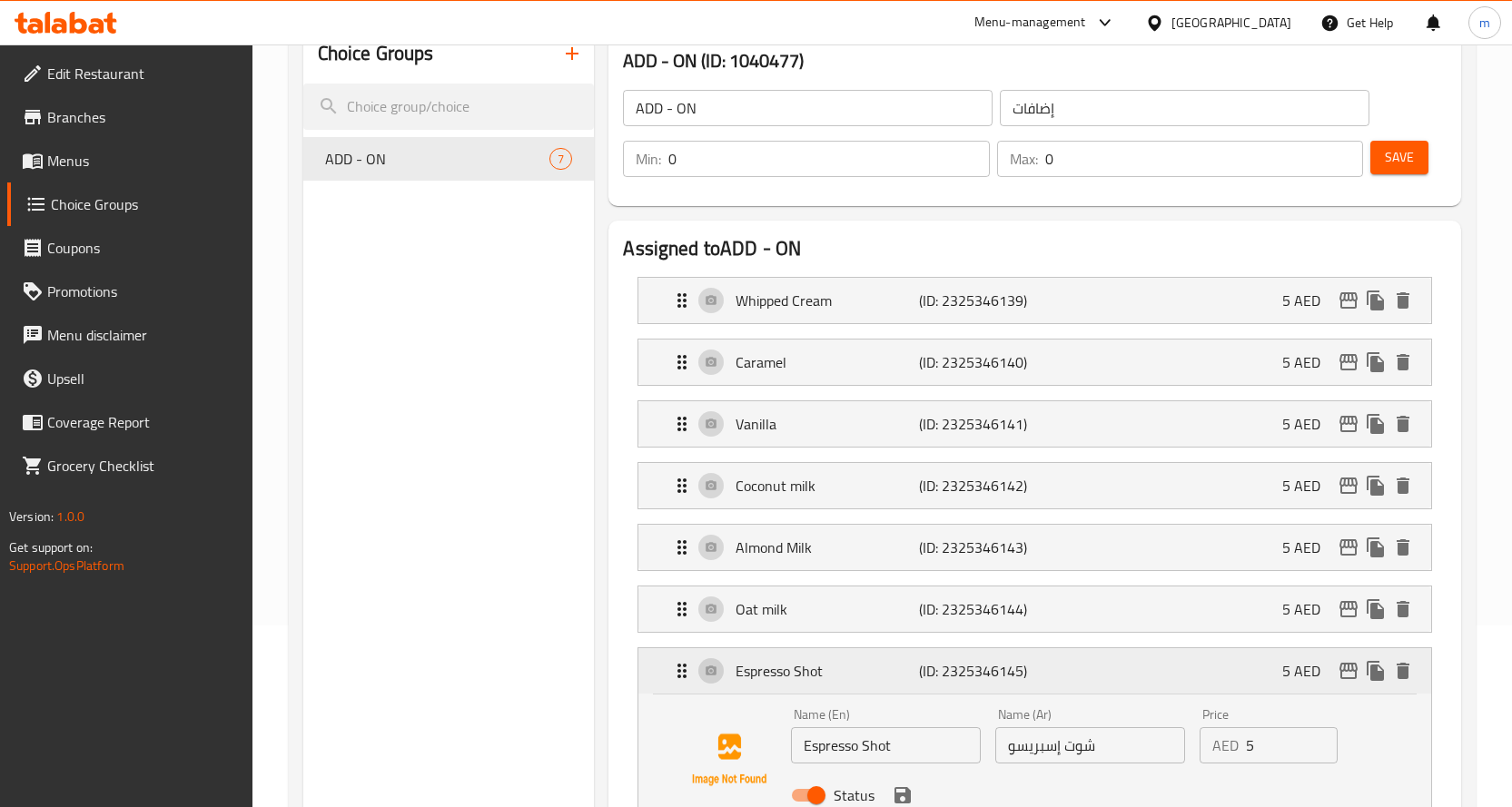
click at [957, 672] on p "(ID: 2325346145)" at bounding box center [979, 670] width 122 height 22
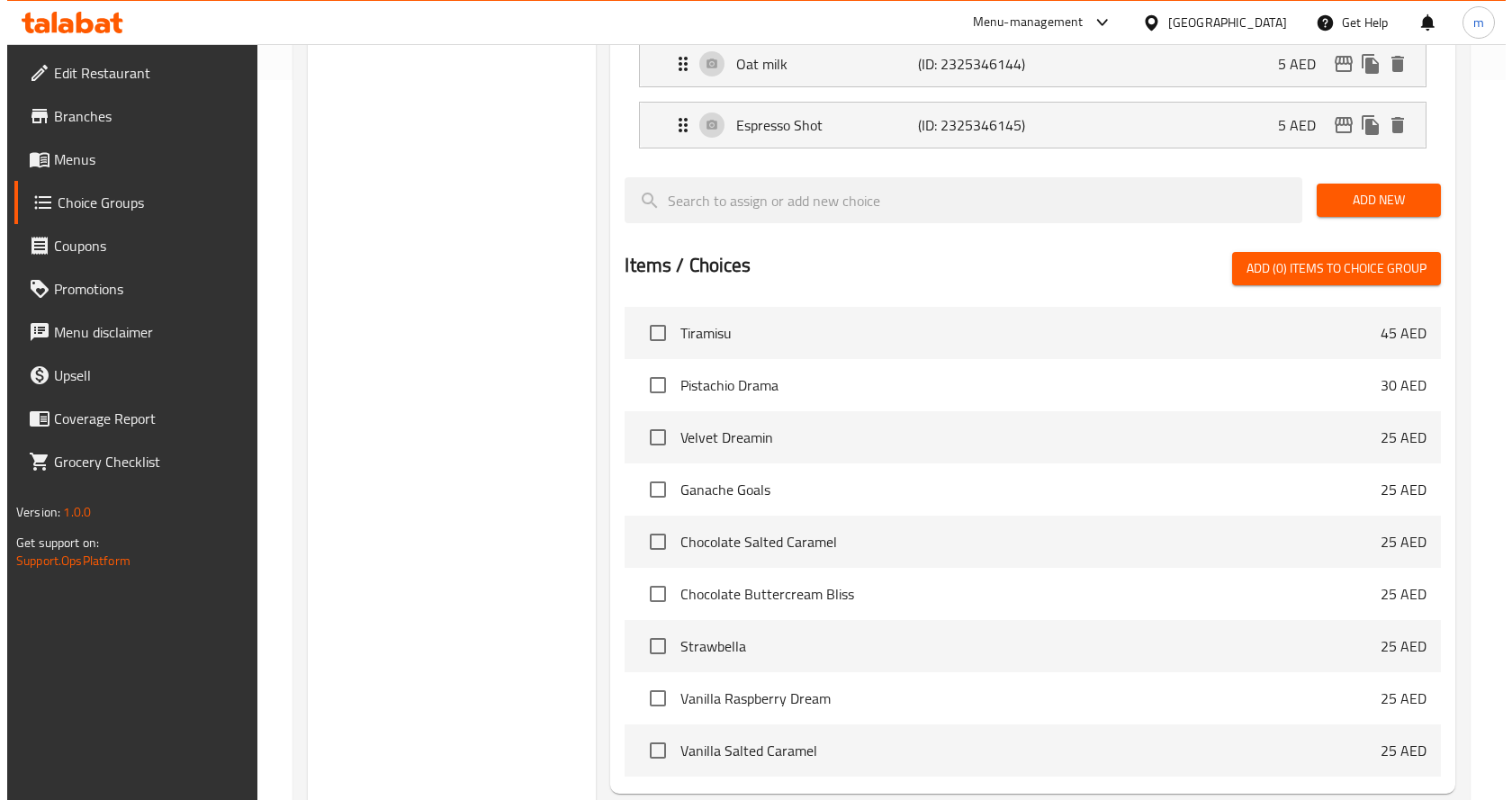
scroll to position [897, 0]
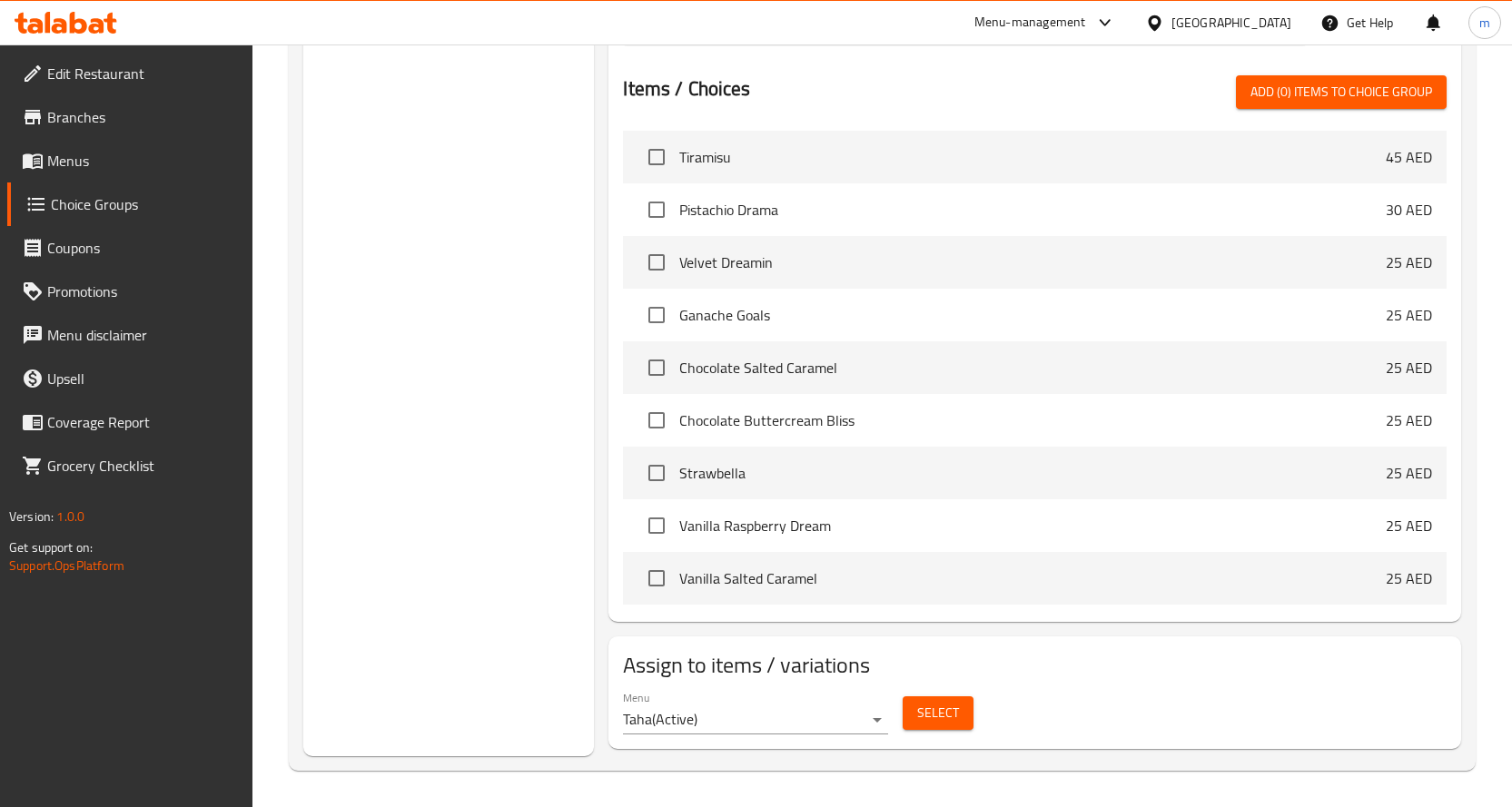
click at [931, 715] on span "Select" at bounding box center [938, 713] width 41 height 23
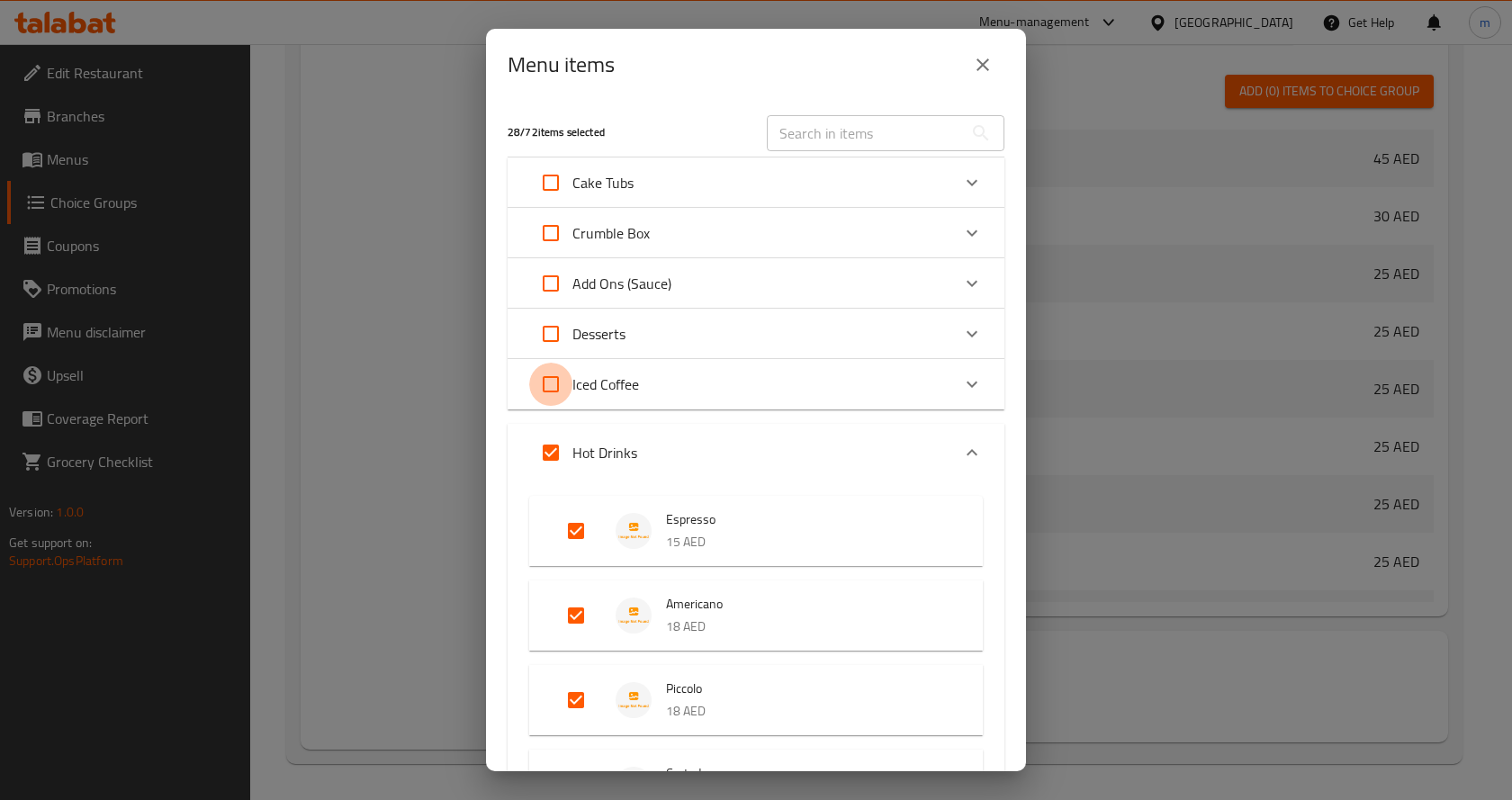
click at [555, 379] on input "Expand" at bounding box center [550, 384] width 43 height 43
checkbox input "true"
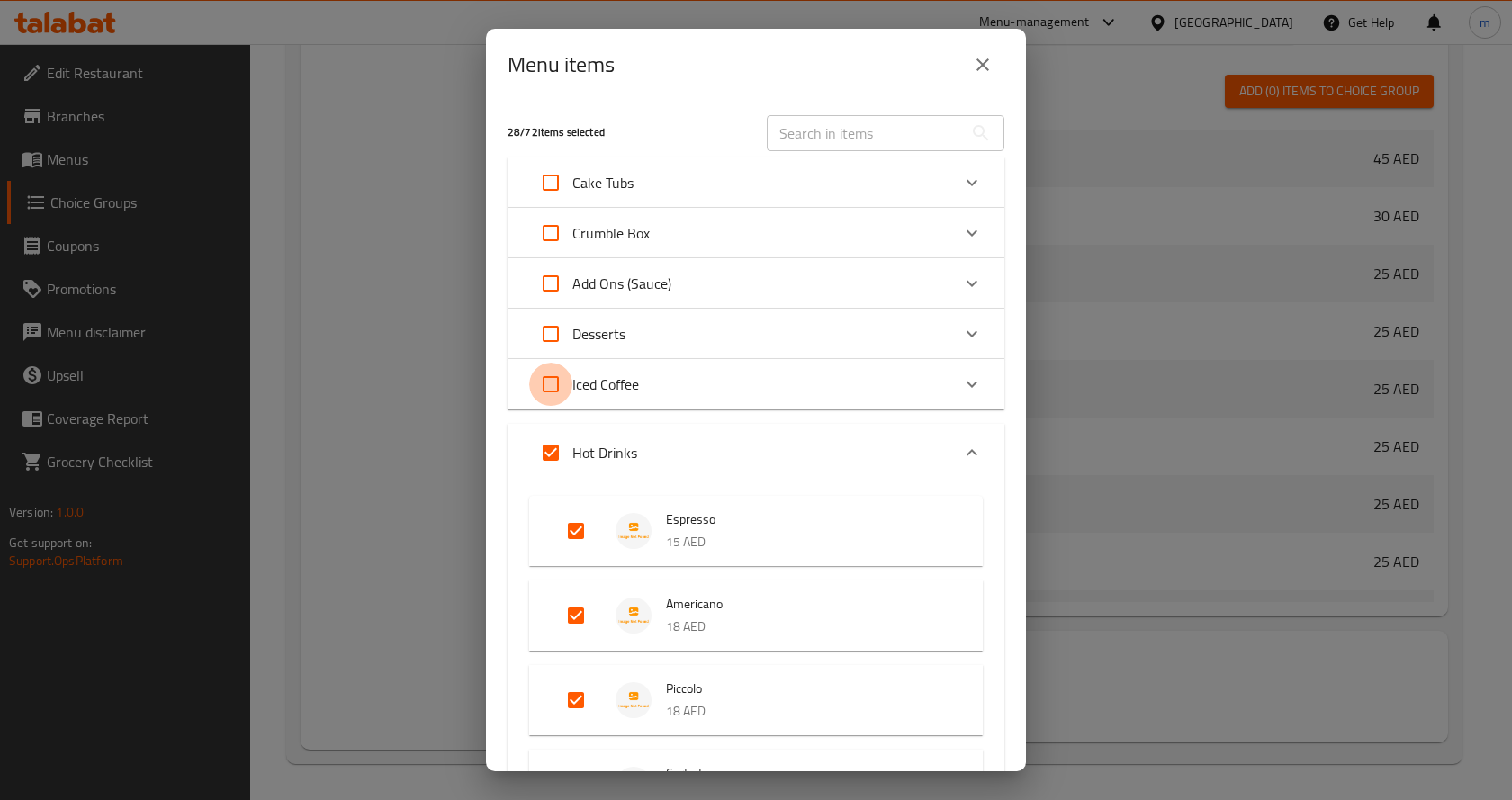
checkbox input "true"
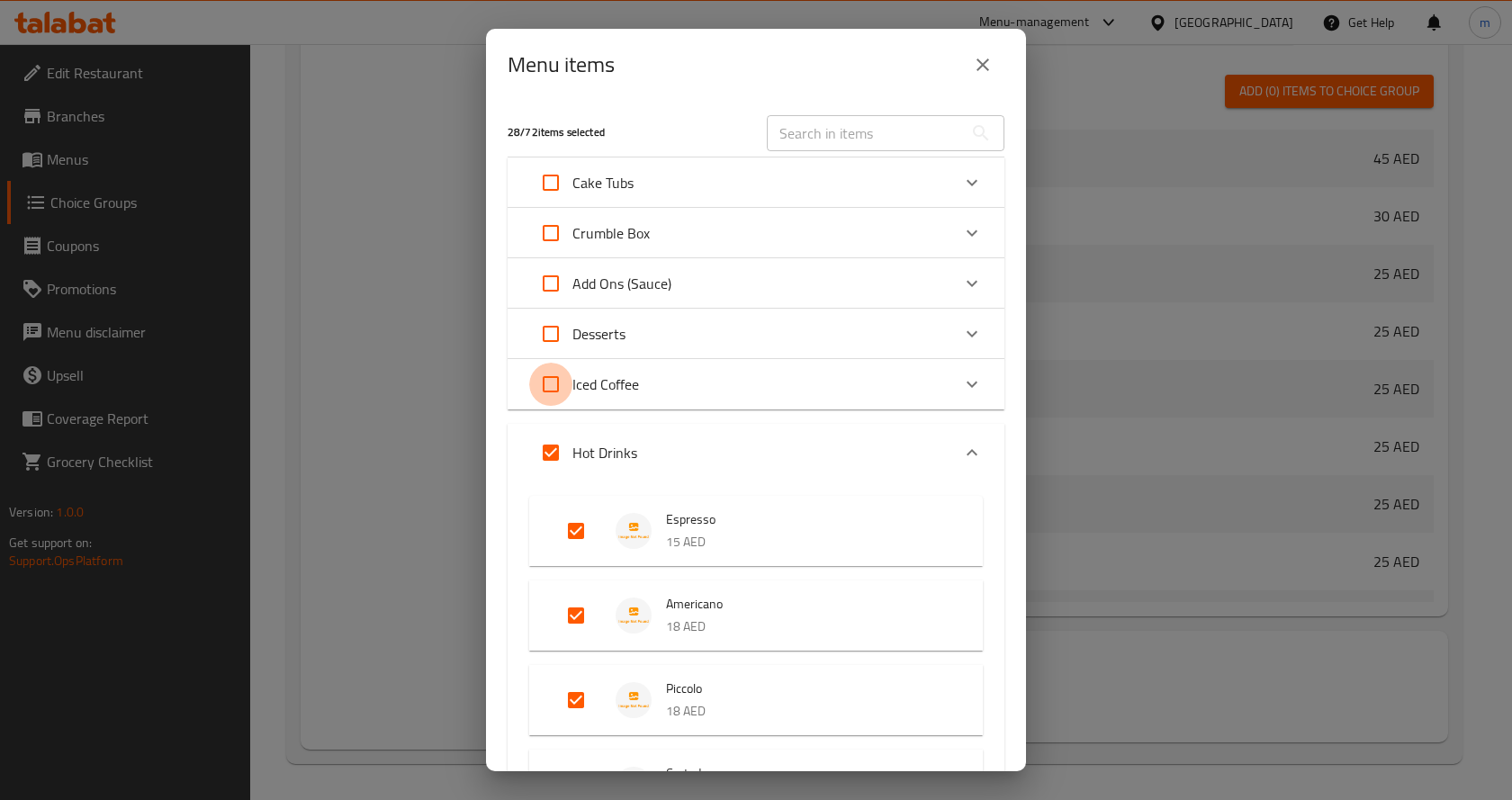
checkbox input "true"
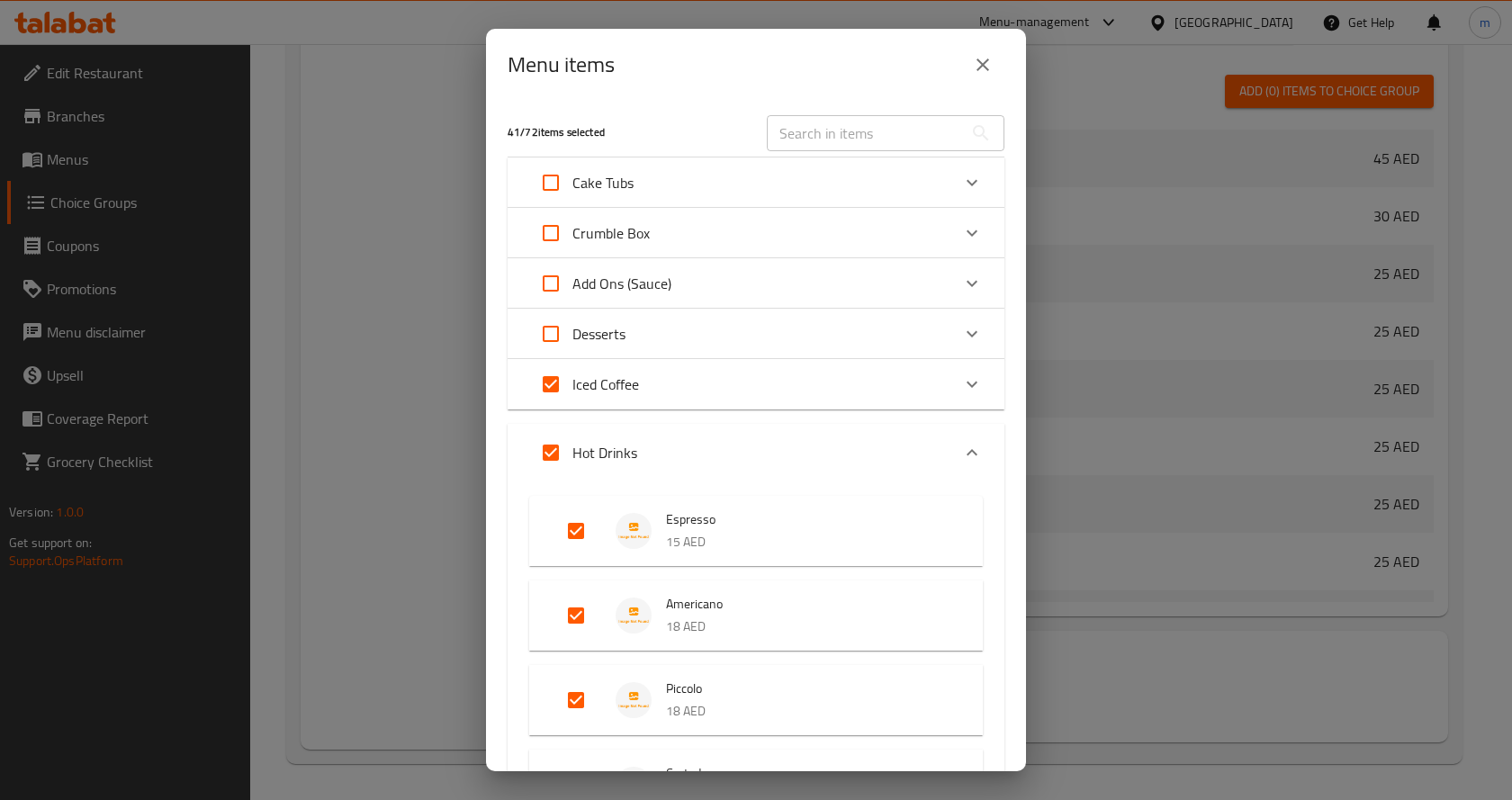
click at [549, 340] on input "Expand" at bounding box center [550, 334] width 43 height 43
checkbox input "true"
click at [547, 269] on input "Expand" at bounding box center [550, 283] width 43 height 43
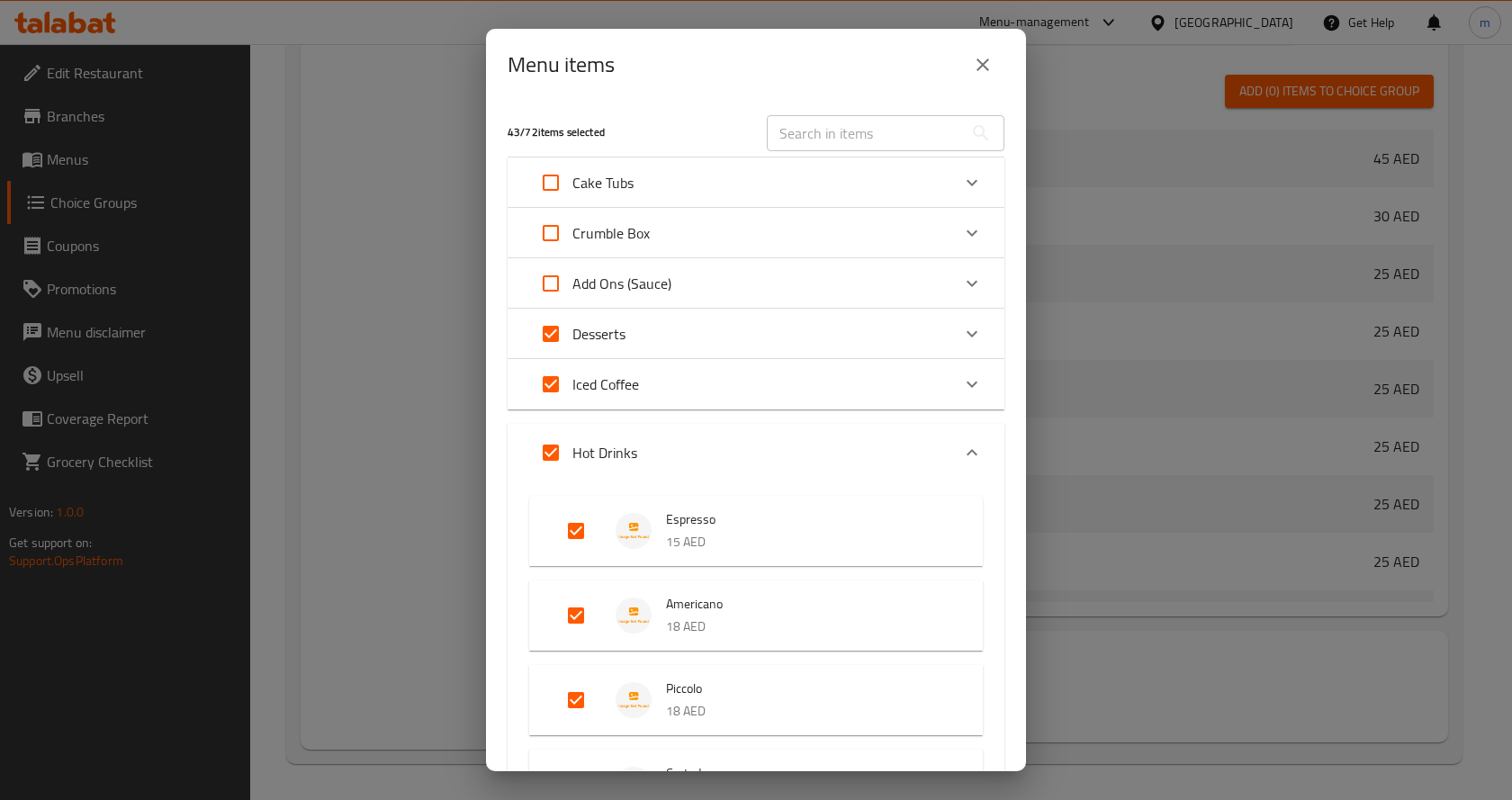
checkbox input "true"
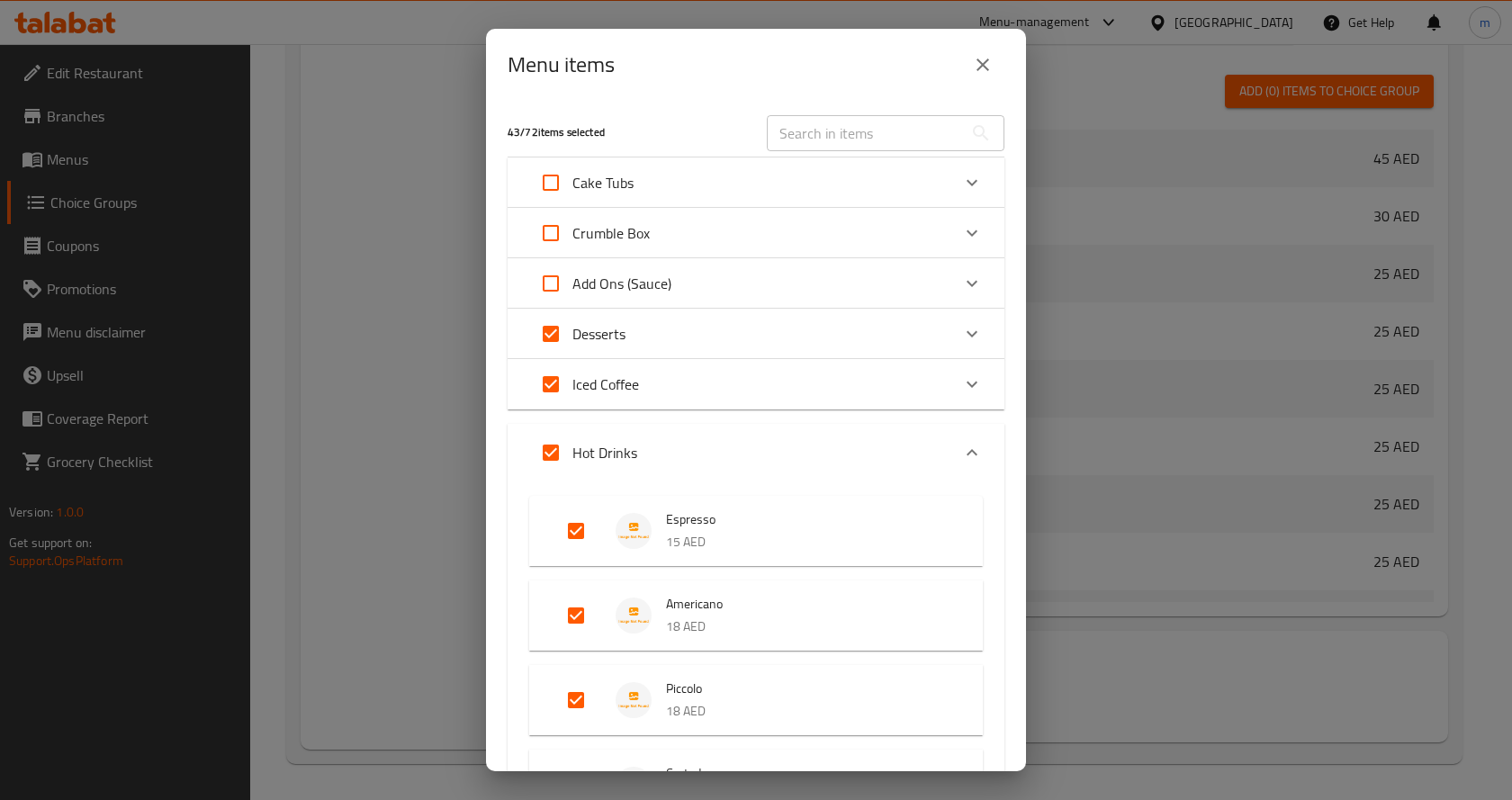
checkbox input "true"
click at [548, 230] on input "Expand" at bounding box center [550, 233] width 43 height 43
checkbox input "true"
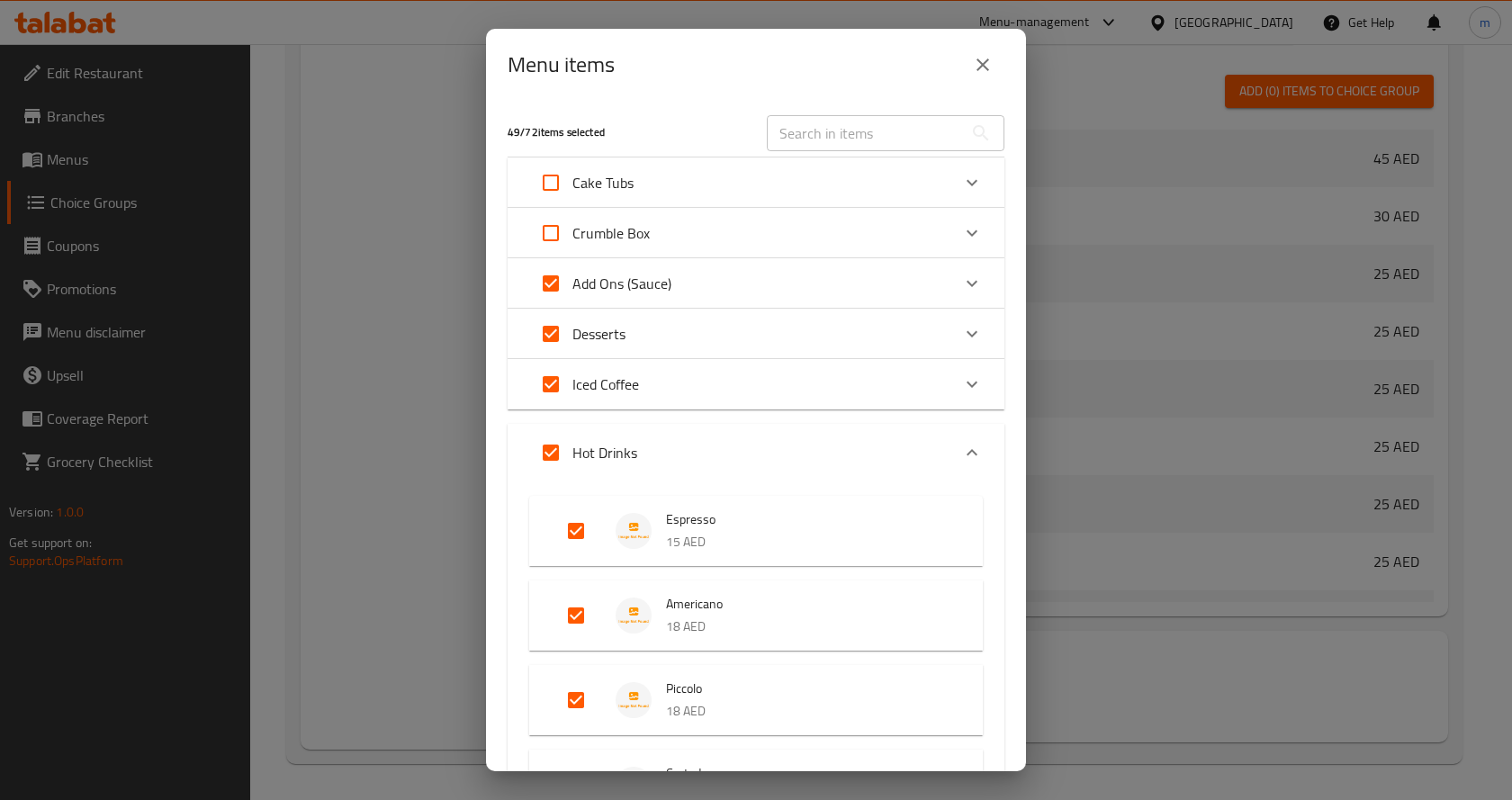
checkbox input "true"
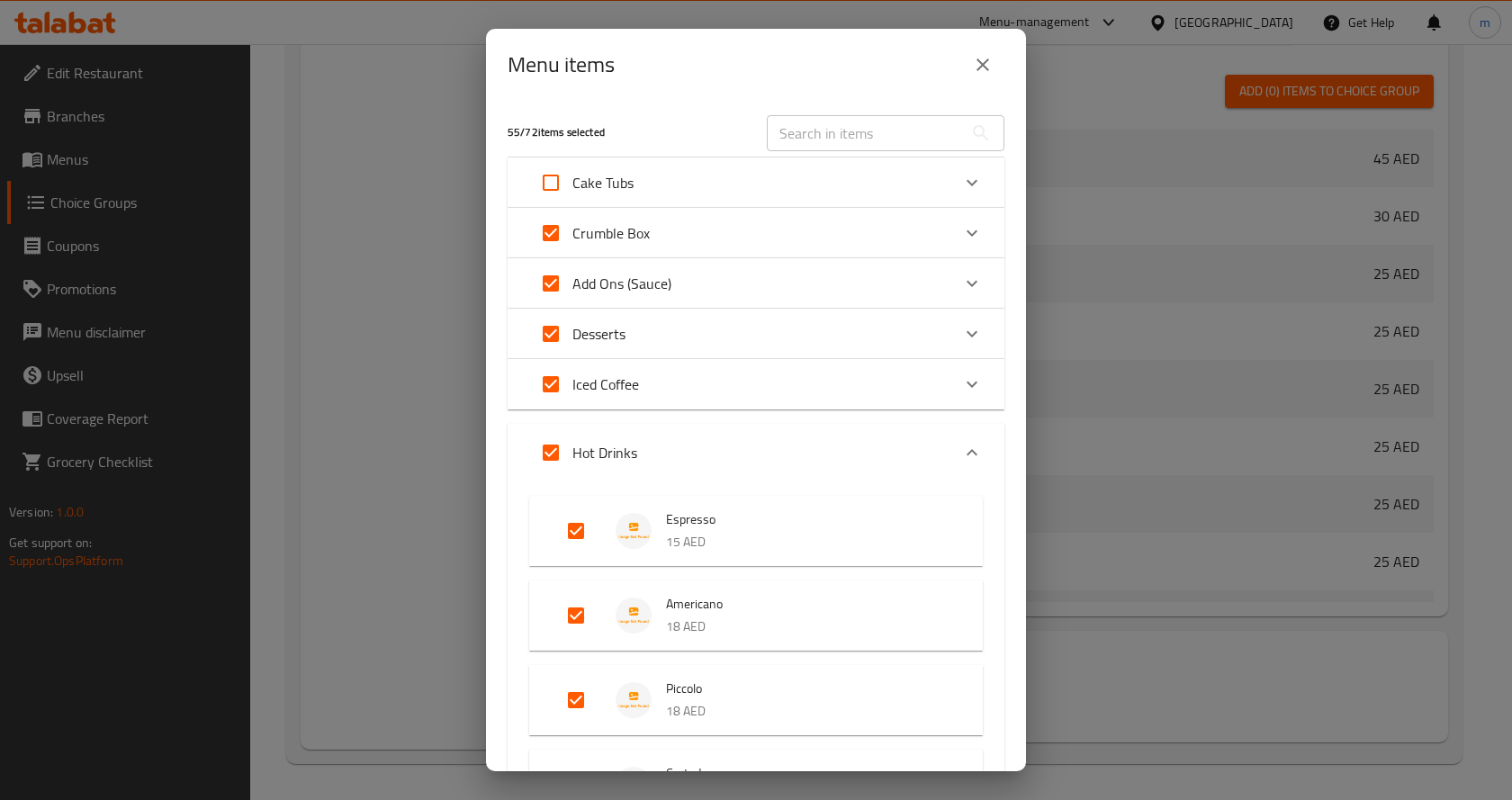
click at [548, 187] on input "Expand" at bounding box center [550, 183] width 43 height 43
checkbox input "true"
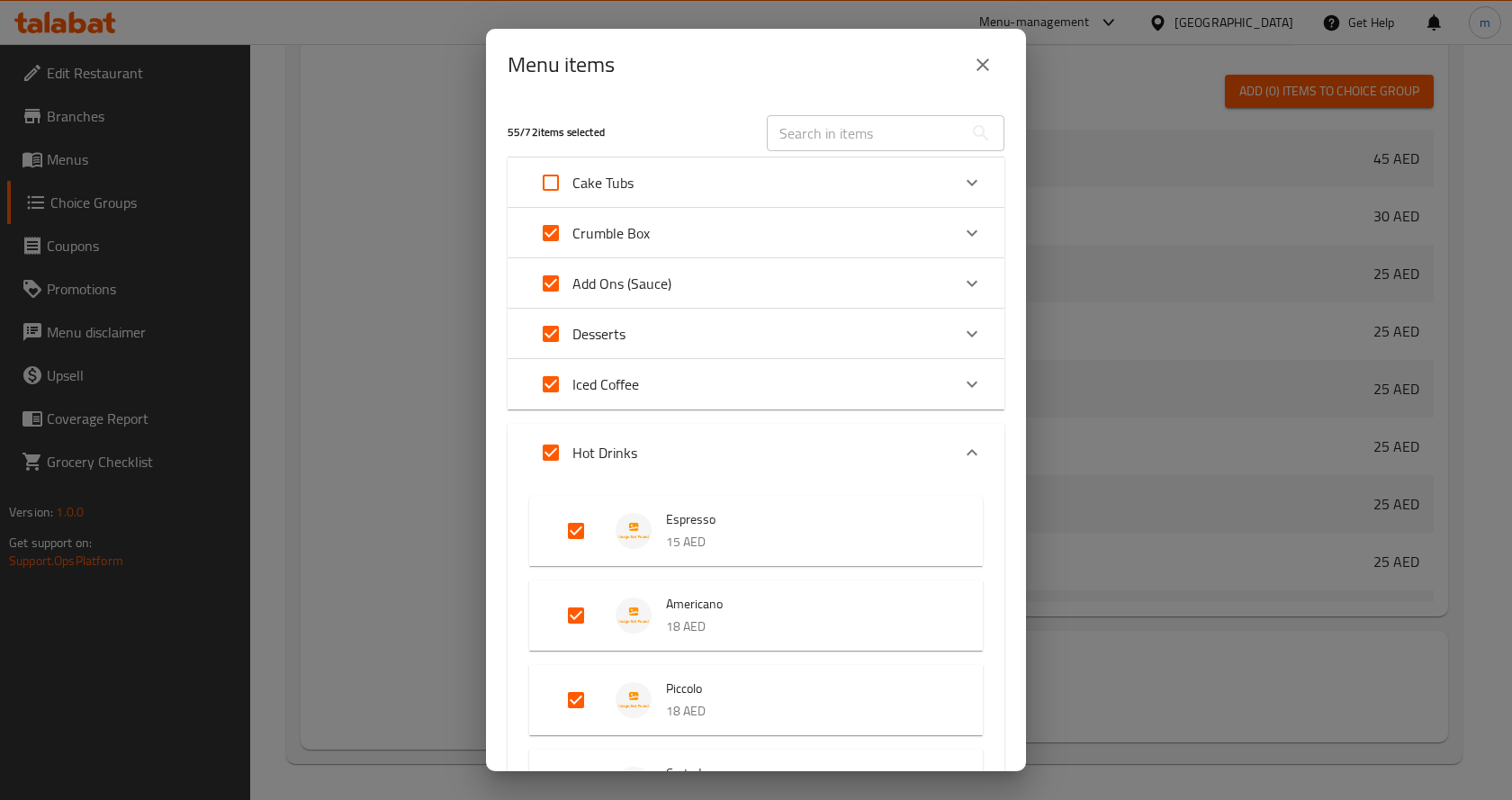
checkbox input "true"
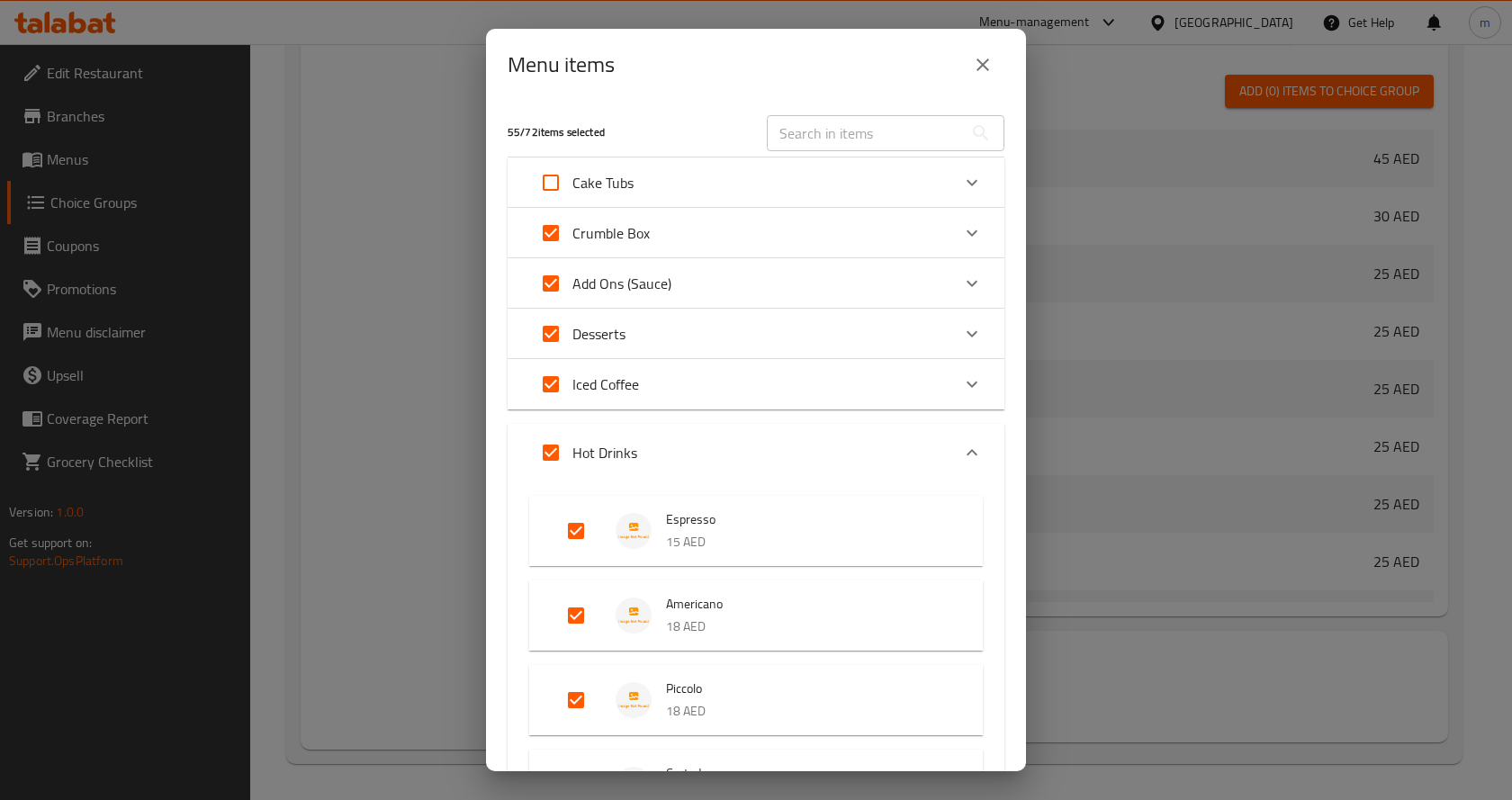
checkbox input "true"
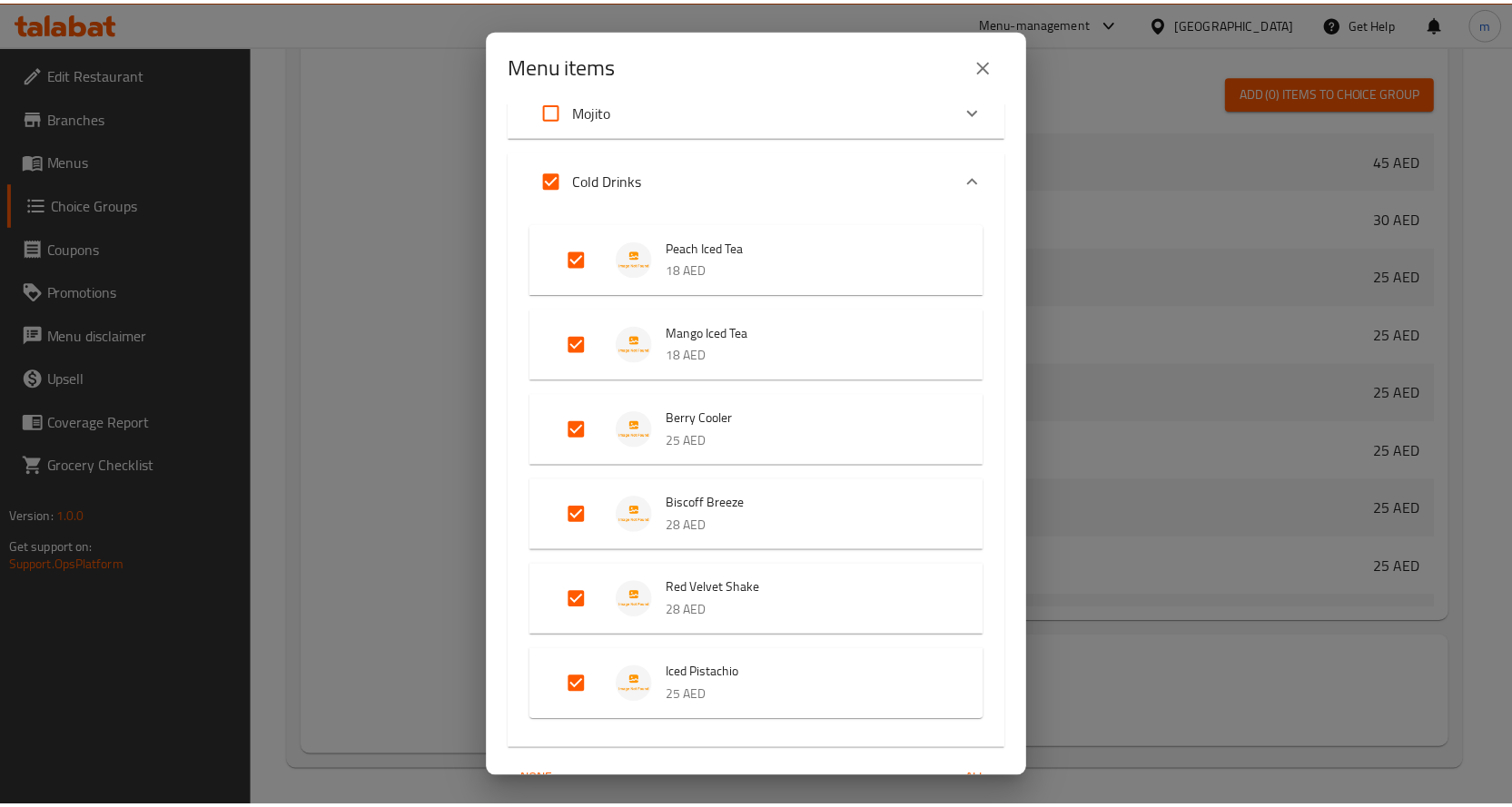
scroll to position [2621, 0]
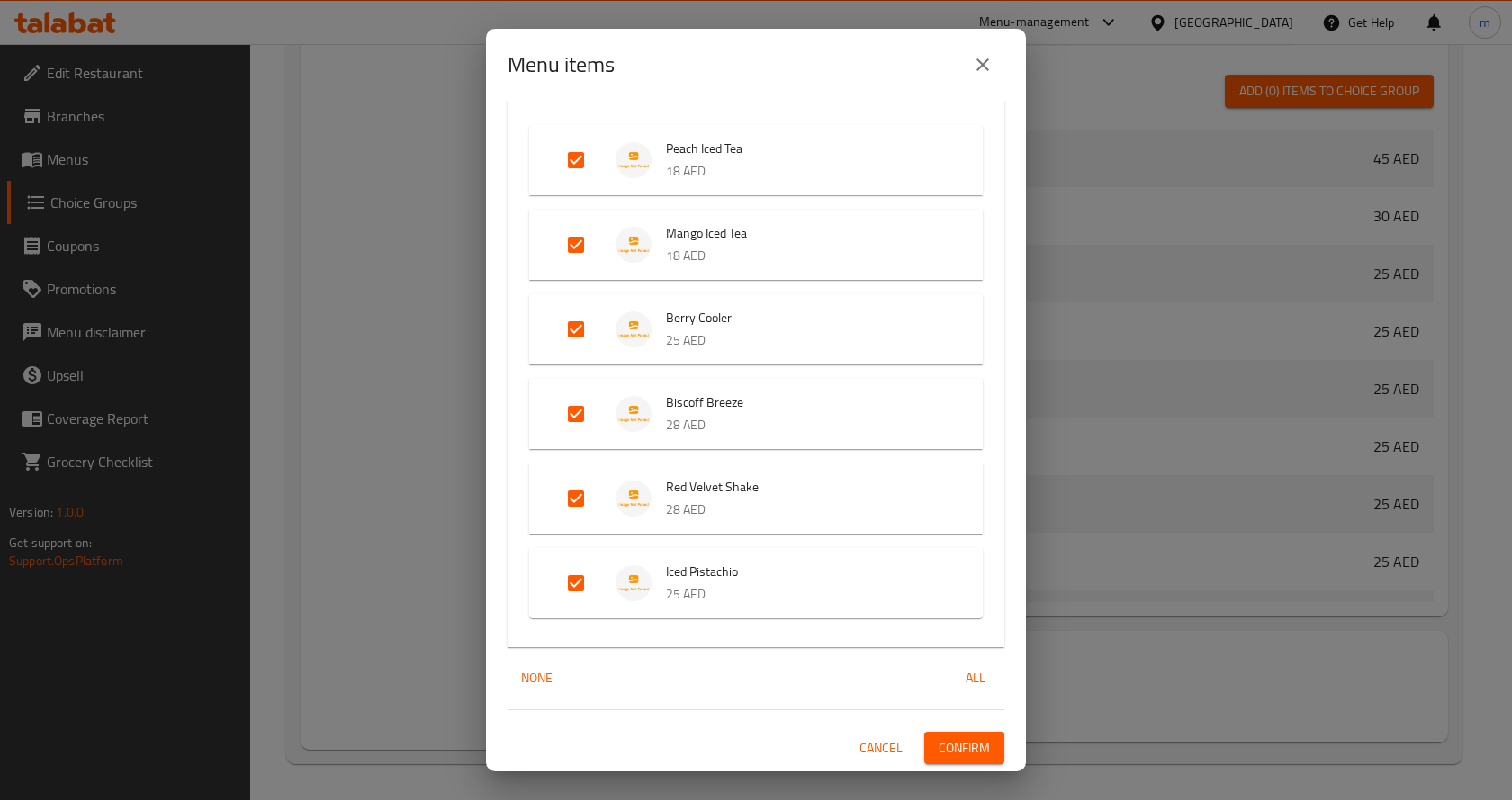
click at [938, 742] on span "Confirm" at bounding box center [964, 748] width 51 height 22
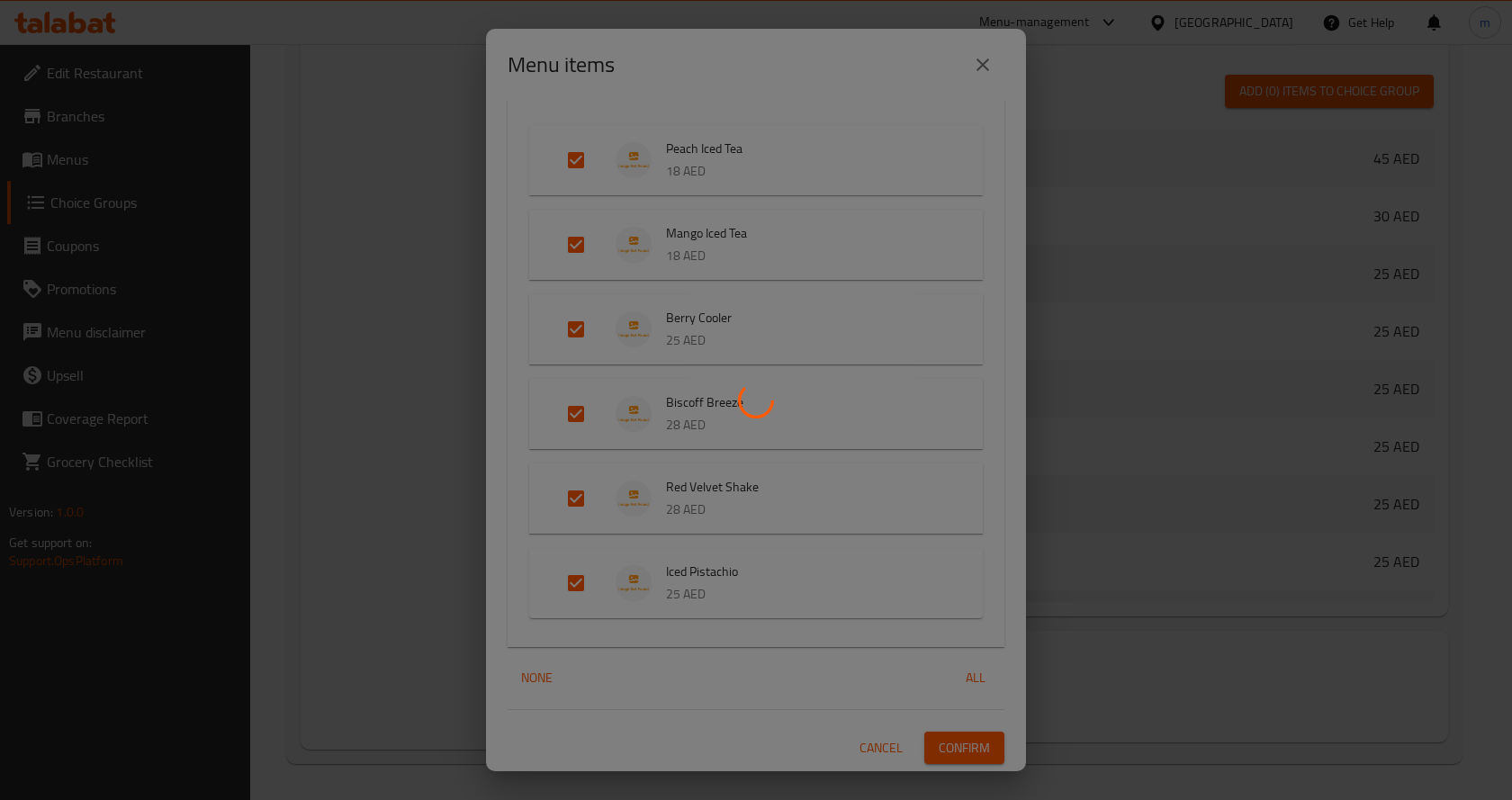
click at [935, 742] on div at bounding box center [756, 400] width 1512 height 800
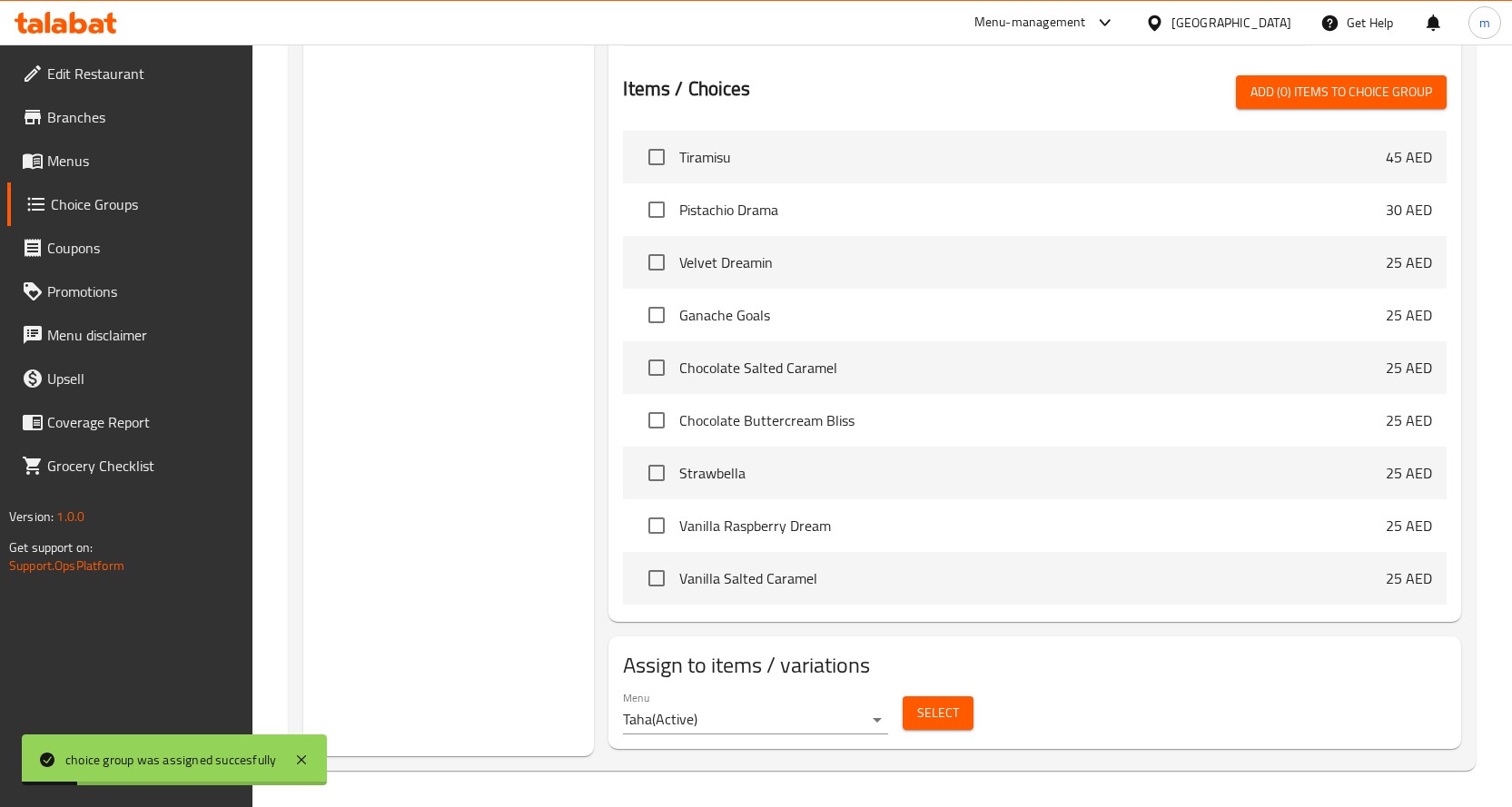
click at [108, 154] on span "Menus" at bounding box center [142, 160] width 191 height 22
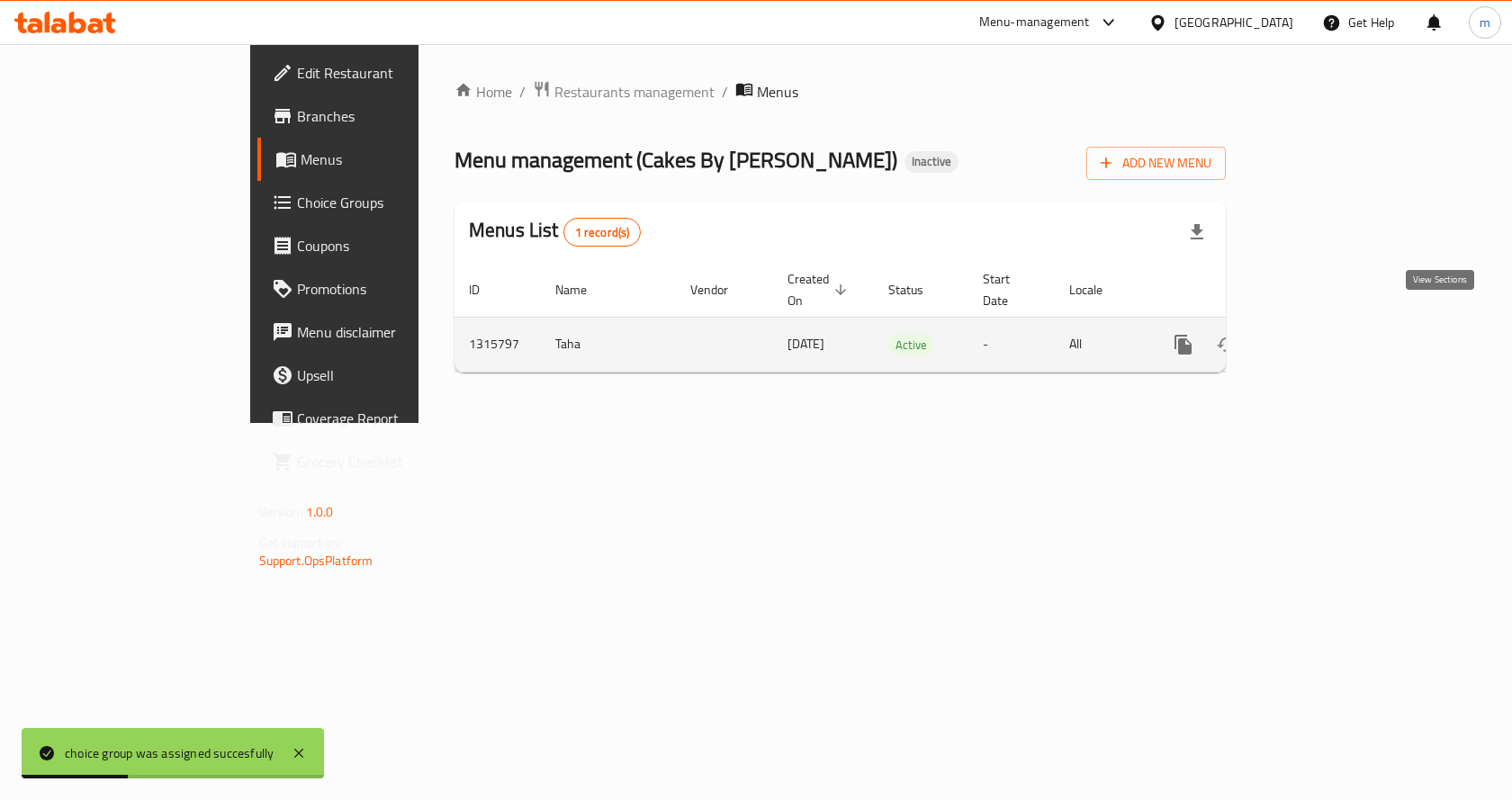
click at [1324, 334] on icon "enhanced table" at bounding box center [1312, 344] width 21 height 21
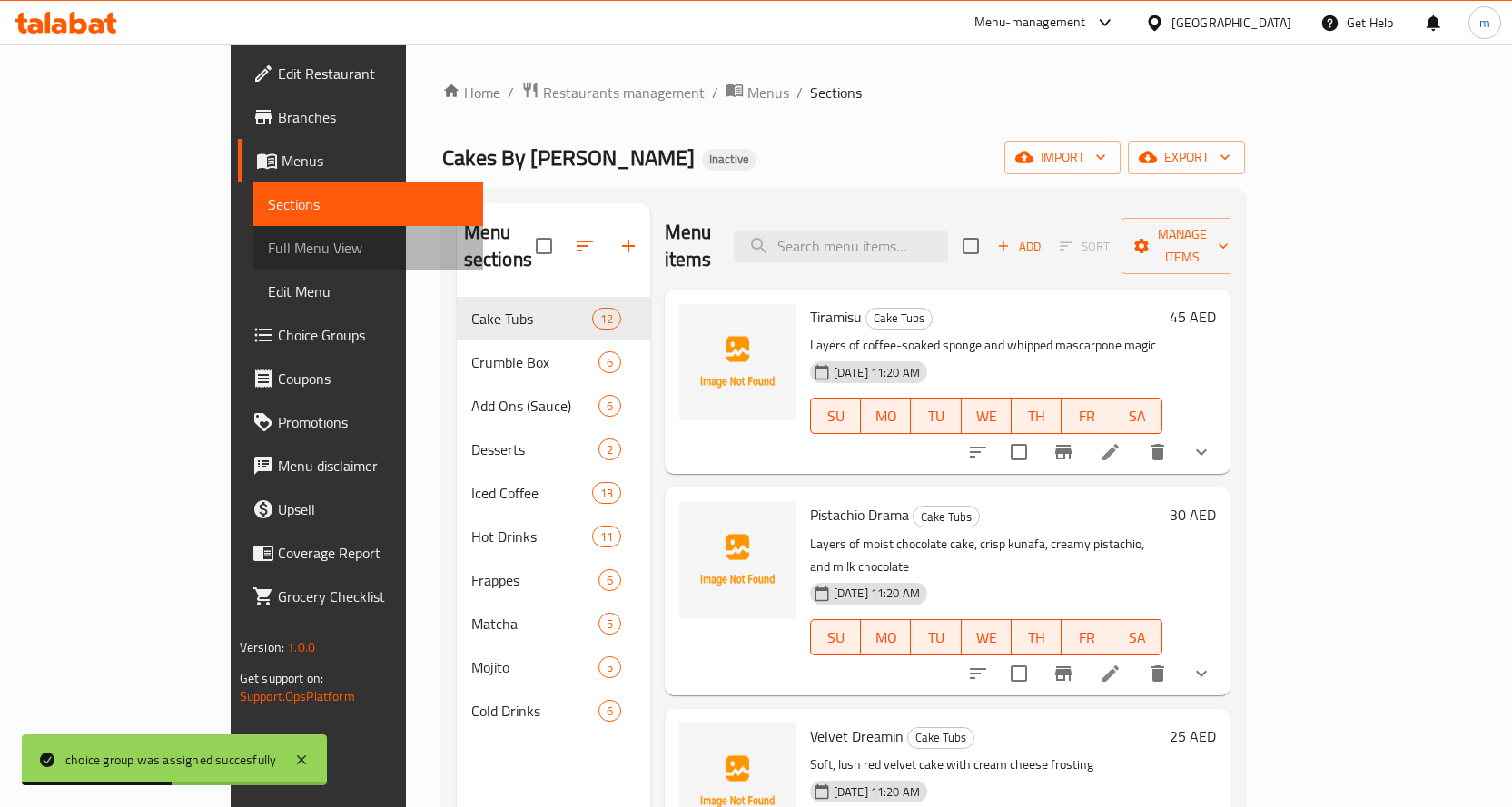
click at [268, 254] on span "Full Menu View" at bounding box center [368, 247] width 200 height 22
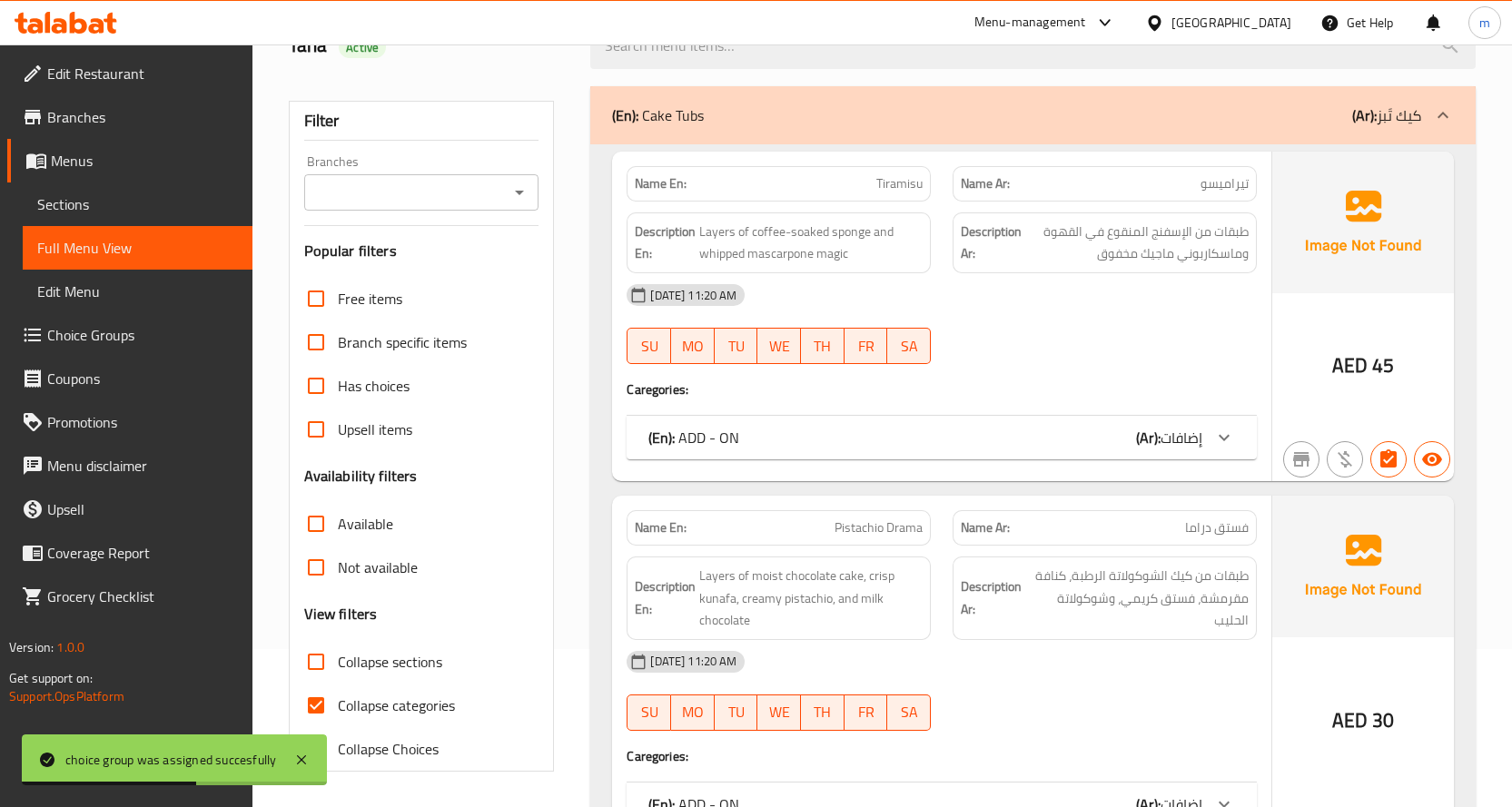
scroll to position [182, 0]
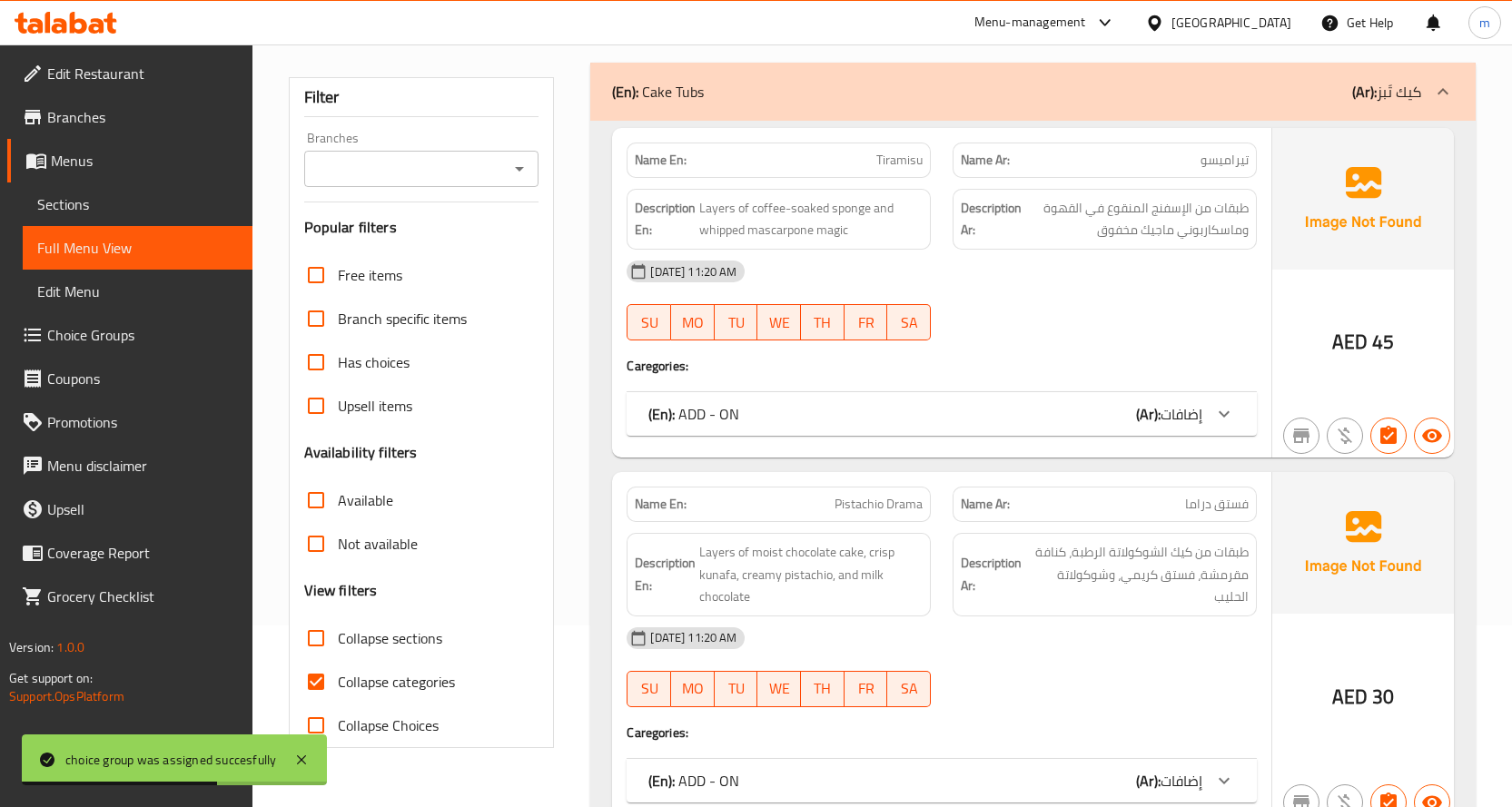
click at [422, 676] on span "Collapse categories" at bounding box center [396, 681] width 117 height 22
click at [338, 676] on input "Collapse categories" at bounding box center [316, 681] width 43 height 43
checkbox input "false"
click at [426, 642] on span "Collapse sections" at bounding box center [390, 638] width 104 height 22
click at [338, 642] on input "Collapse sections" at bounding box center [316, 638] width 43 height 43
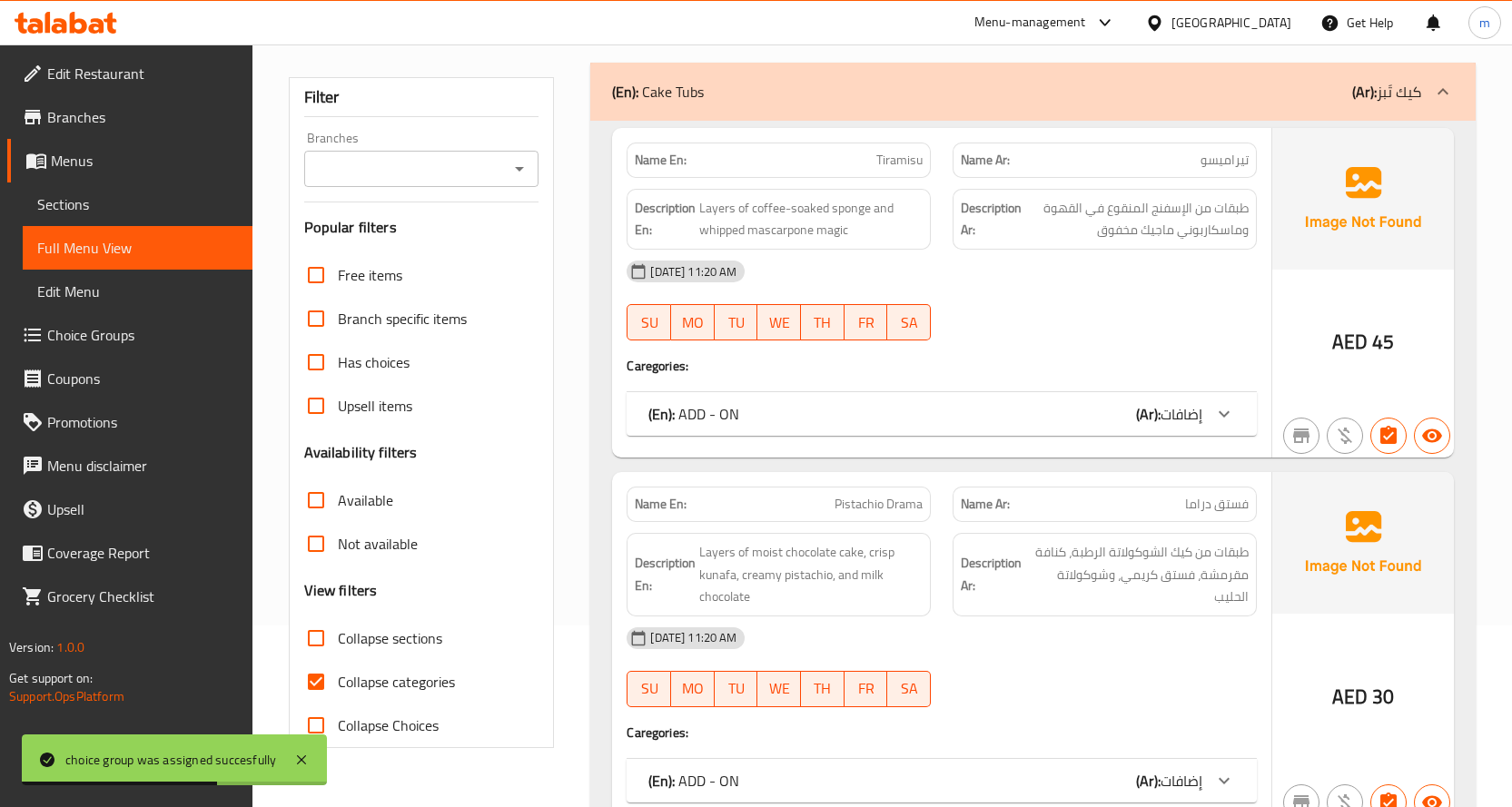
checkbox input "true"
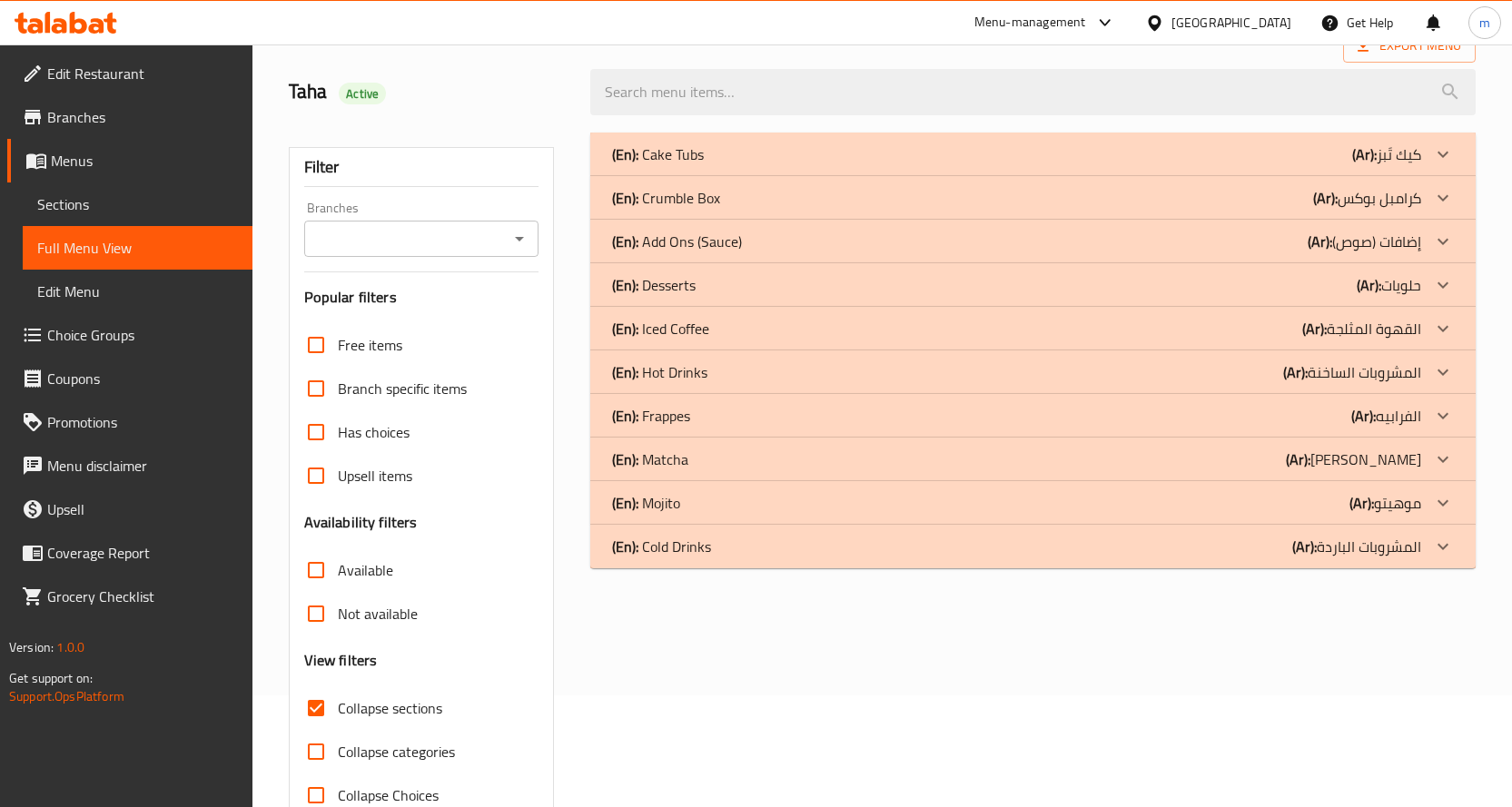
scroll to position [68, 0]
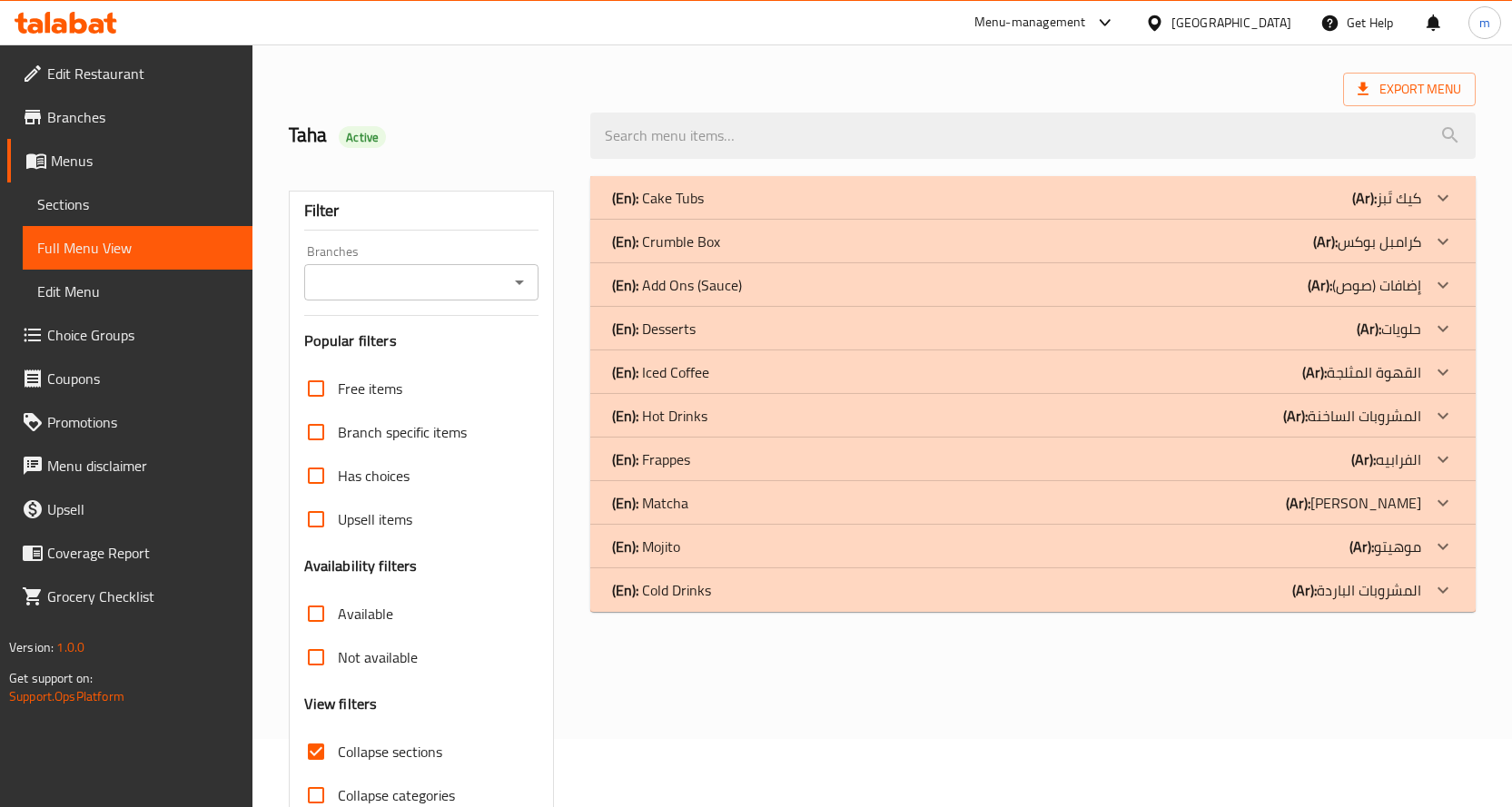
click at [693, 380] on p "(En): Iced Coffee" at bounding box center [660, 372] width 97 height 22
click at [693, 333] on p "(En): Desserts" at bounding box center [653, 328] width 84 height 22
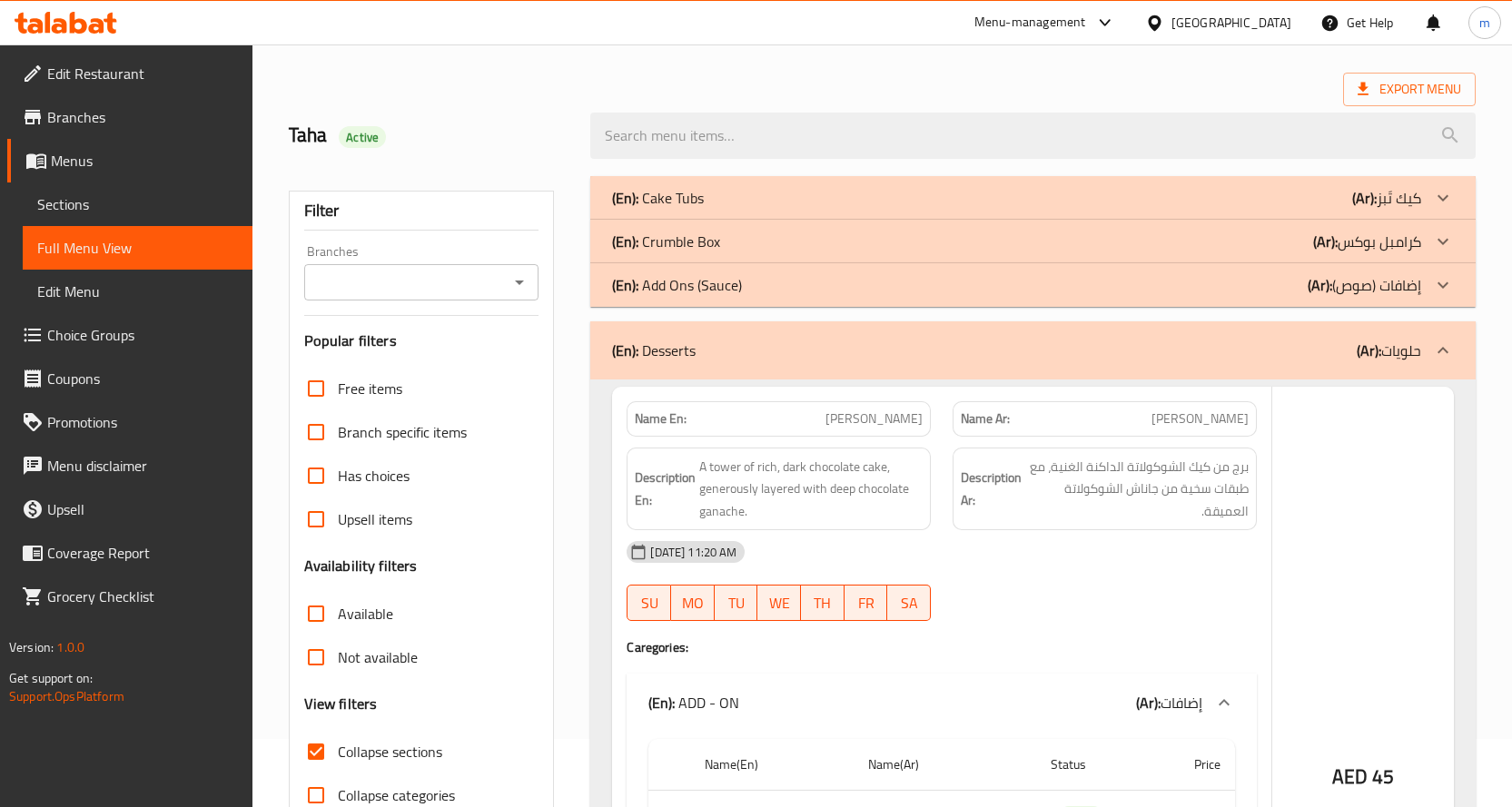
click at [693, 279] on p "(En): Add Ons (Sauce)" at bounding box center [676, 284] width 130 height 22
click at [696, 242] on p "(En): Crumble Box" at bounding box center [665, 241] width 108 height 22
click at [709, 203] on div "(En): Cake Tubs (Ar): كيك تَبز" at bounding box center [1016, 198] width 809 height 22
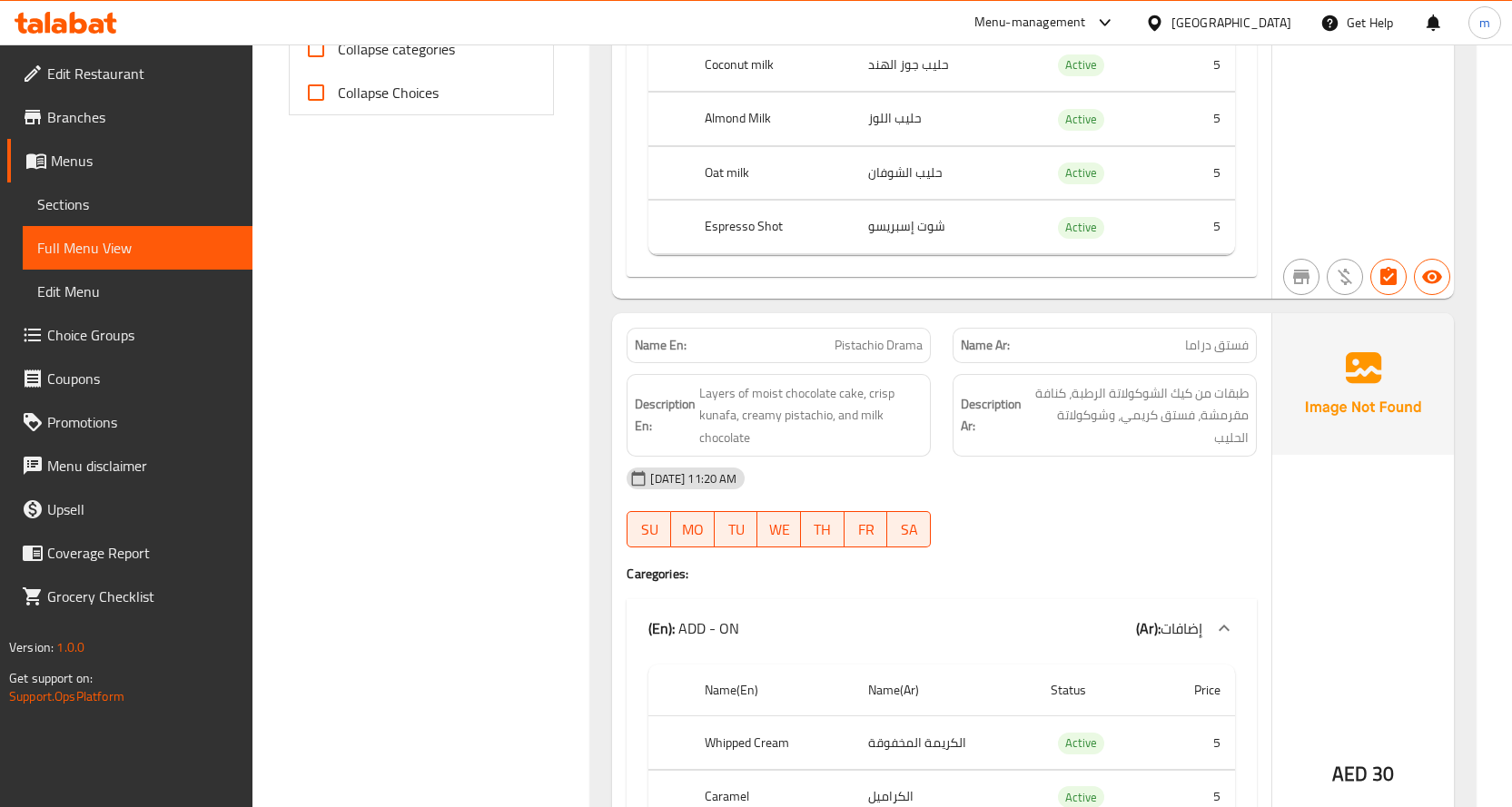
scroll to position [0, 0]
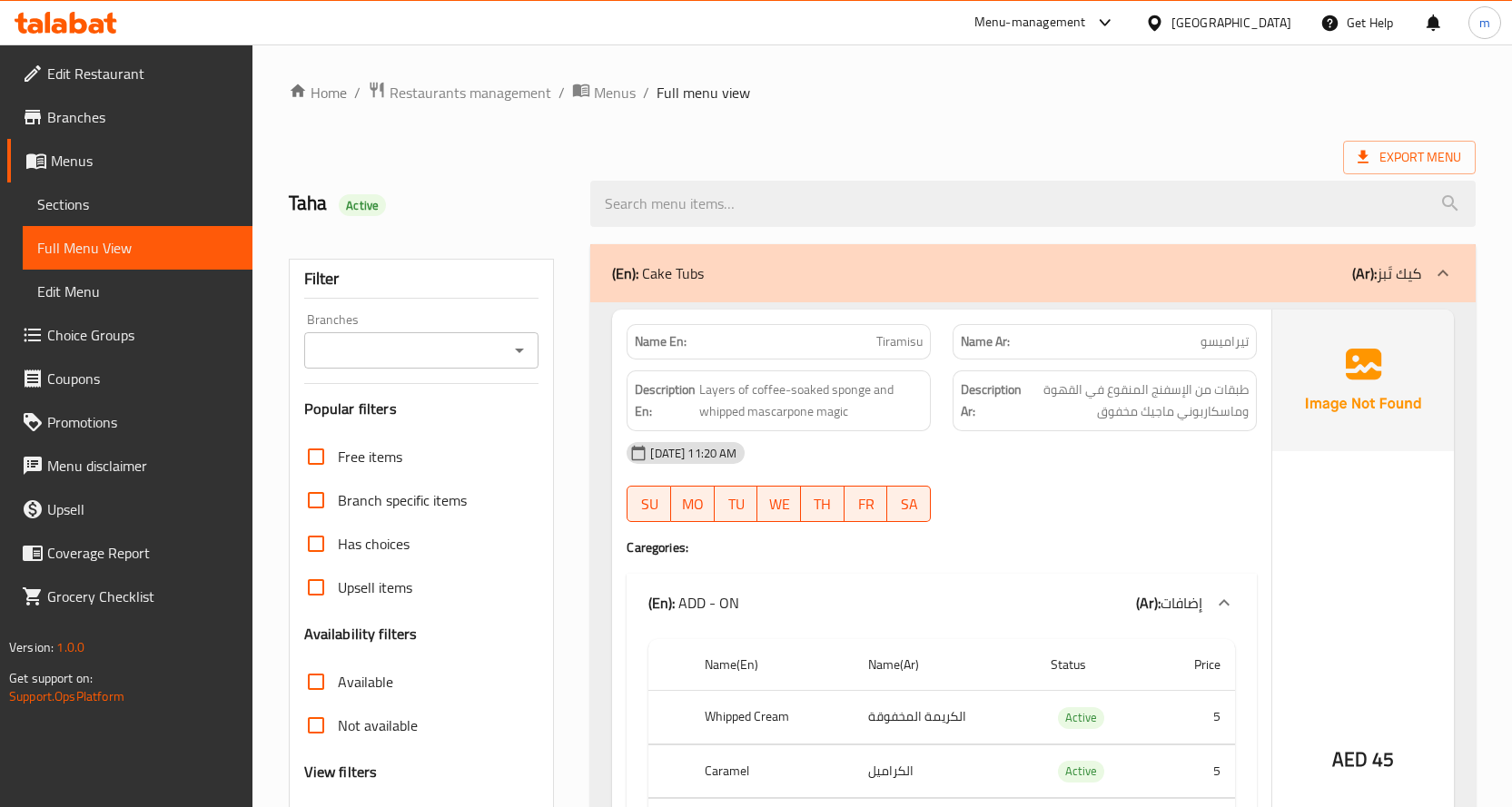
drag, startPoint x: 966, startPoint y: -44, endPoint x: 972, endPoint y: -87, distance: 43.4
click at [1436, 158] on span "Export Menu" at bounding box center [1409, 157] width 103 height 23
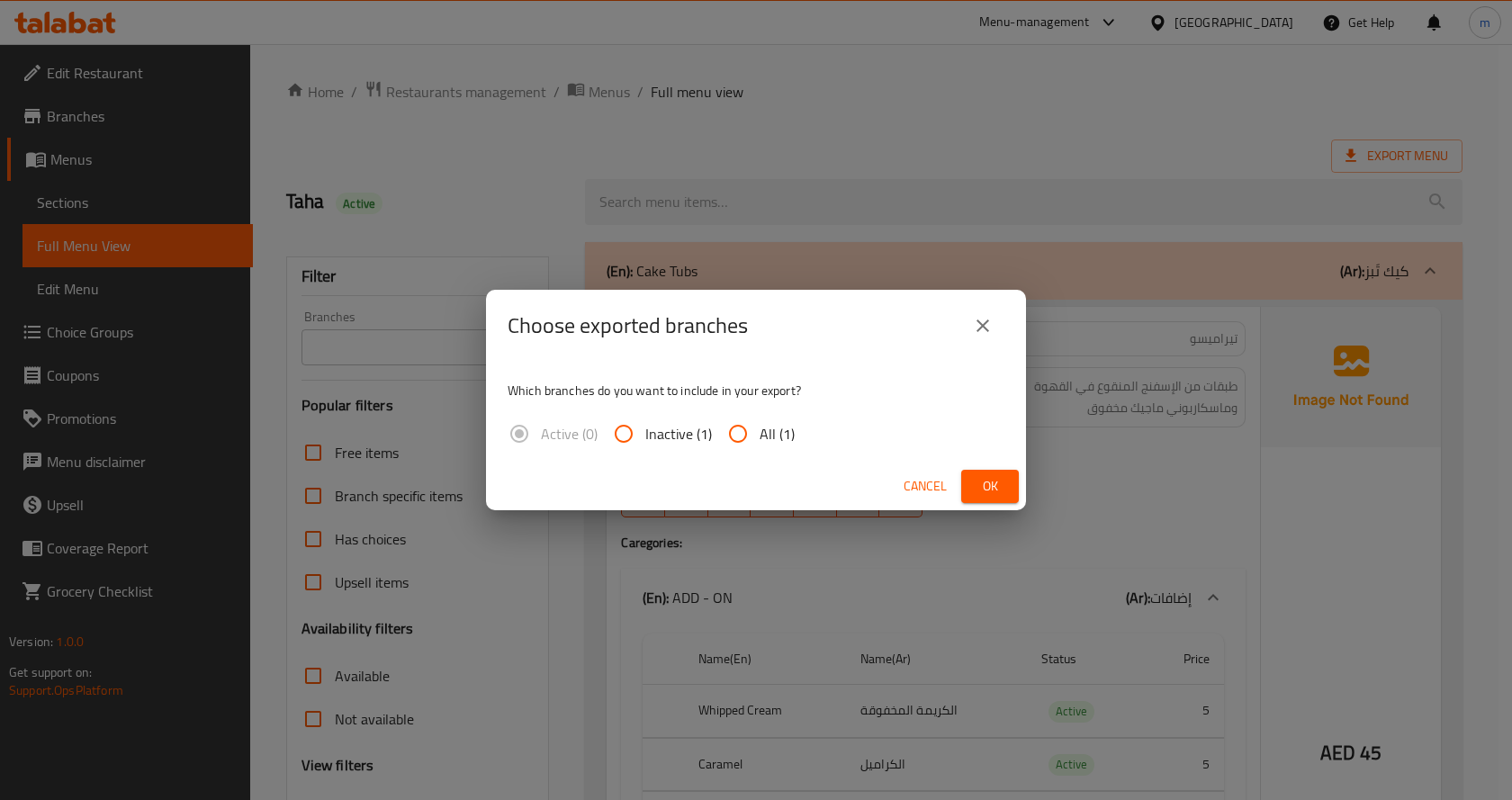
click at [791, 437] on span "All (1)" at bounding box center [777, 433] width 35 height 21
click at [759, 437] on input "All (1)" at bounding box center [738, 434] width 43 height 43
radio input "true"
click at [978, 483] on span "Ok" at bounding box center [990, 486] width 29 height 22
